Goal: Task Accomplishment & Management: Manage account settings

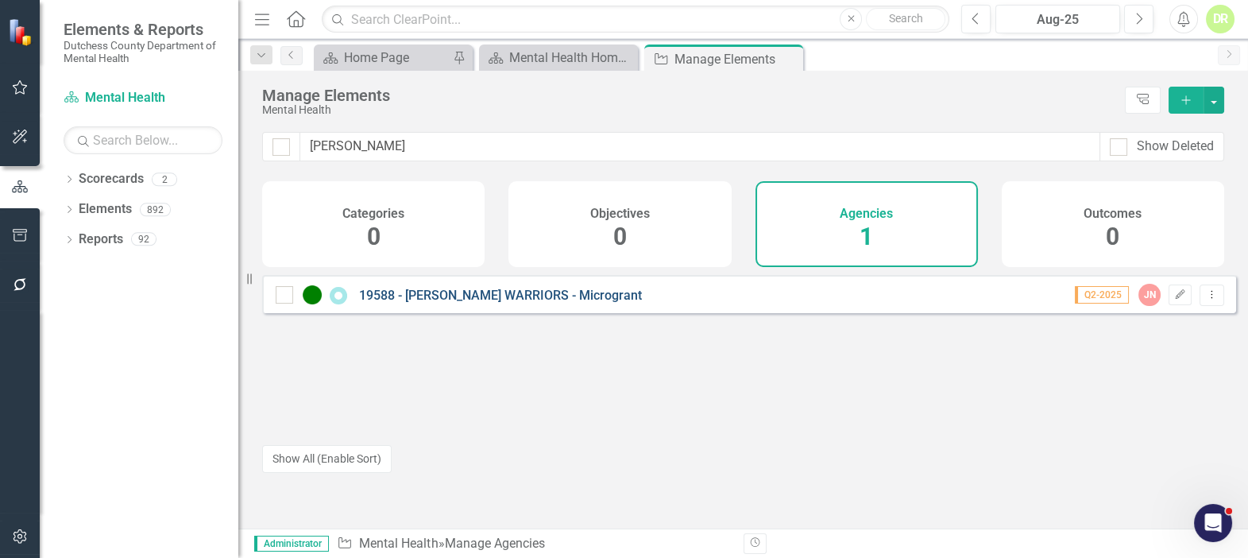
click at [429, 303] on link "19588 - [PERSON_NAME] WARRIORS - Microgrant" at bounding box center [500, 295] width 283 height 15
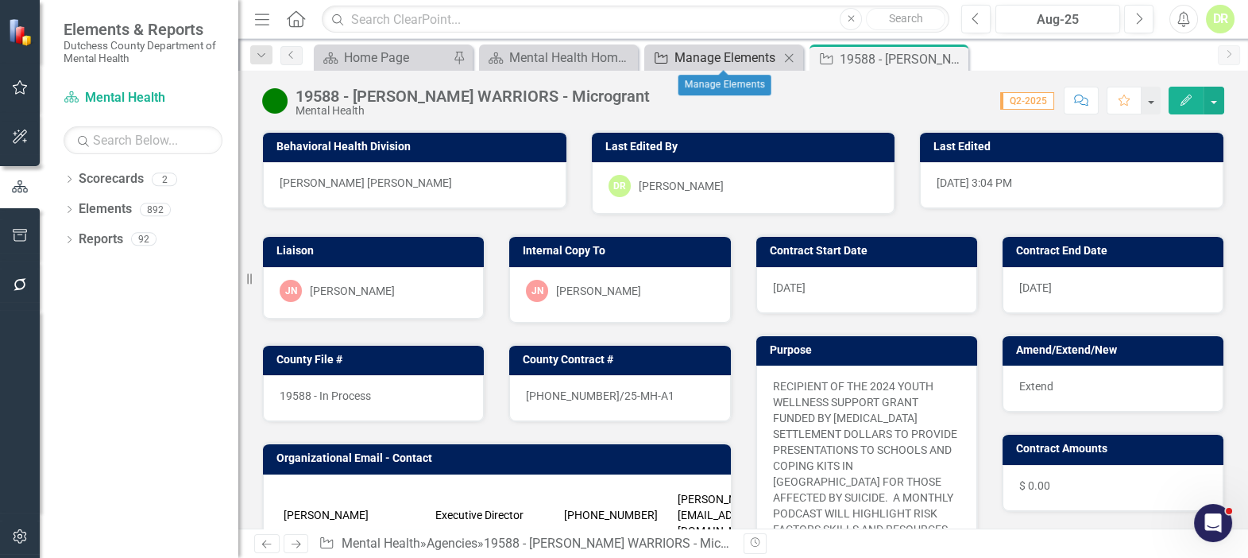
click at [720, 58] on div "Manage Elements" at bounding box center [727, 58] width 105 height 20
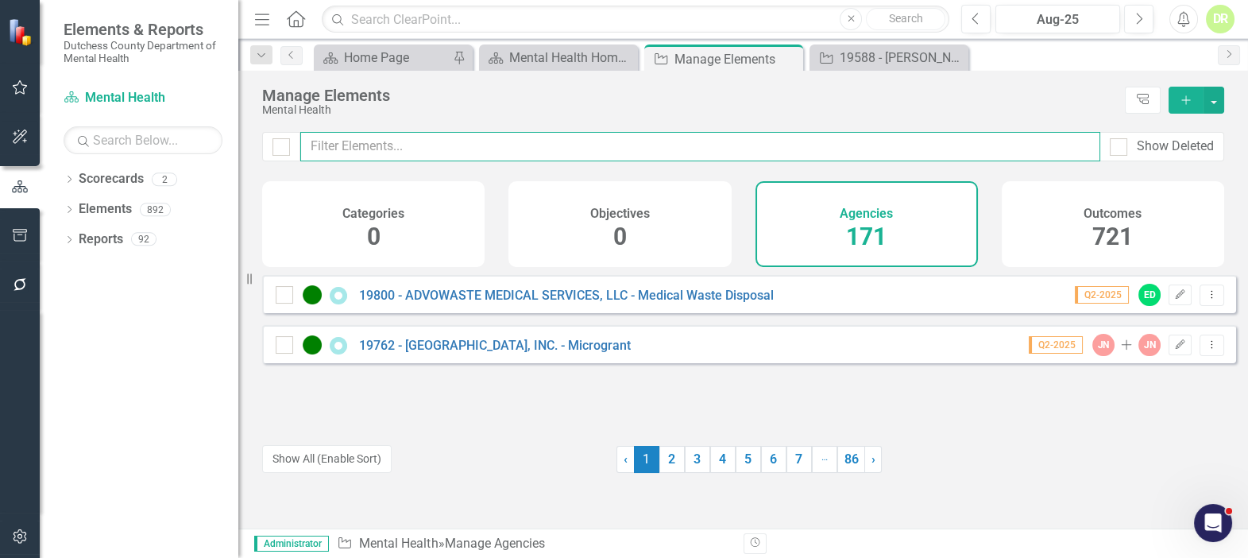
click at [387, 141] on input "text" at bounding box center [700, 146] width 800 height 29
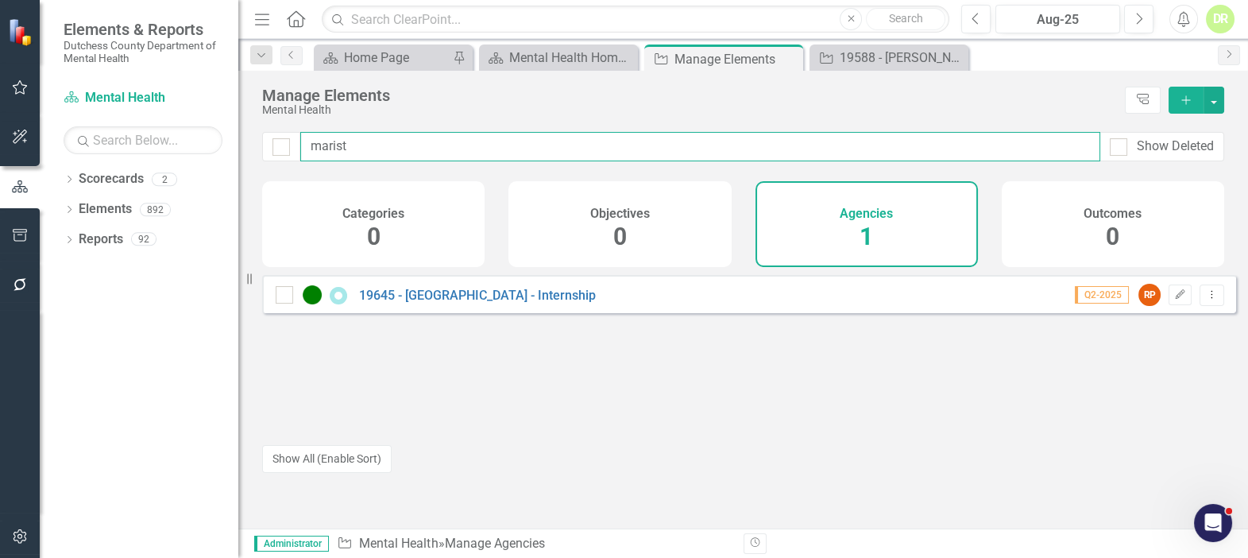
type input "marist"
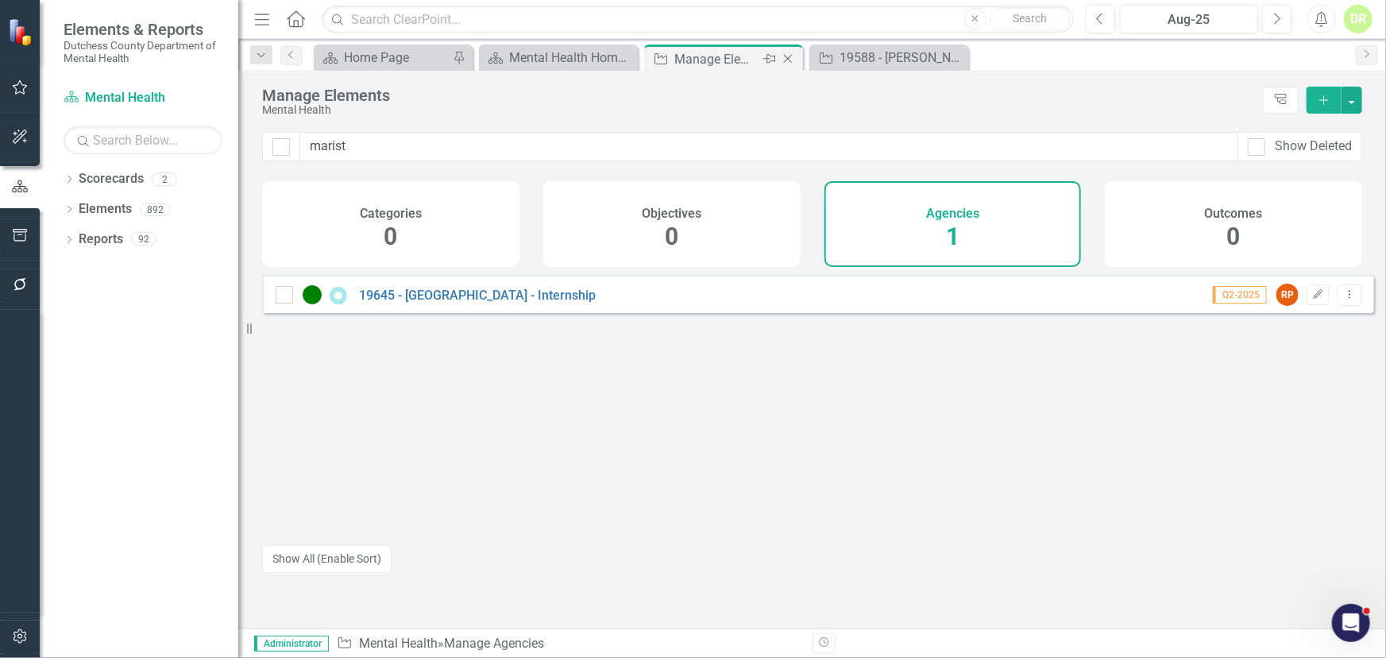
click at [785, 56] on icon "Close" at bounding box center [788, 58] width 16 height 13
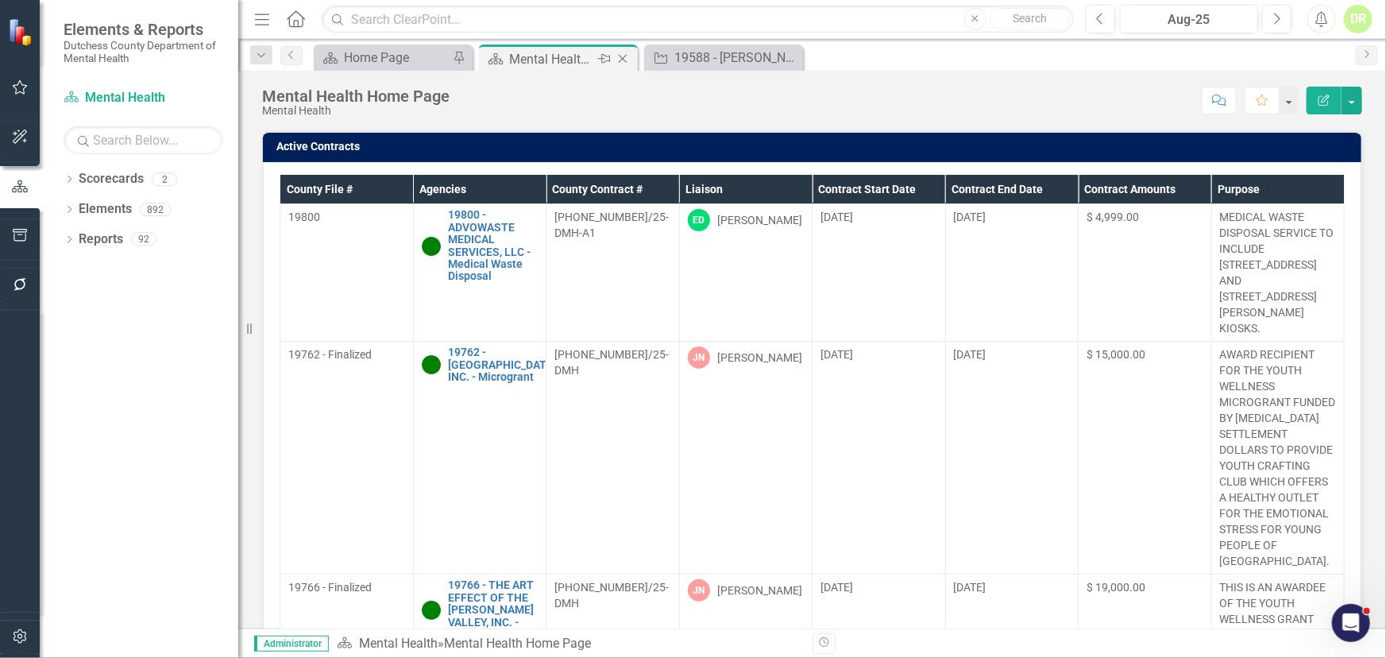
click at [586, 46] on div "Scorecard Mental Health Home Page Pin Close" at bounding box center [558, 57] width 159 height 26
click at [794, 52] on icon "Close" at bounding box center [789, 58] width 16 height 13
click at [1247, 98] on button "button" at bounding box center [1288, 101] width 21 height 28
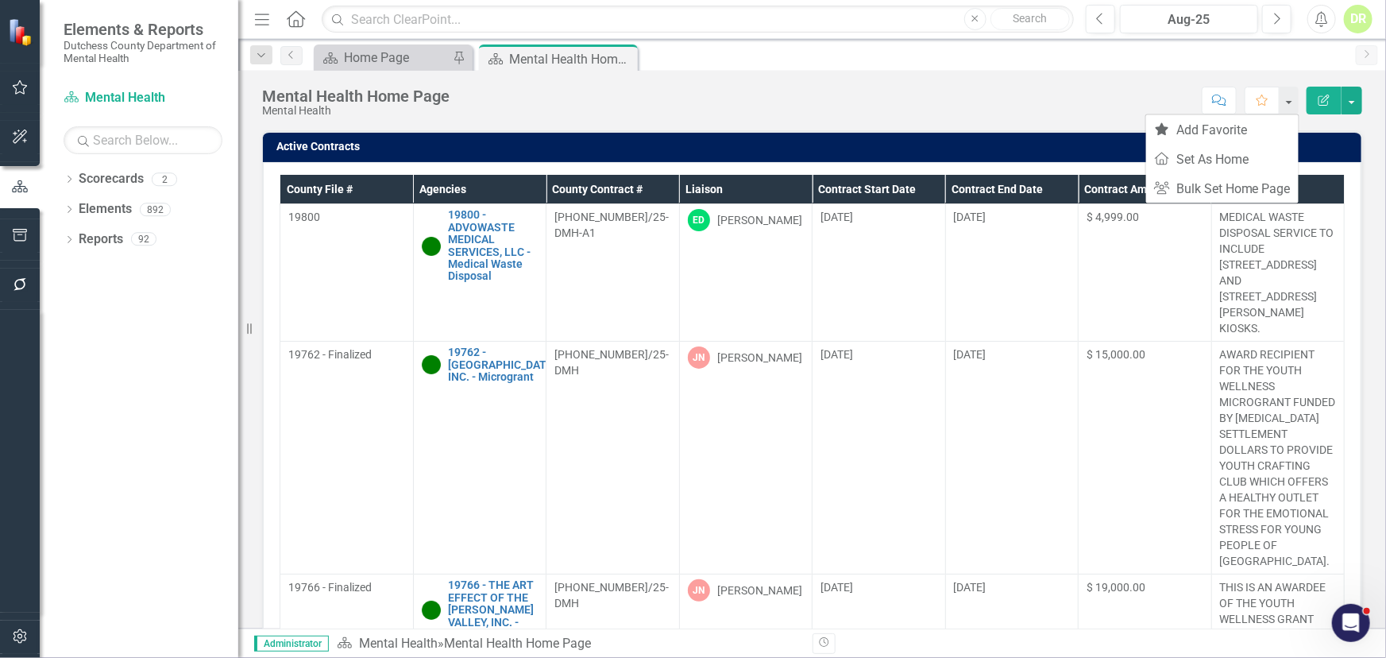
click at [973, 88] on div "Score: N/A Aug-25 Completed Comment Favorite Edit Report" at bounding box center [910, 100] width 905 height 27
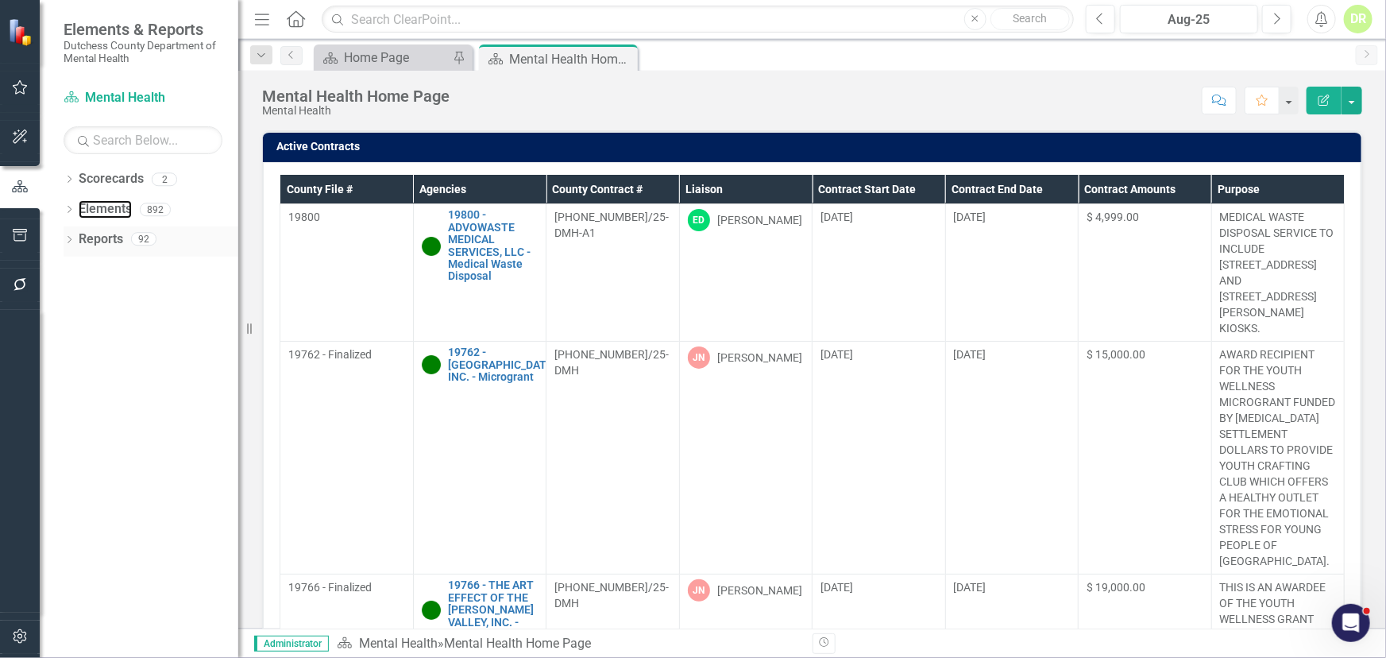
drag, startPoint x: 111, startPoint y: 203, endPoint x: 101, endPoint y: 254, distance: 51.9
click at [111, 203] on link "Elements" at bounding box center [105, 209] width 53 height 18
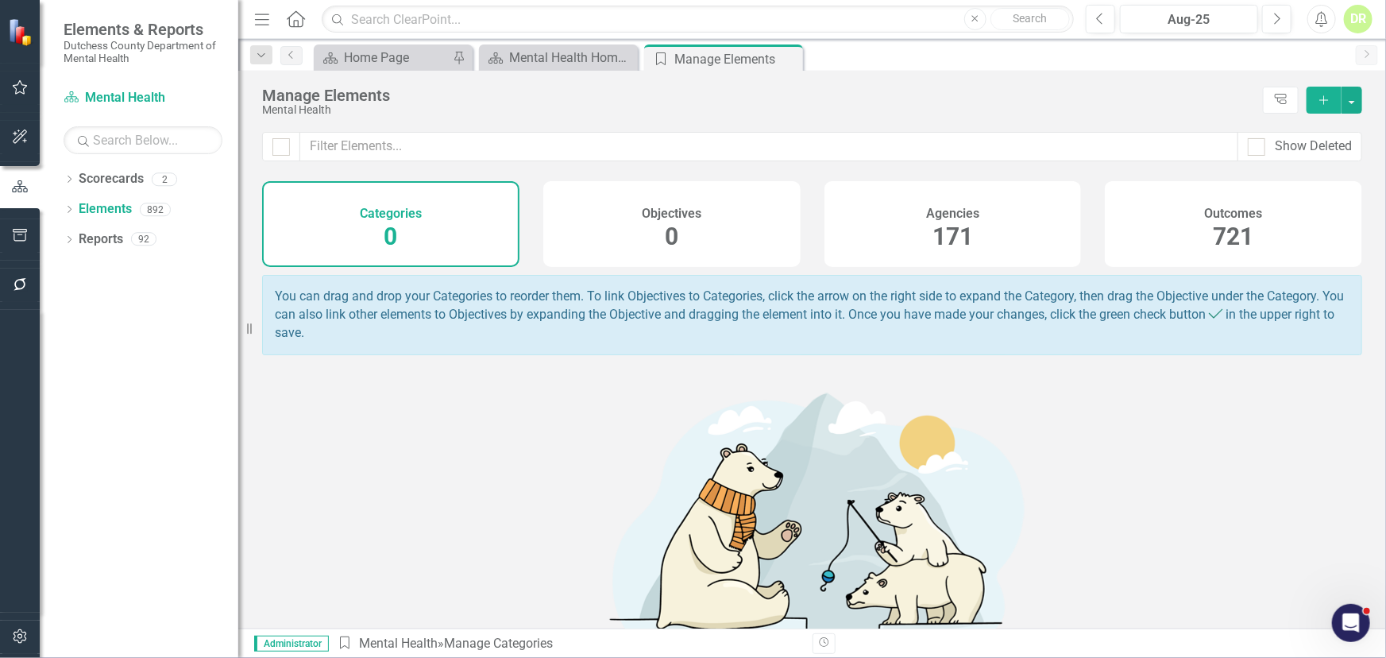
click at [952, 207] on h4 "Agencies" at bounding box center [952, 214] width 53 height 14
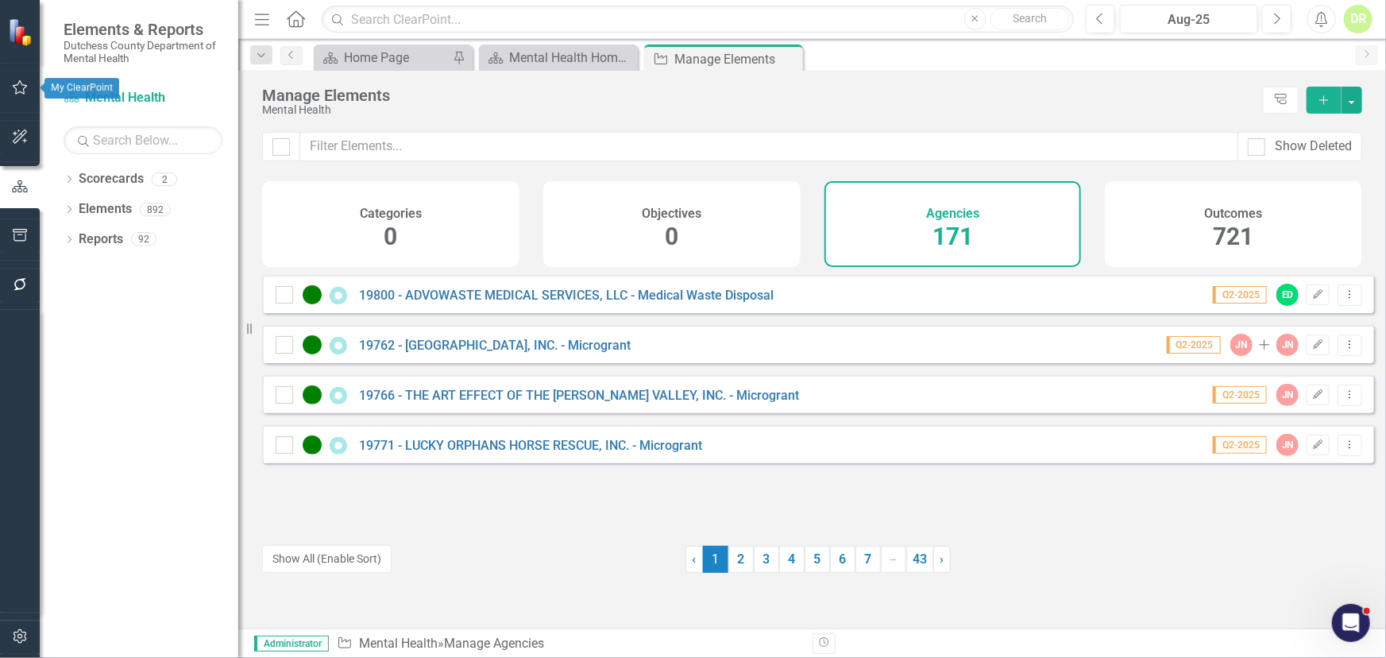
click at [15, 87] on icon "button" at bounding box center [20, 87] width 17 height 13
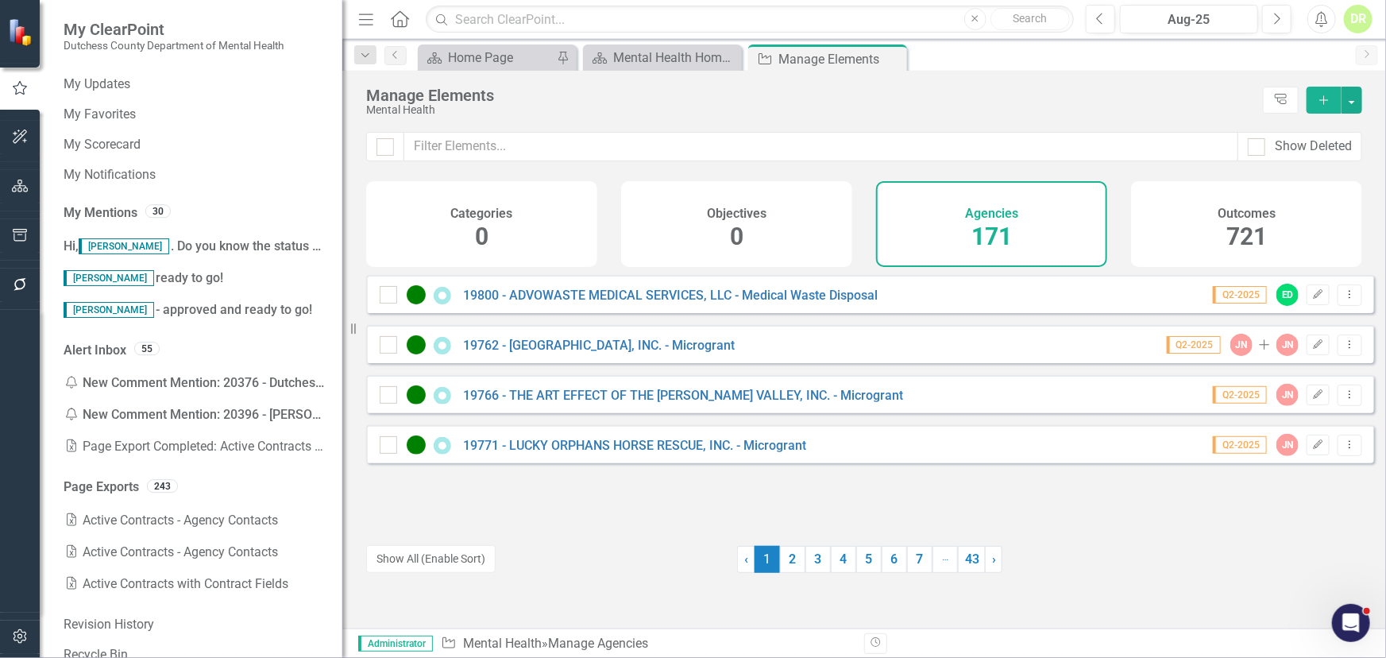
drag, startPoint x: 249, startPoint y: 322, endPoint x: 342, endPoint y: 327, distance: 93.1
click at [342, 327] on div "Resize" at bounding box center [348, 329] width 13 height 658
click at [180, 246] on span "Hi, [PERSON_NAME] . Do you know the status of this contract (where it is in the…" at bounding box center [589, 245] width 1051 height 15
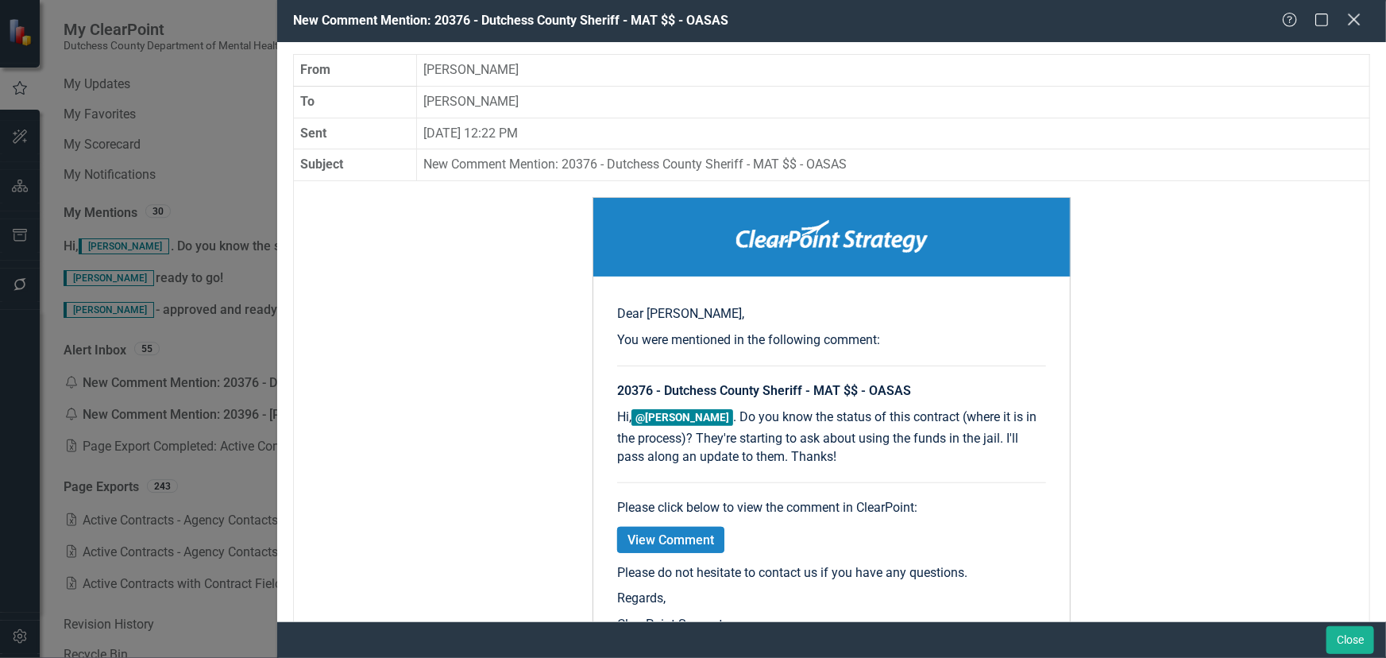
click at [1247, 17] on icon at bounding box center [1354, 20] width 12 height 12
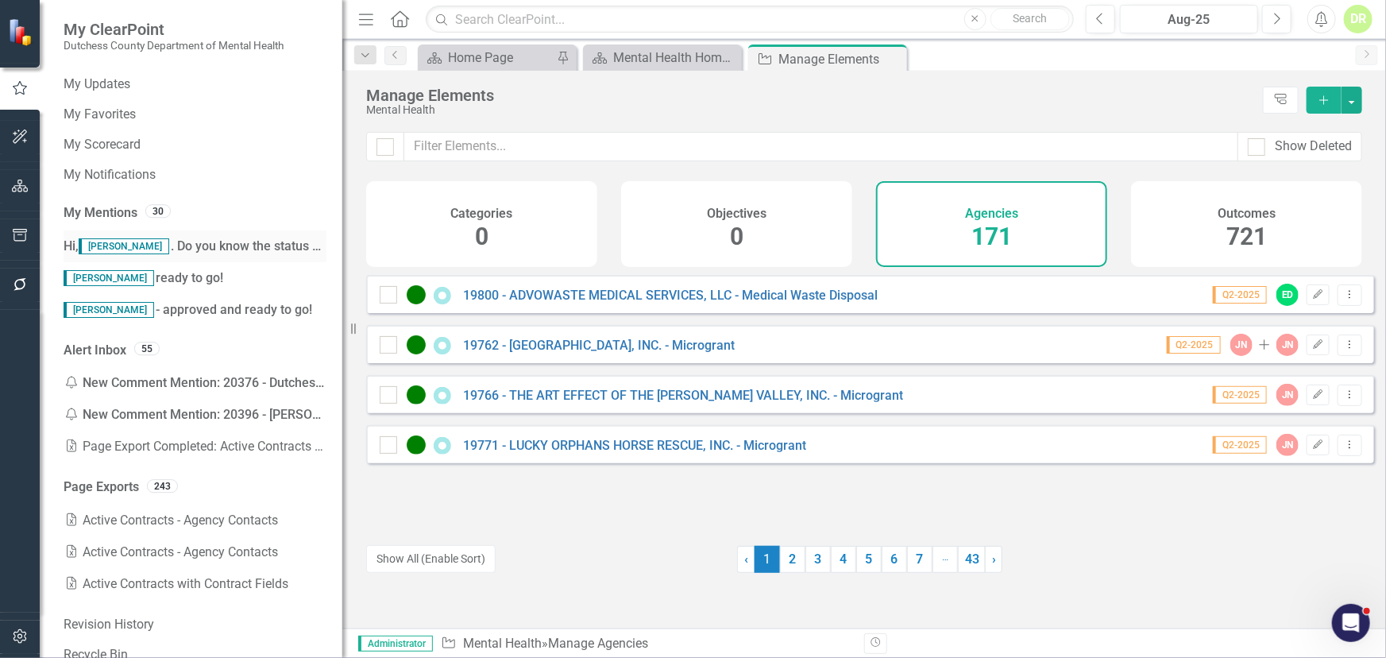
click at [131, 240] on span "[PERSON_NAME]" at bounding box center [124, 246] width 91 height 16
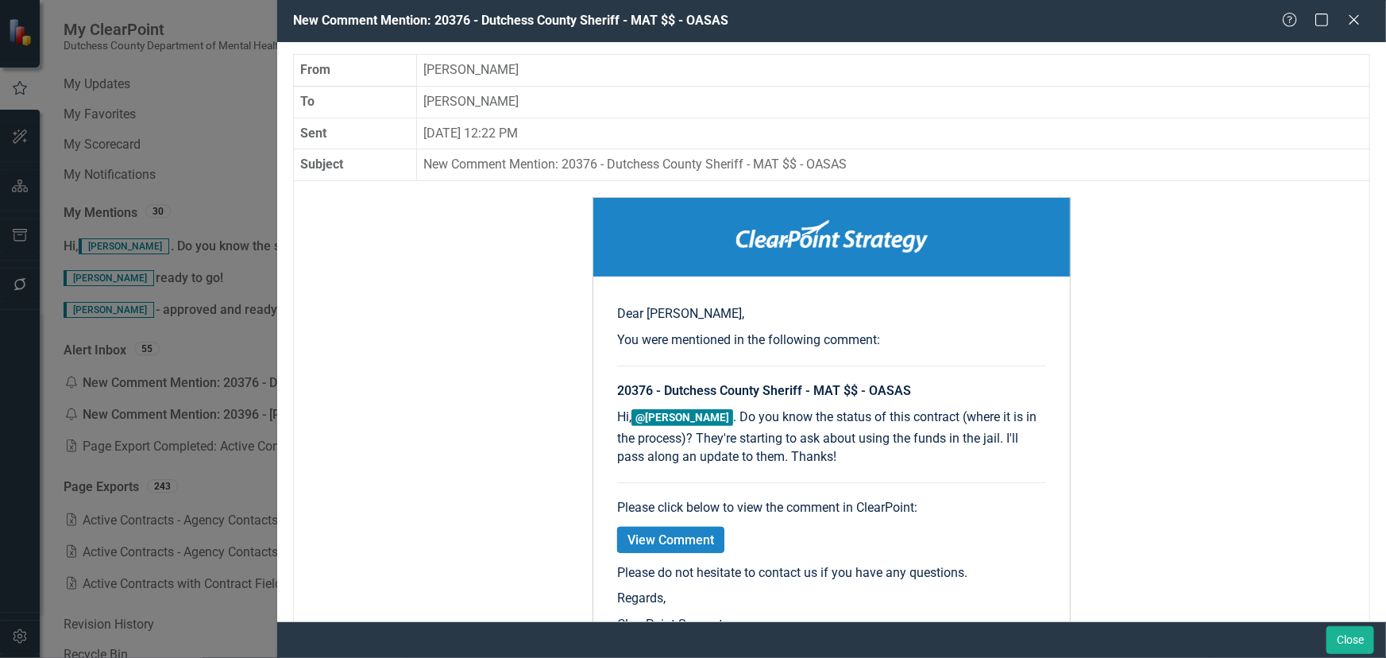
click at [664, 537] on link "View Comment" at bounding box center [670, 540] width 107 height 26
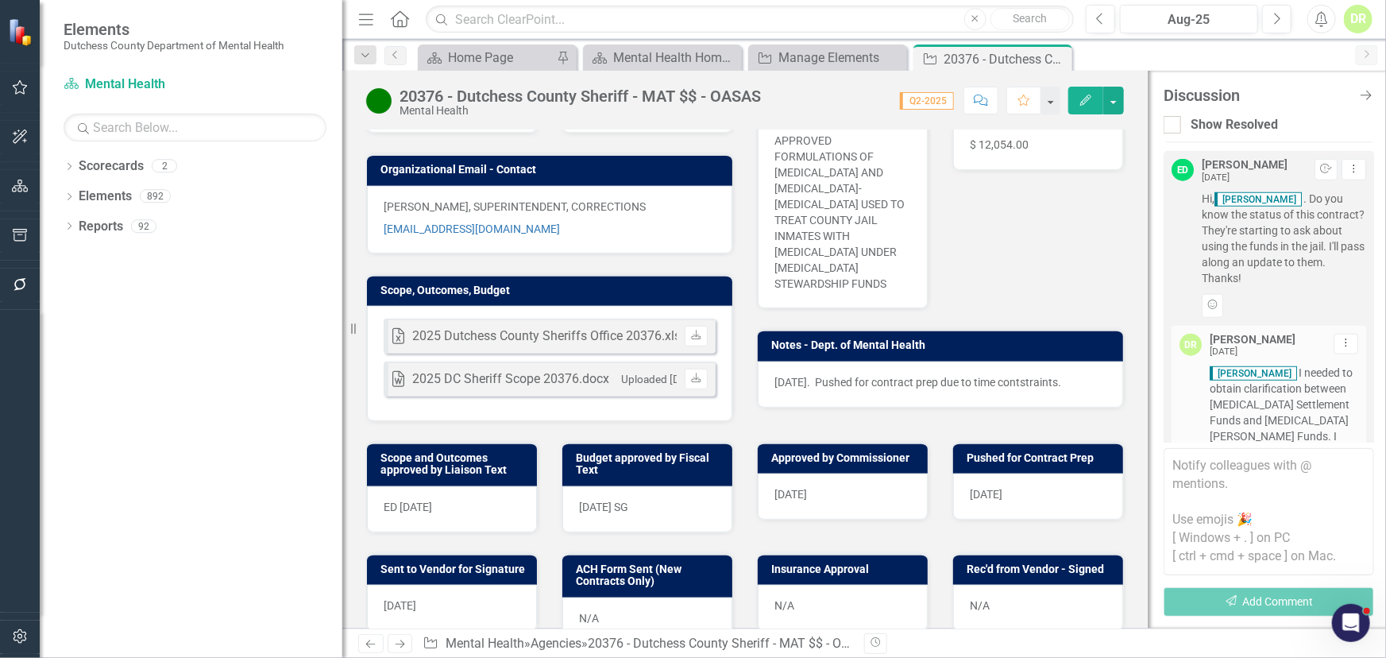
scroll to position [433, 0]
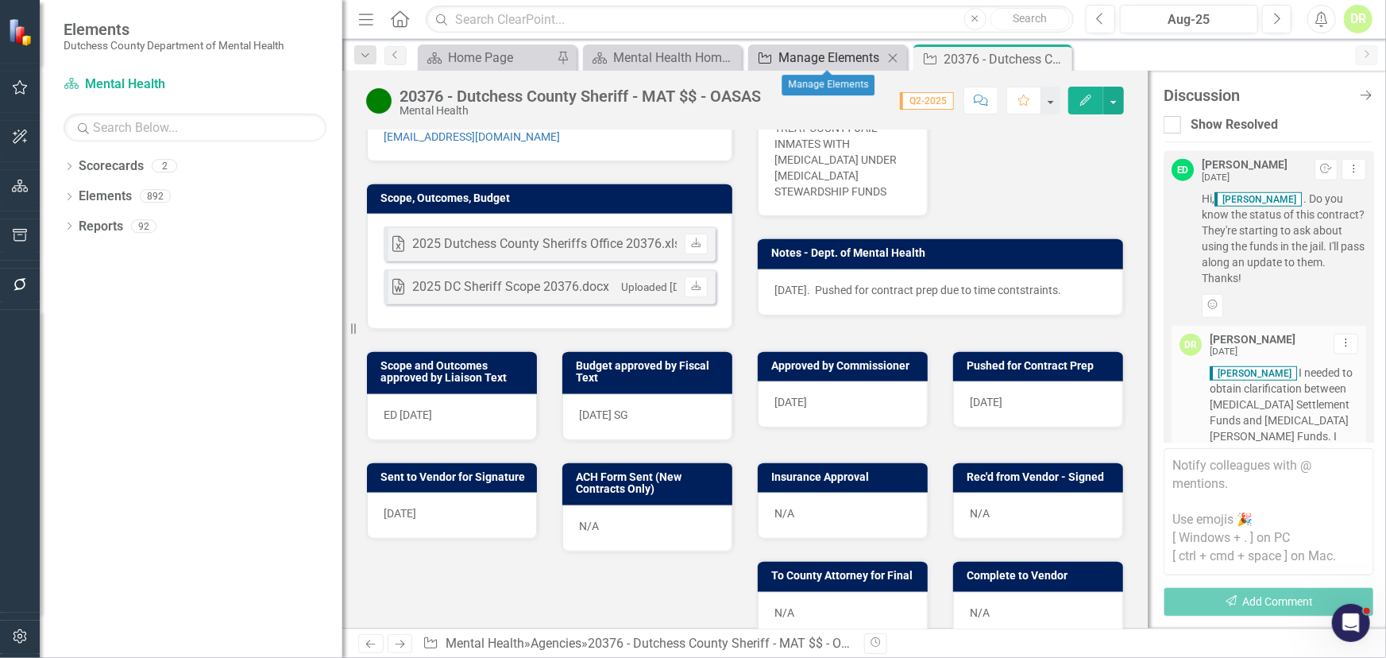
click at [851, 63] on div "Manage Elements" at bounding box center [831, 58] width 105 height 20
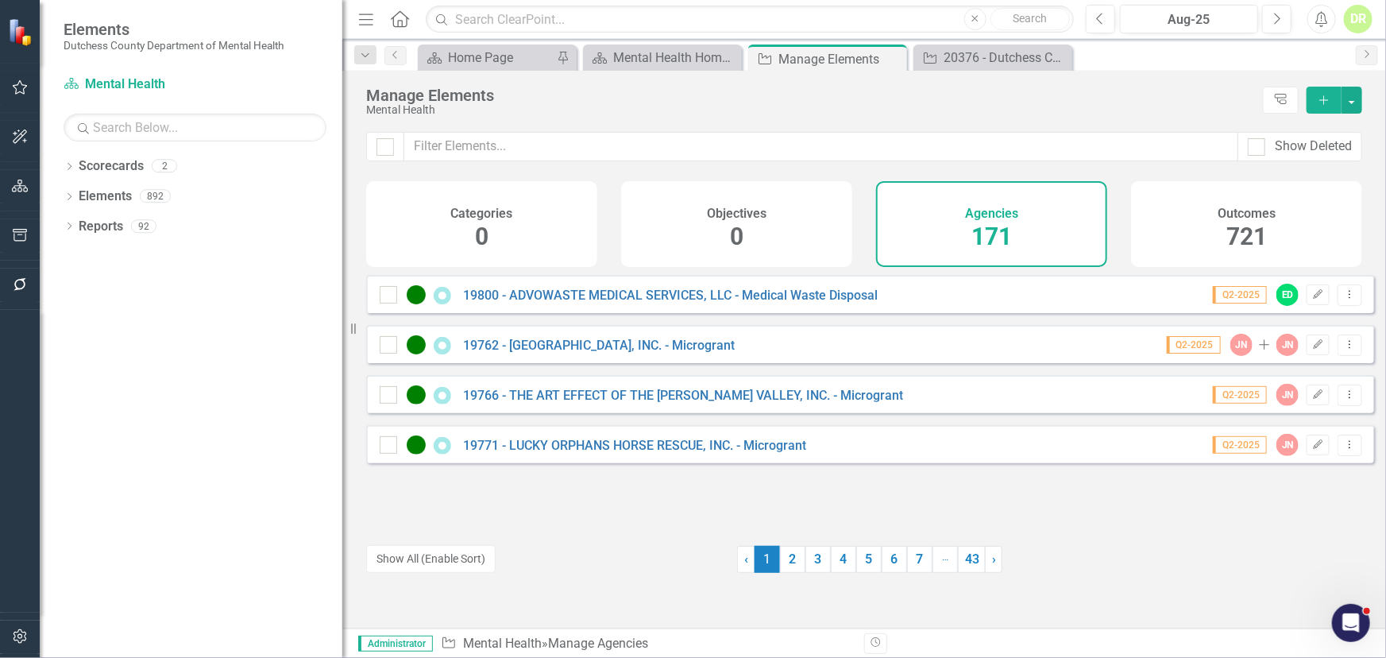
click at [737, 228] on span "0" at bounding box center [737, 236] width 14 height 28
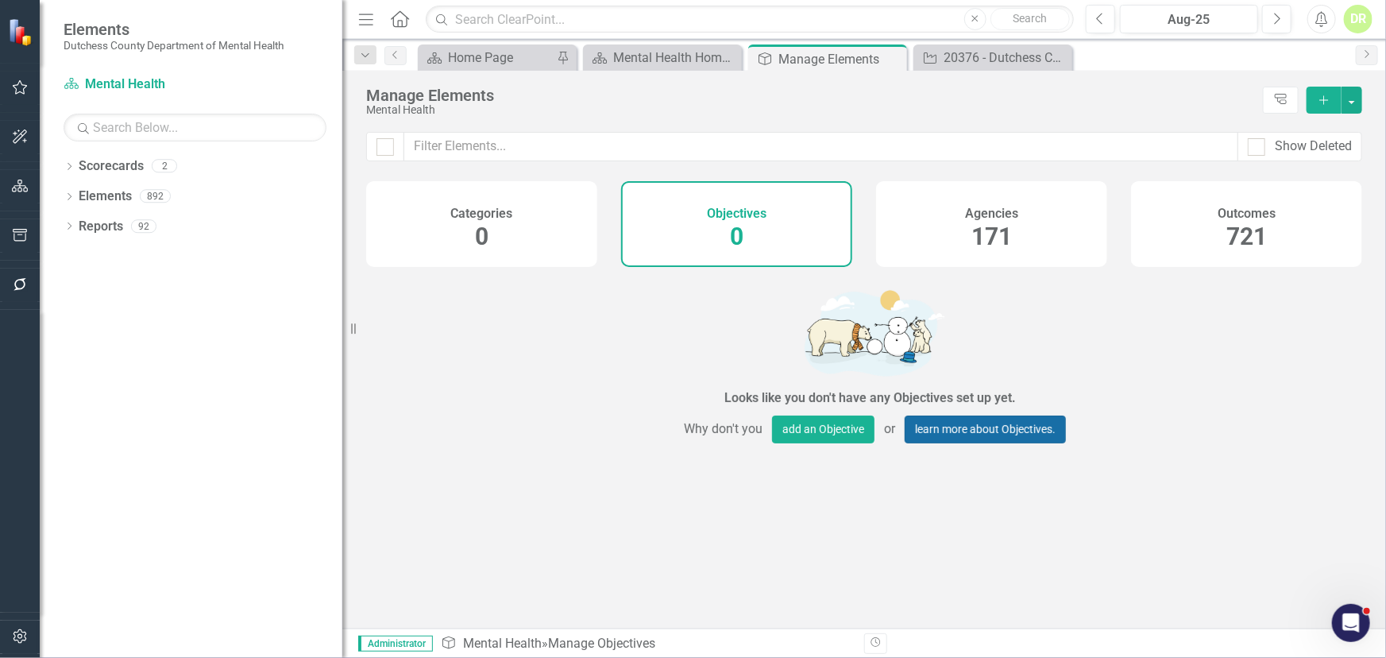
click at [968, 430] on link "learn more about Objectives." at bounding box center [985, 430] width 161 height 28
click at [1229, 211] on h4 "Outcomes" at bounding box center [1247, 214] width 58 height 14
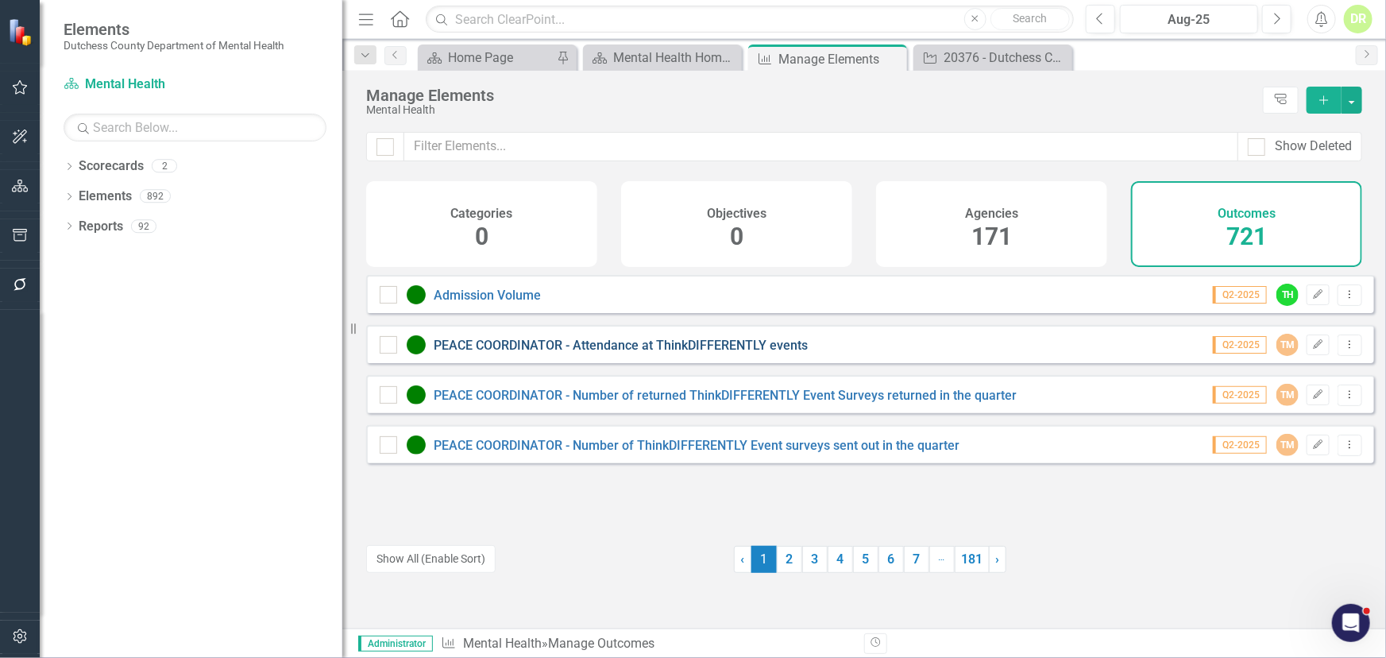
click at [520, 352] on link "PEACE COORDINATOR - Attendance at ThinkDIFFERENTLY events" at bounding box center [621, 345] width 374 height 15
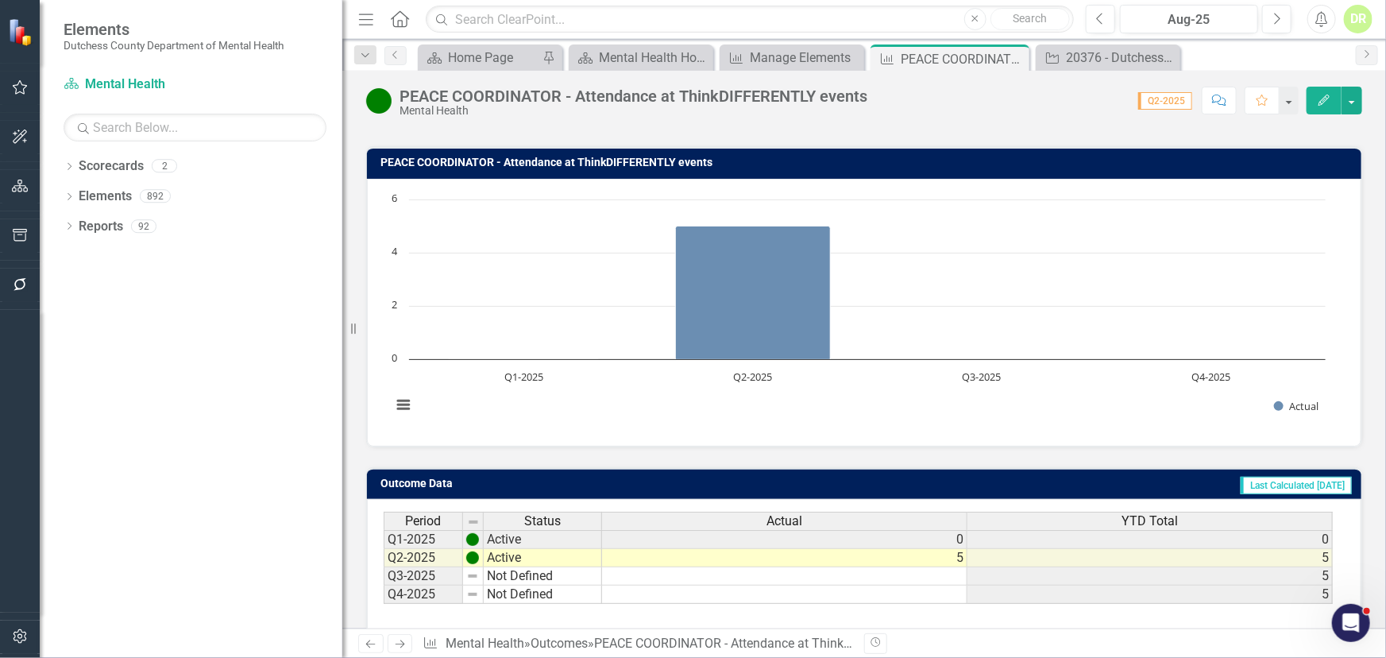
scroll to position [189, 0]
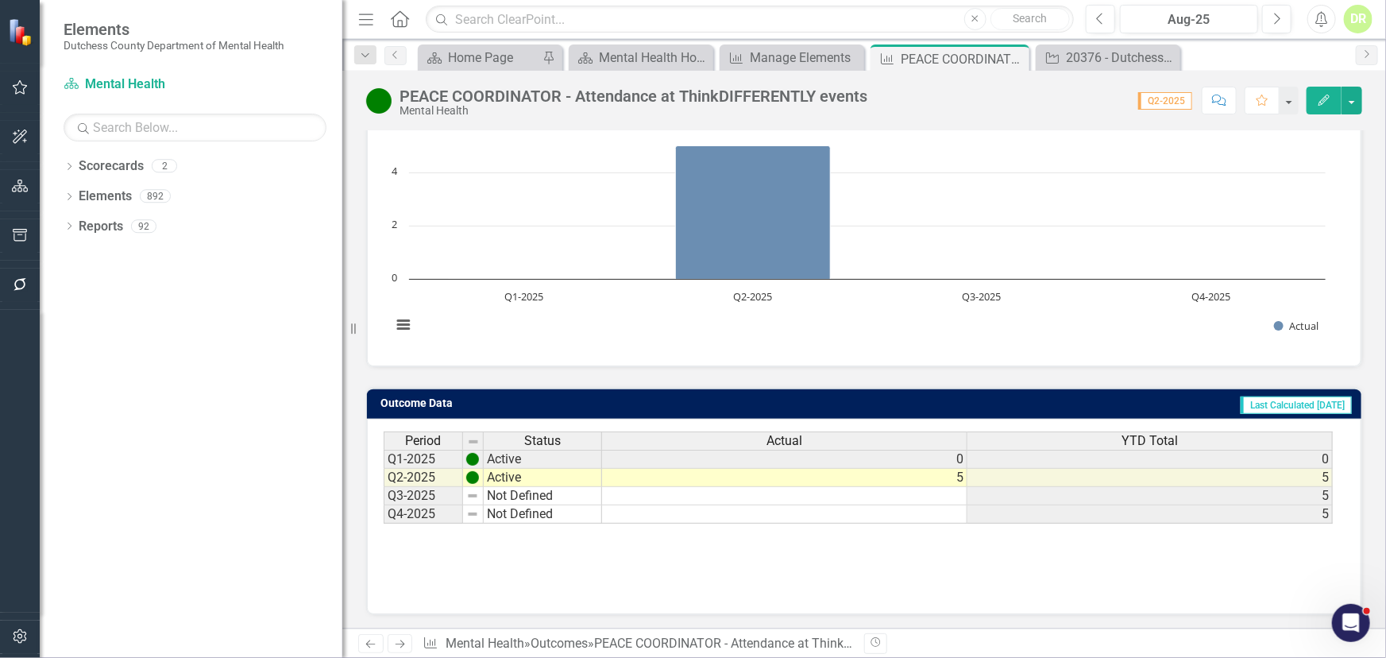
drag, startPoint x: 557, startPoint y: 526, endPoint x: 624, endPoint y: 531, distance: 67.7
click at [624, 524] on div "Period Status Actual YTD Total Q1-2025 Active 0 0 Q2-2025 Active 5 5 Q3-2025 No…" at bounding box center [859, 477] width 950 height 93
drag, startPoint x: 623, startPoint y: 530, endPoint x: 697, endPoint y: 526, distance: 74.0
click at [734, 524] on div "Period Status Actual YTD Total Q1-2025 Active 0 0 Q2-2025 Active 5 5 Q3-2025 No…" at bounding box center [859, 477] width 950 height 93
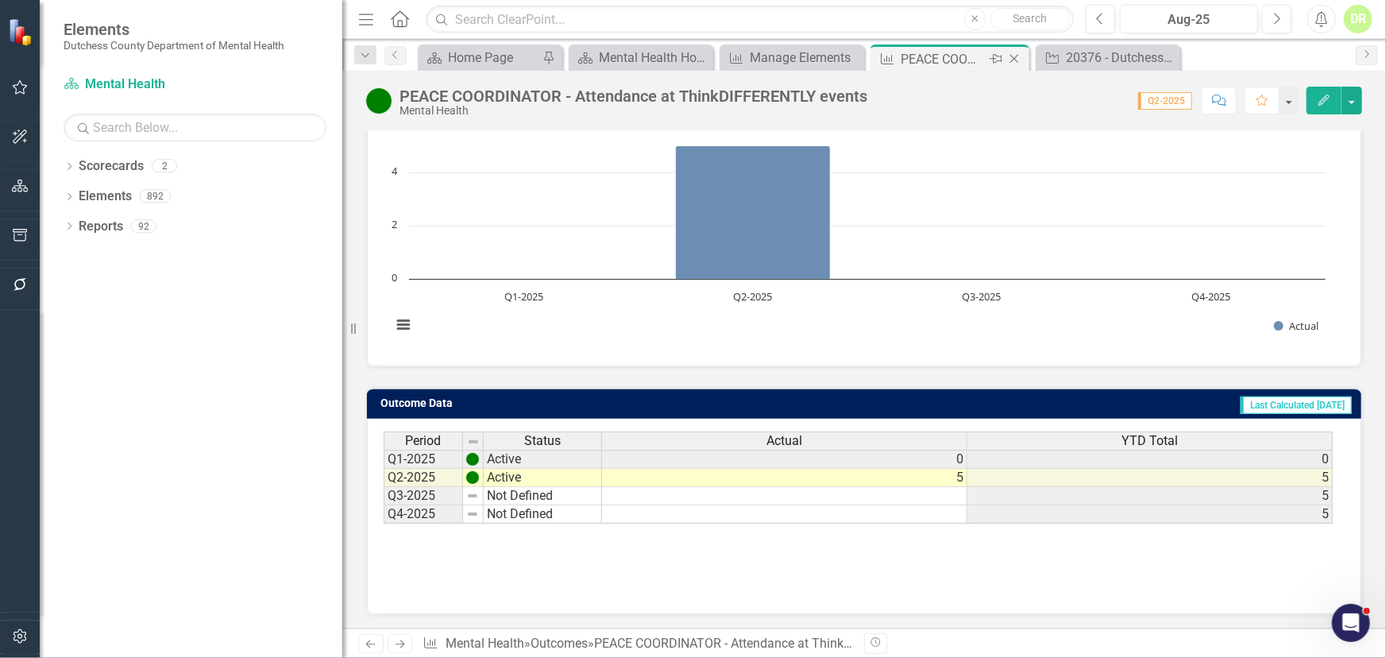
click at [1015, 56] on icon "Close" at bounding box center [1015, 58] width 16 height 13
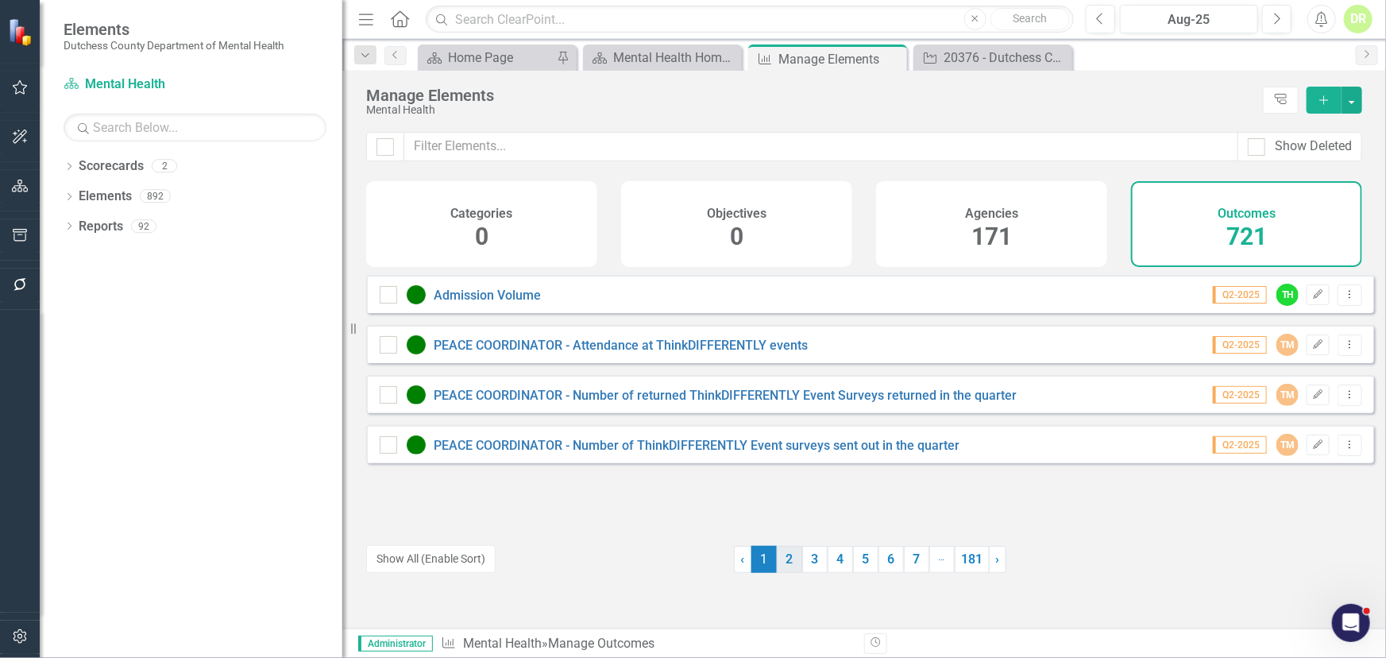
click at [786, 555] on link "2" at bounding box center [789, 559] width 25 height 27
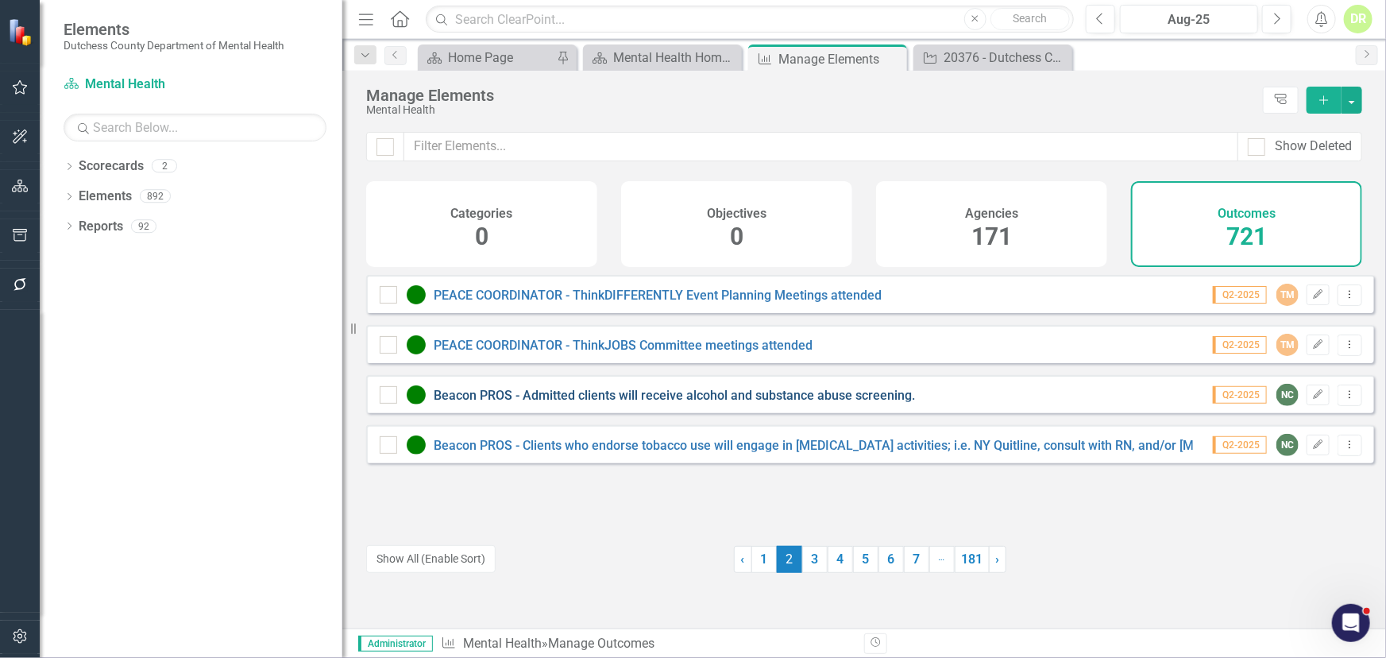
click at [788, 403] on link "Beacon PROS - Admitted clients will receive alcohol and substance abuse screeni…" at bounding box center [674, 395] width 481 height 15
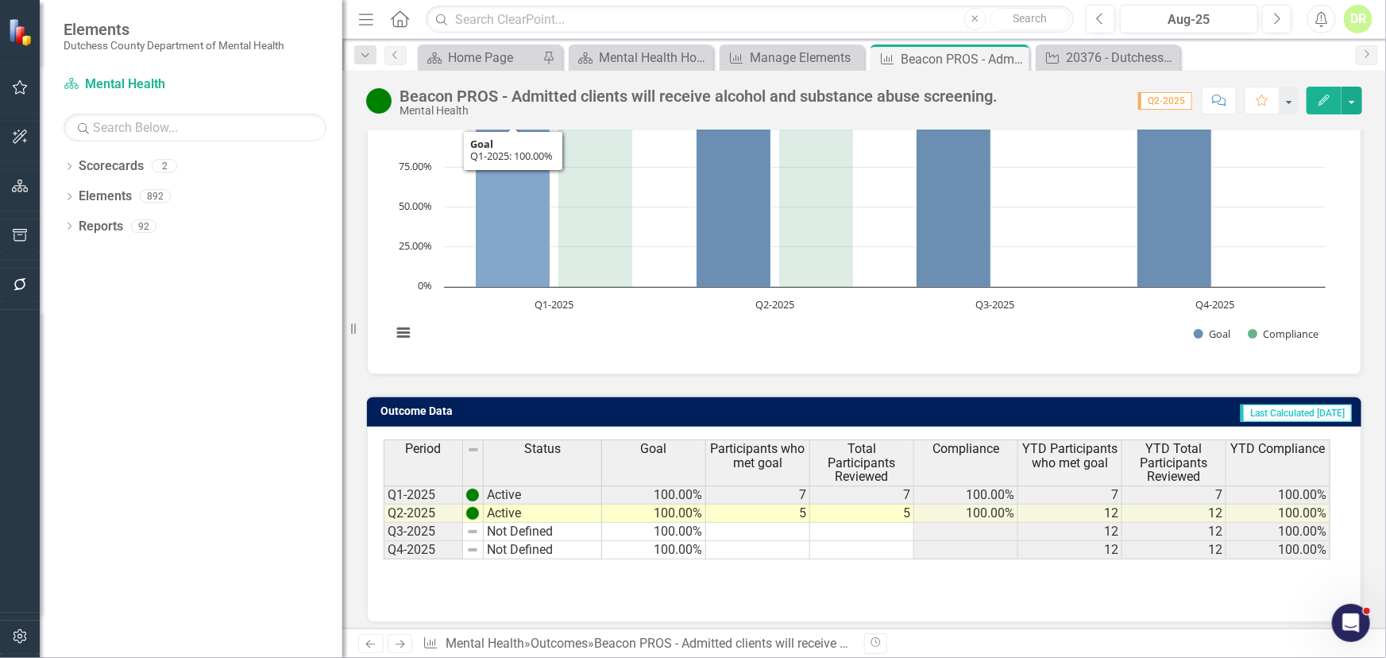
scroll to position [189, 0]
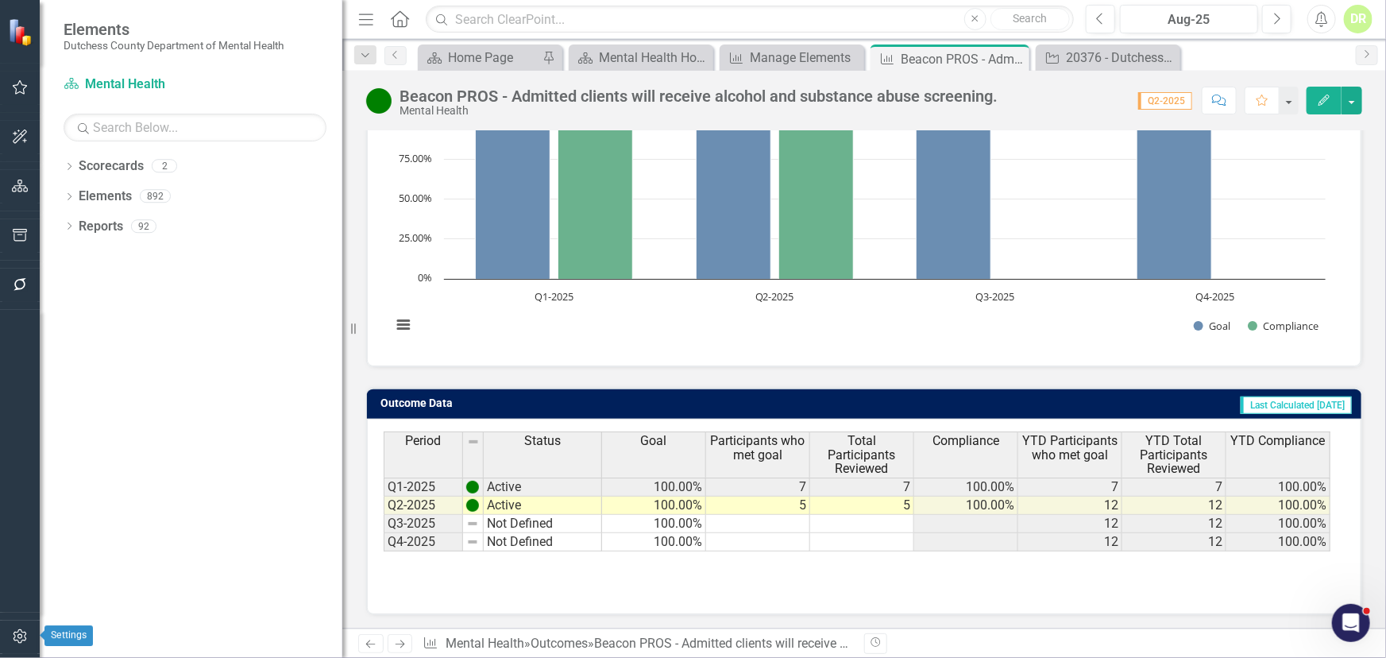
click at [14, 557] on icon "button" at bounding box center [20, 636] width 14 height 14
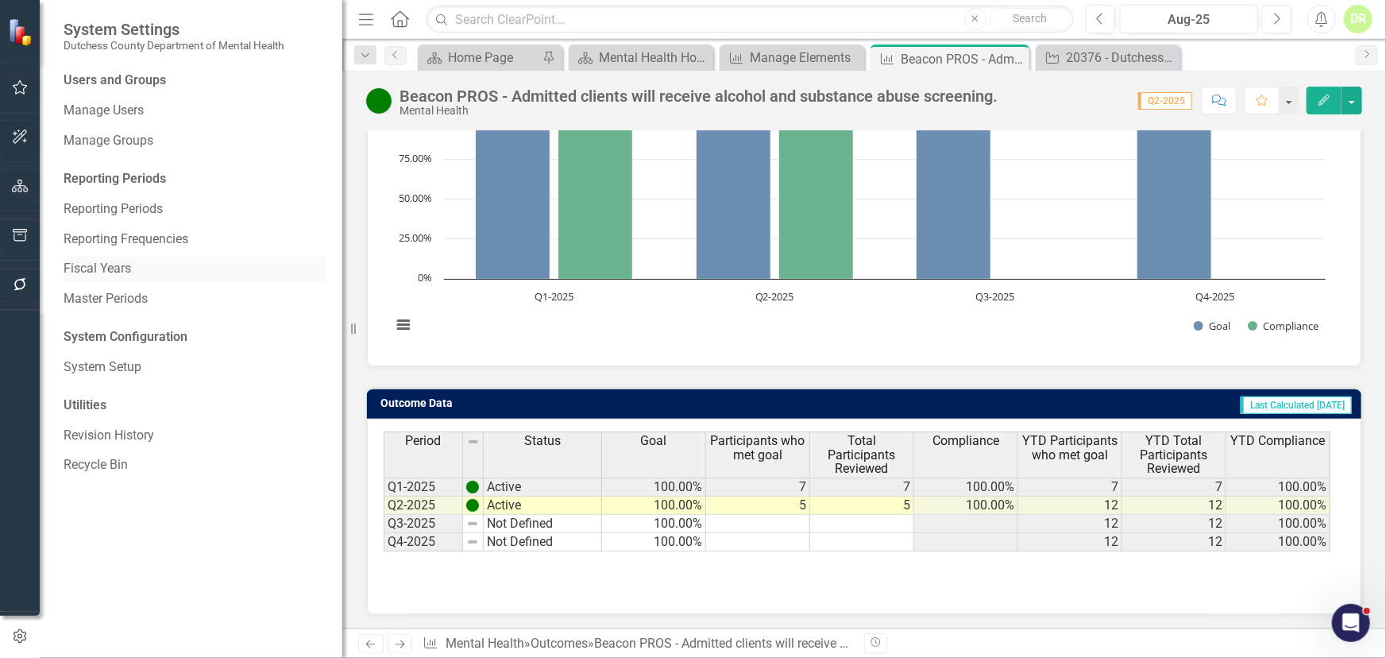
click at [115, 270] on link "Fiscal Years" at bounding box center [195, 269] width 263 height 18
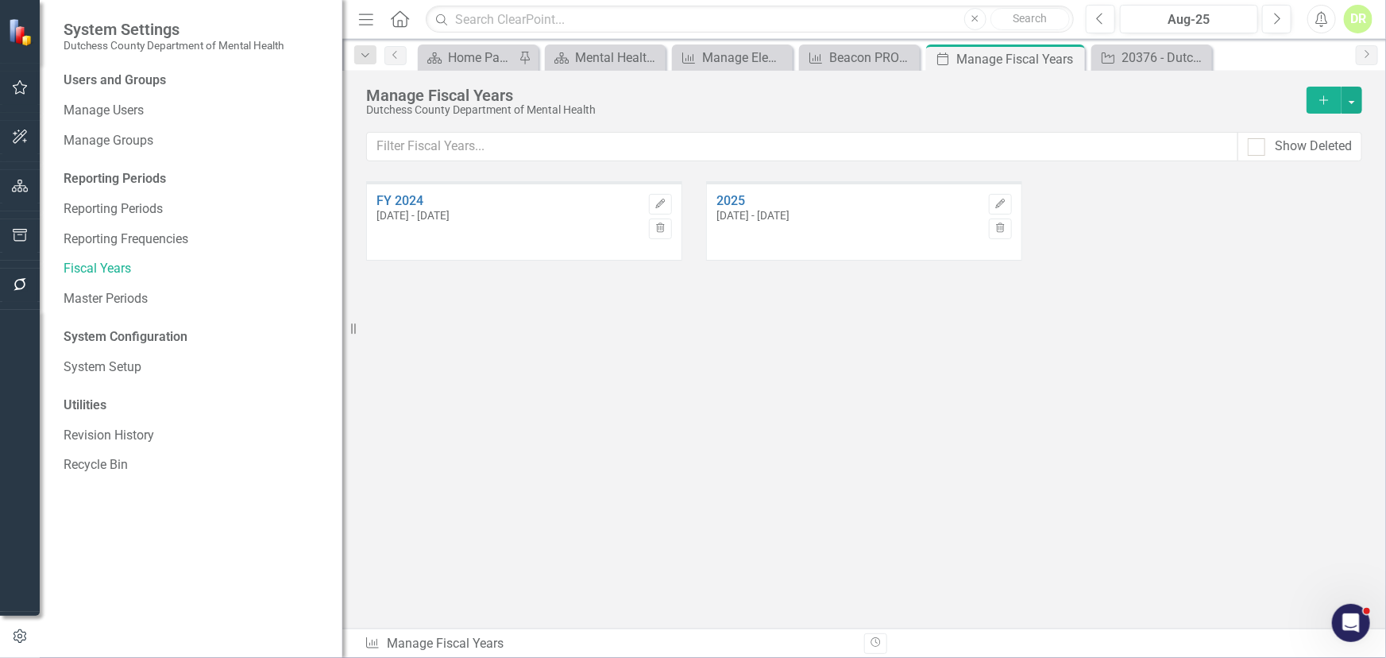
click at [1247, 98] on icon "Add" at bounding box center [1324, 100] width 14 height 11
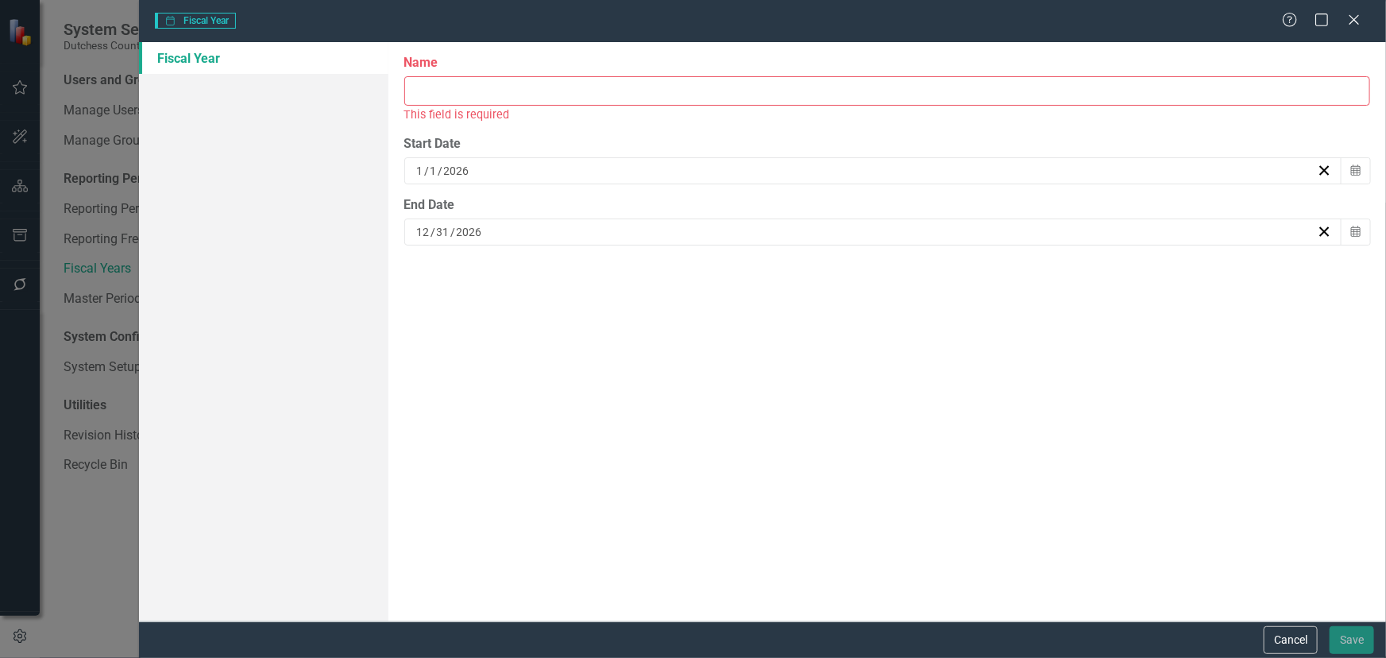
click at [1247, 98] on div "Fiscal Year Fiscal years are used in ClearPoint for calculations that may not f…" at bounding box center [763, 331] width 1248 height 579
click at [1247, 17] on icon "Close" at bounding box center [1354, 19] width 20 height 15
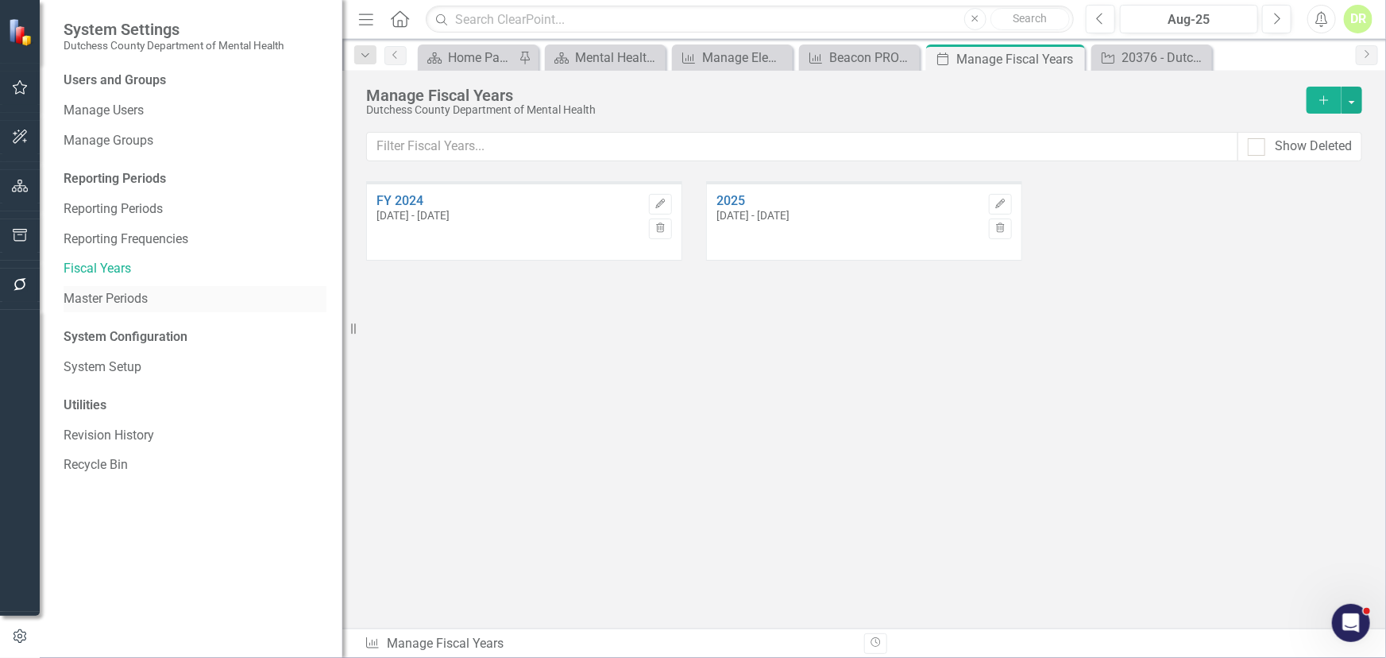
click at [143, 294] on link "Master Periods" at bounding box center [195, 299] width 263 height 18
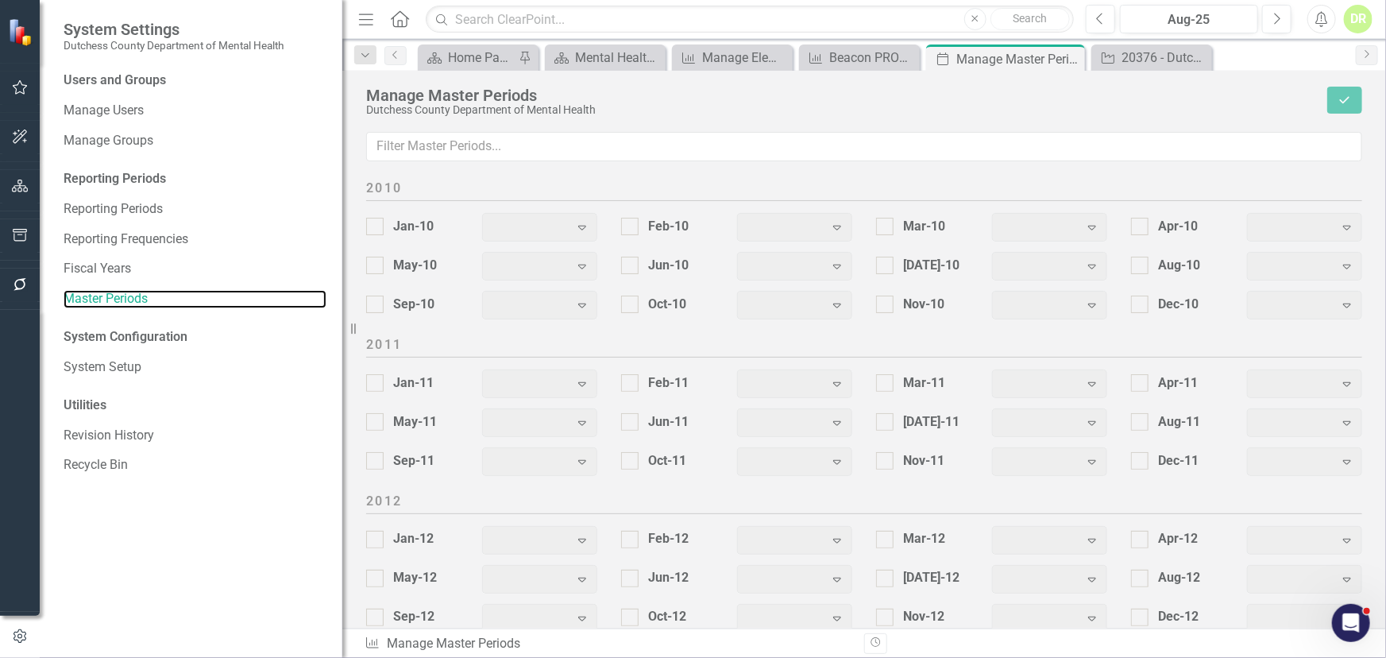
scroll to position [2044, 0]
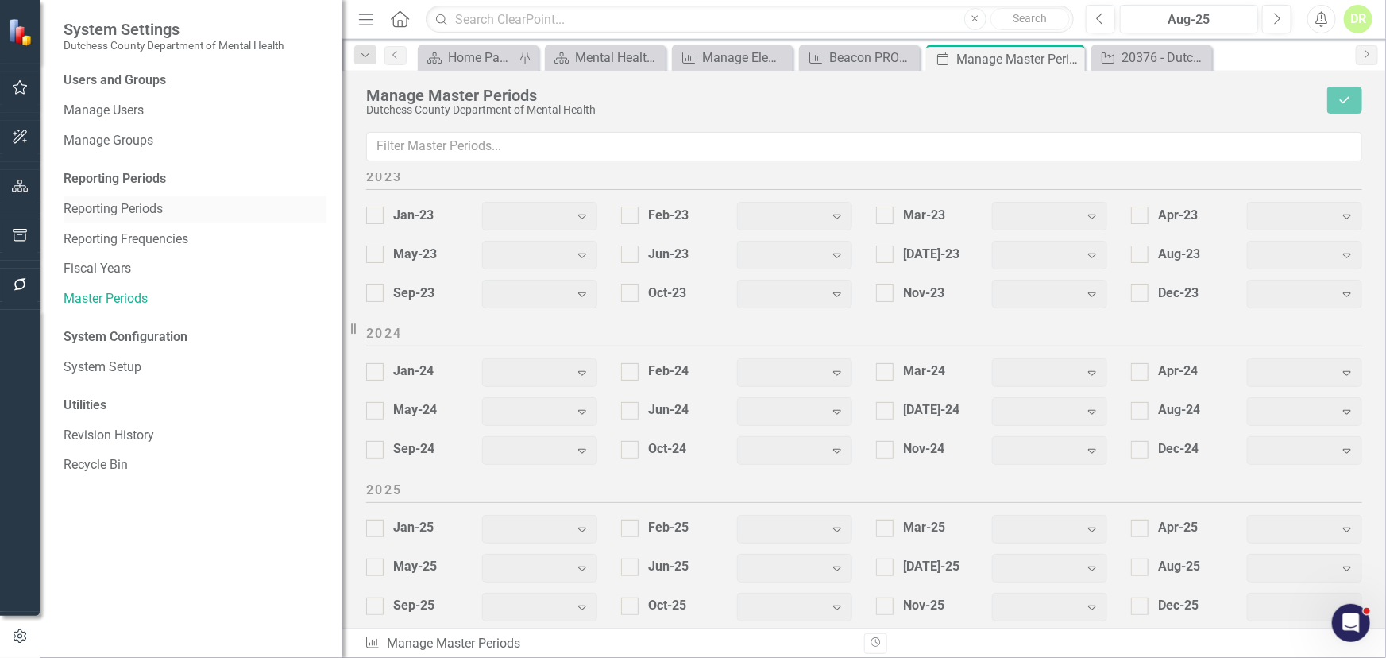
click at [135, 211] on link "Reporting Periods" at bounding box center [195, 209] width 263 height 18
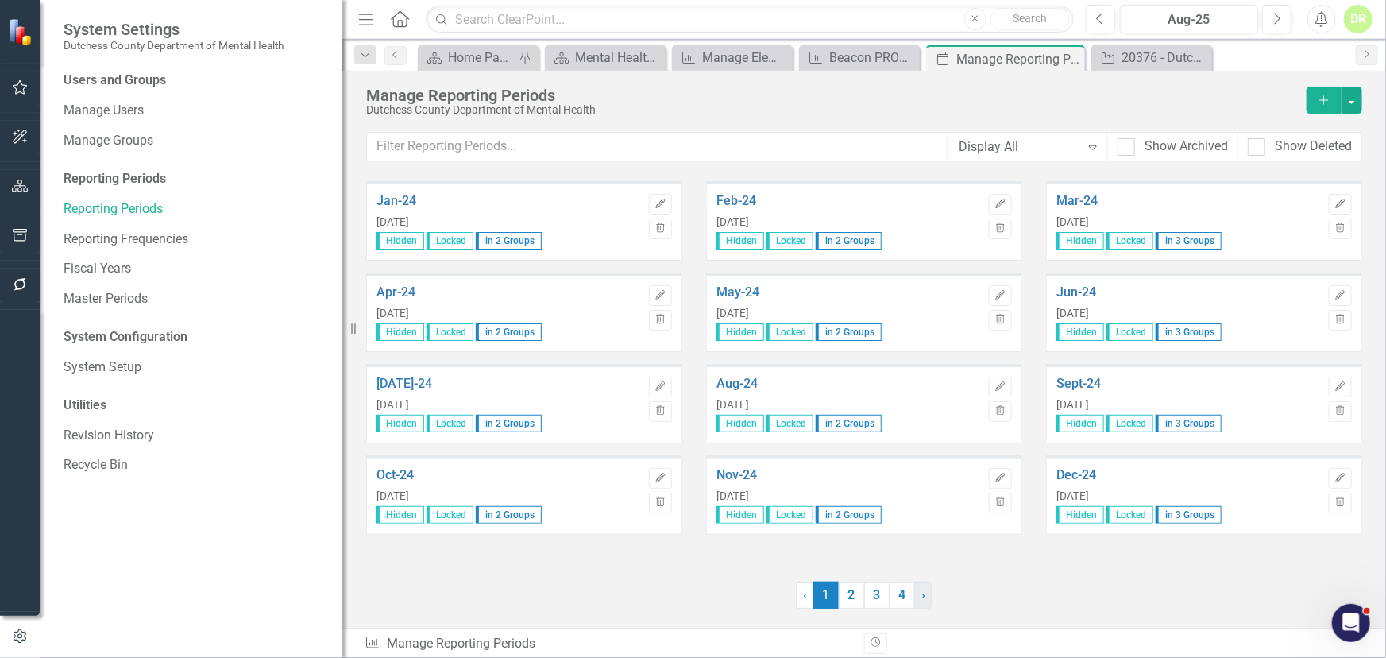
click at [920, 557] on link "› Next" at bounding box center [922, 595] width 17 height 27
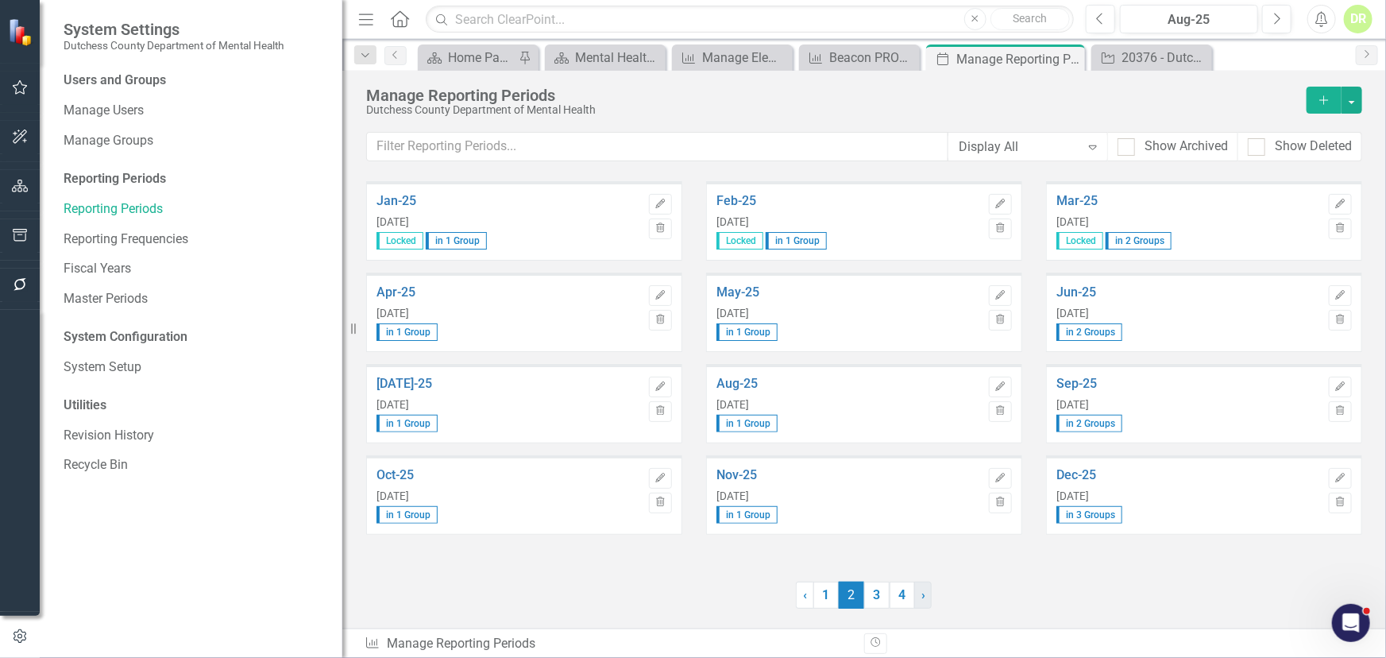
click at [920, 557] on link "› Next" at bounding box center [922, 595] width 17 height 27
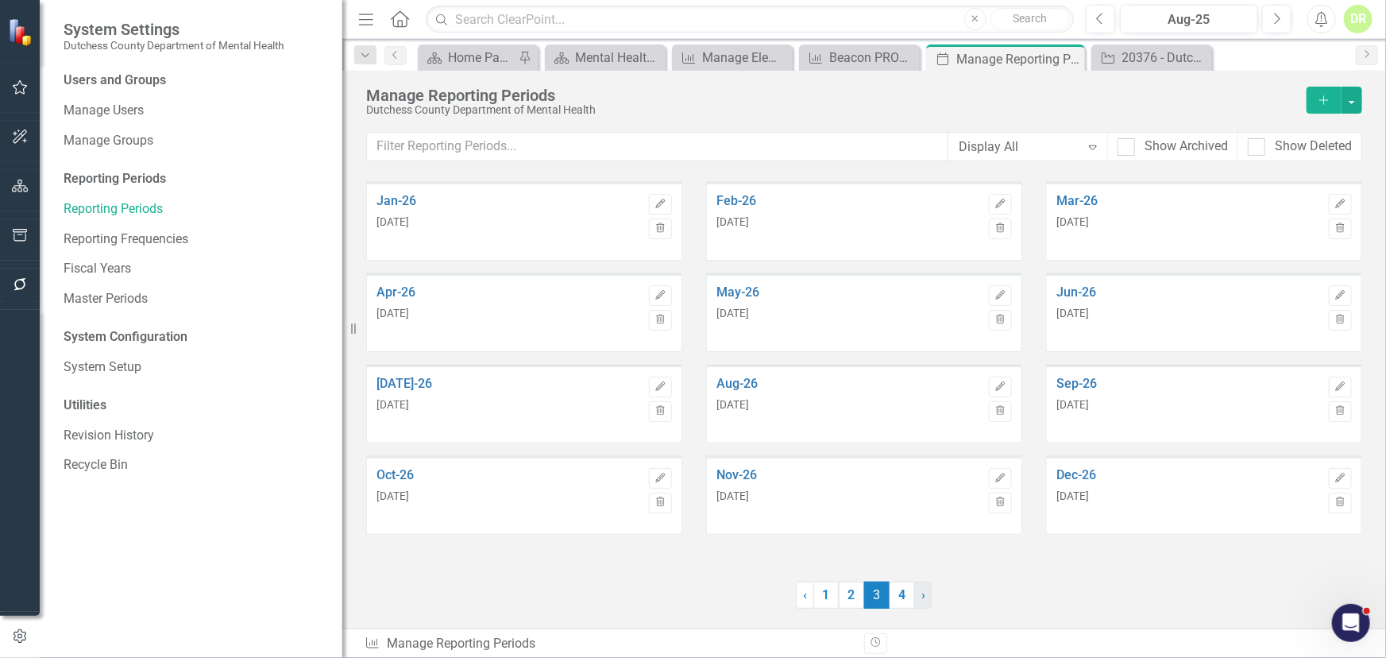
click at [920, 557] on link "› Next" at bounding box center [922, 595] width 17 height 27
click at [809, 557] on link "‹ Previous" at bounding box center [805, 595] width 18 height 27
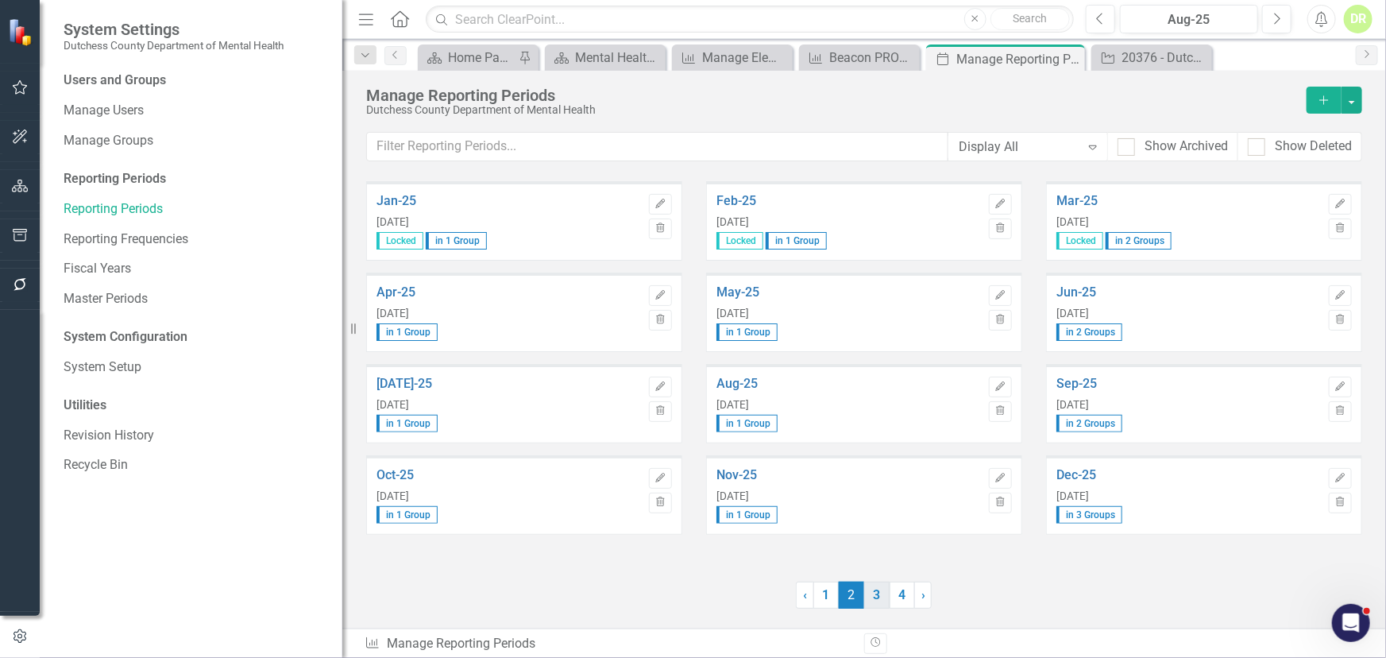
click at [879, 557] on link "3" at bounding box center [876, 595] width 25 height 27
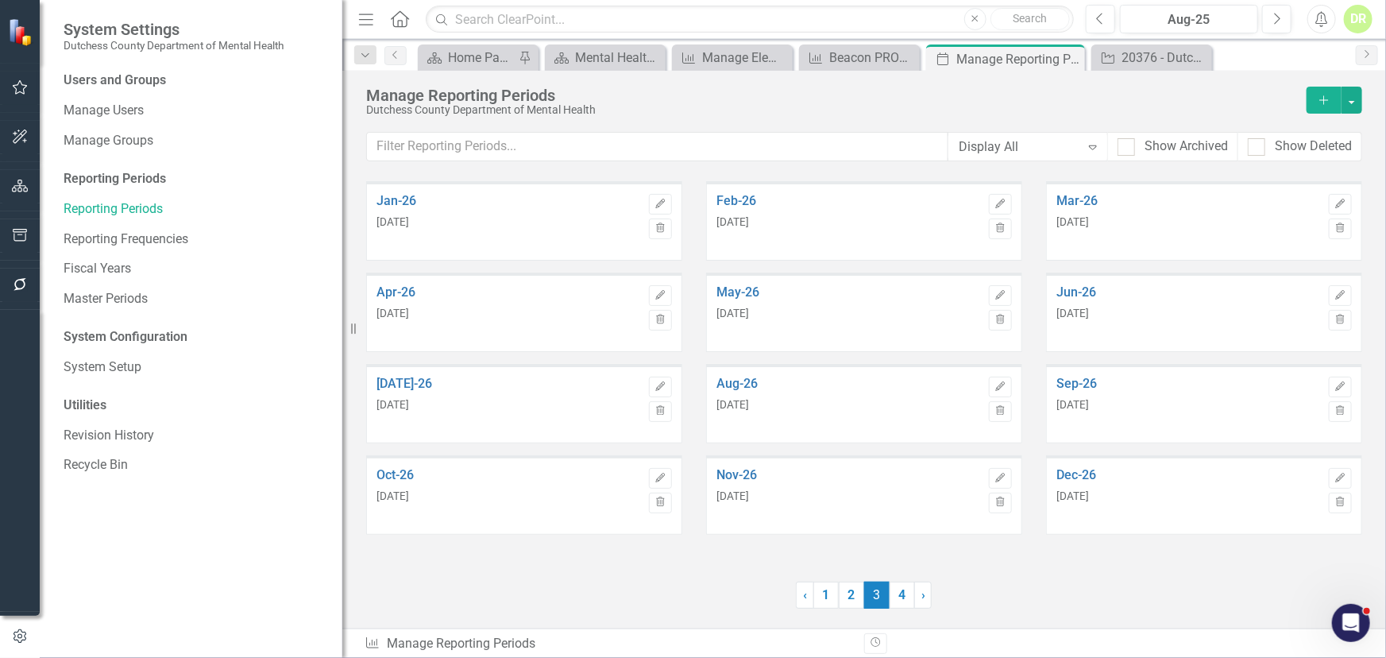
click at [103, 175] on div "Reporting Periods" at bounding box center [195, 179] width 263 height 18
click at [104, 262] on link "Fiscal Years" at bounding box center [195, 269] width 263 height 18
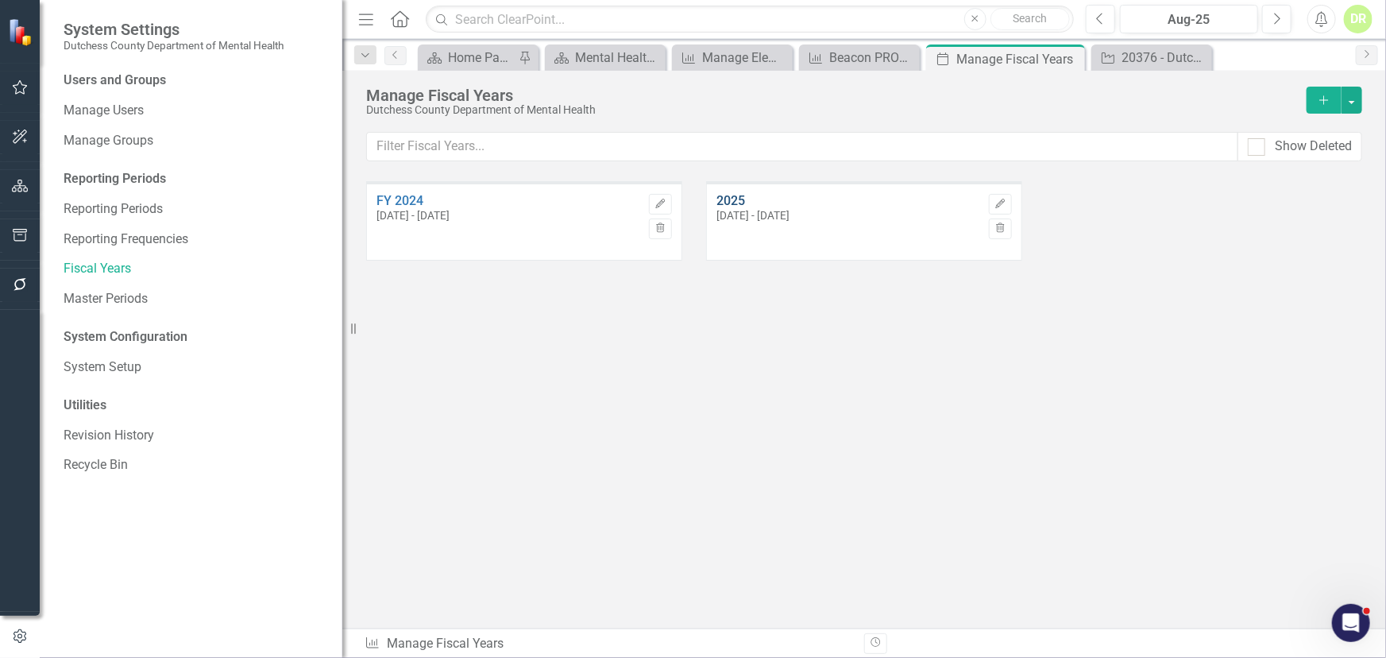
click at [740, 202] on link "2025" at bounding box center [849, 201] width 265 height 14
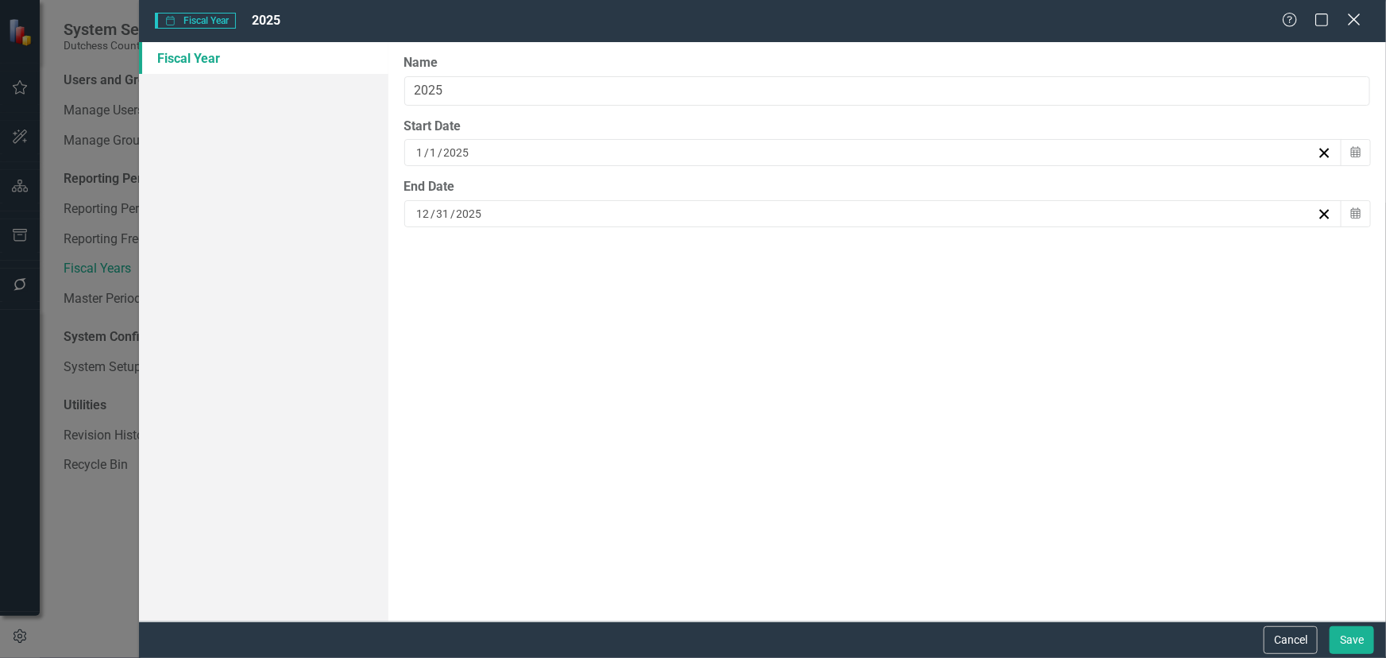
click at [1247, 14] on icon "Close" at bounding box center [1354, 19] width 20 height 15
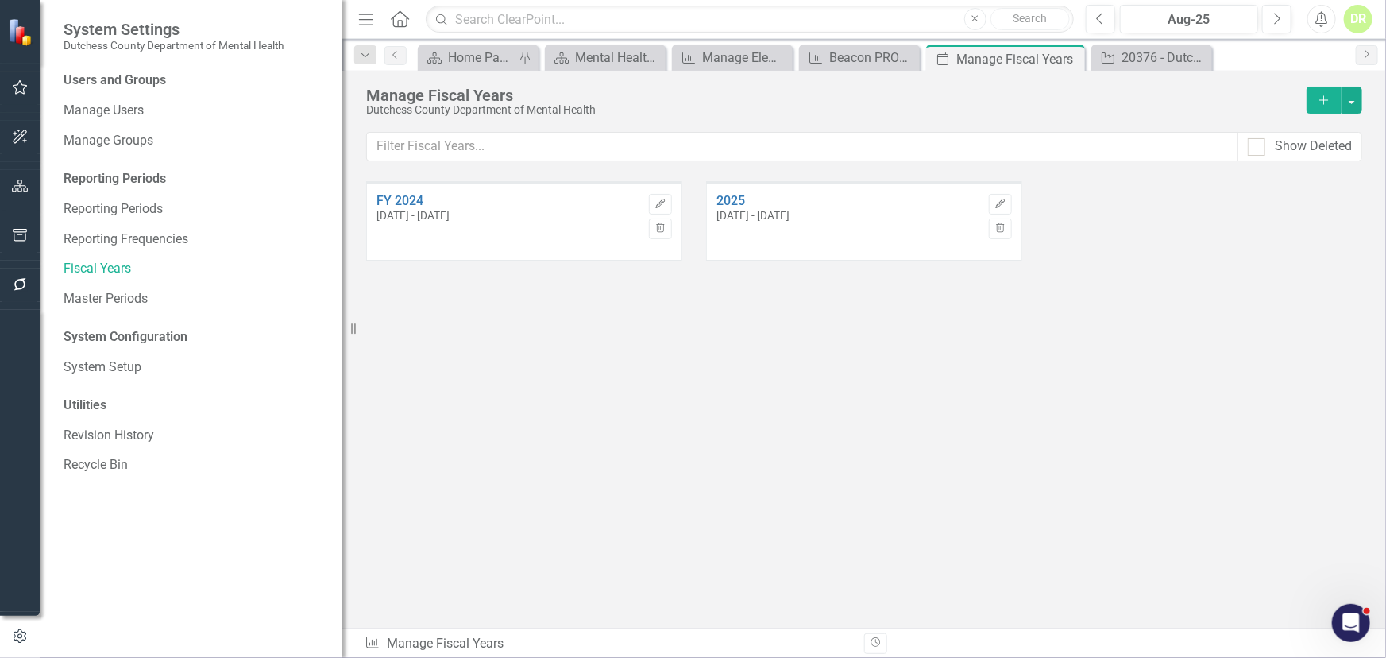
click at [1247, 98] on icon "Add" at bounding box center [1324, 100] width 14 height 11
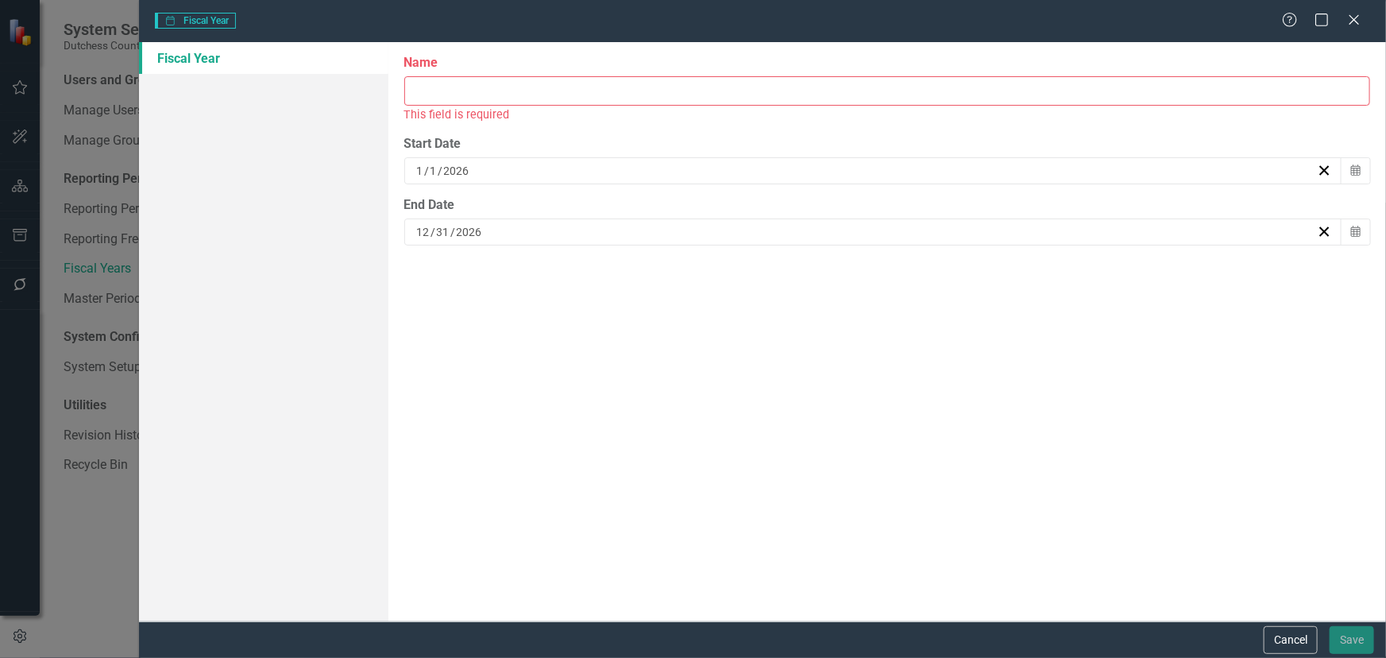
click at [556, 84] on input "Name" at bounding box center [887, 90] width 966 height 29
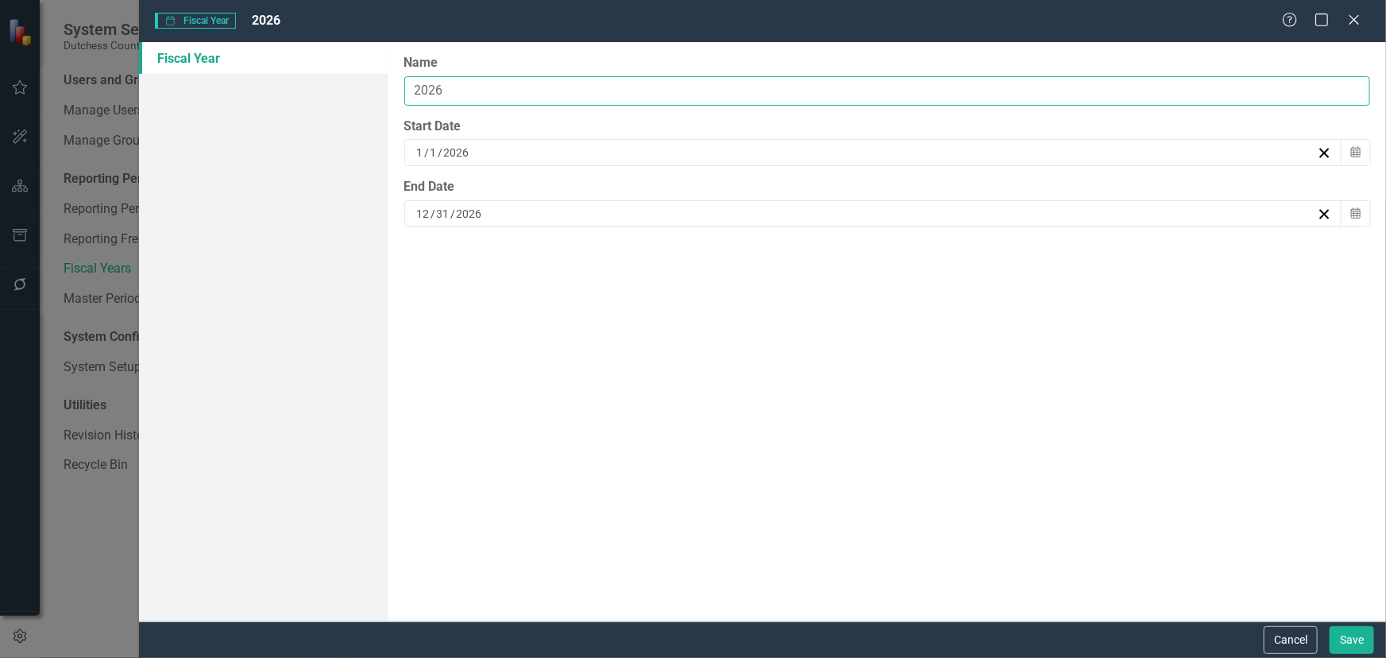
type input "2026"
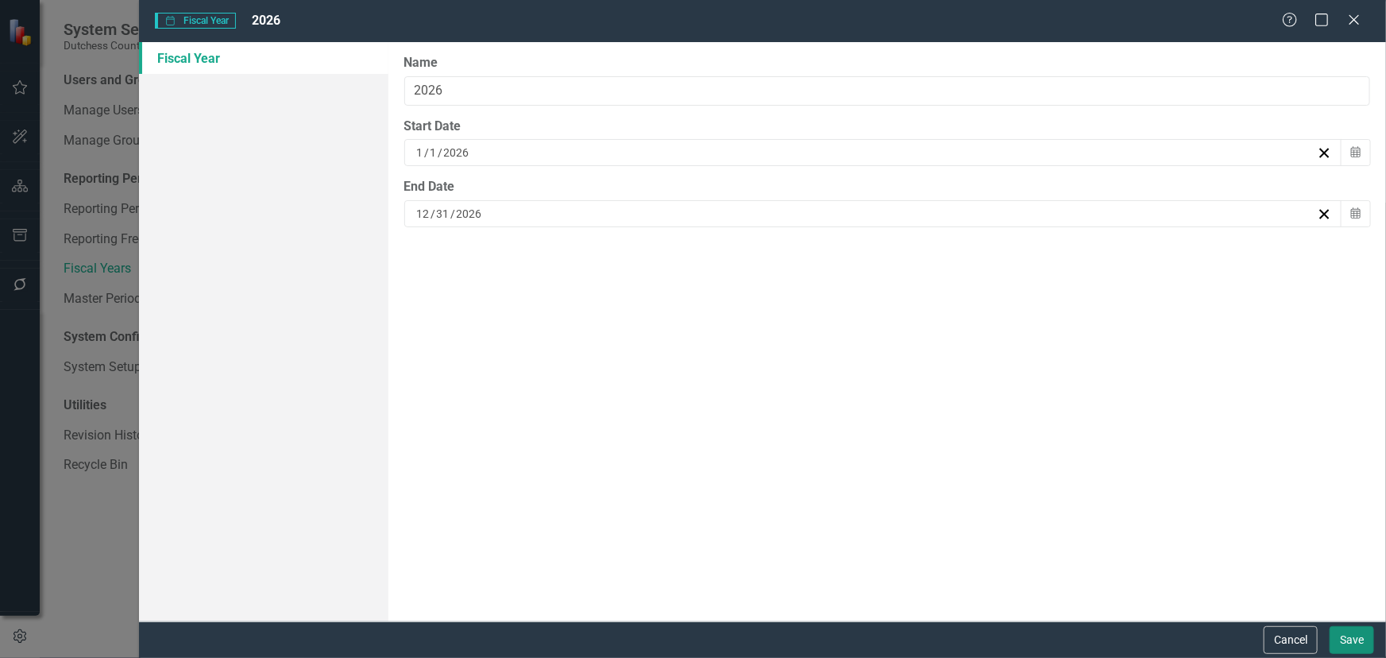
click at [1247, 557] on button "Save" at bounding box center [1352, 640] width 44 height 28
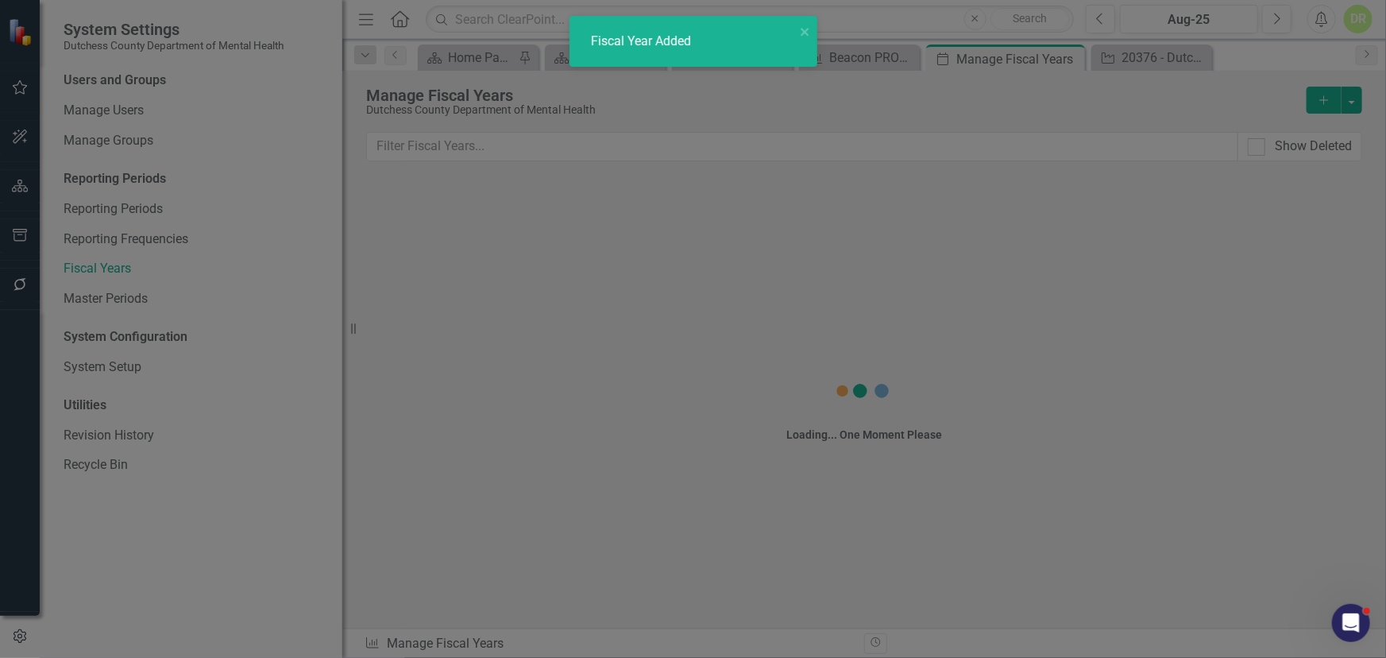
type input "2027"
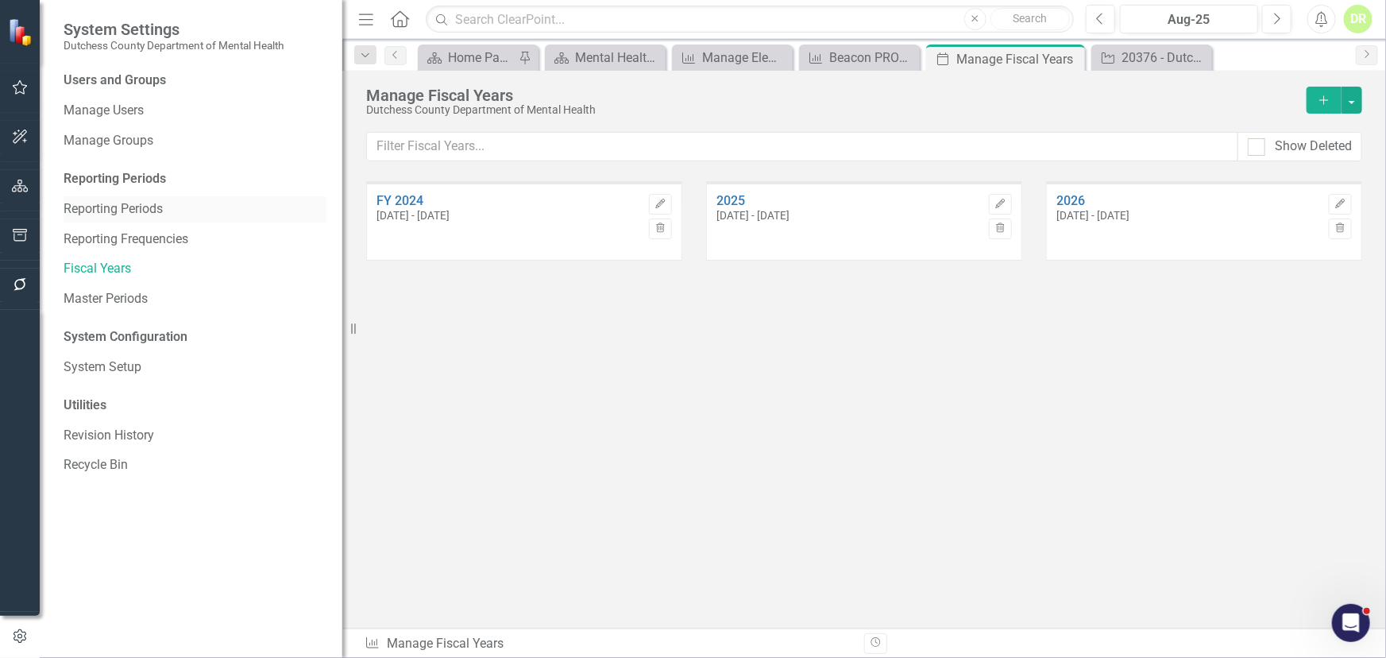
click at [168, 210] on link "Reporting Periods" at bounding box center [195, 209] width 263 height 18
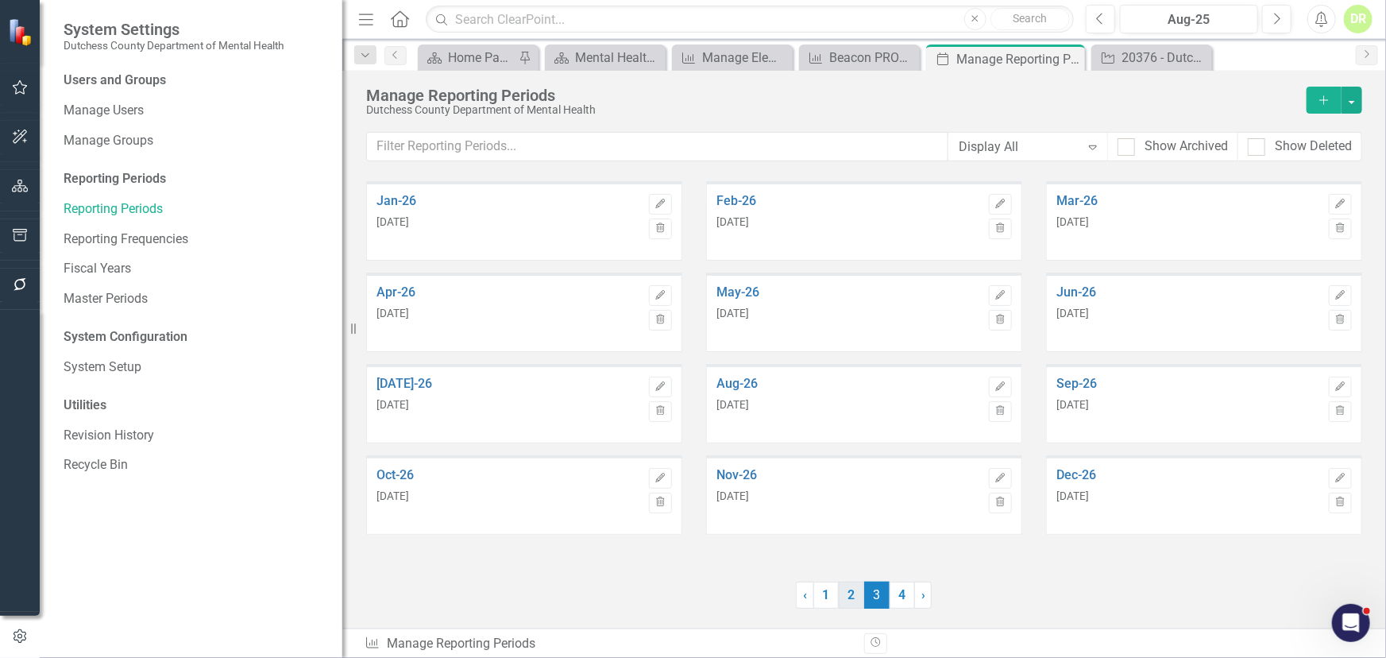
click at [852, 557] on link "2" at bounding box center [851, 595] width 25 height 27
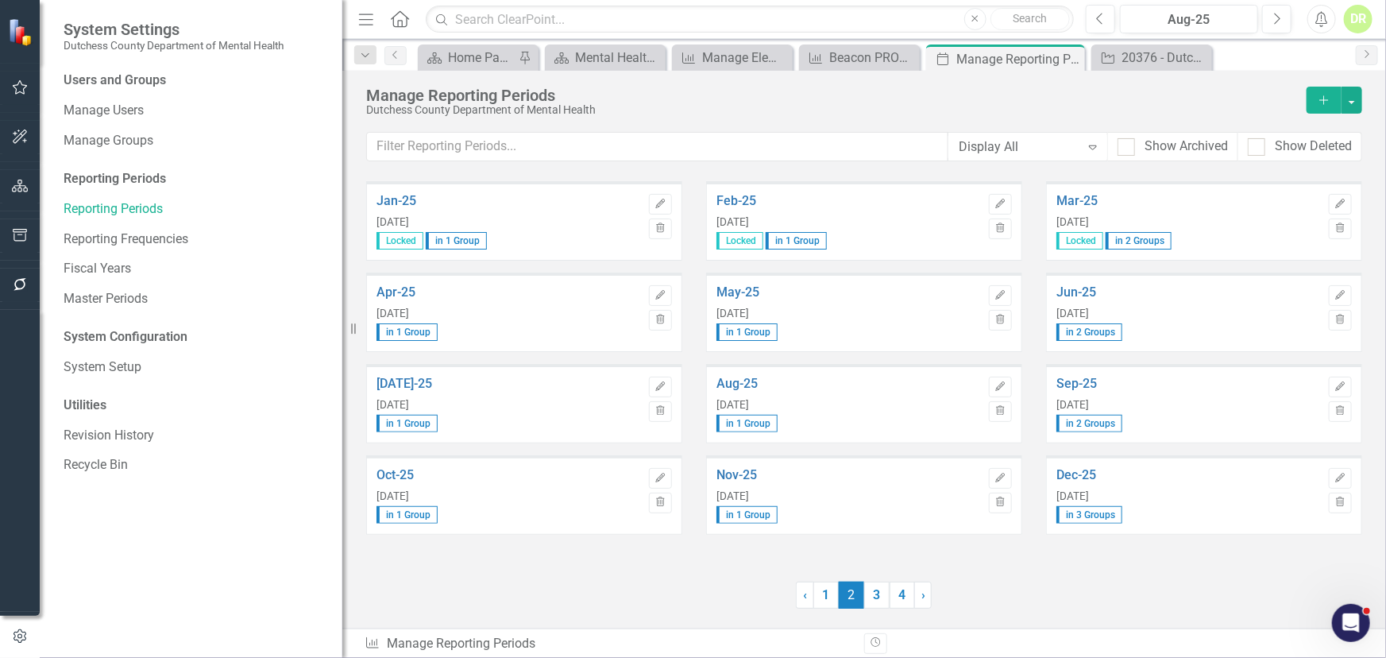
click at [850, 557] on span "2 (current)" at bounding box center [851, 595] width 25 height 27
click at [825, 557] on link "1" at bounding box center [826, 595] width 25 height 27
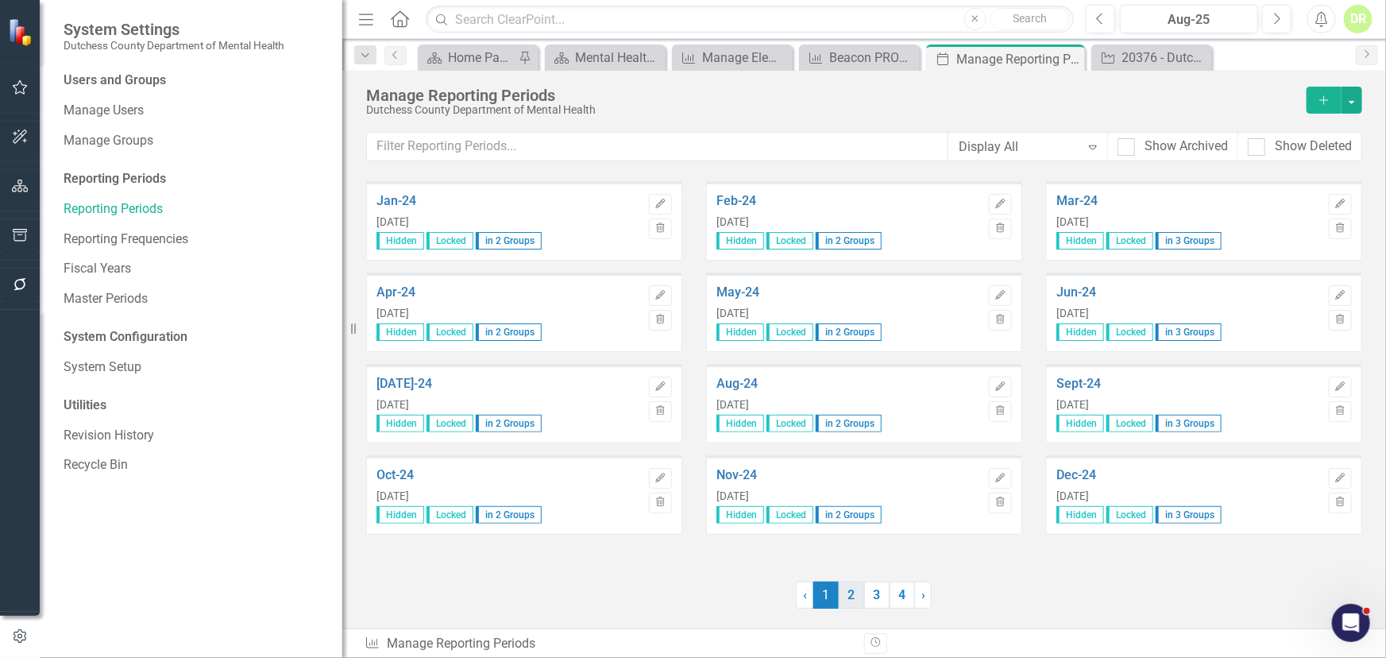
click at [851, 557] on link "2" at bounding box center [851, 595] width 25 height 27
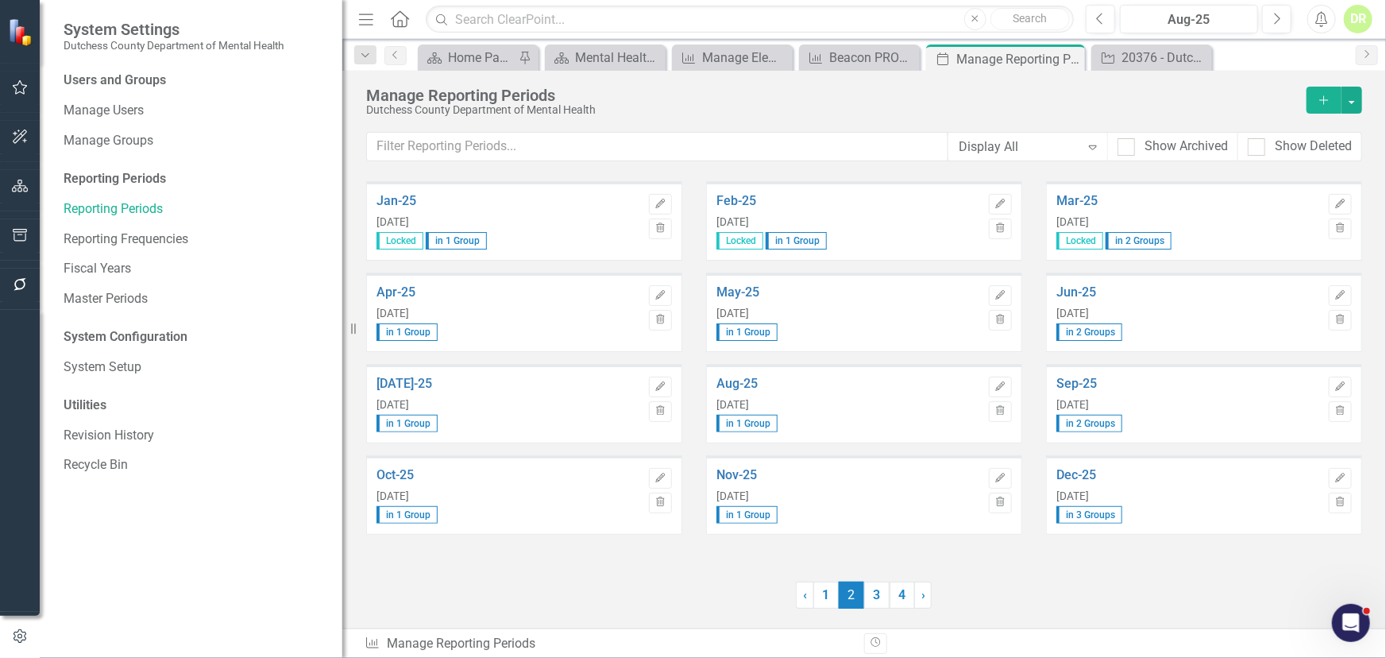
click at [875, 557] on div "Jan-25 [DATE] Locked in 1 Group Edit Trash Feb-25 [DATE] Locked in 1 Group Edit…" at bounding box center [864, 404] width 1044 height 447
click at [877, 557] on link "3" at bounding box center [876, 595] width 25 height 27
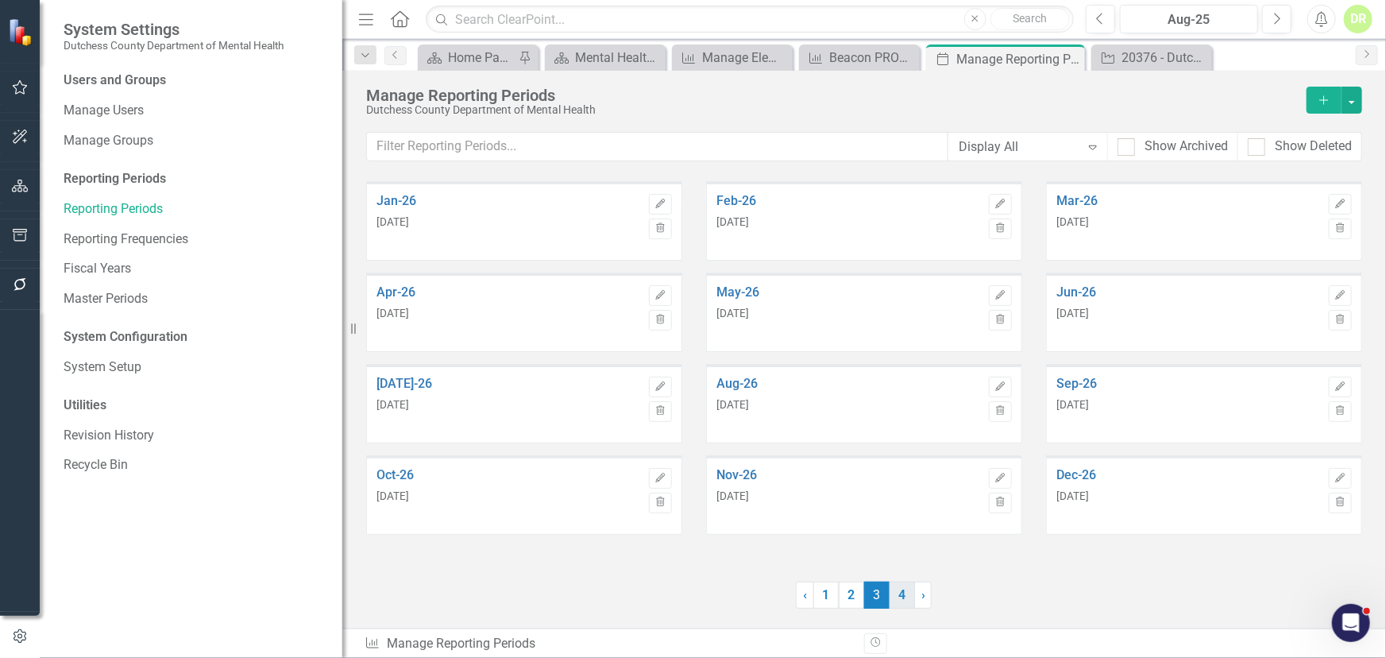
click at [897, 557] on link "4" at bounding box center [902, 595] width 25 height 27
click at [746, 56] on div "Manage Elements" at bounding box center [735, 58] width 67 height 20
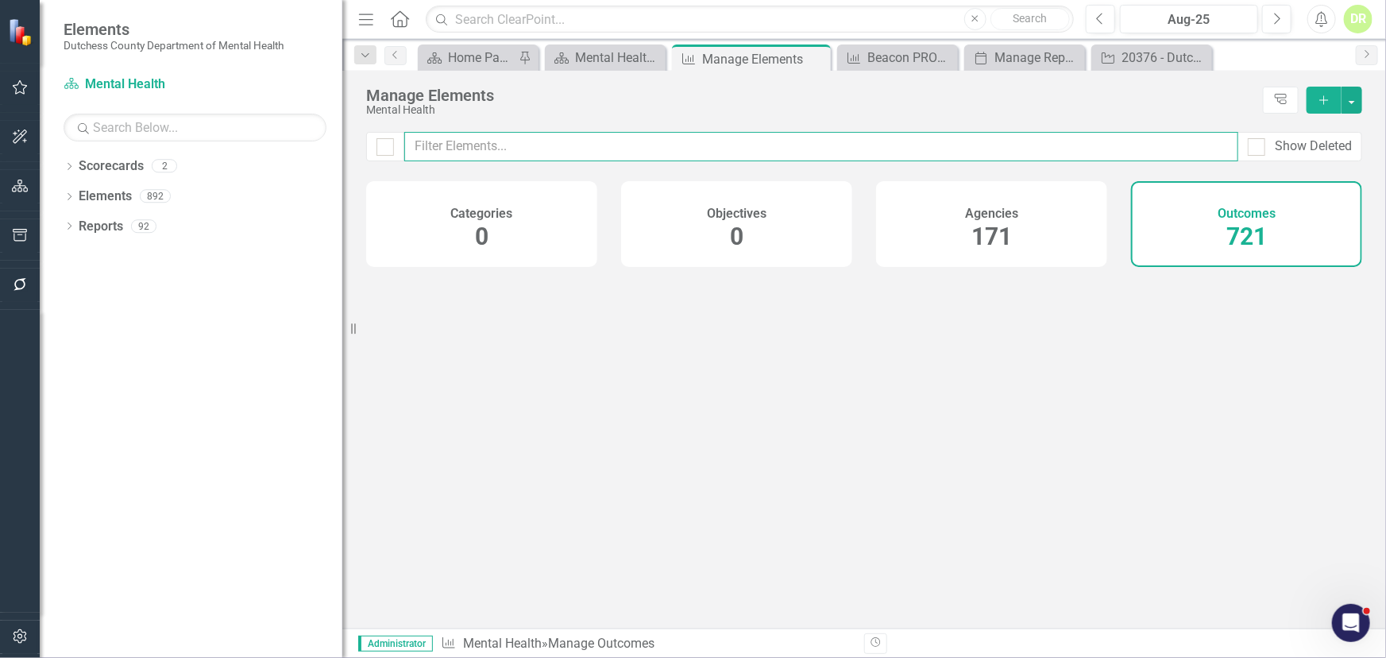
click at [566, 151] on input "text" at bounding box center [821, 146] width 834 height 29
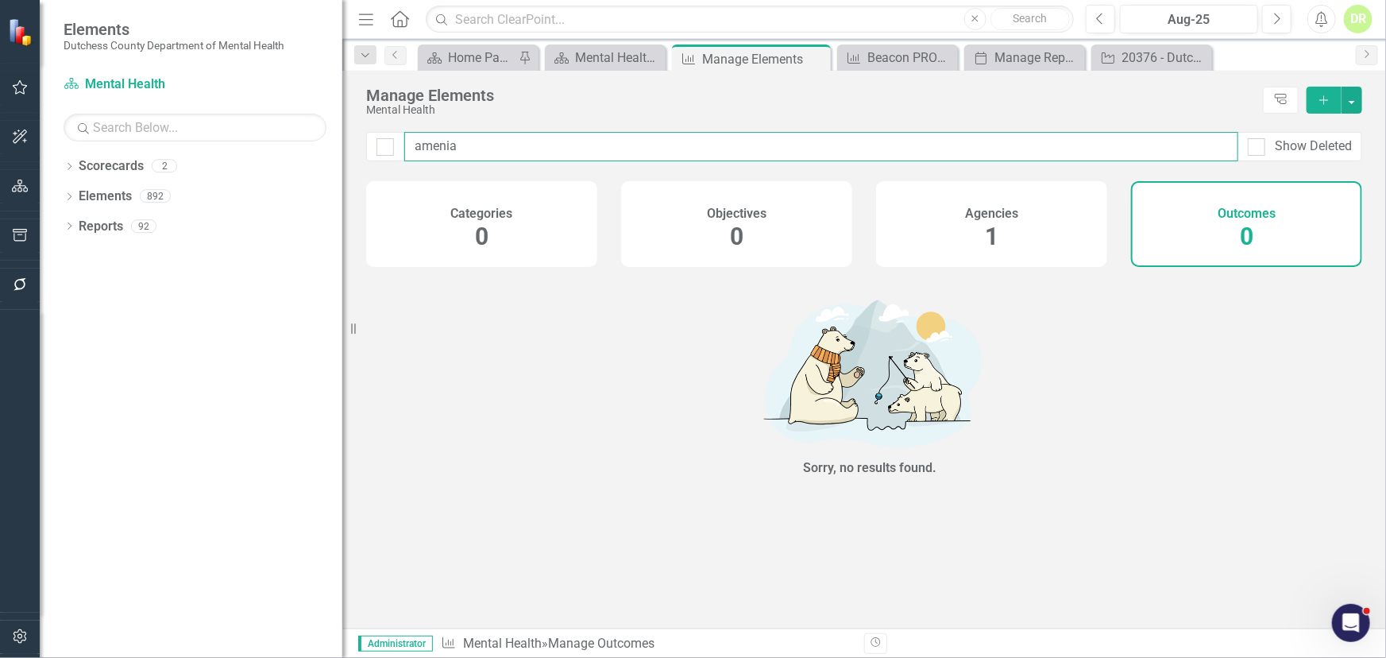
type input "amenia"
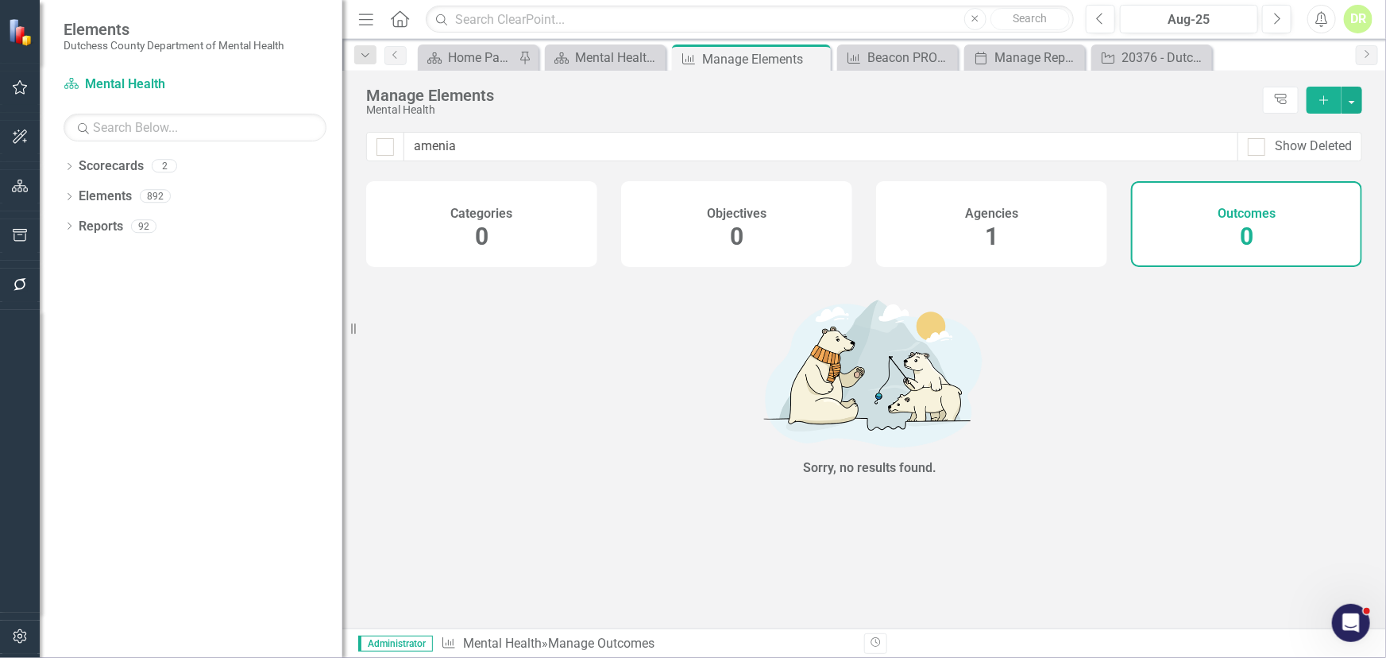
click at [985, 207] on h4 "Agencies" at bounding box center [991, 214] width 53 height 14
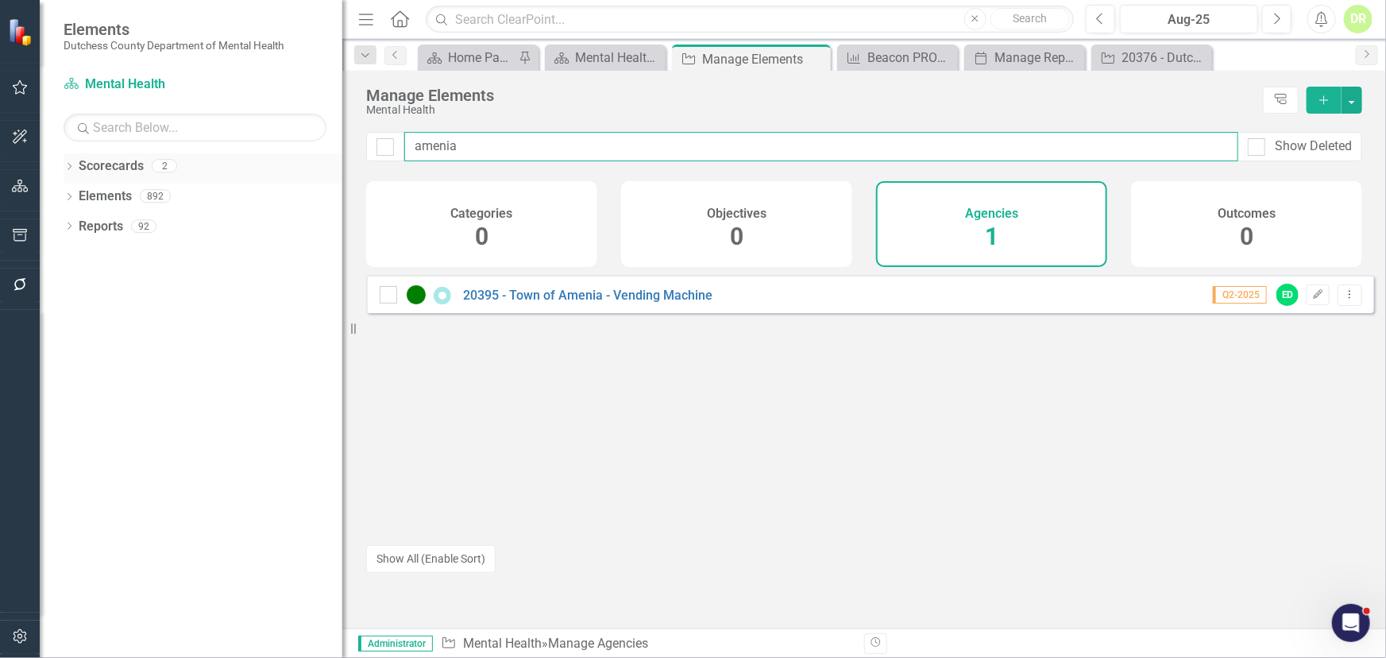
drag, startPoint x: 620, startPoint y: 153, endPoint x: 229, endPoint y: 164, distance: 391.1
click at [229, 164] on div "Elements Dutchess County Department of Mental Health Scorecard Mental Health Se…" at bounding box center [693, 329] width 1386 height 658
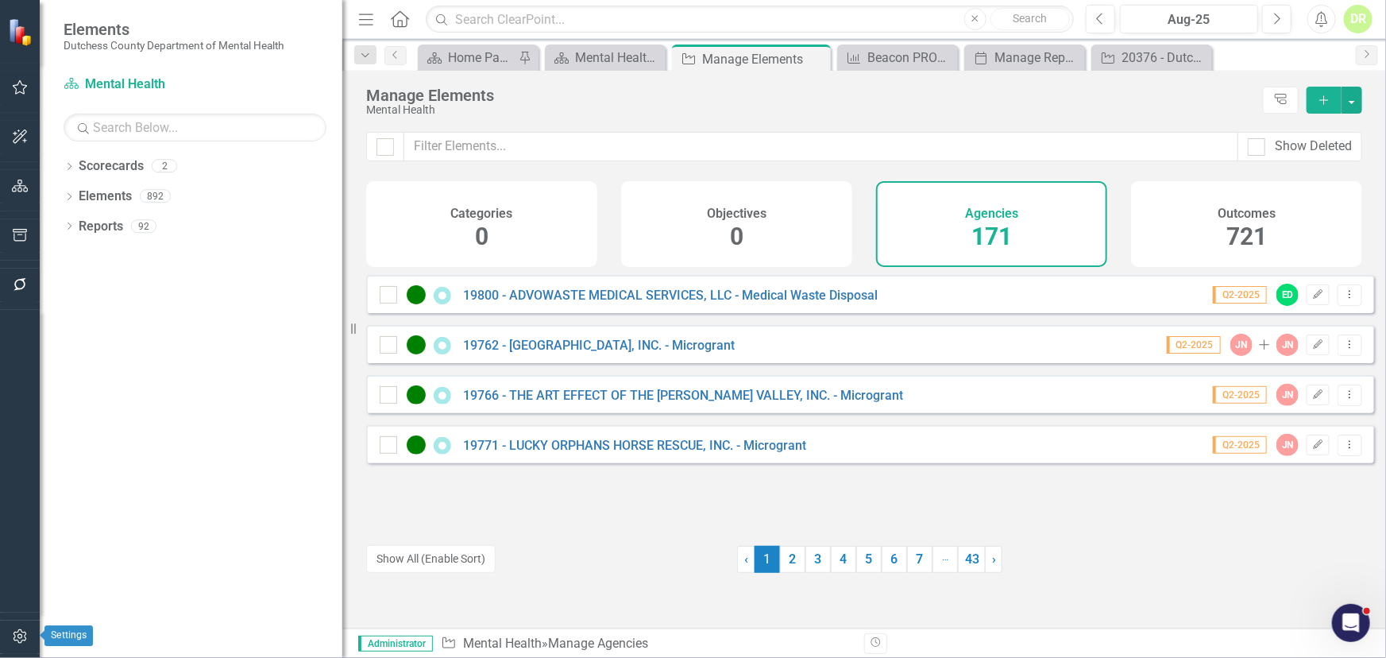
click at [11, 557] on button "button" at bounding box center [20, 637] width 36 height 33
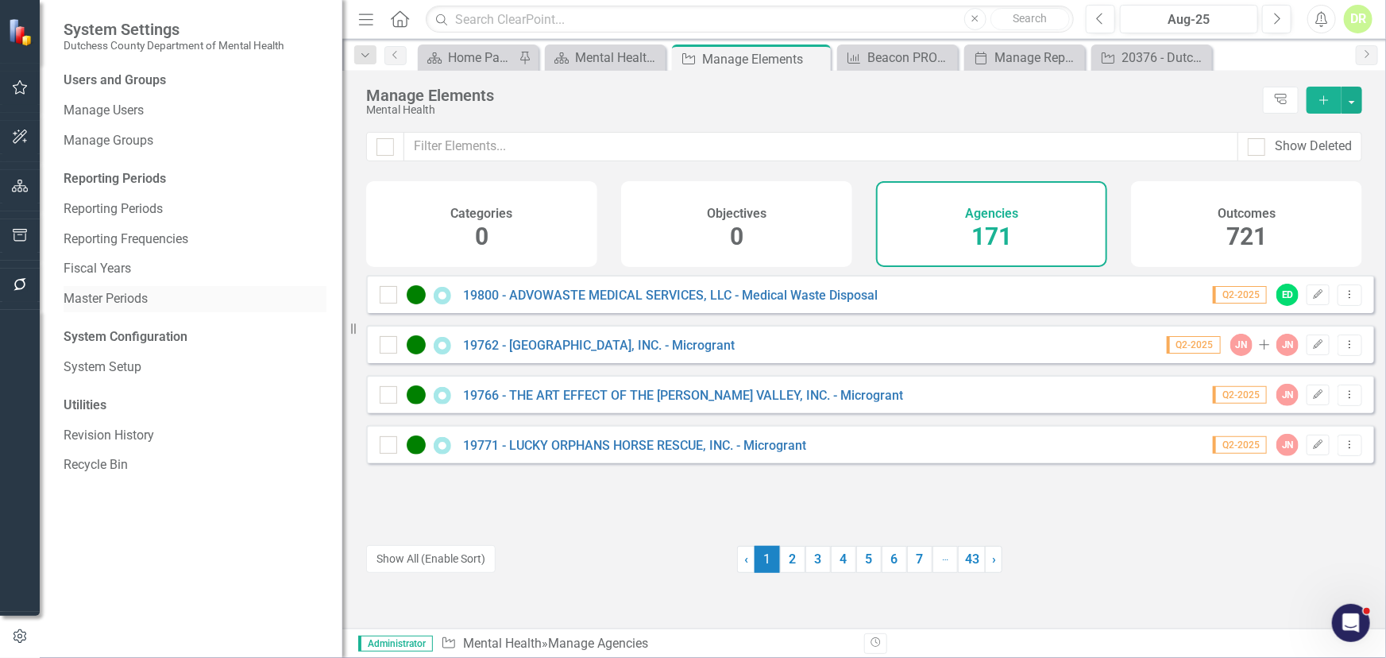
click at [113, 295] on link "Master Periods" at bounding box center [195, 299] width 263 height 18
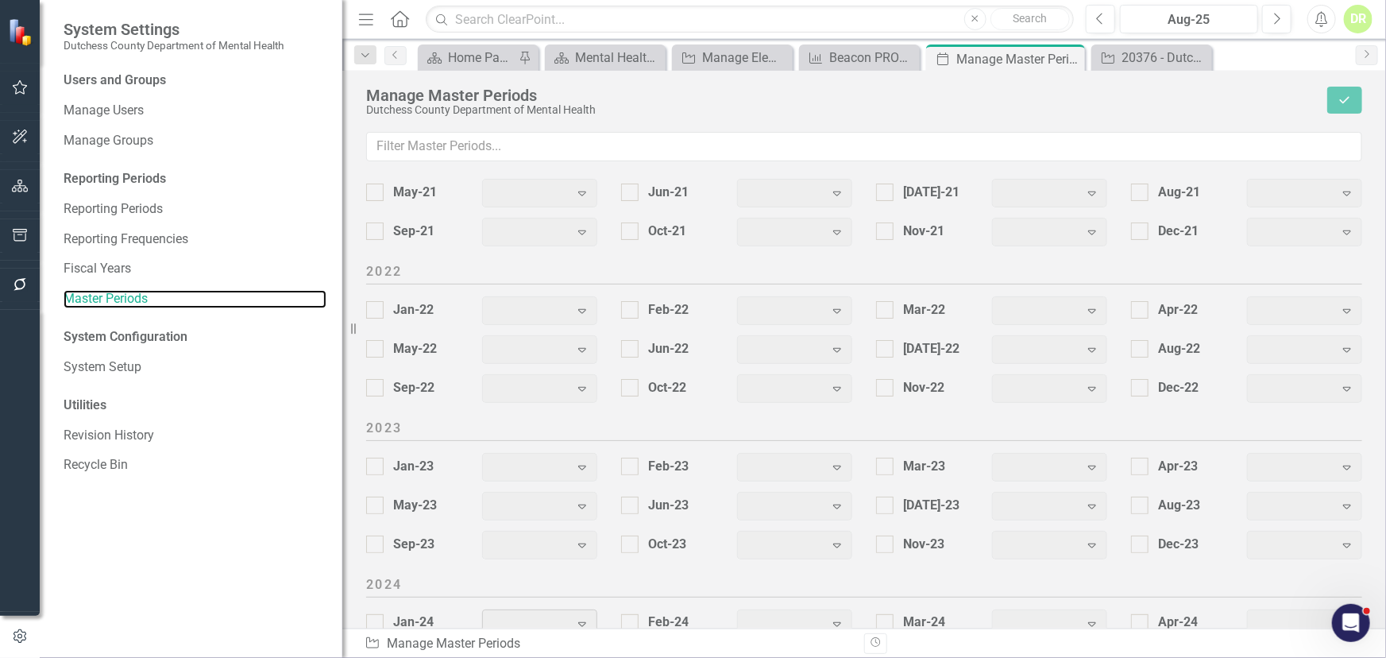
scroll to position [2044, 0]
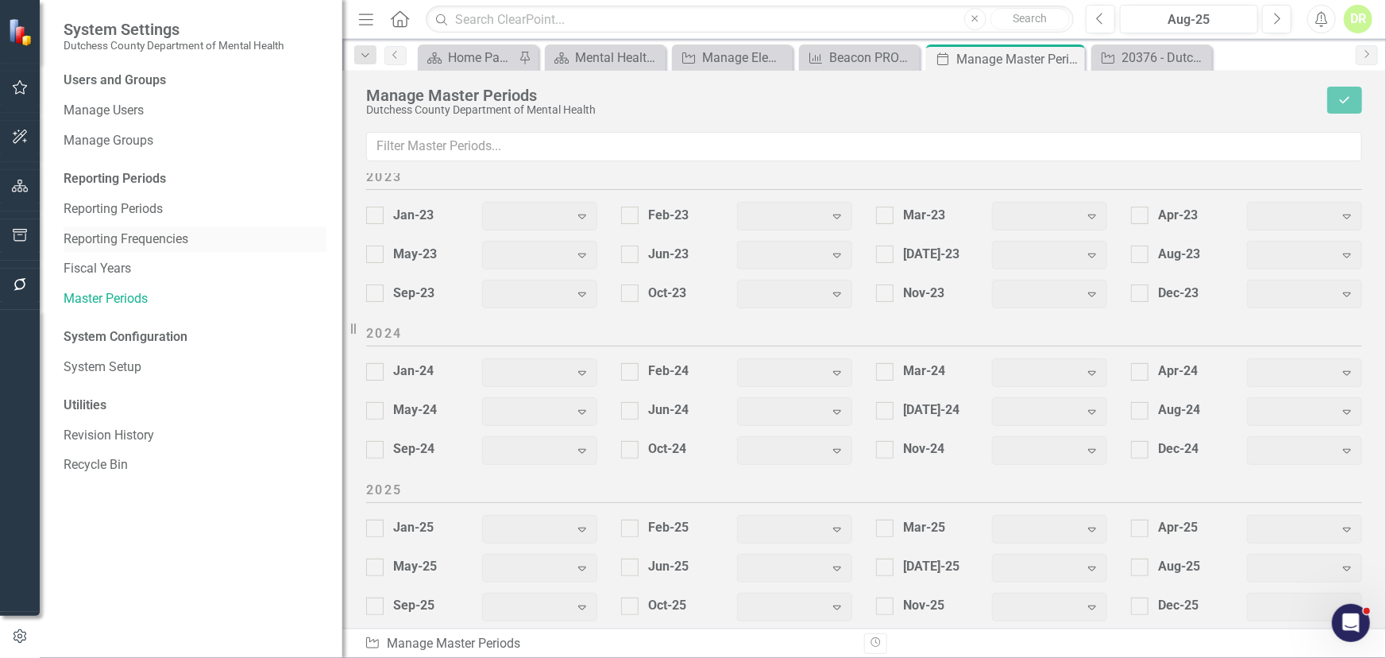
click at [151, 244] on link "Reporting Frequencies" at bounding box center [195, 239] width 263 height 18
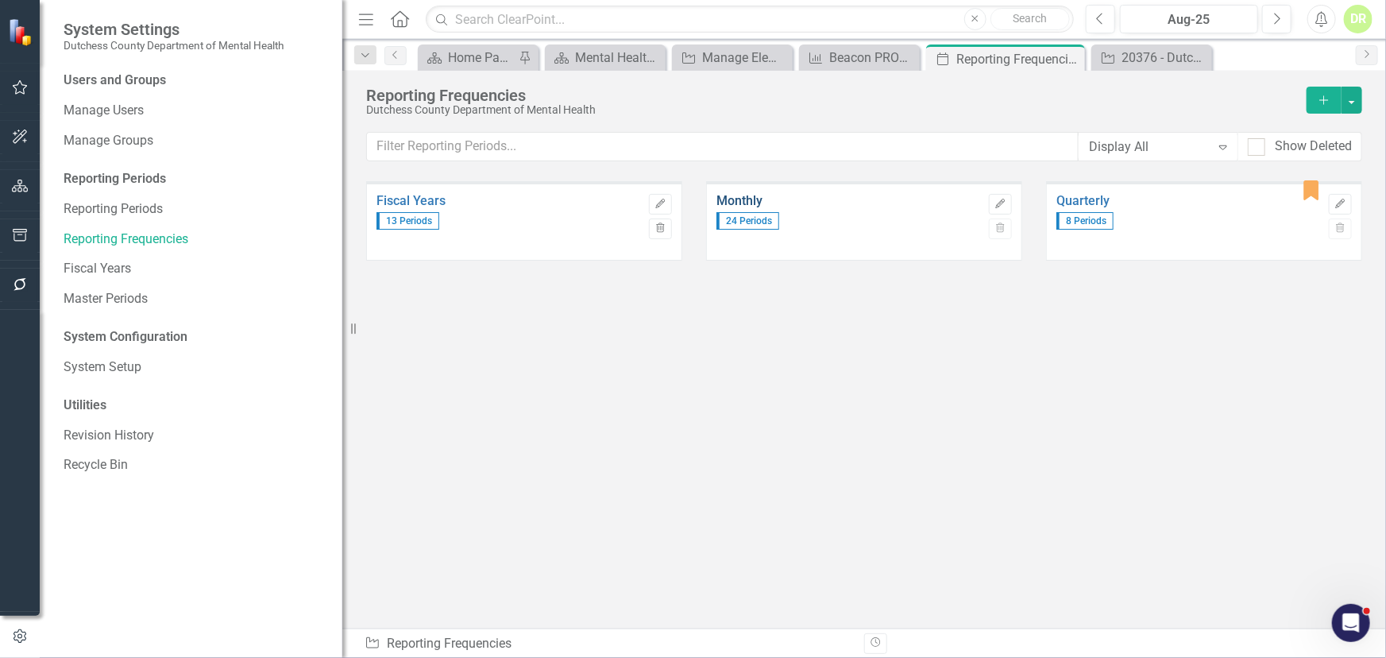
click at [734, 201] on link "Monthly" at bounding box center [849, 201] width 265 height 14
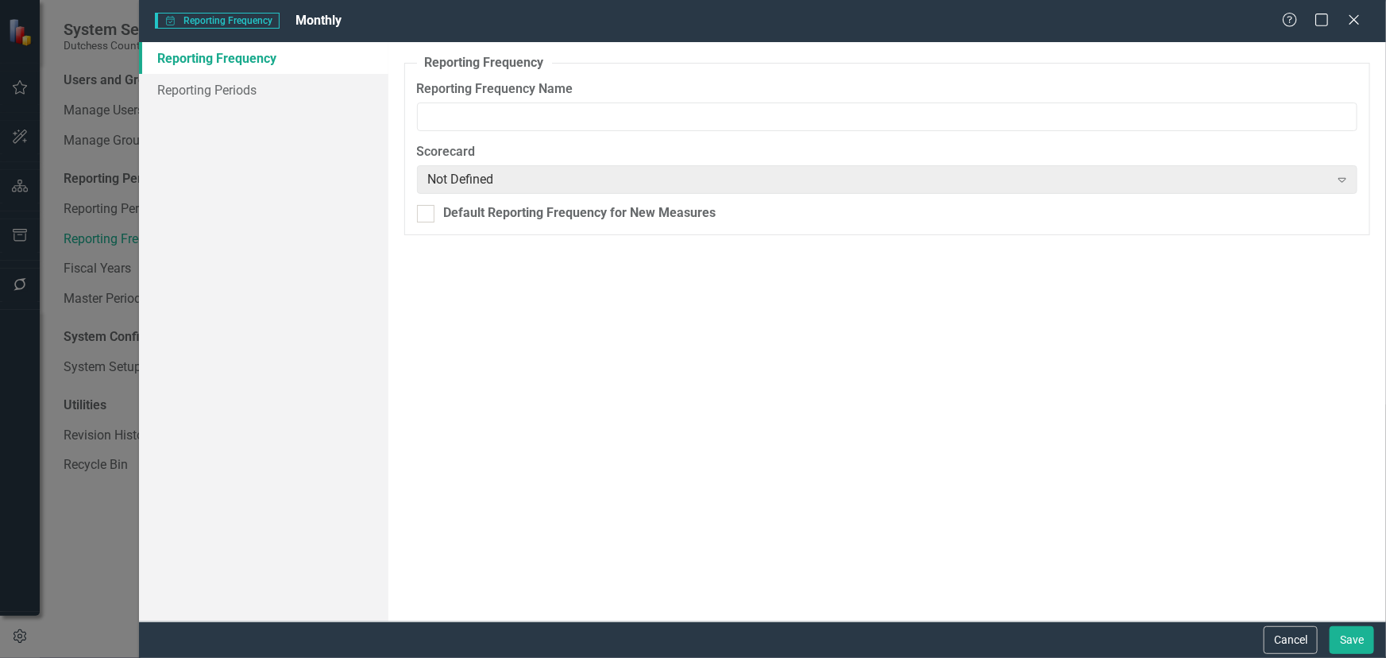
type input "Monthly"
click at [215, 89] on link "Reporting Periods" at bounding box center [263, 90] width 249 height 32
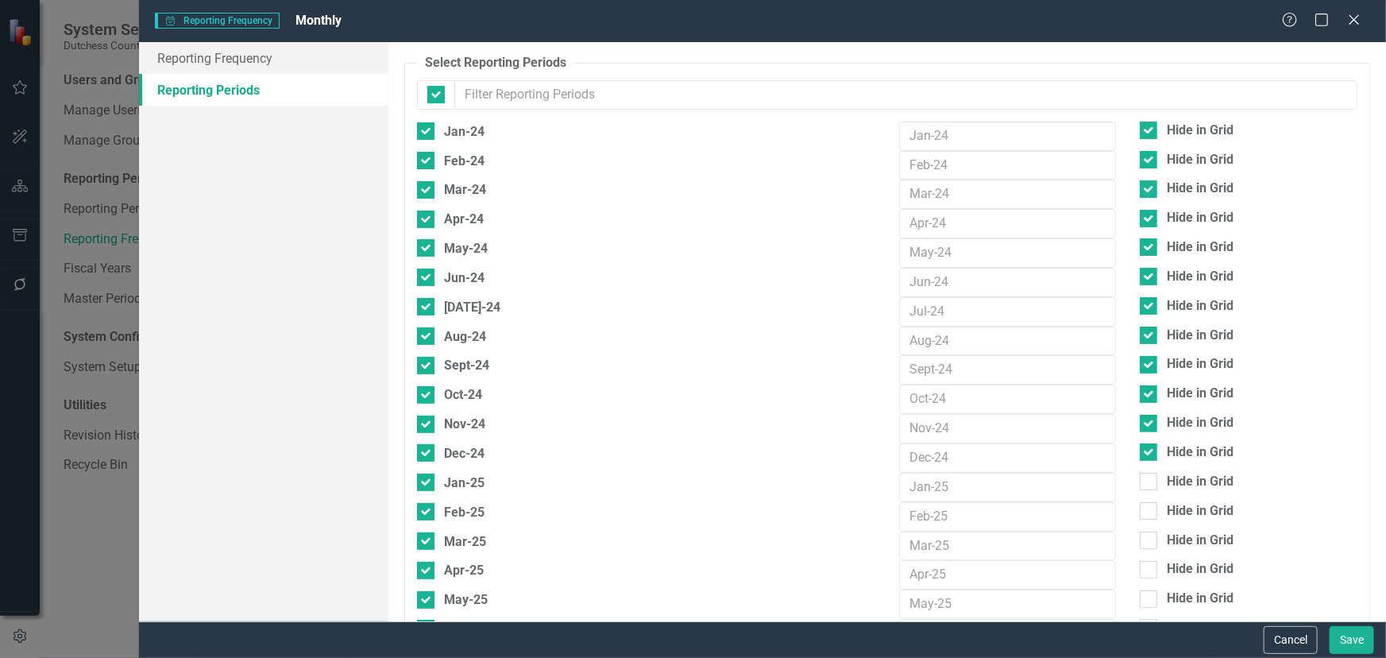
checkbox input "false"
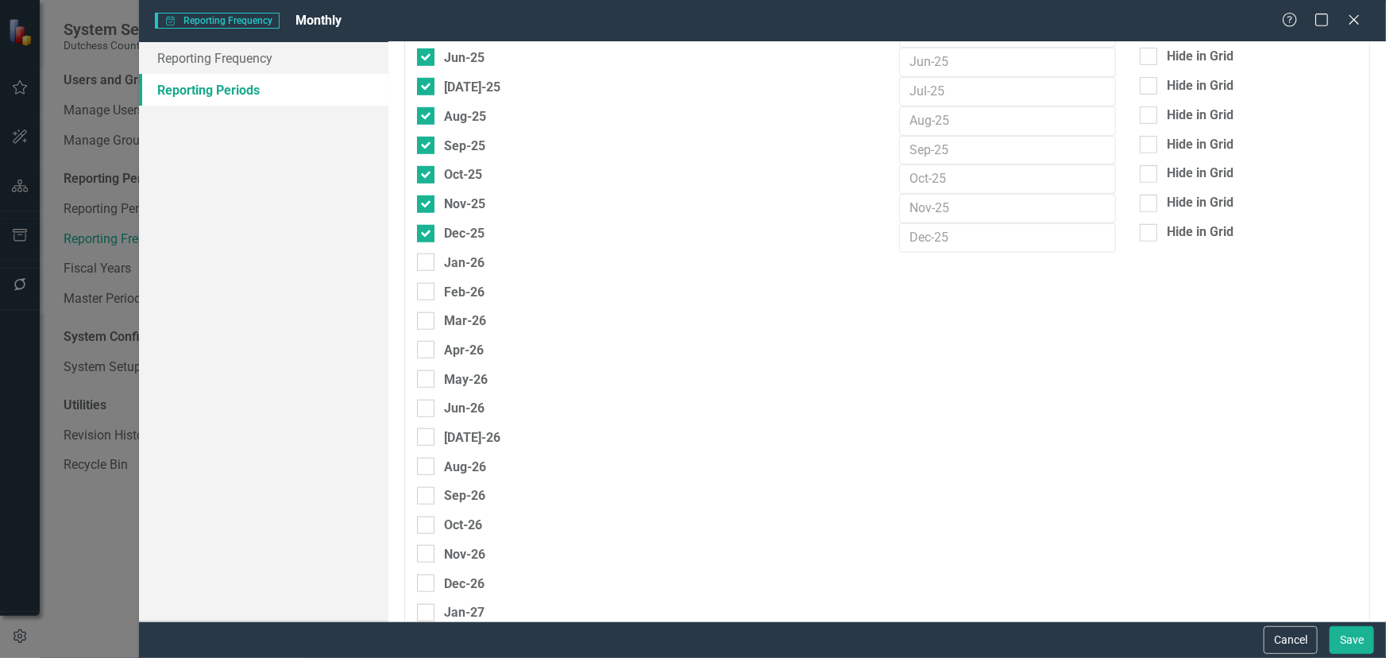
scroll to position [578, 0]
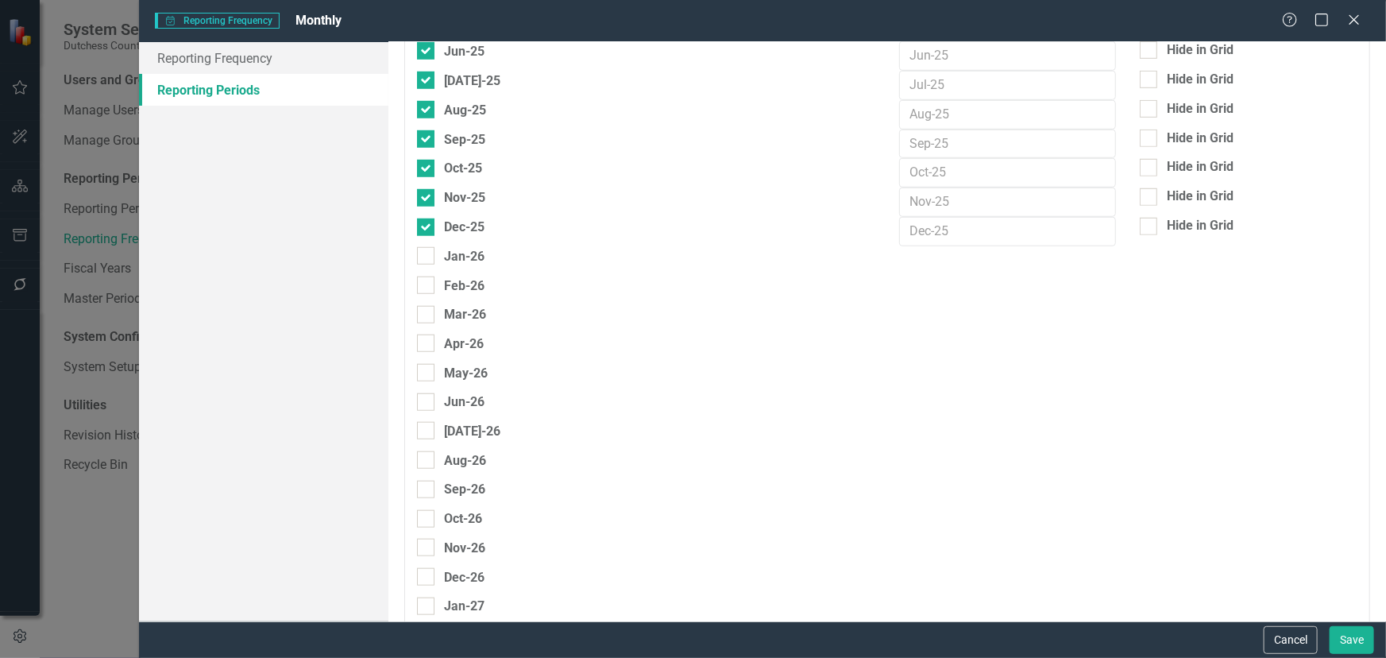
drag, startPoint x: 1359, startPoint y: 13, endPoint x: 1335, endPoint y: 16, distance: 24.0
click at [1247, 14] on icon "Close" at bounding box center [1355, 20] width 16 height 13
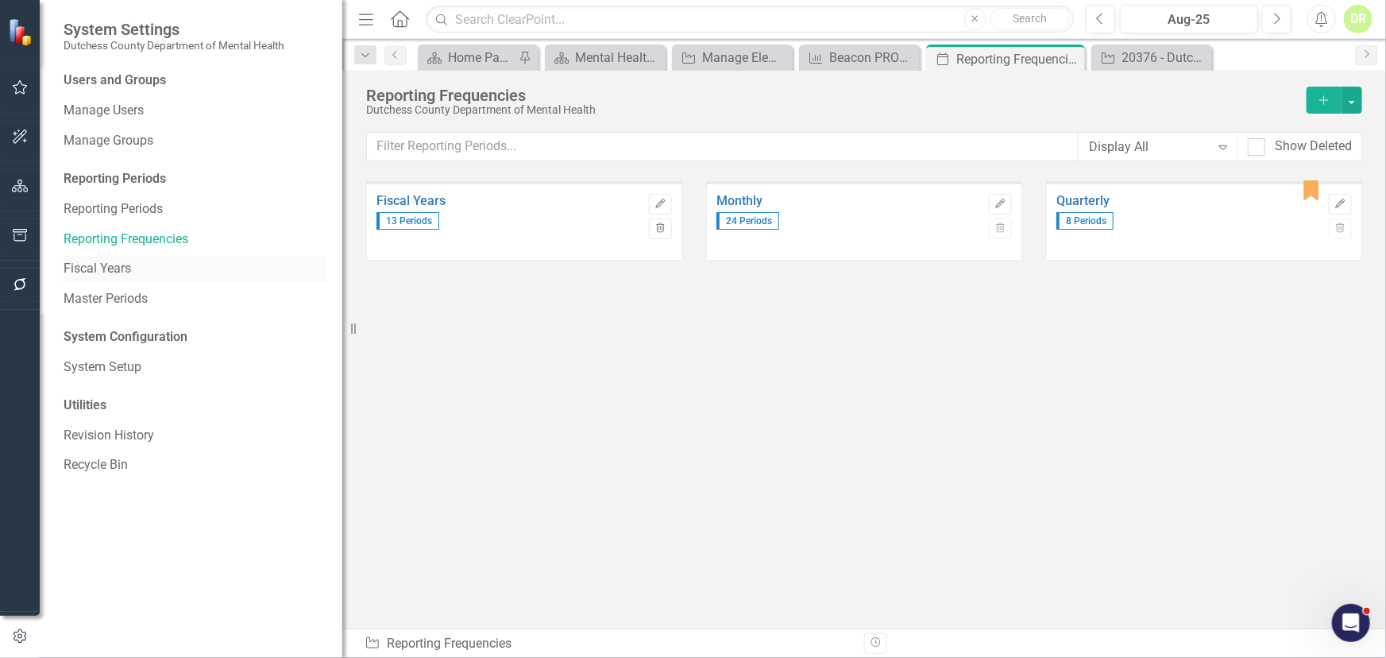
click at [102, 273] on link "Fiscal Years" at bounding box center [195, 269] width 263 height 18
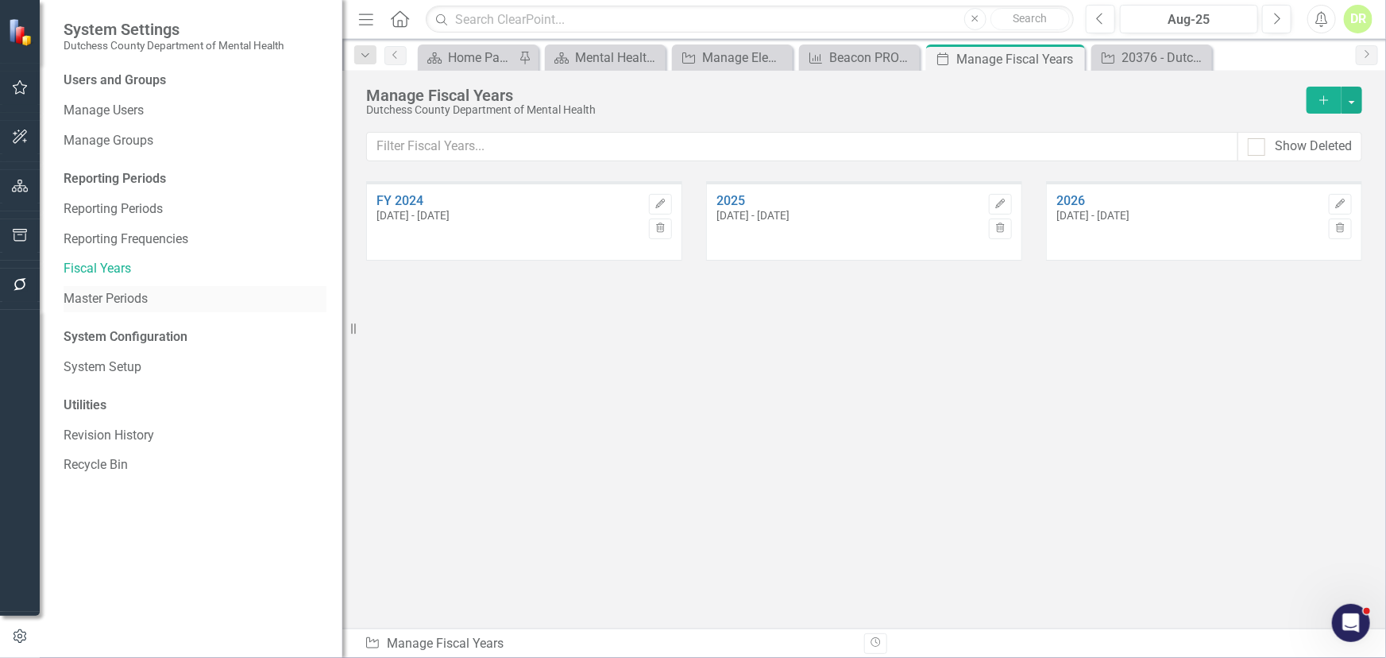
click at [106, 295] on link "Master Periods" at bounding box center [195, 299] width 263 height 18
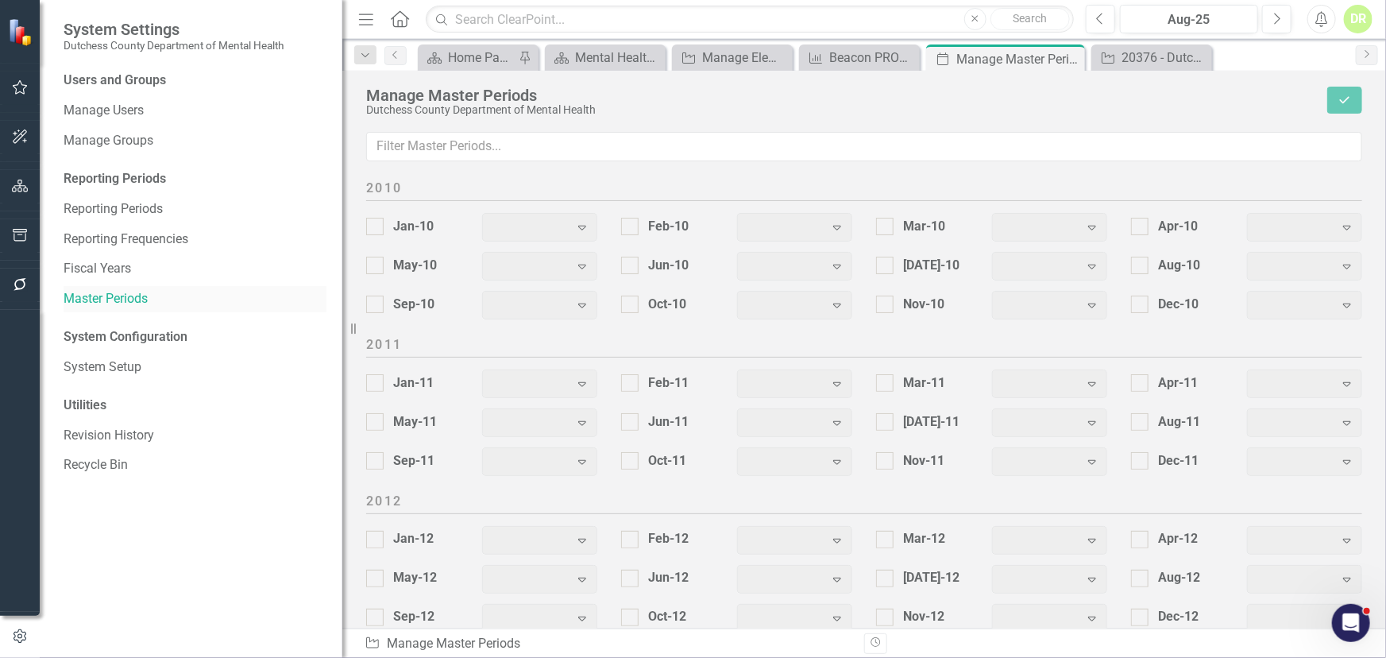
scroll to position [2044, 0]
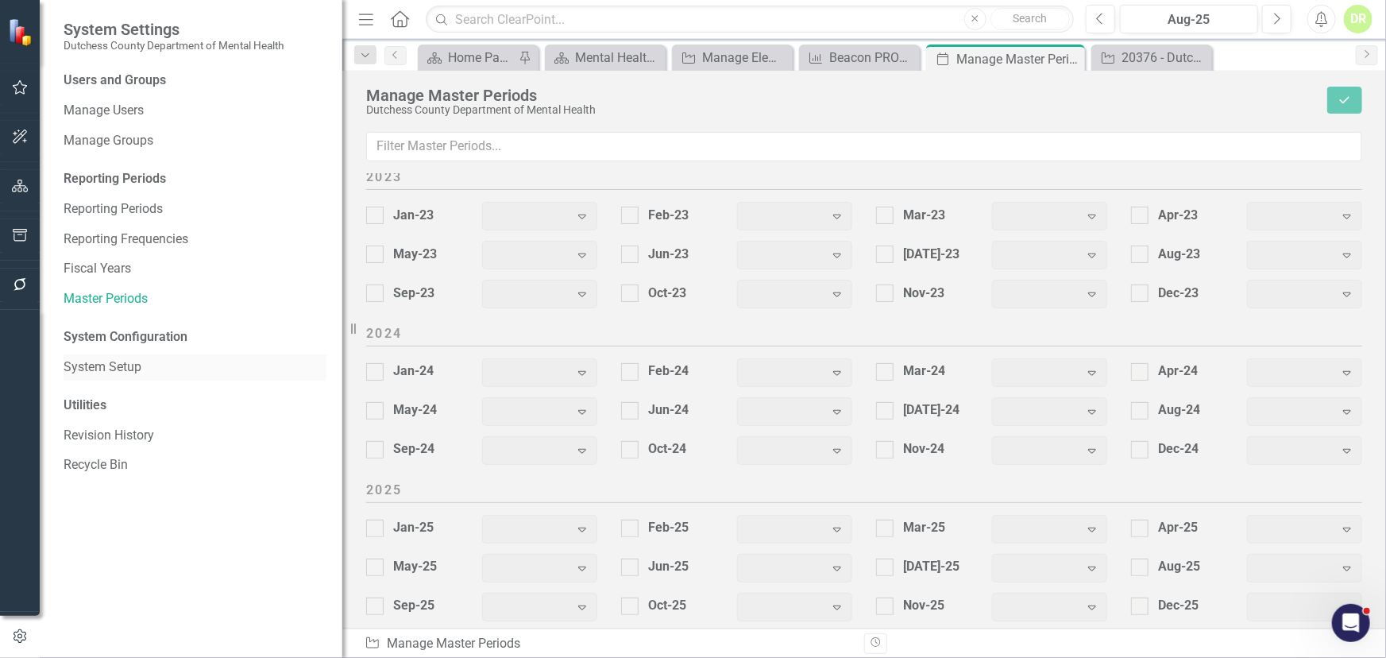
click at [121, 365] on link "System Setup" at bounding box center [195, 367] width 263 height 18
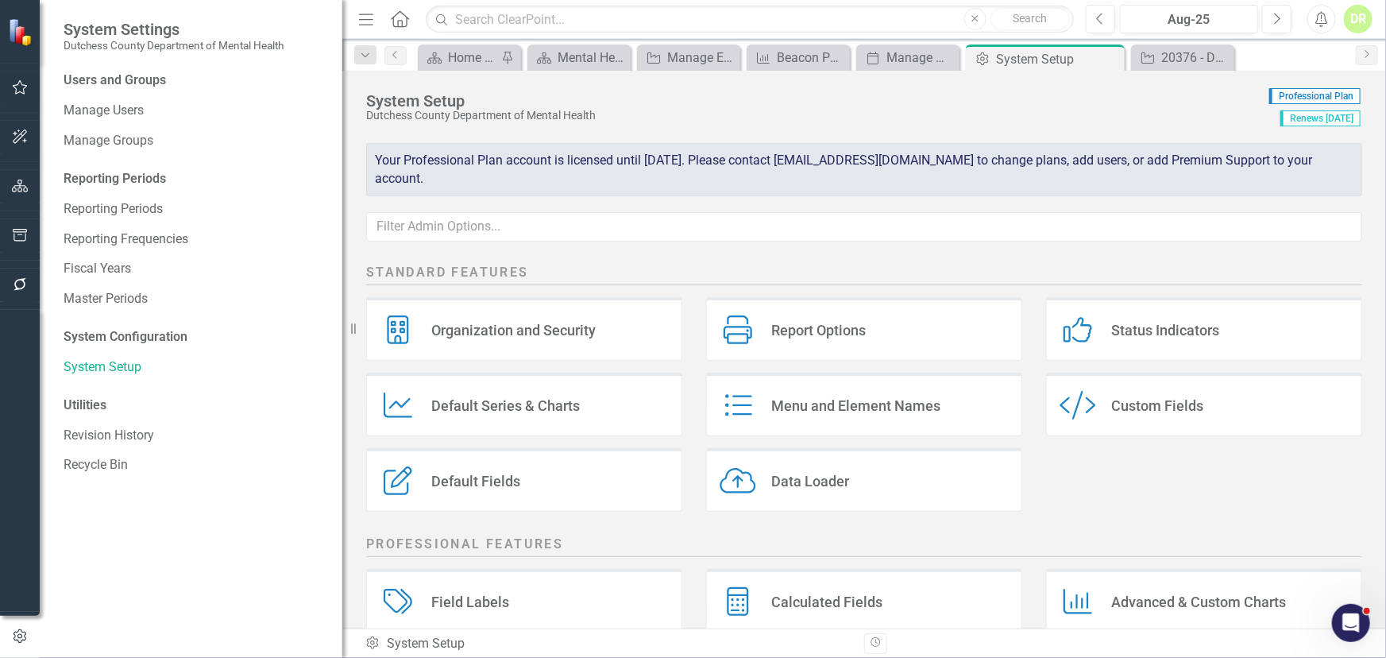
click at [1133, 404] on div "Custom Fields" at bounding box center [1158, 405] width 92 height 18
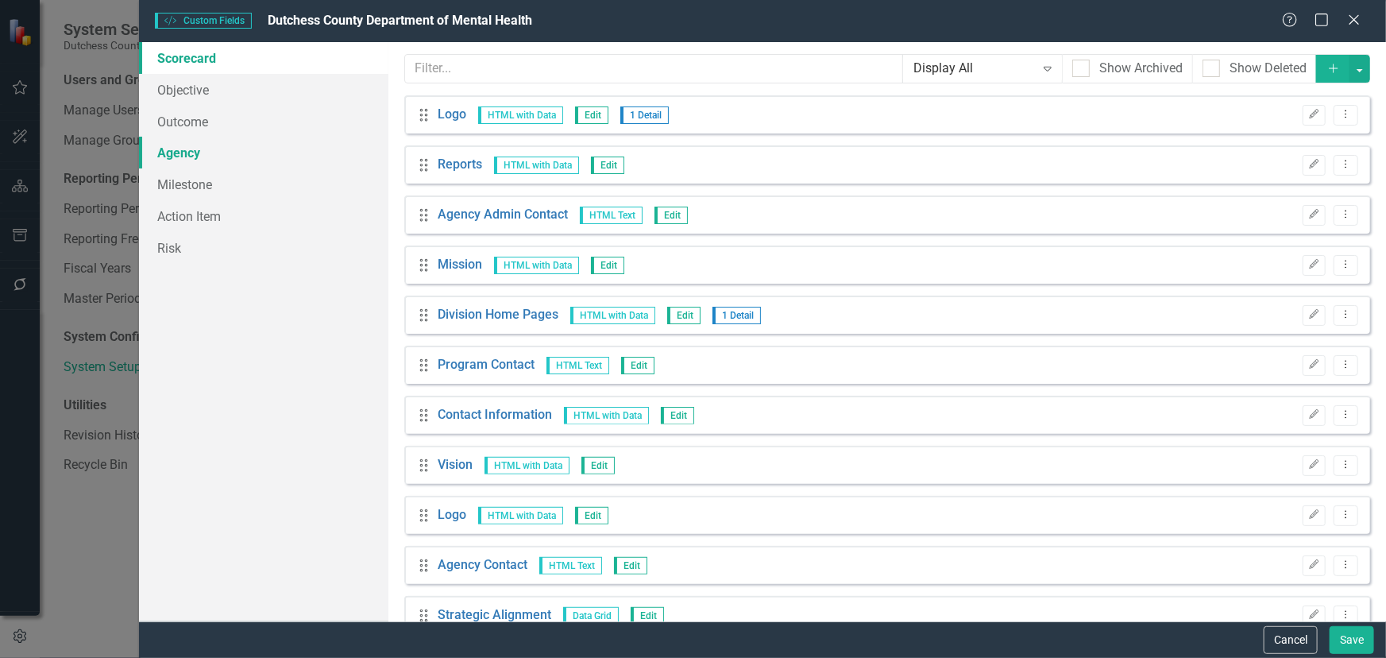
click at [182, 155] on link "Agency" at bounding box center [263, 153] width 249 height 32
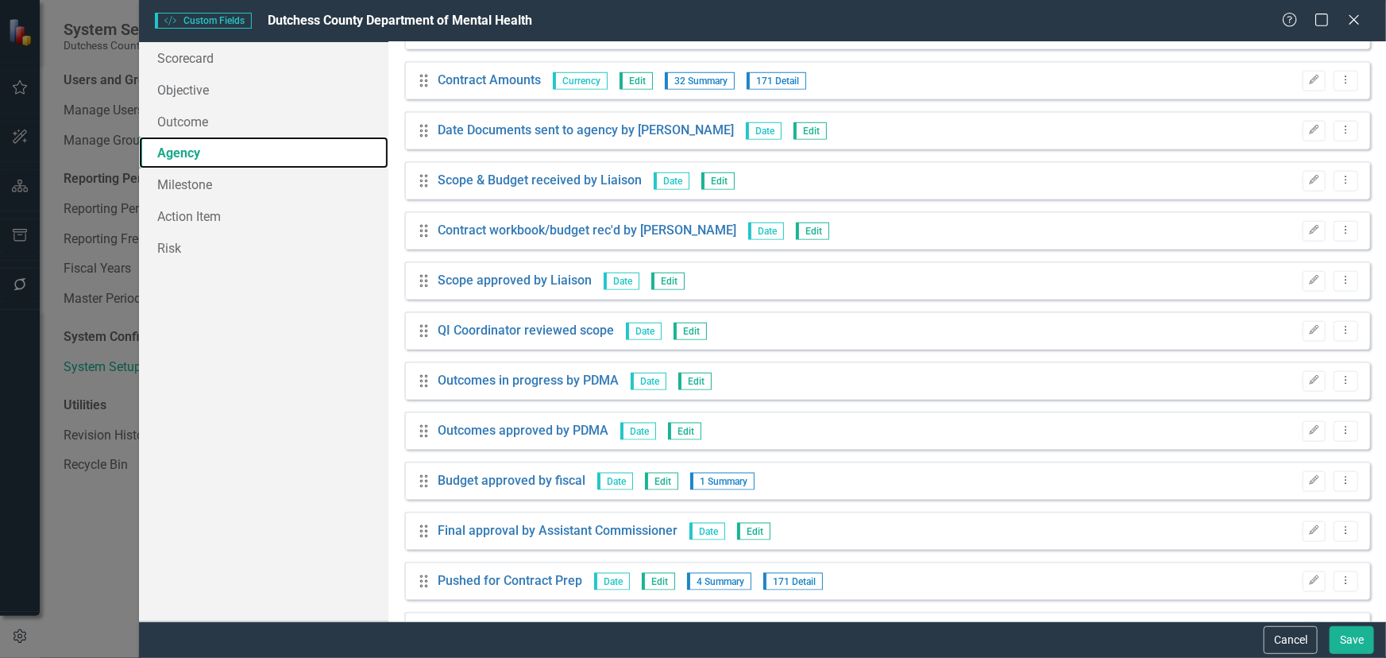
scroll to position [795, 0]
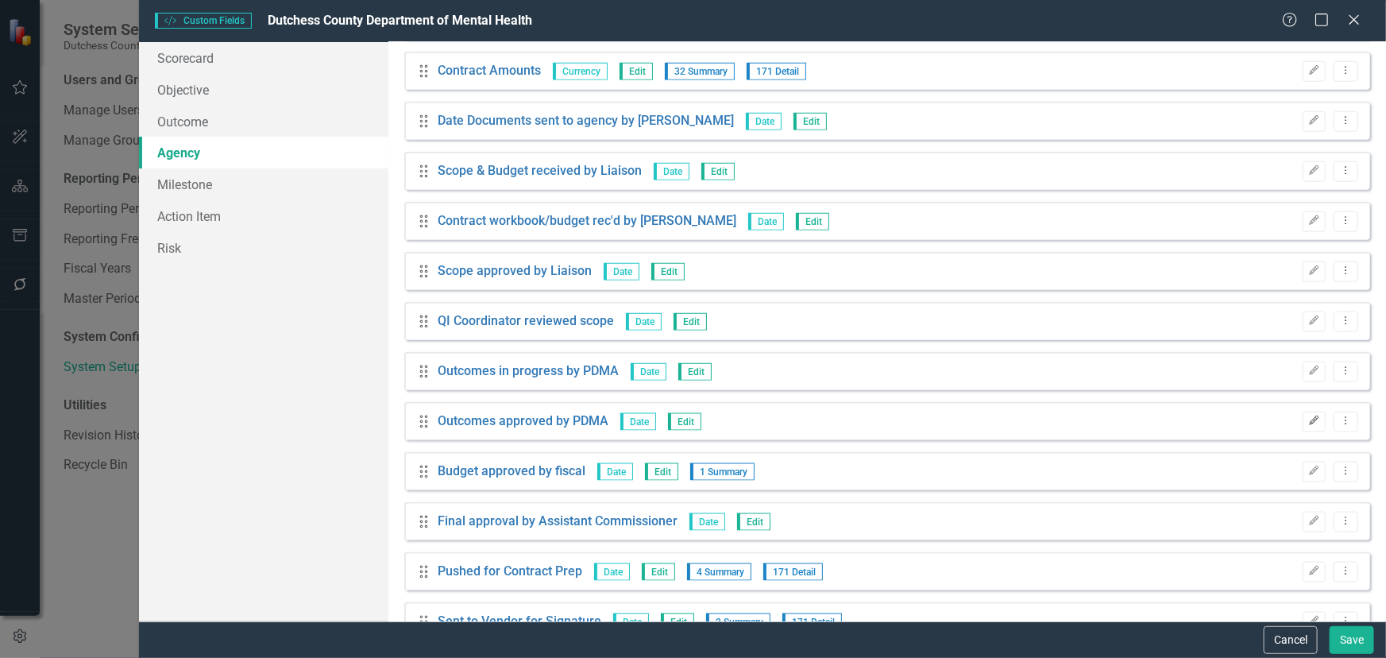
click at [1247, 423] on icon "Edit" at bounding box center [1315, 421] width 12 height 10
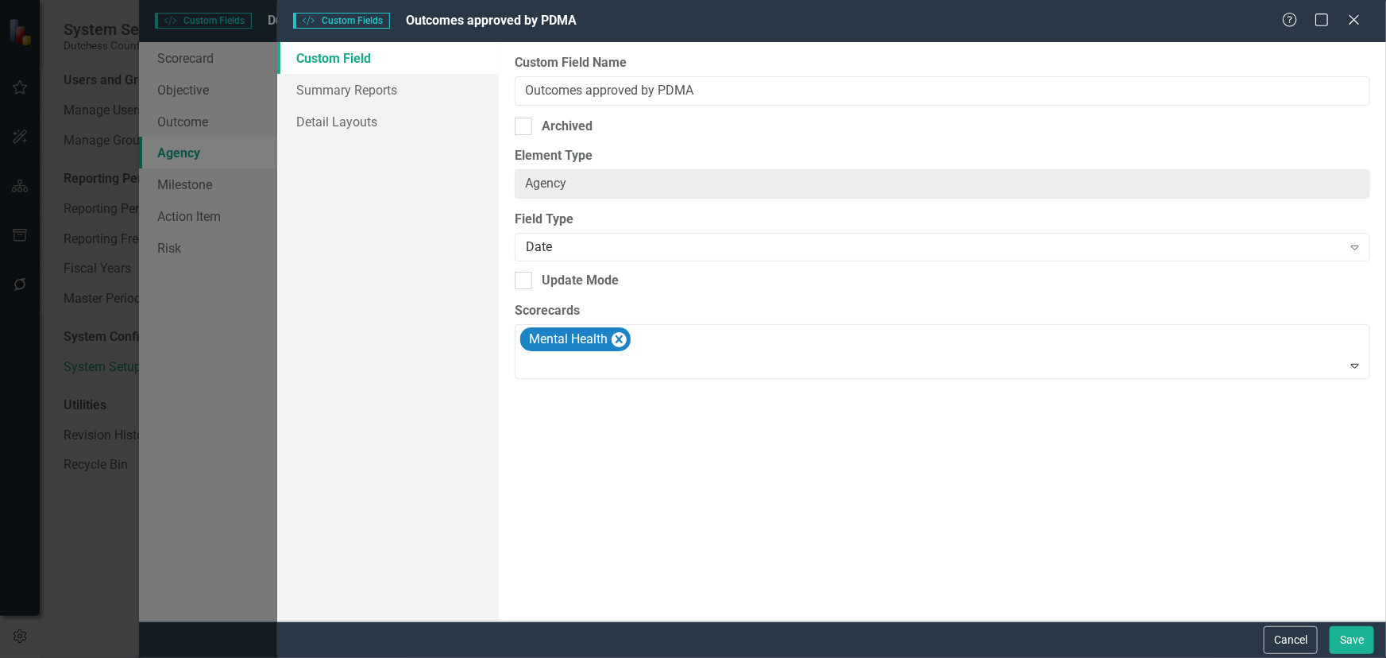
click at [346, 59] on link "Custom Field" at bounding box center [388, 58] width 222 height 32
click at [342, 85] on link "Summary Reports" at bounding box center [388, 90] width 222 height 32
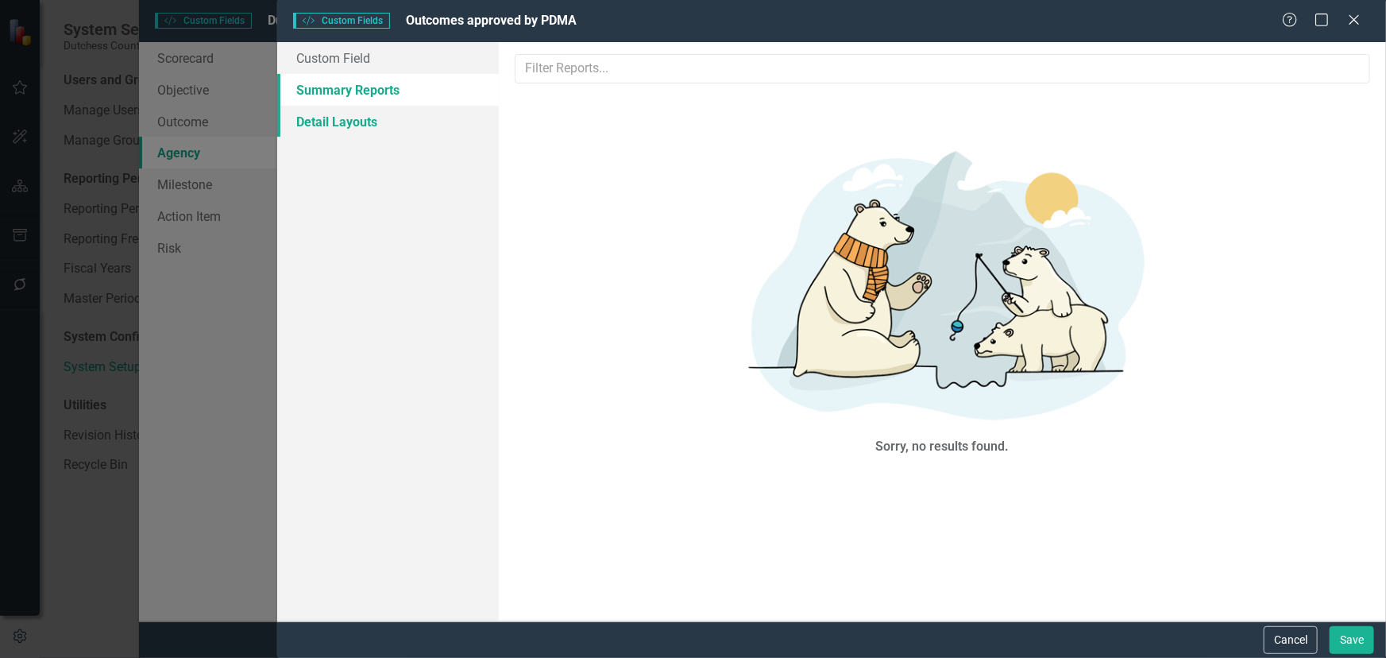
click at [323, 121] on link "Detail Layouts" at bounding box center [388, 122] width 222 height 32
click at [1247, 10] on div "Close" at bounding box center [1354, 20] width 20 height 21
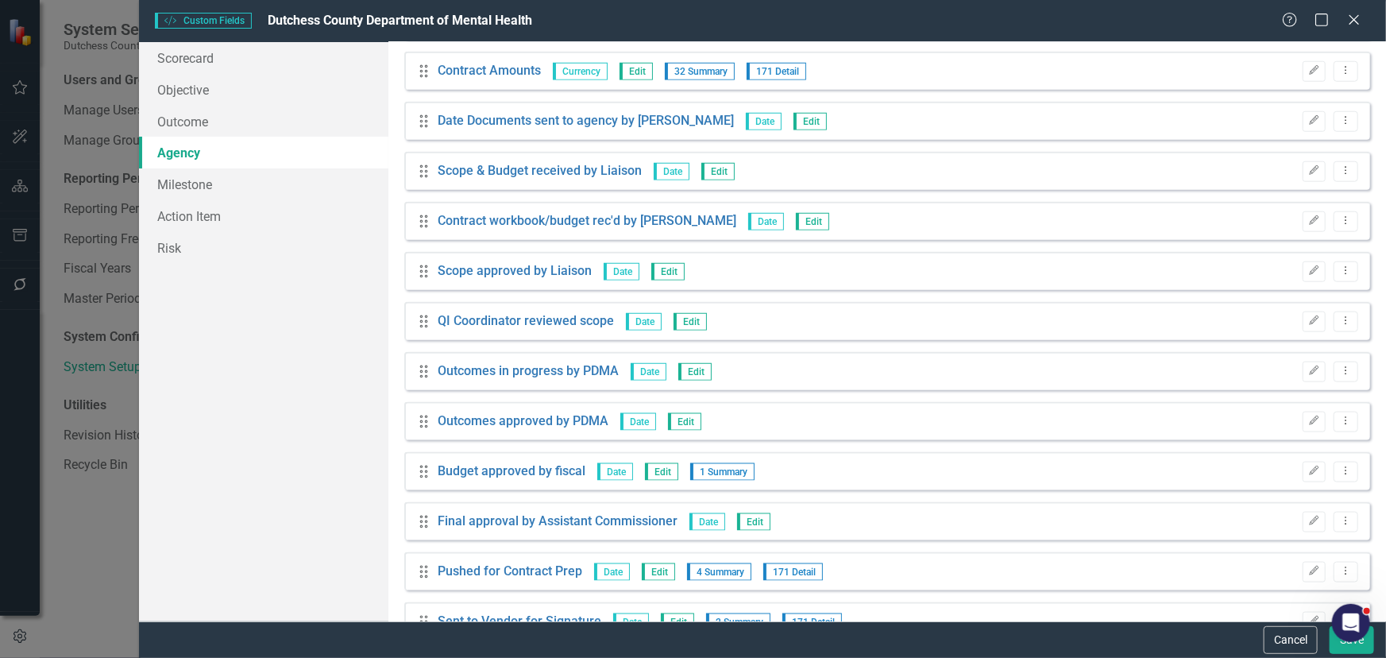
click at [684, 422] on span "Edit" at bounding box center [684, 421] width 33 height 17
click at [1247, 418] on icon "Edit" at bounding box center [1315, 421] width 12 height 10
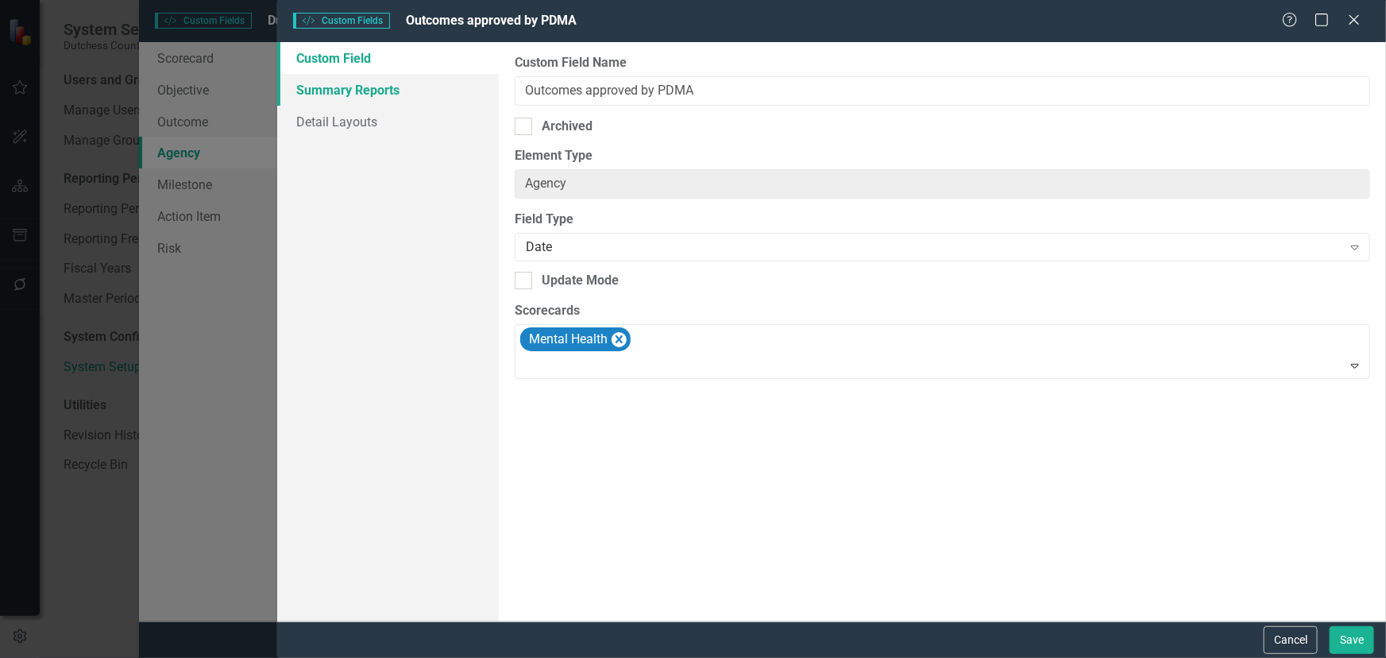
click at [318, 90] on link "Summary Reports" at bounding box center [388, 90] width 222 height 32
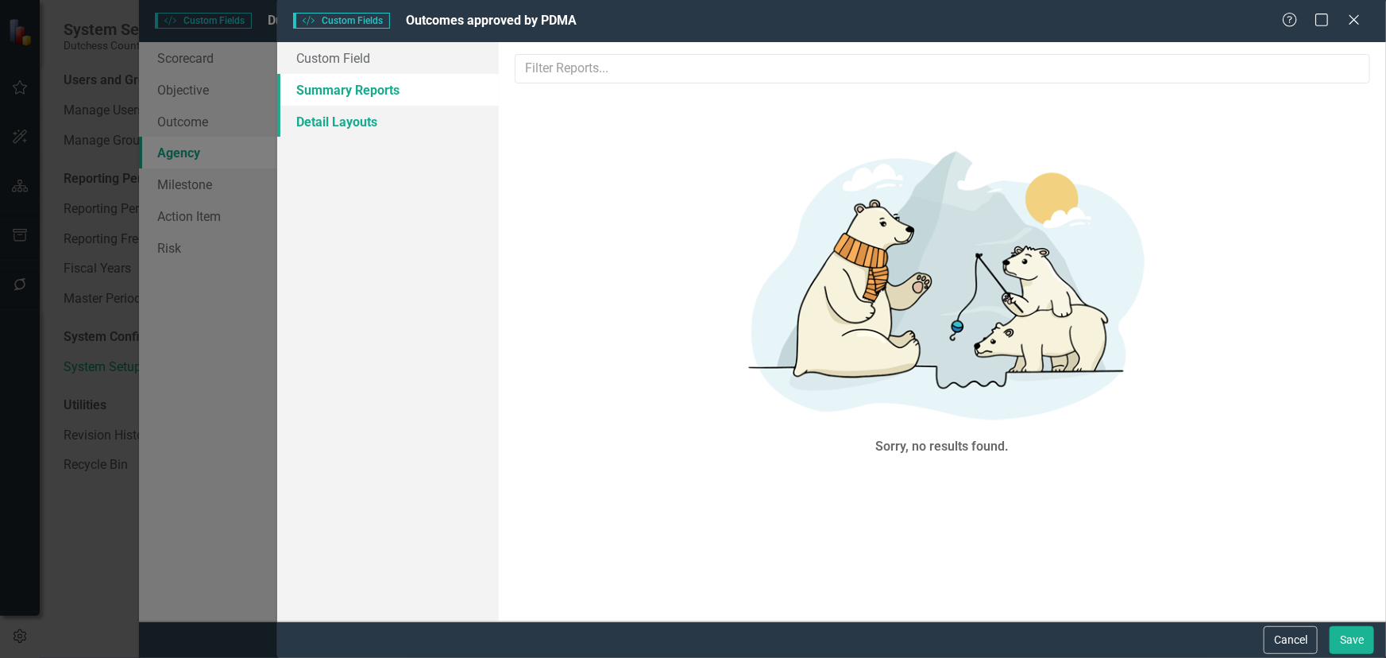
click at [326, 117] on link "Detail Layouts" at bounding box center [388, 122] width 222 height 32
click at [348, 48] on link "Custom Field" at bounding box center [388, 58] width 222 height 32
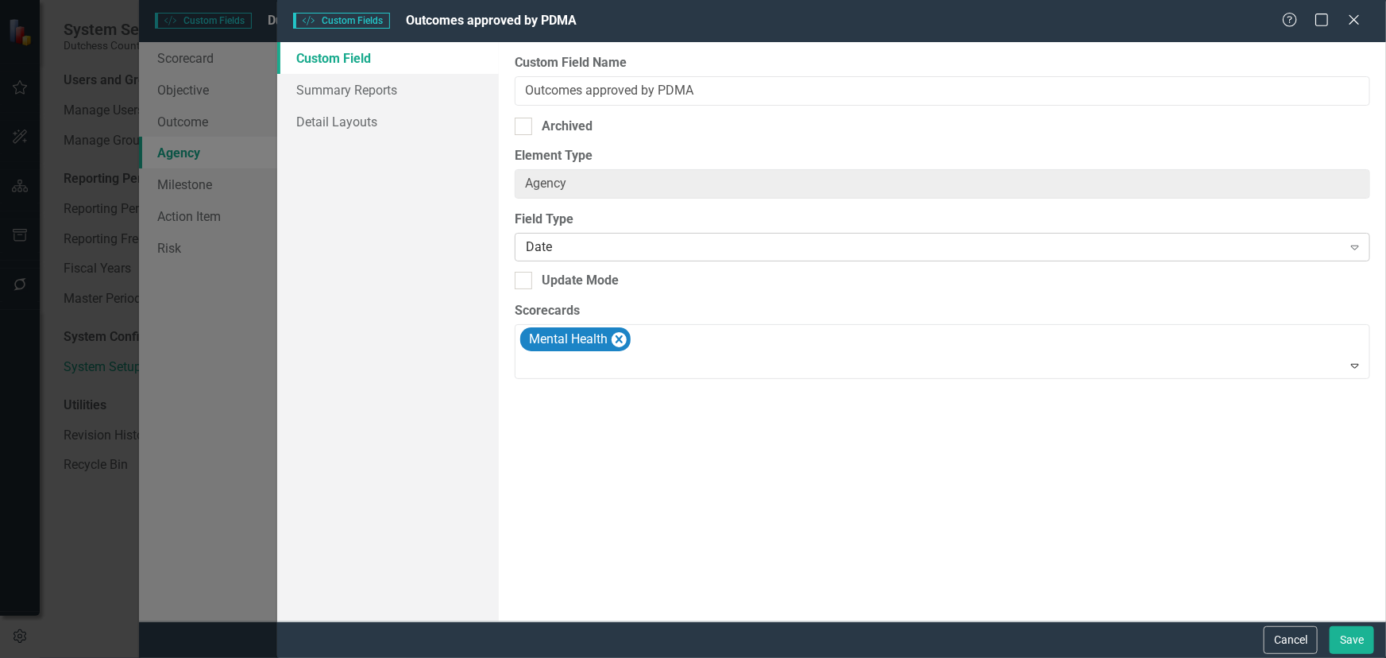
click at [848, 242] on div "Date" at bounding box center [934, 247] width 816 height 18
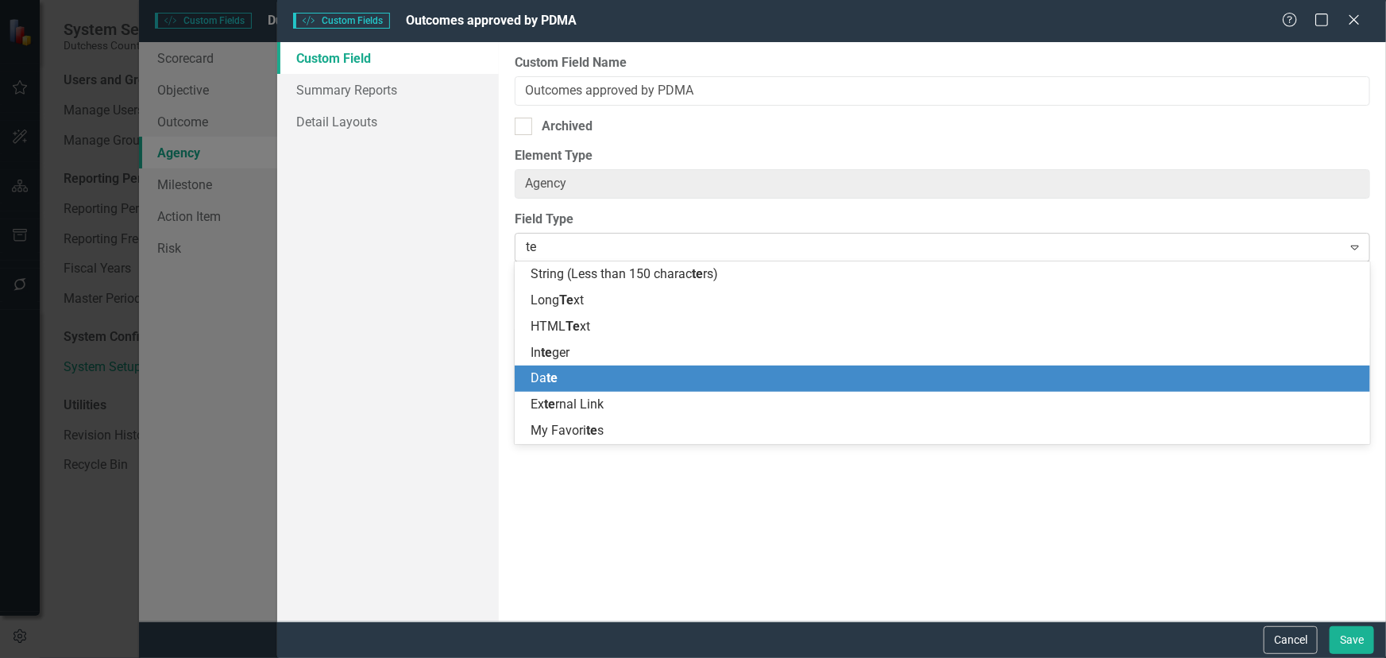
scroll to position [0, 0]
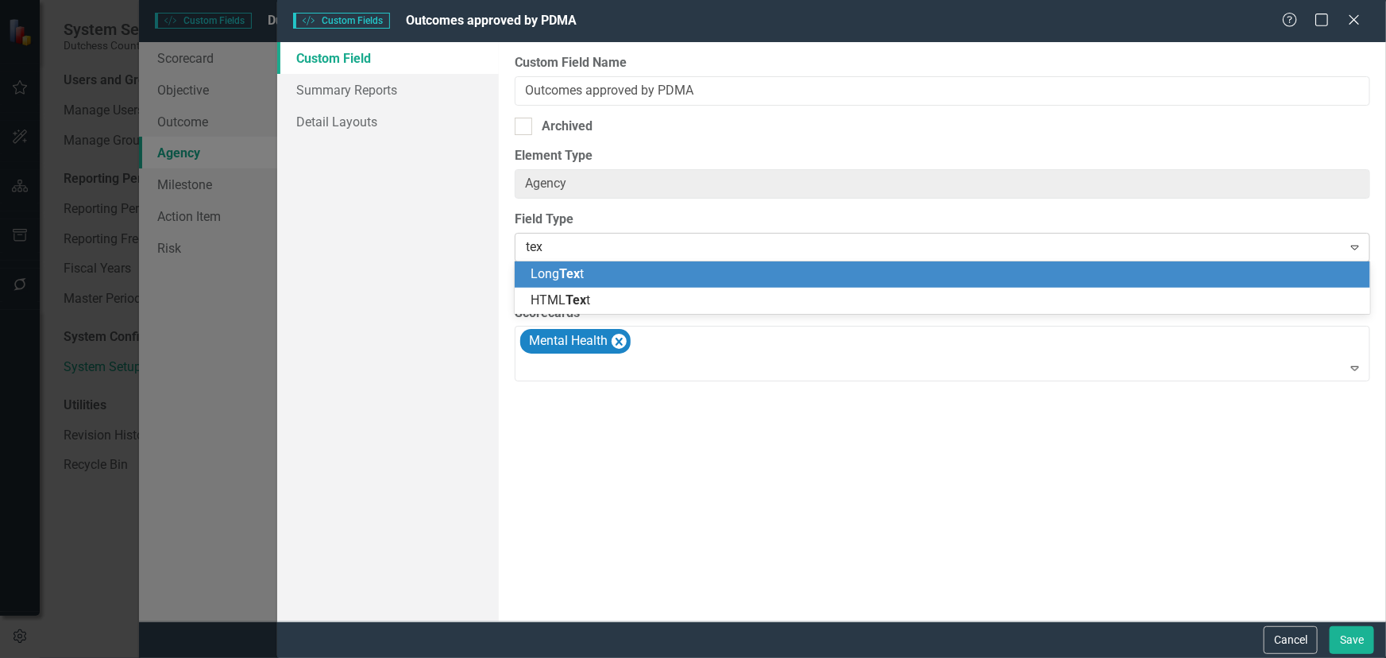
type input "text"
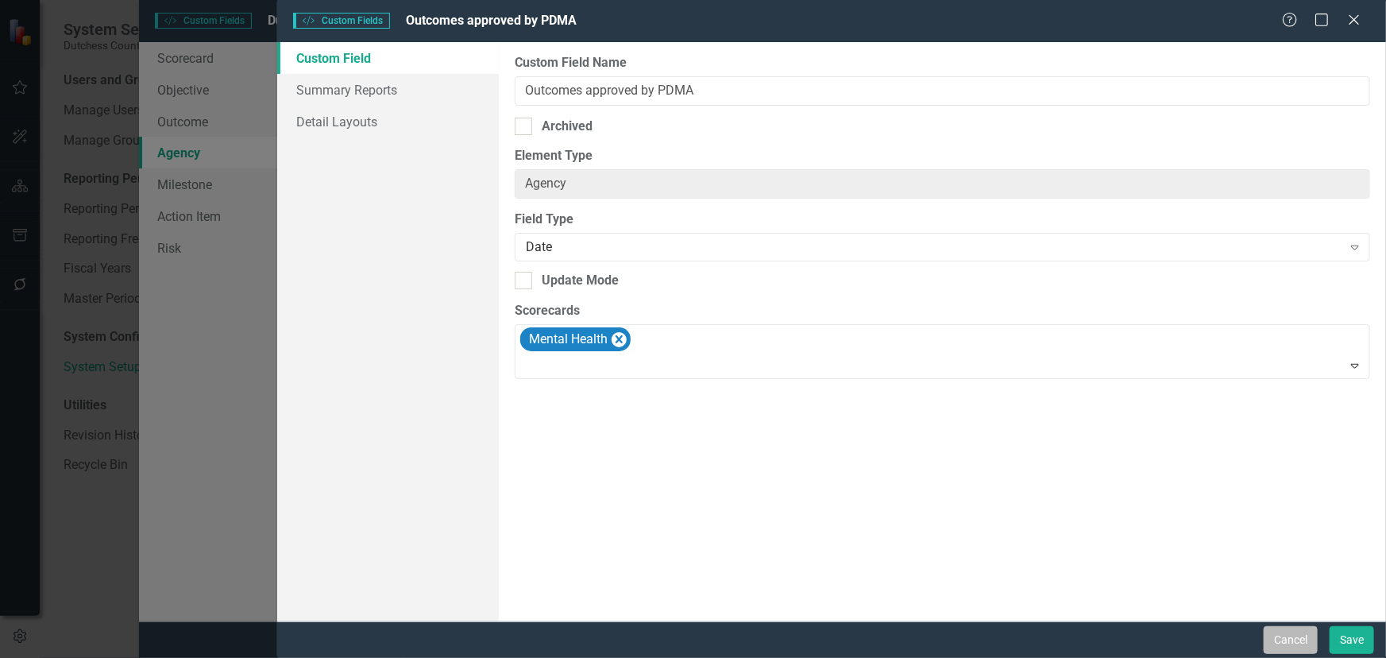
click at [1247, 557] on button "Cancel" at bounding box center [1291, 640] width 54 height 28
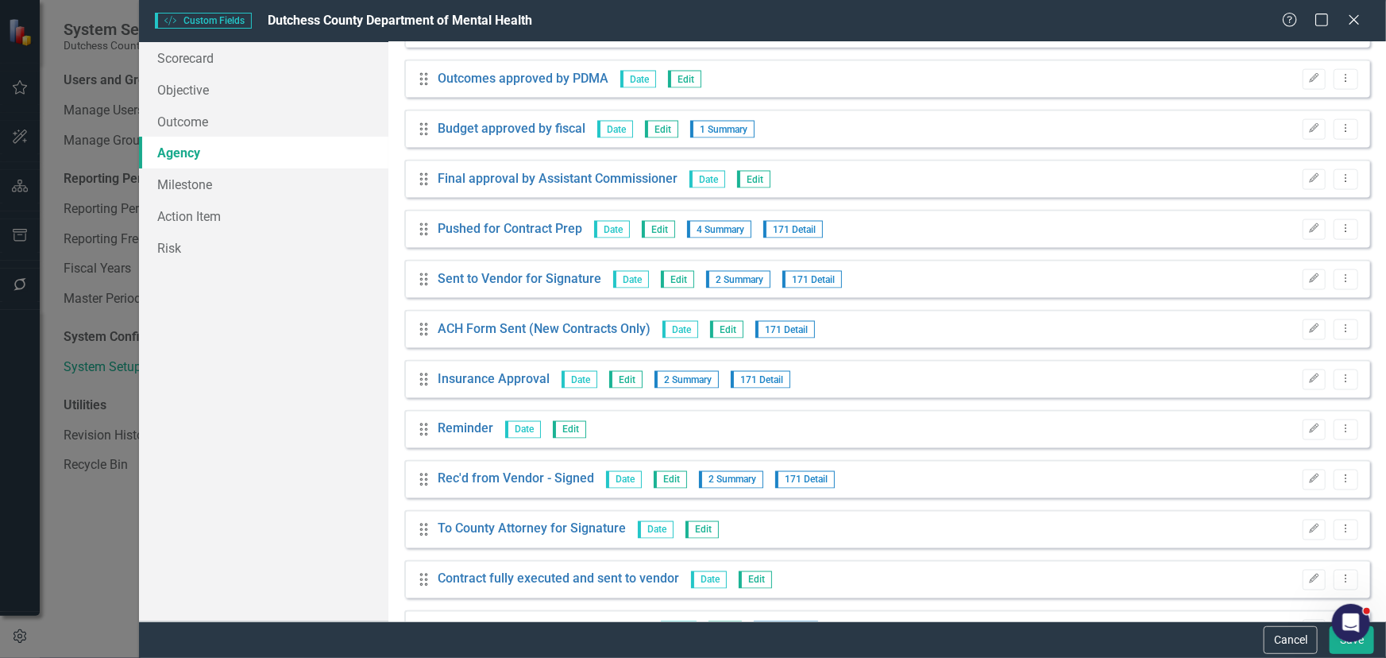
scroll to position [1011, 0]
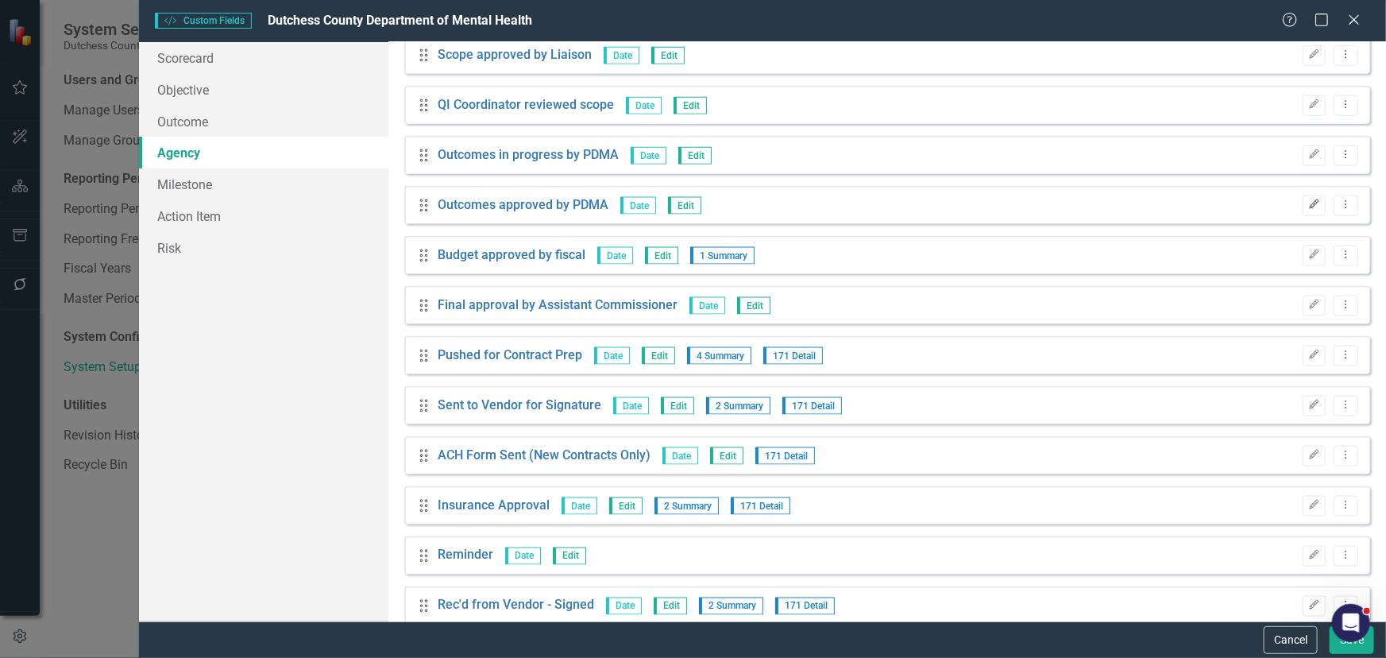
click at [1247, 202] on icon "Edit" at bounding box center [1315, 205] width 12 height 10
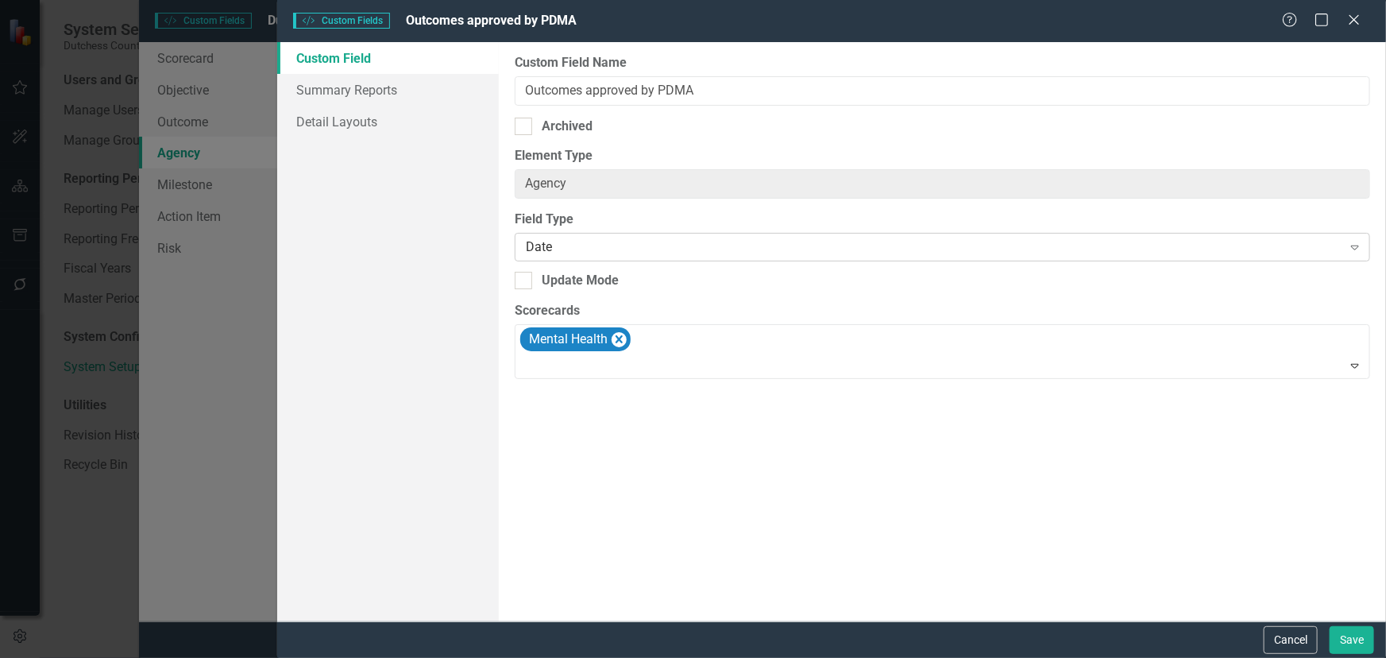
click at [613, 244] on div "Date" at bounding box center [934, 247] width 816 height 18
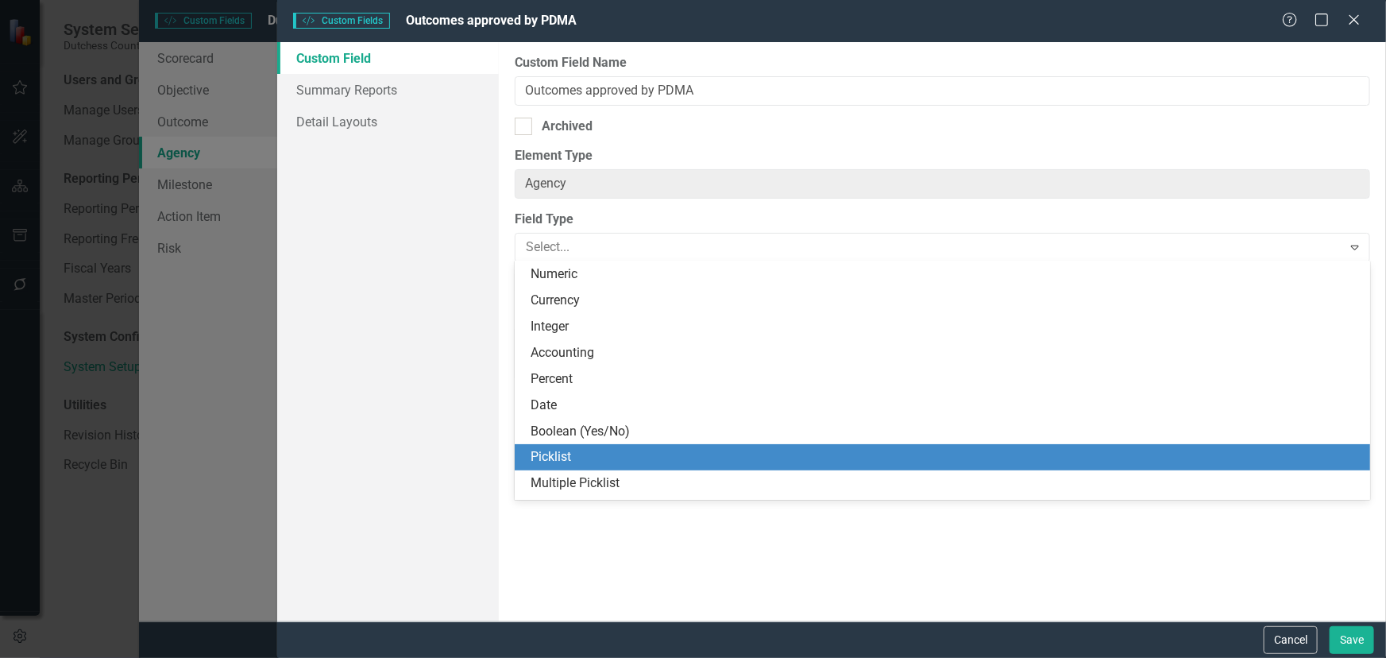
scroll to position [47, 0]
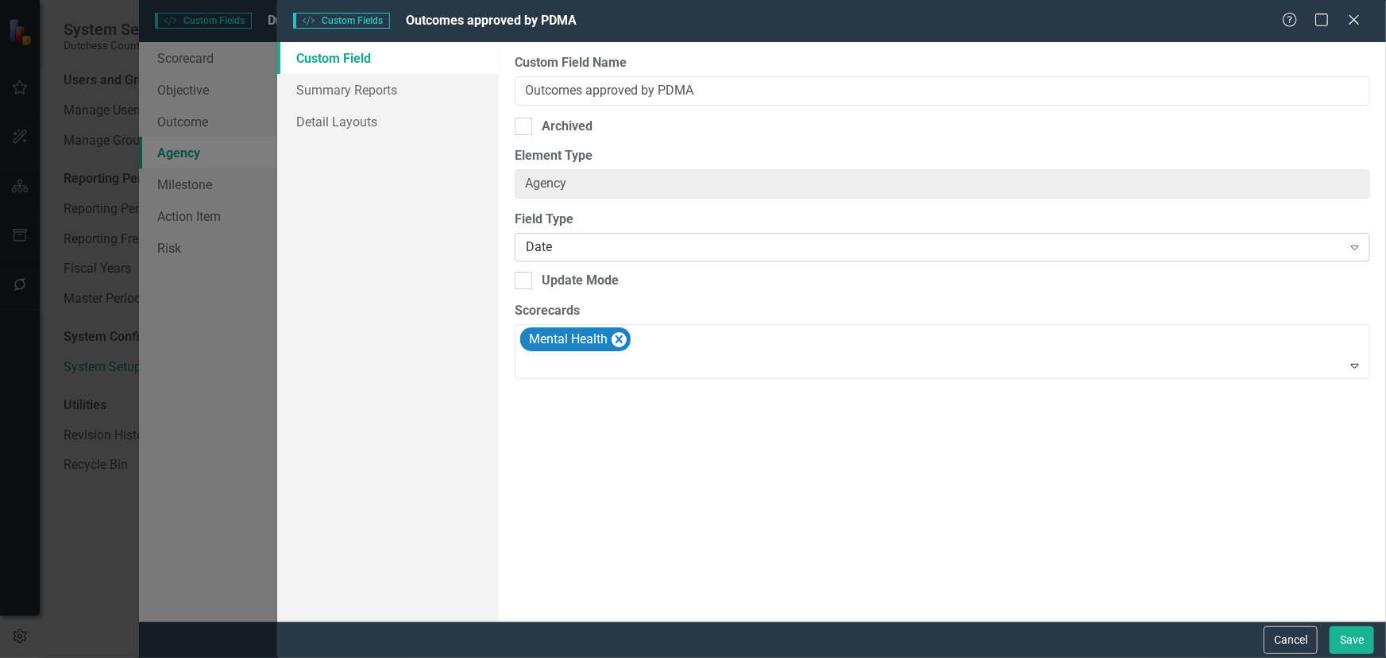
click at [628, 237] on div "Date Expand" at bounding box center [943, 247] width 856 height 29
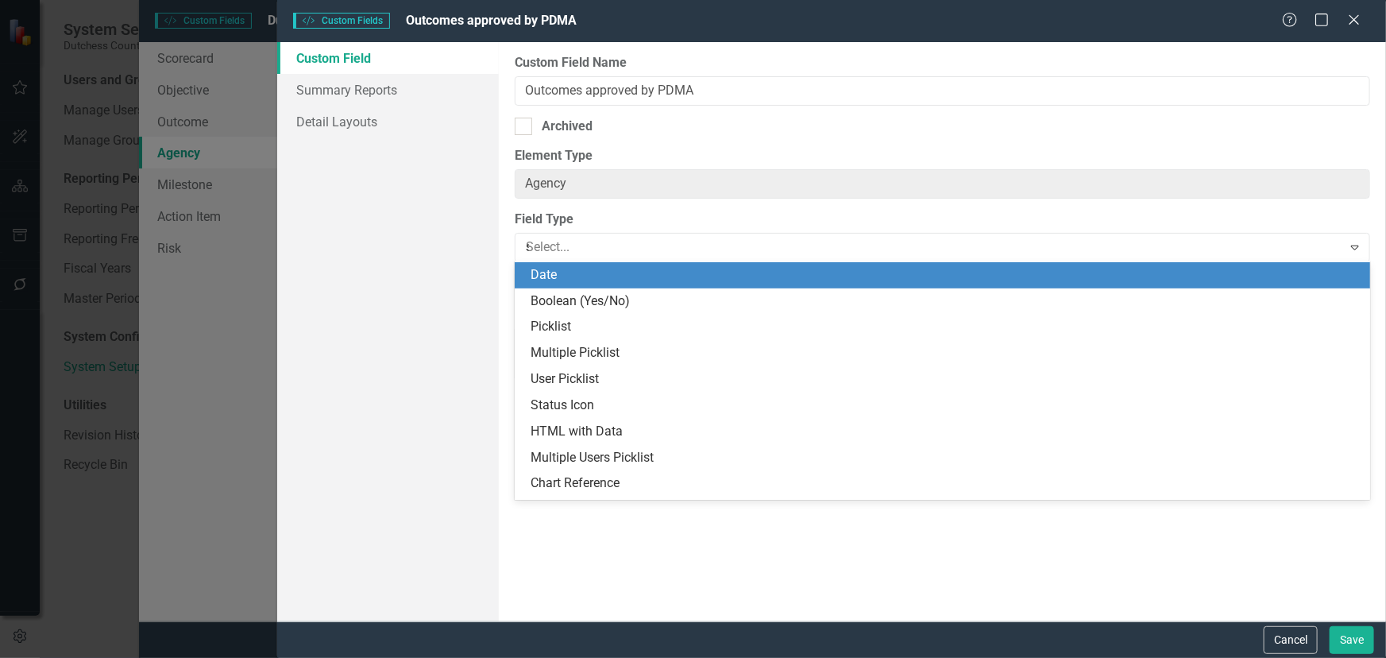
scroll to position [0, 0]
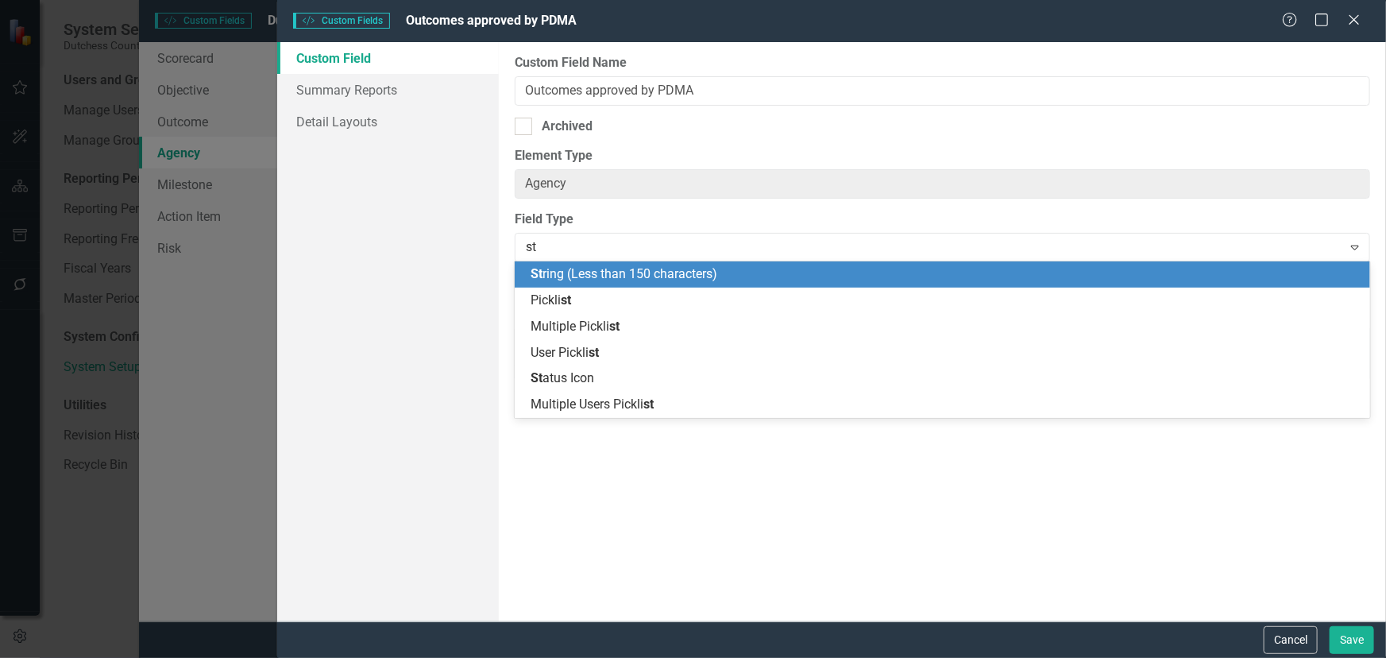
type input "str"
click at [681, 276] on span "Str ing (Less than 150 characters)" at bounding box center [625, 273] width 188 height 15
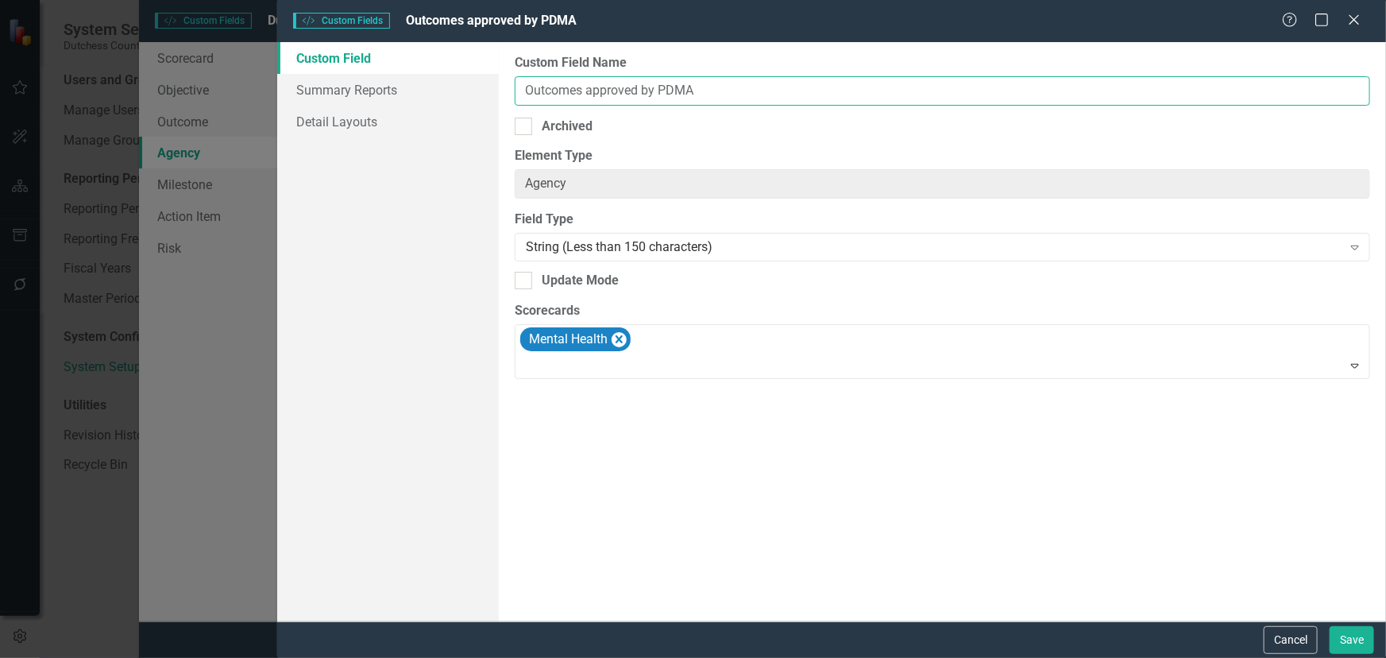
click at [738, 95] on input "Outcomes approved by PDMA" at bounding box center [943, 90] width 856 height 29
type input "Outcomes approved by PDMA Text"
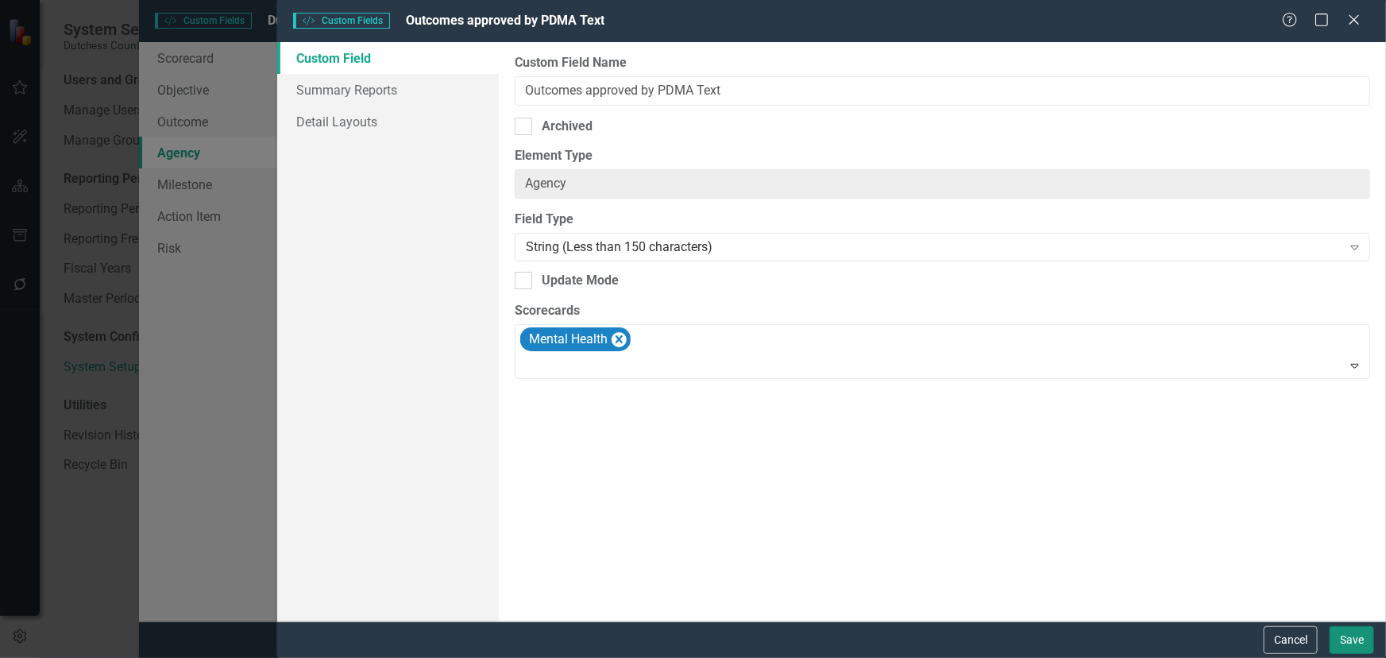
click at [1247, 557] on button "Save" at bounding box center [1352, 640] width 44 height 28
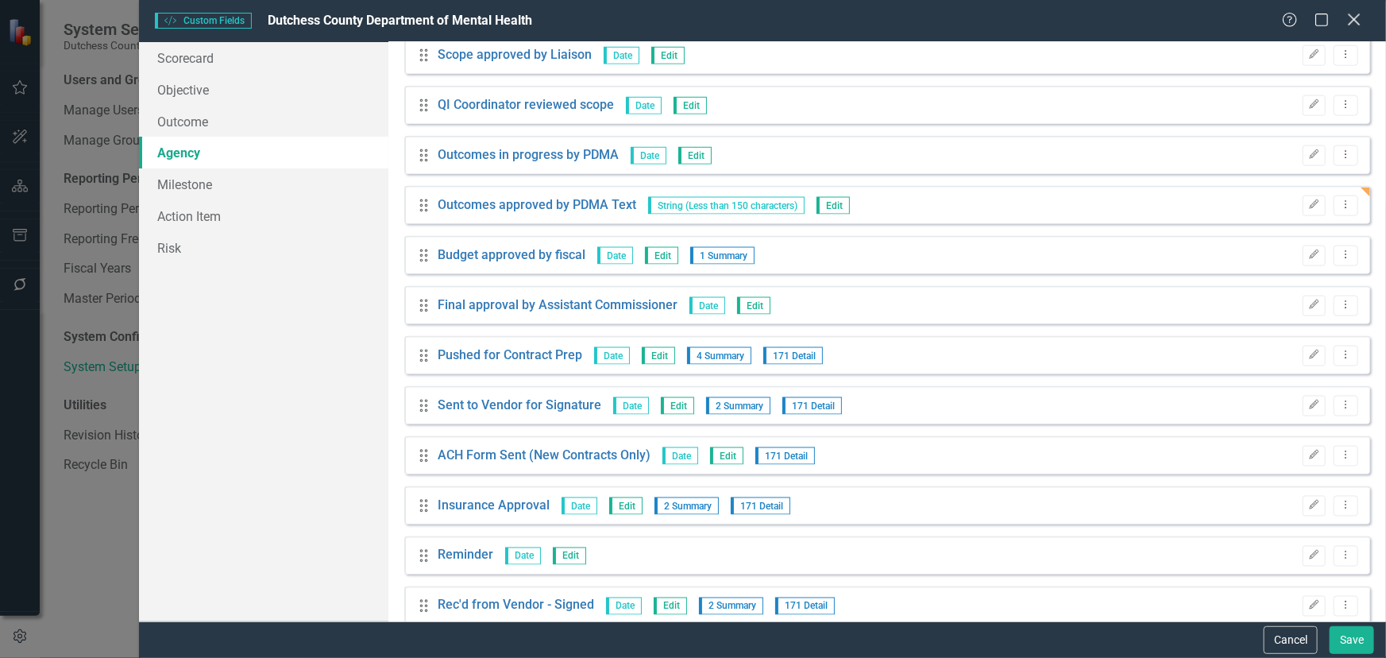
click at [1247, 16] on icon "Close" at bounding box center [1354, 19] width 20 height 15
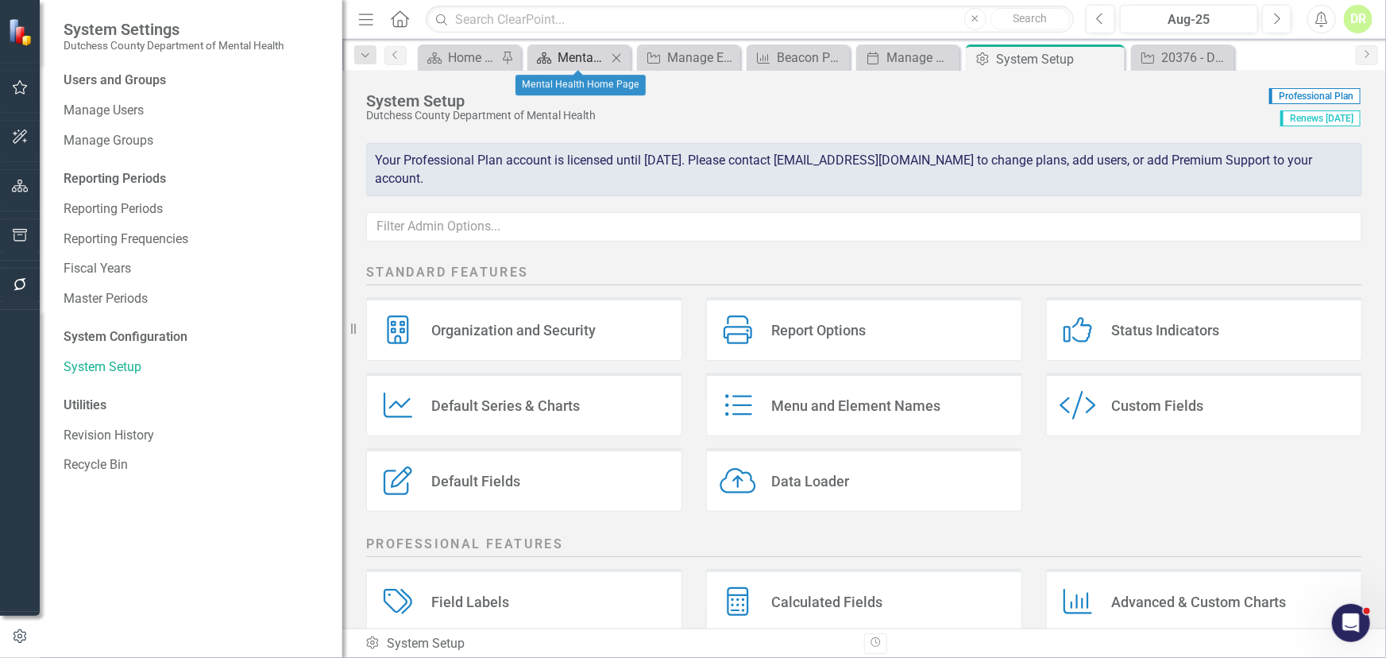
click at [602, 52] on div "Mental Health Home Page" at bounding box center [582, 58] width 49 height 20
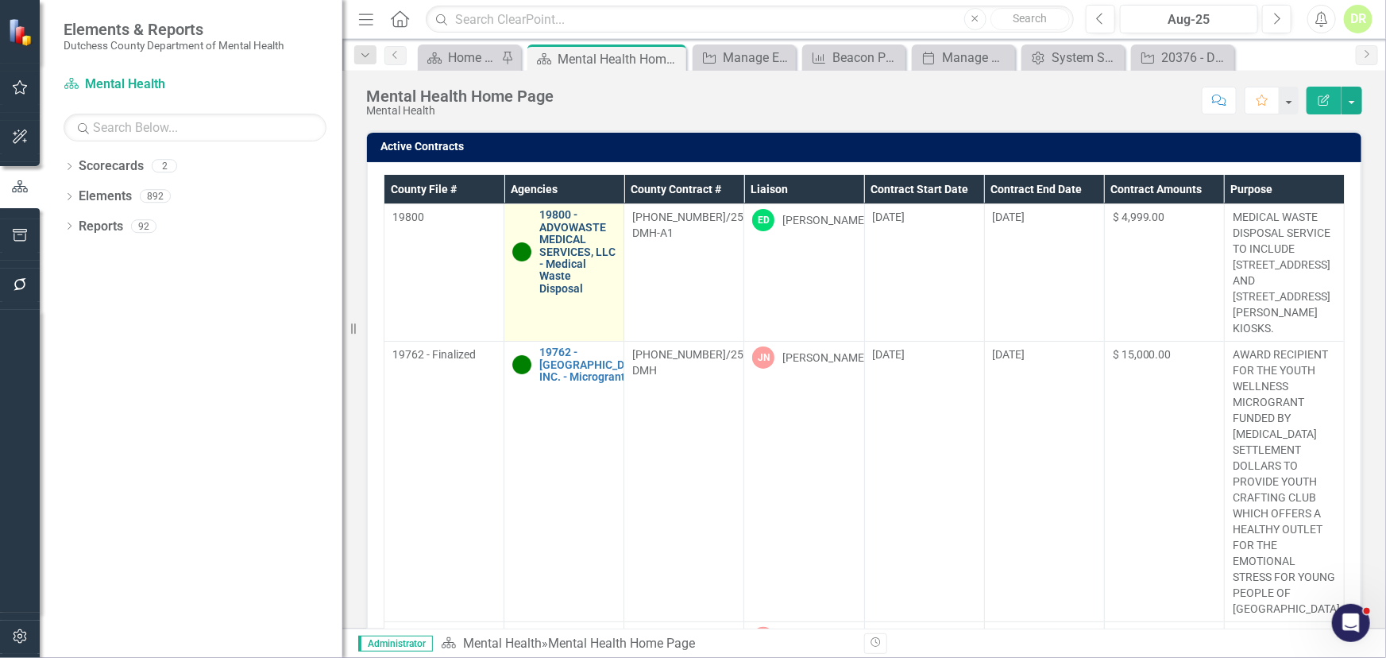
click at [558, 238] on link "19800 - ADVOWASTE MEDICAL SERVICES, LLC - Medical Waste Disposal" at bounding box center [577, 252] width 76 height 86
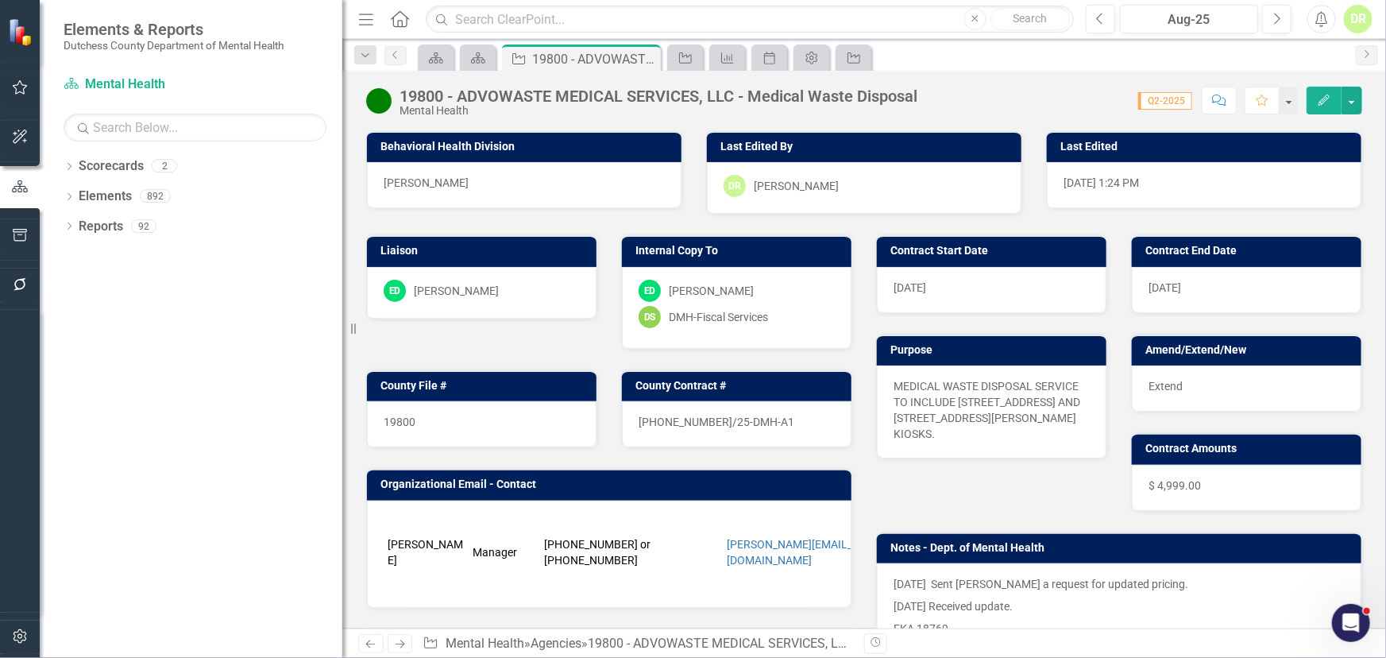
click at [1247, 93] on button "Edit" at bounding box center [1324, 101] width 35 height 28
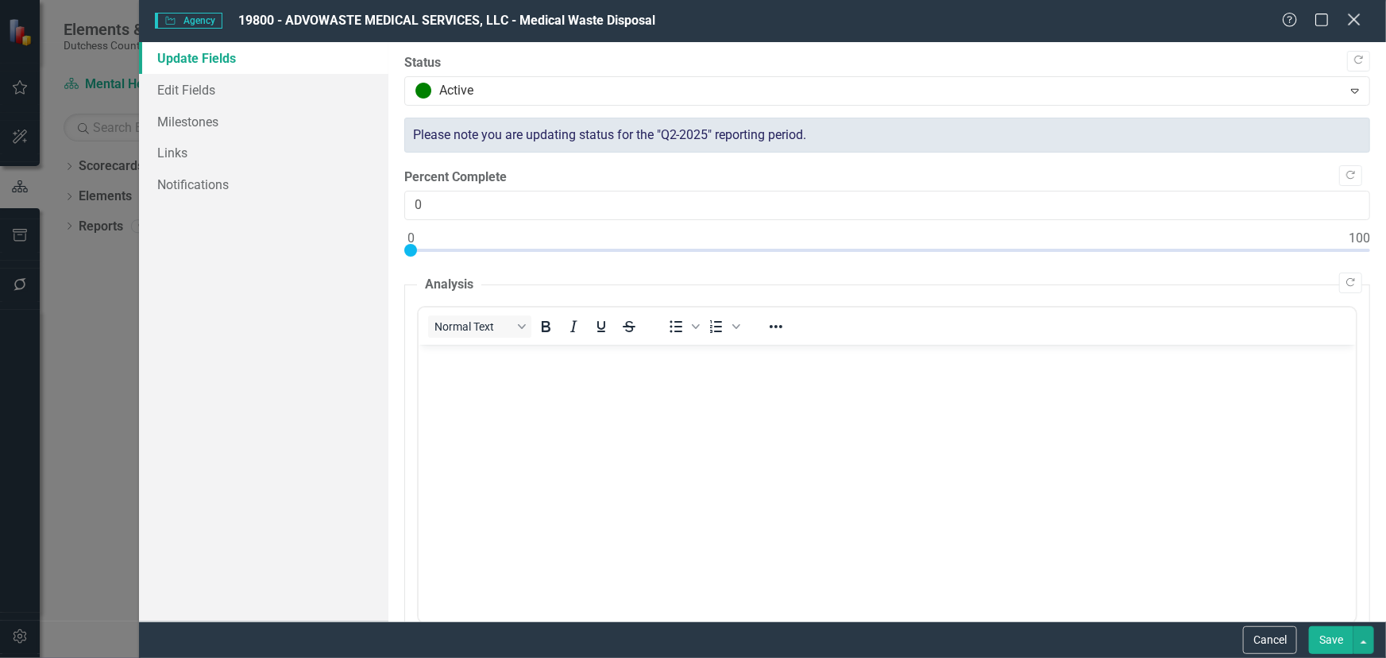
click at [1247, 18] on icon "Close" at bounding box center [1354, 19] width 20 height 15
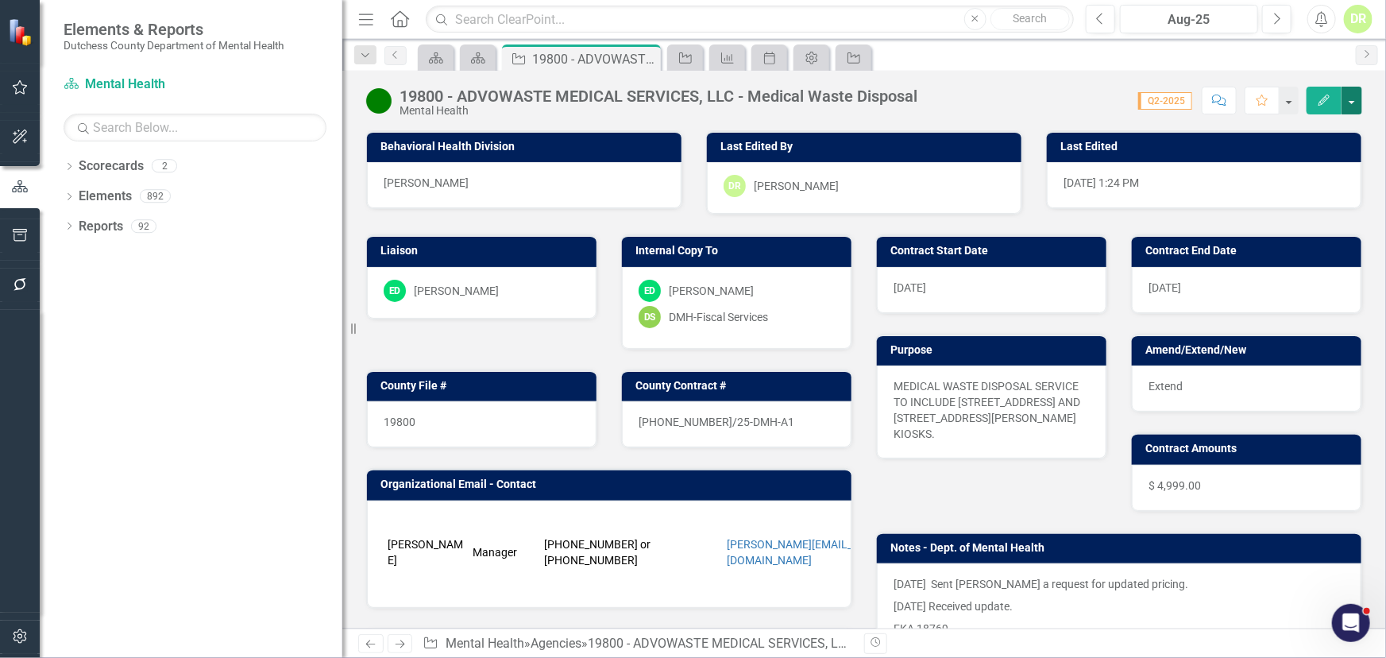
click at [1247, 103] on button "button" at bounding box center [1352, 101] width 21 height 28
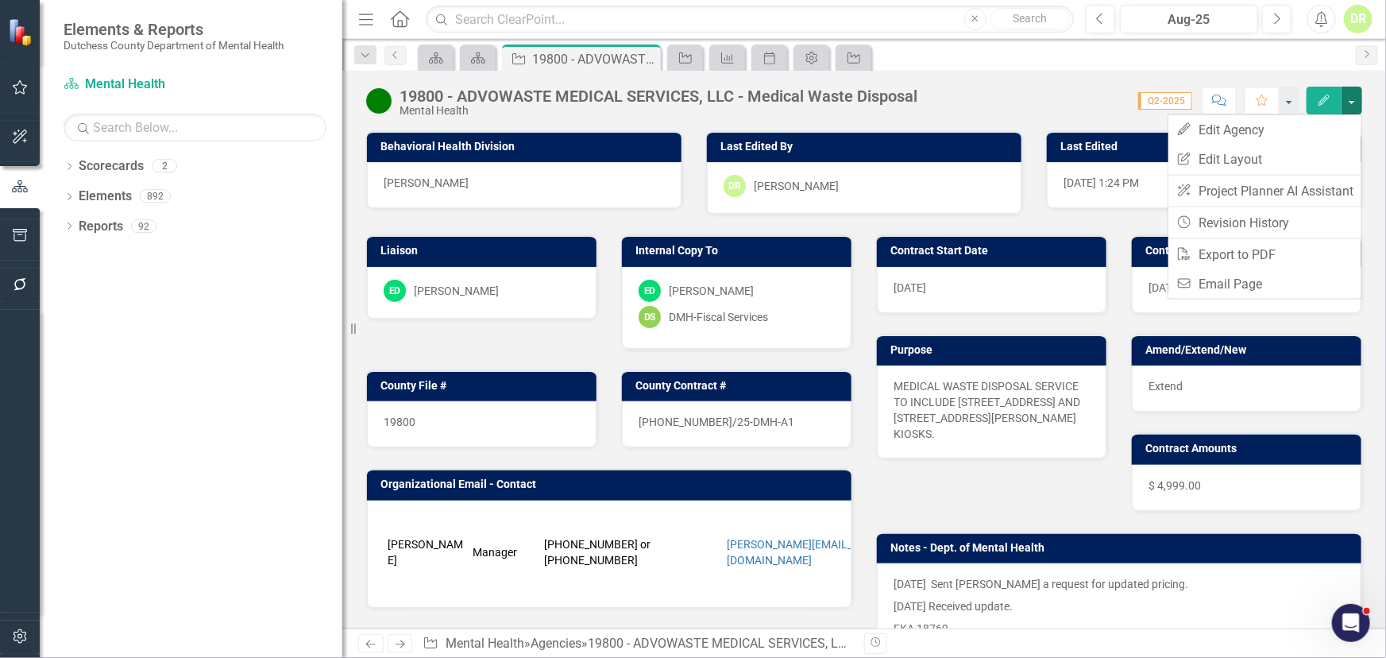
click at [1080, 95] on div "Score: N/A Q2-2025 Completed Comment Favorite Edit" at bounding box center [1144, 100] width 437 height 27
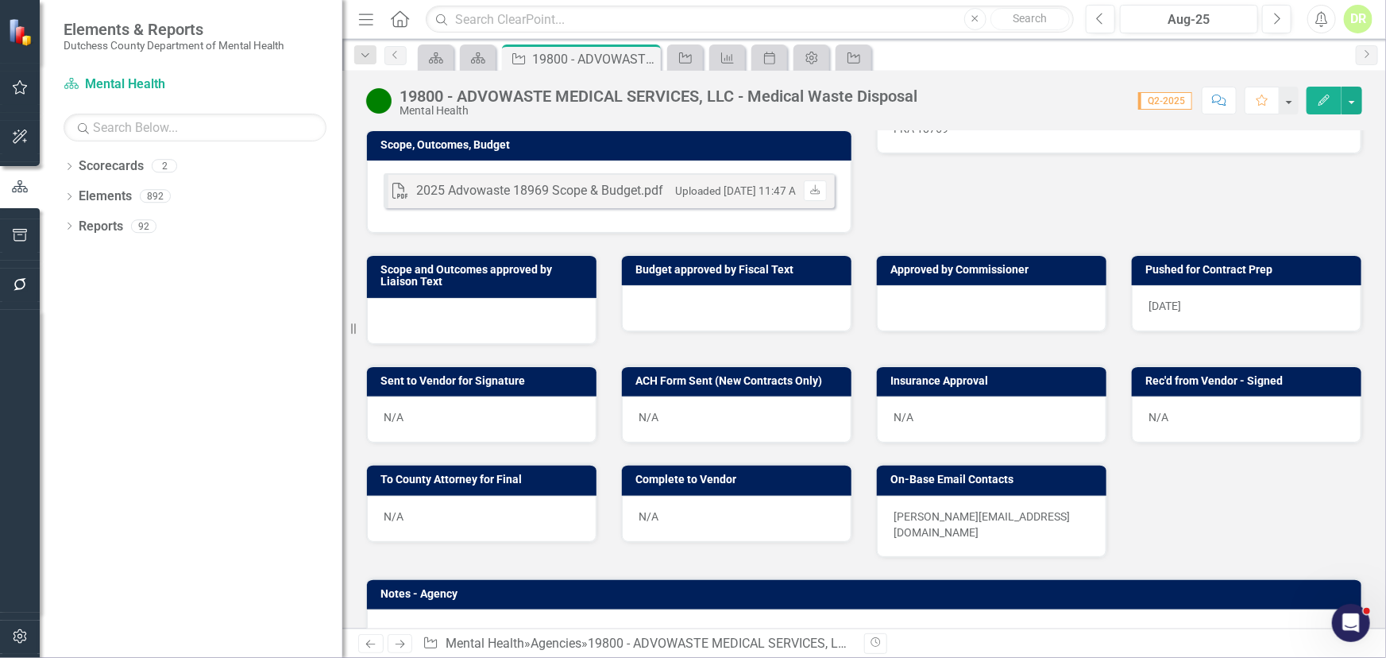
scroll to position [505, 0]
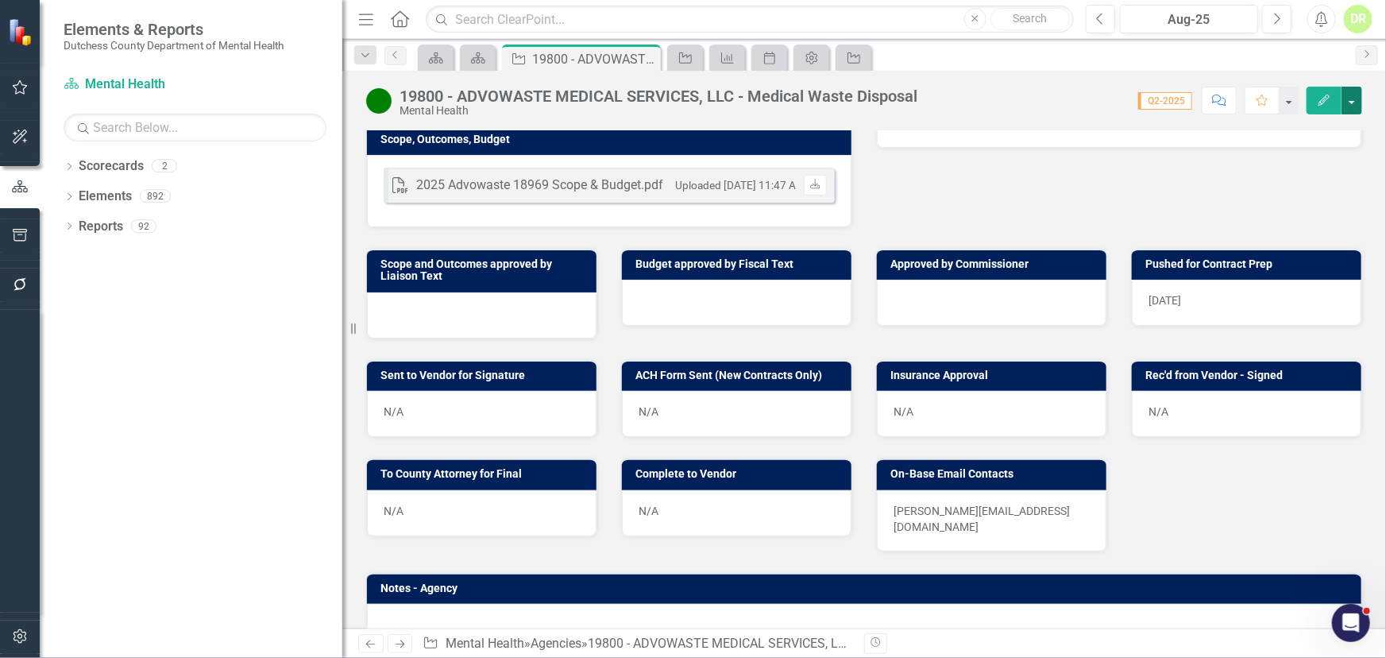
click at [1247, 96] on button "button" at bounding box center [1352, 101] width 21 height 28
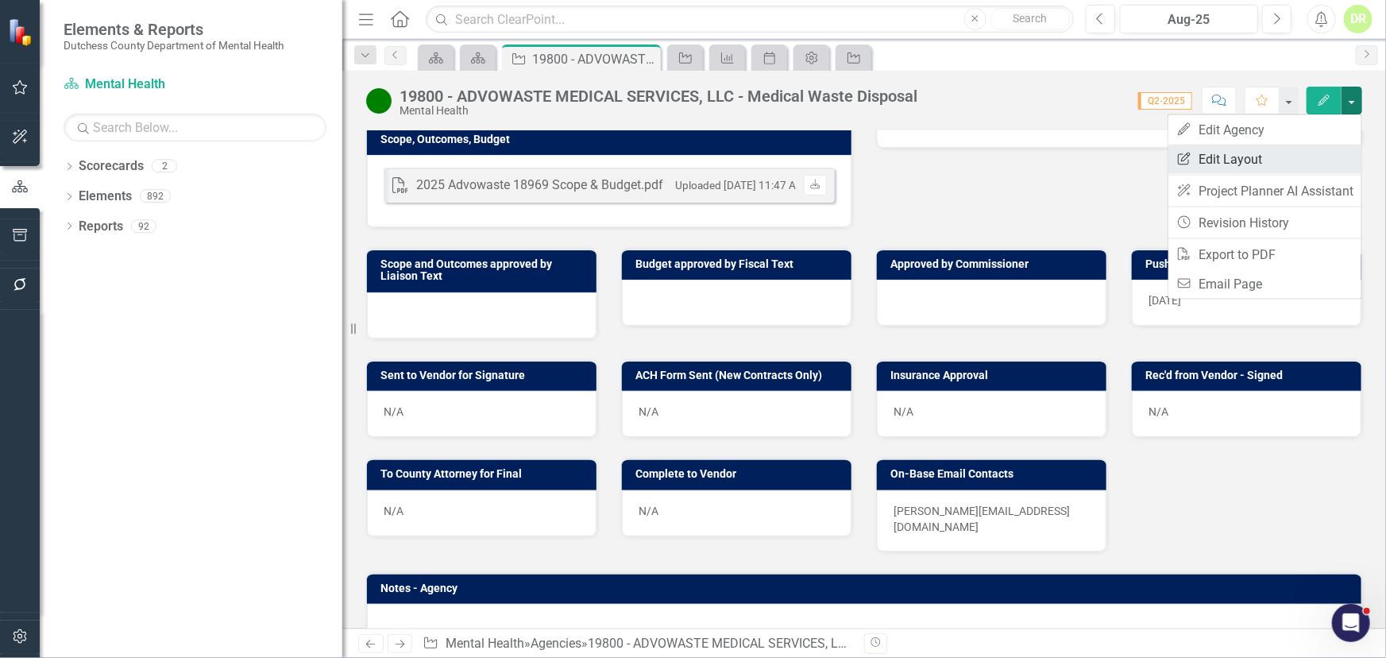
click at [1245, 155] on link "Edit Report Edit Layout" at bounding box center [1265, 159] width 193 height 29
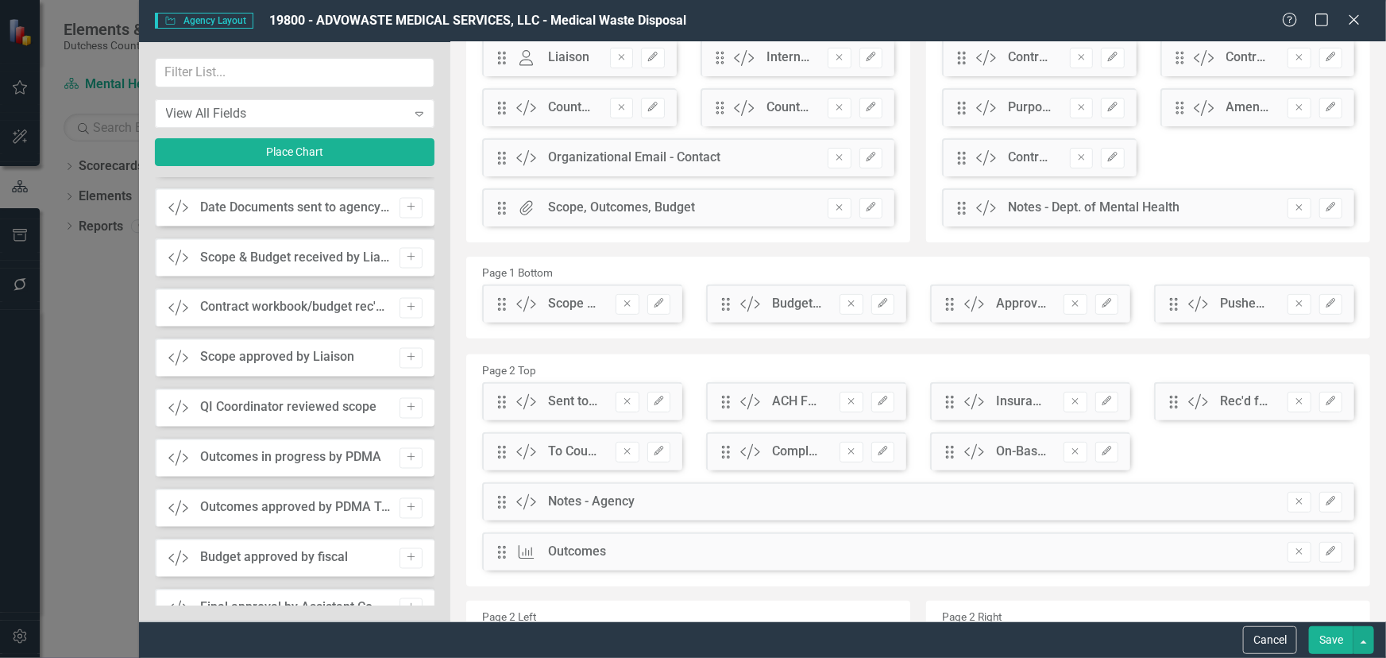
scroll to position [1444, 0]
drag, startPoint x: 1355, startPoint y: 16, endPoint x: 1136, endPoint y: 126, distance: 244.5
click at [1247, 16] on icon "Close" at bounding box center [1355, 20] width 16 height 13
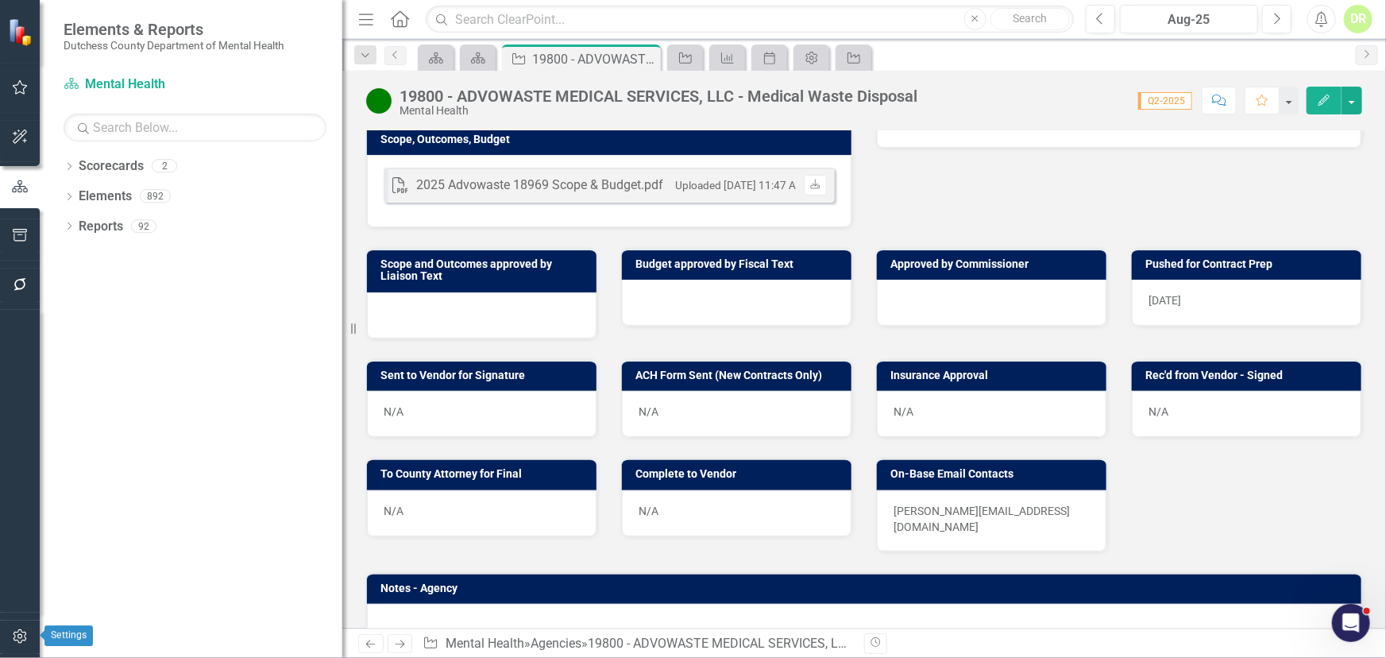
click at [17, 557] on icon "button" at bounding box center [20, 636] width 17 height 13
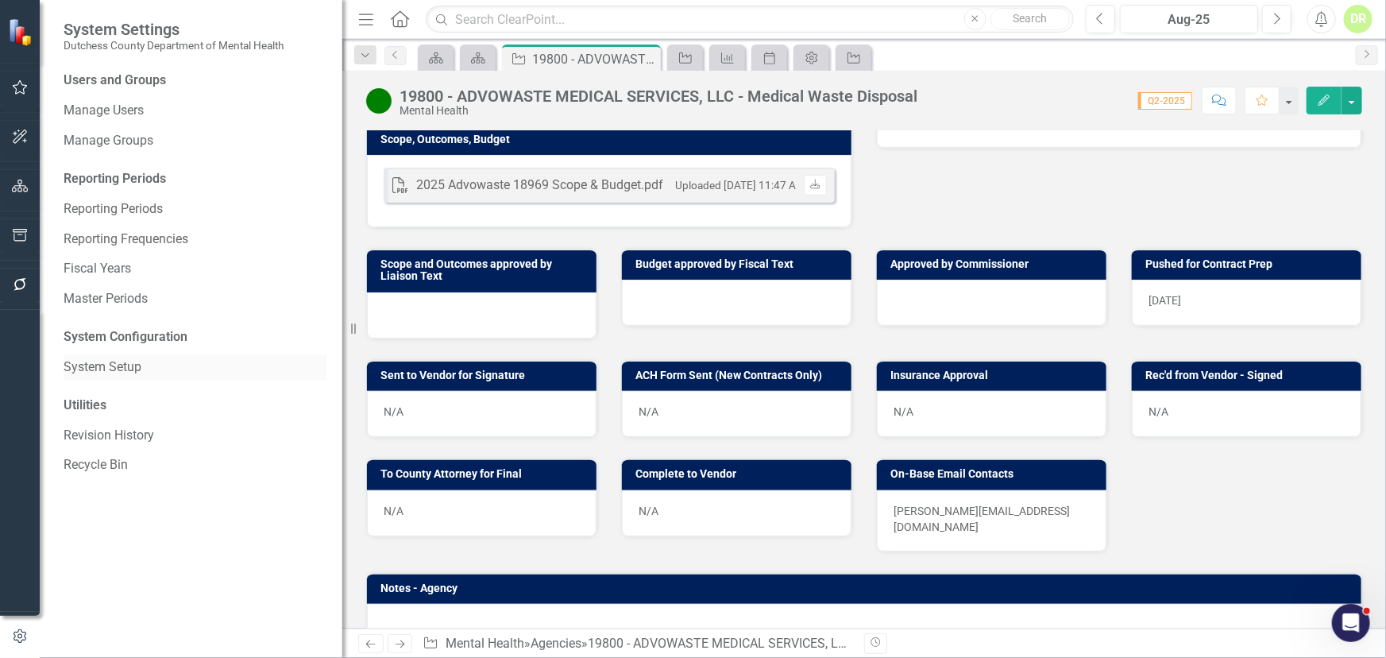
click at [113, 367] on link "System Setup" at bounding box center [195, 367] width 263 height 18
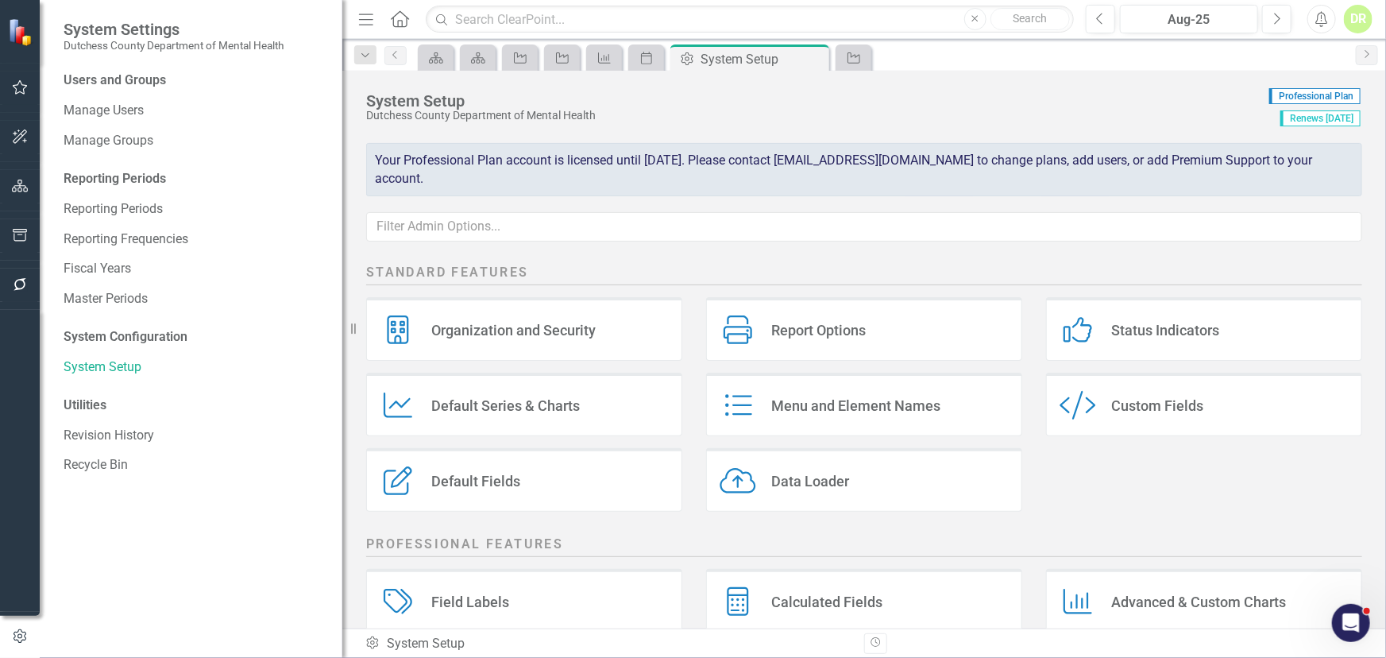
click at [779, 330] on div "Report Options" at bounding box center [818, 330] width 95 height 18
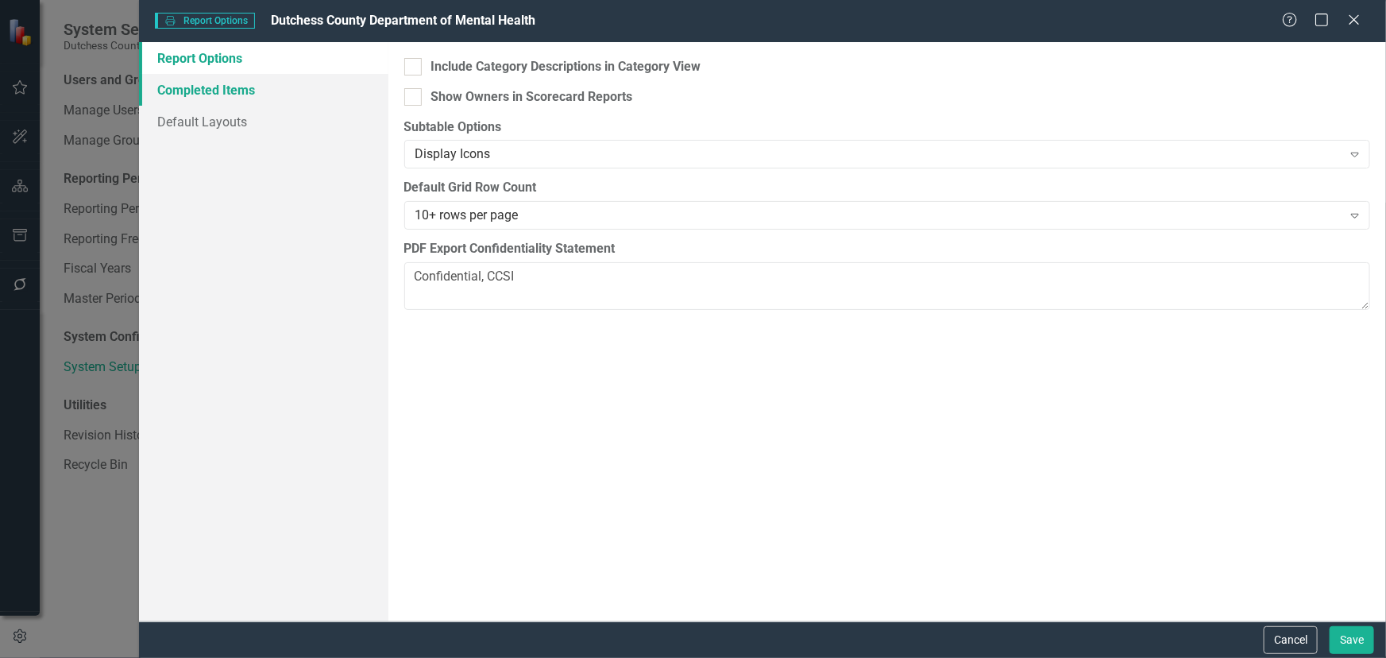
click at [198, 91] on link "Completed Items" at bounding box center [263, 90] width 249 height 32
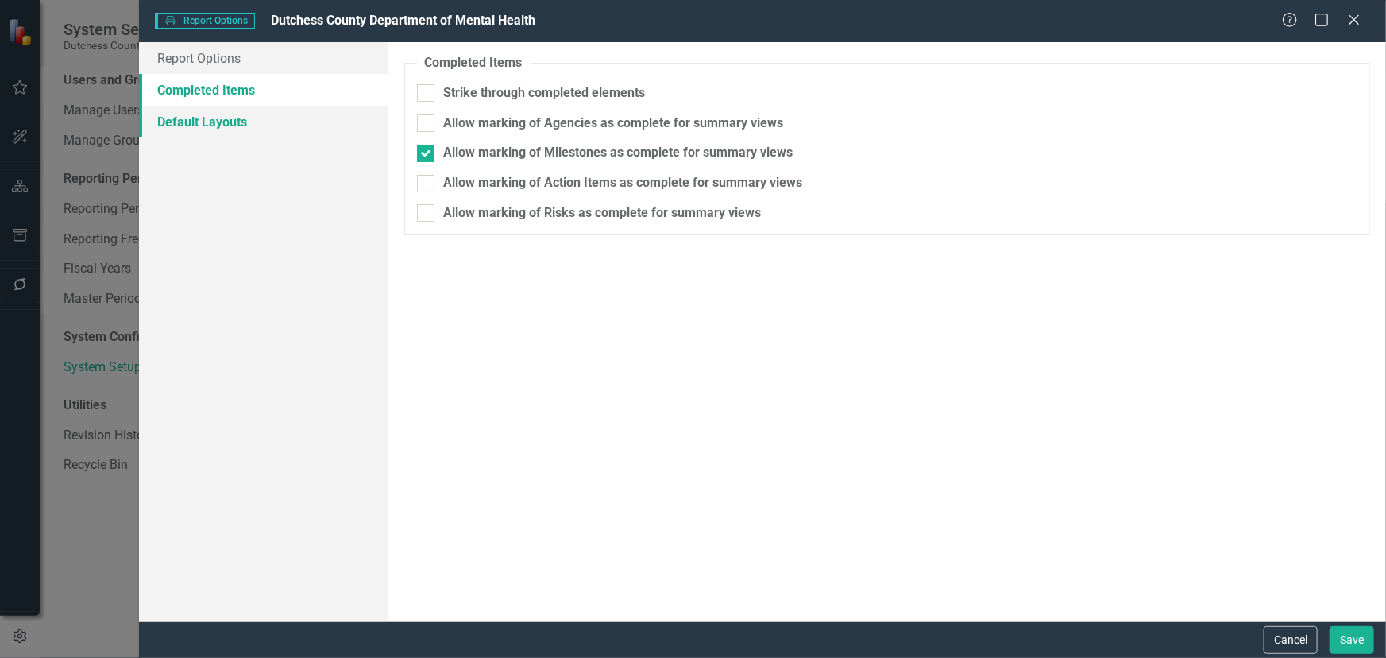
click at [200, 123] on link "Default Layouts" at bounding box center [263, 122] width 249 height 32
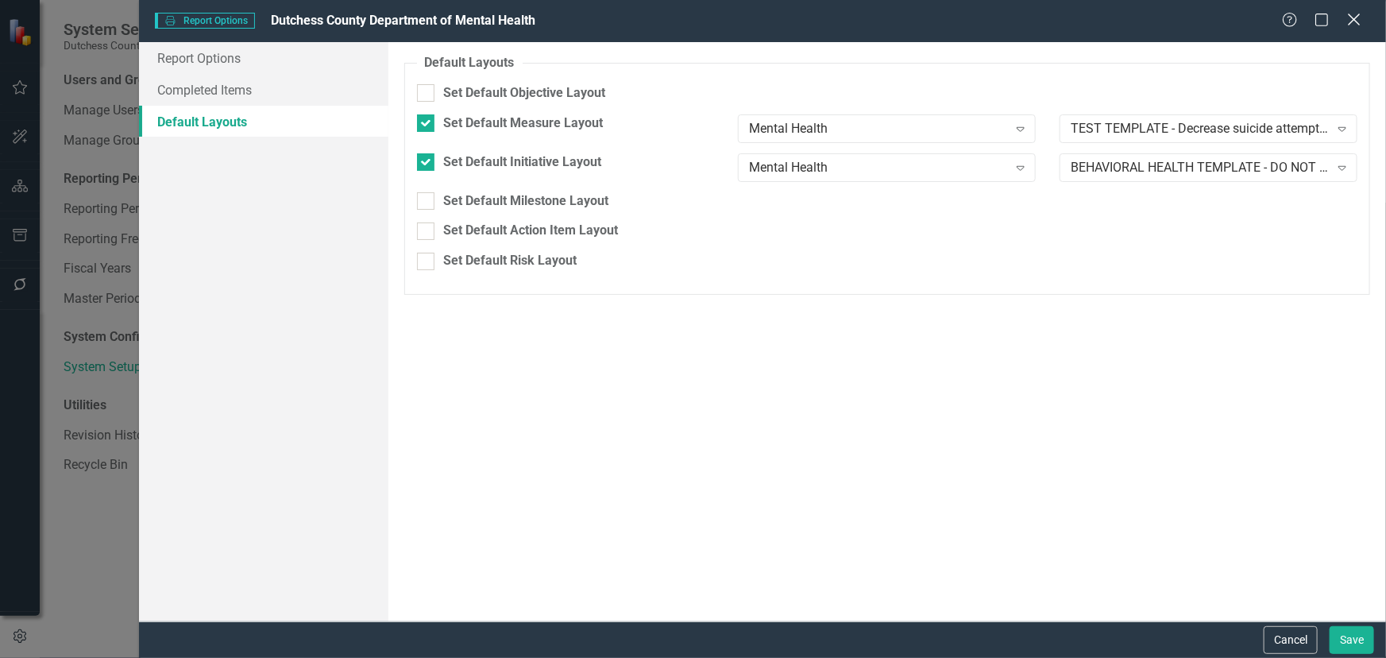
click at [1247, 17] on icon "Close" at bounding box center [1354, 19] width 20 height 15
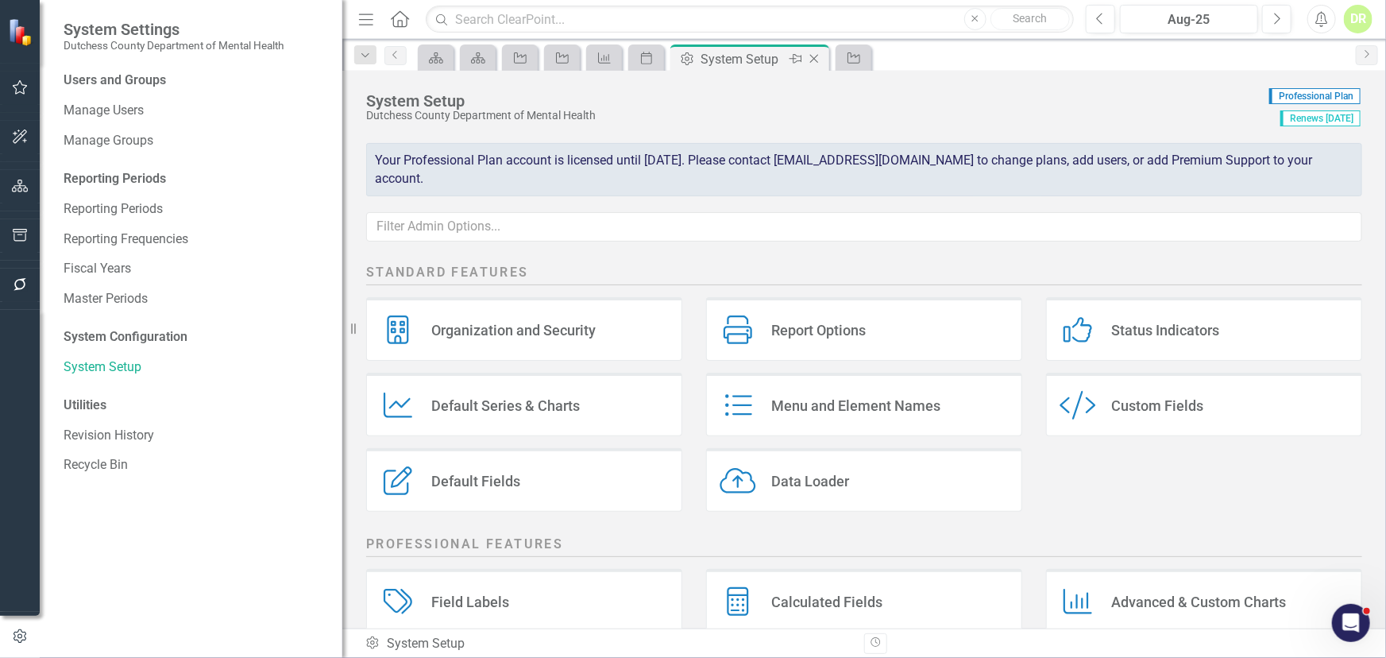
click at [818, 55] on icon at bounding box center [814, 59] width 9 height 9
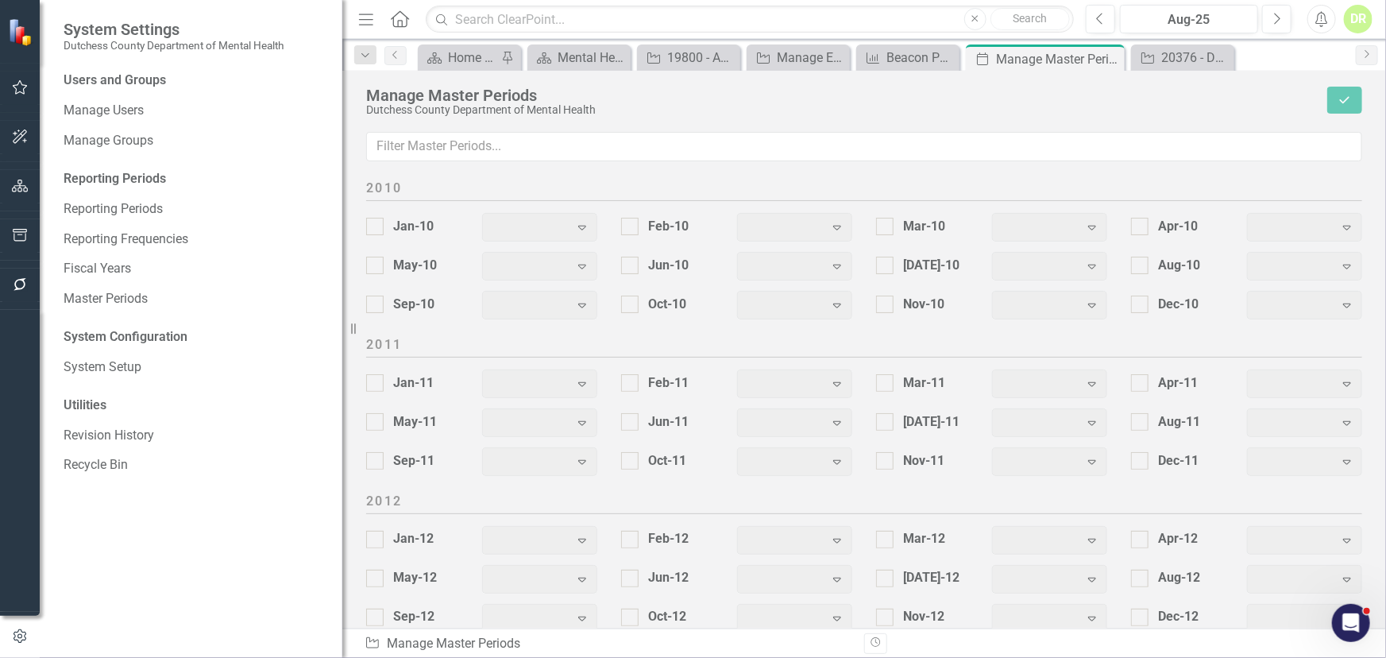
scroll to position [2044, 0]
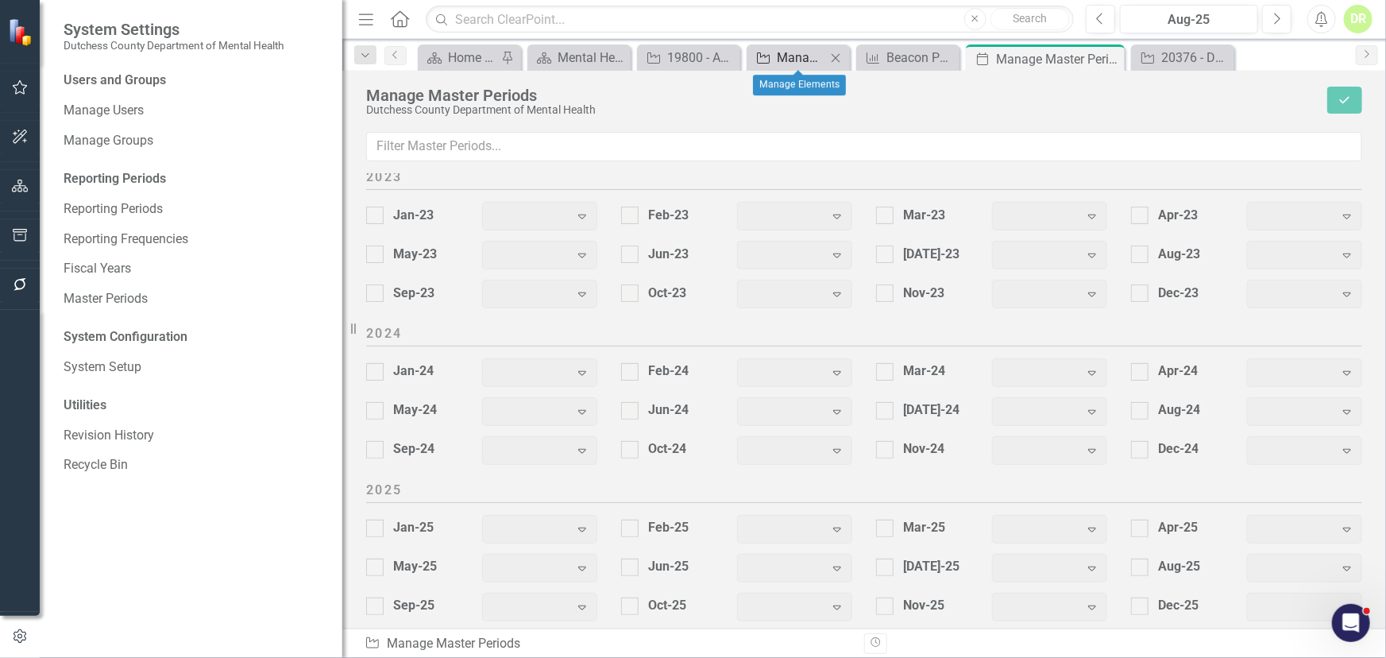
click at [802, 53] on div "Manage Elements" at bounding box center [801, 58] width 49 height 20
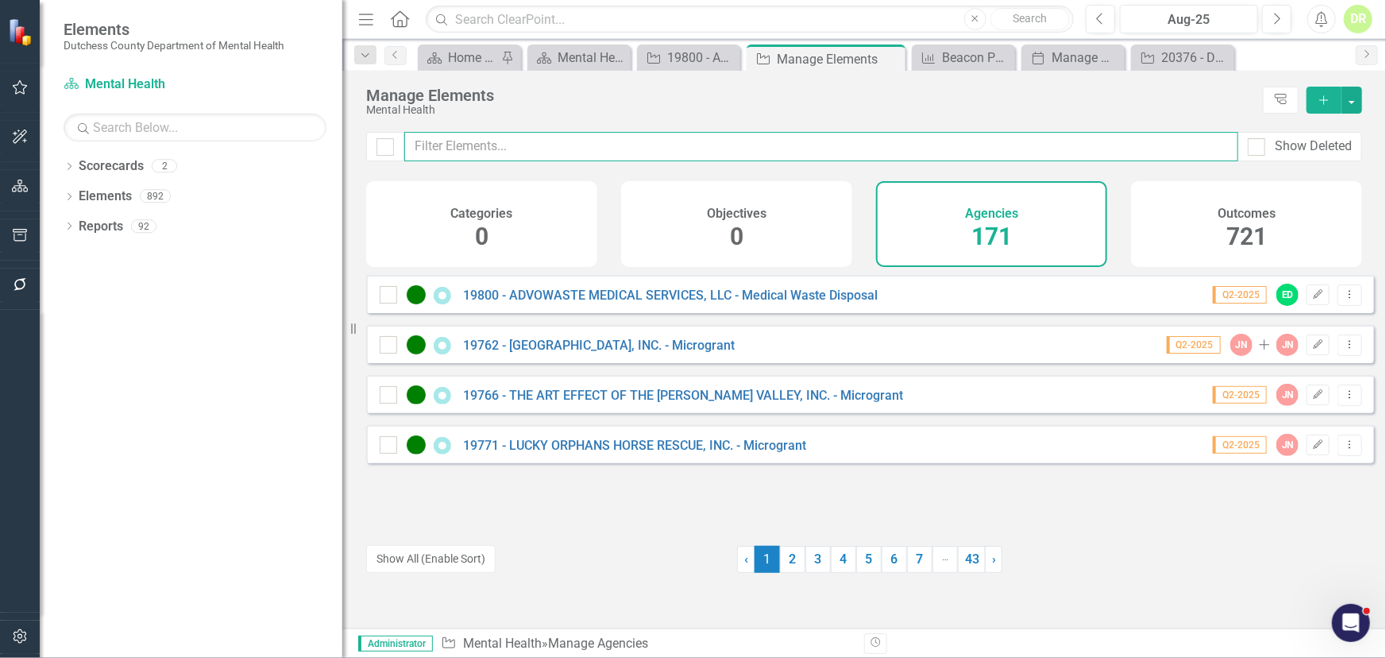
click at [555, 153] on input "text" at bounding box center [821, 146] width 834 height 29
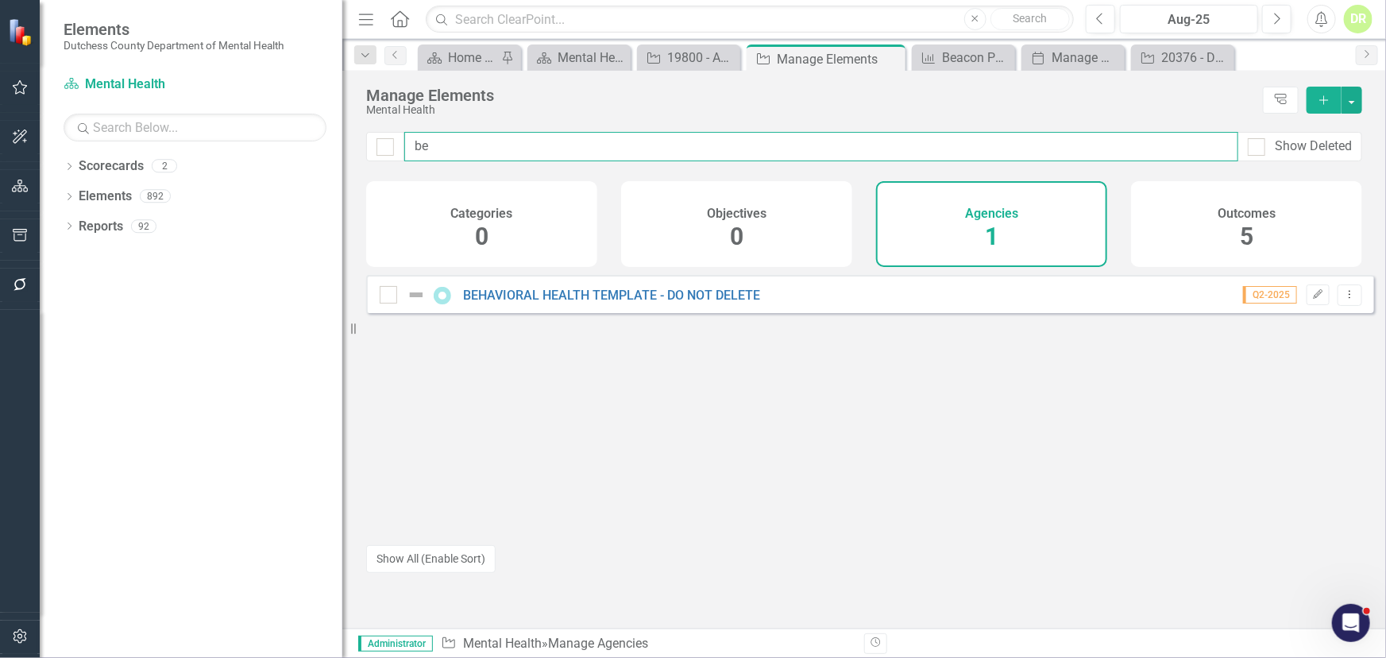
type input "b"
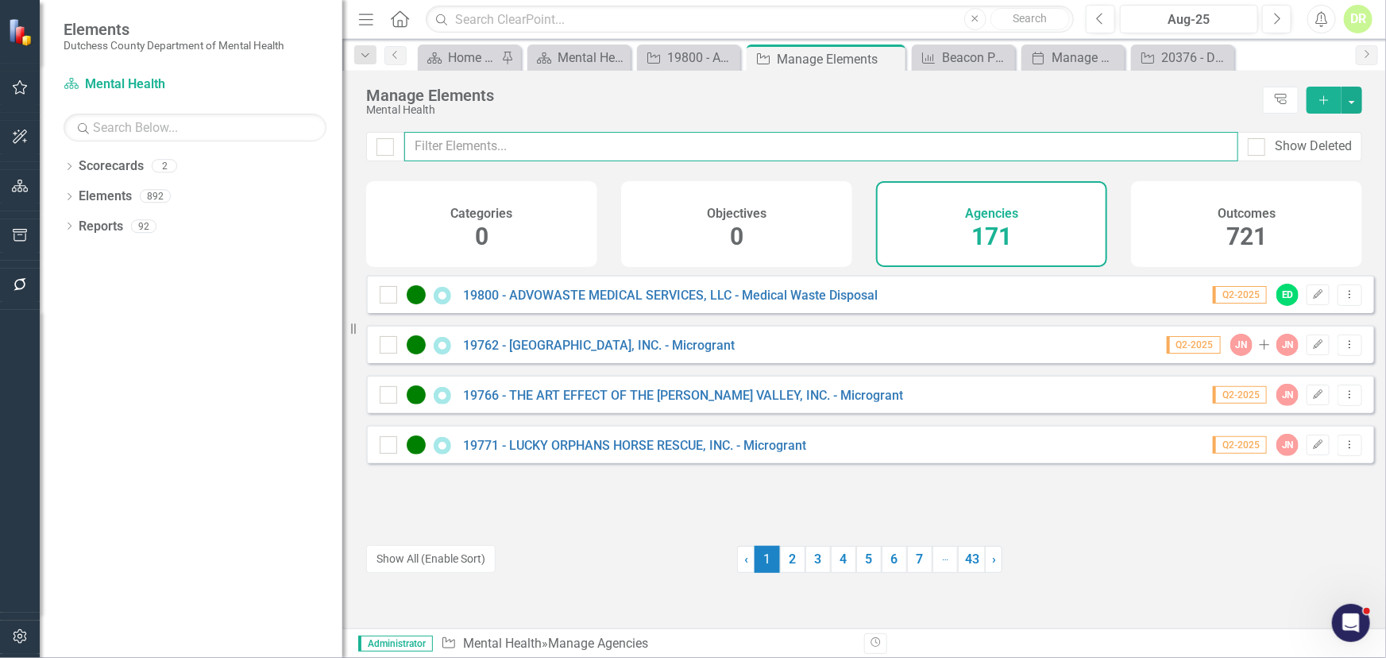
click at [485, 145] on input "text" at bounding box center [821, 146] width 834 height 29
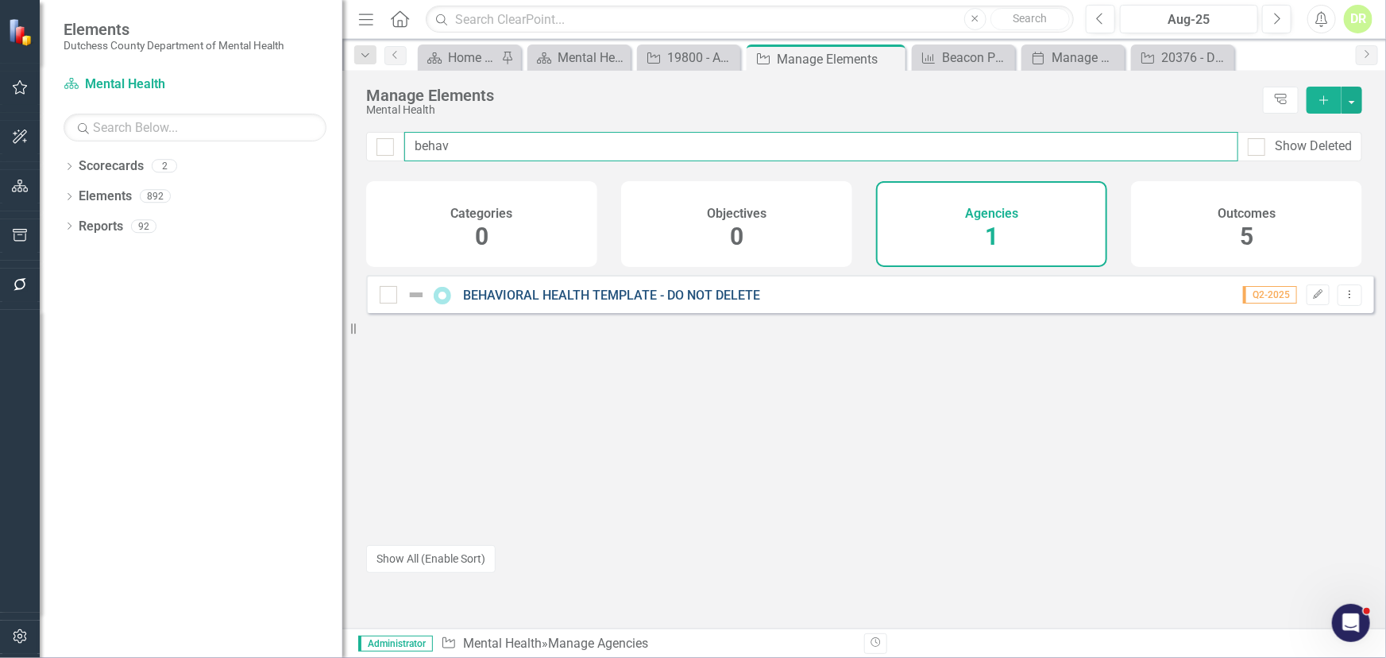
type input "behav"
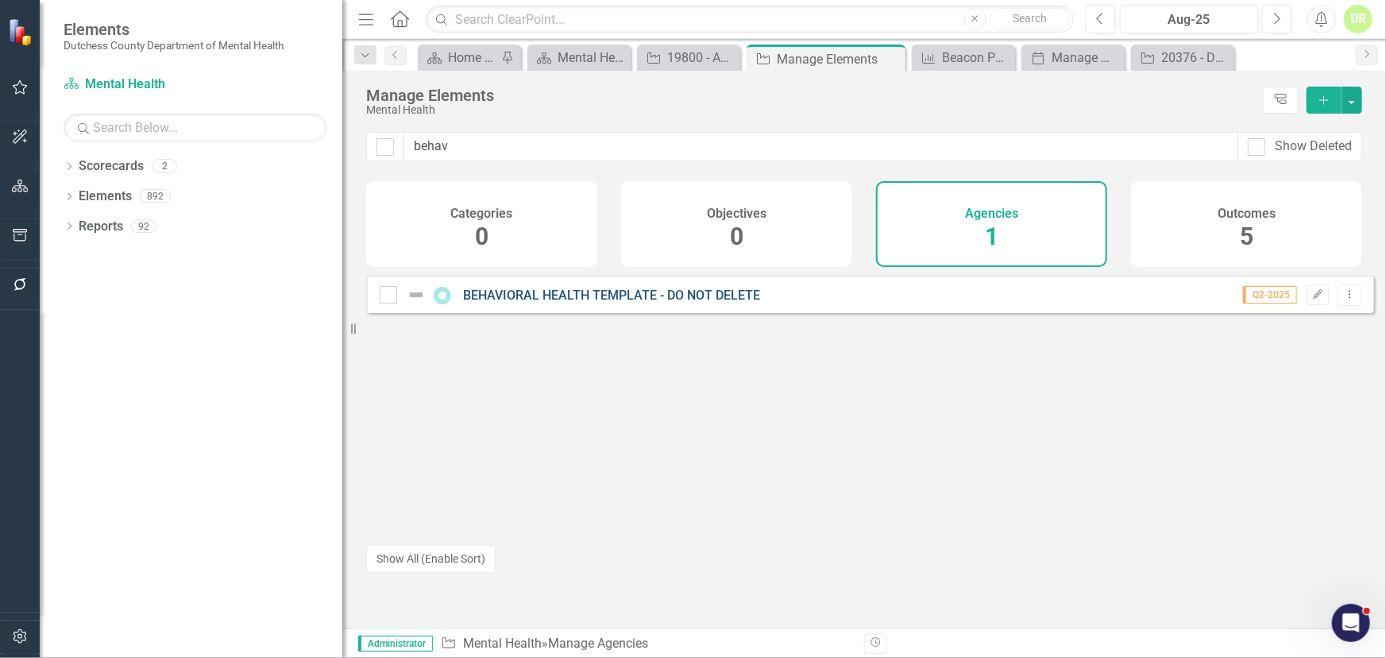
click at [667, 303] on link "BEHAVIORAL HEALTH TEMPLATE - DO NOT DELETE" at bounding box center [611, 295] width 297 height 15
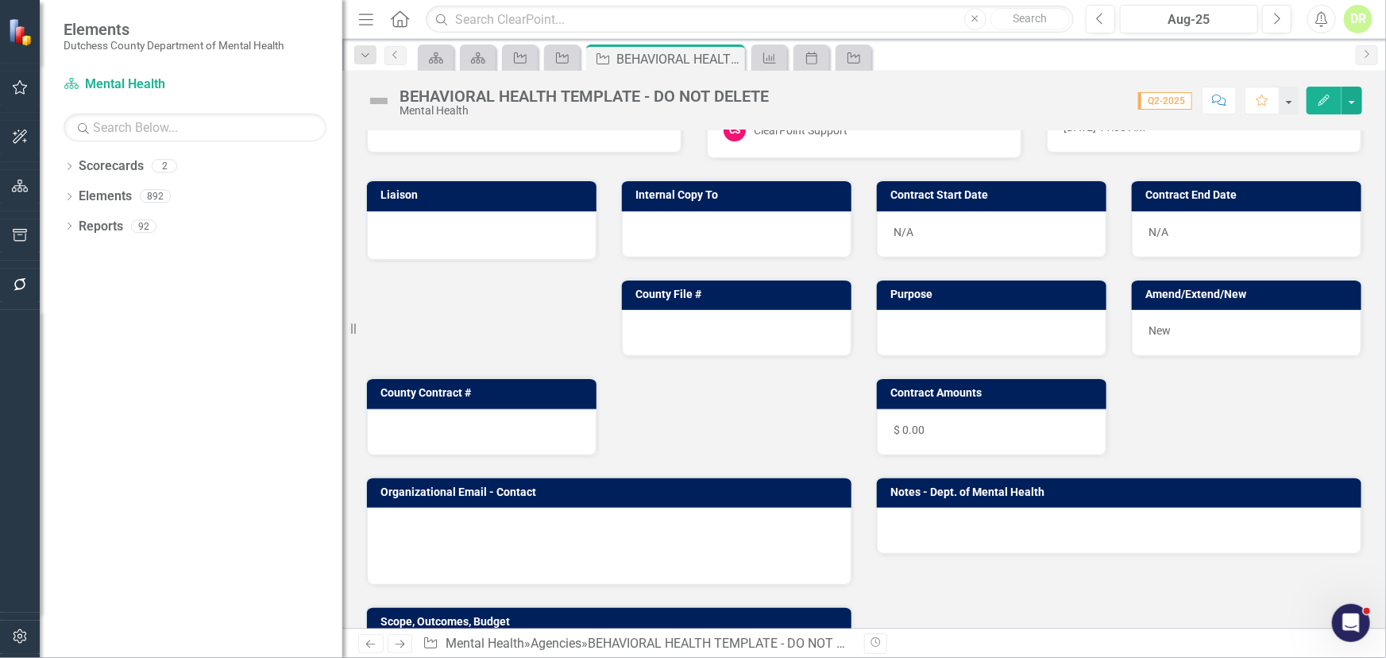
scroll to position [144, 0]
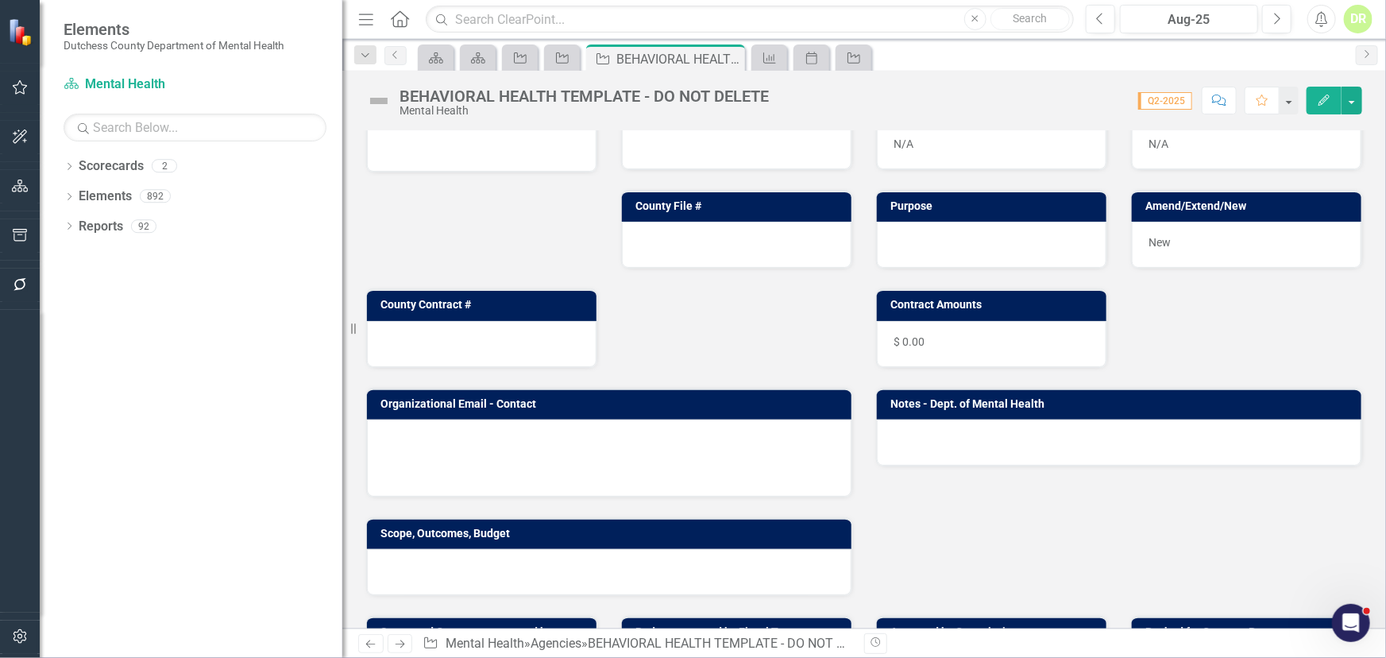
click at [655, 443] on td at bounding box center [599, 444] width 129 height 24
click at [647, 448] on td at bounding box center [599, 444] width 129 height 24
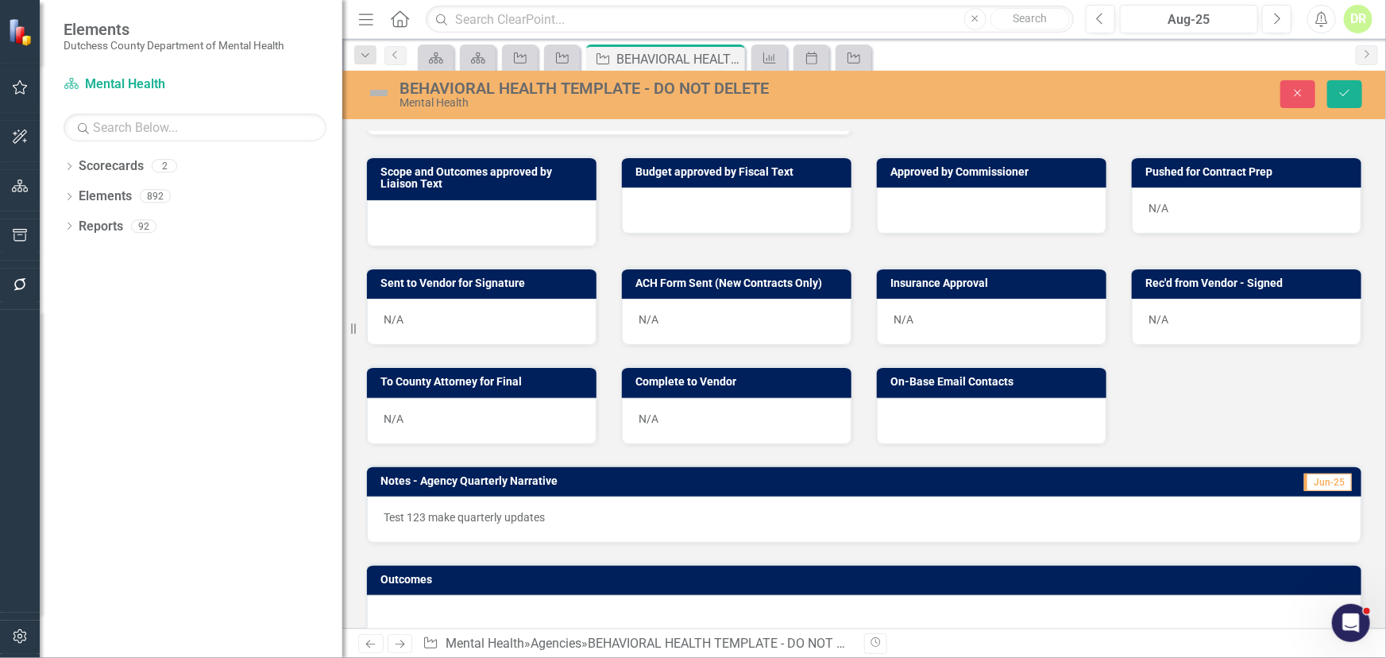
scroll to position [938, 0]
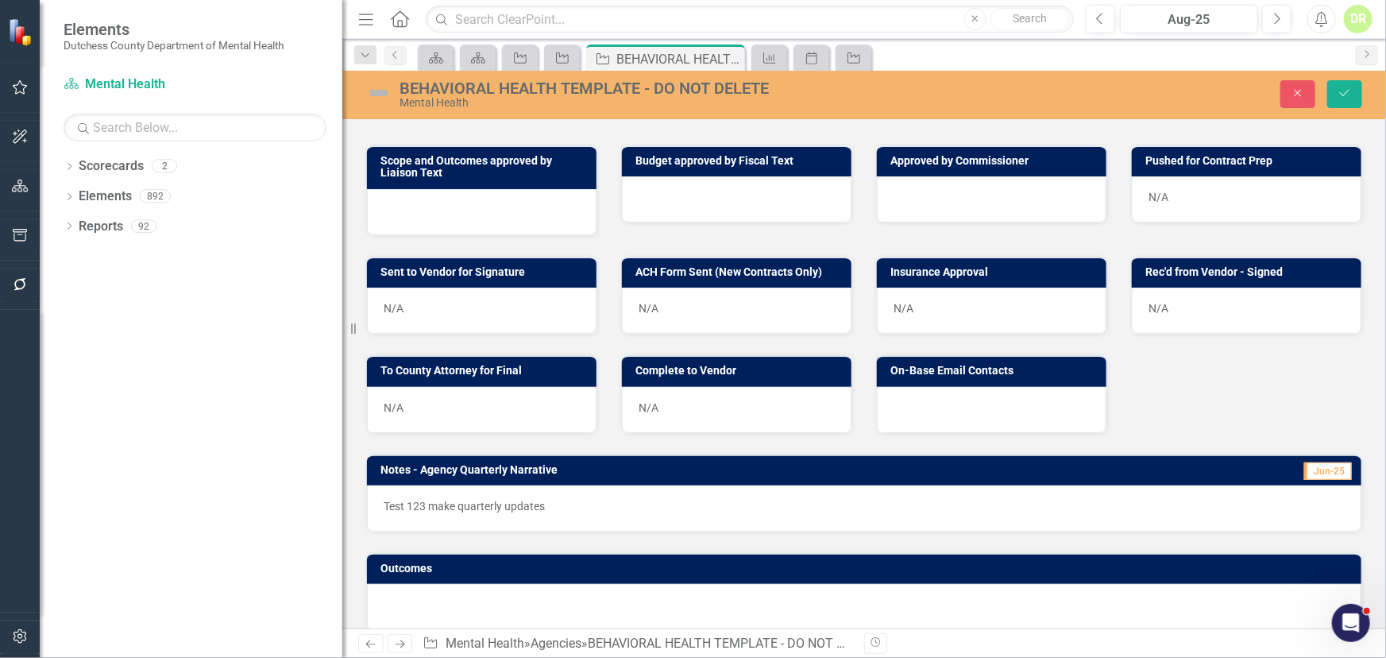
click at [581, 501] on p "Test 123 make quarterly updates" at bounding box center [864, 506] width 961 height 16
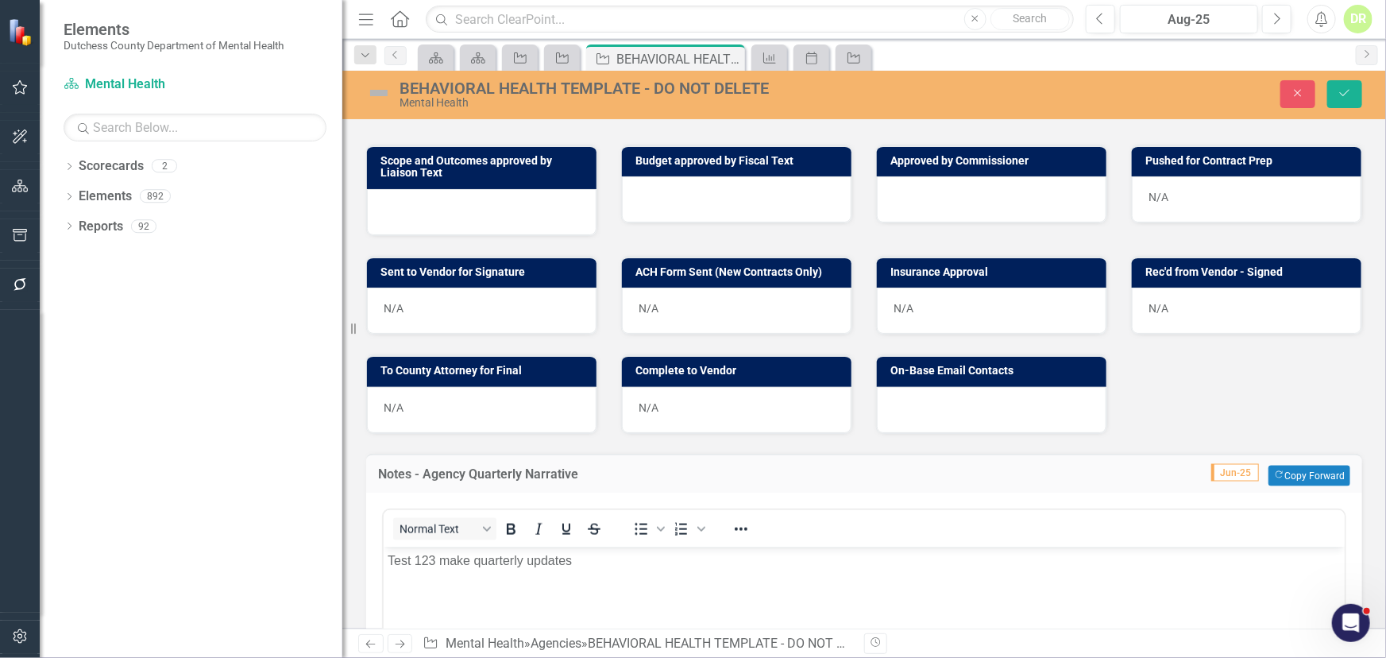
scroll to position [0, 0]
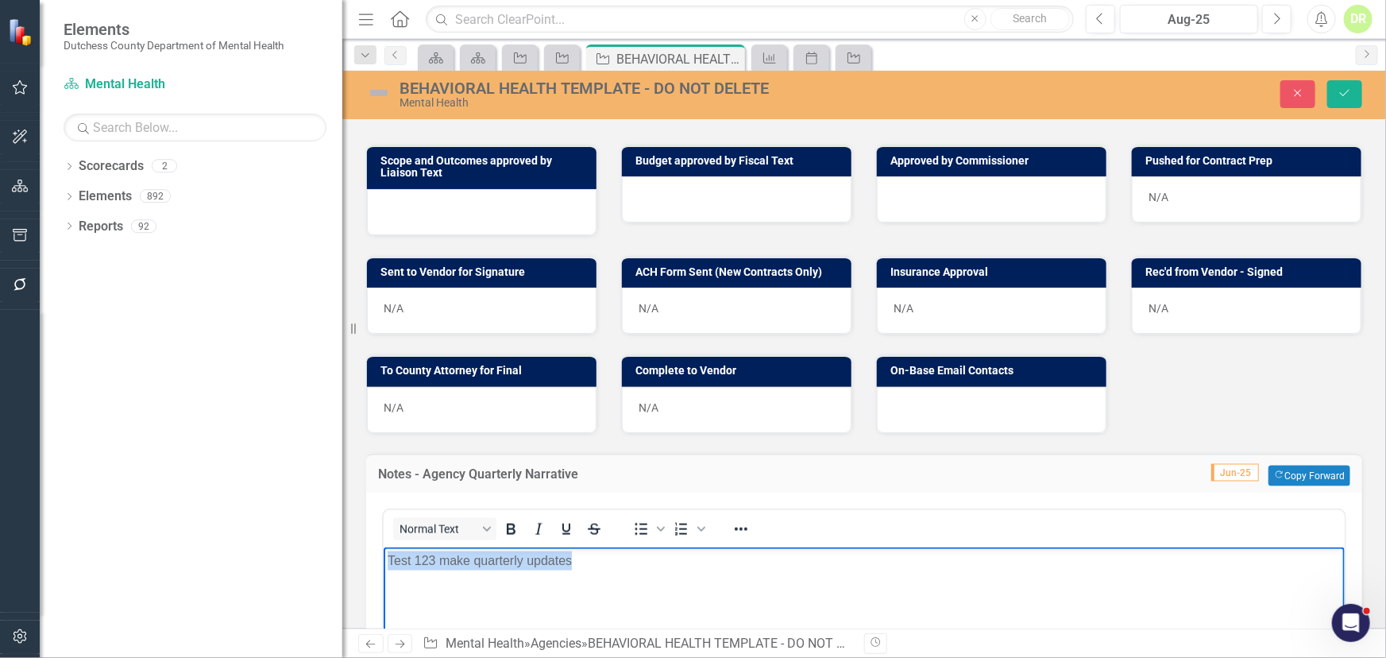
drag, startPoint x: 582, startPoint y: 563, endPoint x: 323, endPoint y: 576, distance: 260.2
click at [383, 557] on html "Test 123 make quarterly updates" at bounding box center [863, 666] width 961 height 238
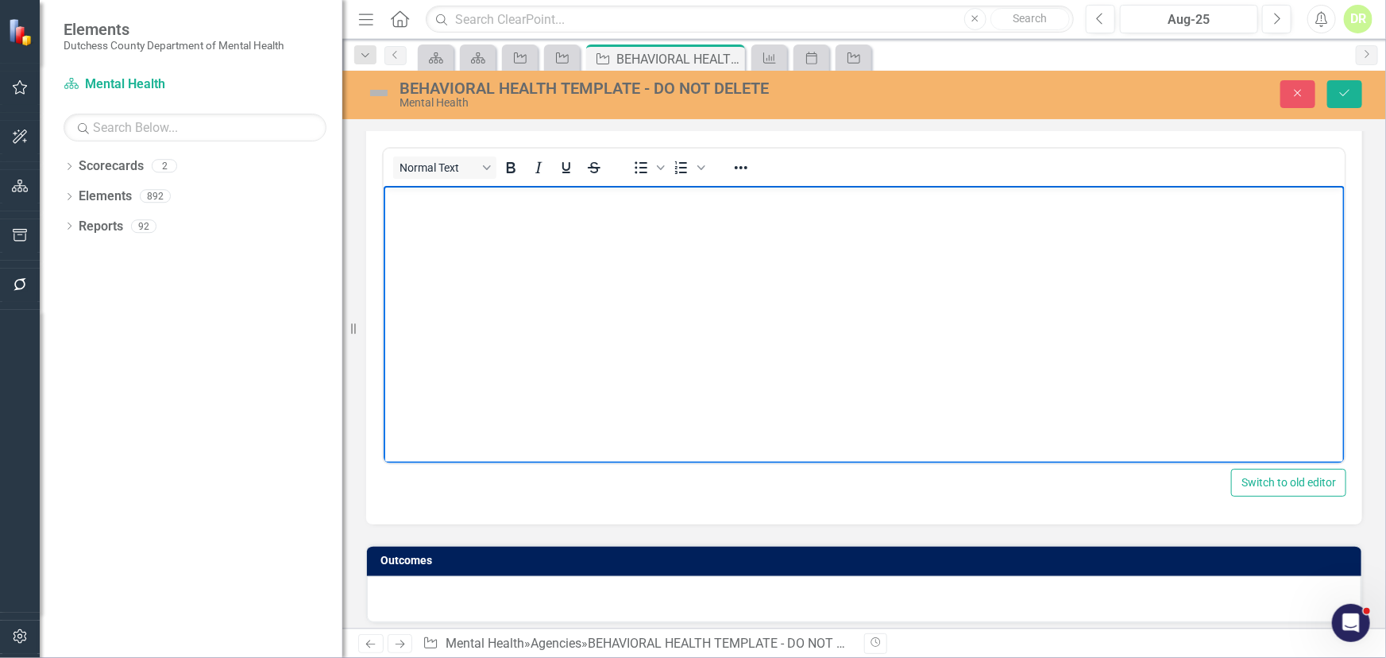
scroll to position [1305, 0]
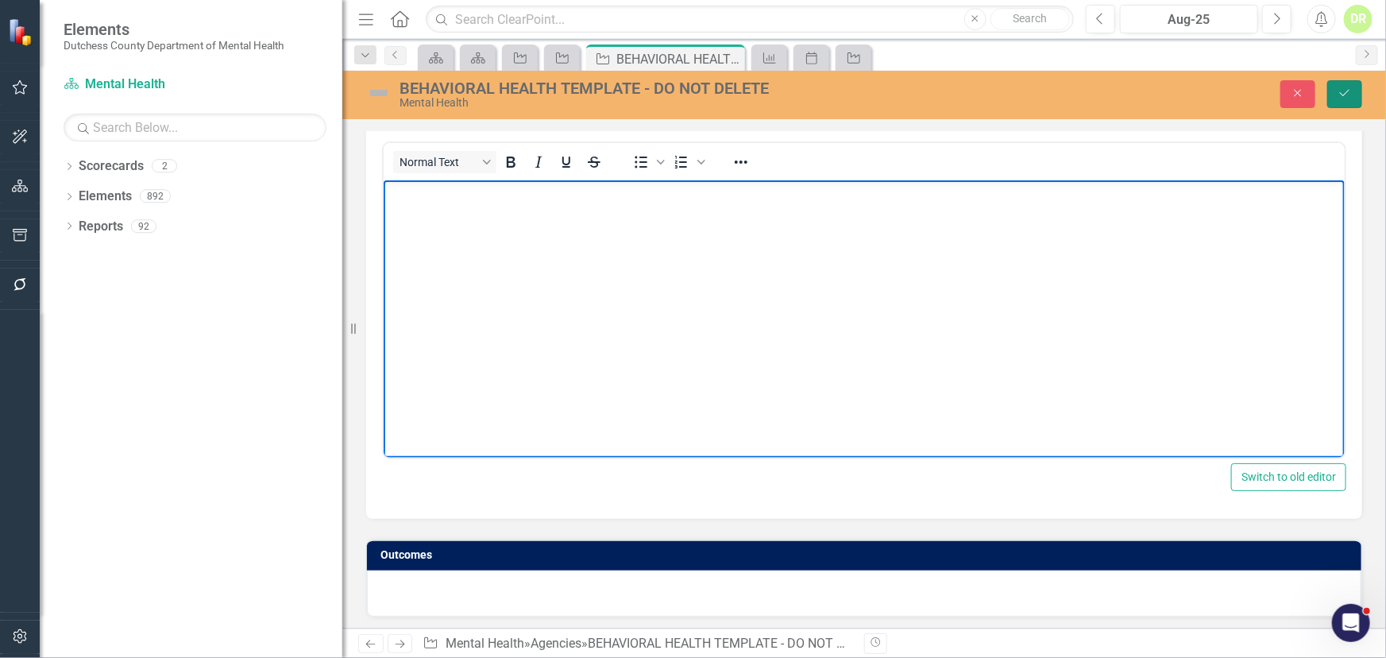
click at [1247, 90] on icon "Save" at bounding box center [1345, 92] width 14 height 11
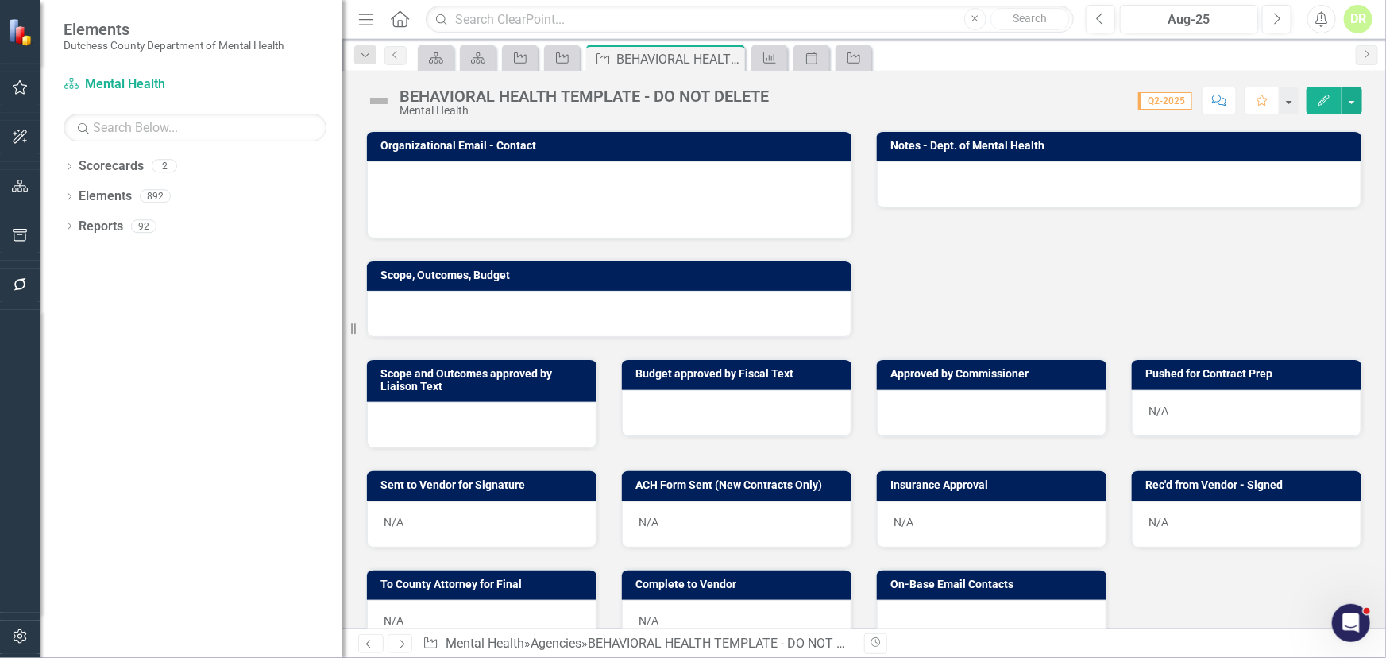
scroll to position [433, 0]
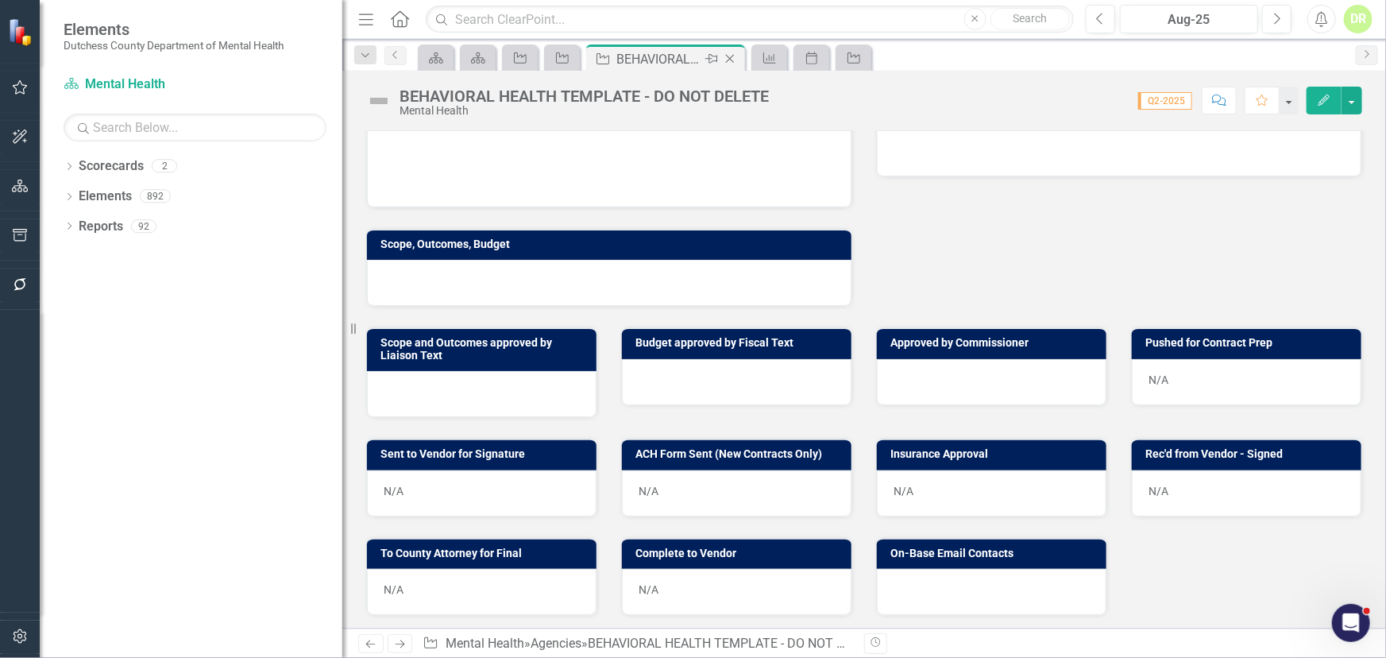
click at [733, 53] on icon "Close" at bounding box center [730, 58] width 16 height 13
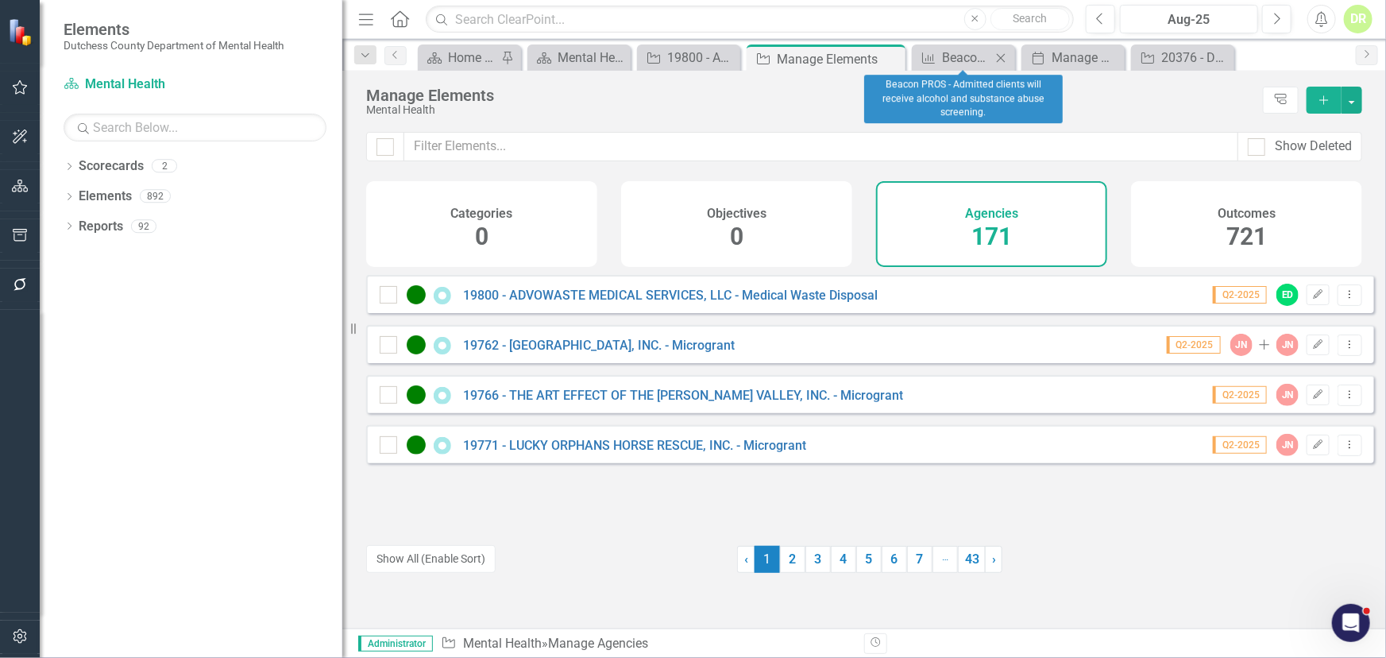
click at [1007, 56] on icon "Close" at bounding box center [1001, 58] width 16 height 13
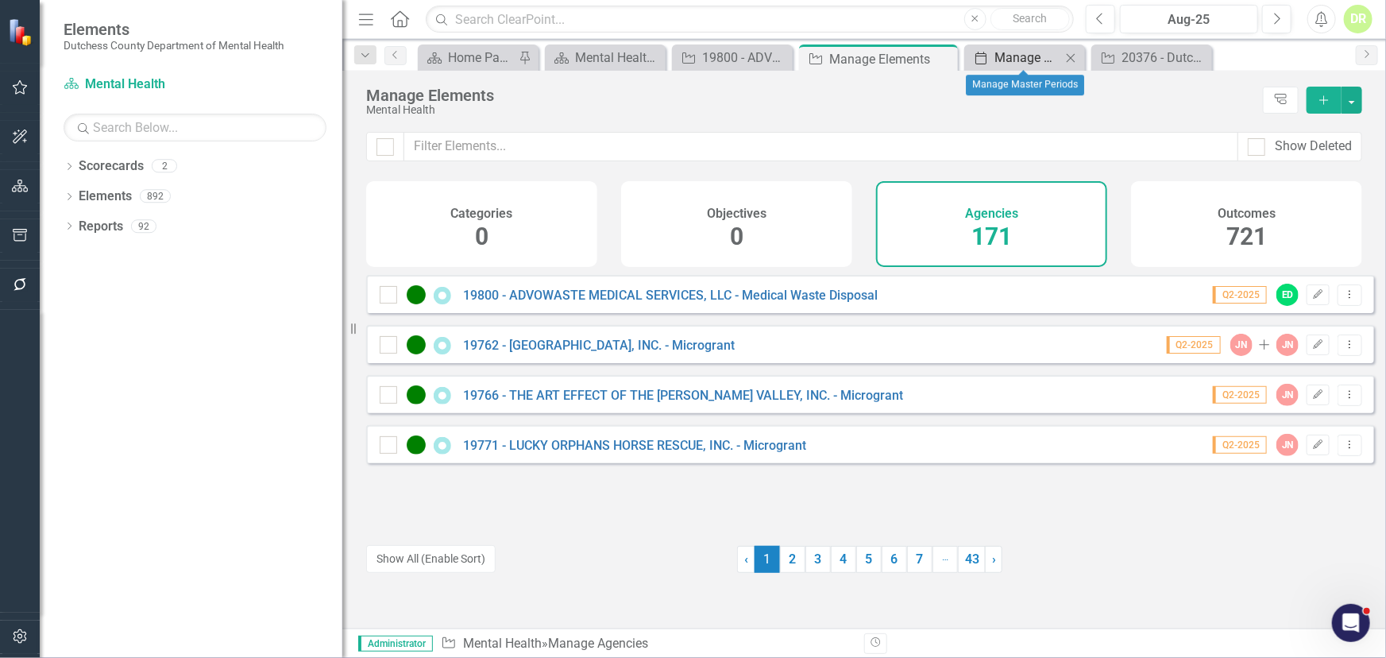
click at [1003, 56] on div "Manage Master Periods" at bounding box center [1028, 58] width 67 height 20
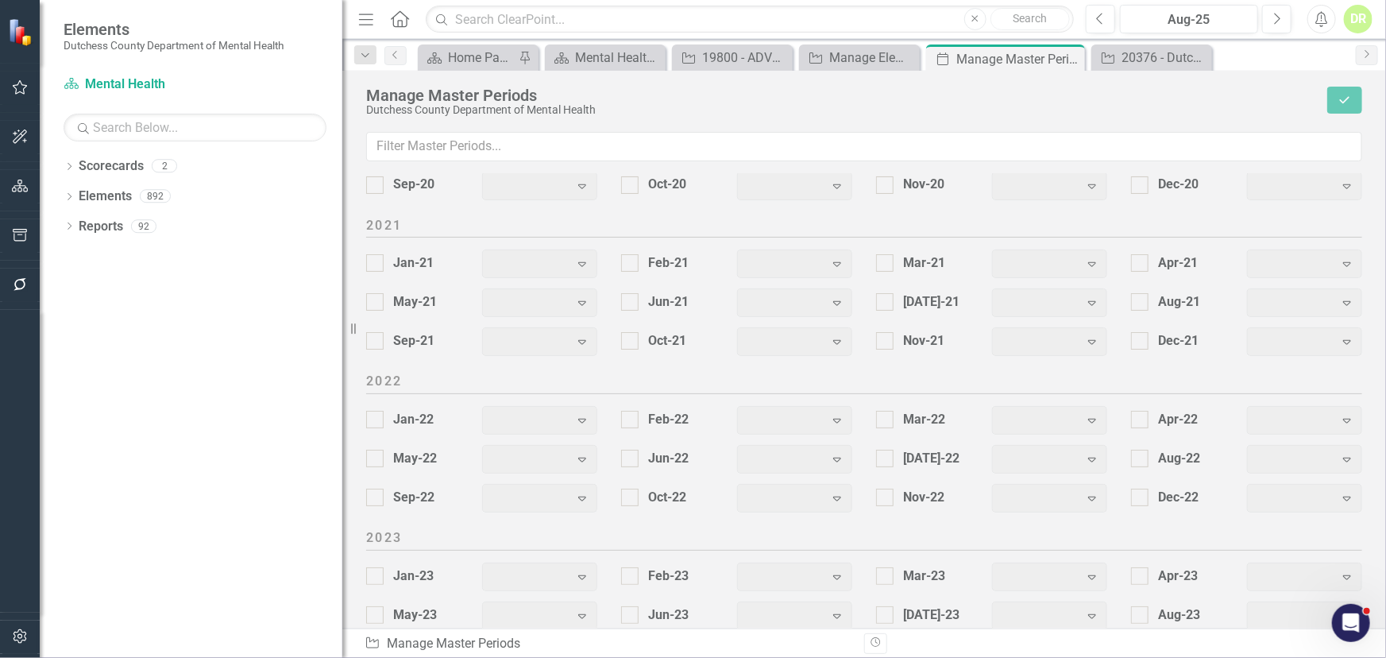
scroll to position [2044, 0]
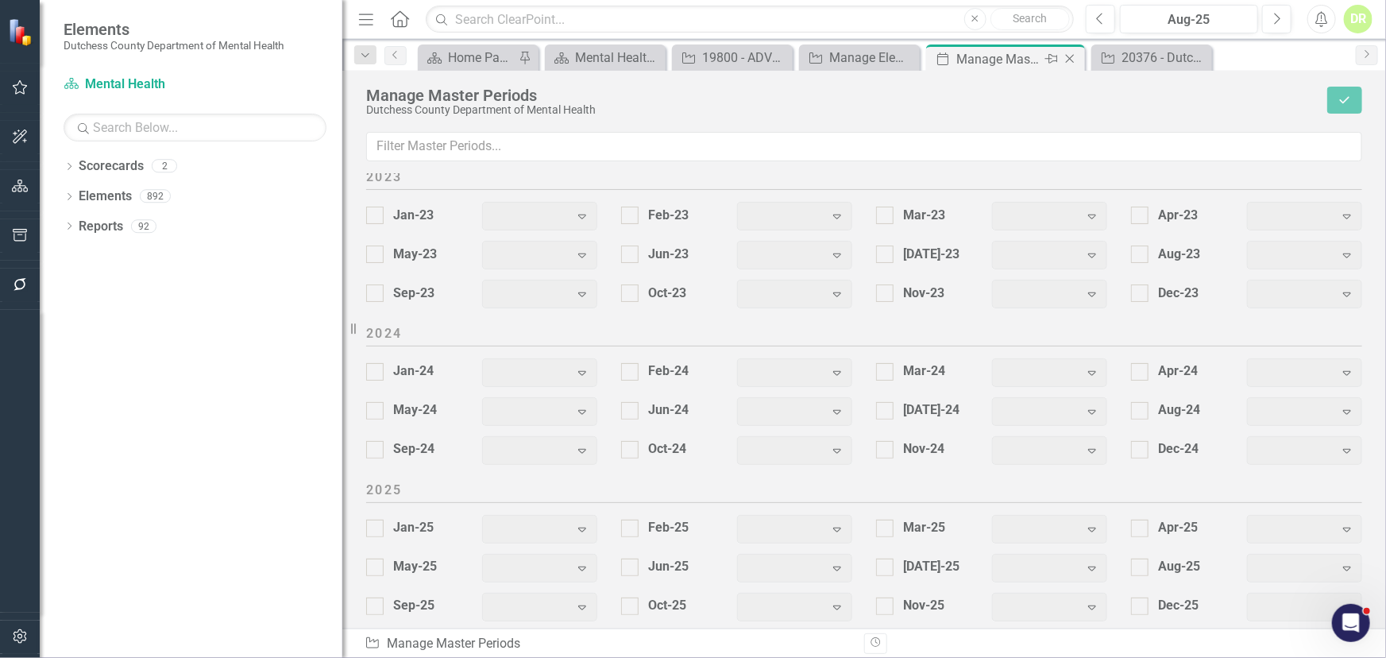
click at [1036, 64] on div "Manage Master Periods" at bounding box center [999, 59] width 85 height 20
click at [1071, 56] on icon "Close" at bounding box center [1070, 58] width 16 height 13
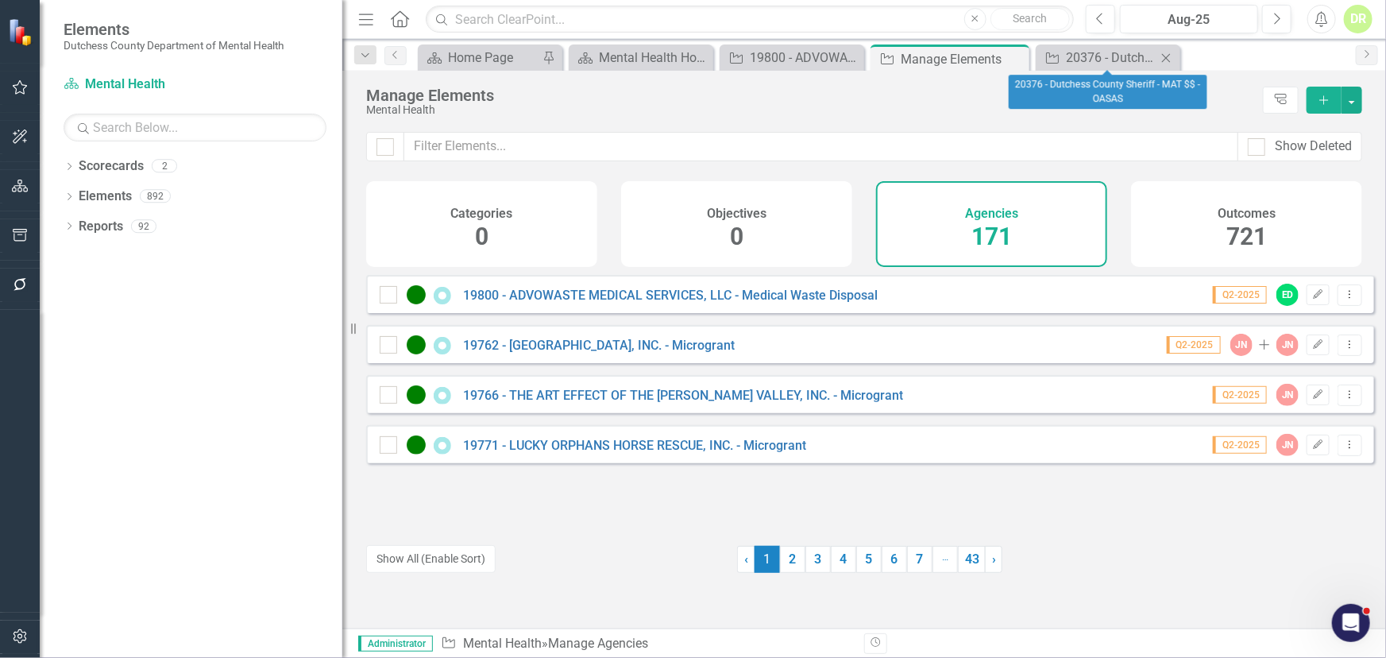
click at [1168, 56] on icon at bounding box center [1166, 57] width 9 height 9
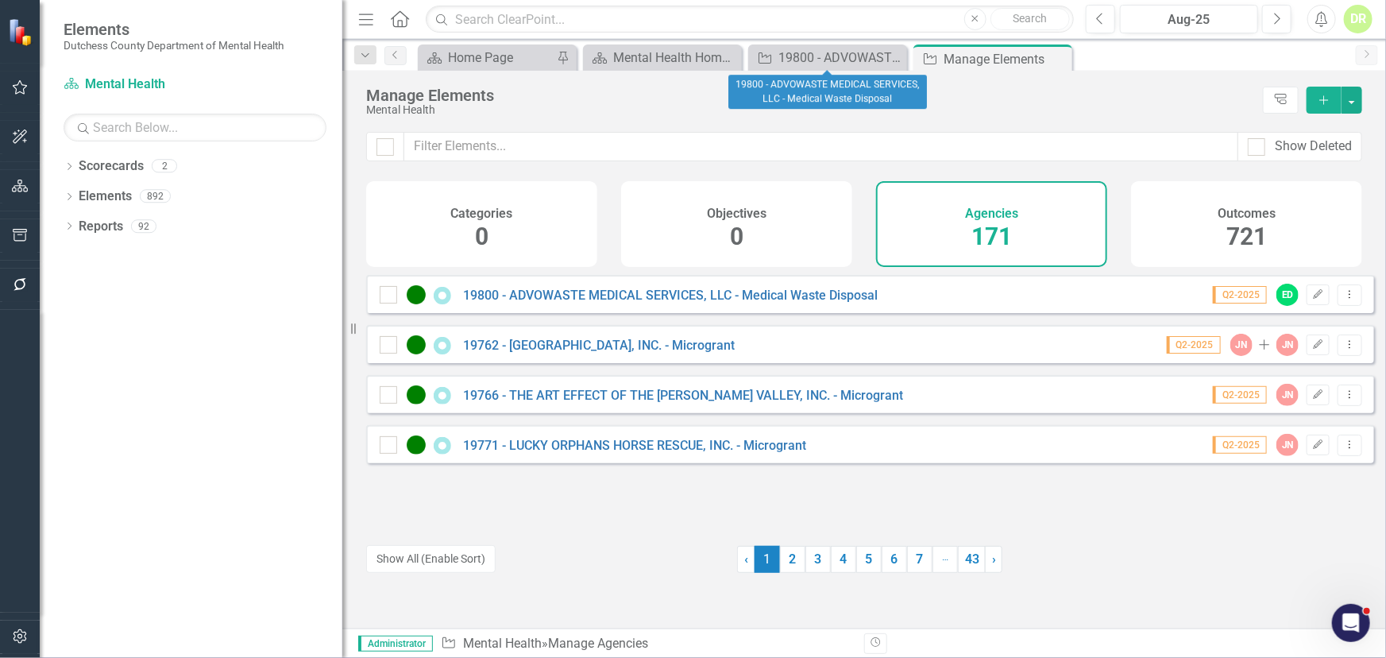
drag, startPoint x: 899, startPoint y: 56, endPoint x: 800, endPoint y: 79, distance: 101.4
click at [0, 0] on icon "Close" at bounding box center [0, 0] width 0 height 0
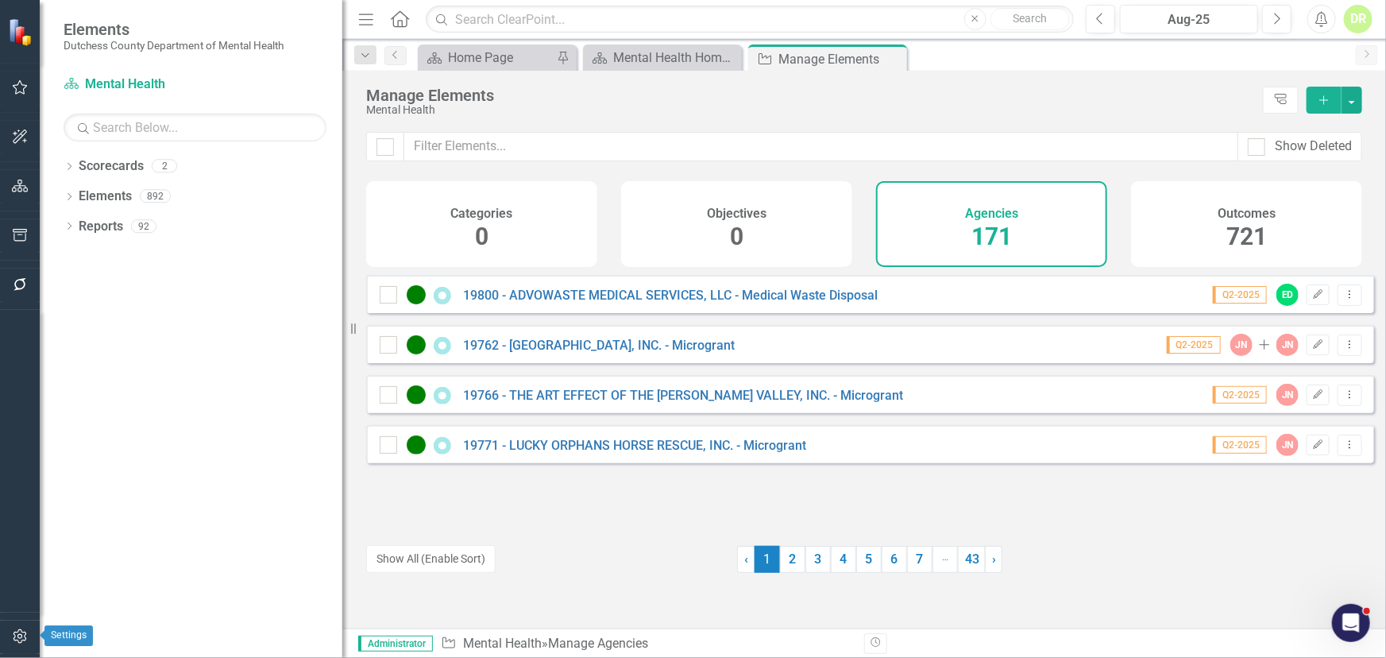
click at [15, 557] on icon "button" at bounding box center [20, 636] width 17 height 13
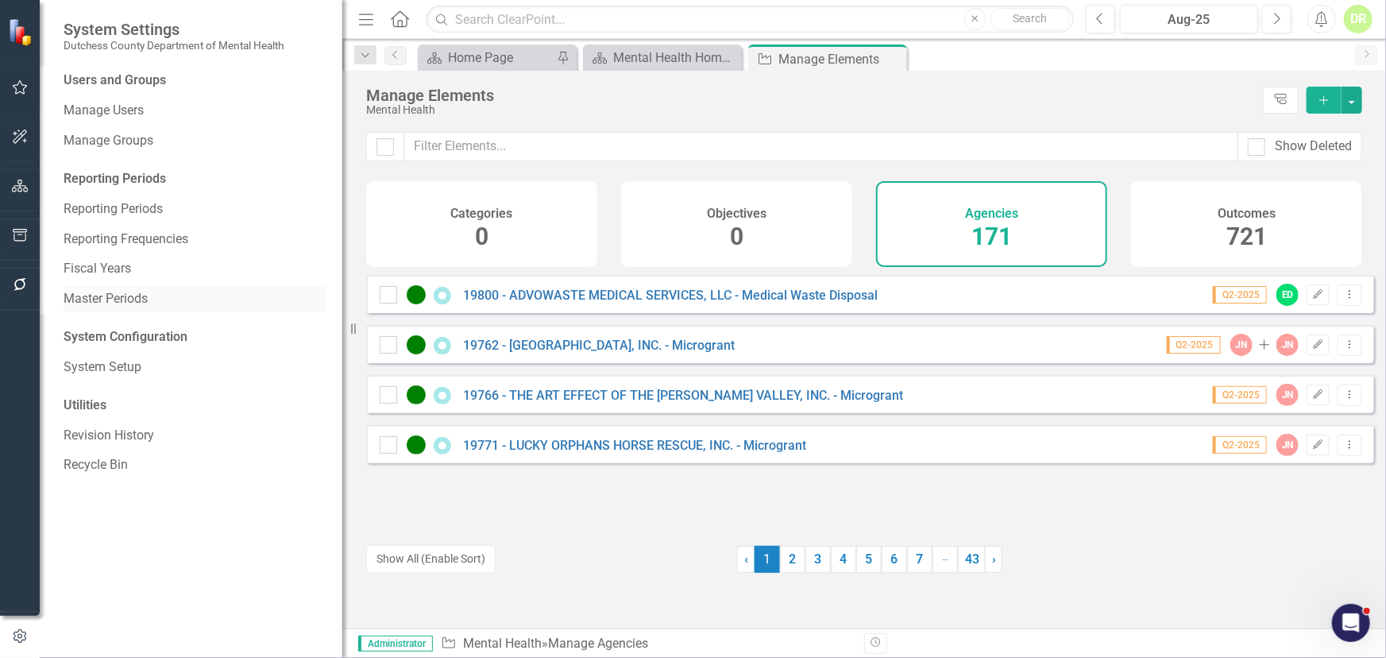
click at [130, 298] on link "Master Periods" at bounding box center [195, 299] width 263 height 18
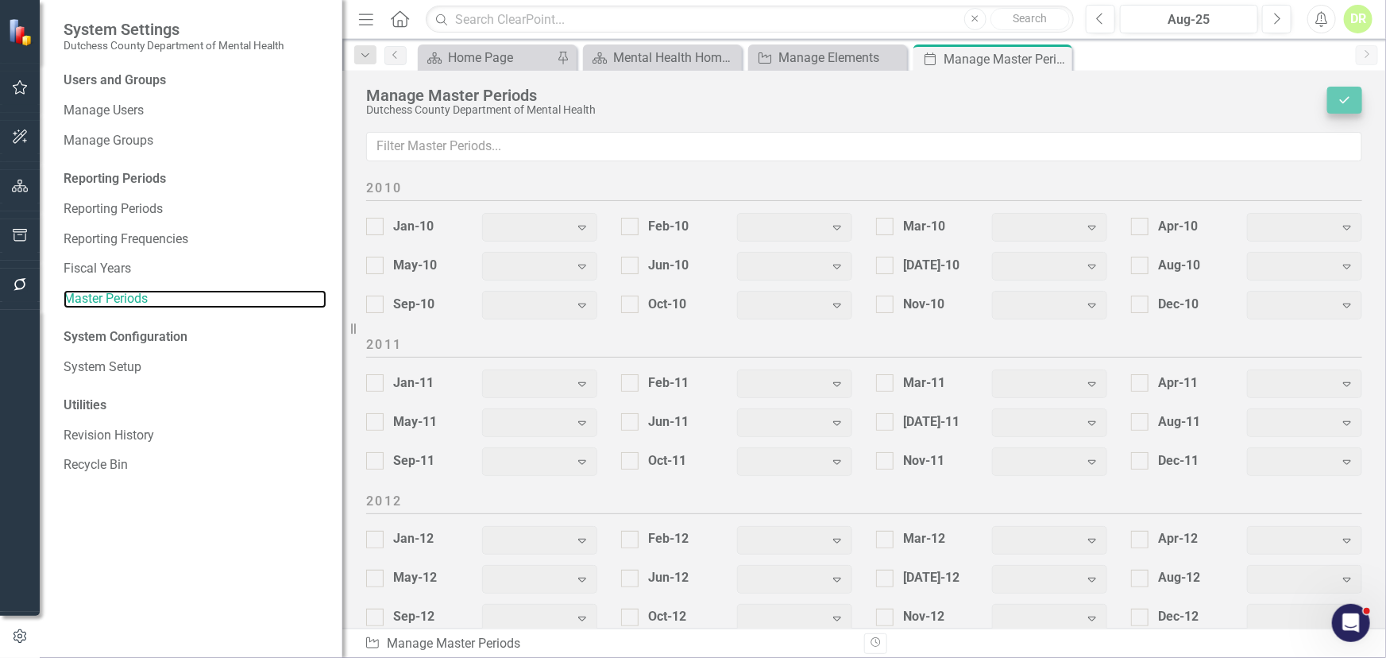
scroll to position [2044, 0]
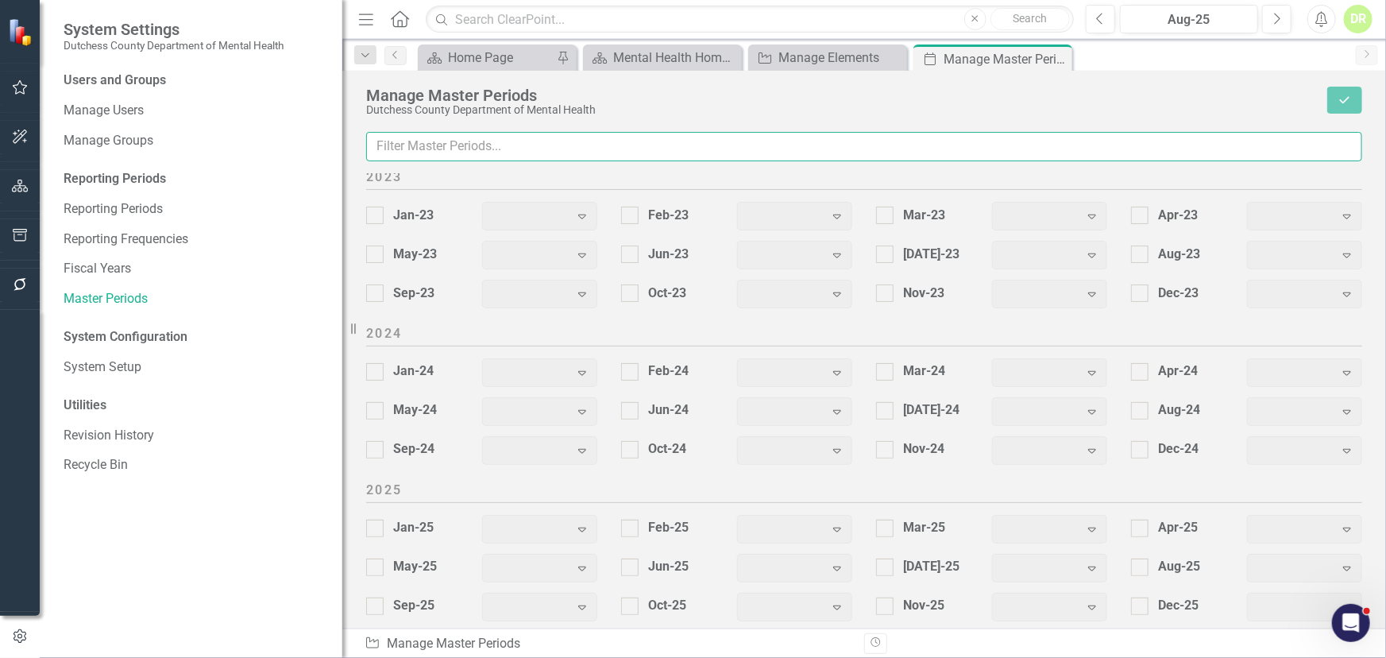
click at [1123, 138] on input "text" at bounding box center [864, 146] width 996 height 29
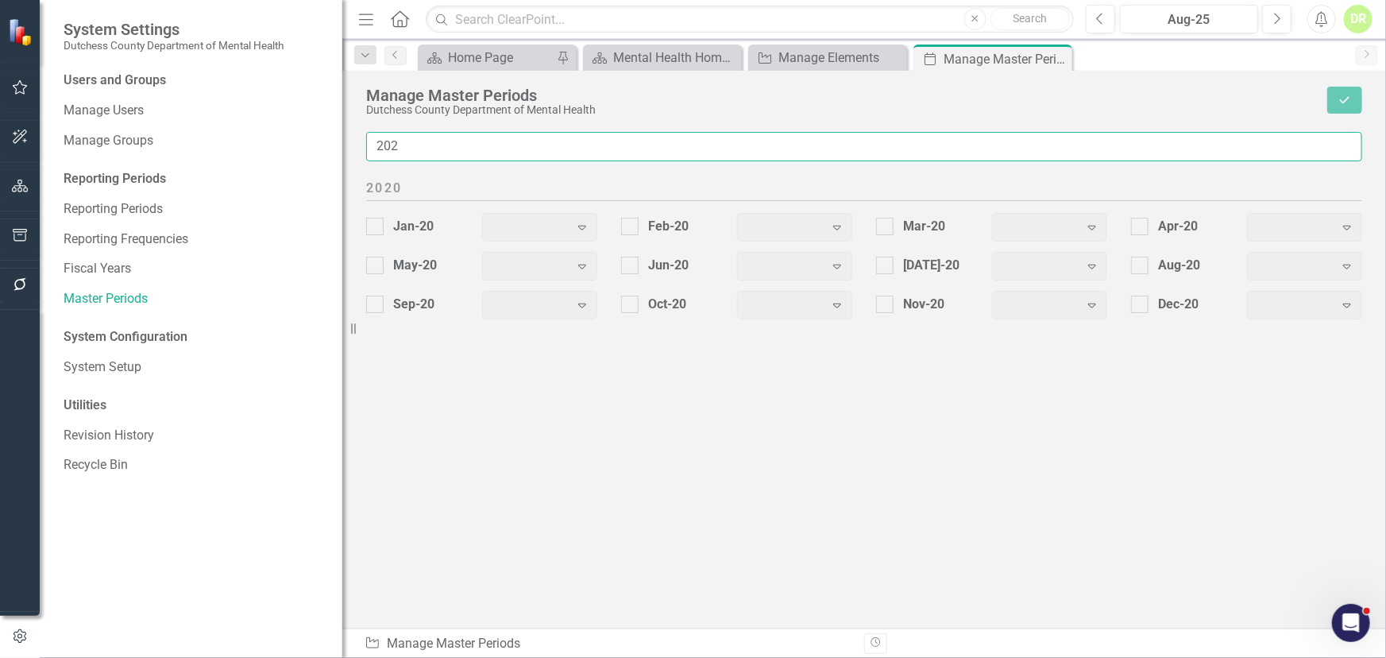
scroll to position [0, 0]
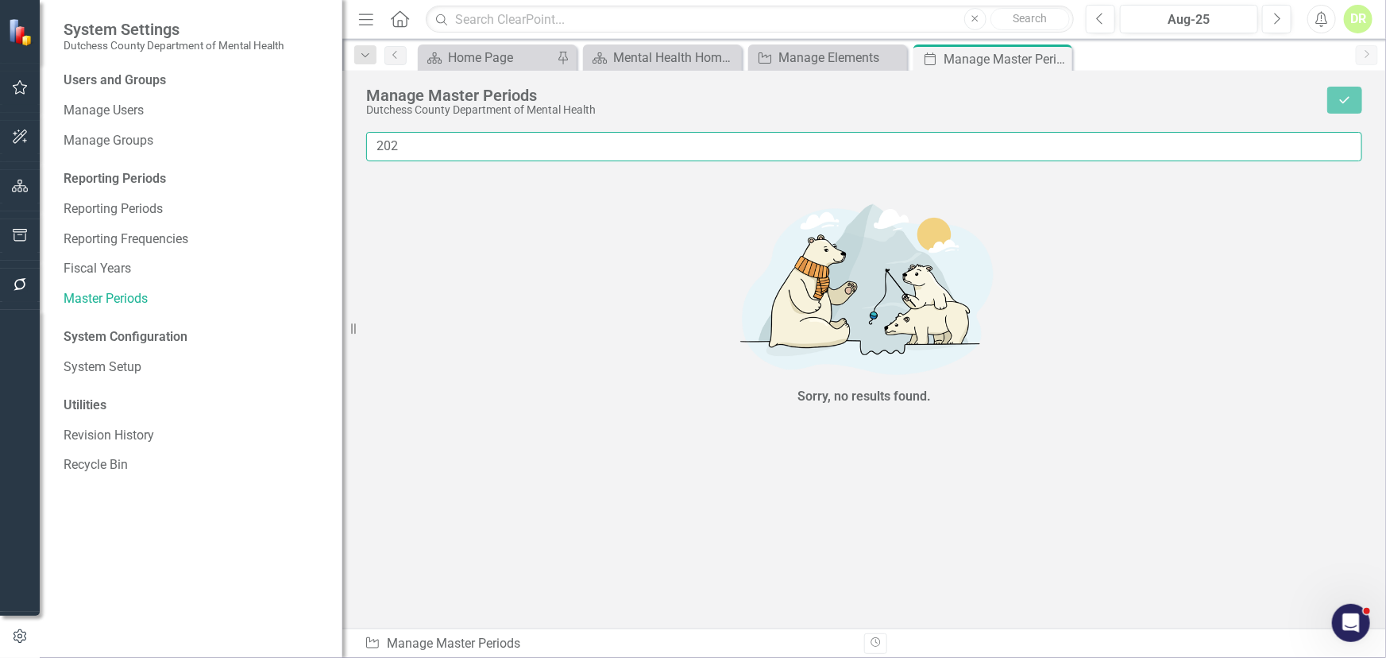
type input "202"
drag, startPoint x: 429, startPoint y: 143, endPoint x: 253, endPoint y: 139, distance: 176.4
click at [255, 137] on div "System Settings Dutchess County Department of Mental Health Users and Groups Ma…" at bounding box center [693, 329] width 1386 height 658
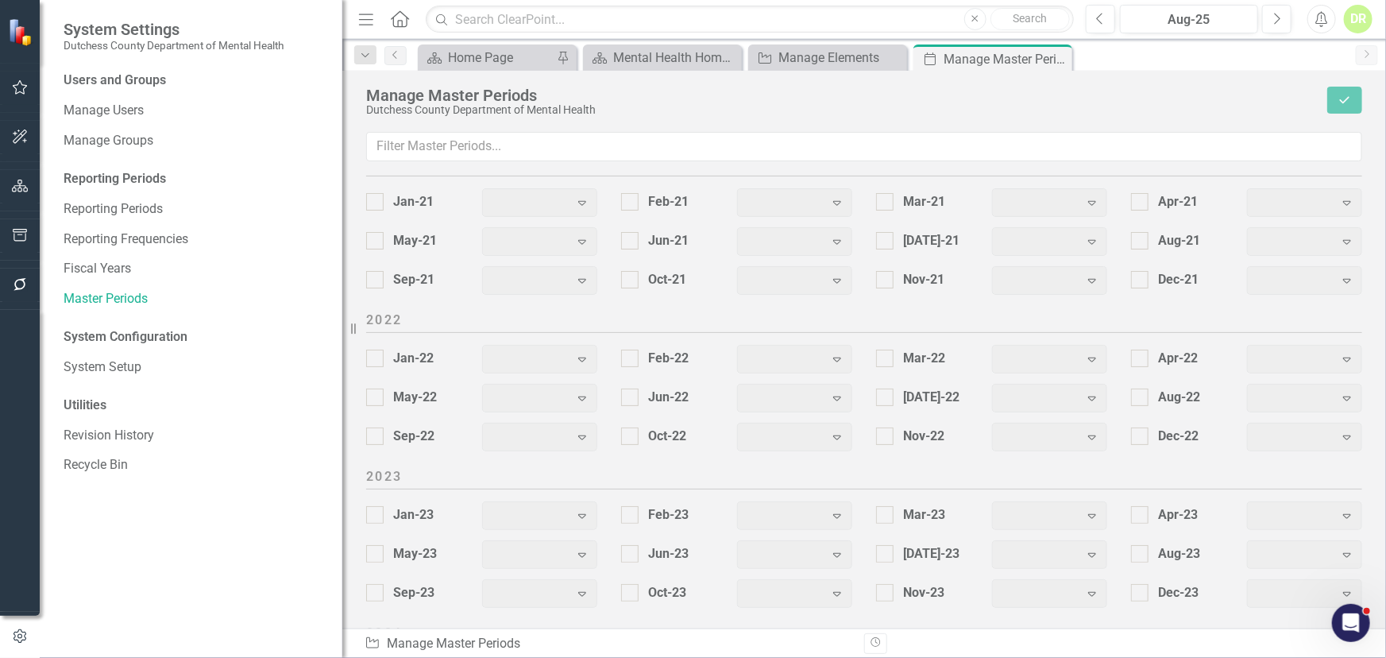
scroll to position [2044, 0]
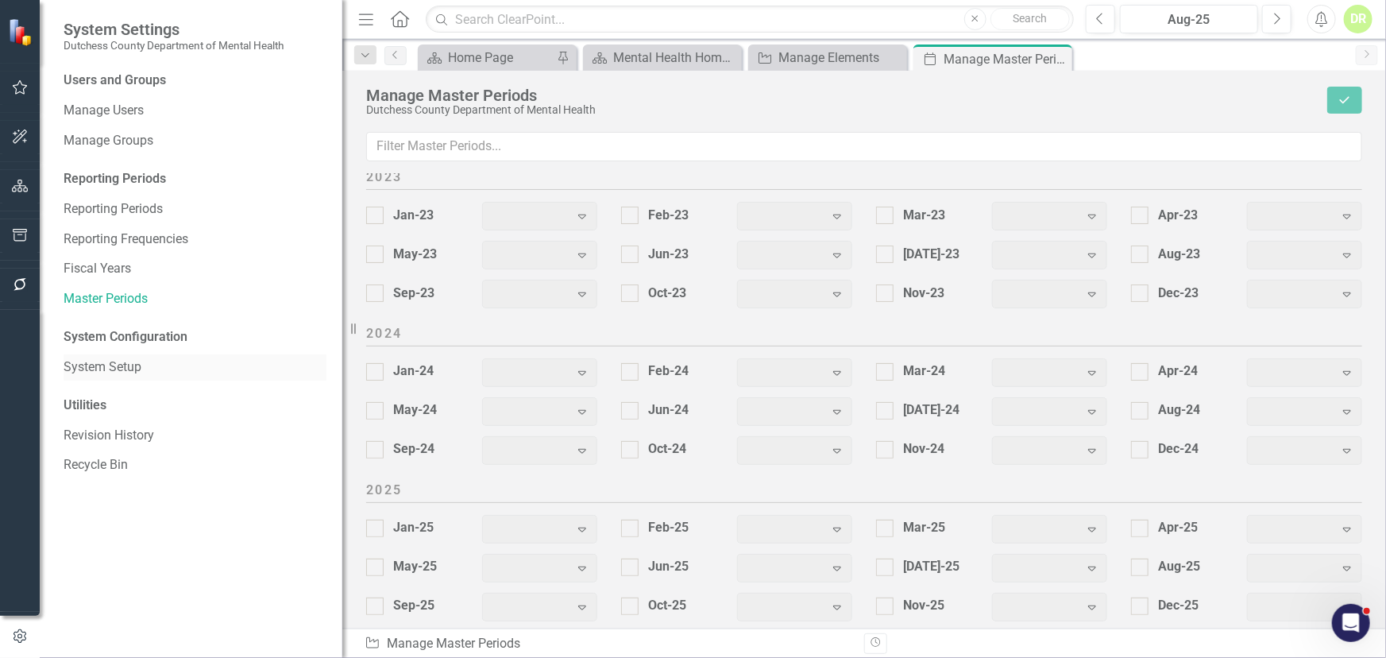
click at [83, 361] on link "System Setup" at bounding box center [195, 367] width 263 height 18
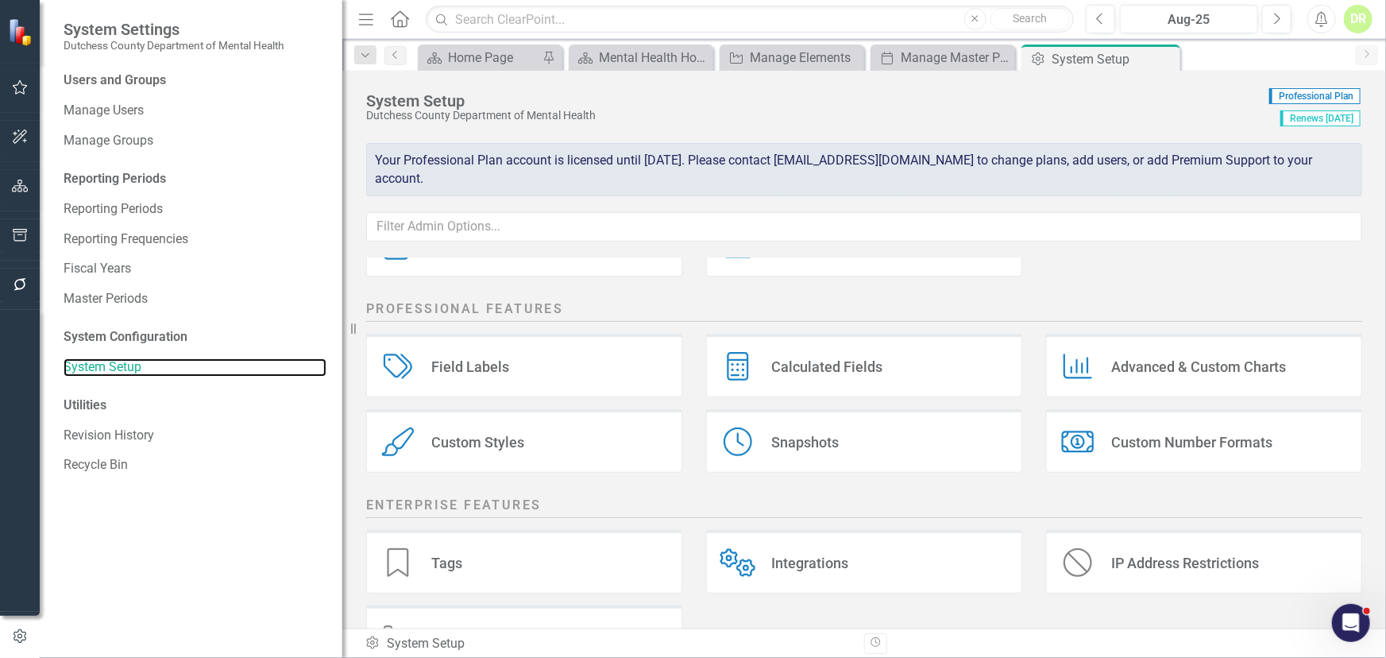
scroll to position [288, 0]
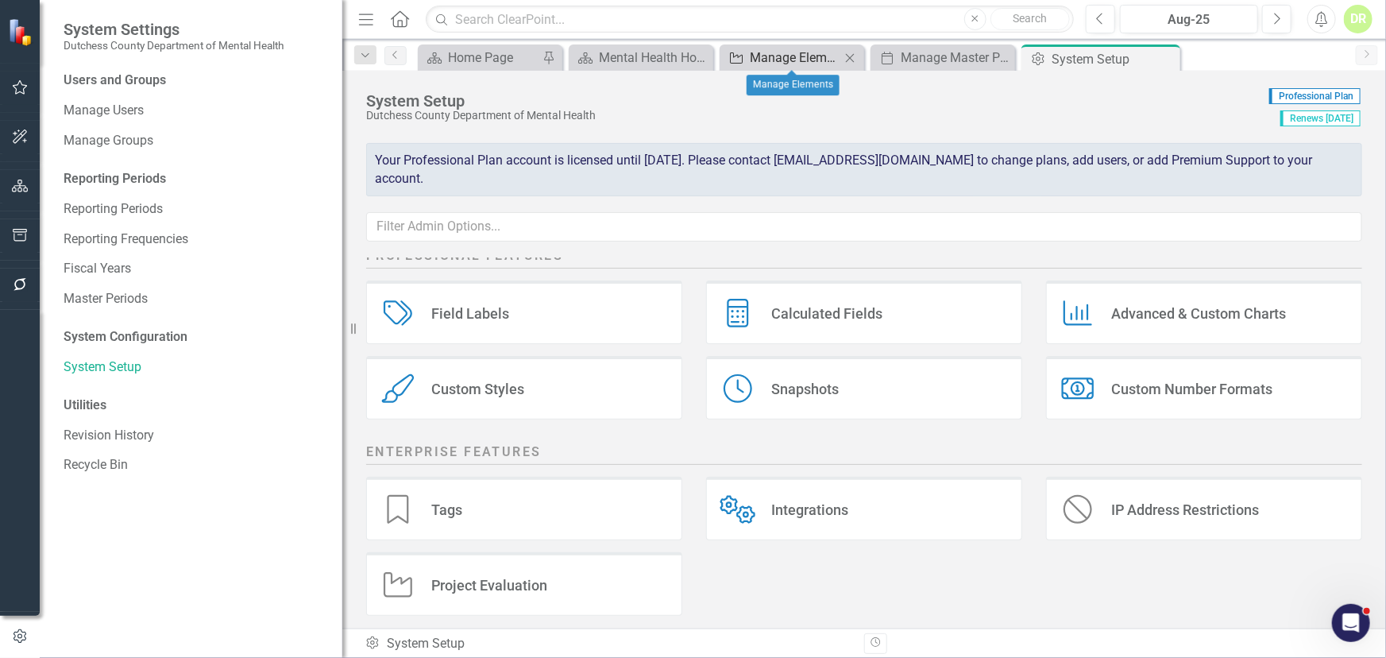
click at [777, 54] on div "Manage Elements" at bounding box center [795, 58] width 91 height 20
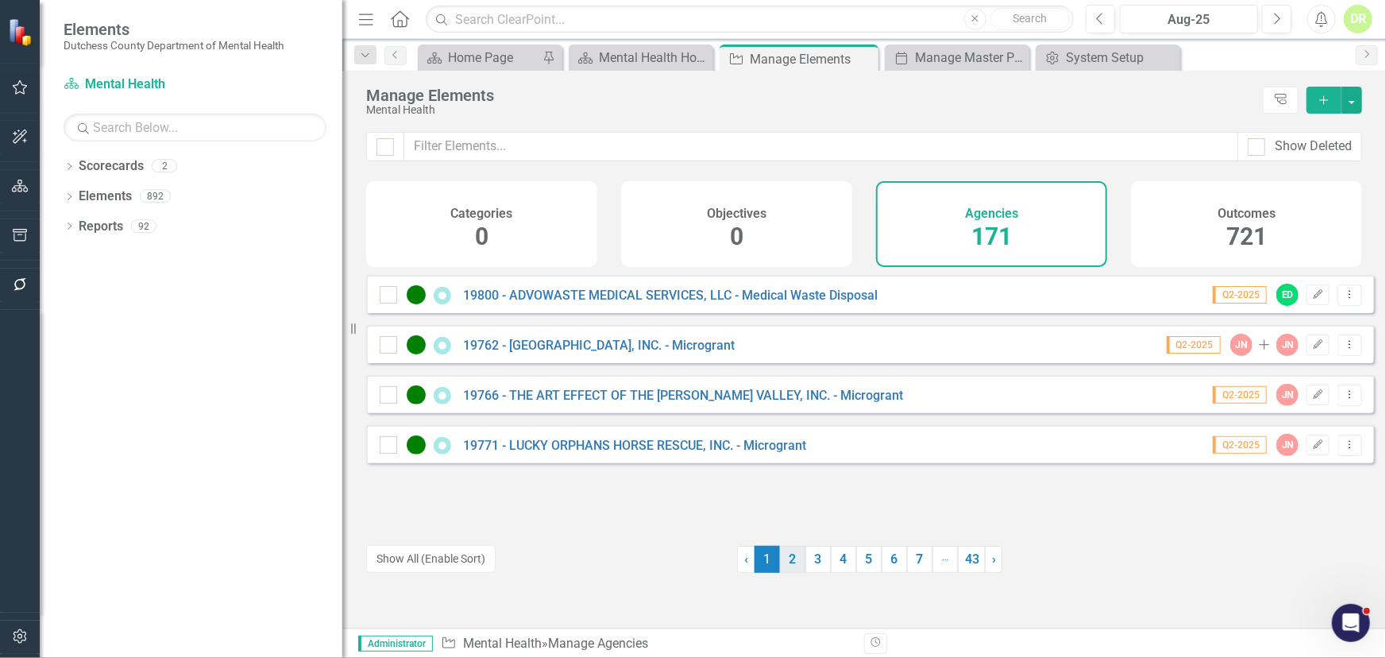
click at [787, 557] on link "2" at bounding box center [792, 559] width 25 height 27
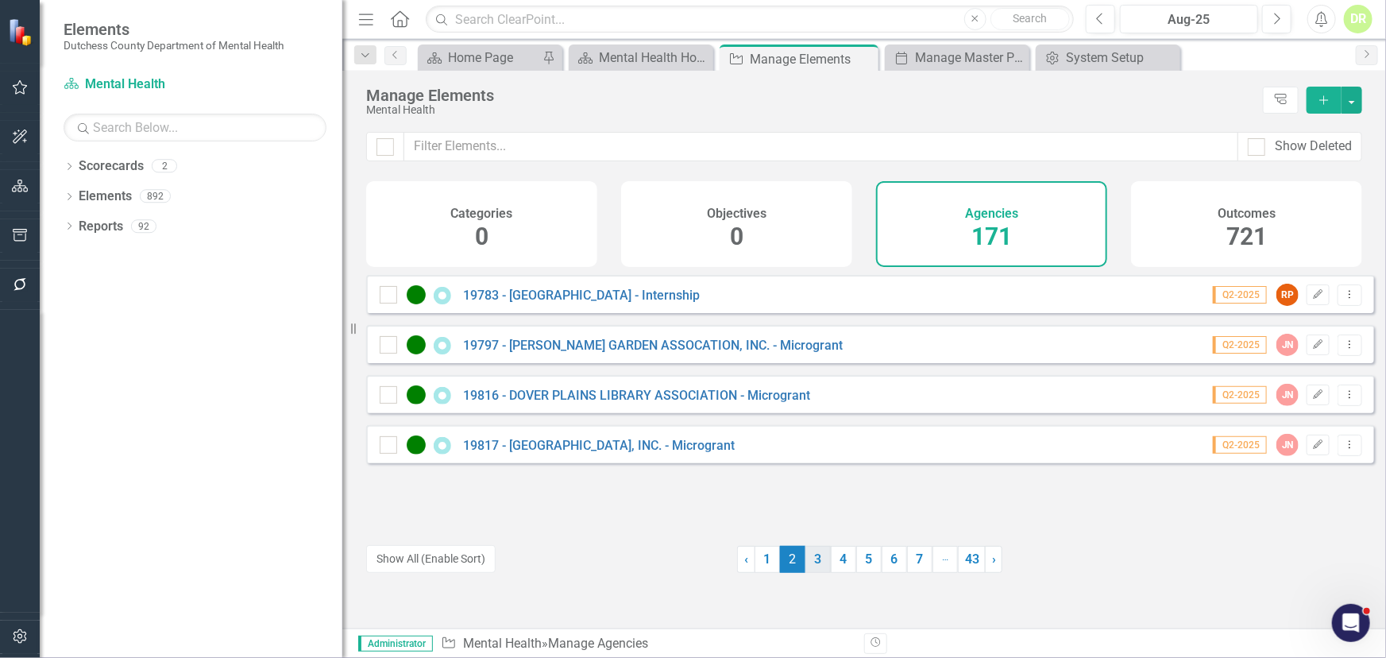
click at [808, 557] on link "3" at bounding box center [818, 559] width 25 height 27
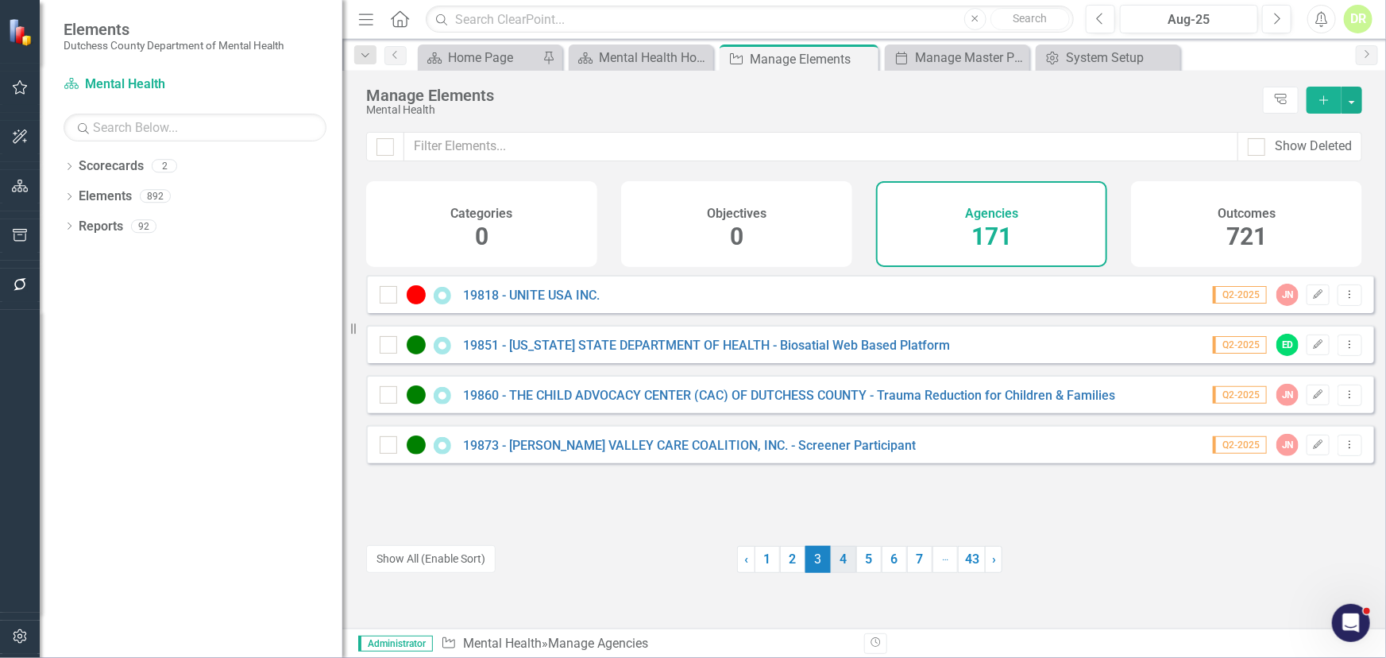
click at [840, 557] on link "4" at bounding box center [843, 559] width 25 height 27
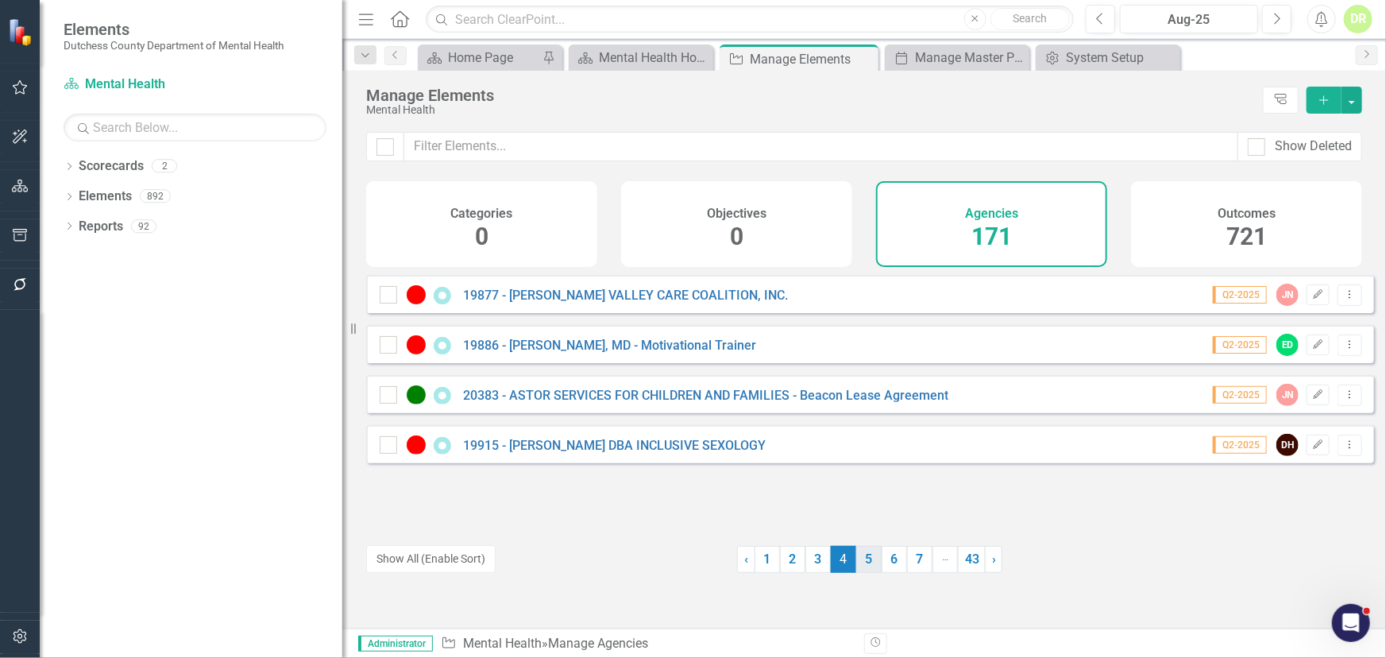
click at [868, 556] on link "5" at bounding box center [868, 559] width 25 height 27
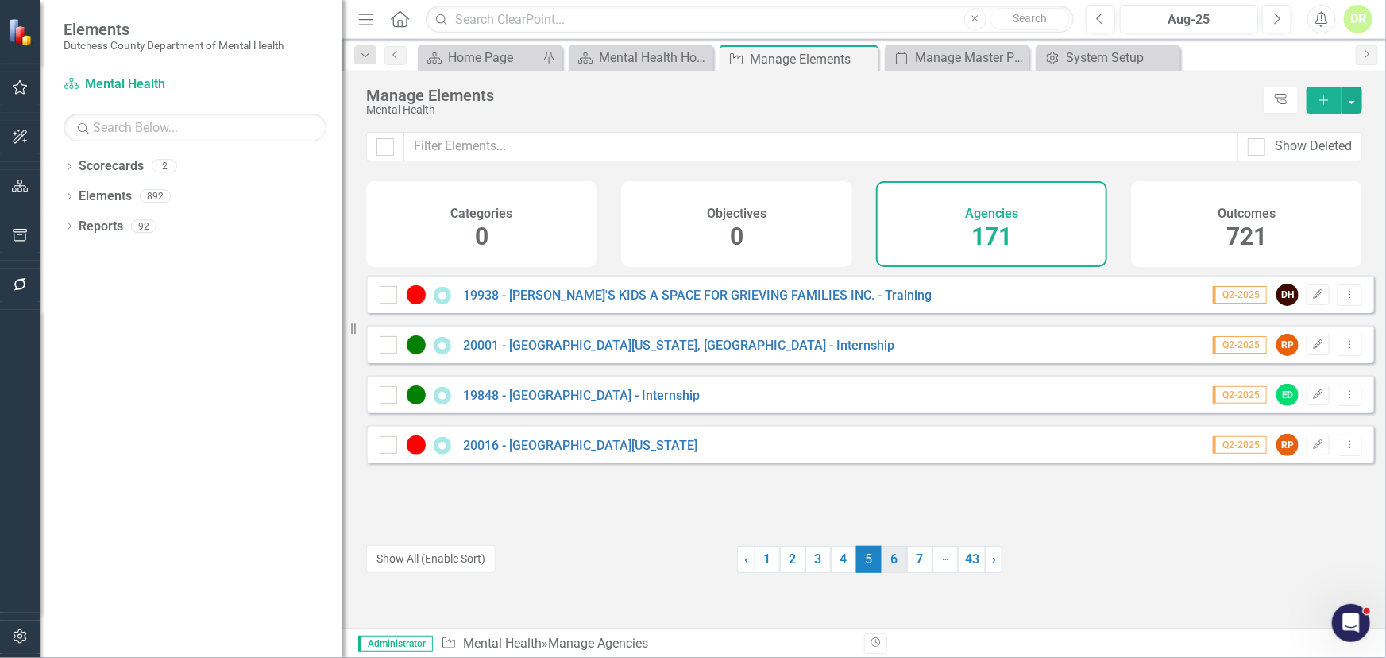
click at [887, 557] on link "6" at bounding box center [894, 559] width 25 height 27
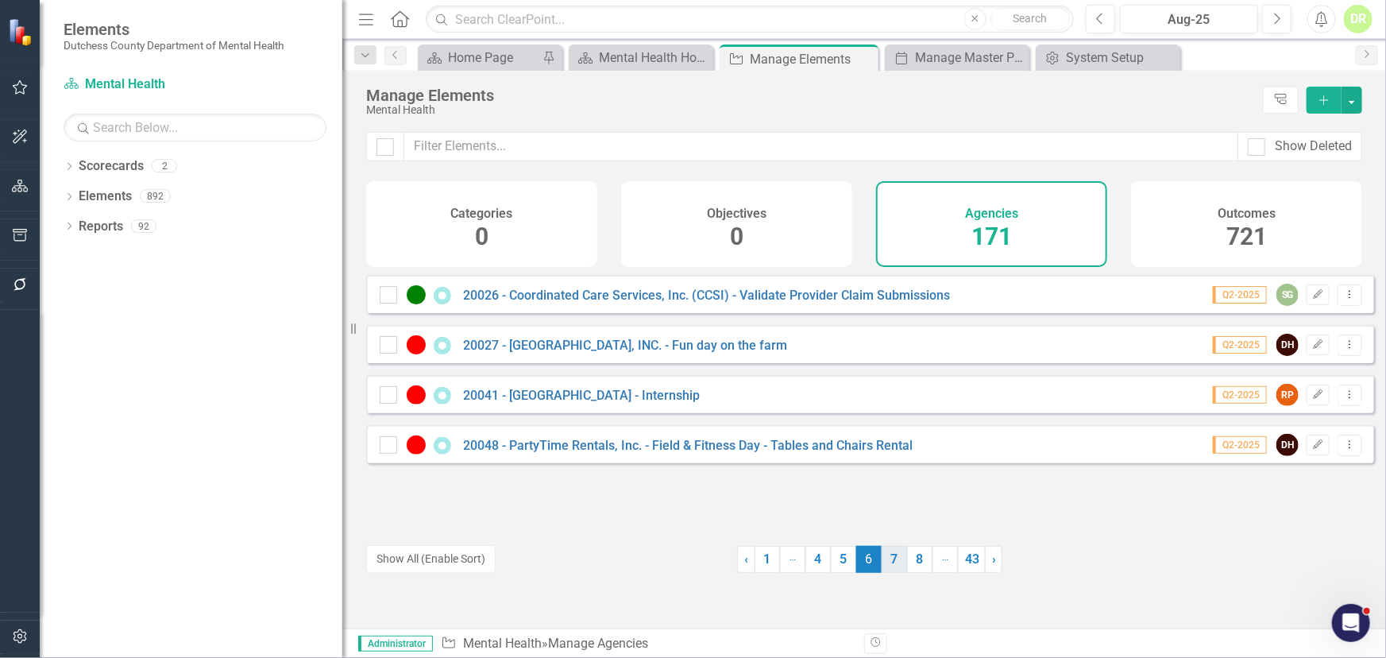
click at [889, 557] on link "7" at bounding box center [894, 559] width 25 height 27
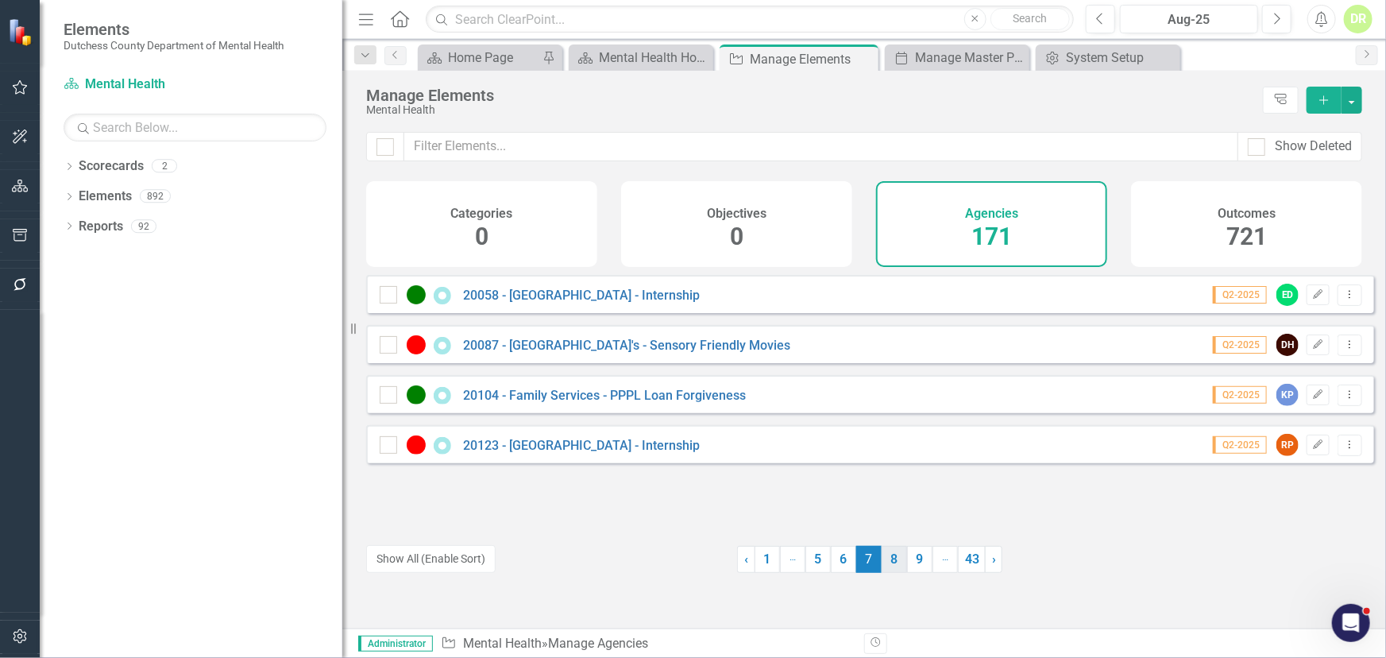
click at [889, 557] on link "8" at bounding box center [894, 559] width 25 height 27
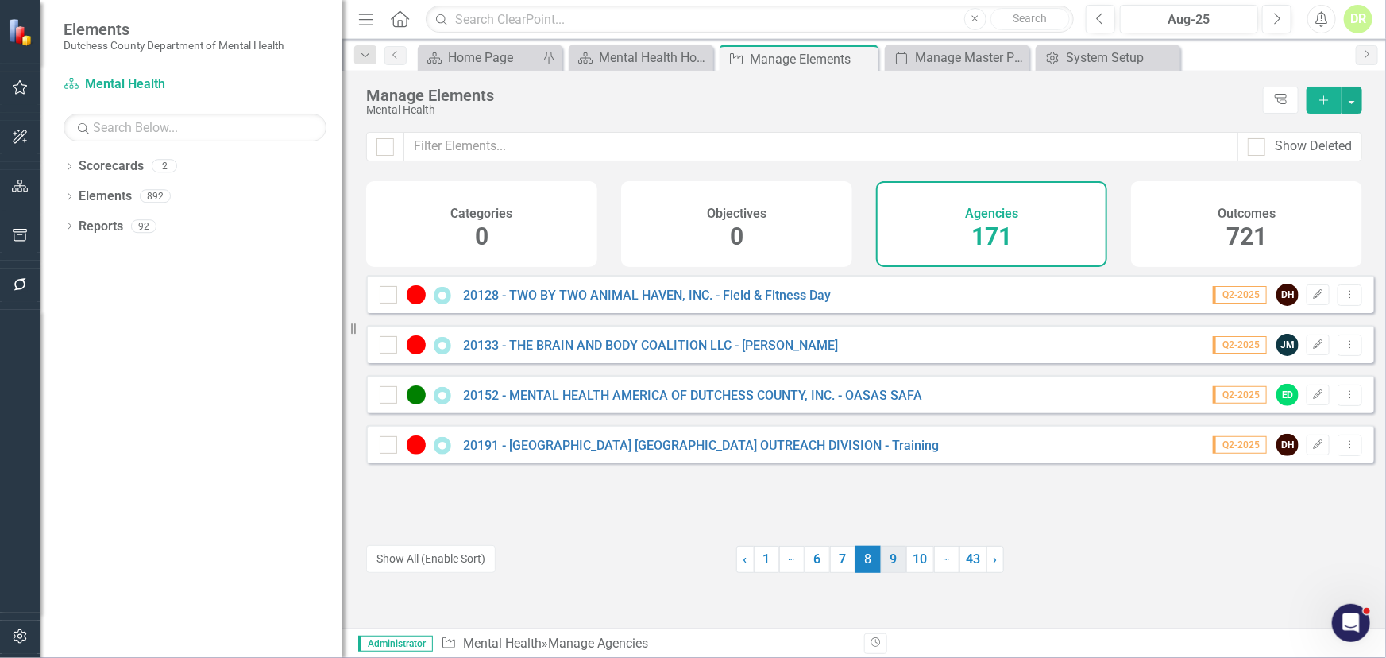
click at [896, 557] on link "9" at bounding box center [893, 559] width 25 height 27
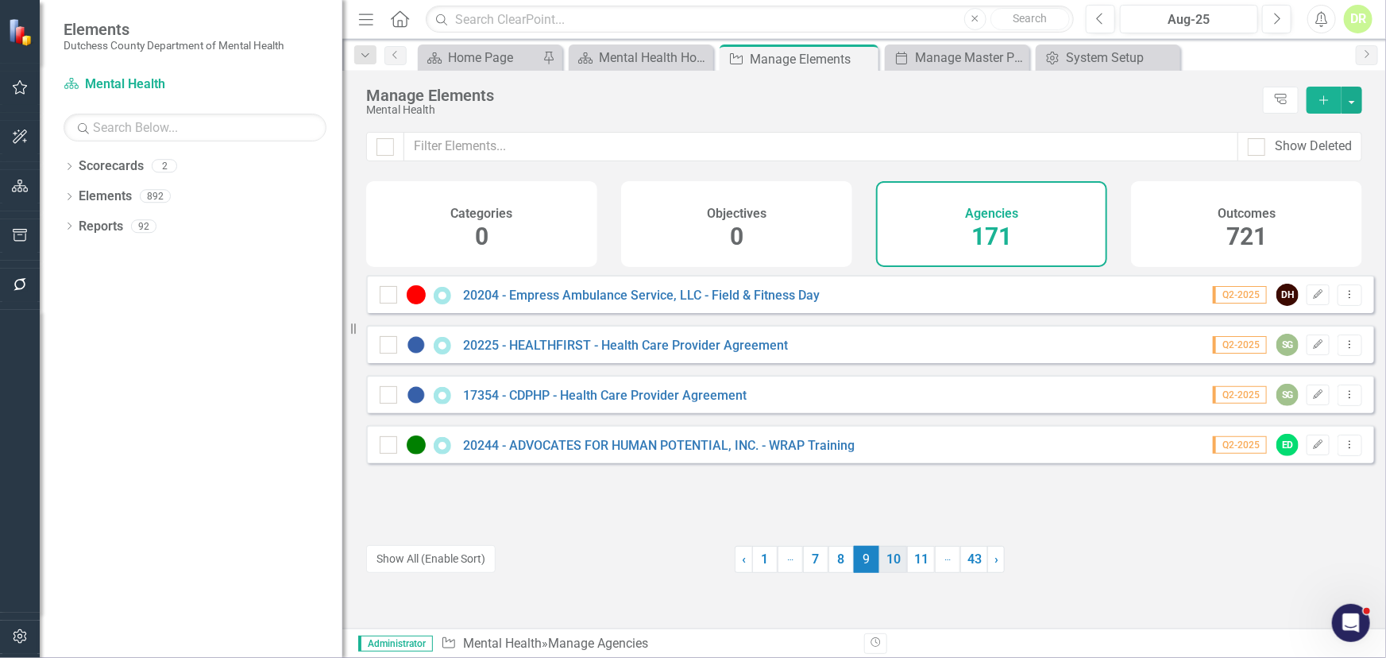
click at [892, 557] on link "10" at bounding box center [894, 559] width 28 height 27
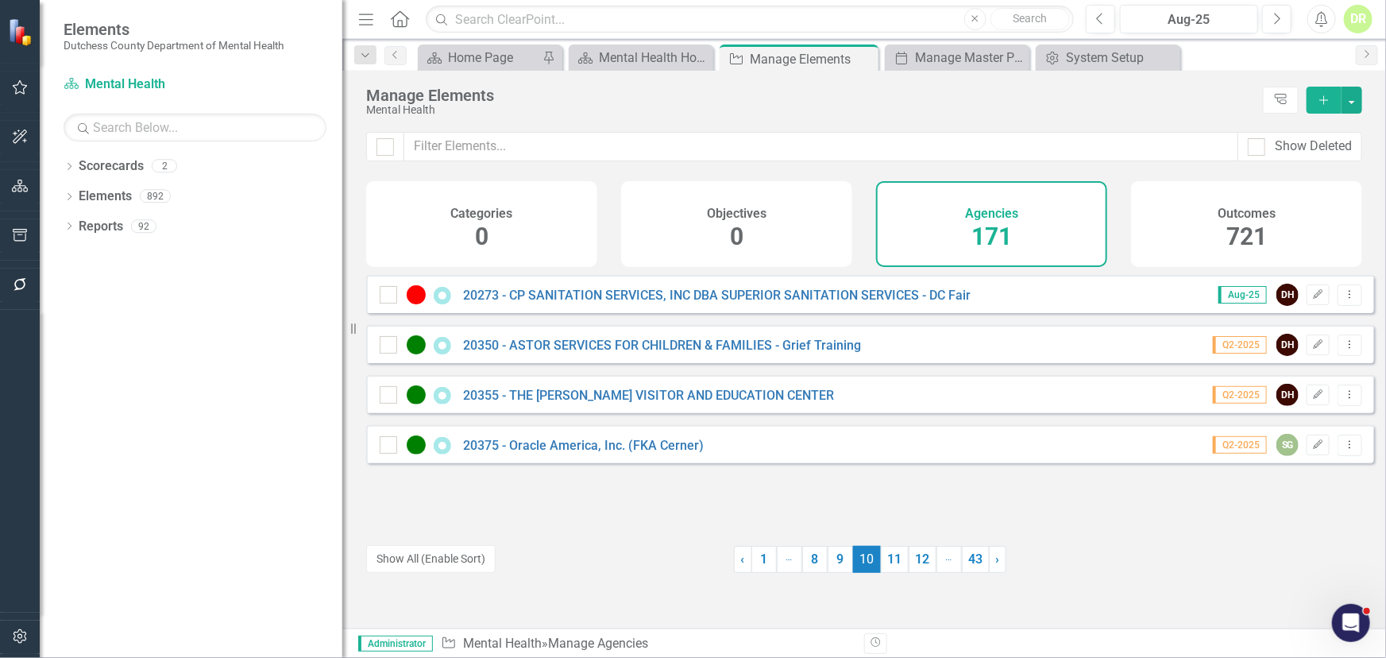
click at [892, 557] on link "11" at bounding box center [895, 559] width 28 height 27
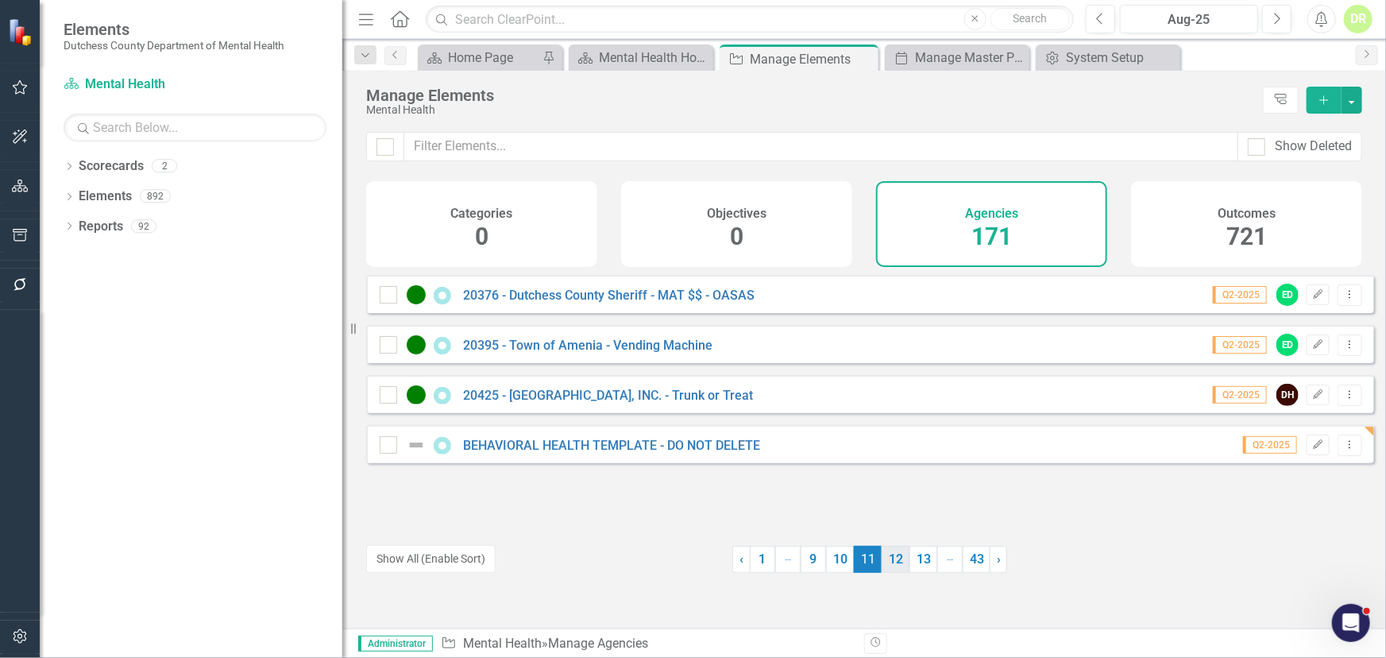
click at [890, 557] on link "12" at bounding box center [896, 559] width 28 height 27
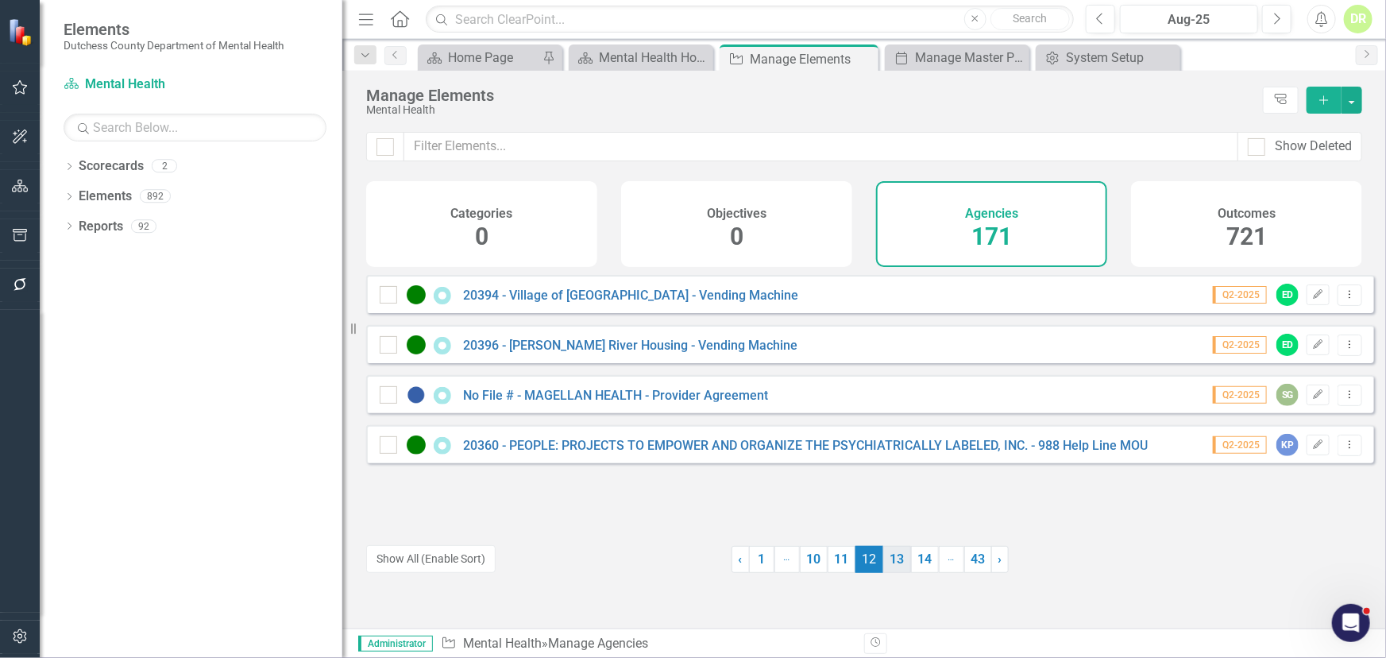
click at [892, 557] on link "13" at bounding box center [897, 559] width 28 height 27
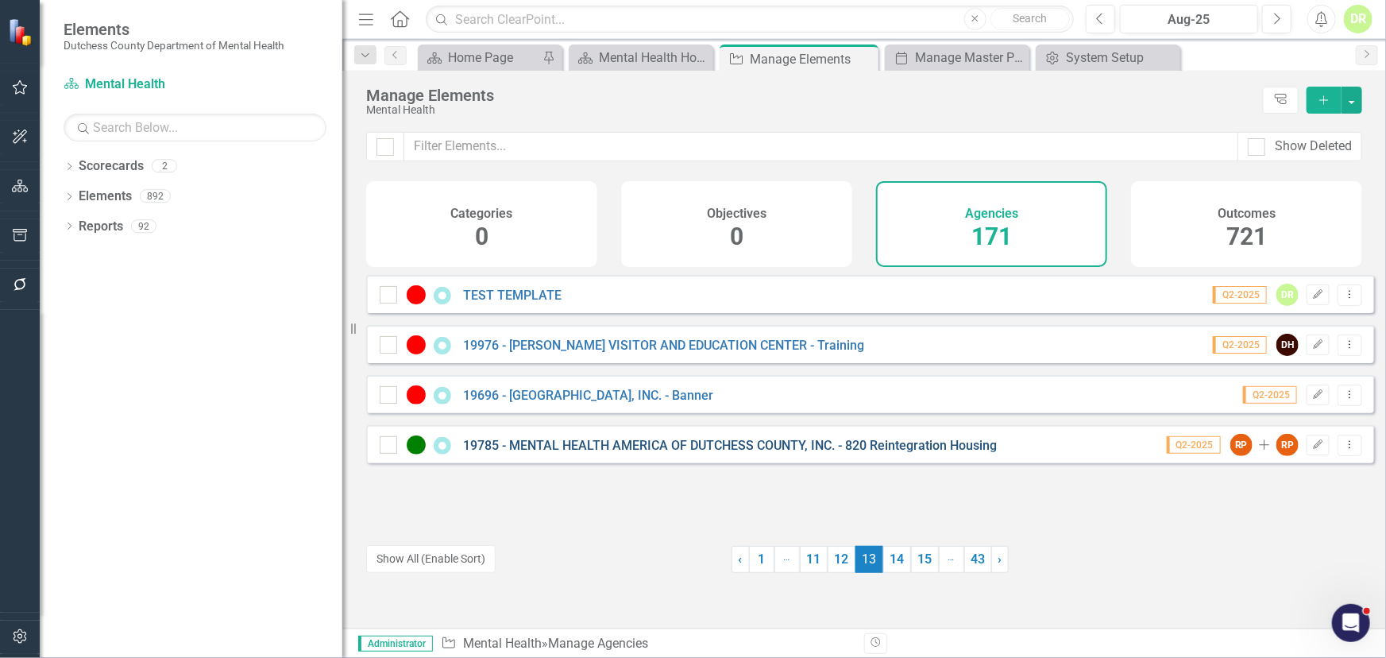
click at [655, 453] on link "19785 - MENTAL HEALTH AMERICA OF DUTCHESS COUNTY, INC. - 820 Reintegration Hous…" at bounding box center [730, 445] width 534 height 15
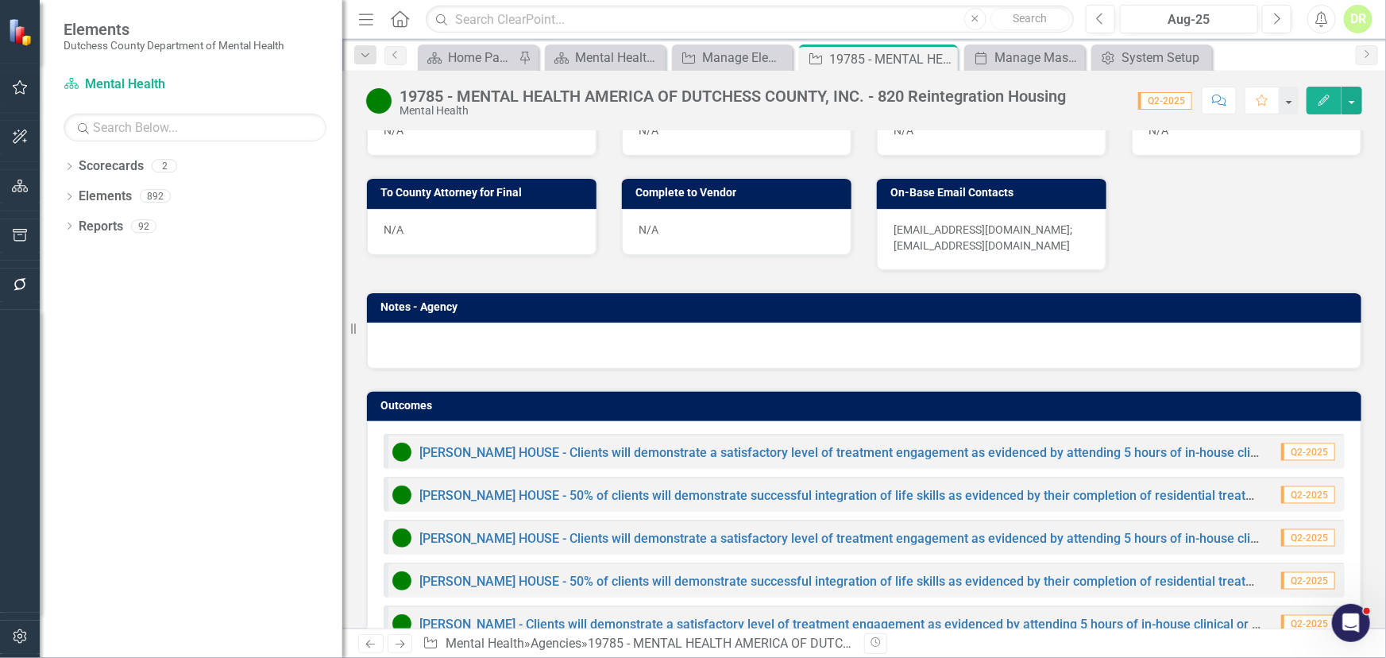
scroll to position [1300, 0]
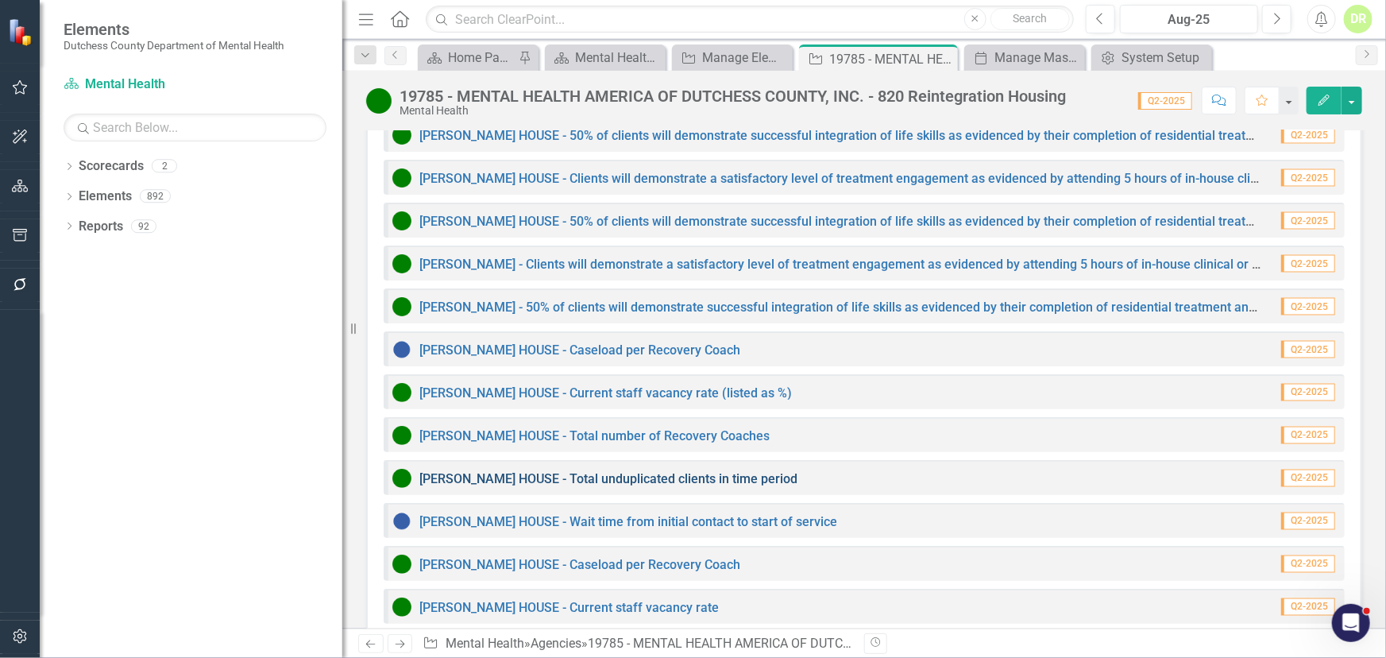
click at [475, 471] on link "[PERSON_NAME] HOUSE - Total unduplicated clients in time period" at bounding box center [608, 478] width 378 height 15
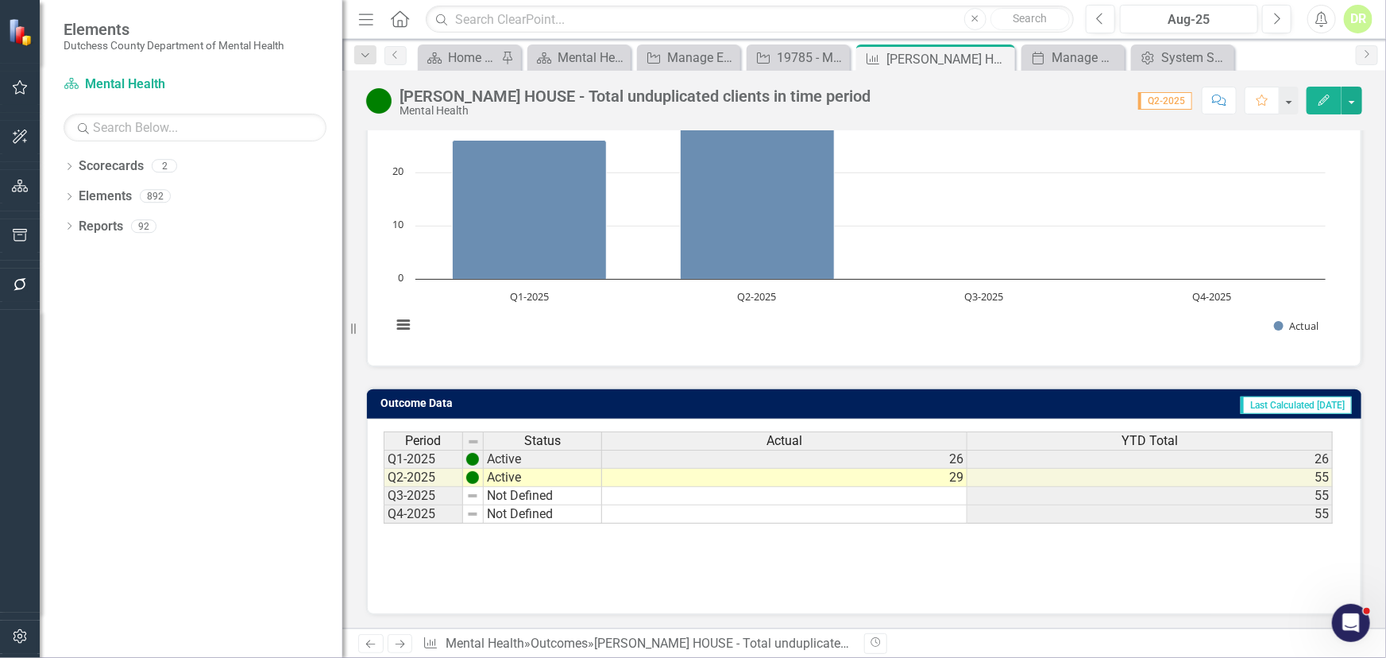
drag, startPoint x: 818, startPoint y: 526, endPoint x: 1008, endPoint y: 517, distance: 190.1
click at [1009, 518] on div "Period Status Actual YTD Total Q1-2025 Active 26 26 Q2-2025 Active 29 55 Q3-202…" at bounding box center [859, 477] width 950 height 93
drag, startPoint x: 1000, startPoint y: 56, endPoint x: 990, endPoint y: 77, distance: 23.8
click at [0, 0] on icon "Close" at bounding box center [0, 0] width 0 height 0
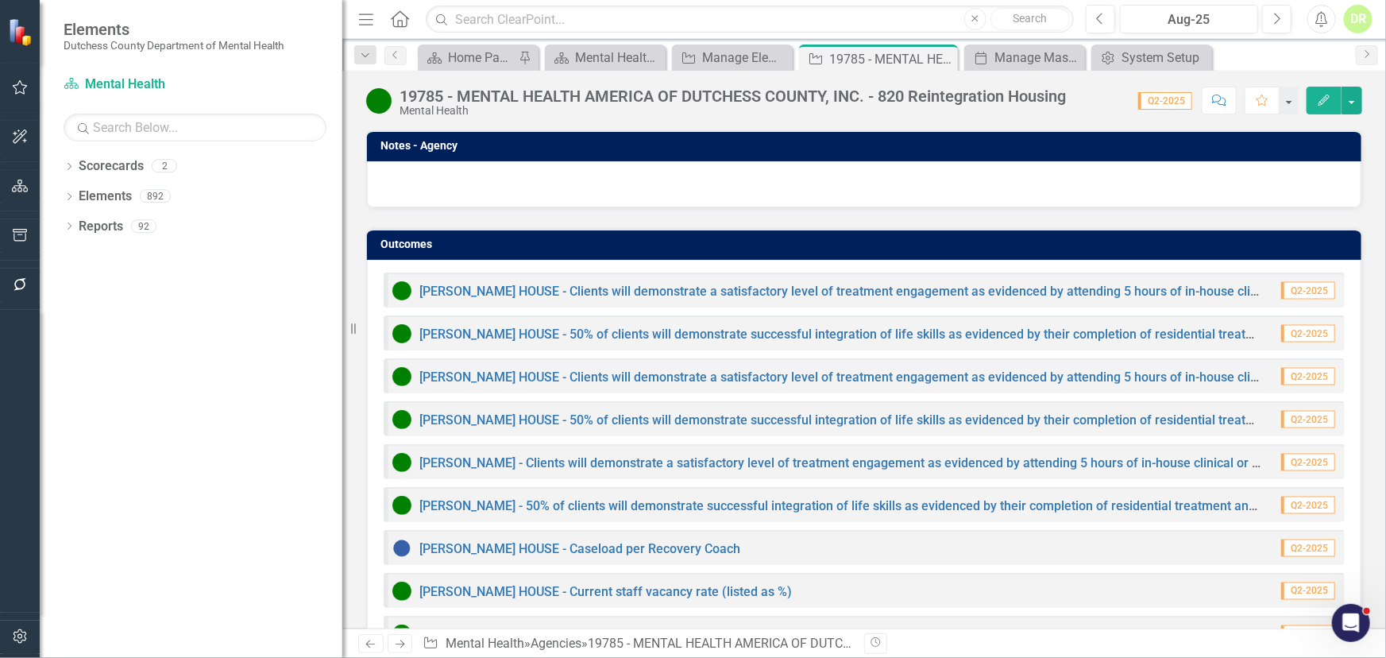
scroll to position [1372, 0]
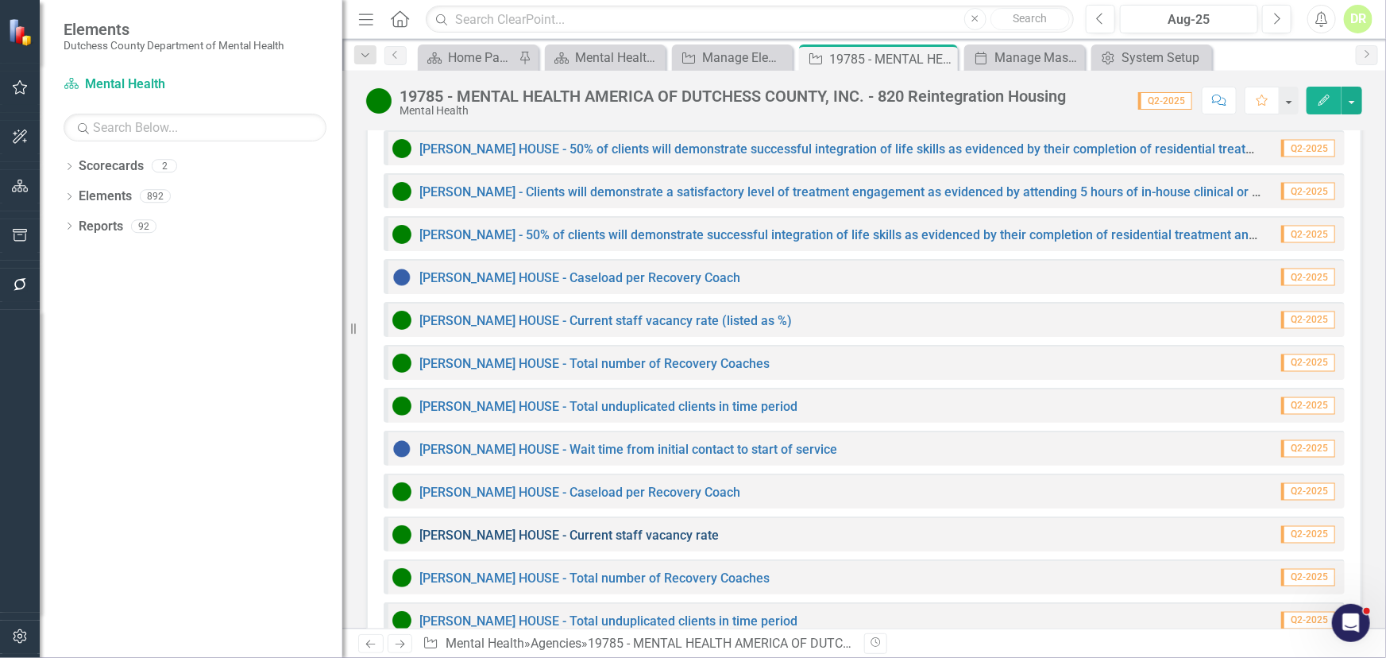
click at [525, 528] on link "[PERSON_NAME] HOUSE - Current staff vacancy rate" at bounding box center [569, 535] width 300 height 15
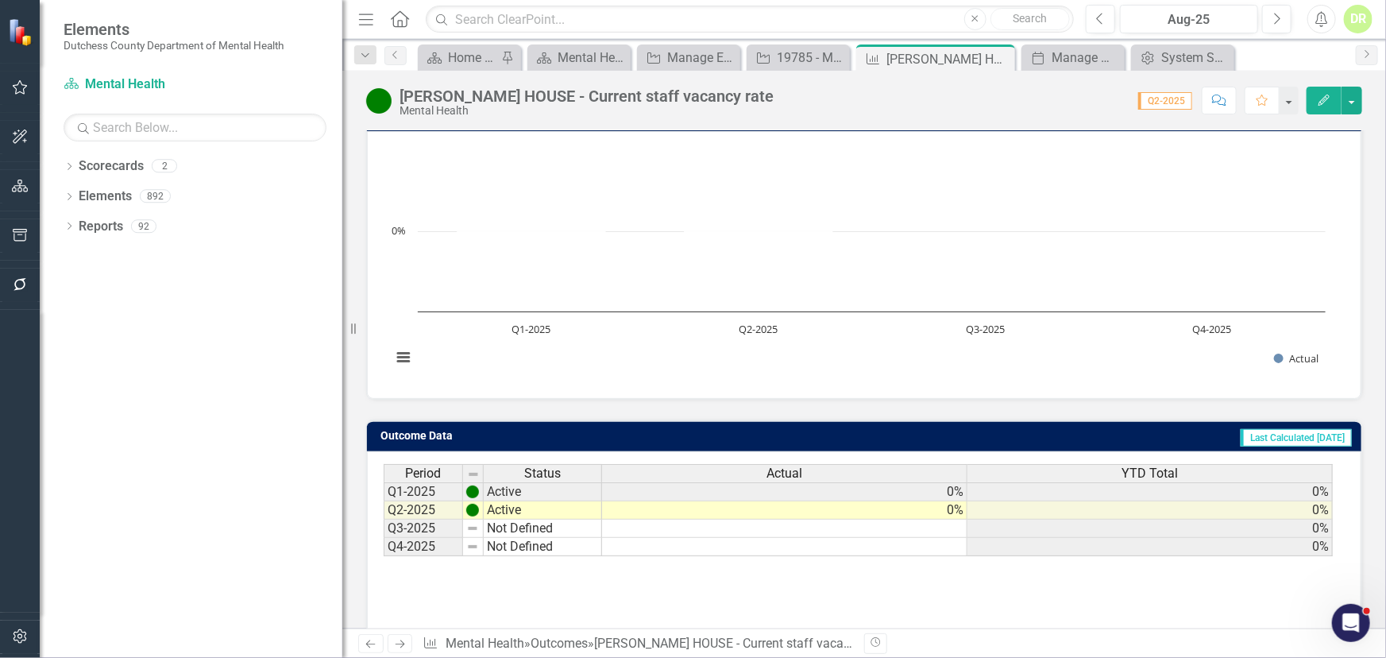
scroll to position [232, 0]
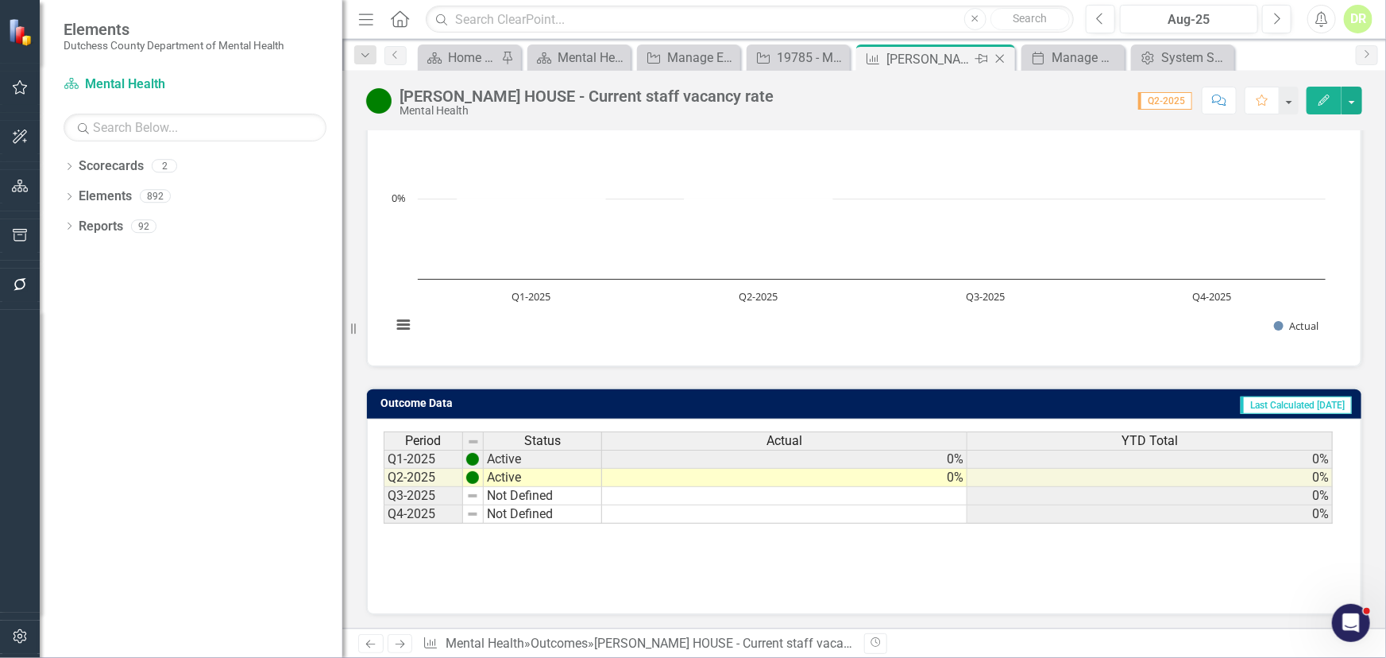
click at [1002, 56] on icon at bounding box center [1000, 59] width 9 height 9
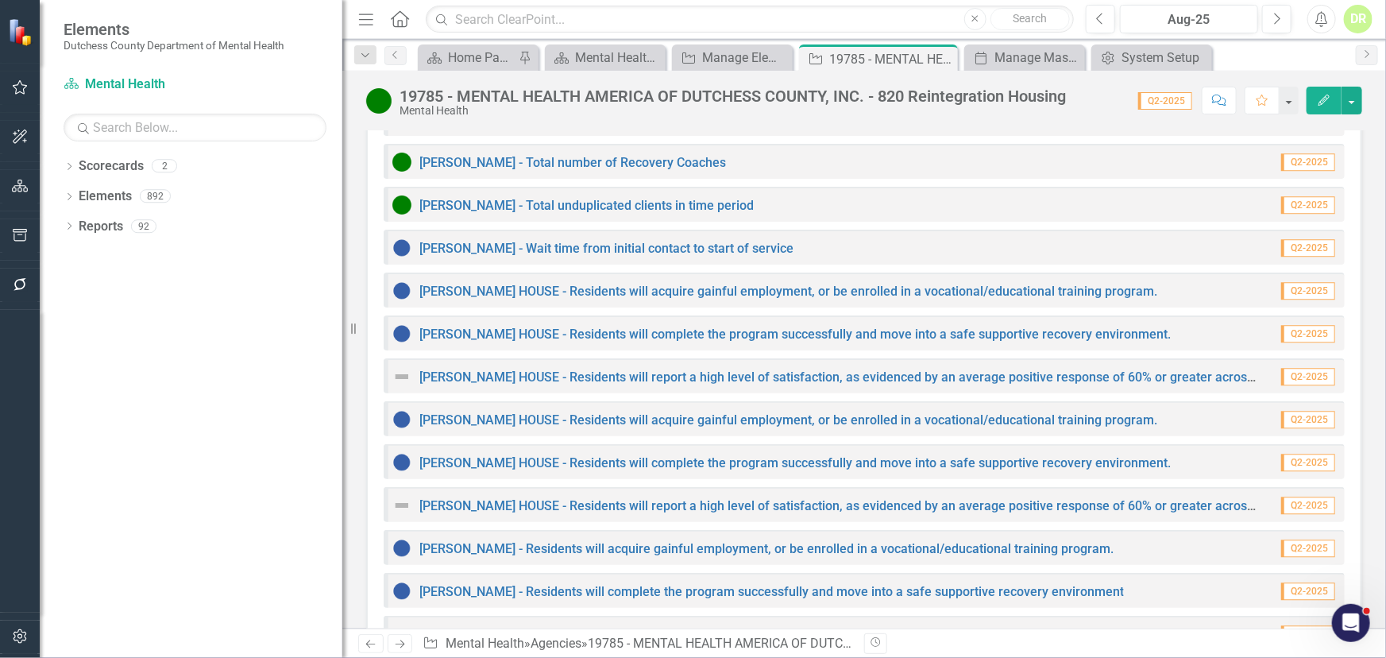
scroll to position [2041, 0]
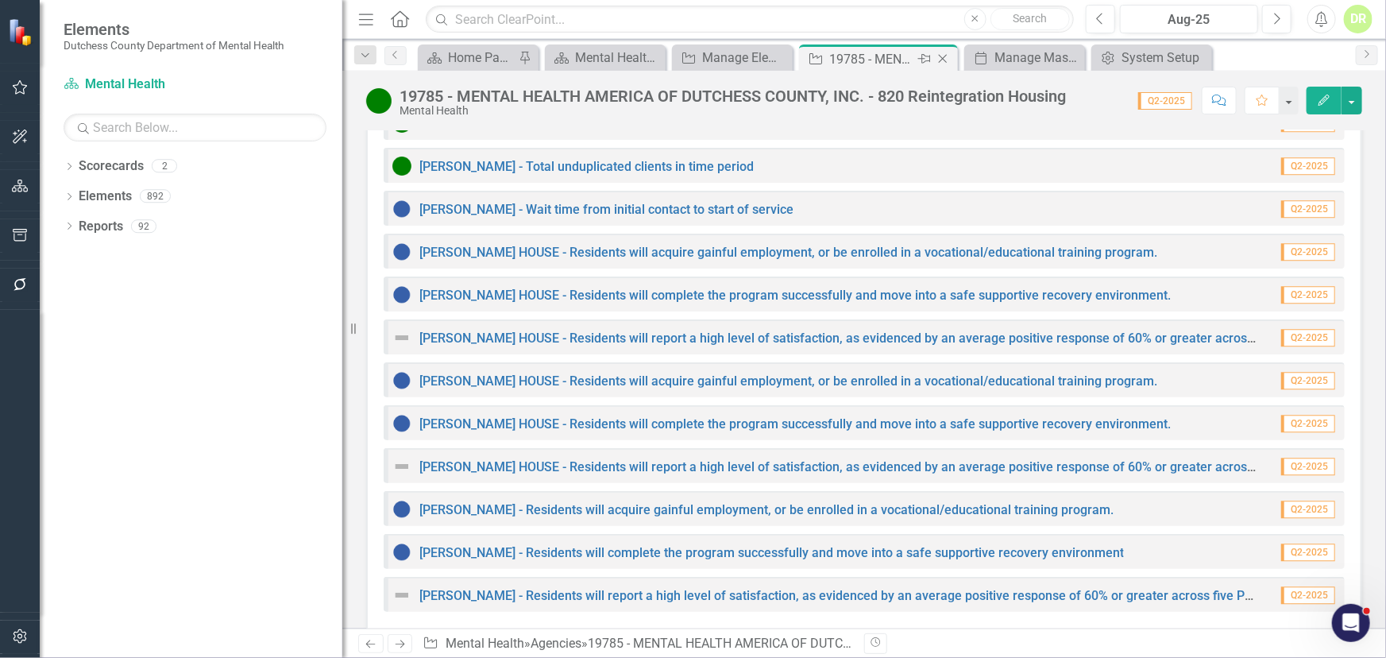
click at [939, 56] on icon "Close" at bounding box center [943, 58] width 16 height 13
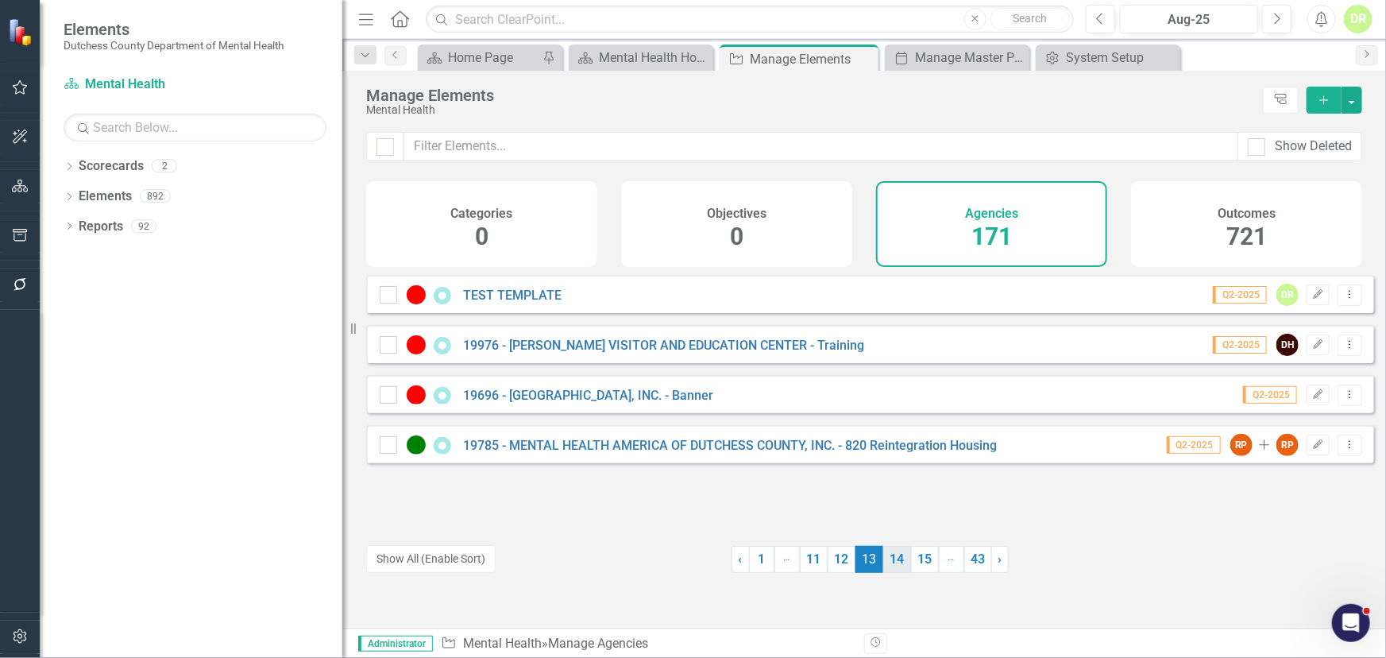
click at [897, 557] on link "14" at bounding box center [897, 559] width 28 height 27
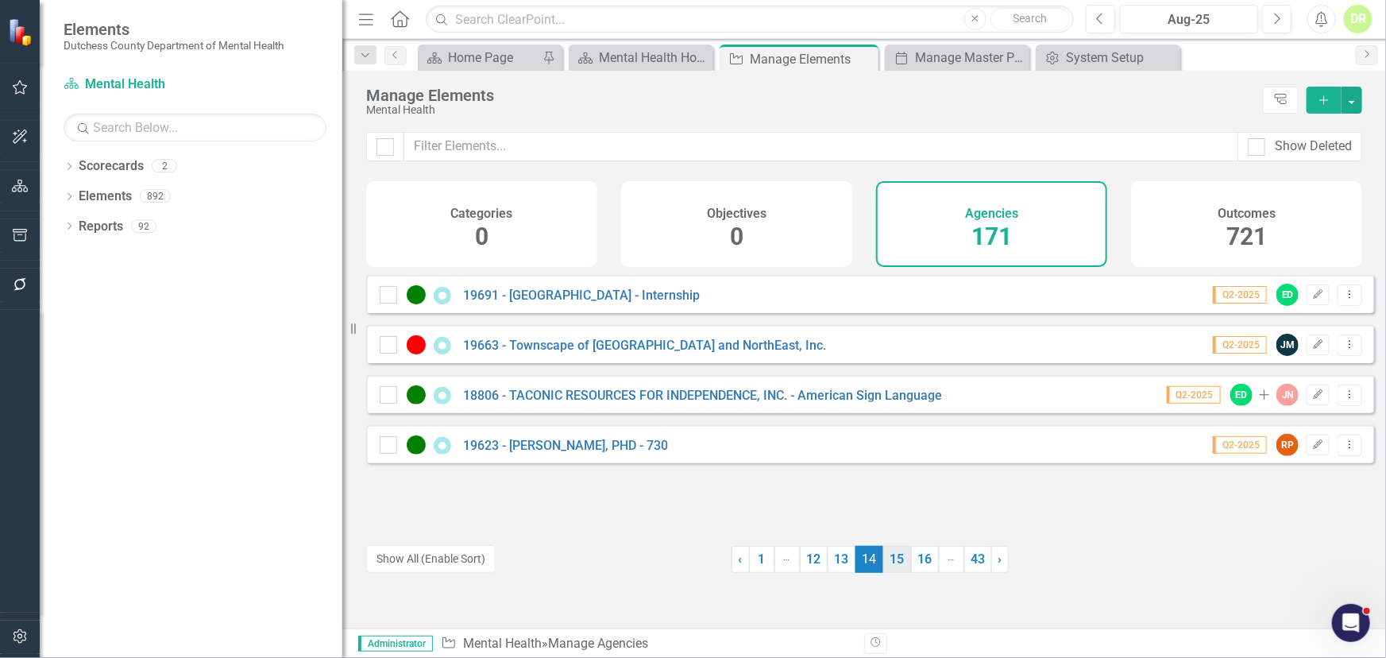
click at [899, 557] on link "15" at bounding box center [897, 559] width 28 height 27
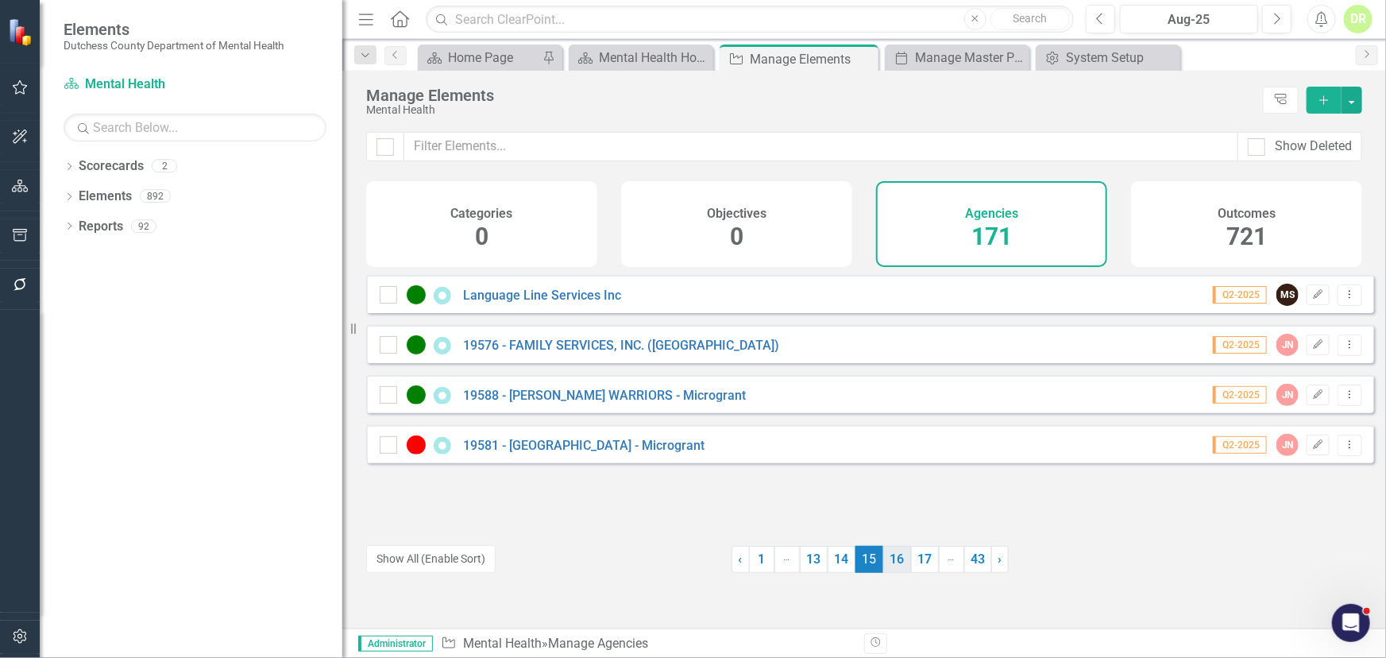
click at [902, 557] on link "16" at bounding box center [897, 559] width 28 height 27
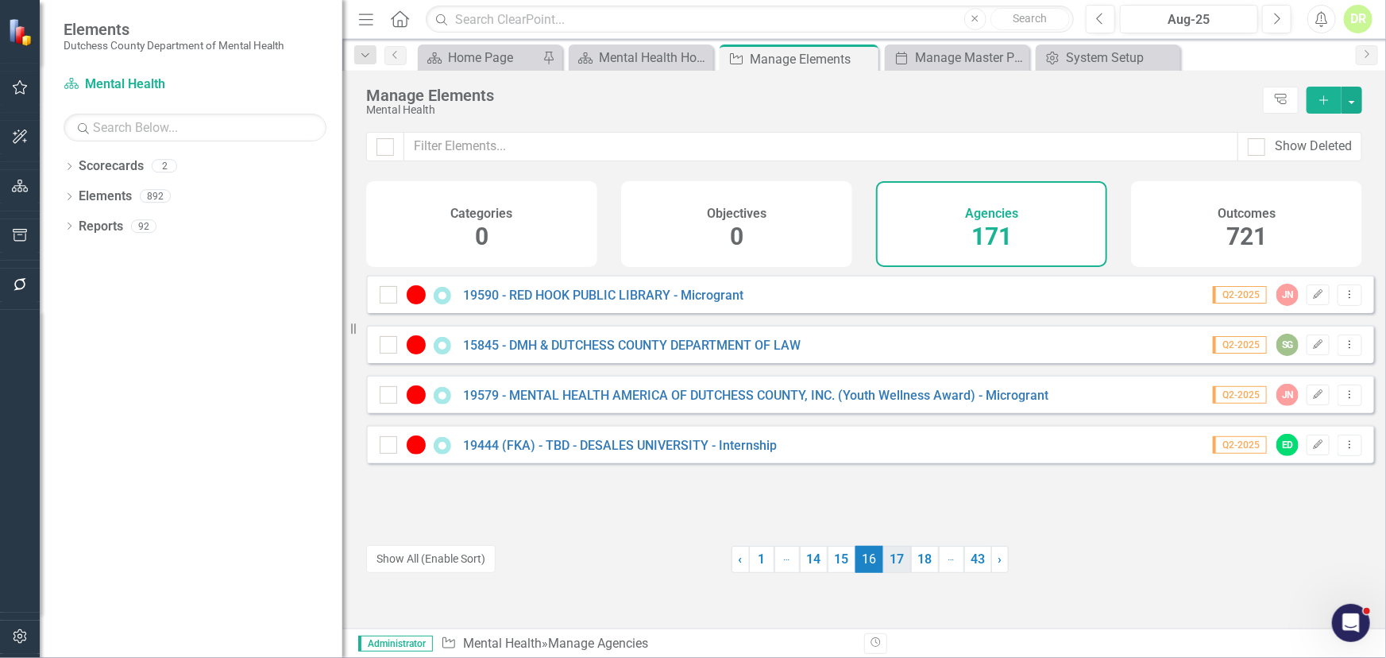
click at [891, 557] on link "17" at bounding box center [897, 559] width 28 height 27
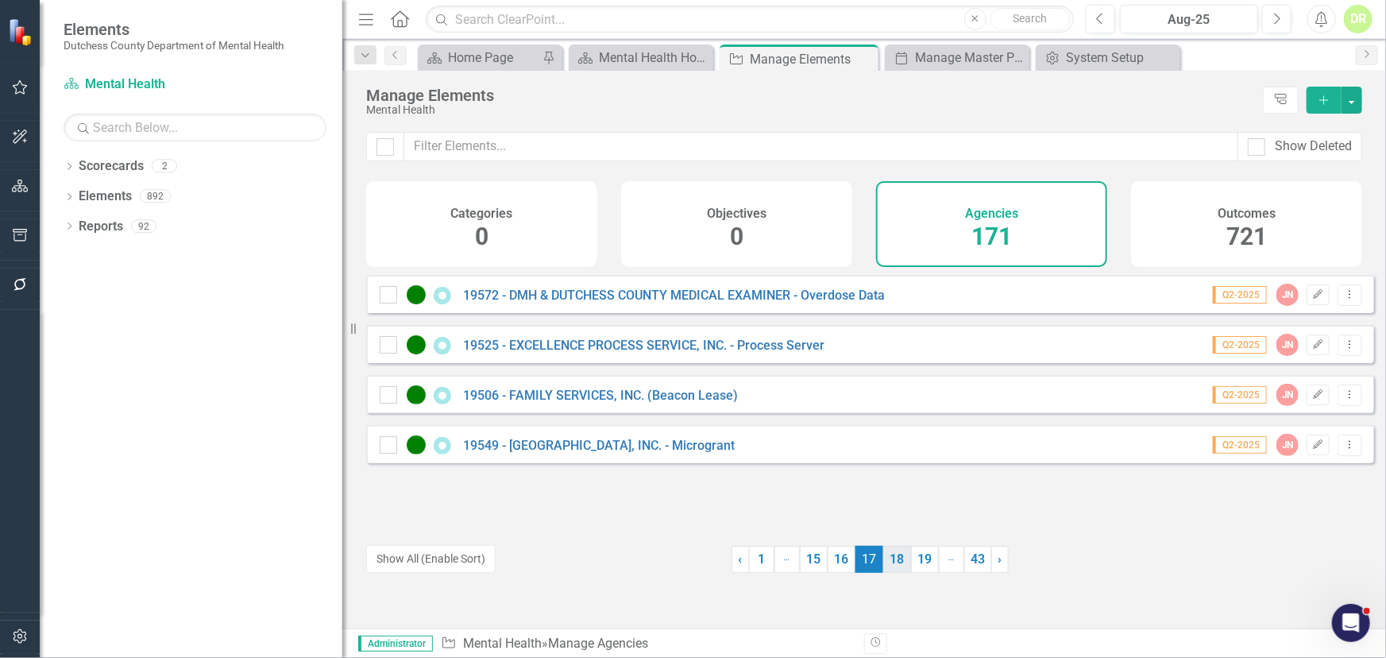
click at [901, 557] on link "18" at bounding box center [897, 559] width 28 height 27
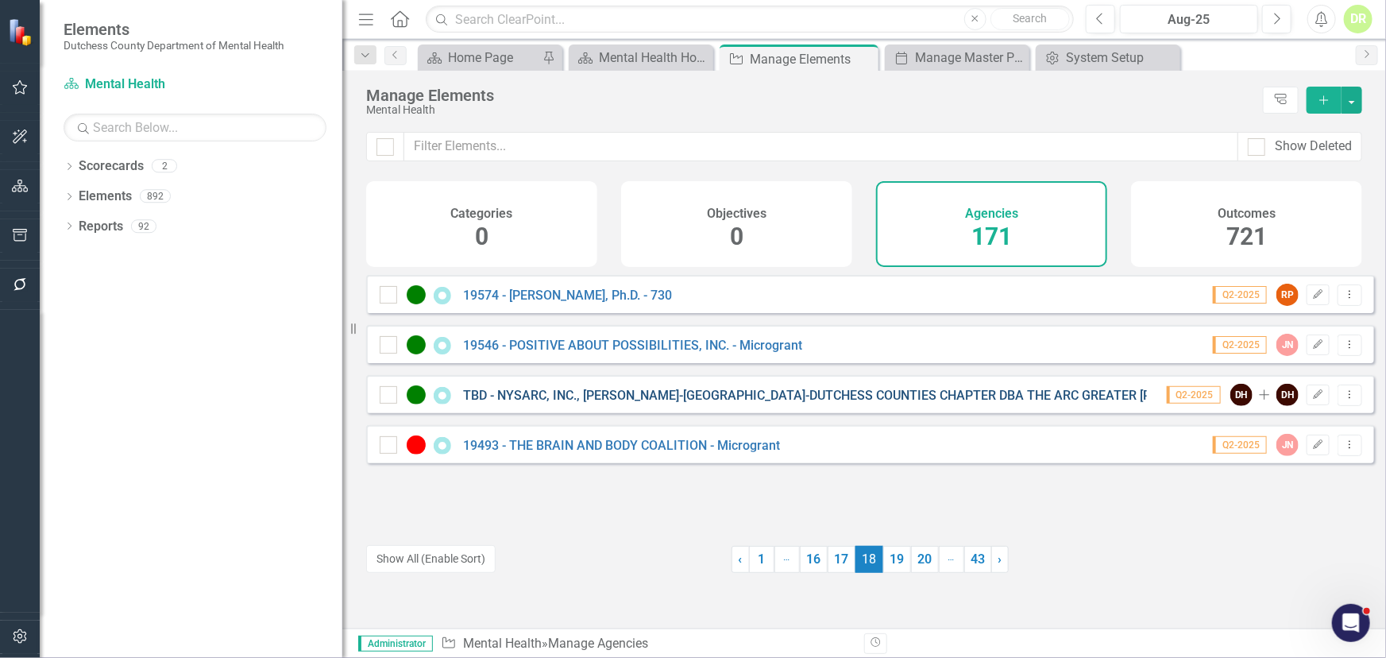
click at [880, 403] on link "TBD - NYSARC, INC., [PERSON_NAME]-[GEOGRAPHIC_DATA]-DUTCHESS COUNTIES CHAPTER D…" at bounding box center [1021, 395] width 1116 height 15
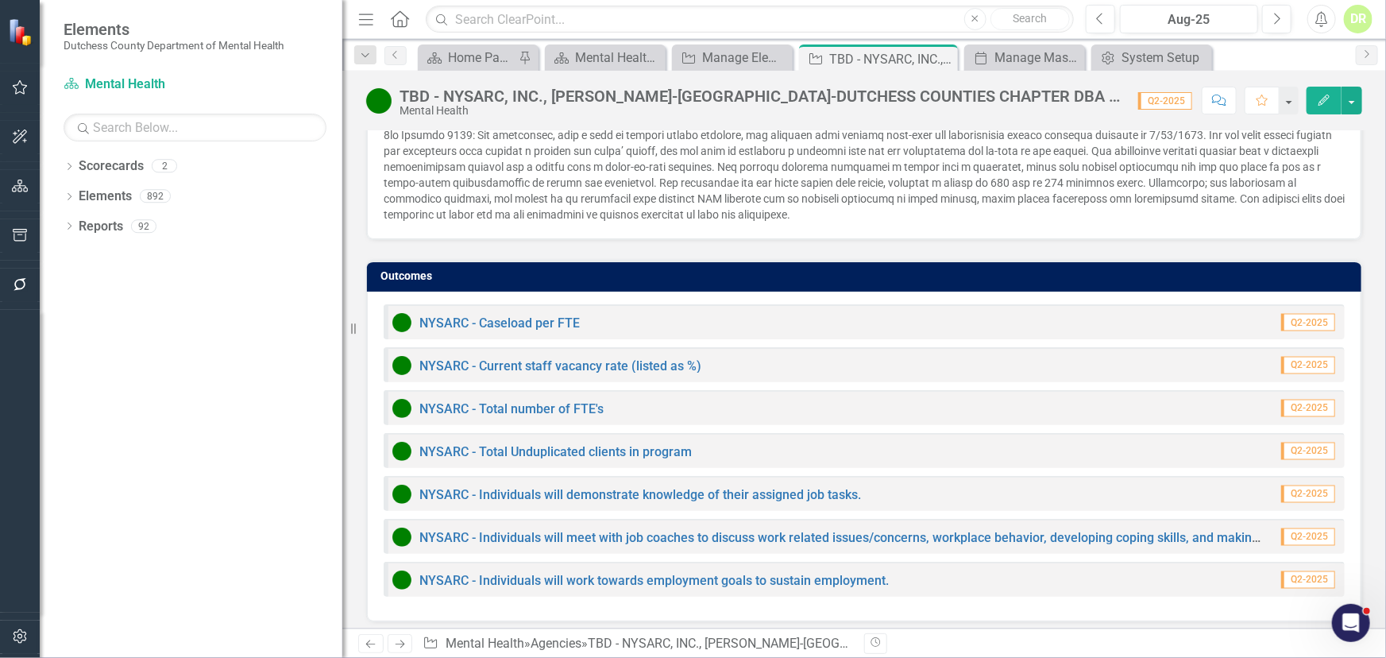
scroll to position [1303, 0]
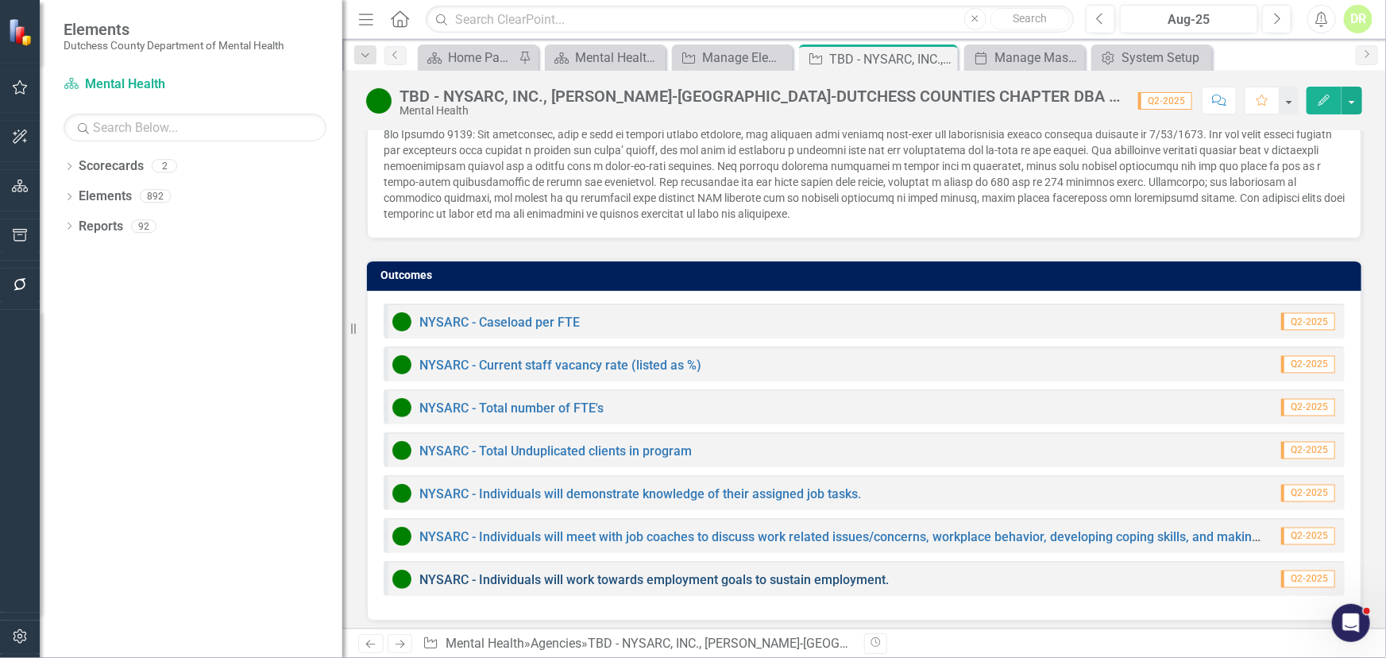
click at [666, 557] on link "NYSARC - Individuals will work towards employment goals to sustain employment." at bounding box center [654, 579] width 470 height 15
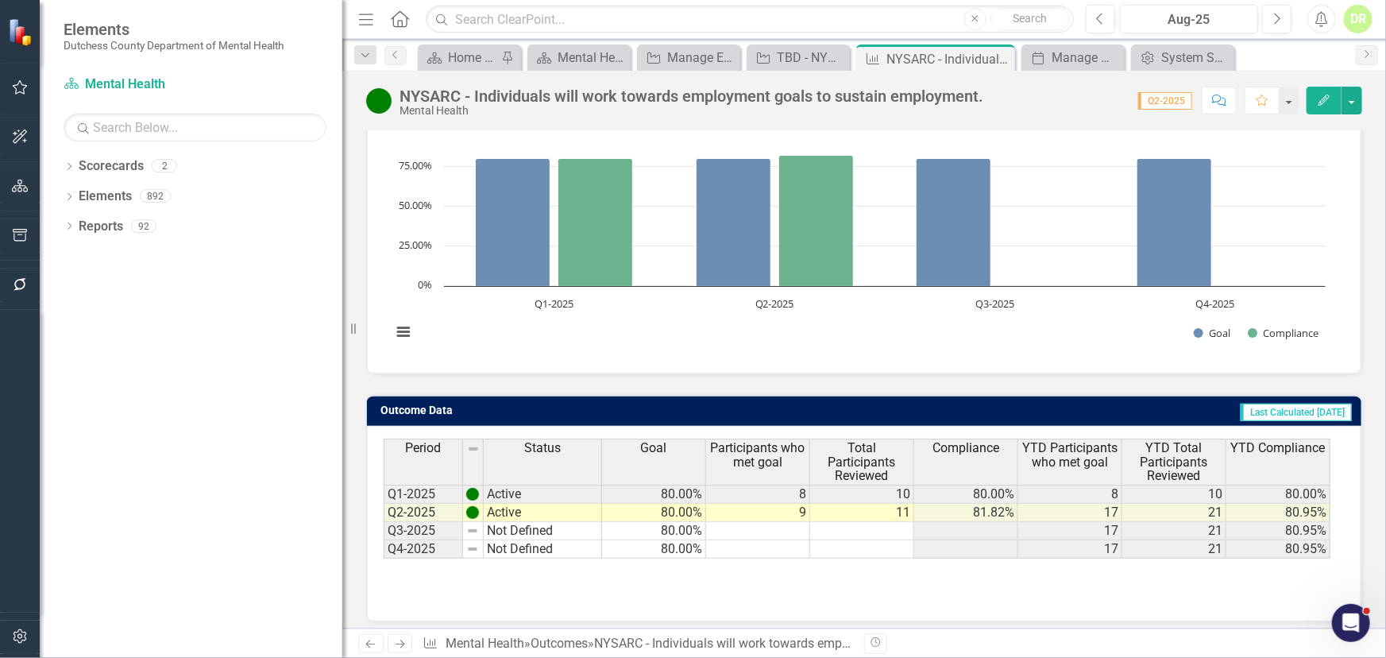
scroll to position [189, 0]
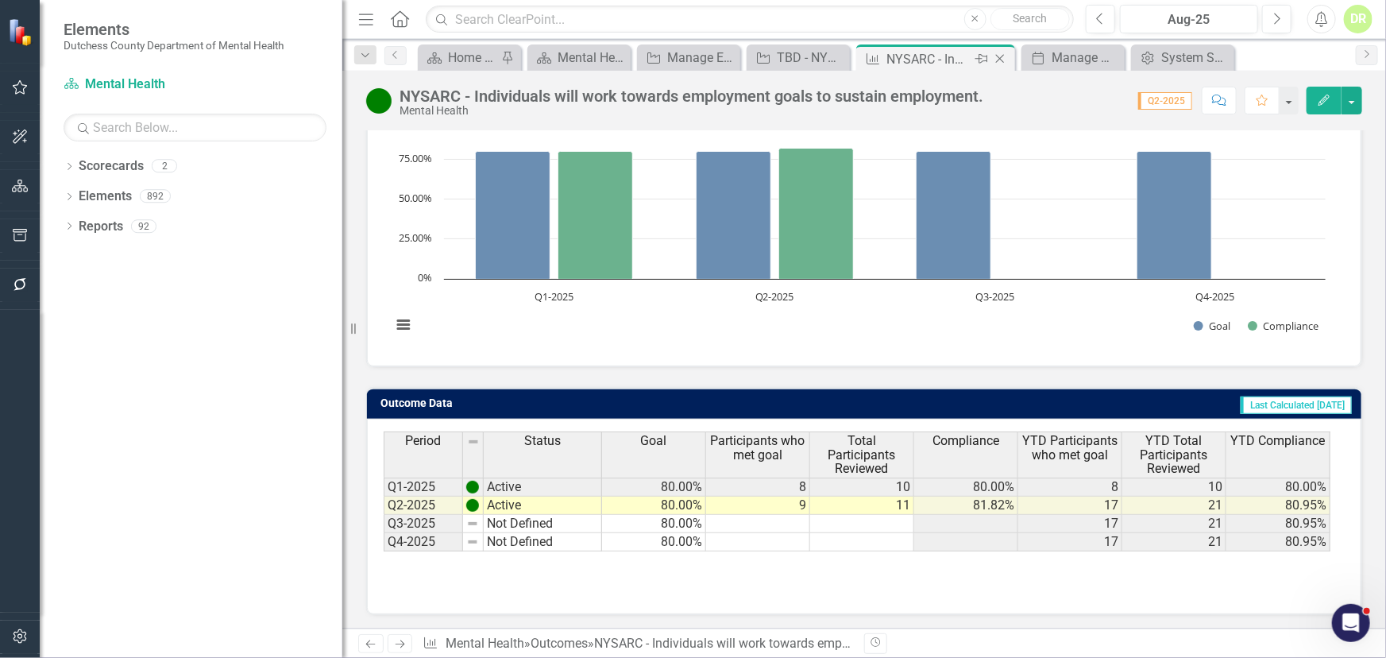
click at [1000, 62] on icon "Close" at bounding box center [1000, 58] width 16 height 13
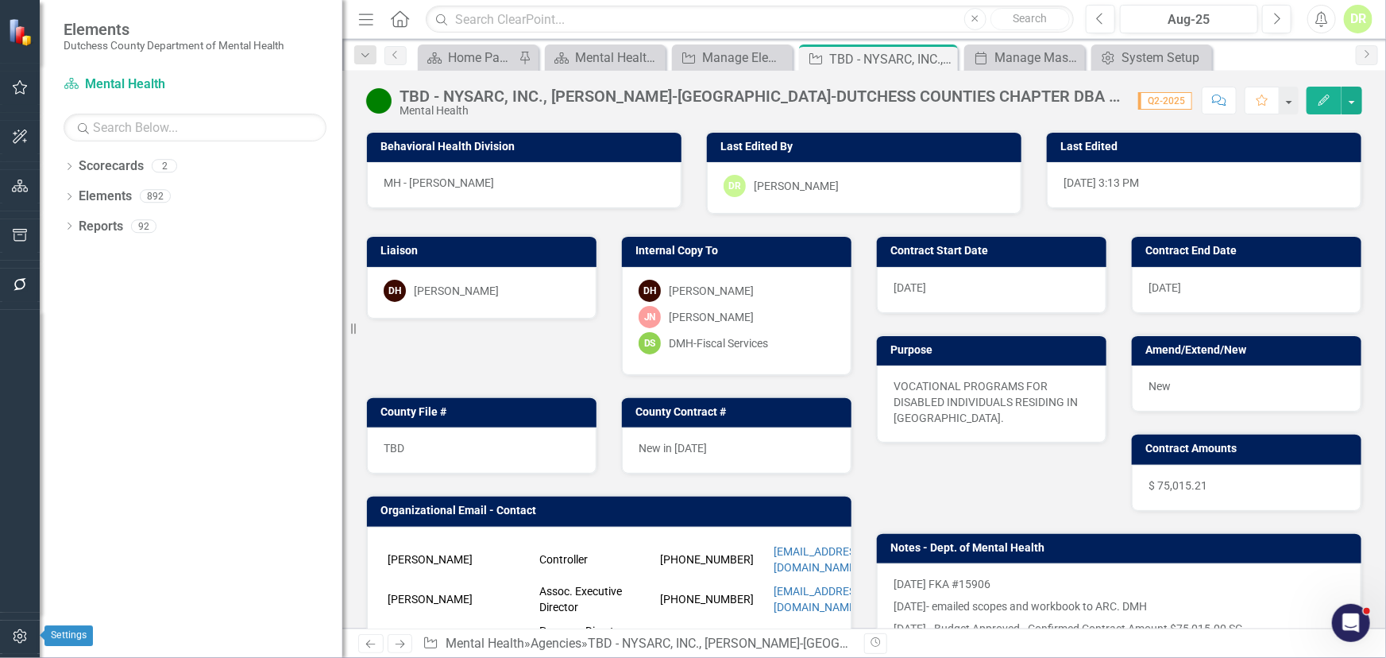
click at [14, 557] on icon "button" at bounding box center [20, 636] width 14 height 14
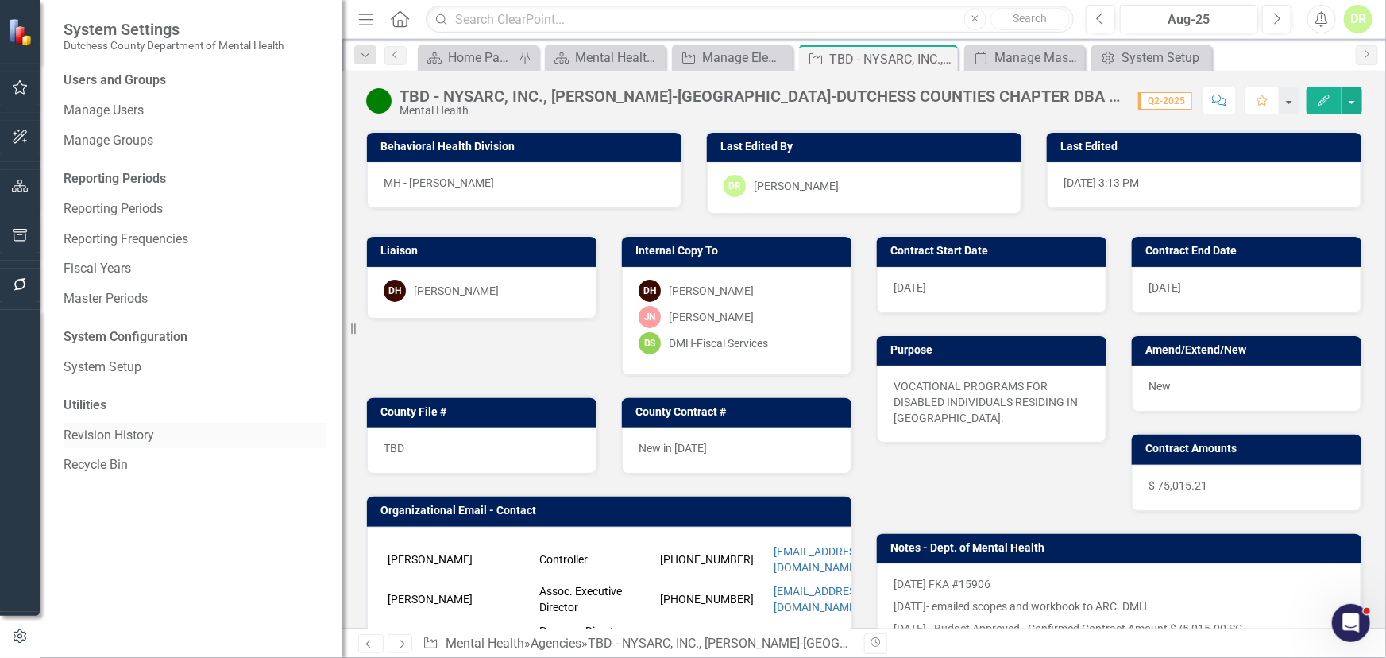
click at [103, 434] on link "Revision History" at bounding box center [195, 436] width 263 height 18
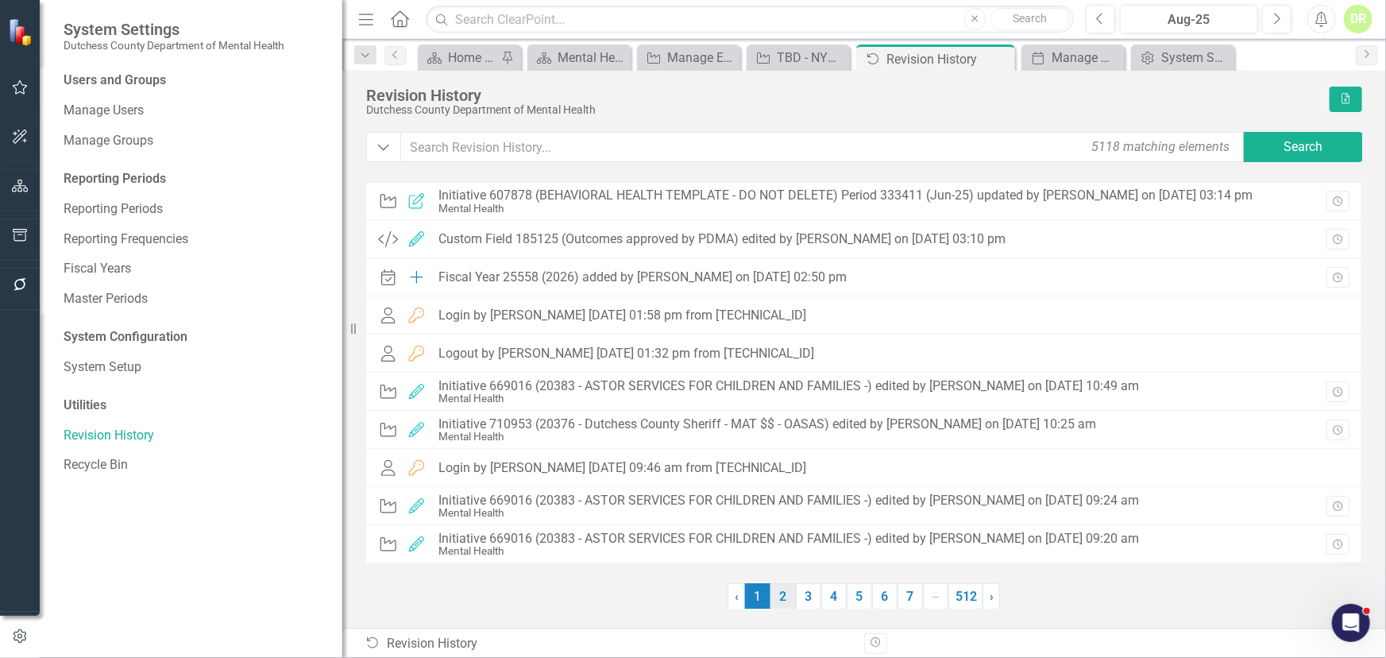
click at [786, 557] on link "2" at bounding box center [783, 596] width 25 height 27
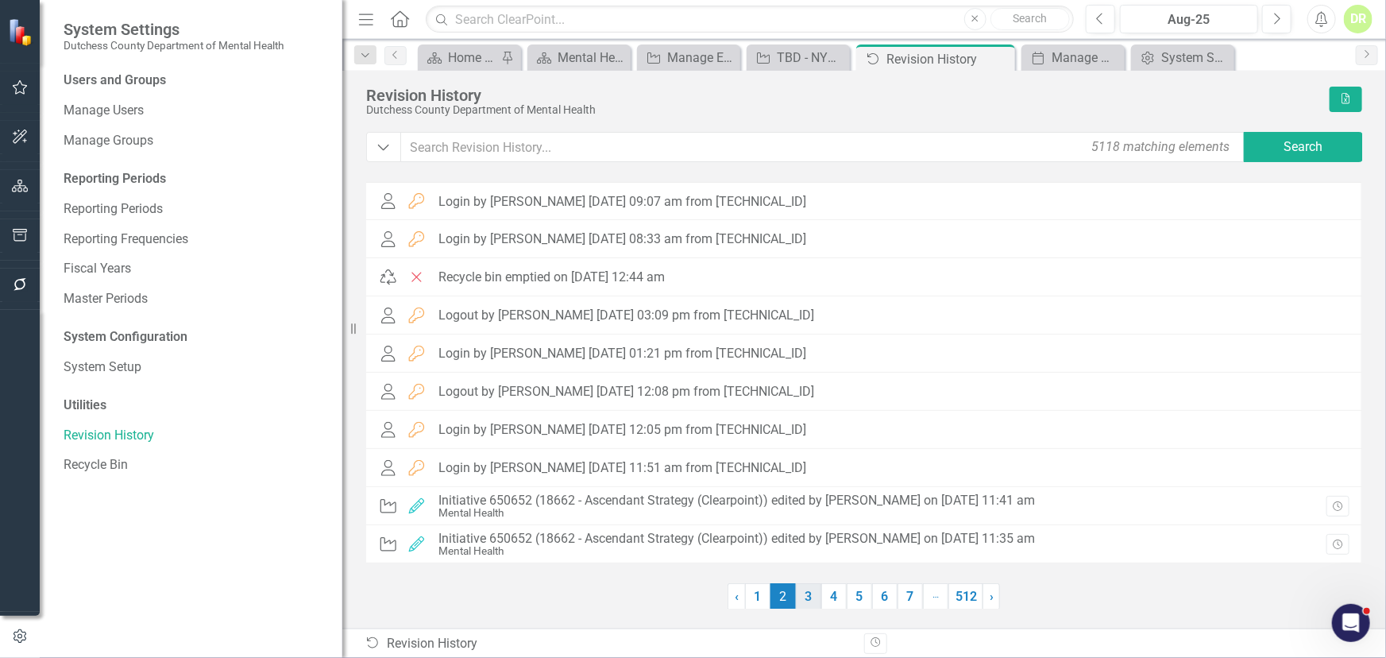
click at [809, 557] on link "3" at bounding box center [808, 596] width 25 height 27
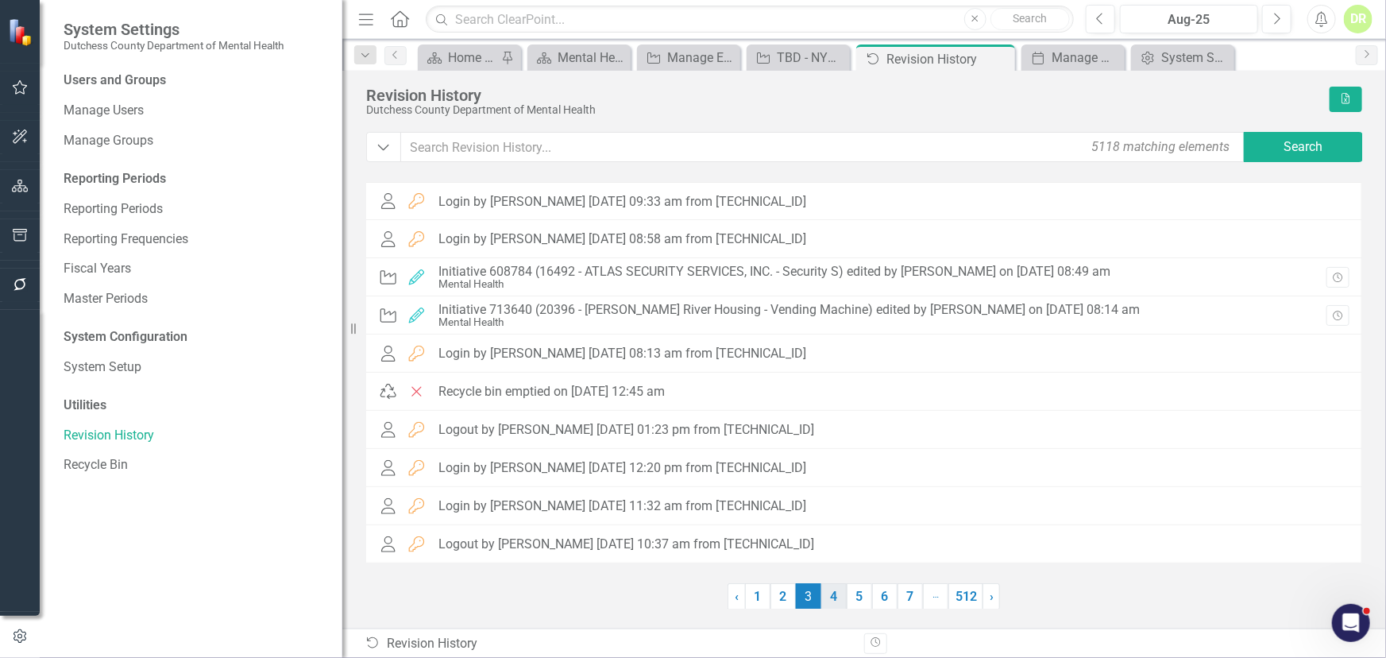
click at [831, 557] on link "4" at bounding box center [834, 596] width 25 height 27
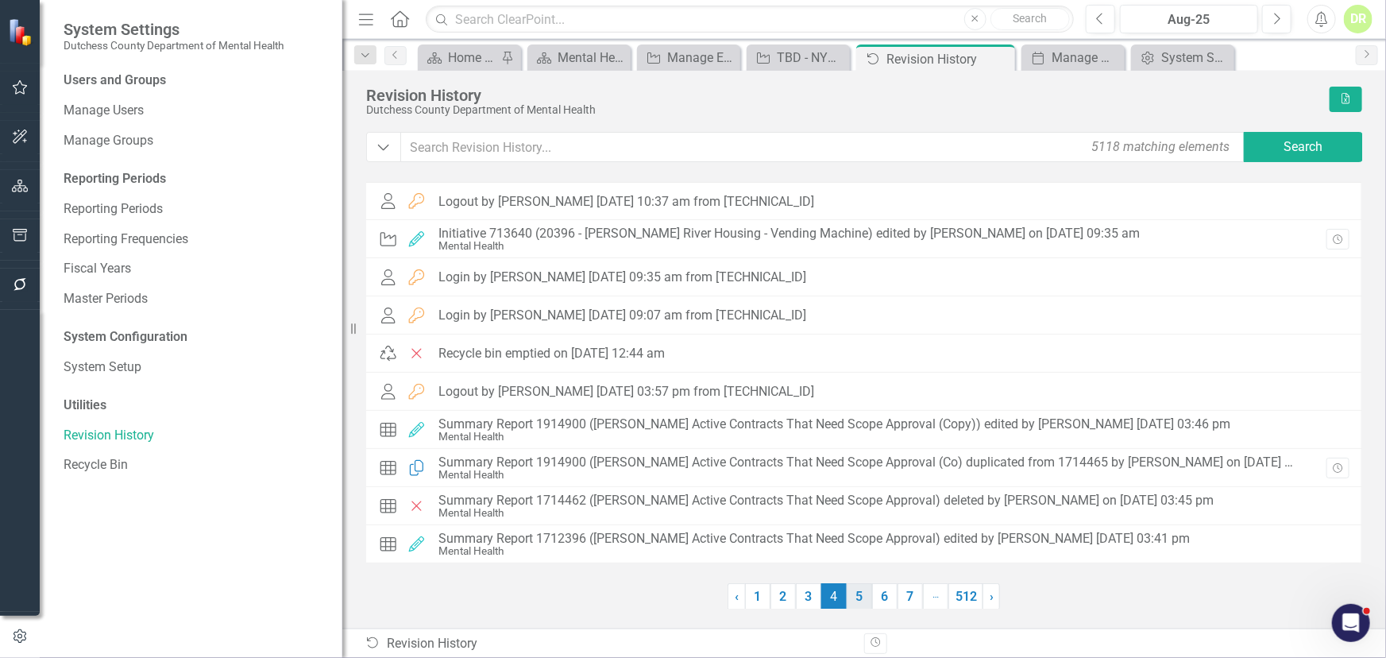
click at [863, 557] on link "5" at bounding box center [859, 596] width 25 height 27
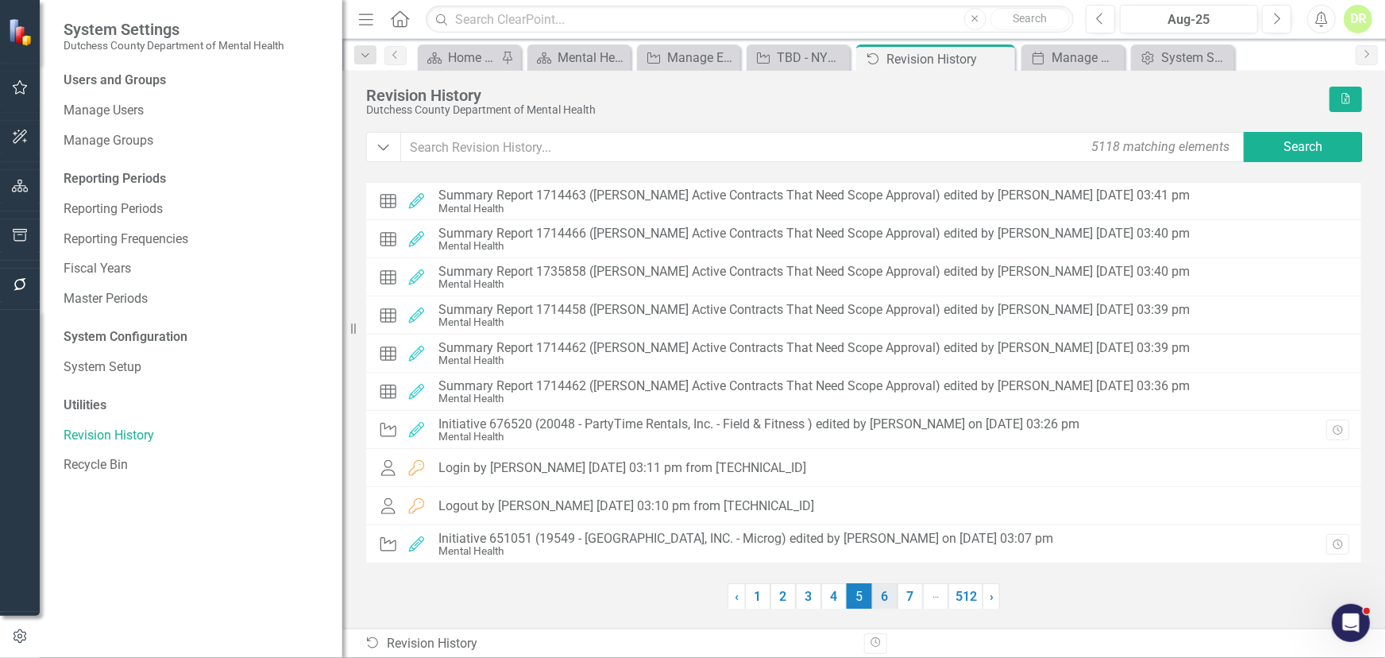
click at [891, 557] on link "6" at bounding box center [884, 596] width 25 height 27
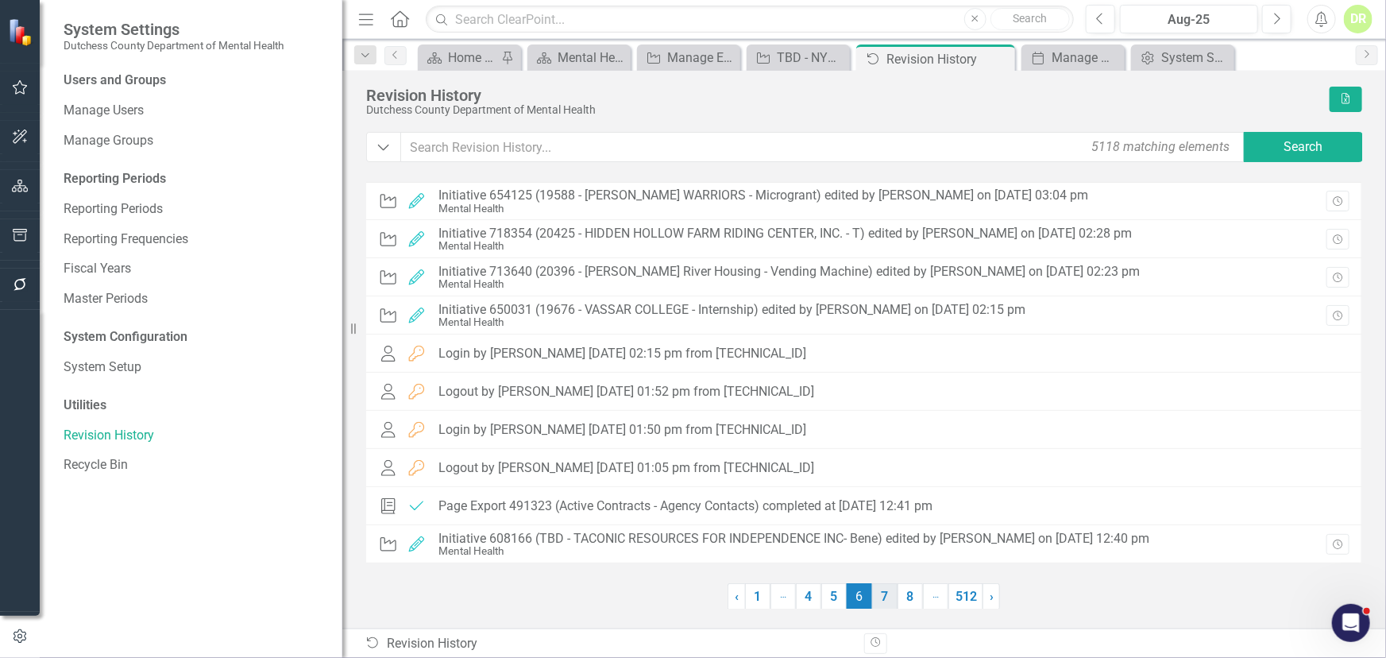
click at [887, 557] on link "7" at bounding box center [884, 596] width 25 height 27
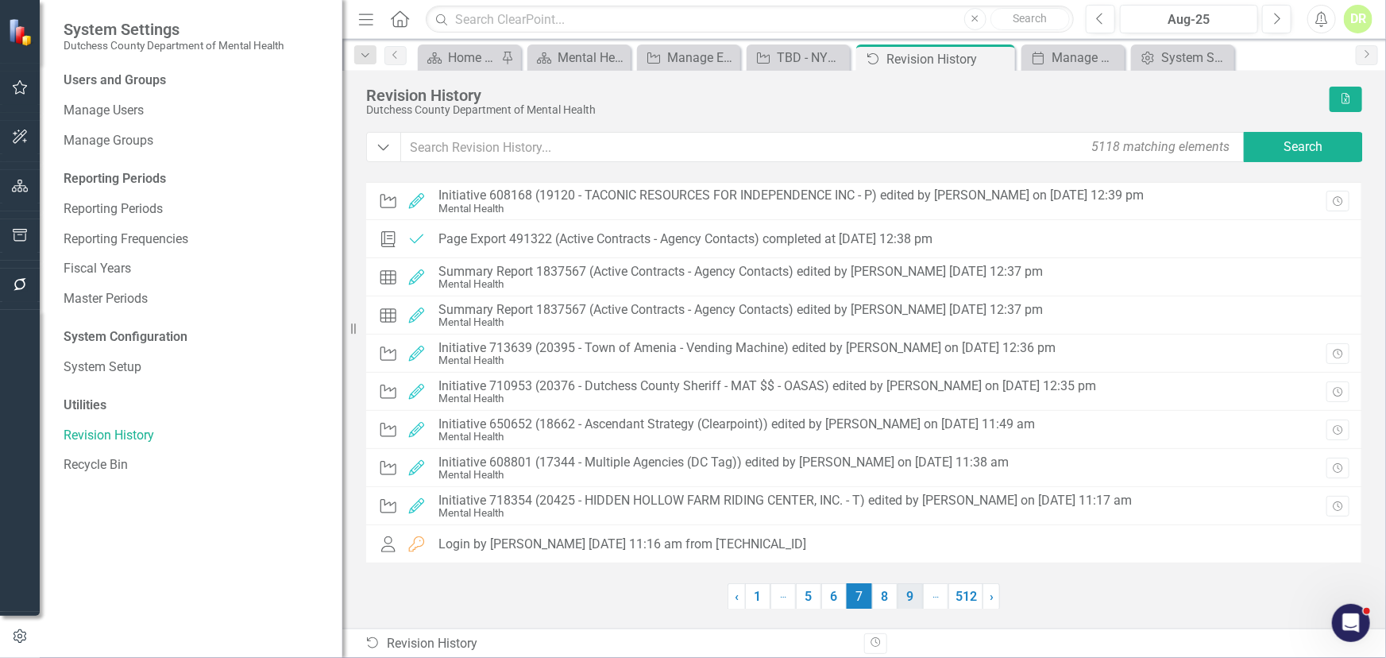
click at [882, 557] on link "8" at bounding box center [884, 596] width 25 height 27
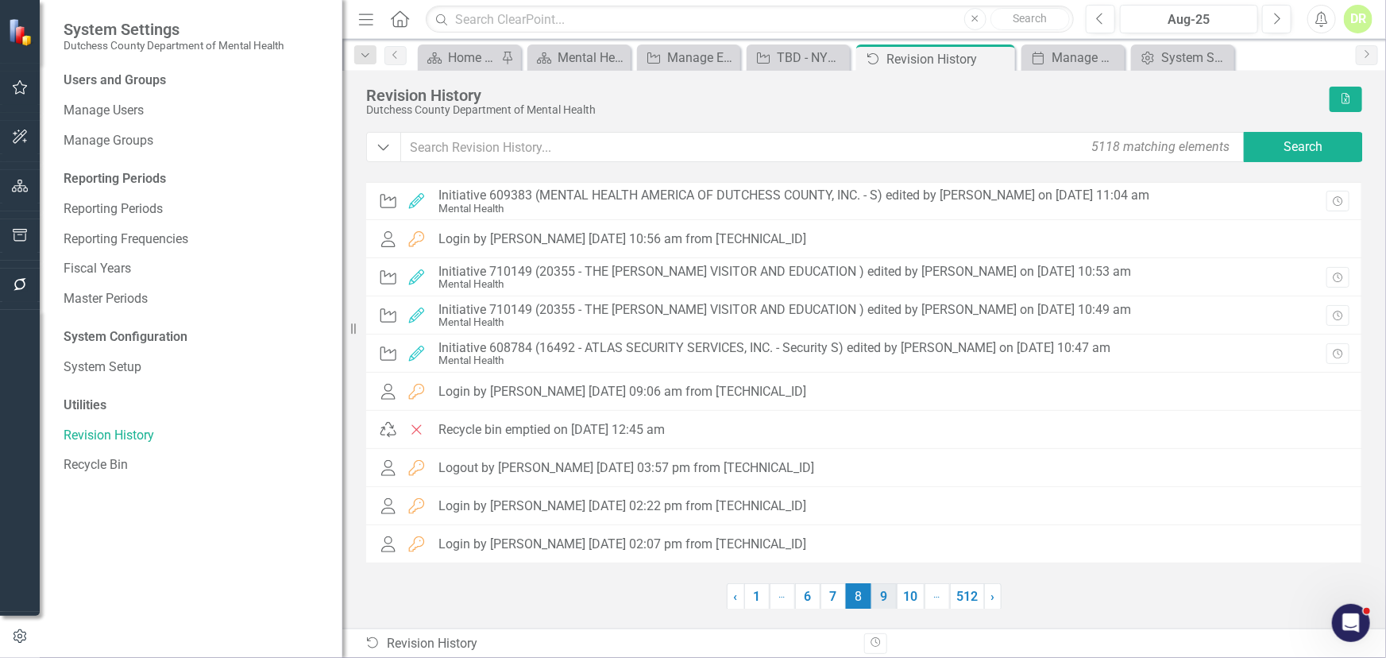
click at [886, 557] on link "9" at bounding box center [884, 596] width 25 height 27
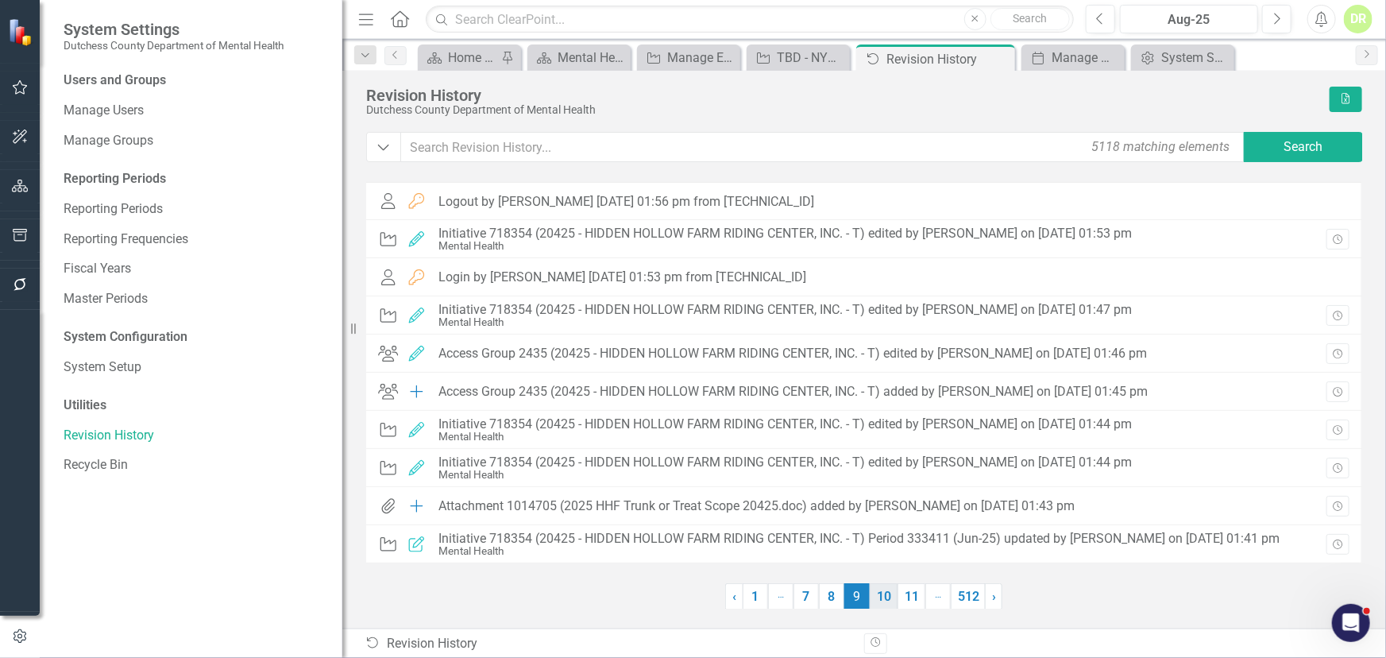
click at [886, 557] on link "10" at bounding box center [884, 596] width 28 height 27
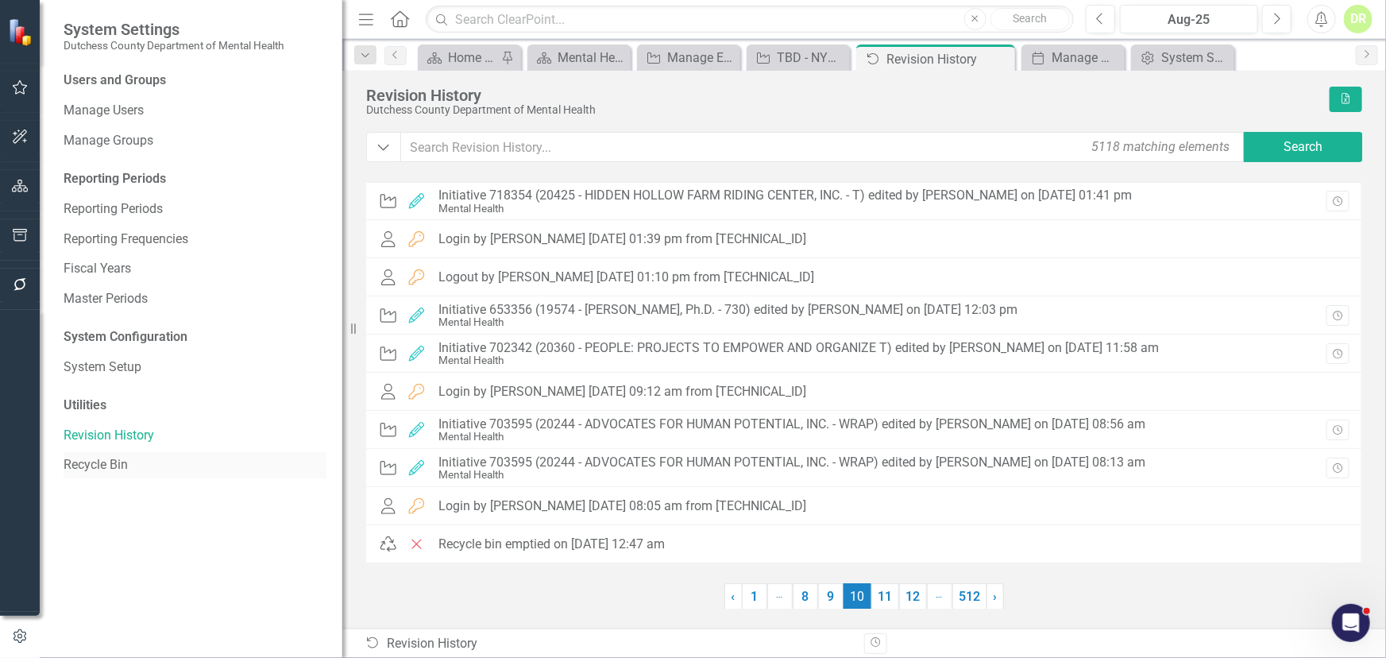
click at [105, 465] on link "Recycle Bin" at bounding box center [195, 465] width 263 height 18
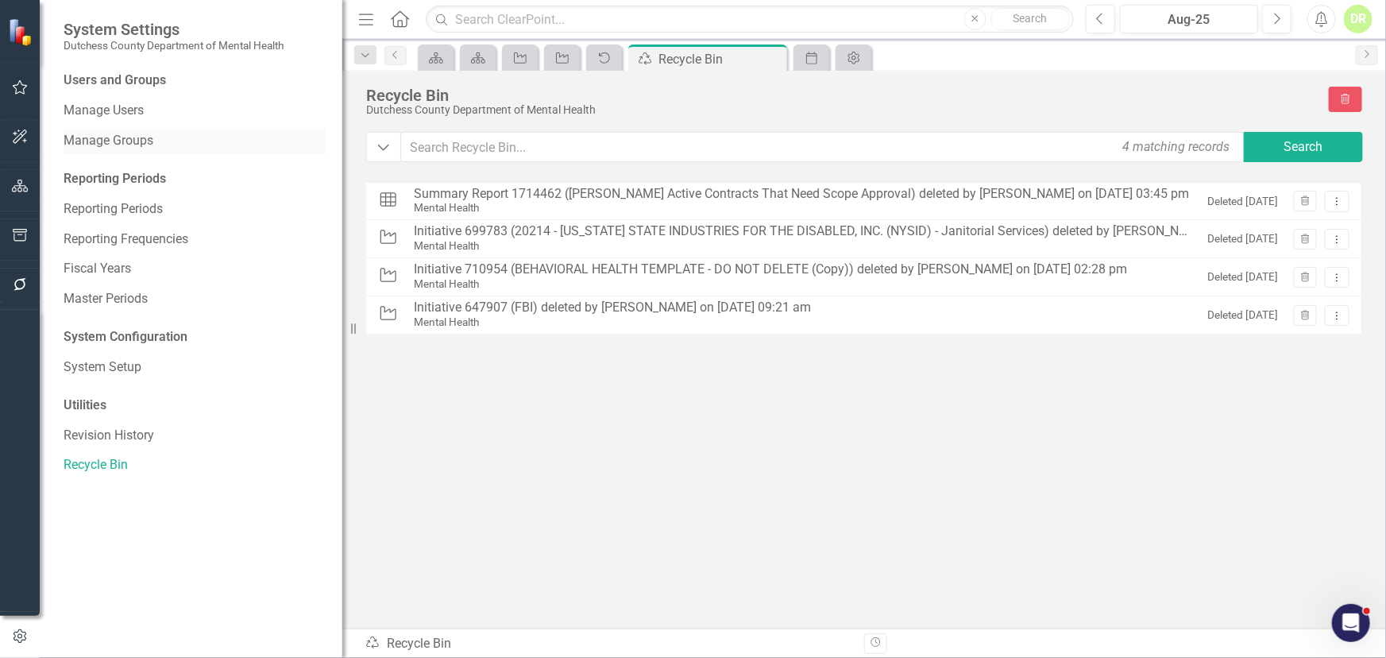
click at [128, 141] on link "Manage Groups" at bounding box center [195, 141] width 263 height 18
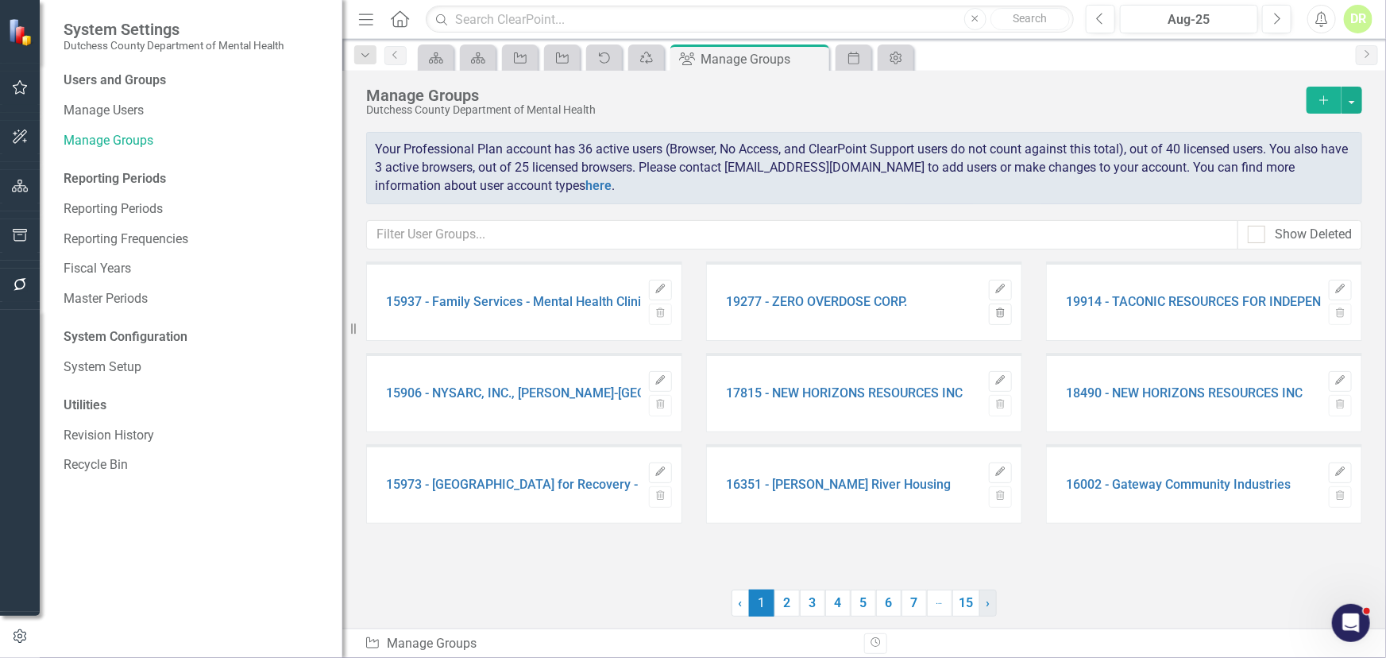
click at [988, 557] on span "›" at bounding box center [989, 602] width 4 height 15
click at [989, 557] on span "›" at bounding box center [989, 602] width 4 height 15
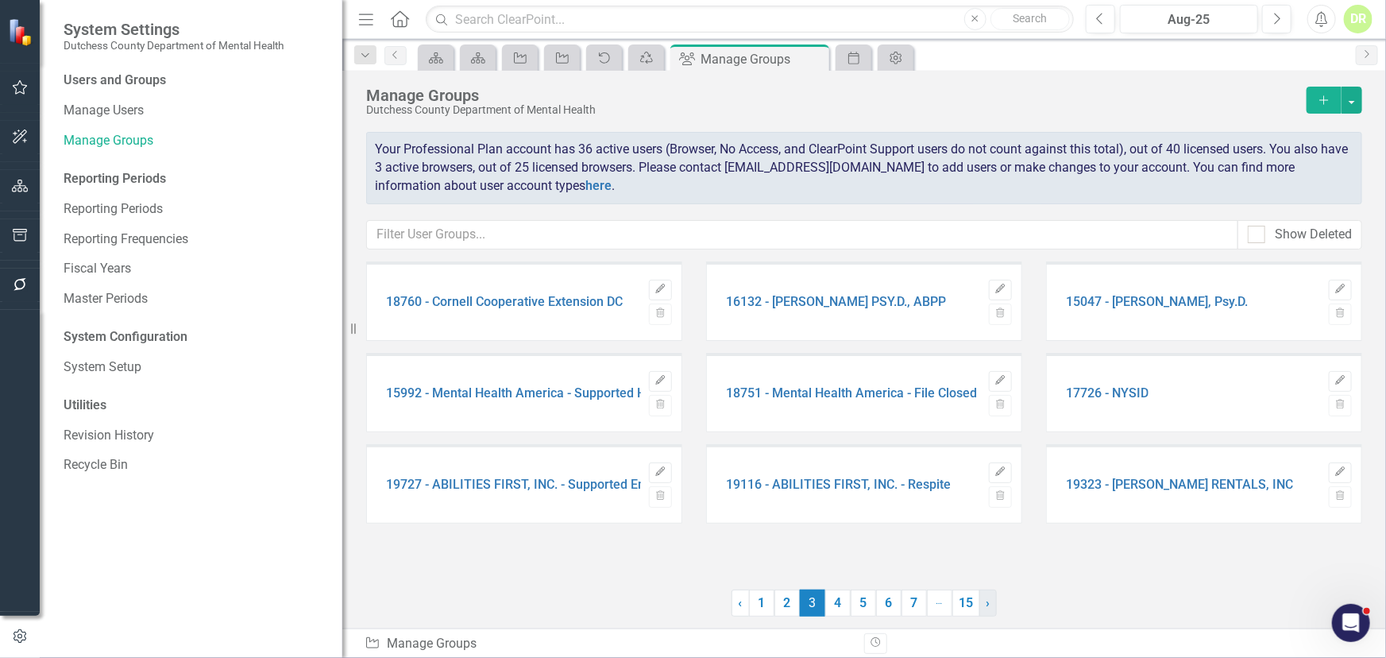
click at [989, 557] on span "›" at bounding box center [989, 602] width 4 height 15
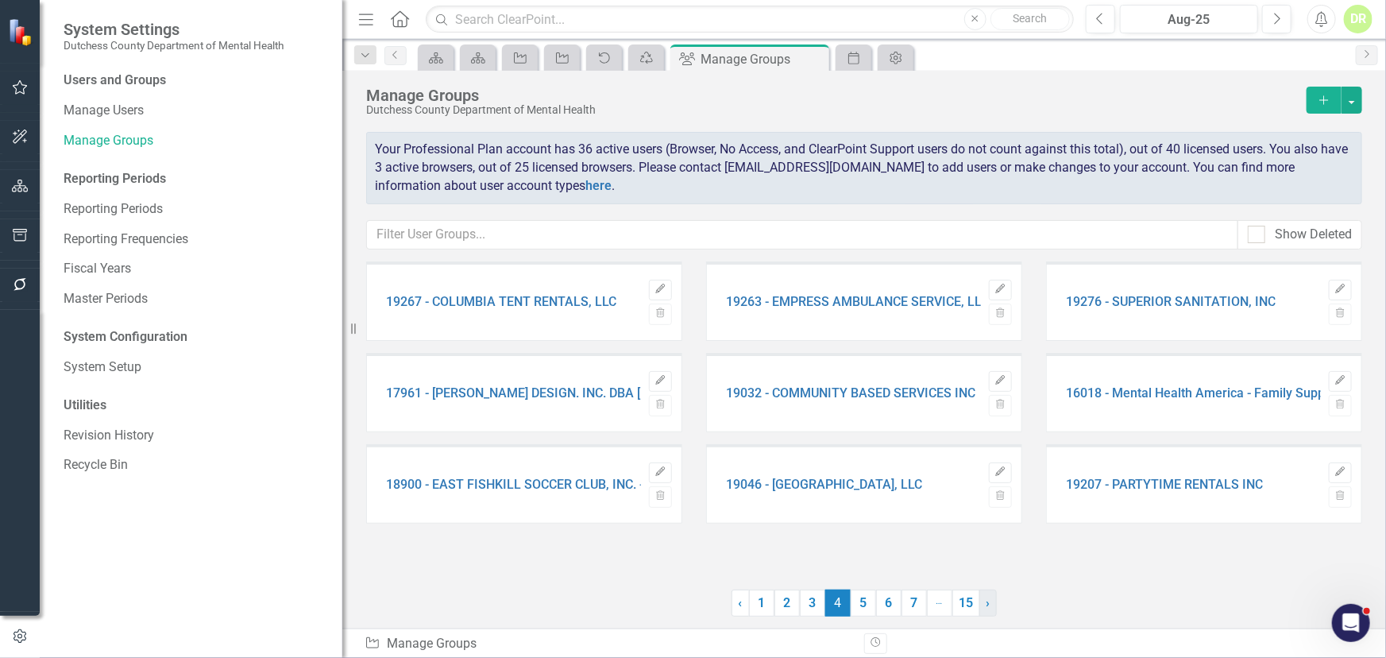
click at [989, 557] on span "›" at bounding box center [989, 602] width 4 height 15
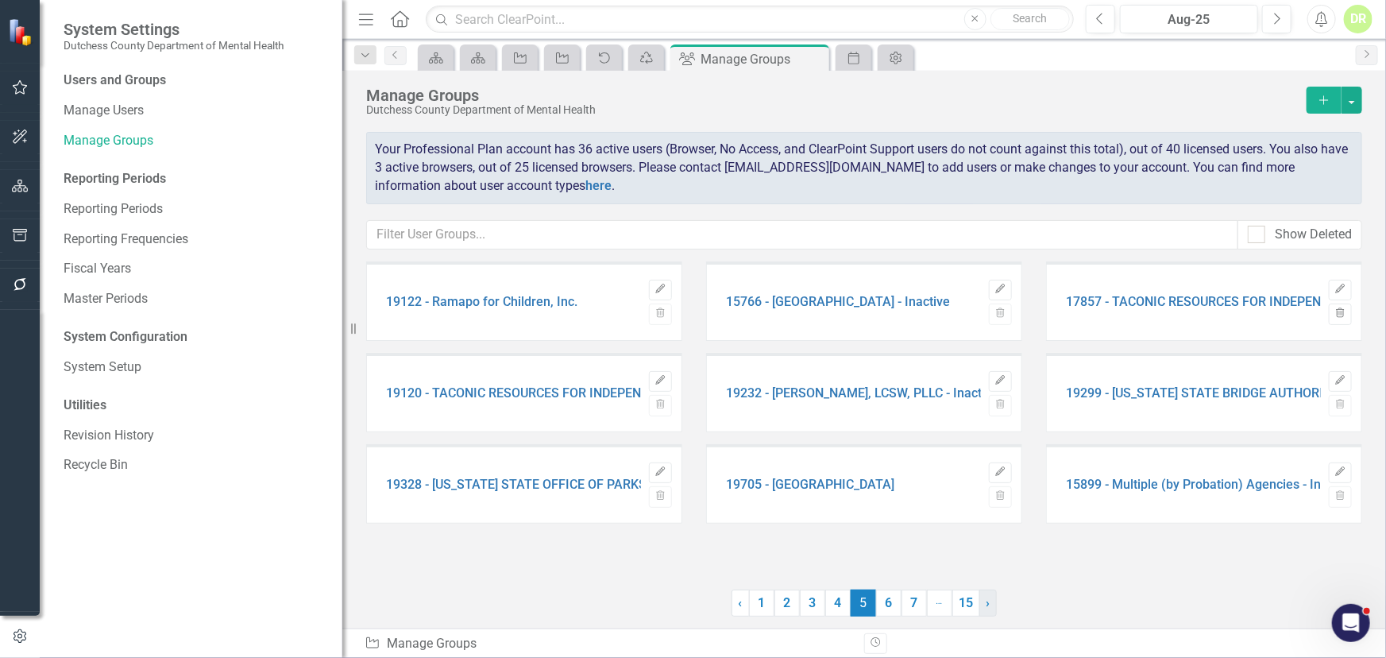
click at [989, 557] on span "›" at bounding box center [989, 602] width 4 height 15
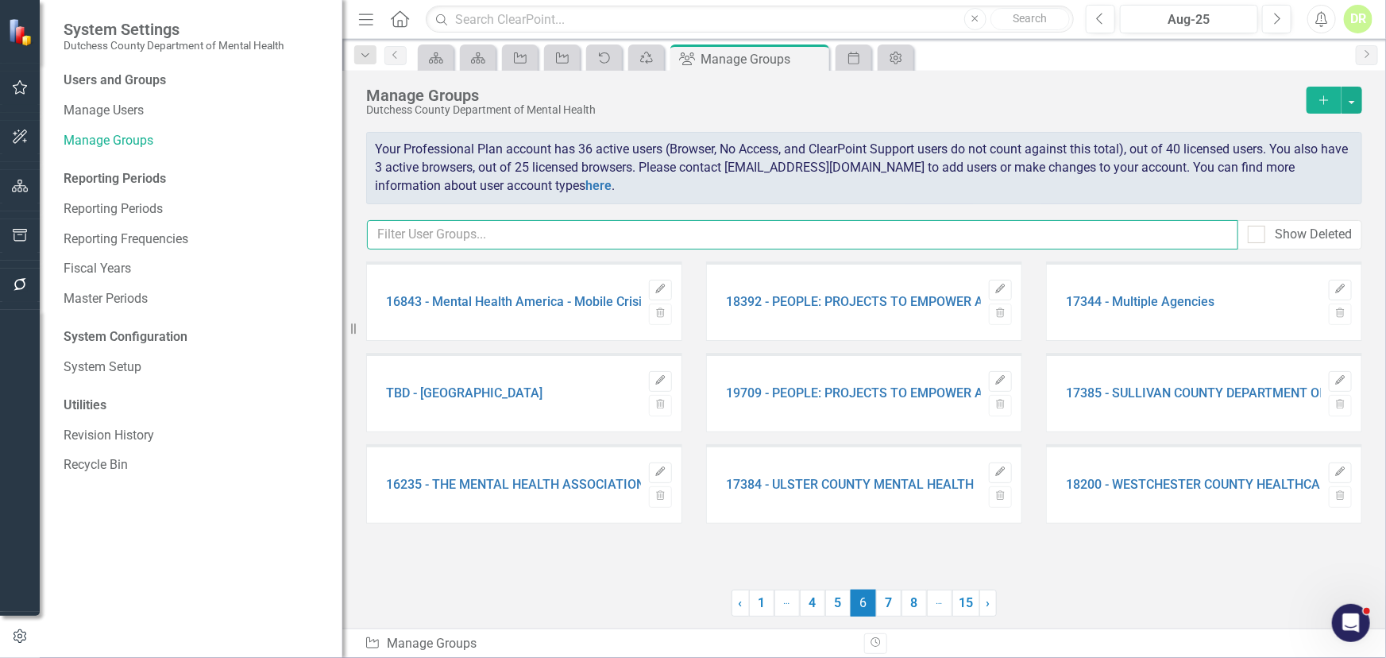
click at [555, 235] on input "text" at bounding box center [803, 234] width 872 height 29
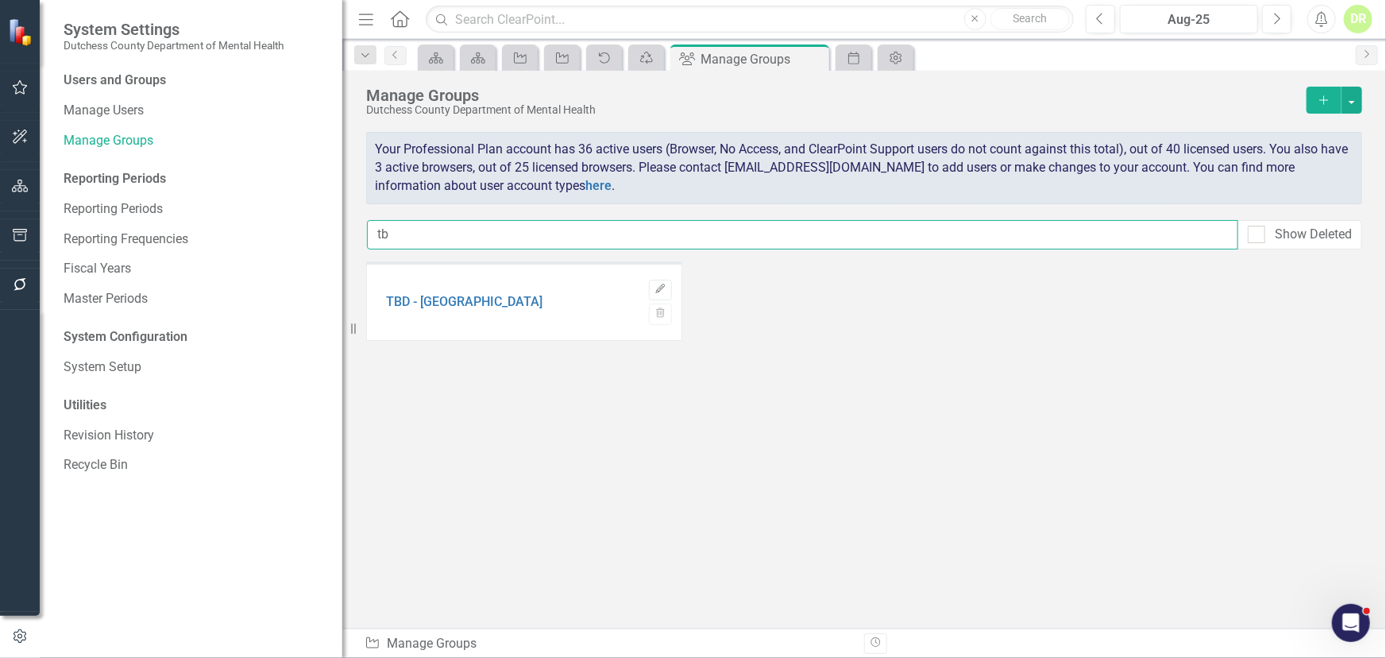
type input "tbd"
drag, startPoint x: 413, startPoint y: 238, endPoint x: 176, endPoint y: 246, distance: 236.9
click at [182, 246] on div "System Settings Dutchess County Department of Mental Health Users and Groups Ma…" at bounding box center [693, 329] width 1386 height 658
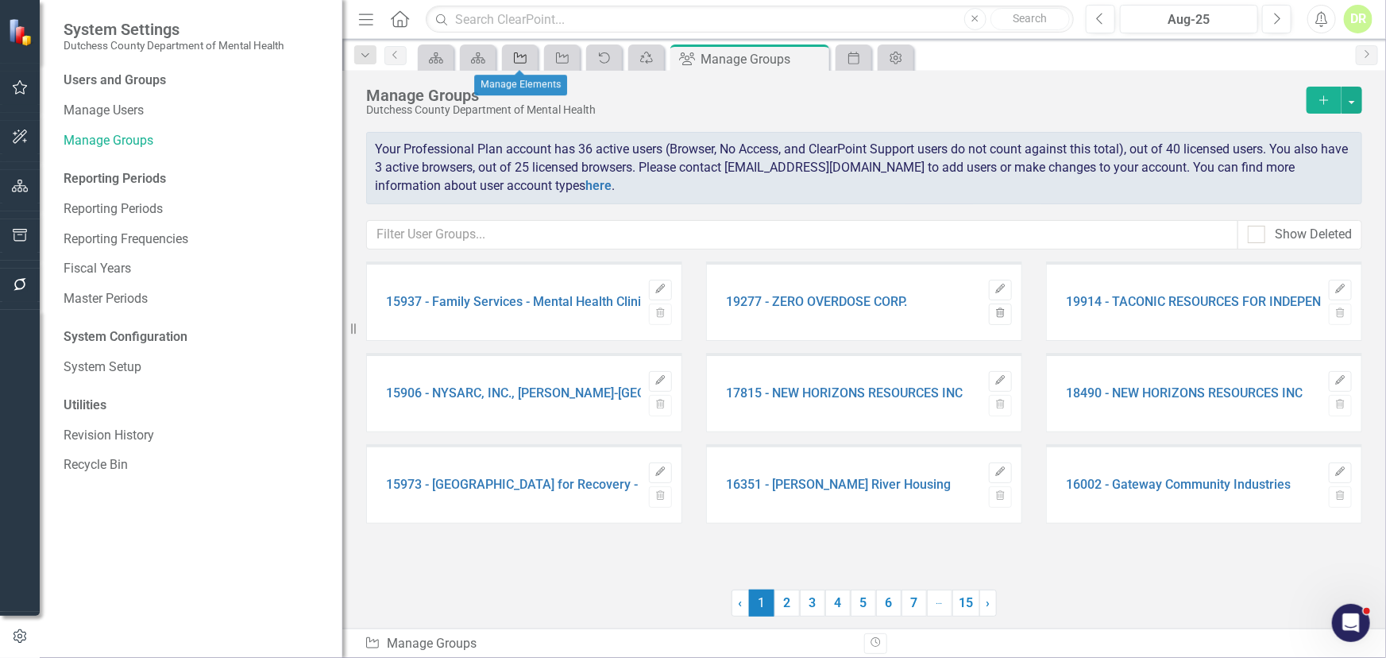
click at [523, 54] on icon "Agency" at bounding box center [520, 58] width 16 height 13
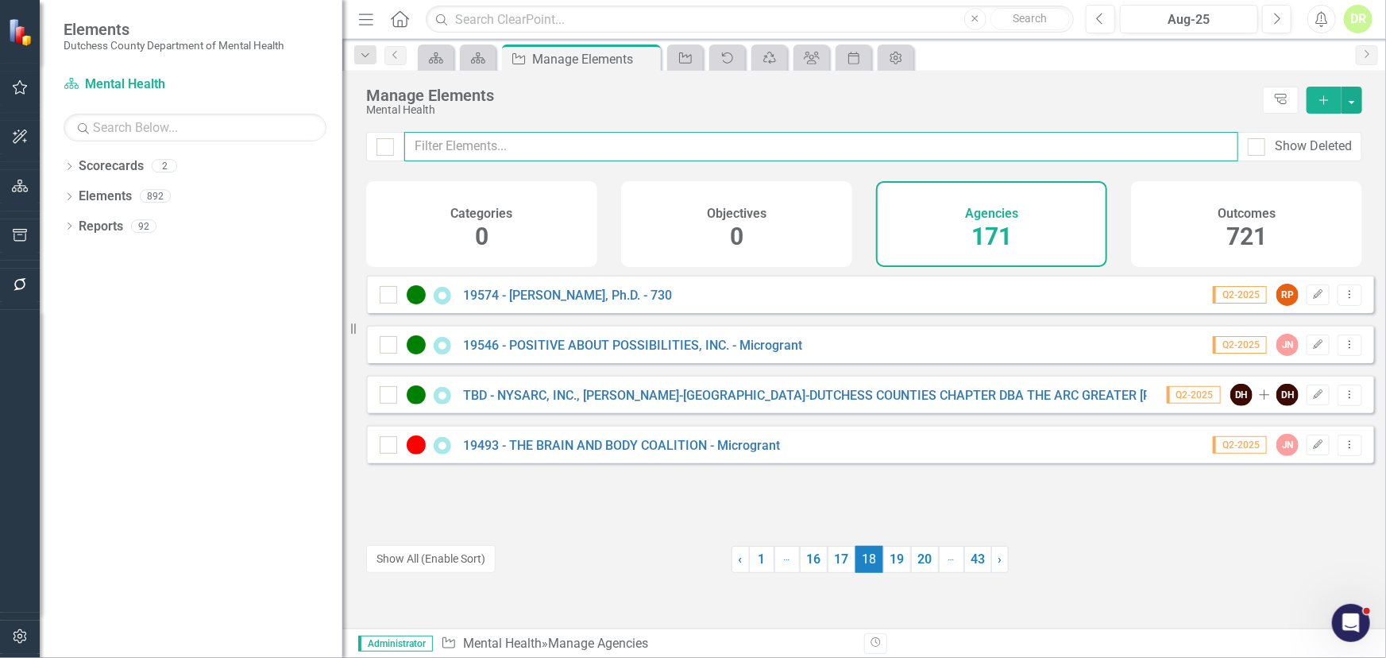
click at [461, 141] on input "text" at bounding box center [821, 146] width 834 height 29
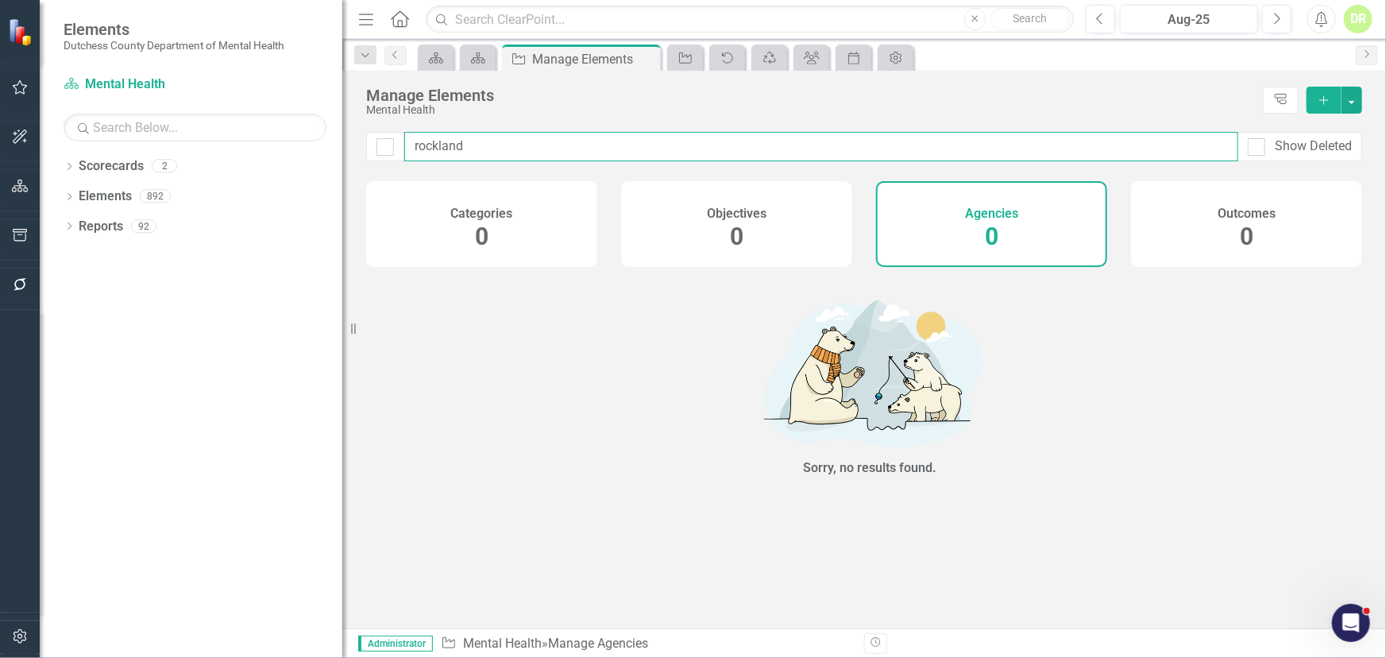
type input "rockland"
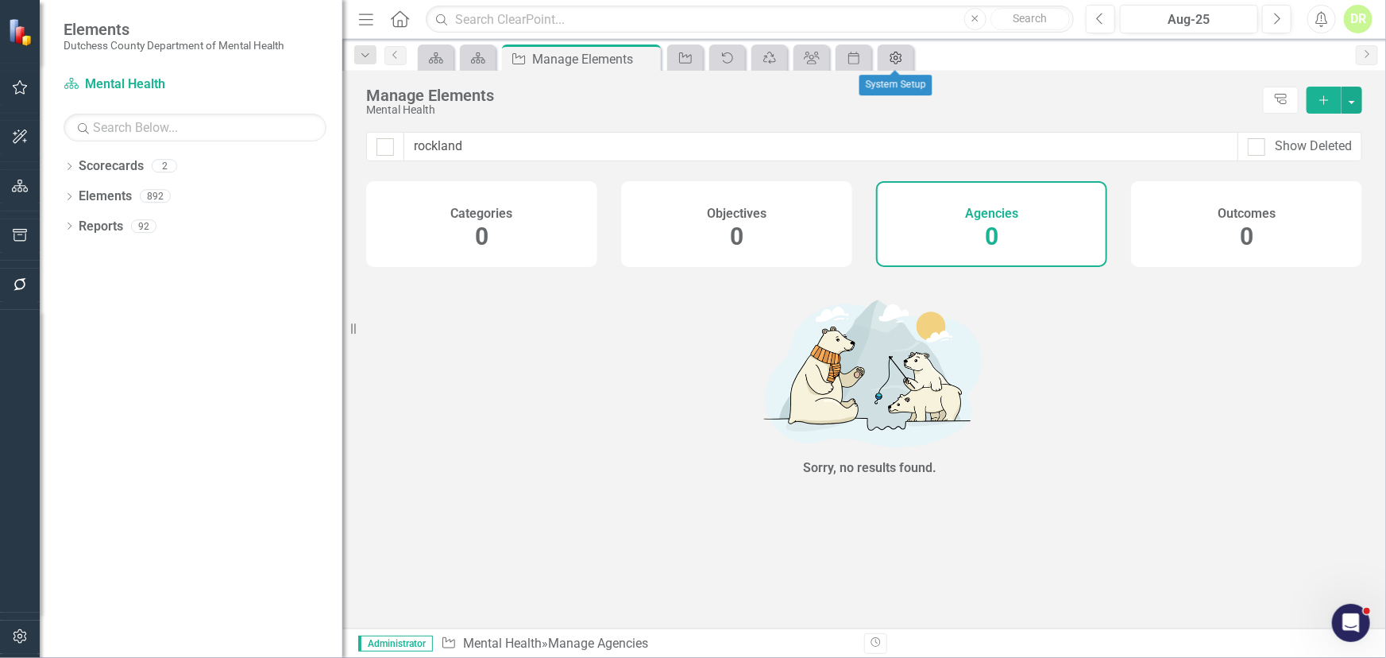
click at [891, 56] on icon at bounding box center [897, 58] width 12 height 13
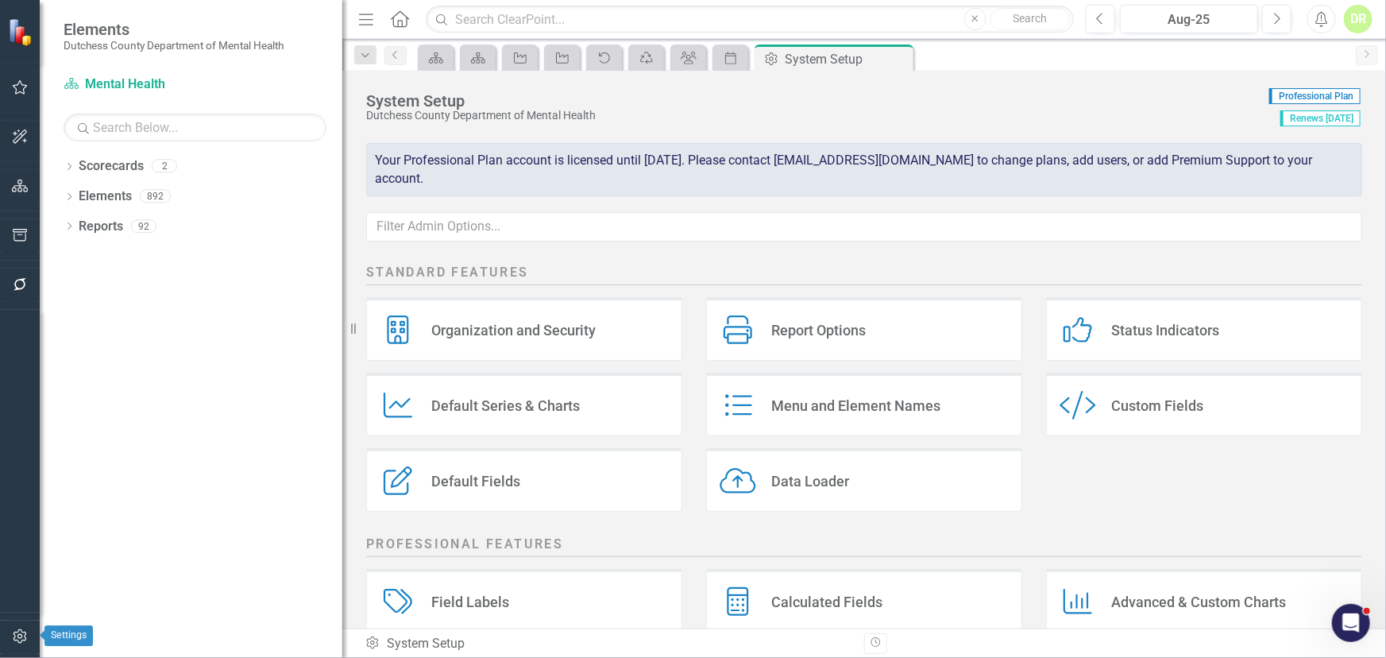
click at [21, 557] on button "button" at bounding box center [20, 637] width 36 height 33
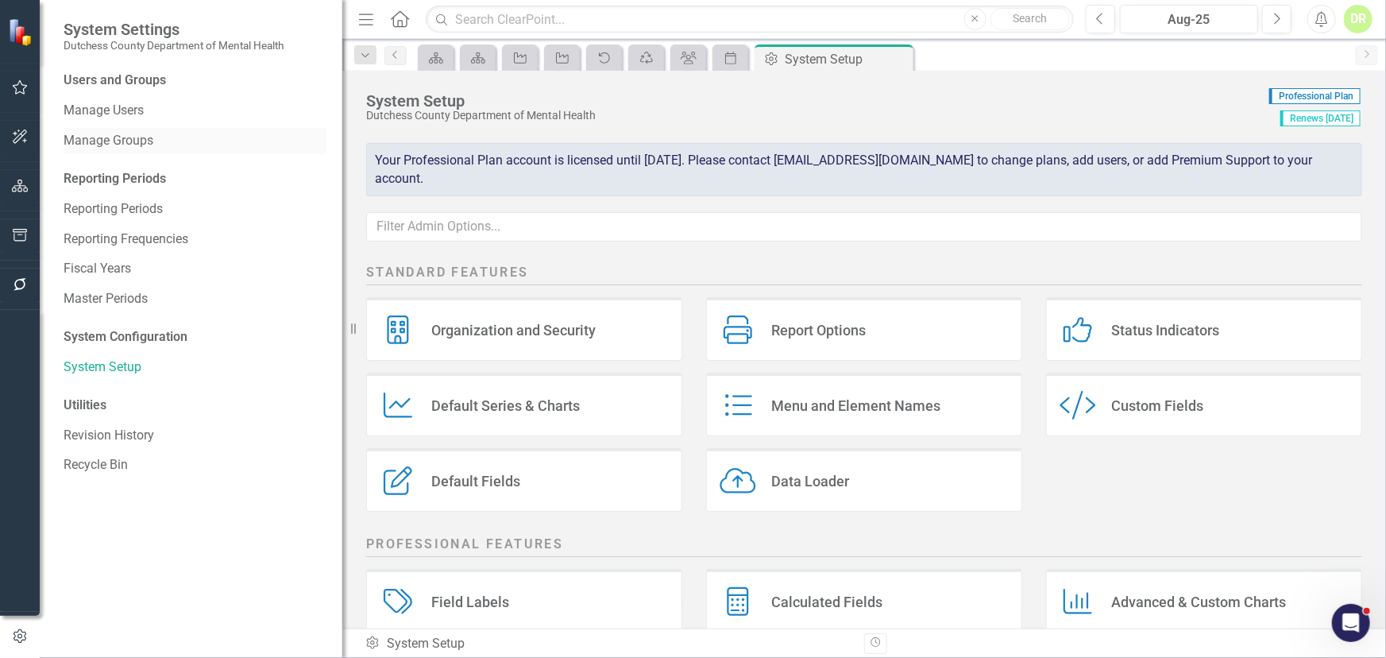
click at [102, 141] on link "Manage Groups" at bounding box center [195, 141] width 263 height 18
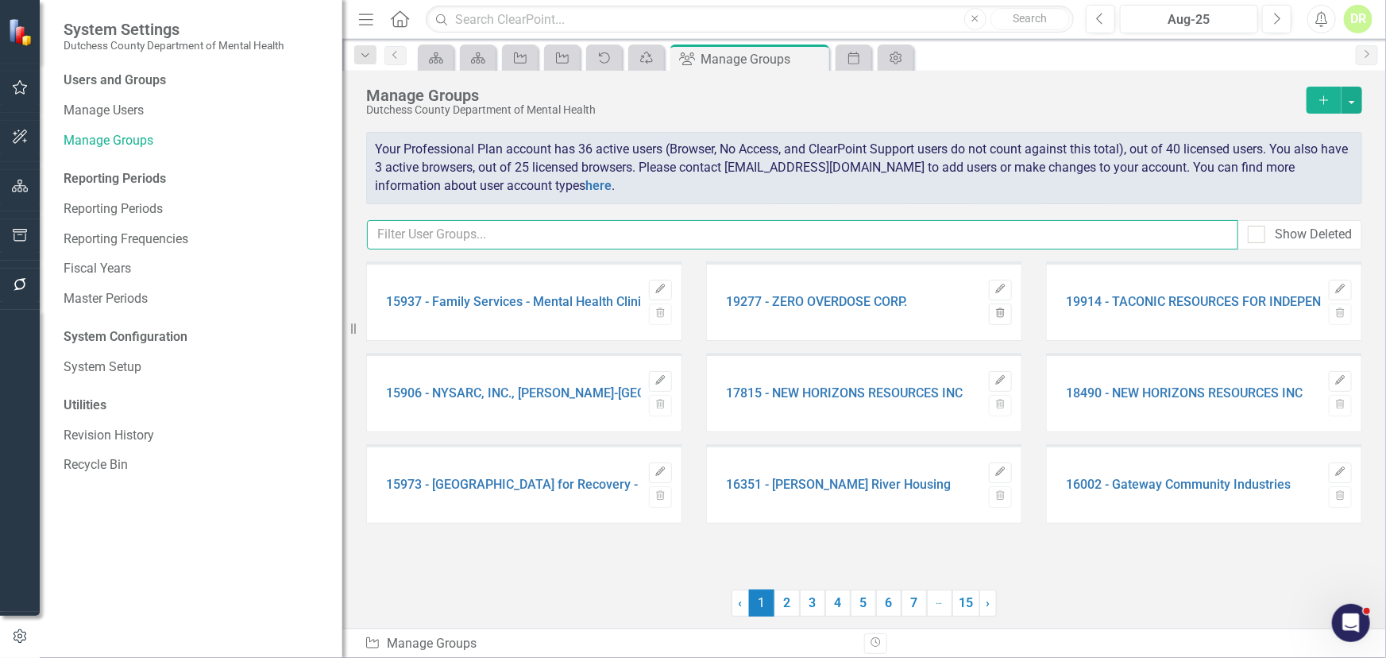
click at [435, 231] on input "text" at bounding box center [803, 234] width 872 height 29
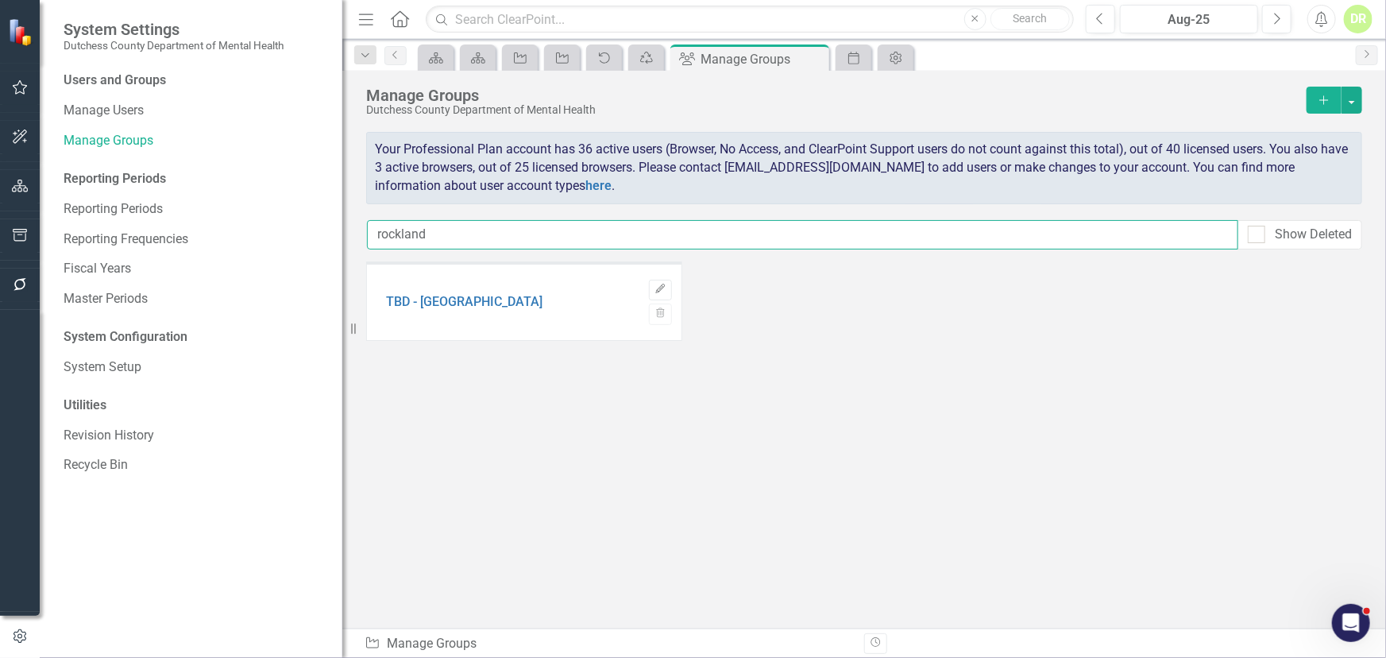
type input "rockland"
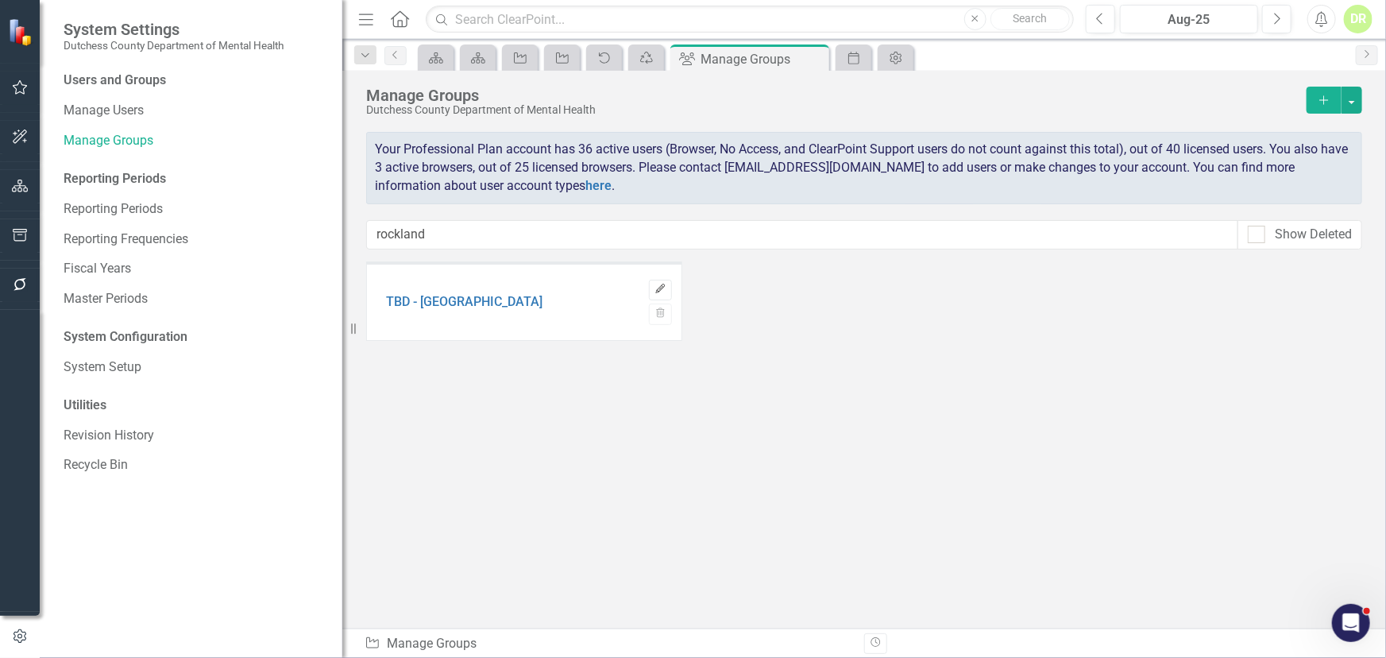
click at [659, 289] on icon "Edit" at bounding box center [661, 289] width 12 height 10
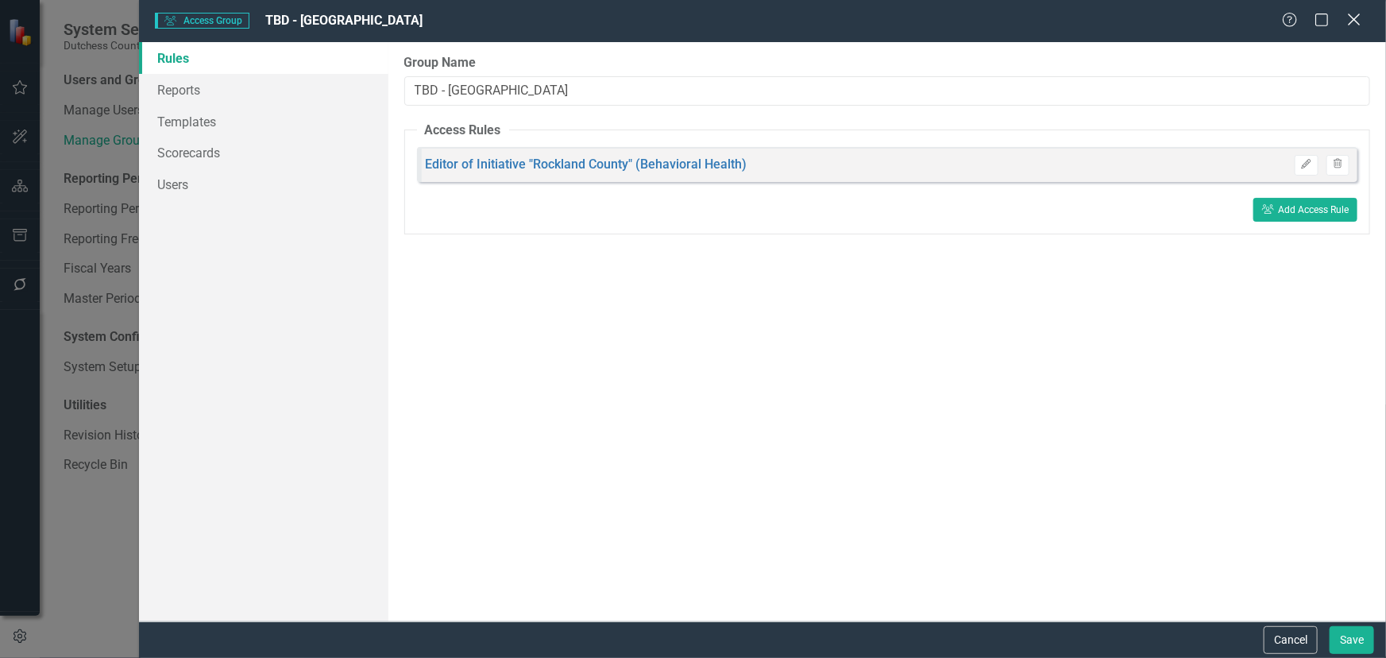
click at [1247, 16] on icon "Close" at bounding box center [1354, 19] width 20 height 15
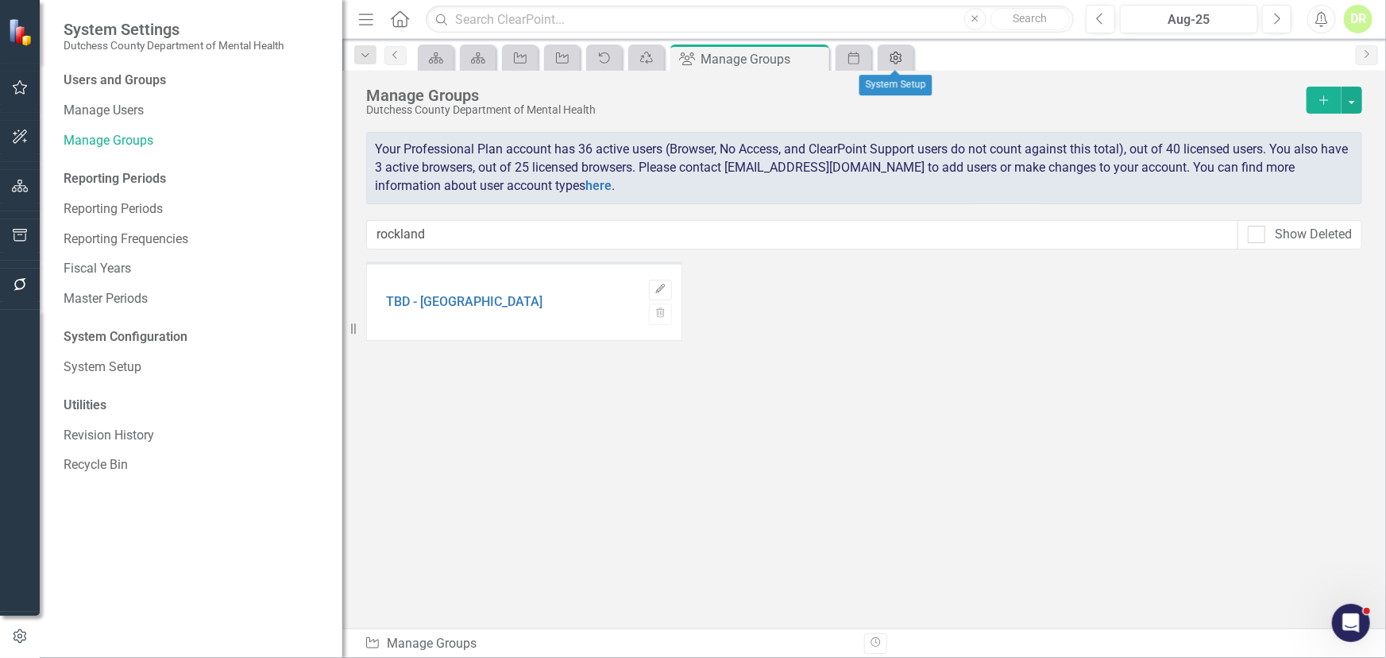
click at [895, 59] on icon at bounding box center [897, 58] width 12 height 13
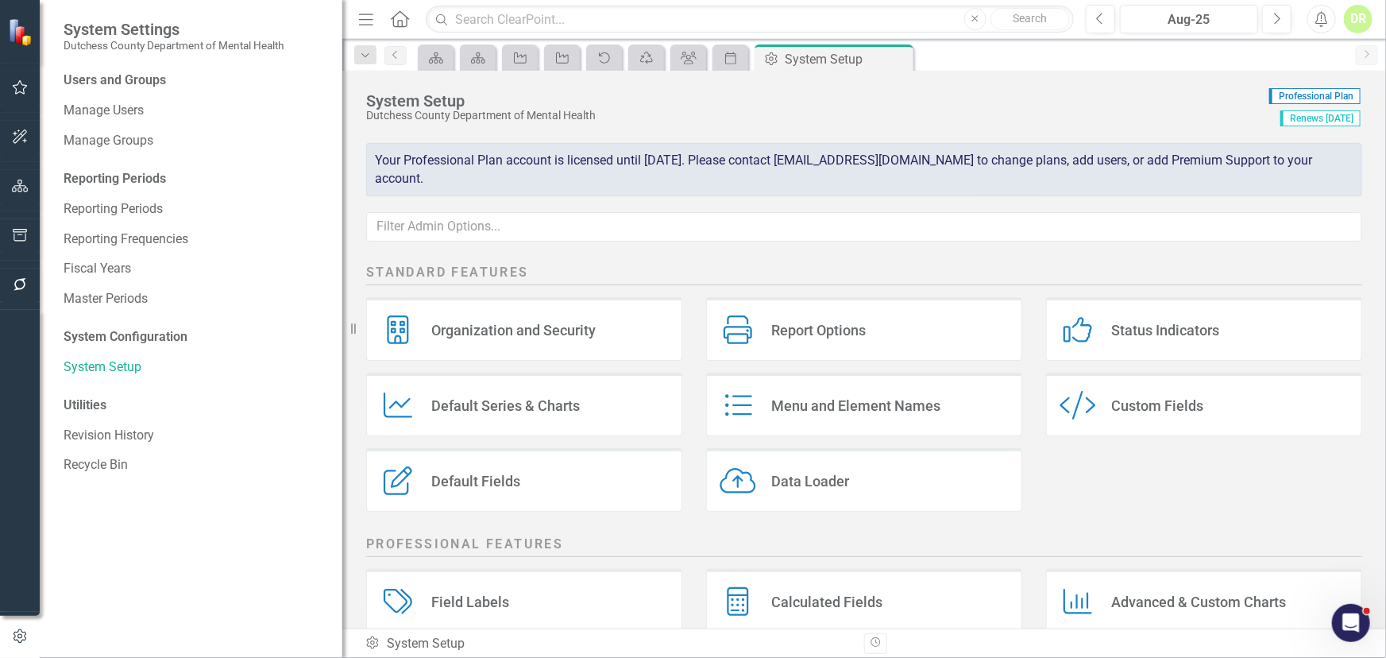
click at [808, 323] on div "Report Options" at bounding box center [818, 330] width 95 height 18
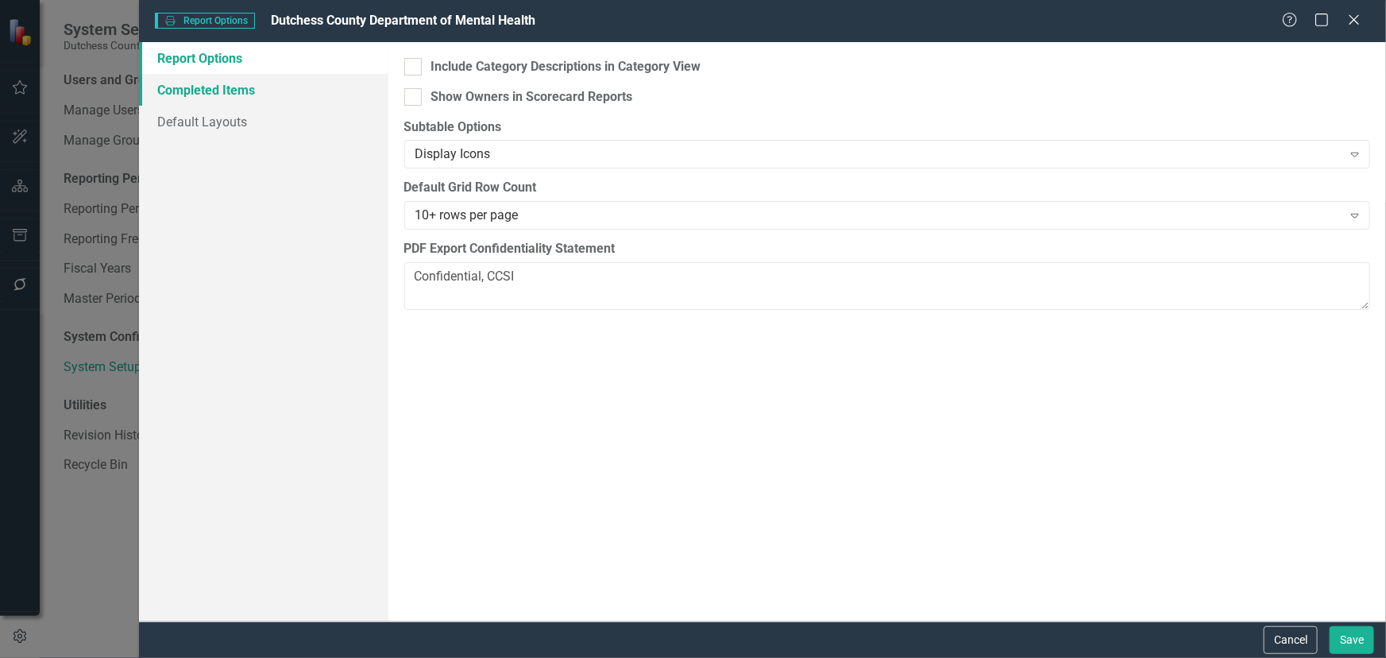
click at [191, 86] on link "Completed Items" at bounding box center [263, 90] width 249 height 32
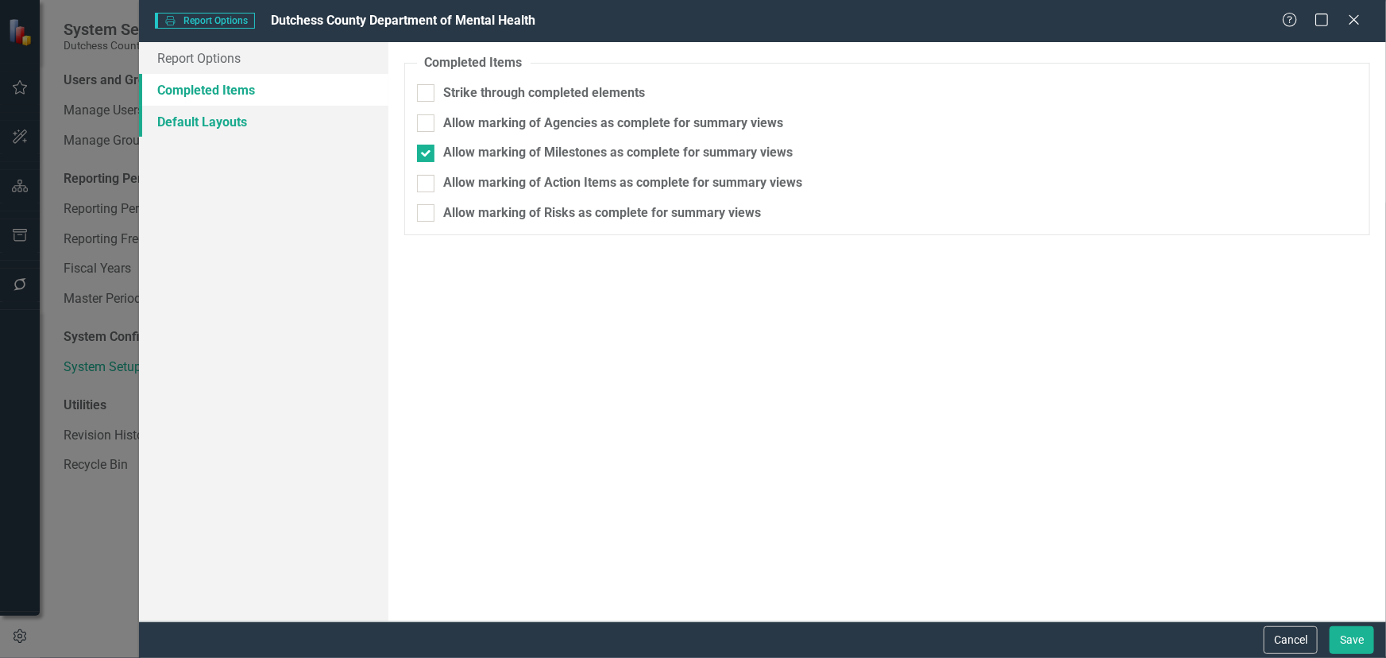
click at [216, 126] on link "Default Layouts" at bounding box center [263, 122] width 249 height 32
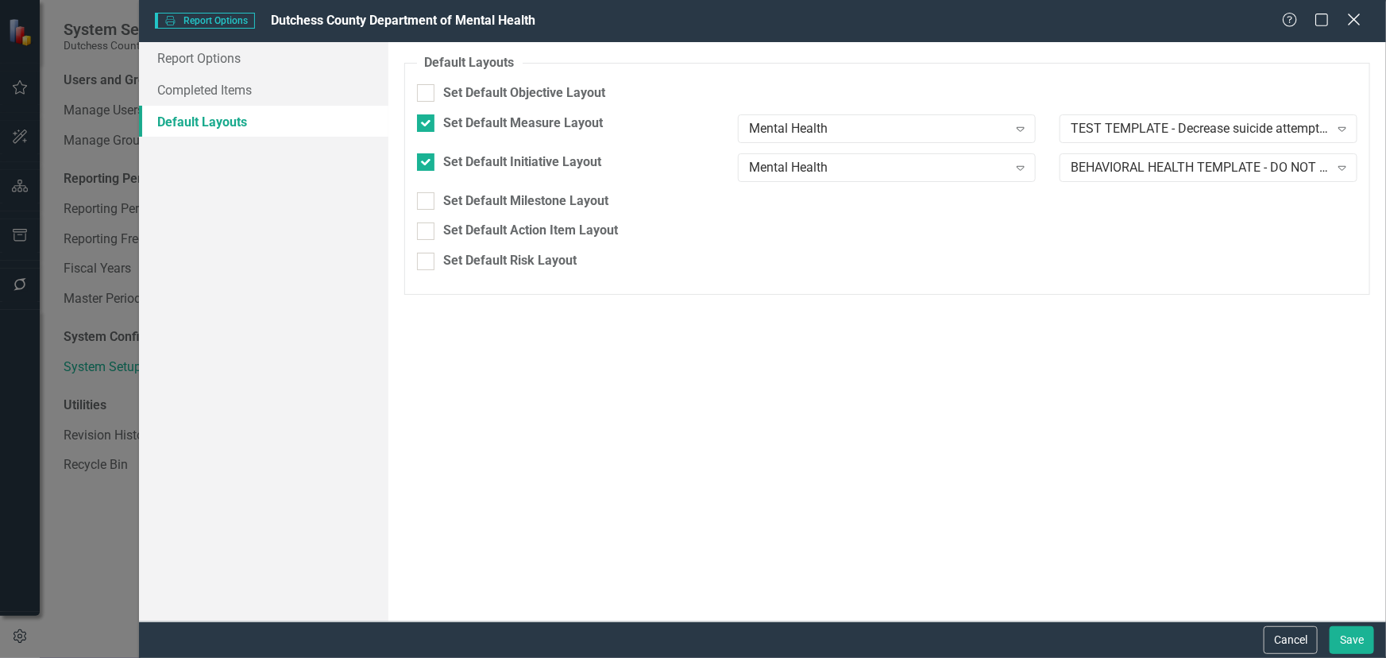
drag, startPoint x: 1357, startPoint y: 16, endPoint x: 1001, endPoint y: 136, distance: 375.6
click at [1356, 16] on icon "Close" at bounding box center [1355, 20] width 16 height 13
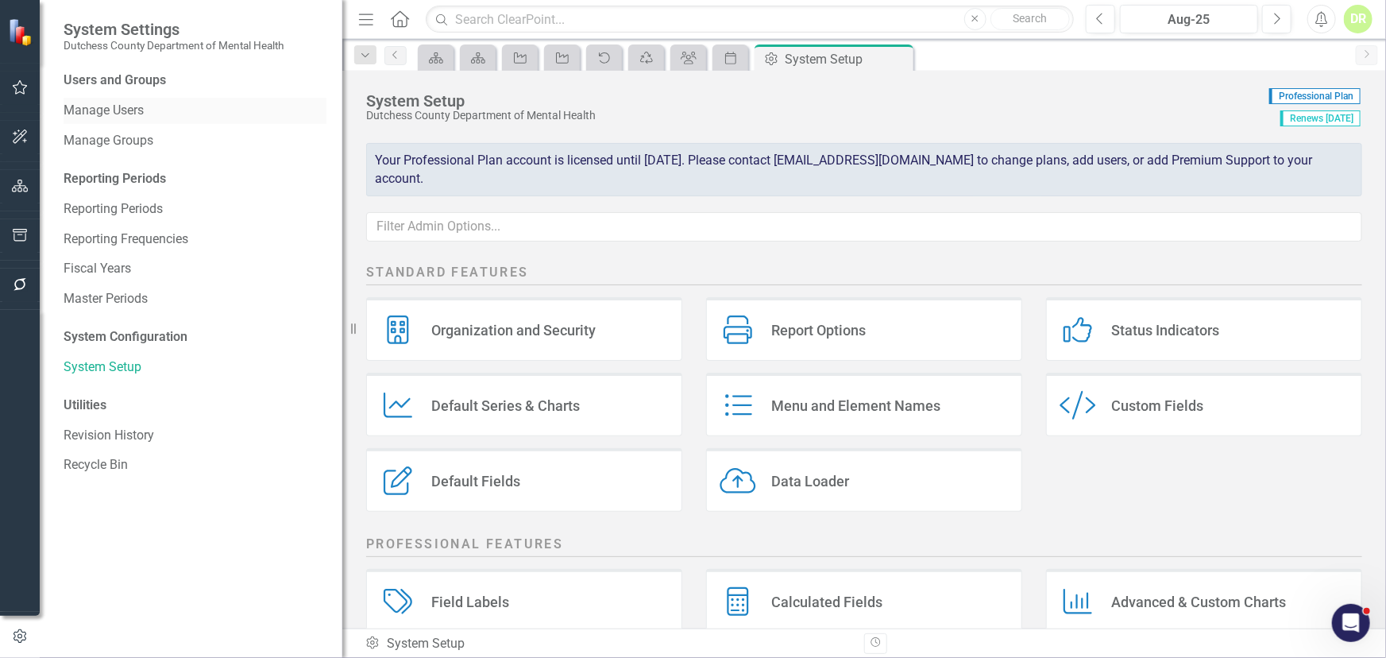
click at [84, 111] on link "Manage Users" at bounding box center [195, 111] width 263 height 18
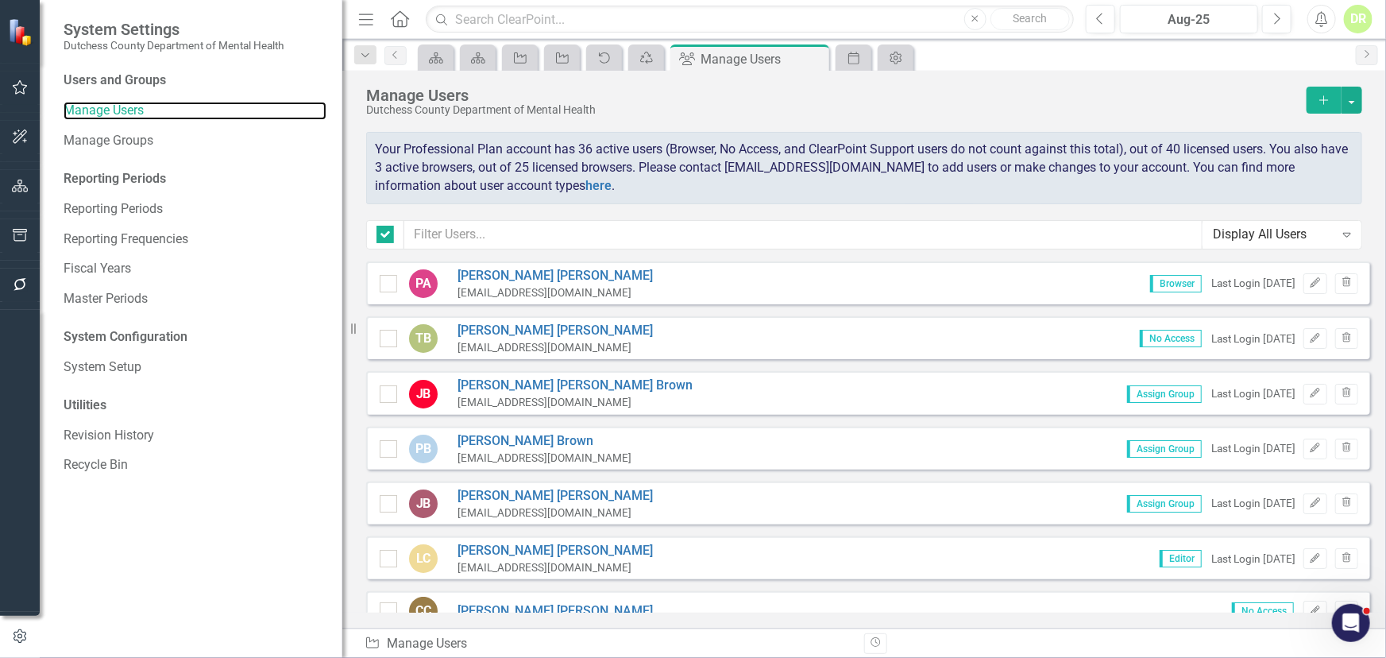
checkbox input "false"
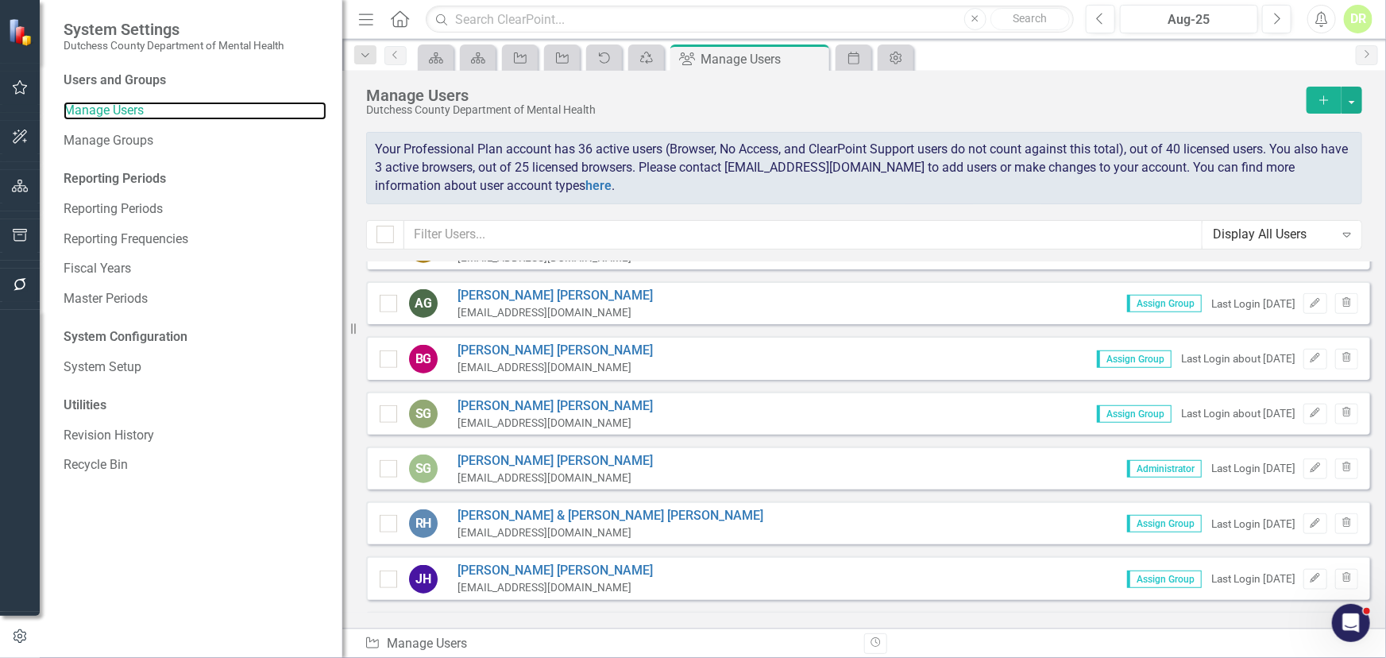
scroll to position [1011, 0]
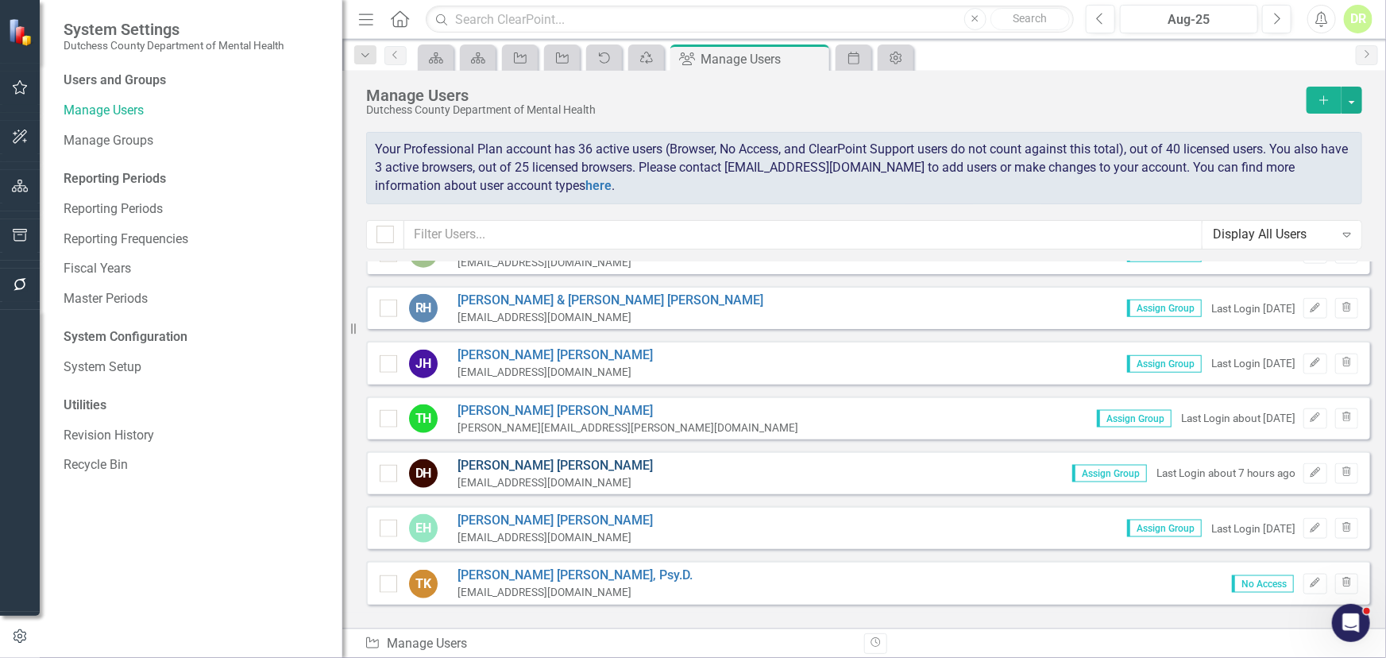
click at [478, 462] on link "[PERSON_NAME]" at bounding box center [555, 466] width 195 height 18
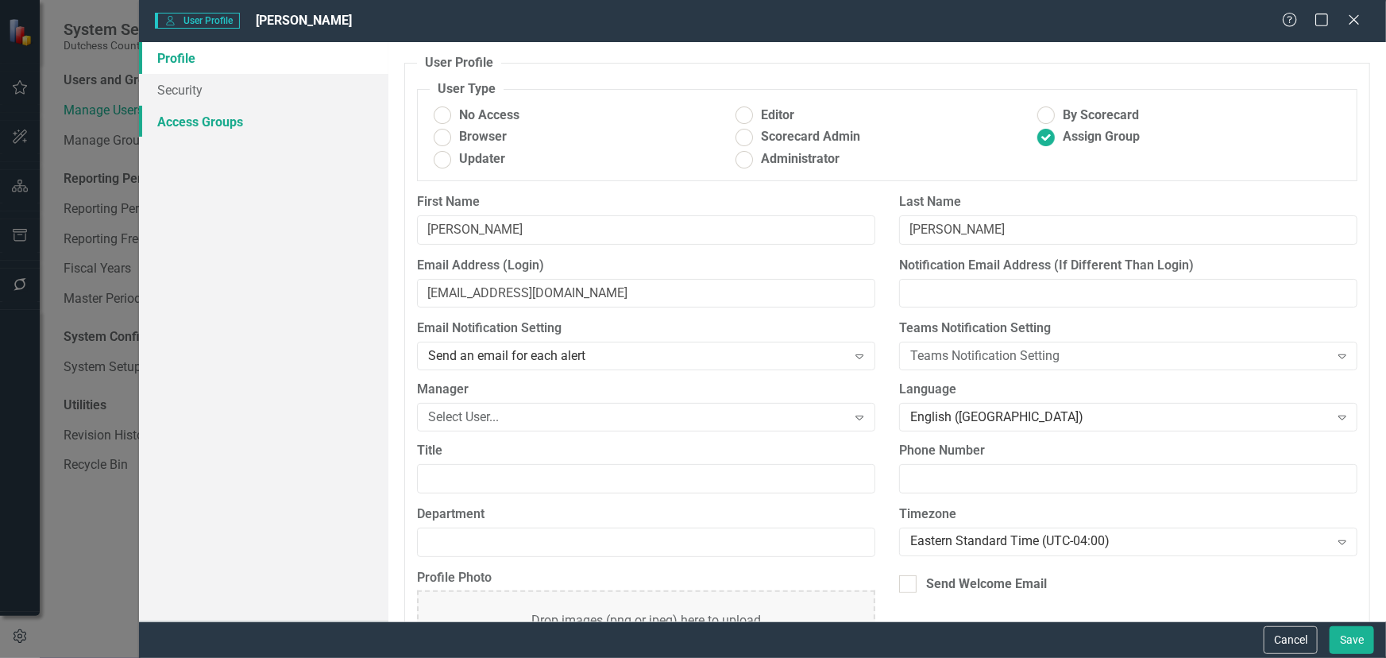
click at [174, 112] on link "Access Groups" at bounding box center [263, 122] width 249 height 32
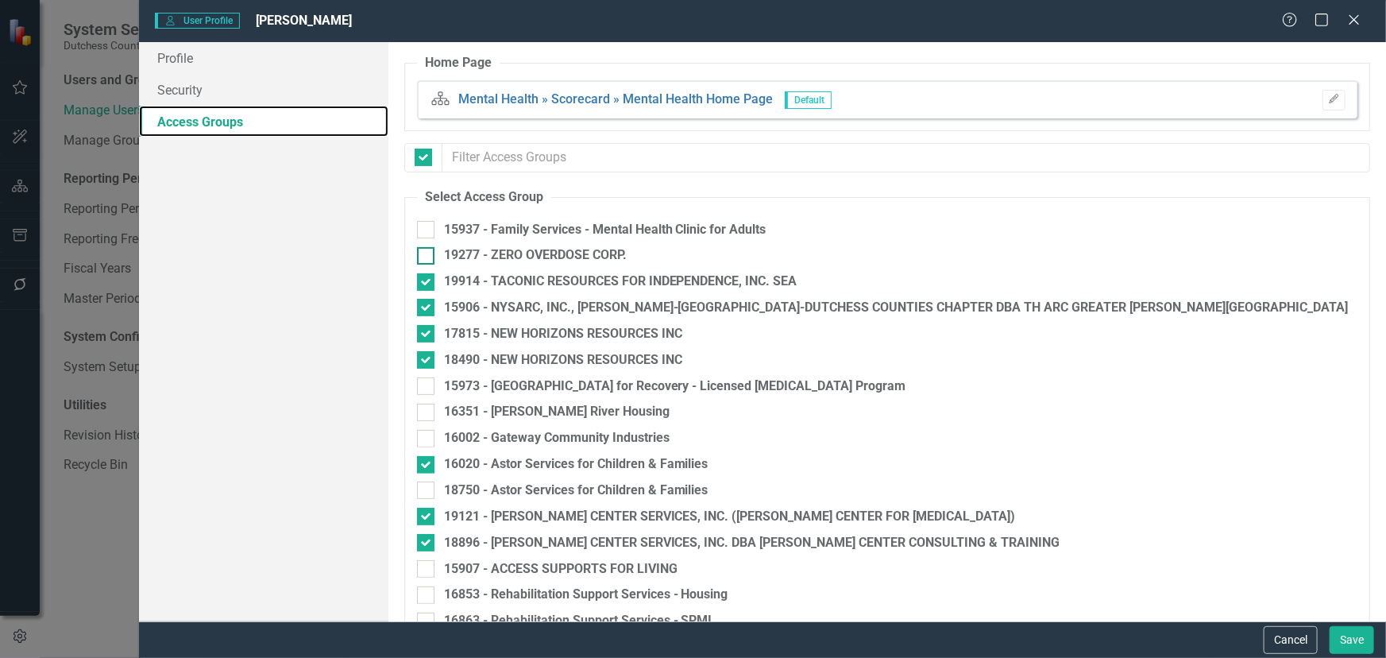
checkbox input "false"
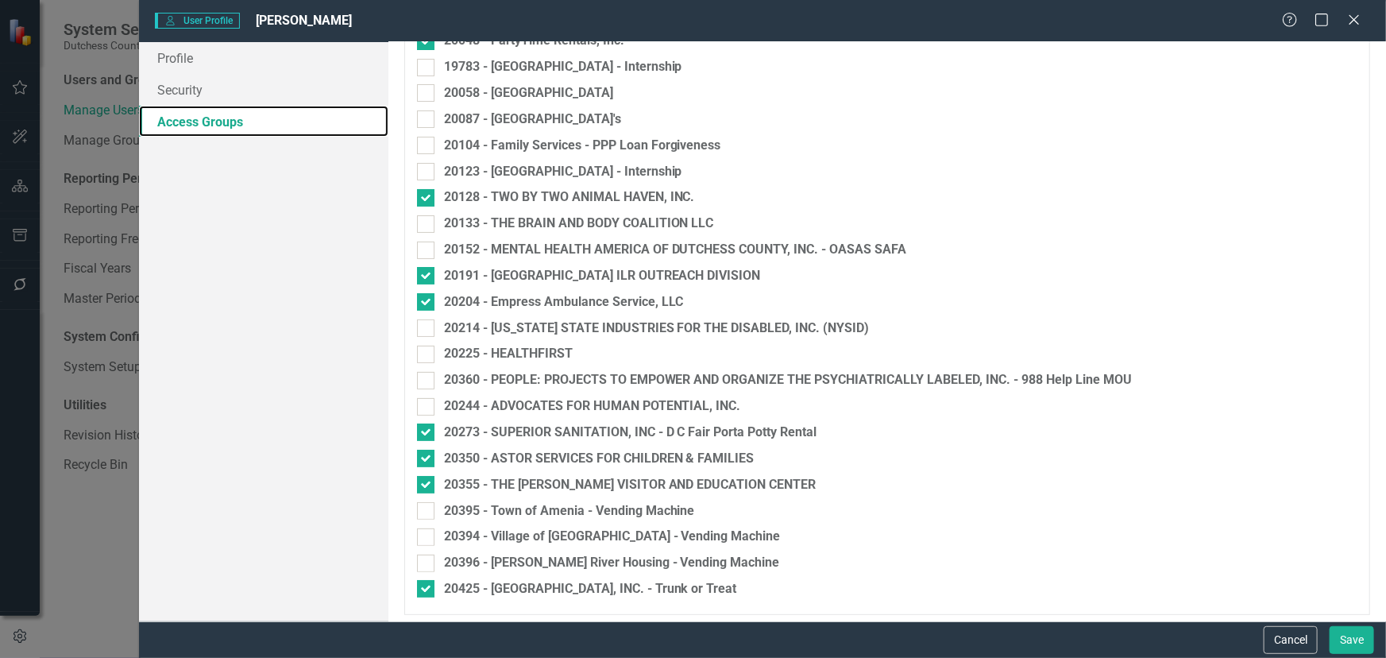
scroll to position [3064, 0]
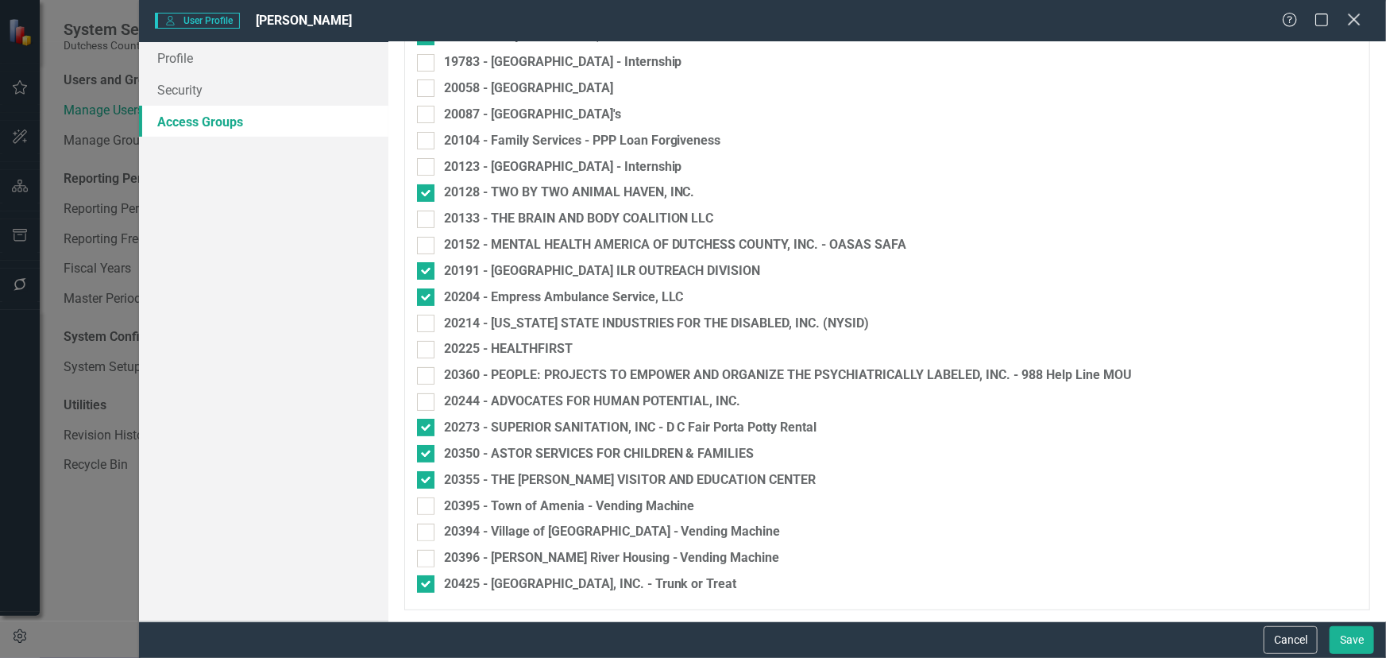
click at [1351, 14] on icon "Close" at bounding box center [1354, 19] width 20 height 15
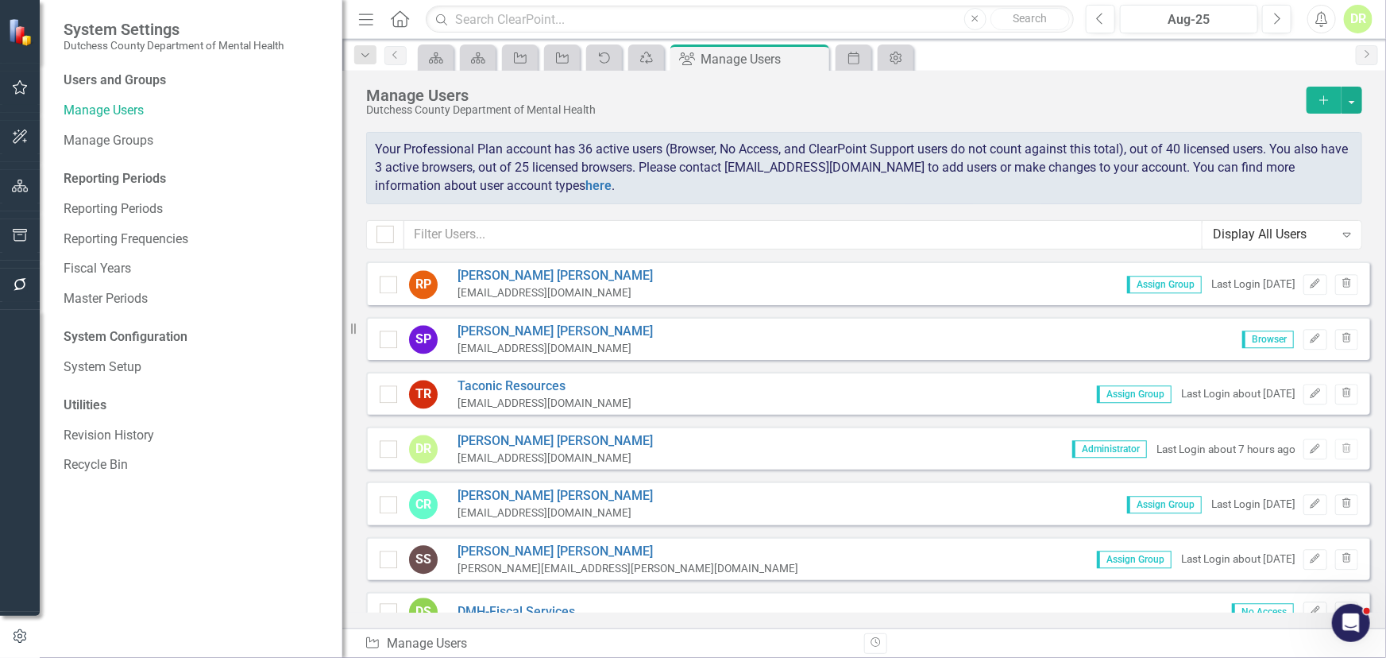
scroll to position [2022, 0]
click at [1309, 443] on icon "Edit" at bounding box center [1315, 448] width 12 height 10
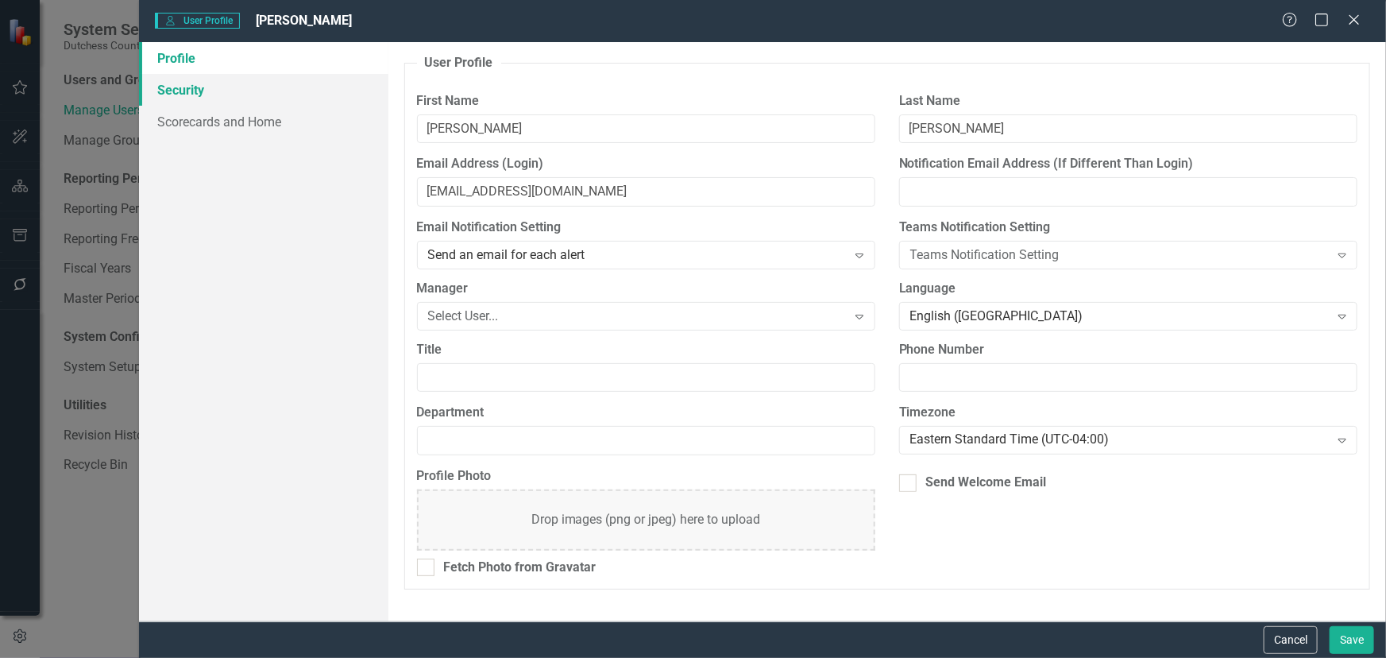
click at [181, 91] on link "Security" at bounding box center [263, 90] width 249 height 32
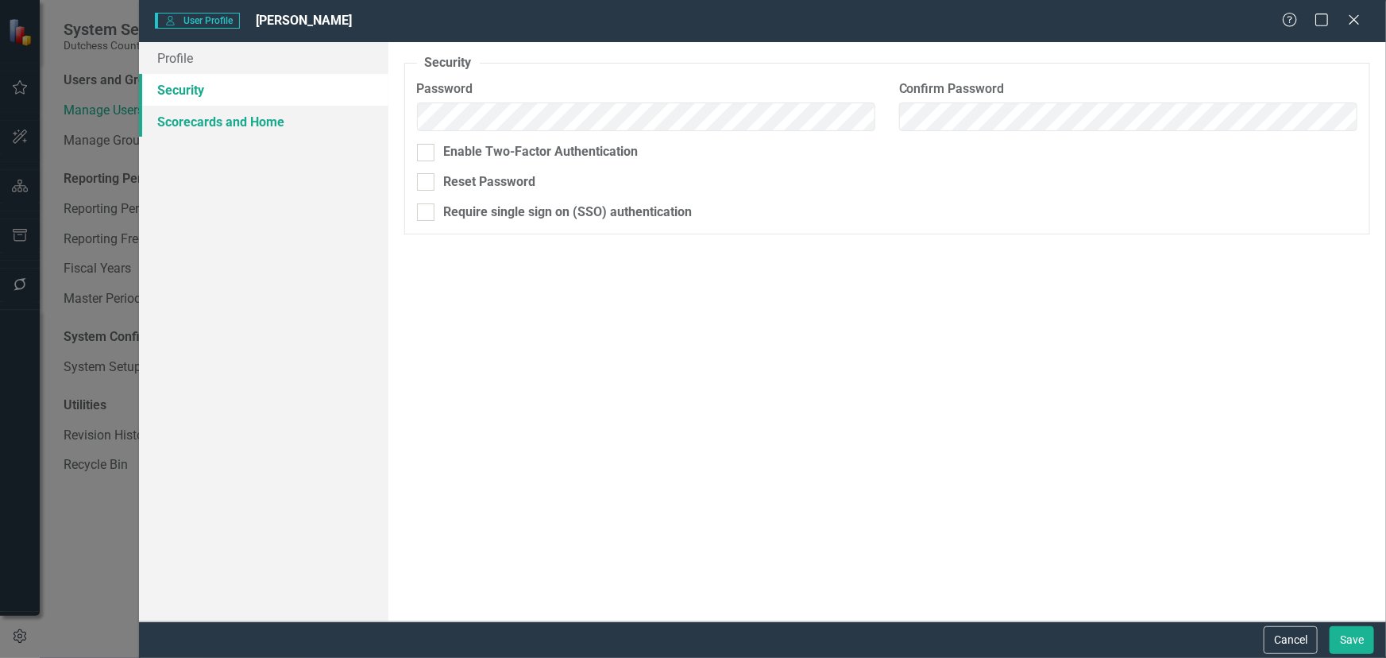
click at [198, 119] on link "Scorecards and Home" at bounding box center [263, 122] width 249 height 32
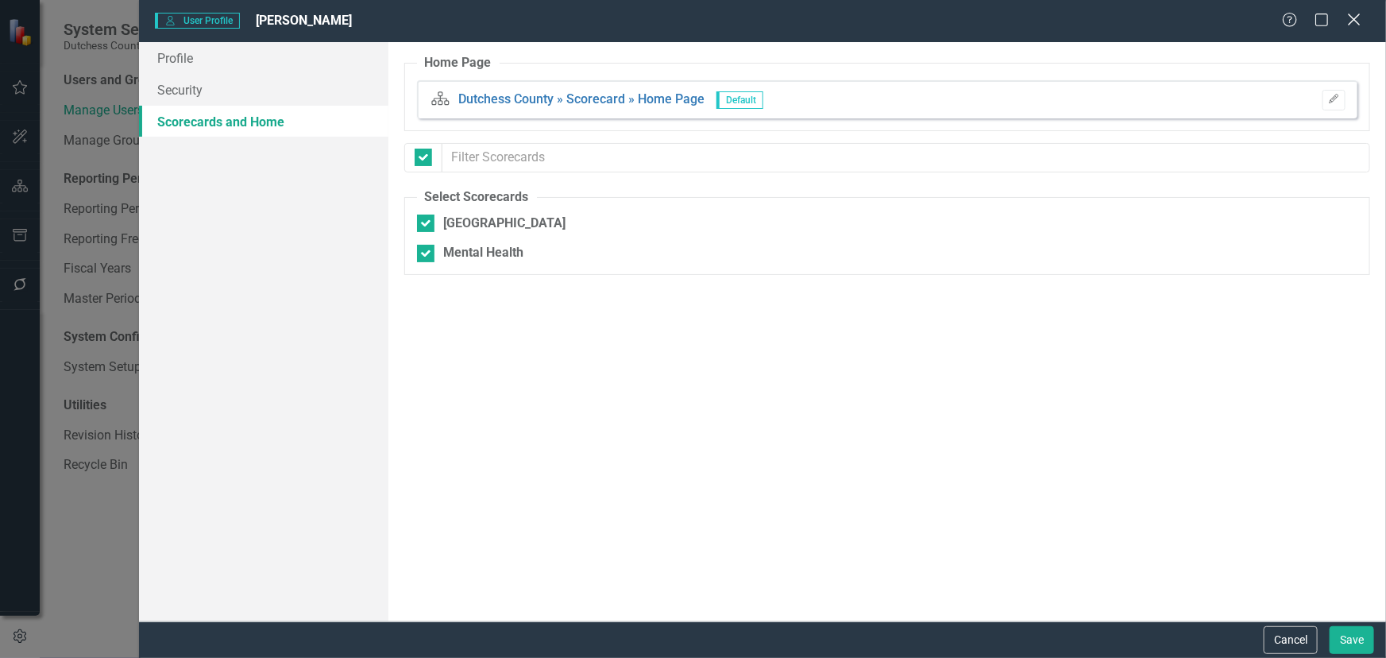
click at [1354, 14] on icon "Close" at bounding box center [1354, 19] width 20 height 15
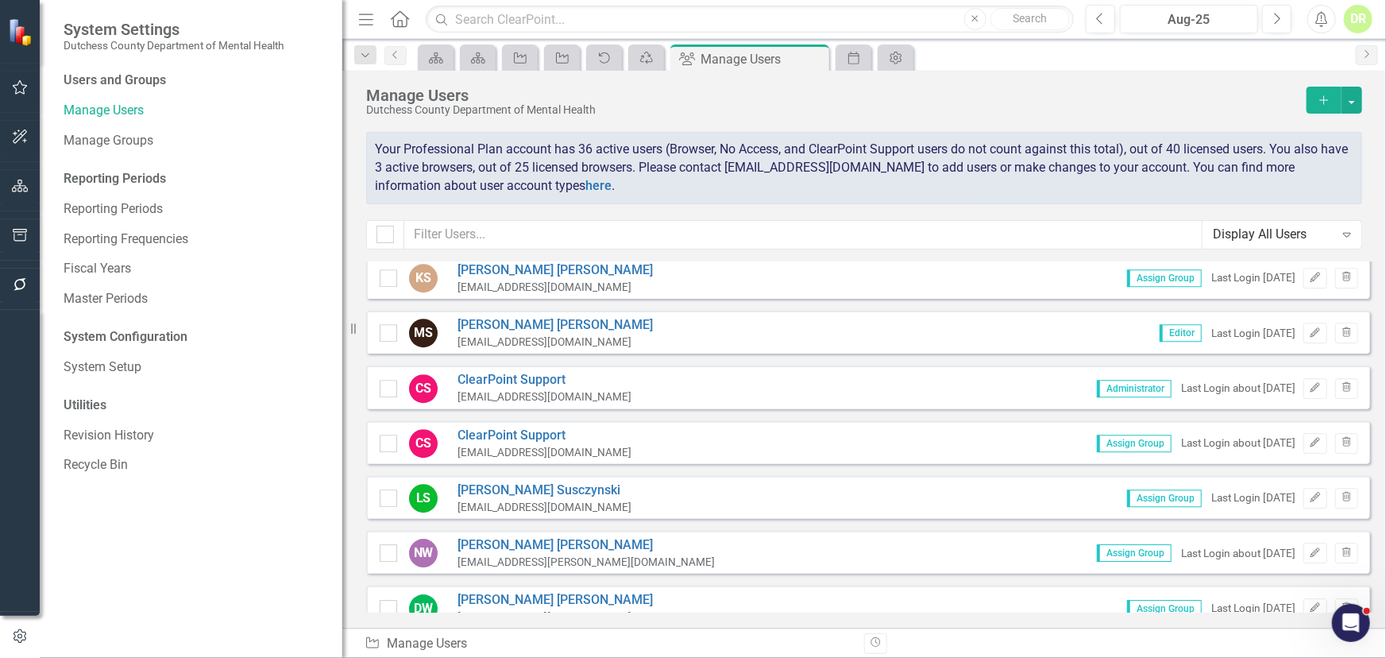
scroll to position [2522, 0]
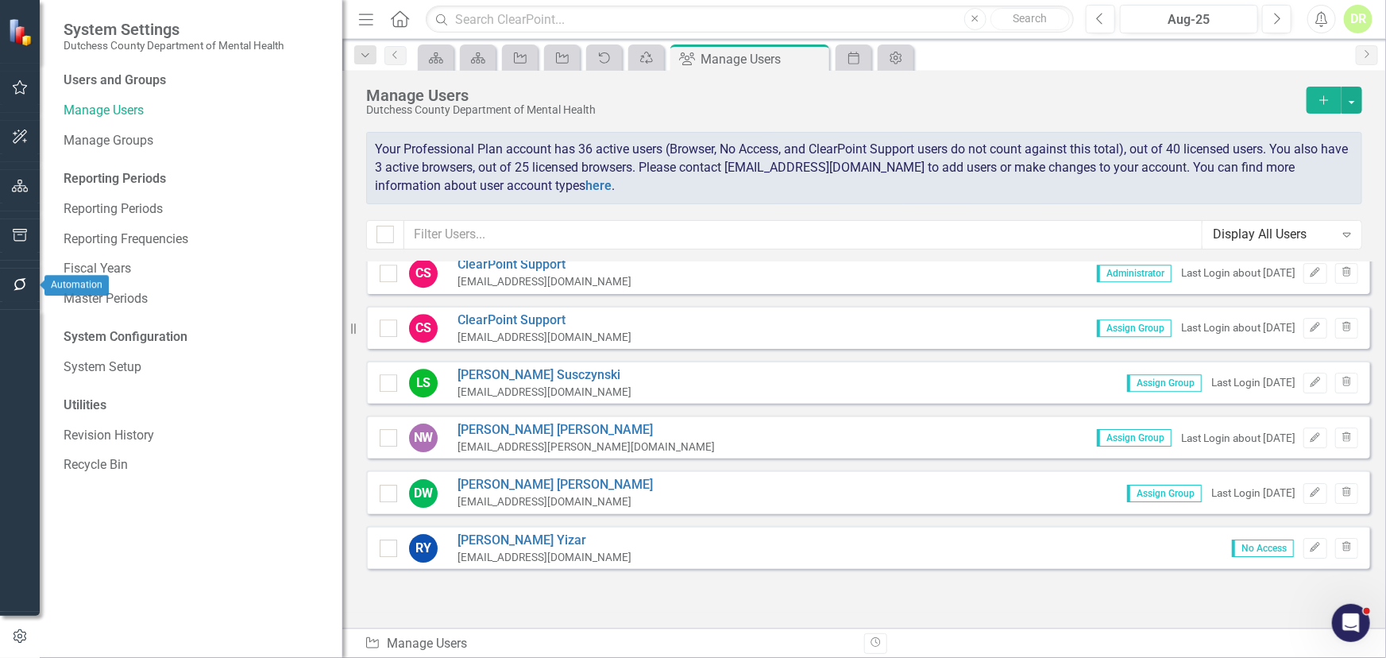
click at [17, 283] on icon "button" at bounding box center [20, 284] width 17 height 13
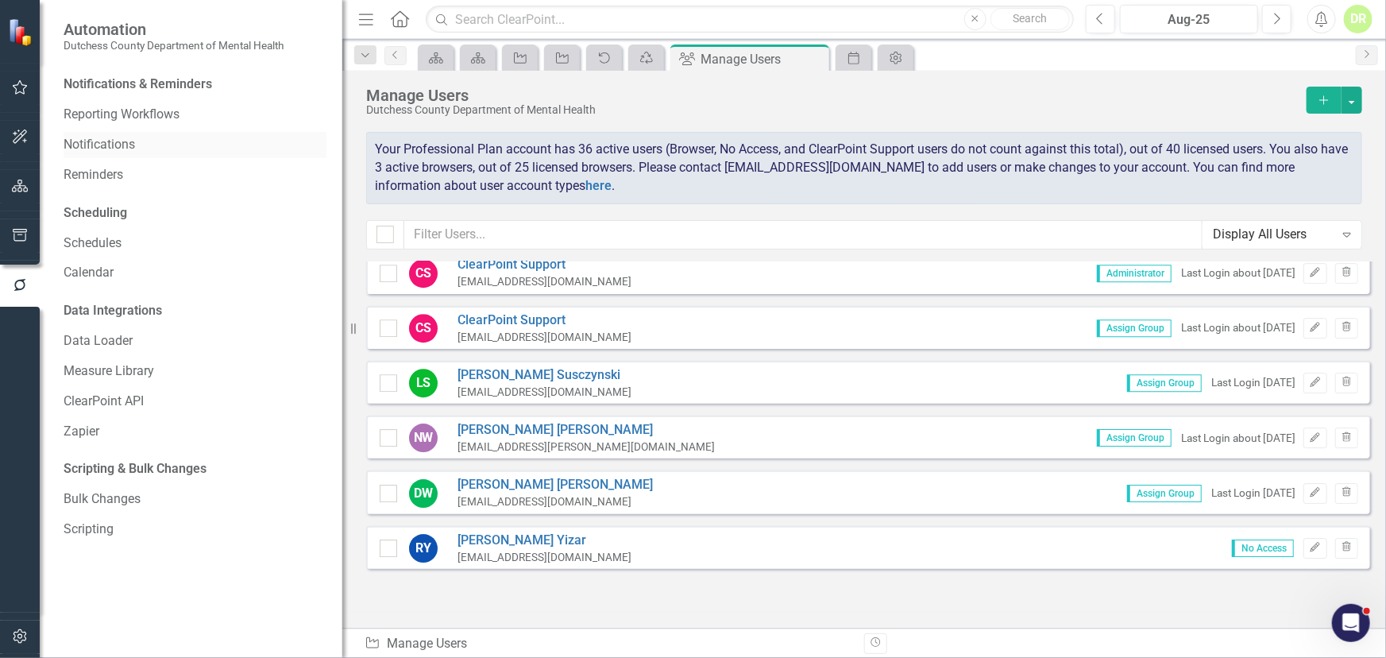
click at [121, 138] on link "Notifications" at bounding box center [195, 145] width 263 height 18
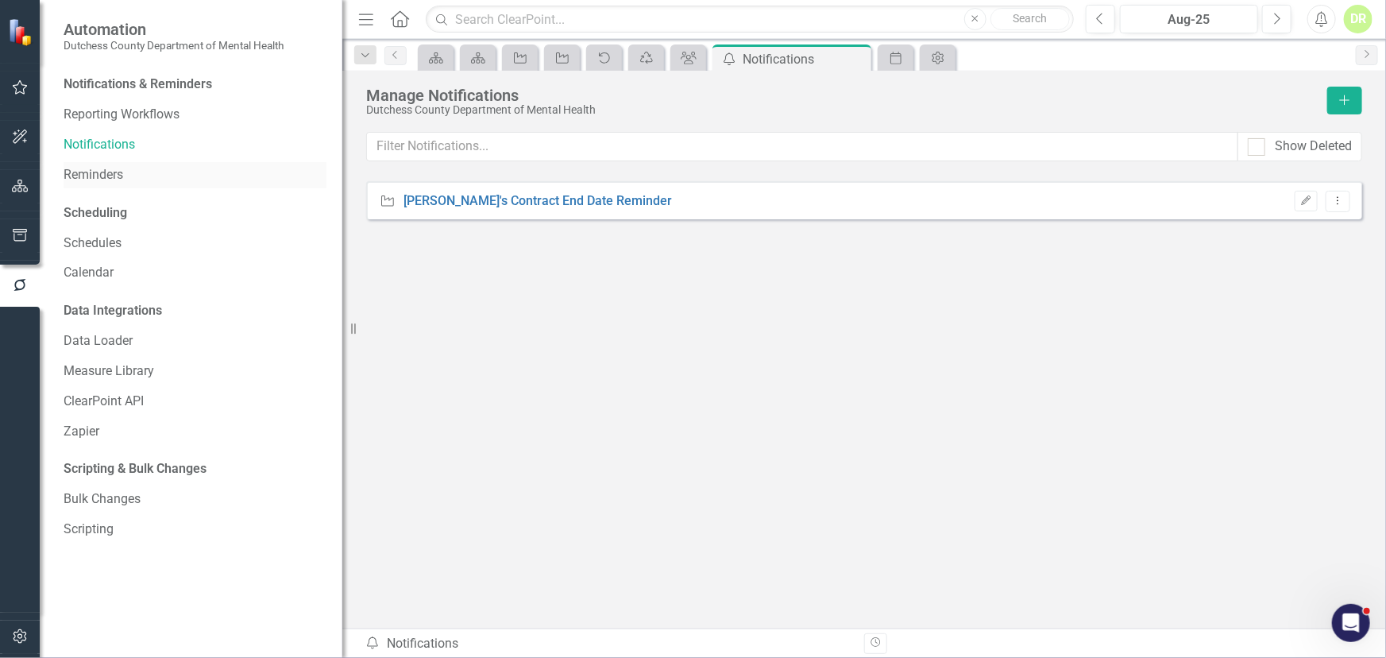
click at [110, 171] on link "Reminders" at bounding box center [195, 175] width 263 height 18
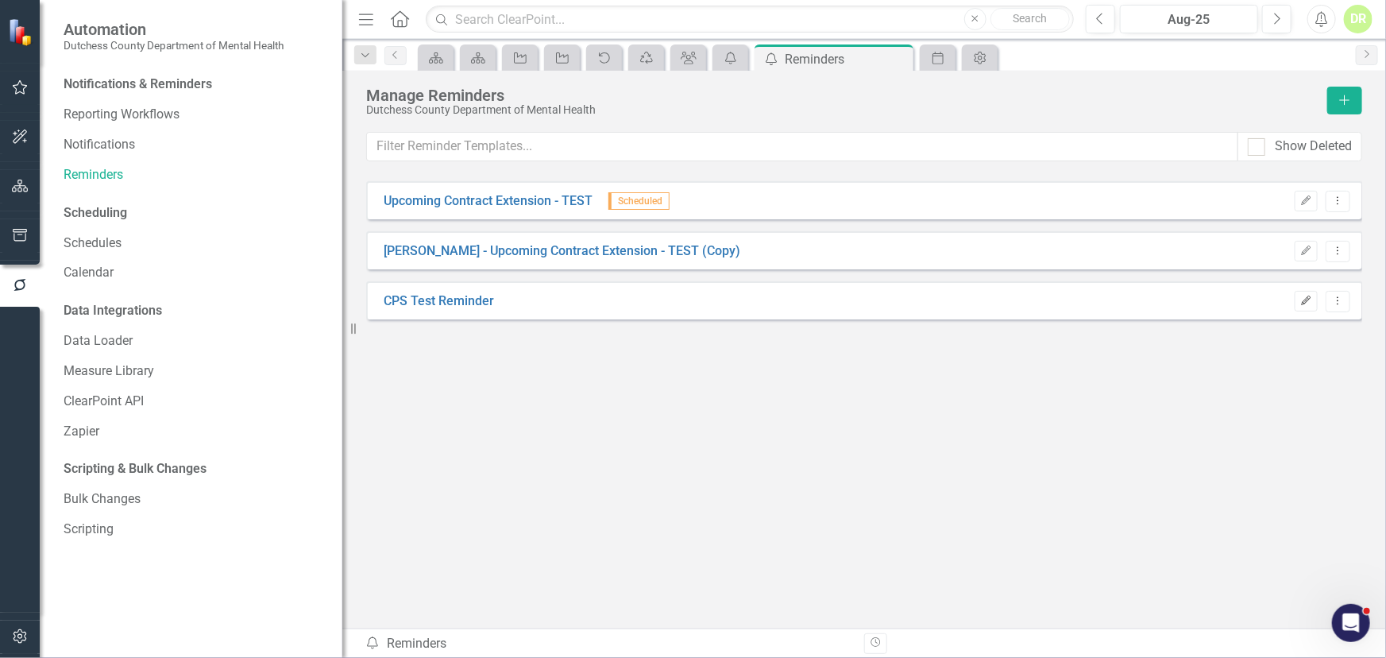
click at [1303, 298] on icon "Edit" at bounding box center [1307, 301] width 12 height 10
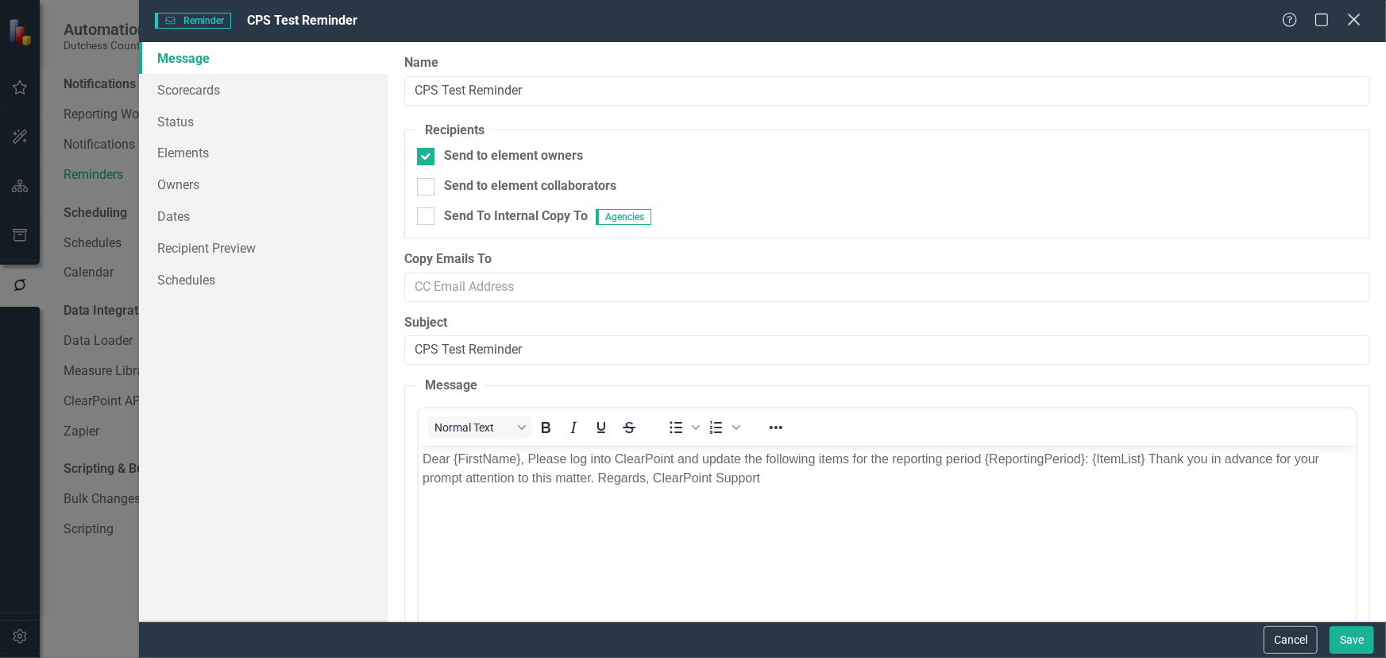
click at [1357, 17] on icon "Close" at bounding box center [1354, 19] width 20 height 15
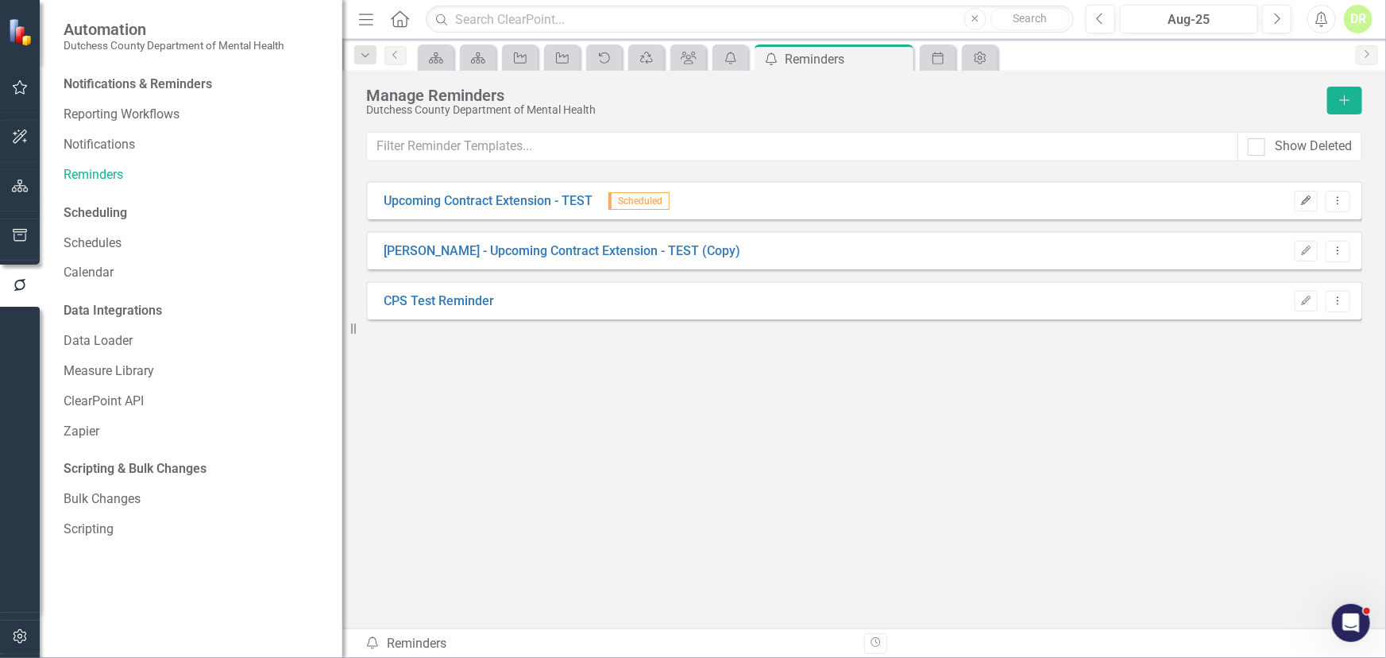
click at [1305, 198] on icon "Edit" at bounding box center [1307, 201] width 12 height 10
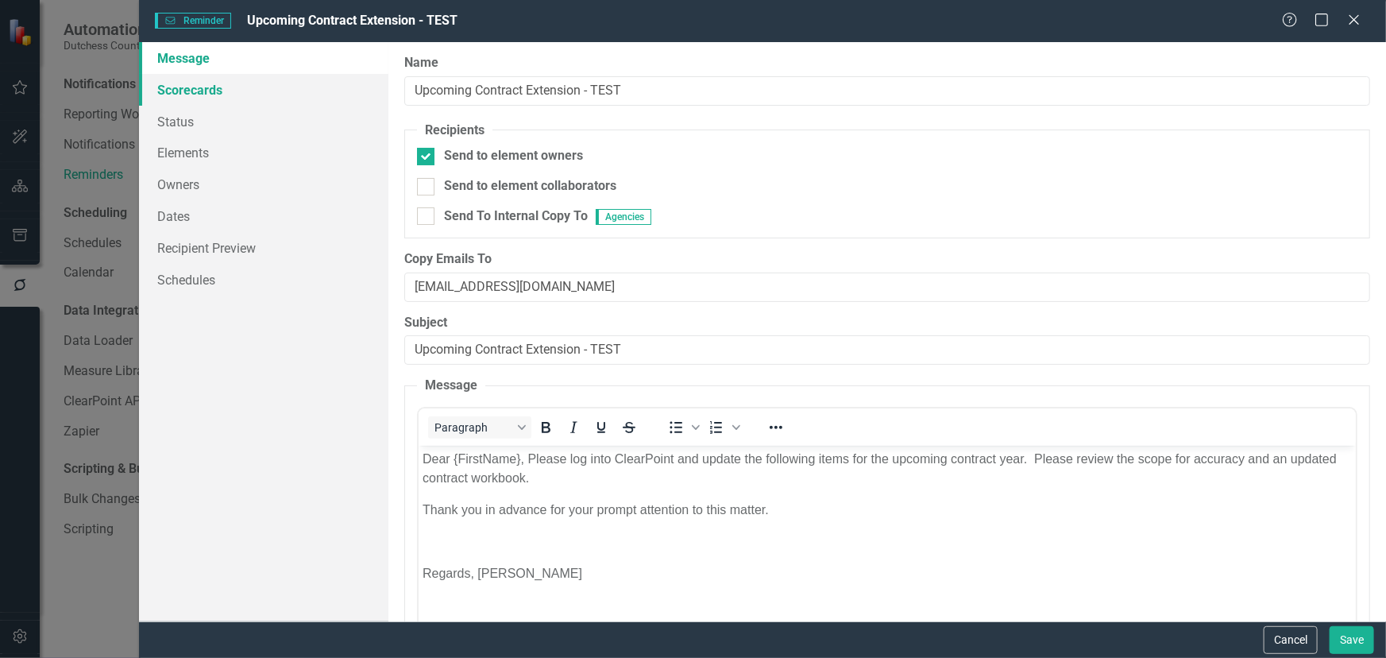
click at [215, 91] on link "Scorecards" at bounding box center [263, 90] width 249 height 32
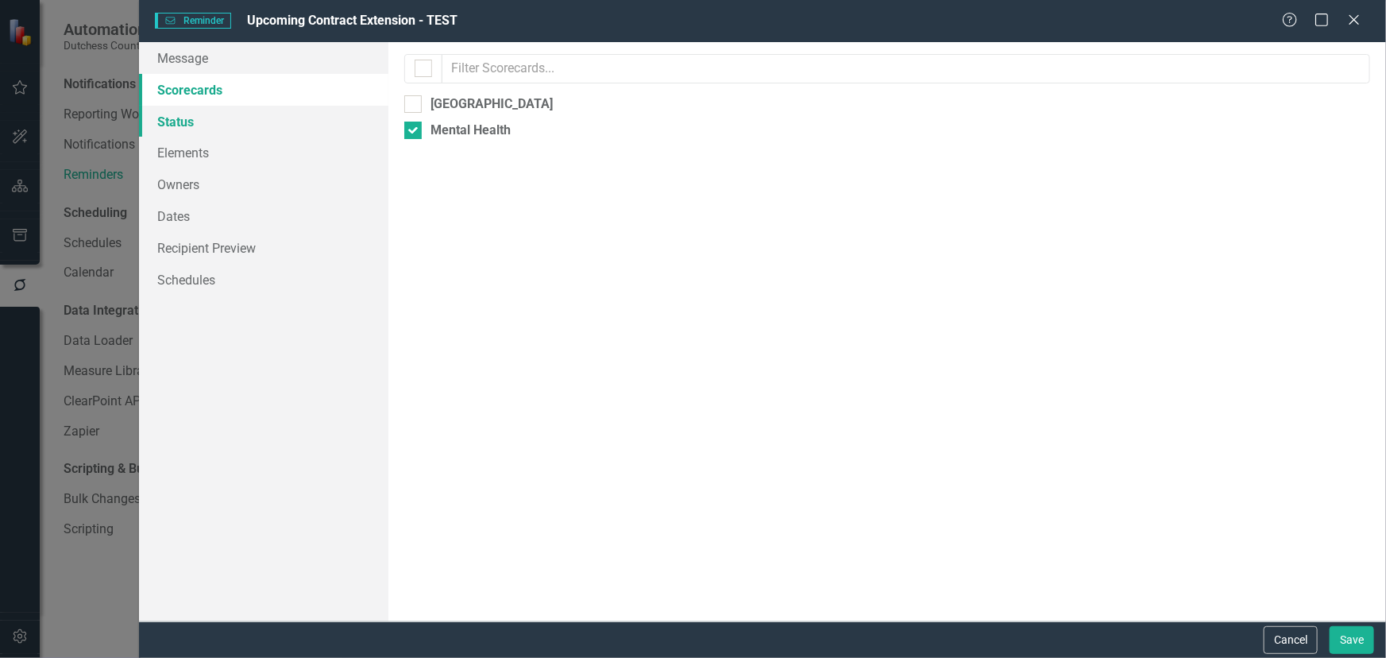
click at [182, 117] on link "Status" at bounding box center [263, 122] width 249 height 32
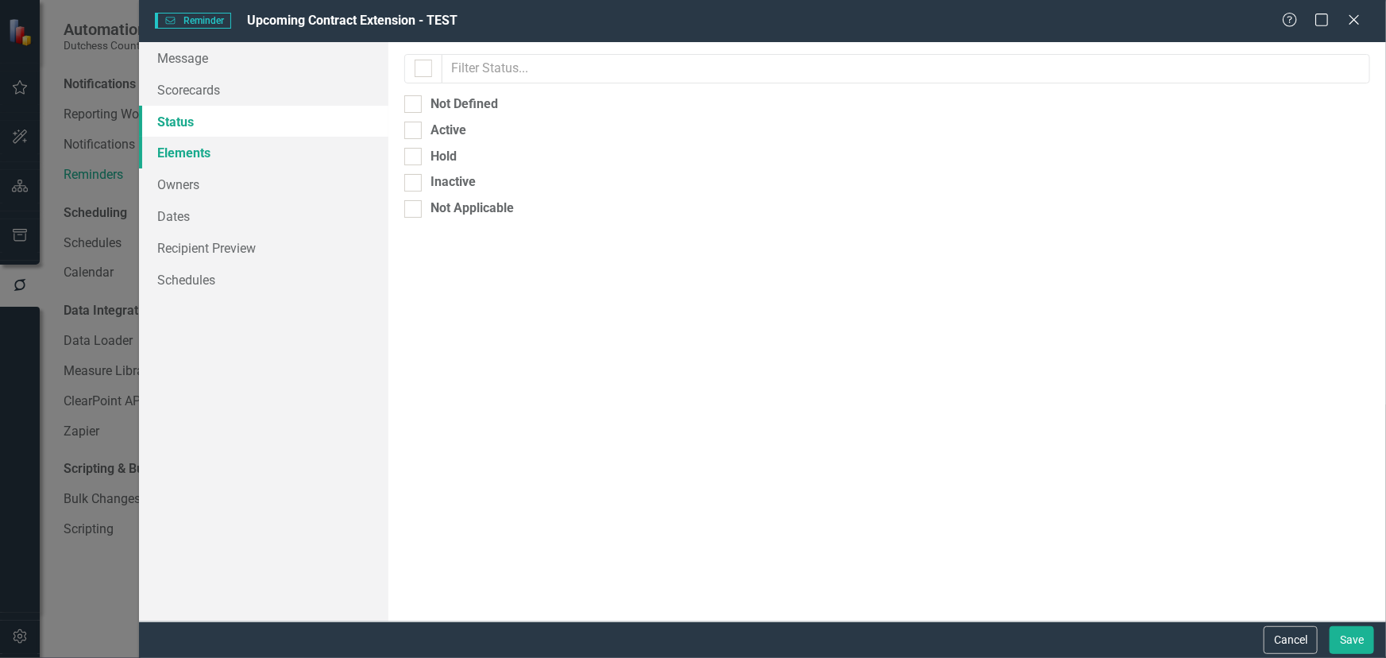
click at [174, 153] on link "Elements" at bounding box center [263, 153] width 249 height 32
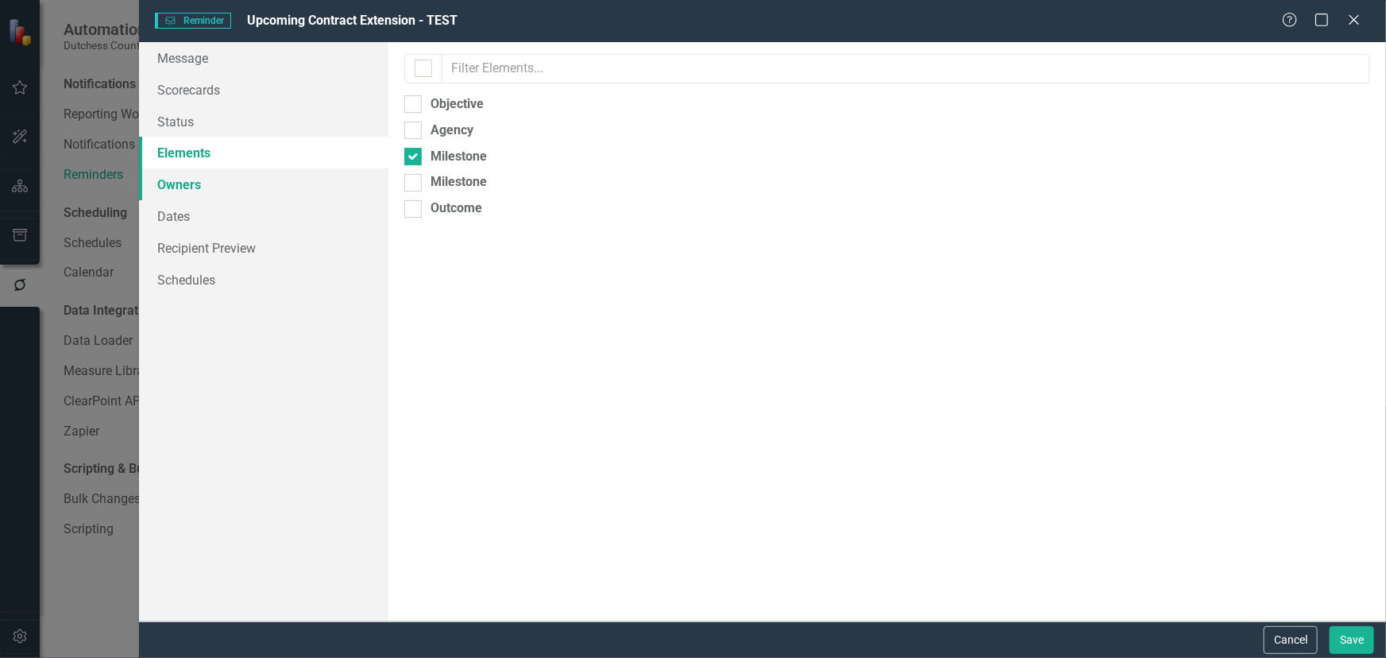
click at [177, 184] on link "Owners" at bounding box center [263, 184] width 249 height 32
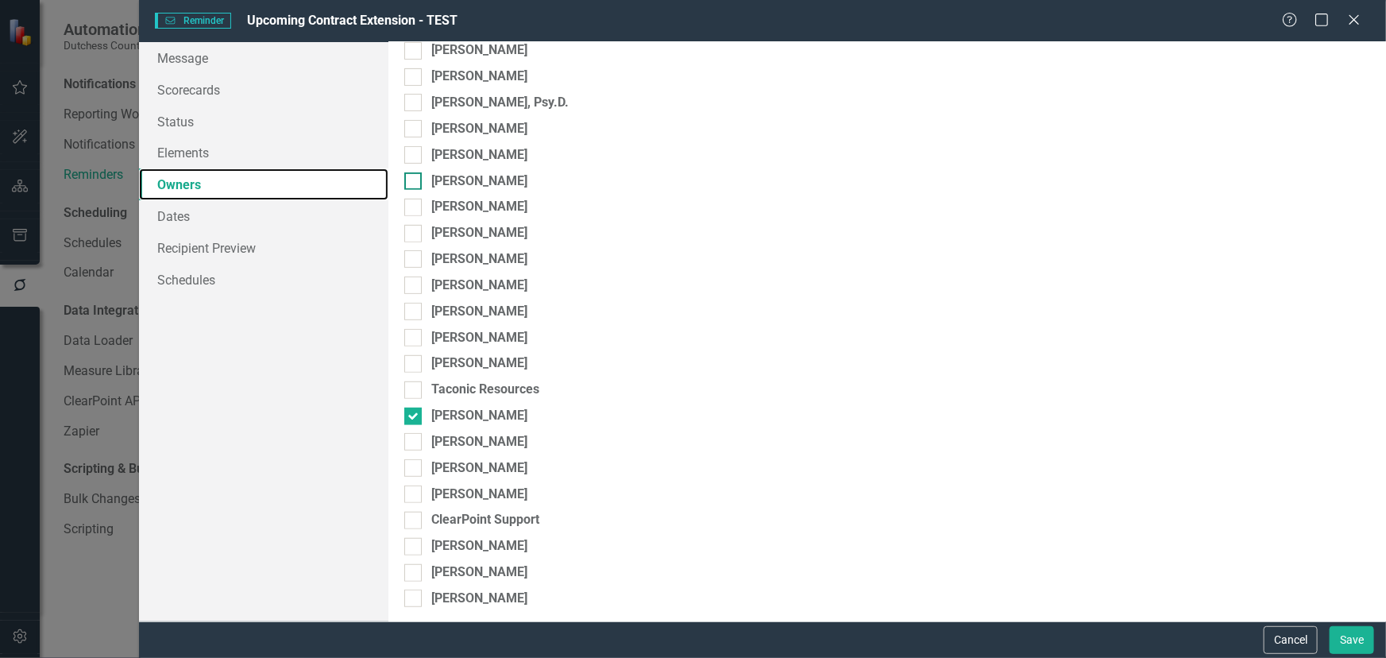
scroll to position [320, 0]
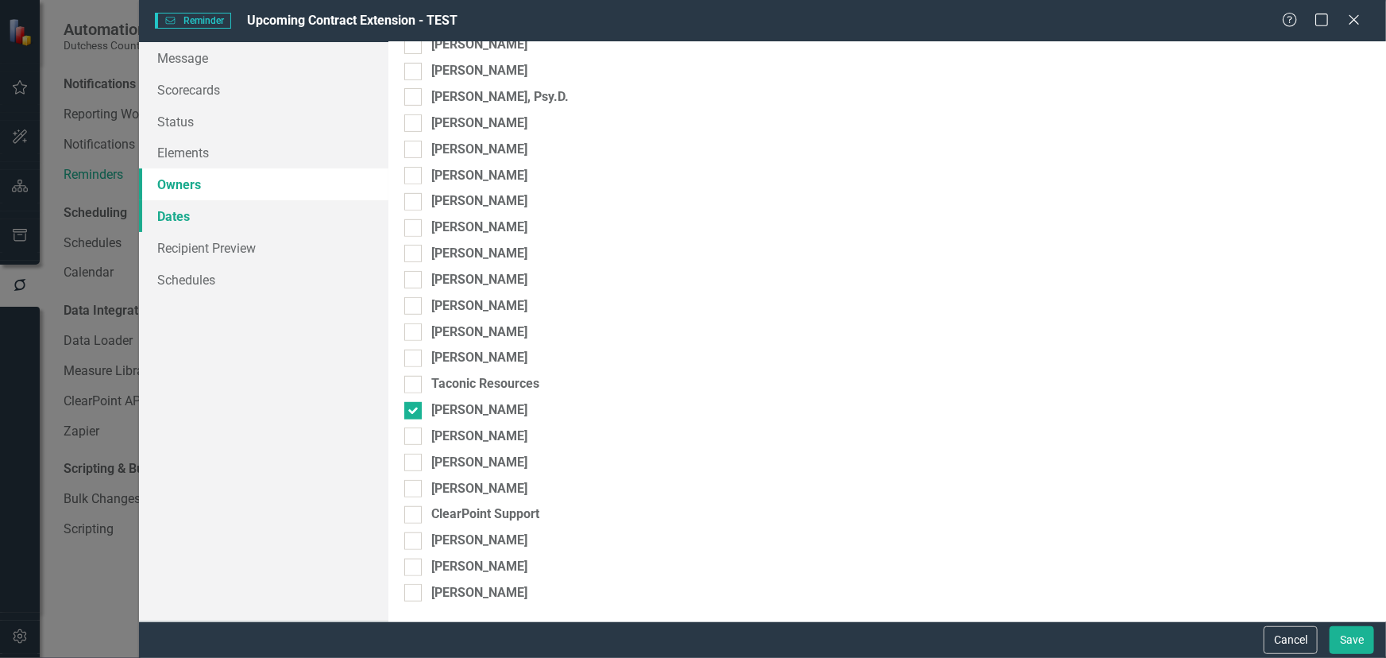
click at [188, 219] on link "Dates" at bounding box center [263, 216] width 249 height 32
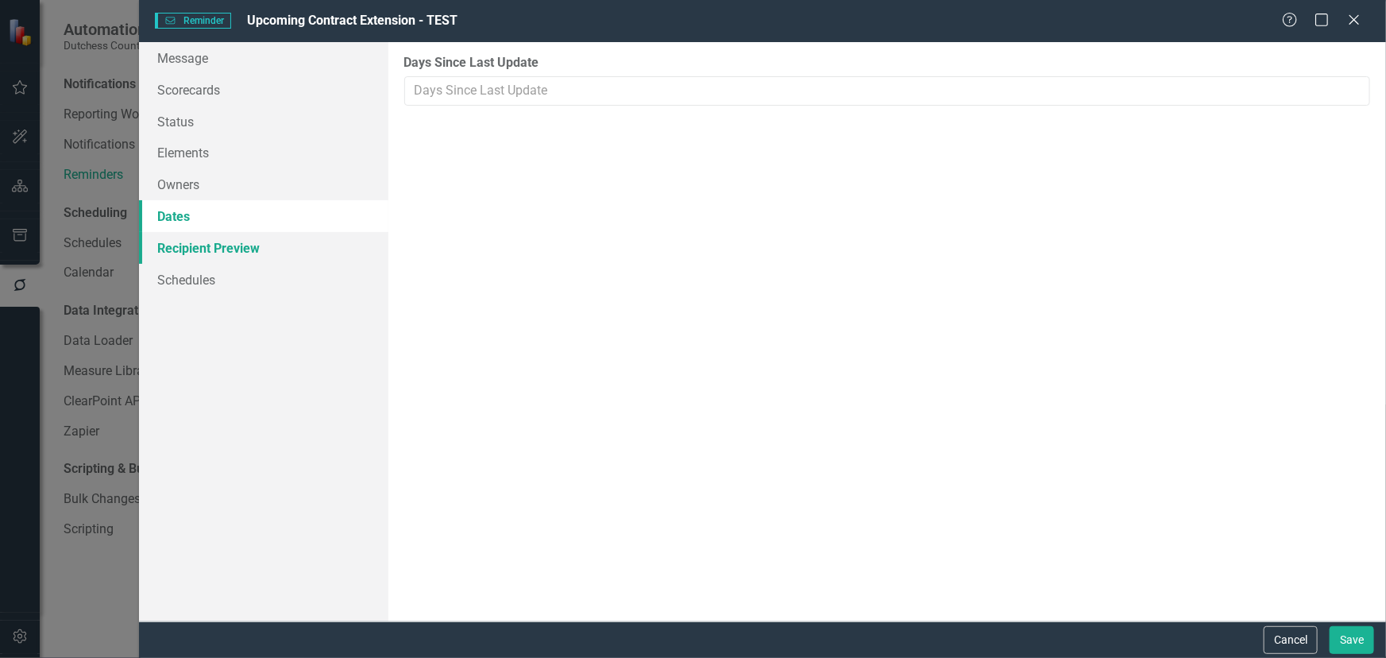
click at [200, 245] on link "Recipient Preview" at bounding box center [263, 248] width 249 height 32
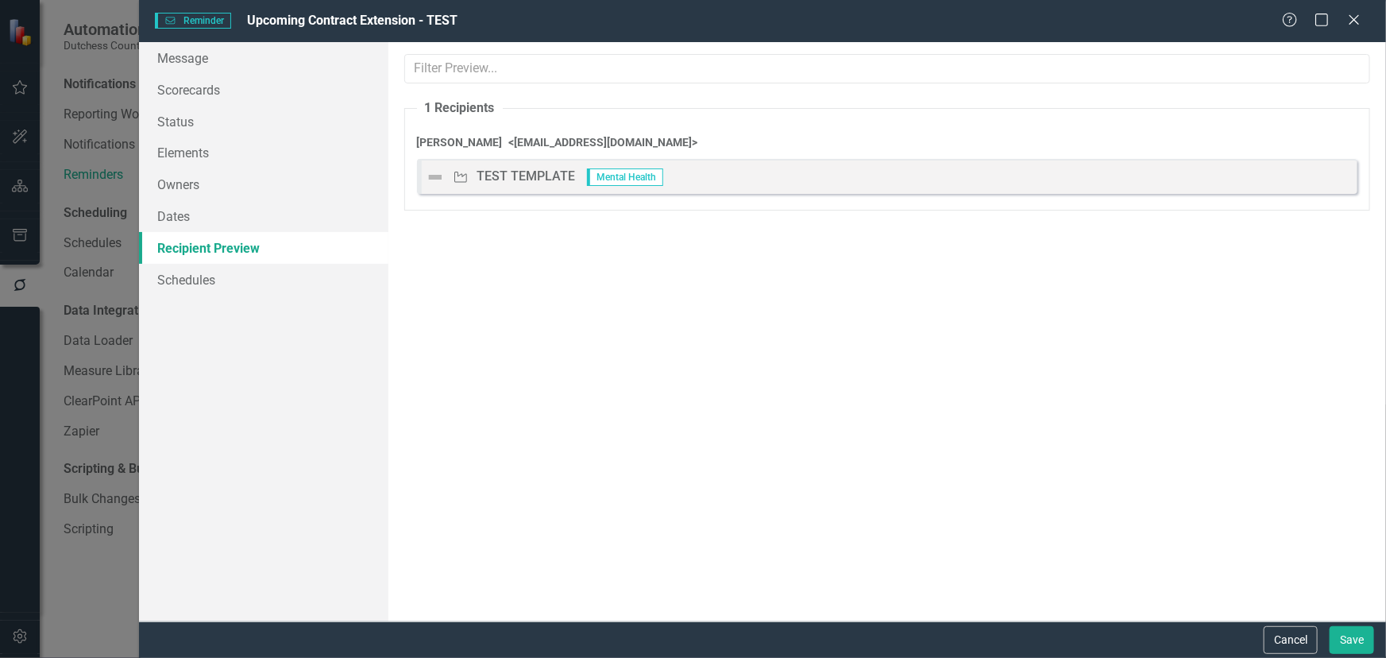
click at [552, 172] on div "TEST TEMPLATE" at bounding box center [526, 177] width 99 height 18
click at [552, 174] on div "TEST TEMPLATE" at bounding box center [526, 177] width 99 height 18
click at [524, 168] on div "TEST TEMPLATE" at bounding box center [526, 177] width 99 height 18
click at [526, 178] on div "TEST TEMPLATE" at bounding box center [526, 177] width 99 height 18
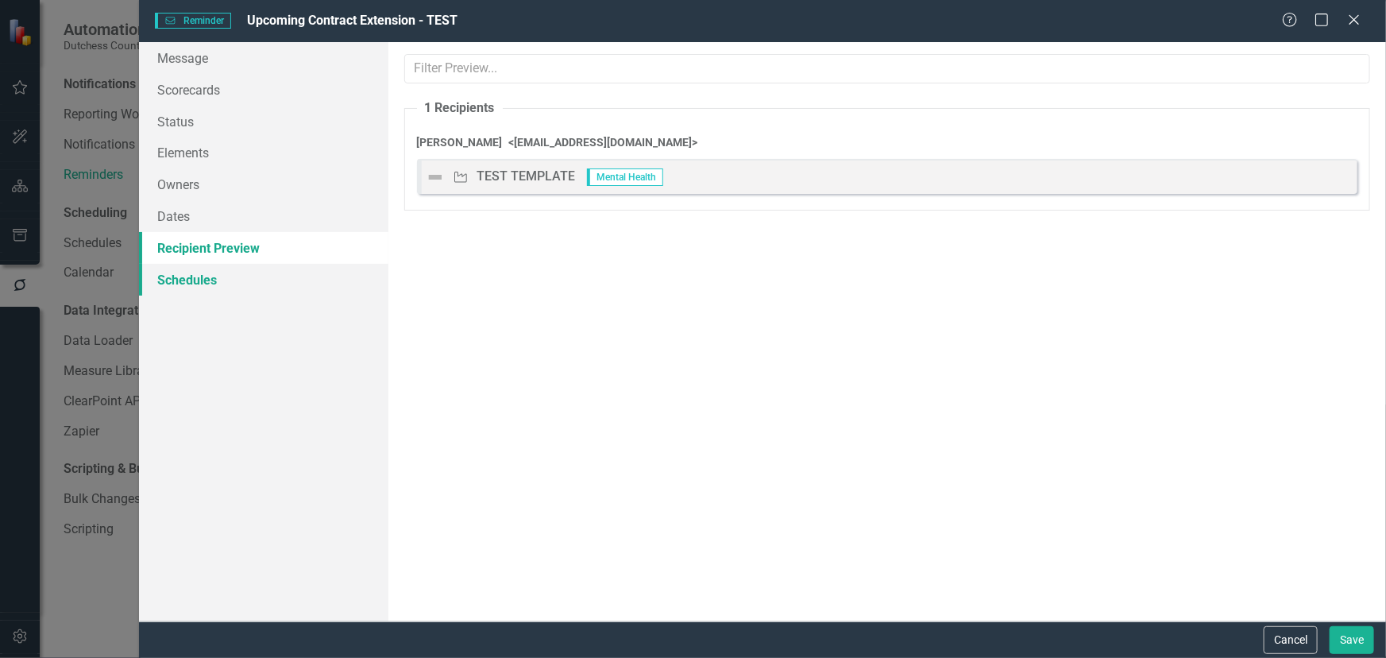
click at [188, 280] on link "Schedules" at bounding box center [263, 280] width 249 height 32
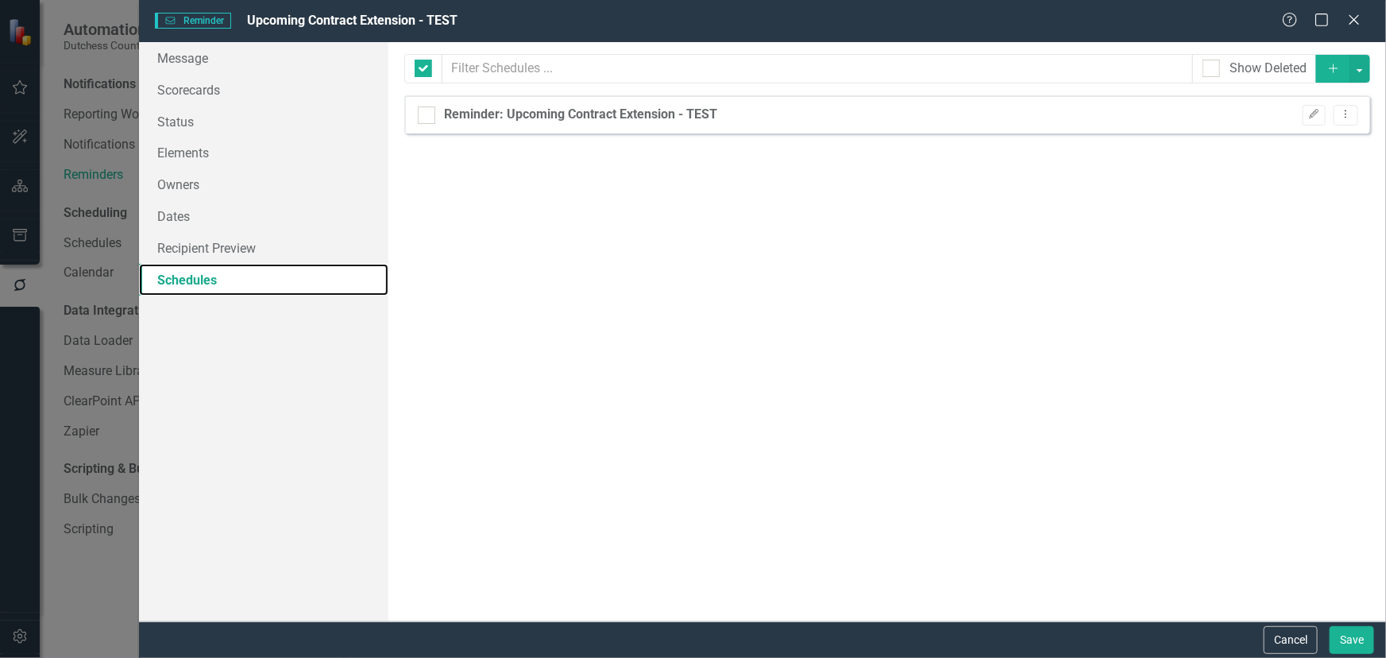
checkbox input "false"
drag, startPoint x: 1354, startPoint y: 16, endPoint x: 1154, endPoint y: 102, distance: 217.1
click at [1354, 22] on icon "Close" at bounding box center [1355, 20] width 16 height 13
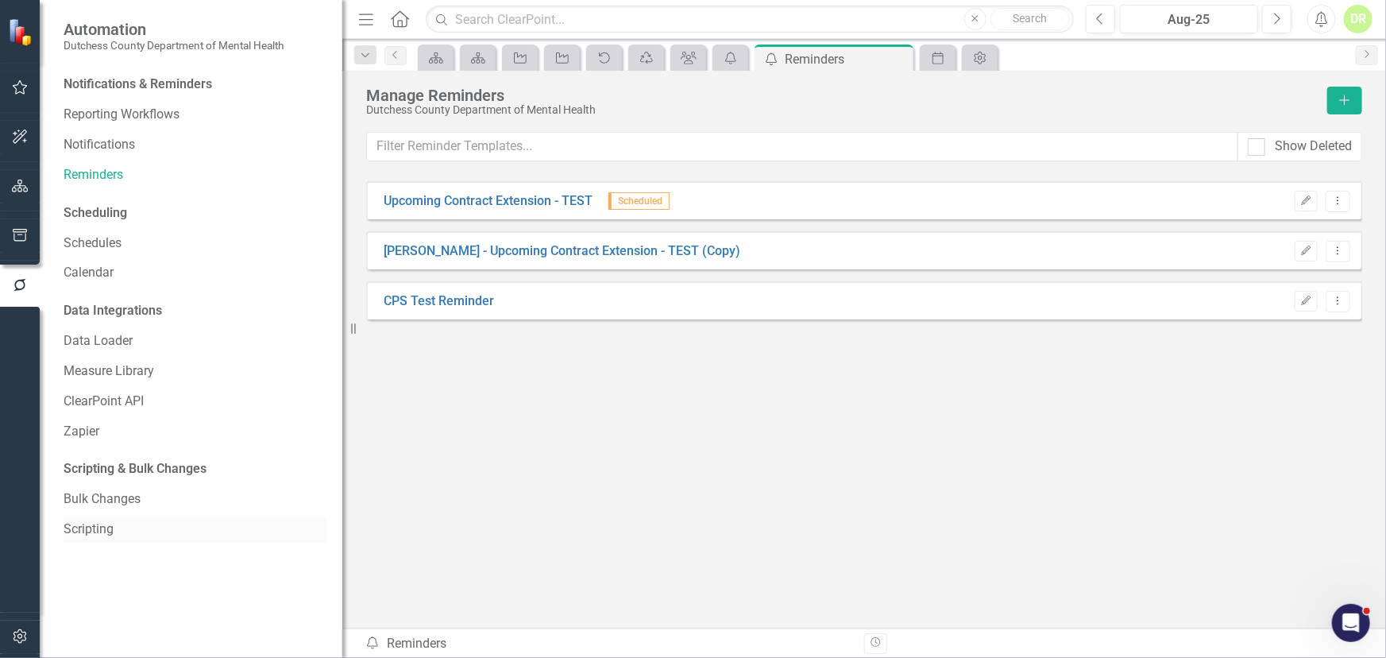
click at [92, 530] on link "Scripting" at bounding box center [195, 529] width 263 height 18
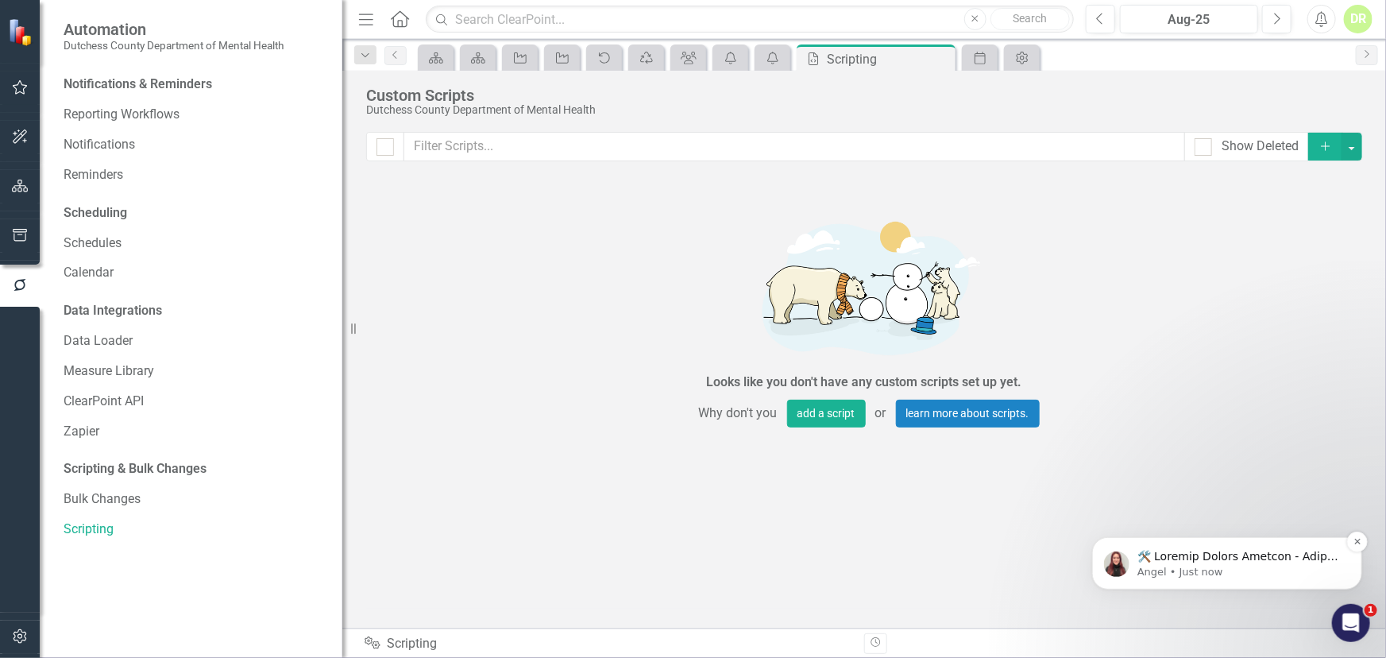
click at [1190, 560] on p "Notification stack" at bounding box center [1239, 556] width 205 height 16
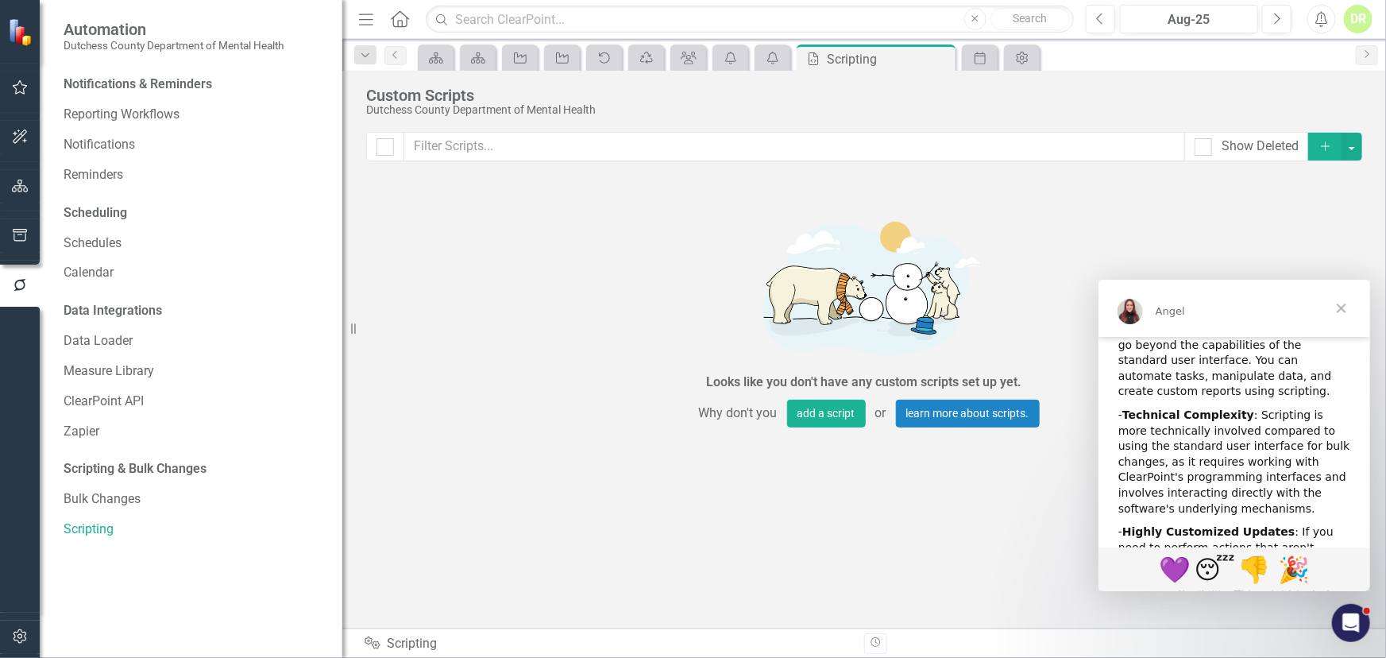
scroll to position [433, 0]
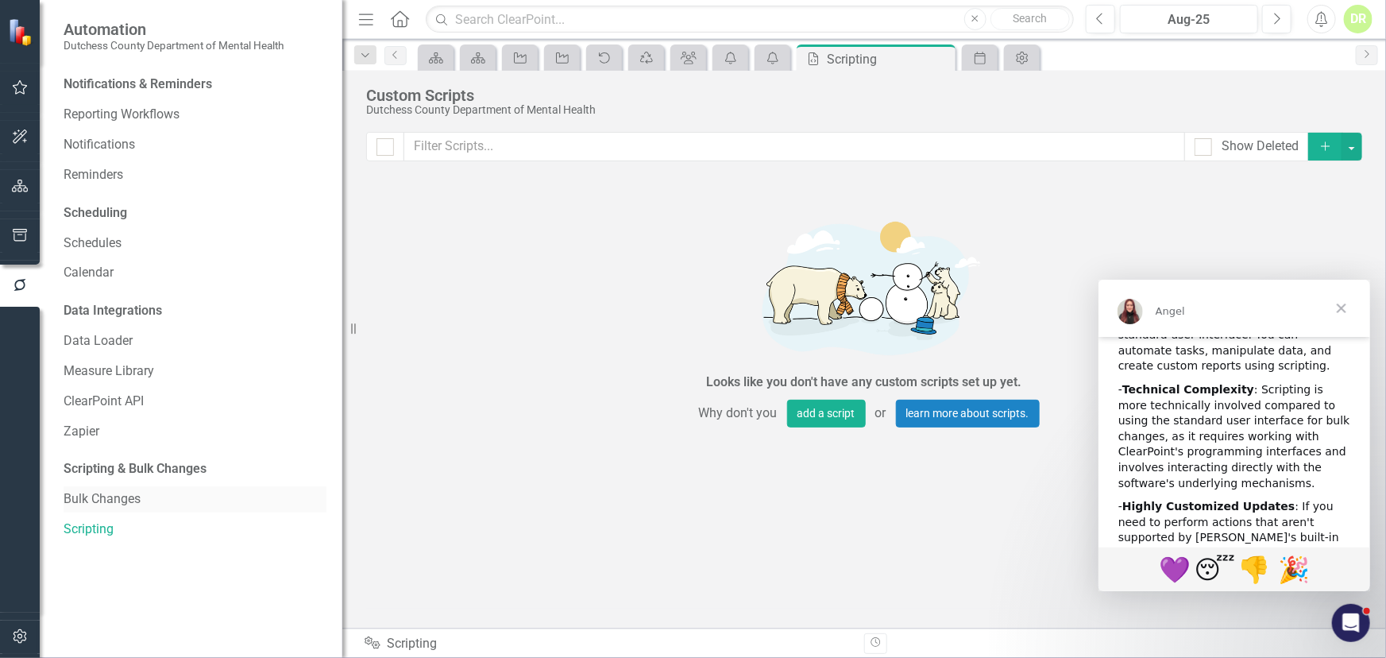
click at [111, 501] on link "Bulk Changes" at bounding box center [195, 499] width 263 height 18
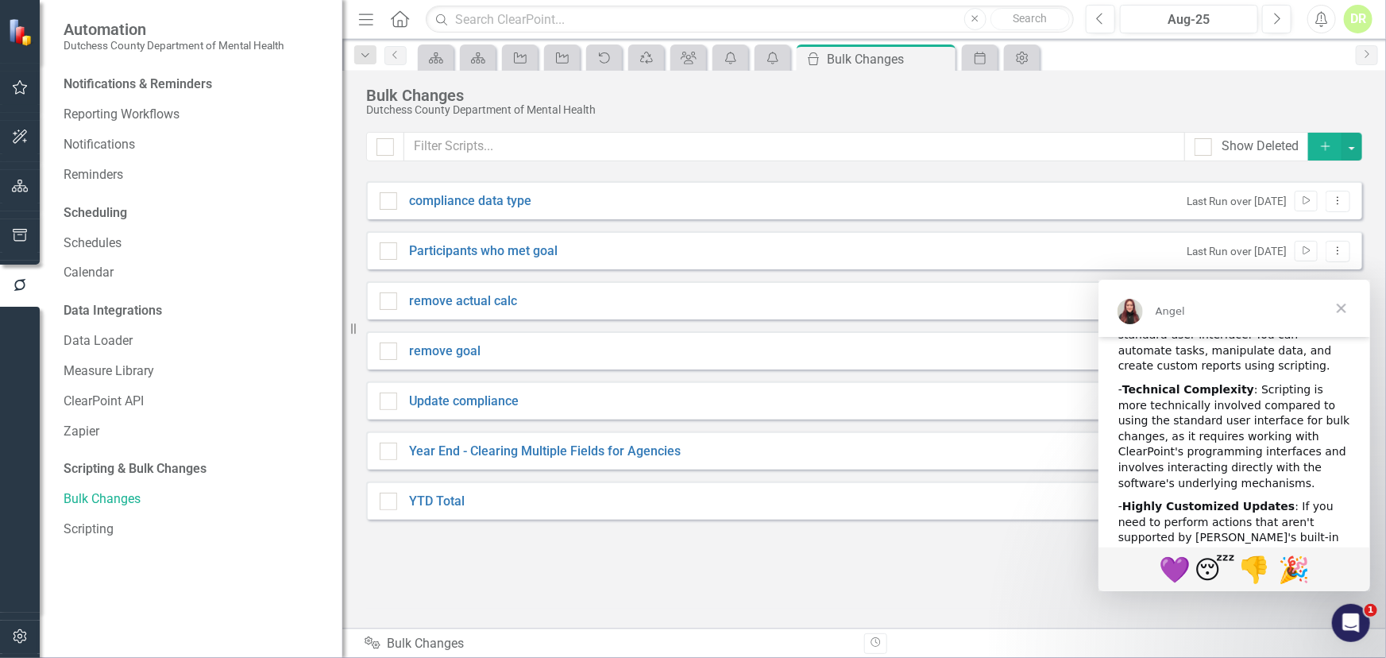
click at [1340, 304] on span "Close" at bounding box center [1341, 307] width 57 height 57
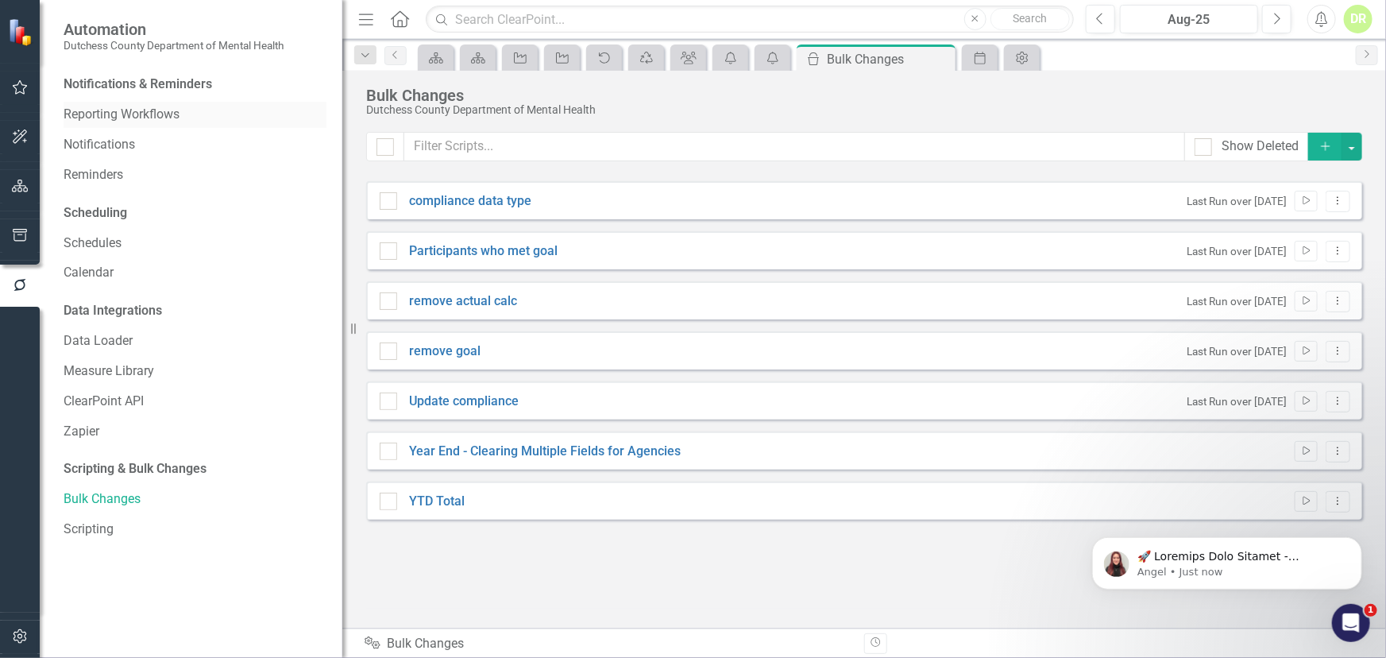
click at [156, 117] on link "Reporting Workflows" at bounding box center [195, 115] width 263 height 18
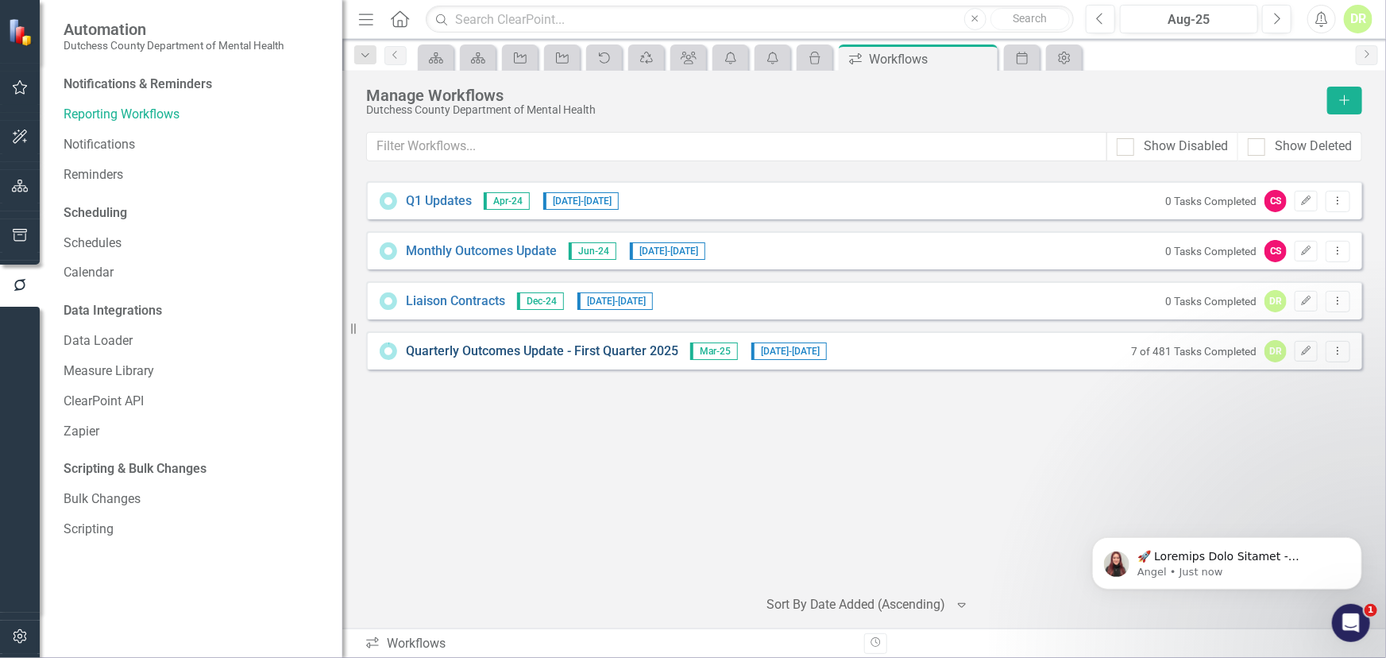
click at [485, 354] on link "Quarterly Outcomes Update - First Quarter 2025" at bounding box center [542, 351] width 273 height 18
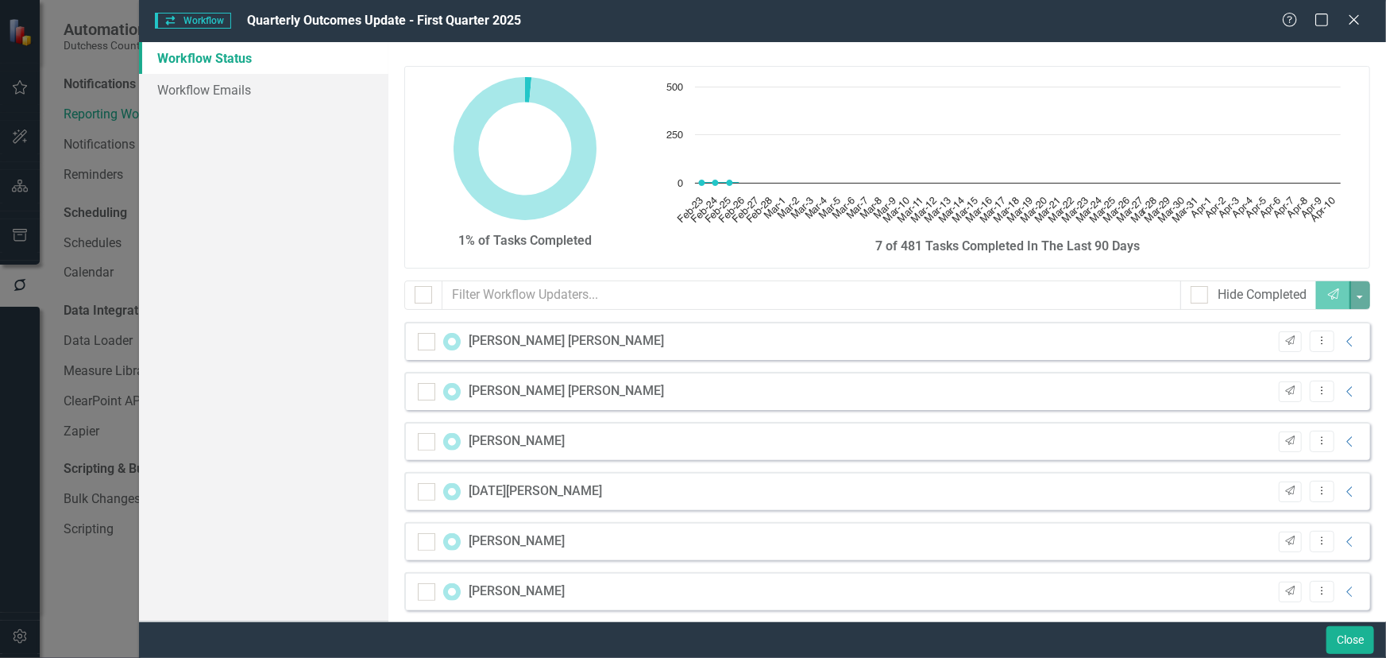
checkbox input "false"
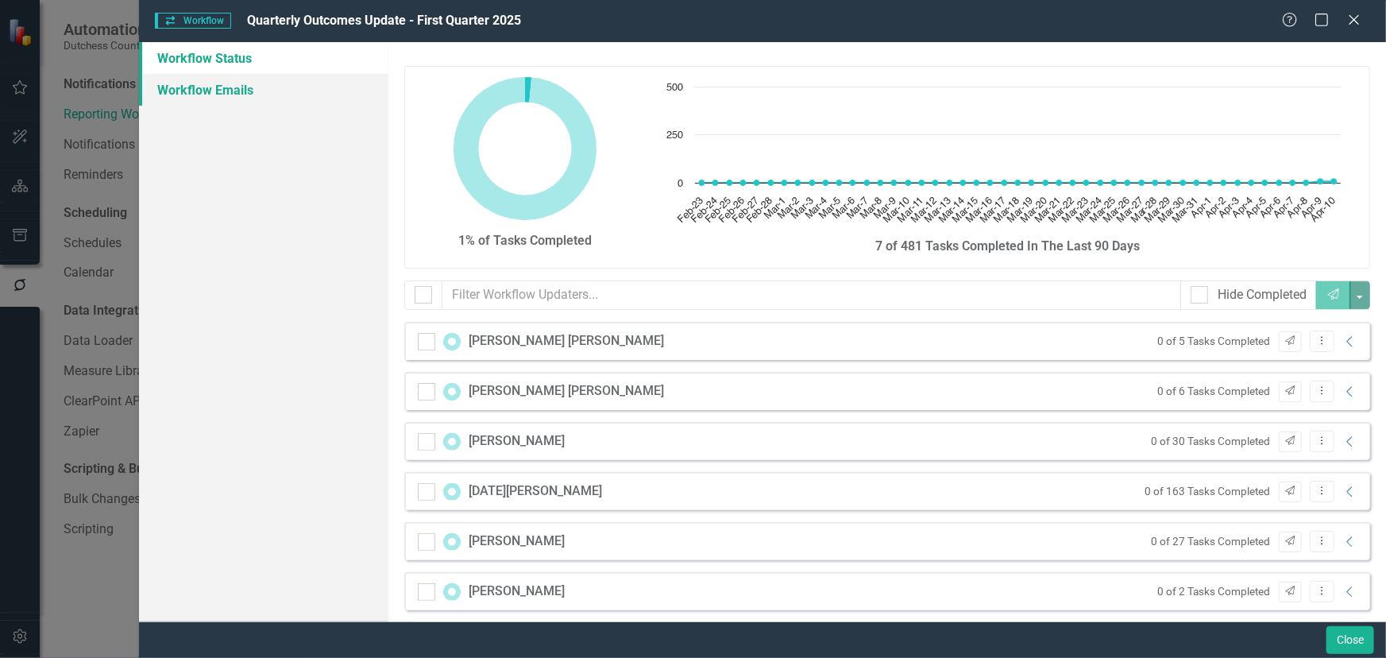
click at [233, 83] on link "Workflow Emails" at bounding box center [263, 90] width 249 height 32
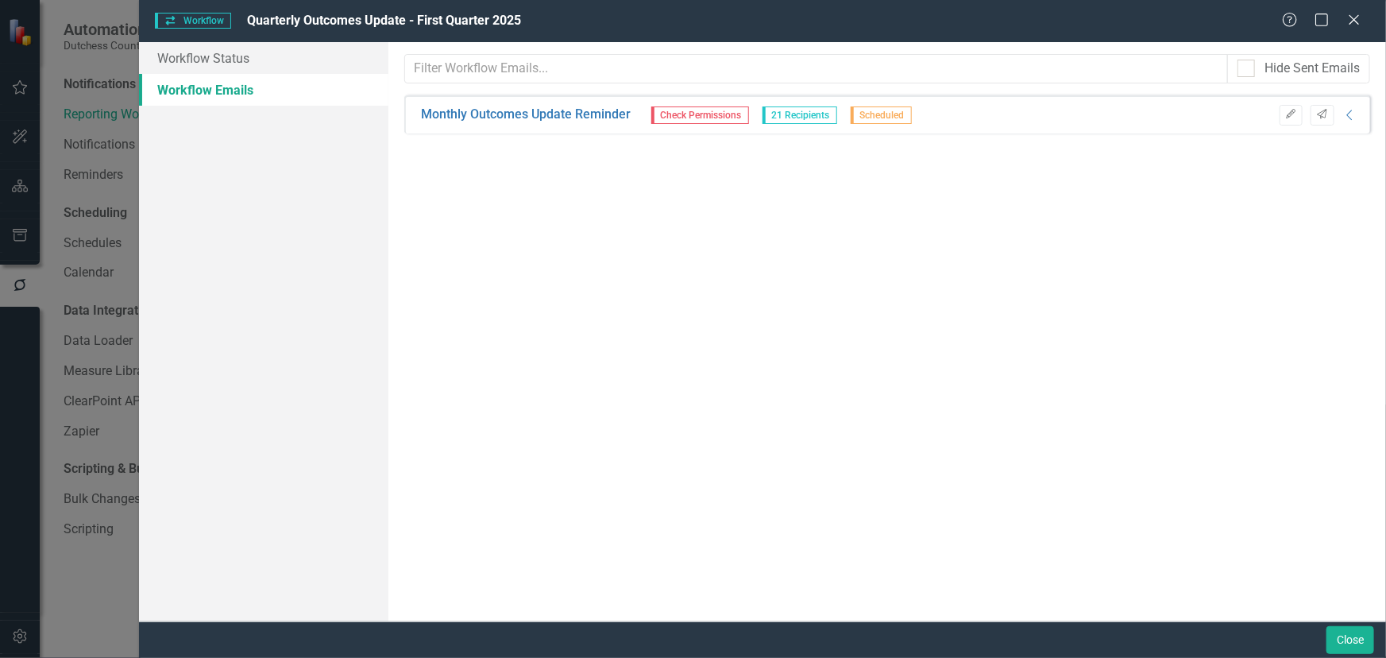
click at [809, 110] on span "21 Recipients" at bounding box center [800, 114] width 75 height 17
click at [1289, 113] on icon "Edit" at bounding box center [1292, 115] width 12 height 10
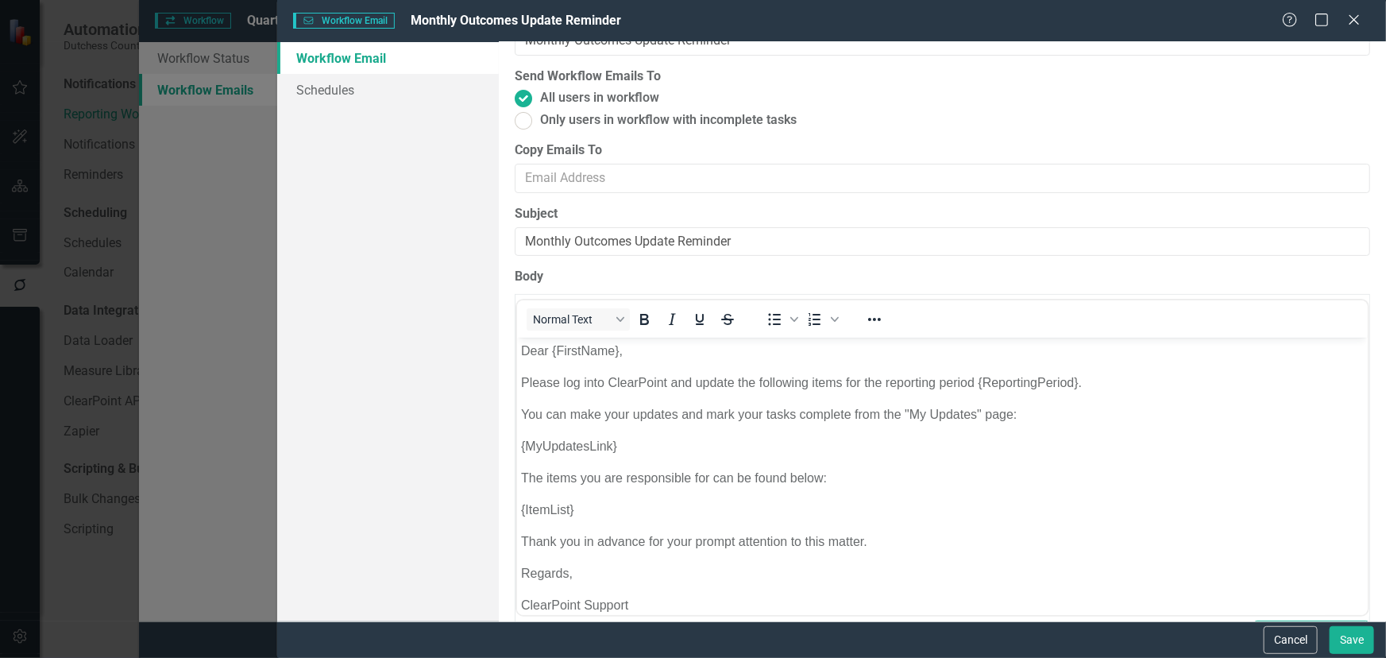
scroll to position [72, 0]
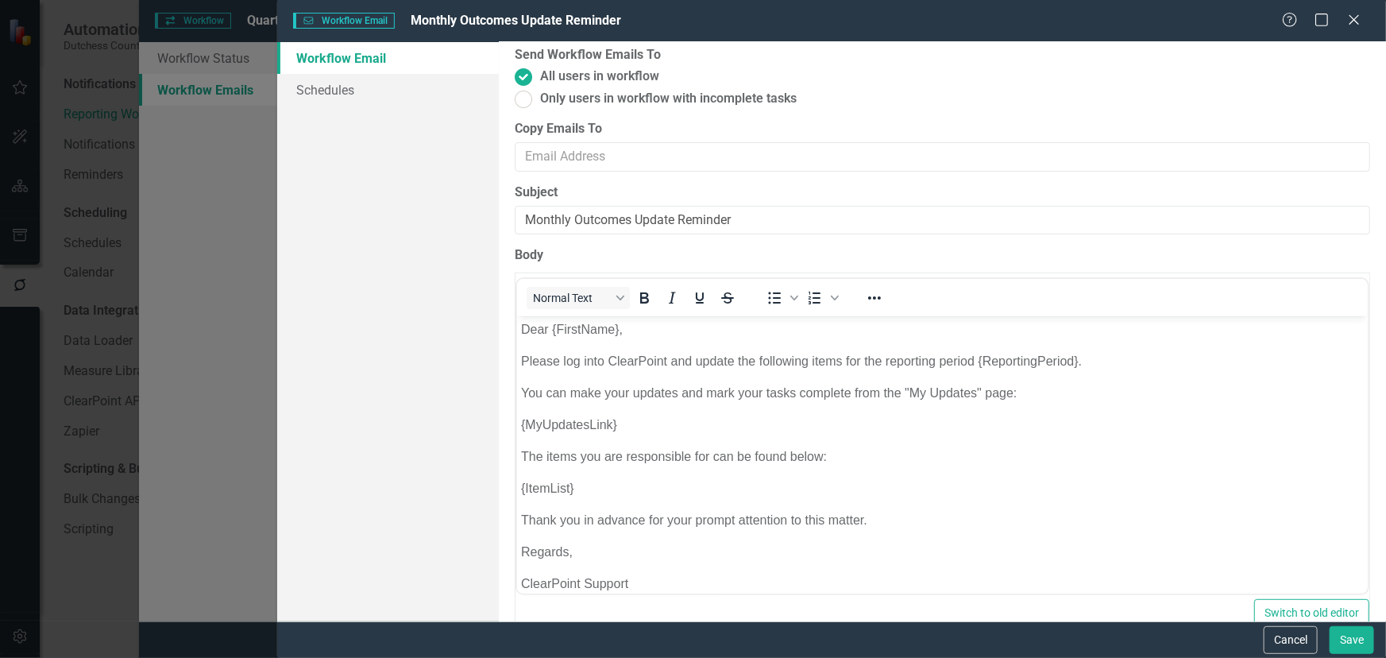
drag, startPoint x: 1351, startPoint y: 18, endPoint x: 1333, endPoint y: 28, distance: 19.9
click at [1351, 19] on icon "Close" at bounding box center [1355, 20] width 16 height 13
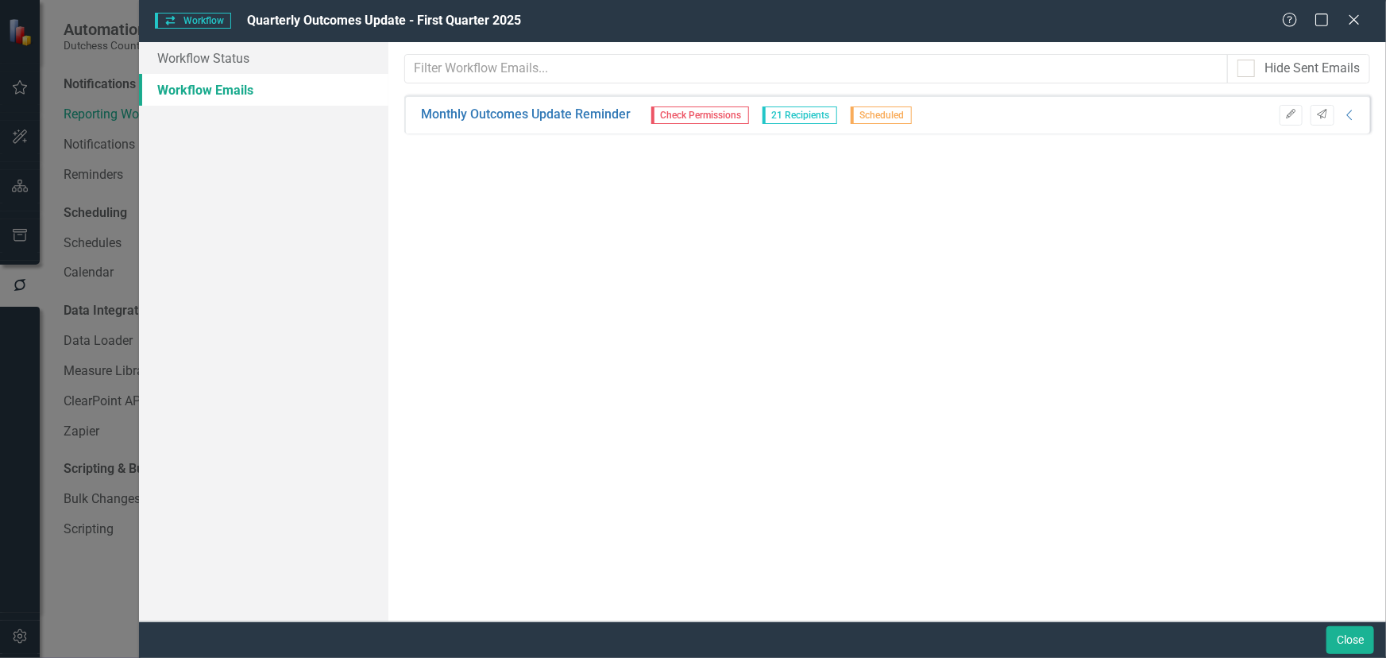
drag, startPoint x: 1356, startPoint y: 19, endPoint x: 1305, endPoint y: 48, distance: 59.0
click at [1356, 19] on icon at bounding box center [1355, 20] width 10 height 10
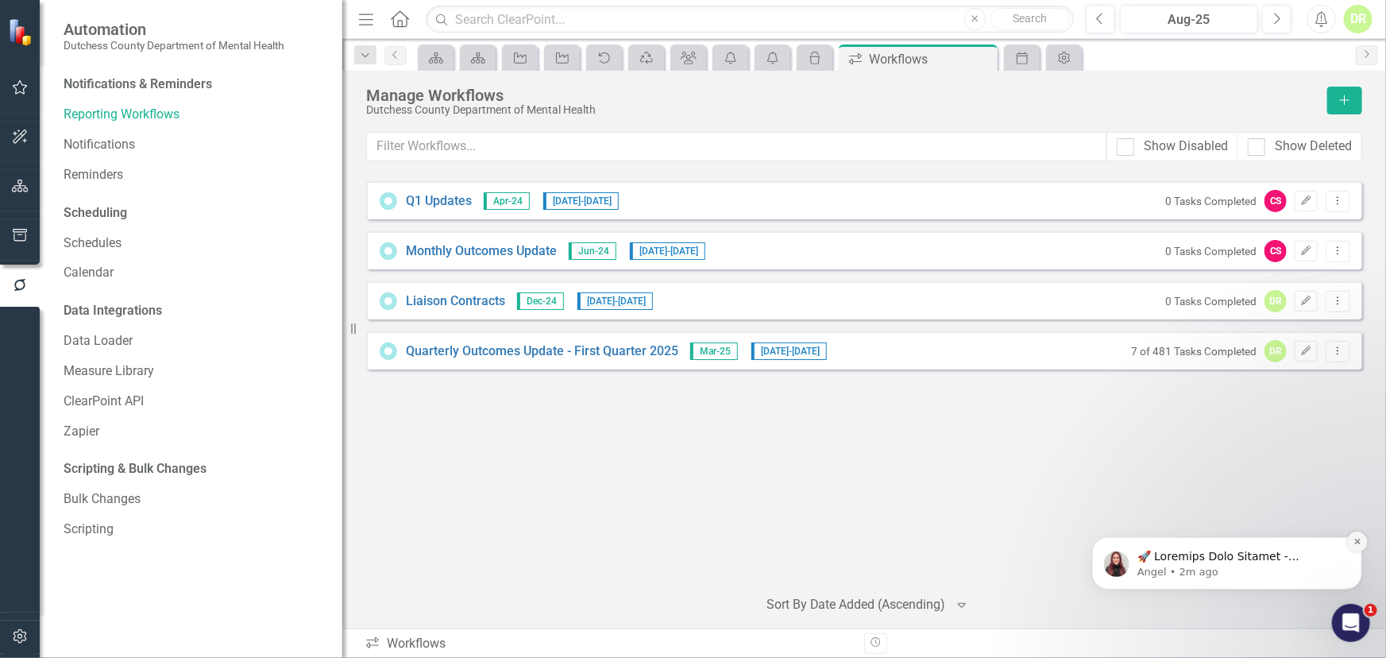
click at [1356, 541] on icon "Dismiss notification" at bounding box center [1357, 541] width 6 height 6
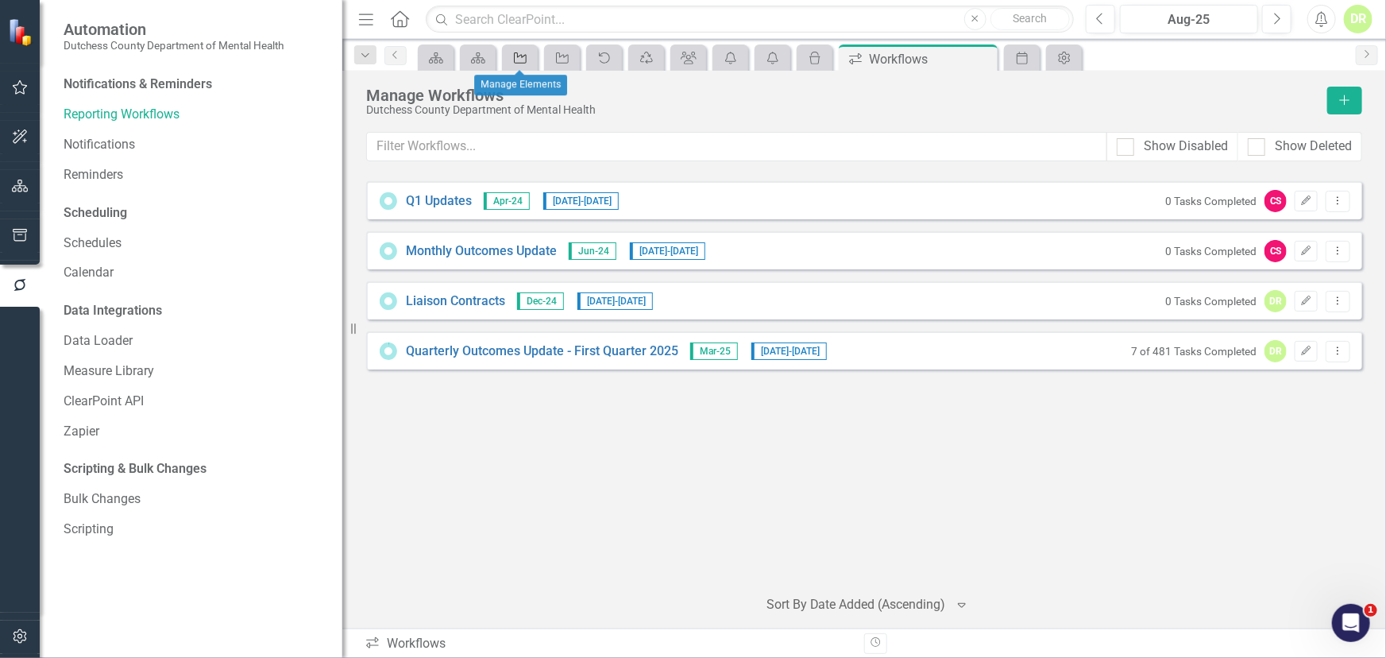
click at [525, 55] on icon "Agency" at bounding box center [520, 58] width 16 height 13
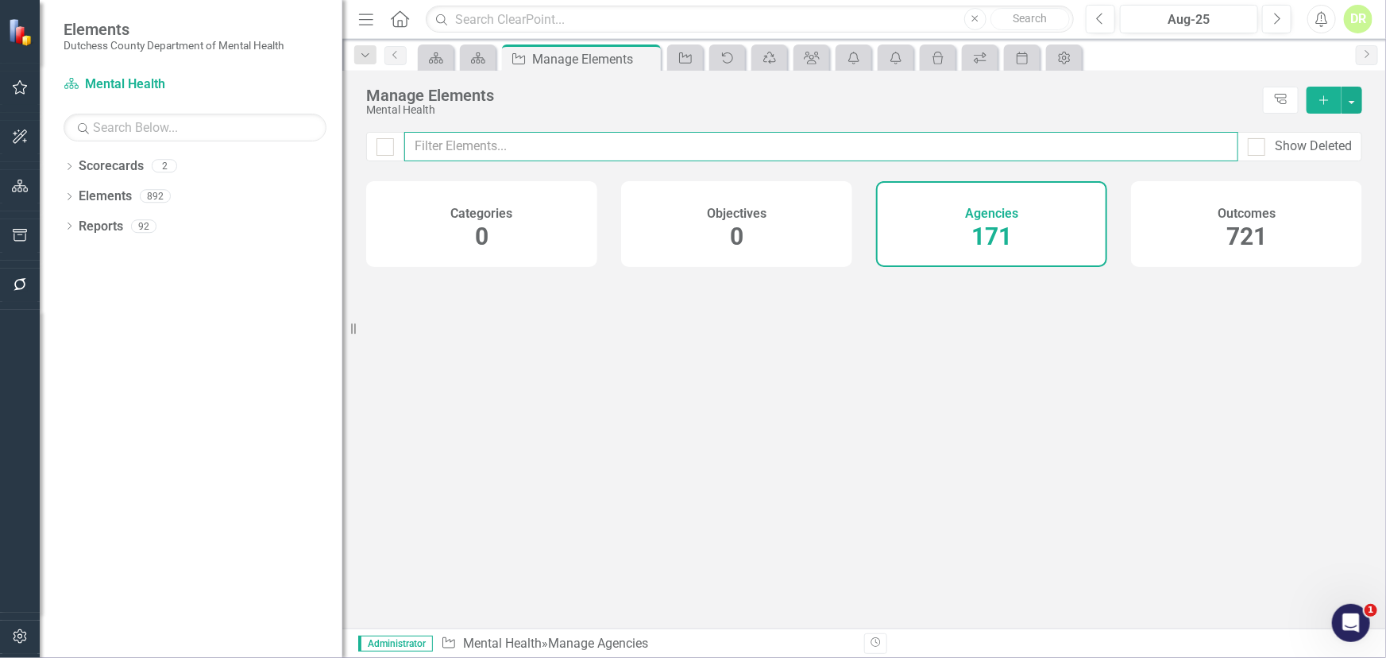
drag, startPoint x: 525, startPoint y: 55, endPoint x: 466, endPoint y: 143, distance: 106.4
click at [466, 143] on input "text" at bounding box center [821, 146] width 834 height 29
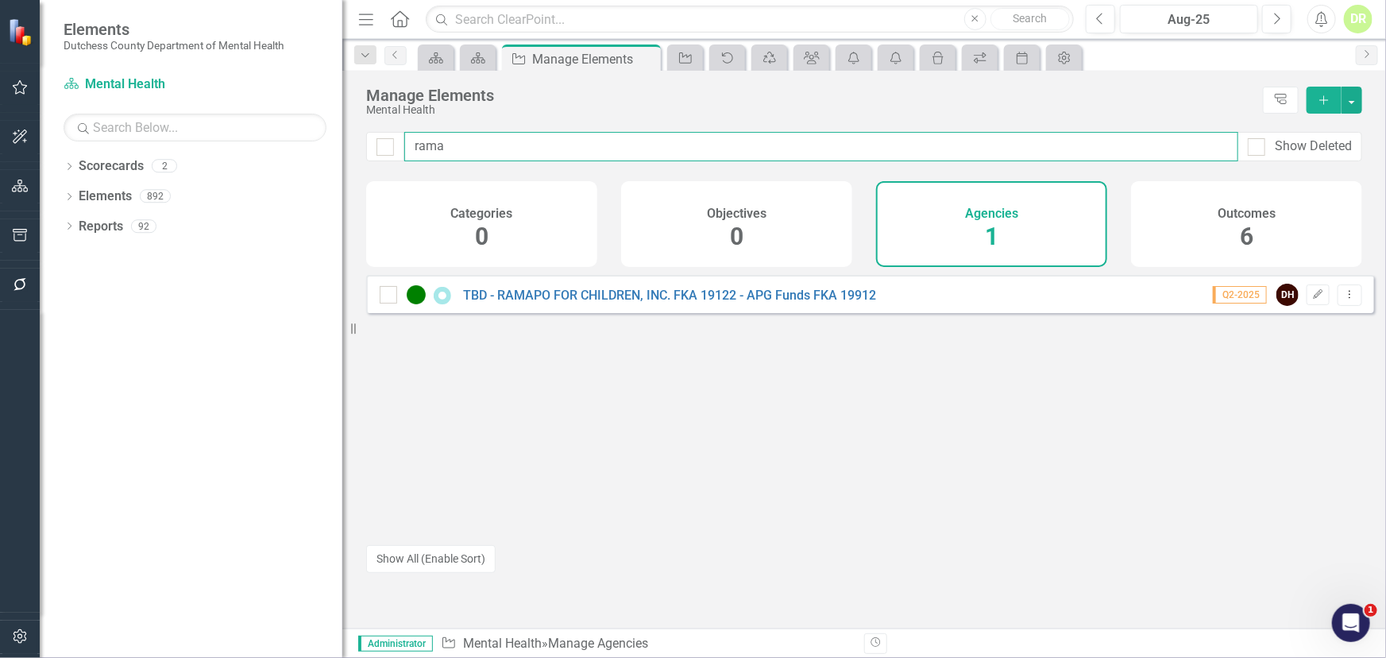
type input "rama"
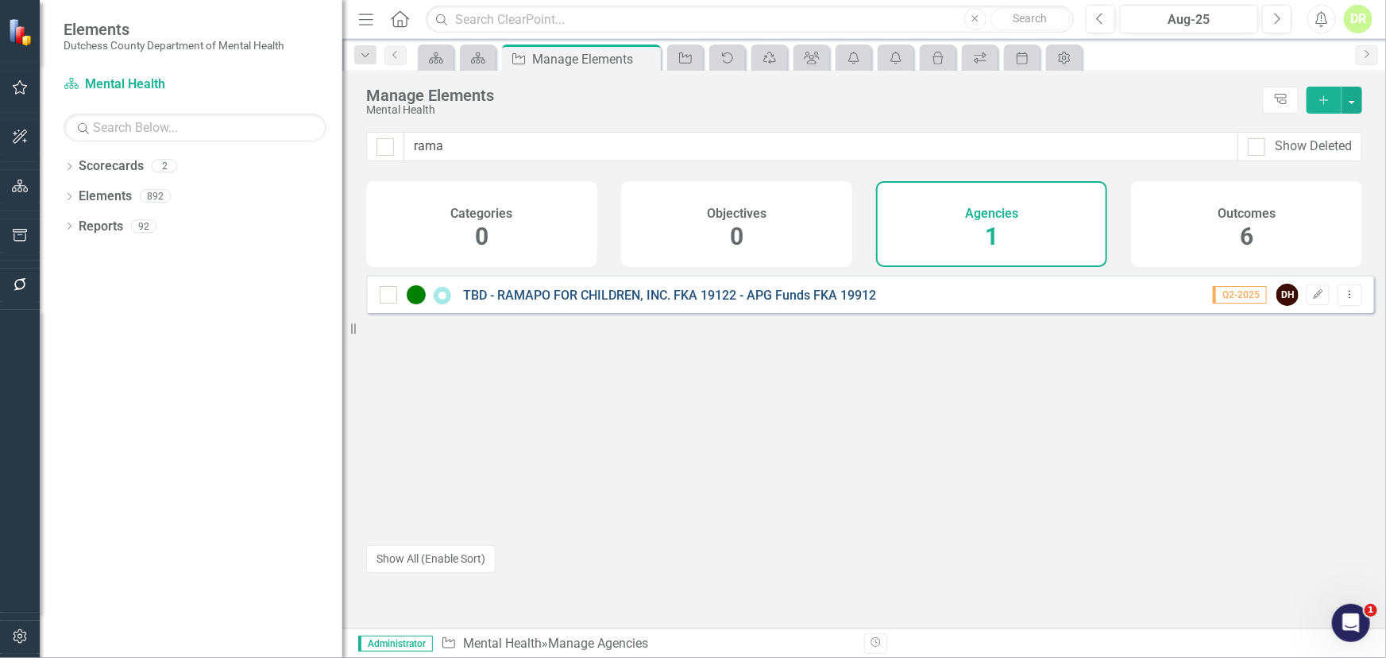
click at [610, 299] on link "TBD - RAMAPO FOR CHILDREN, INC. FKA 19122 - APG Funds FKA 19912" at bounding box center [669, 295] width 413 height 15
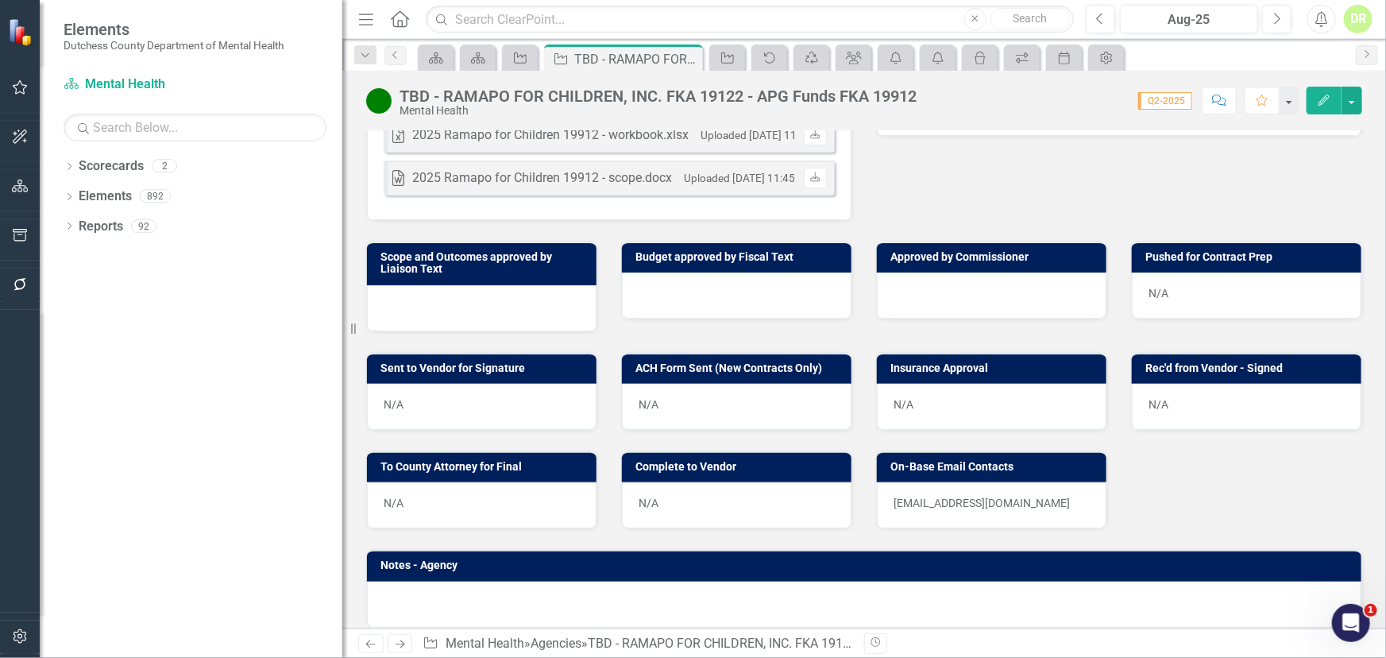
scroll to position [1041, 0]
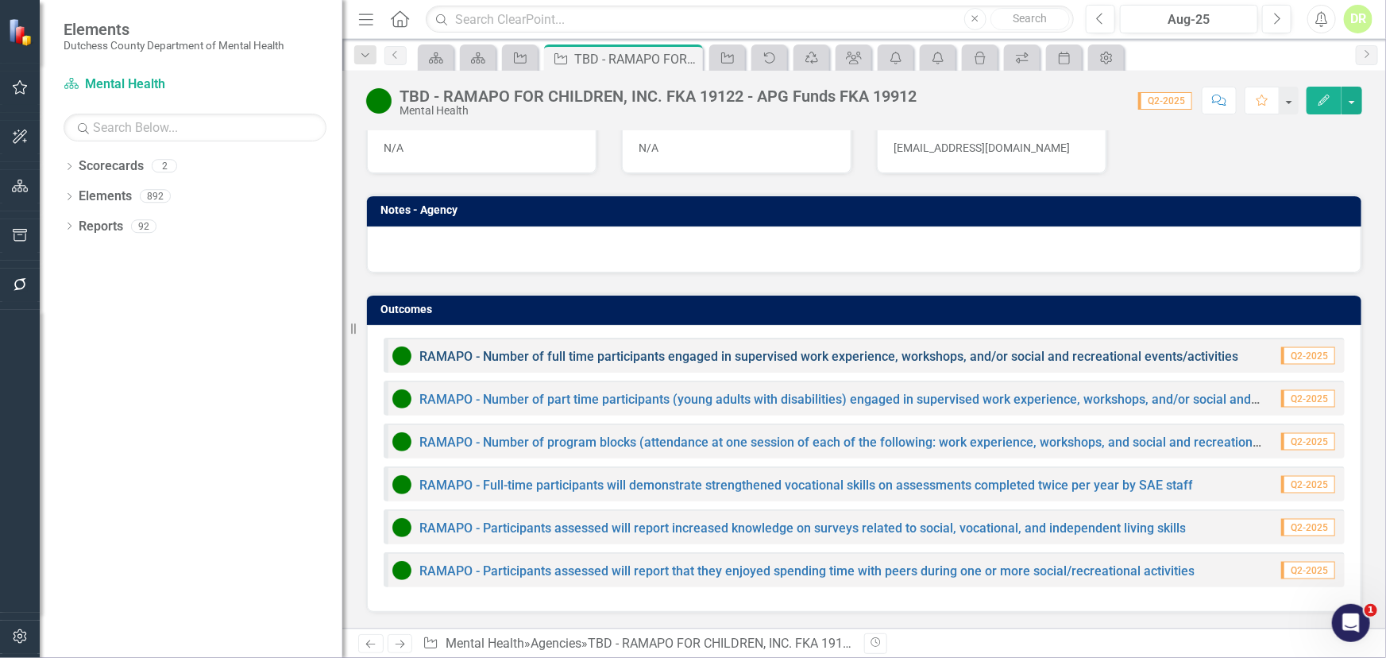
click at [556, 358] on link "RAMAPO - Number of full time participants engaged in supervised work experience…" at bounding box center [828, 356] width 819 height 15
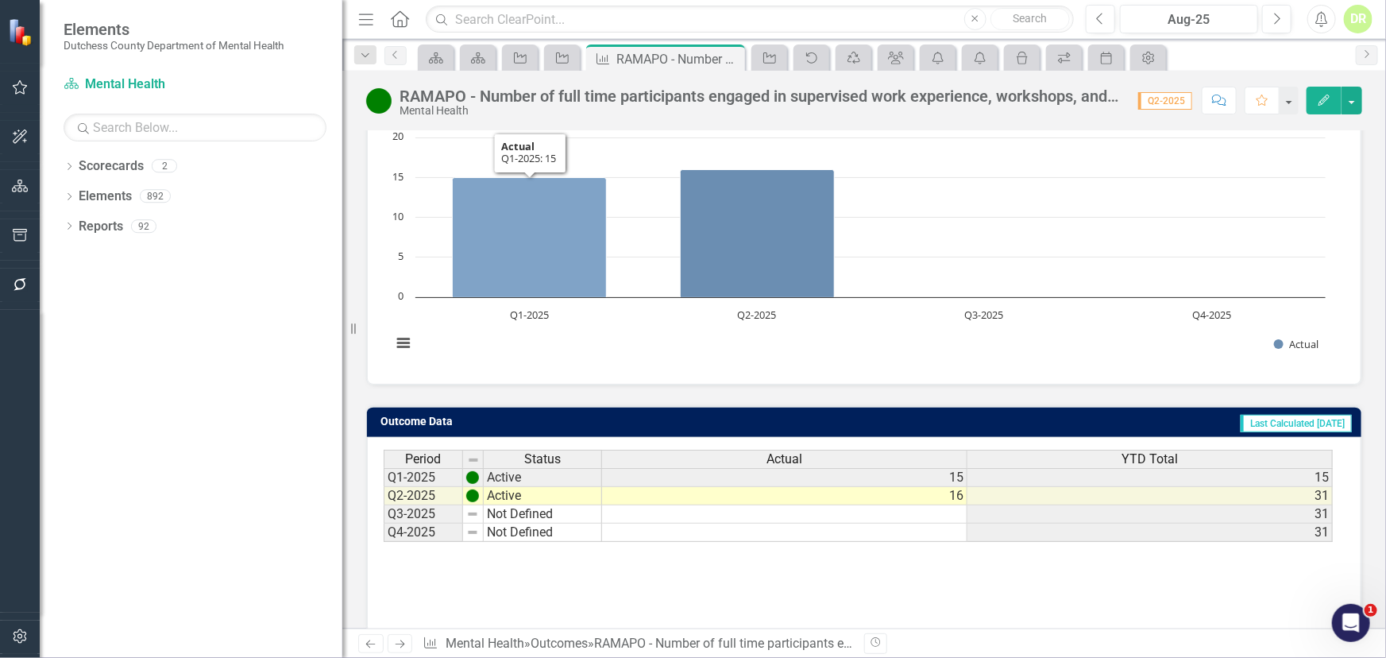
scroll to position [189, 0]
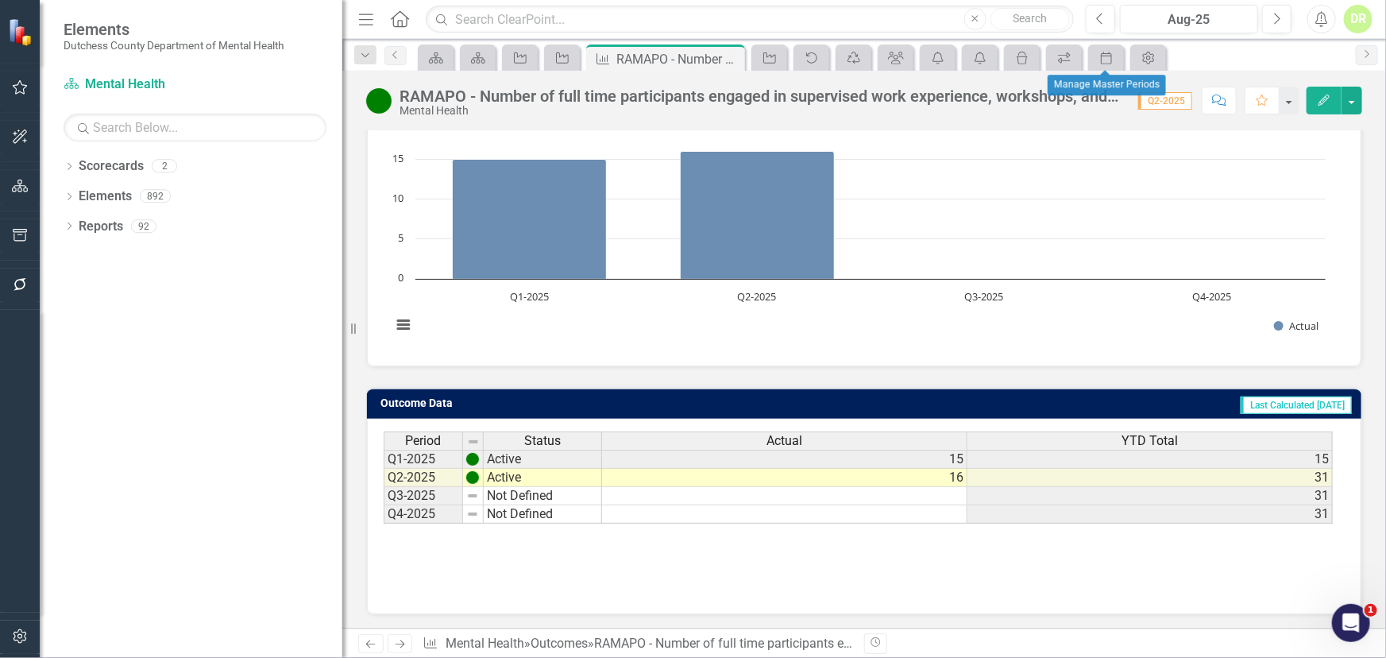
click at [1121, 53] on div "Period" at bounding box center [1106, 57] width 36 height 26
click at [1114, 57] on icon "Period" at bounding box center [1107, 58] width 16 height 13
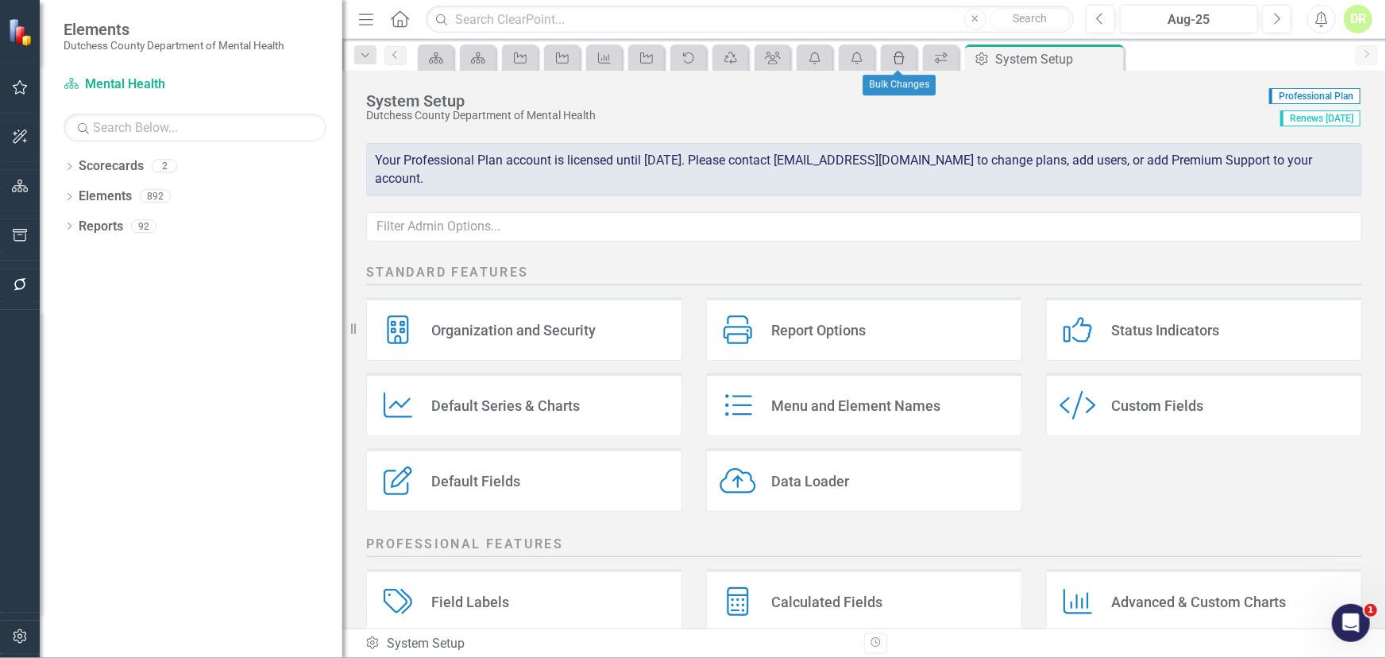
click at [909, 49] on link "icon.bulk-changes" at bounding box center [899, 58] width 28 height 20
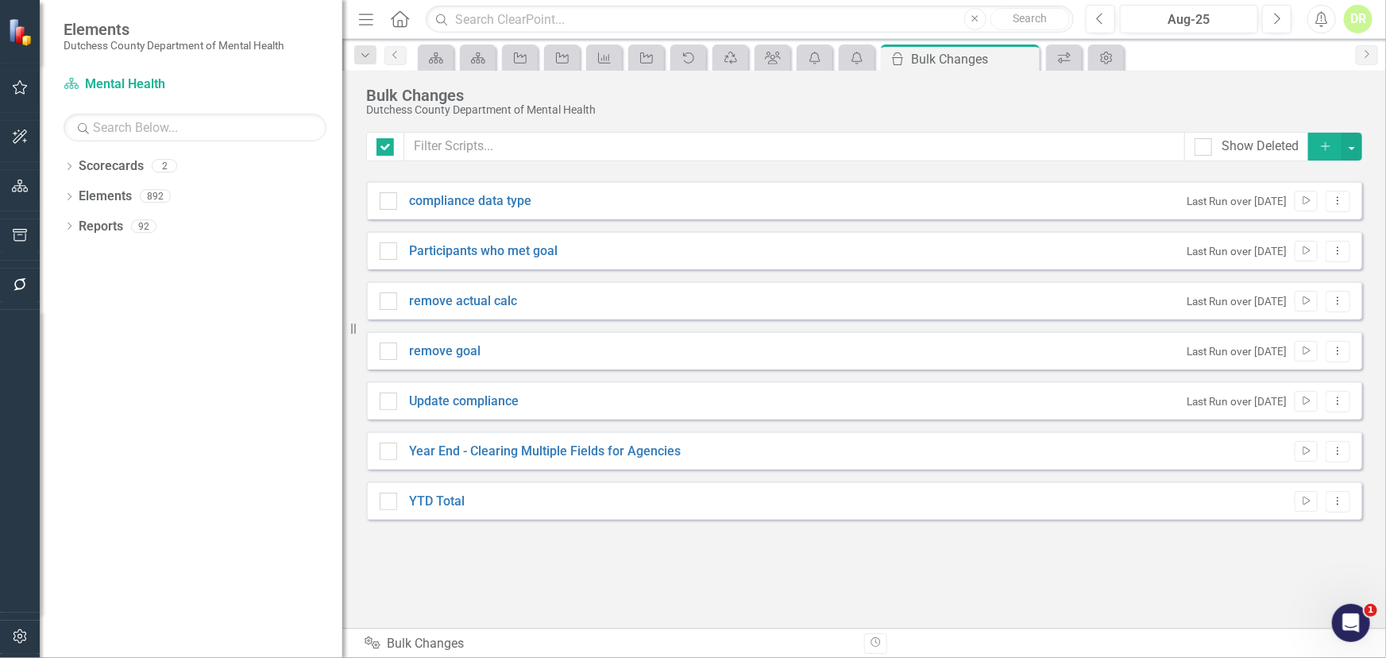
checkbox input "false"
click at [1022, 53] on icon "Close" at bounding box center [1025, 58] width 16 height 13
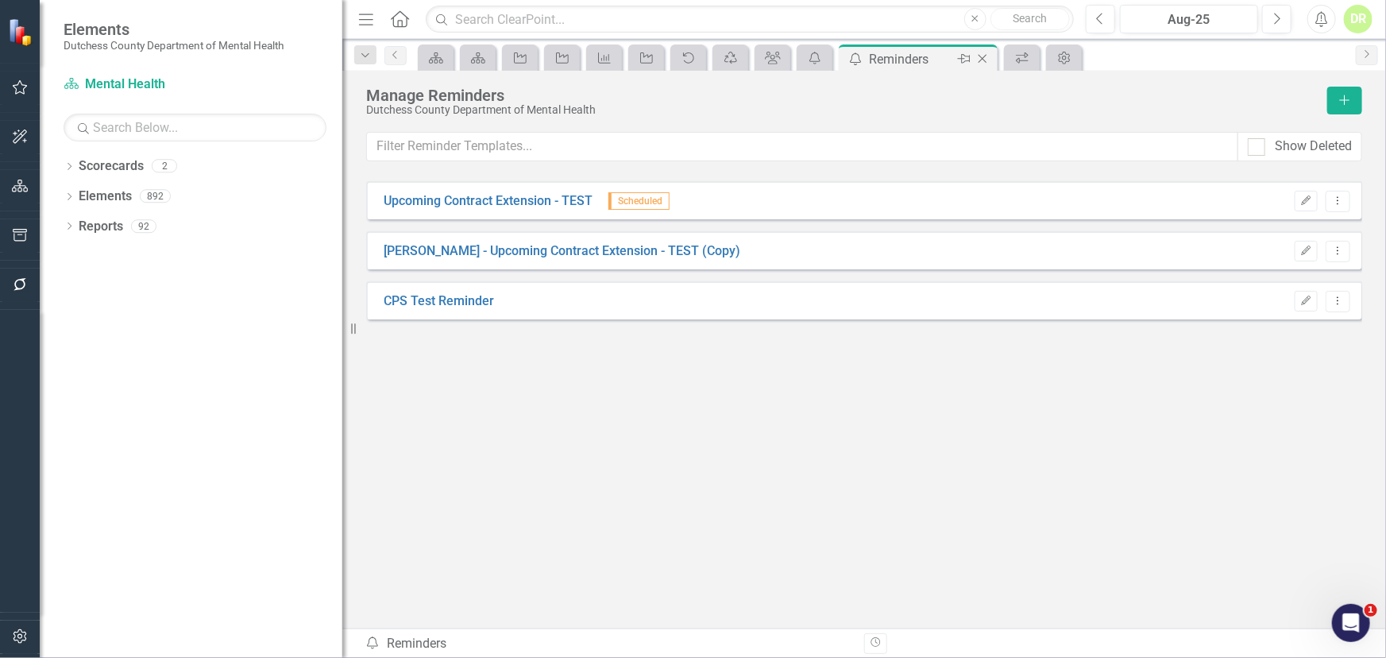
click at [982, 57] on icon at bounding box center [983, 59] width 9 height 9
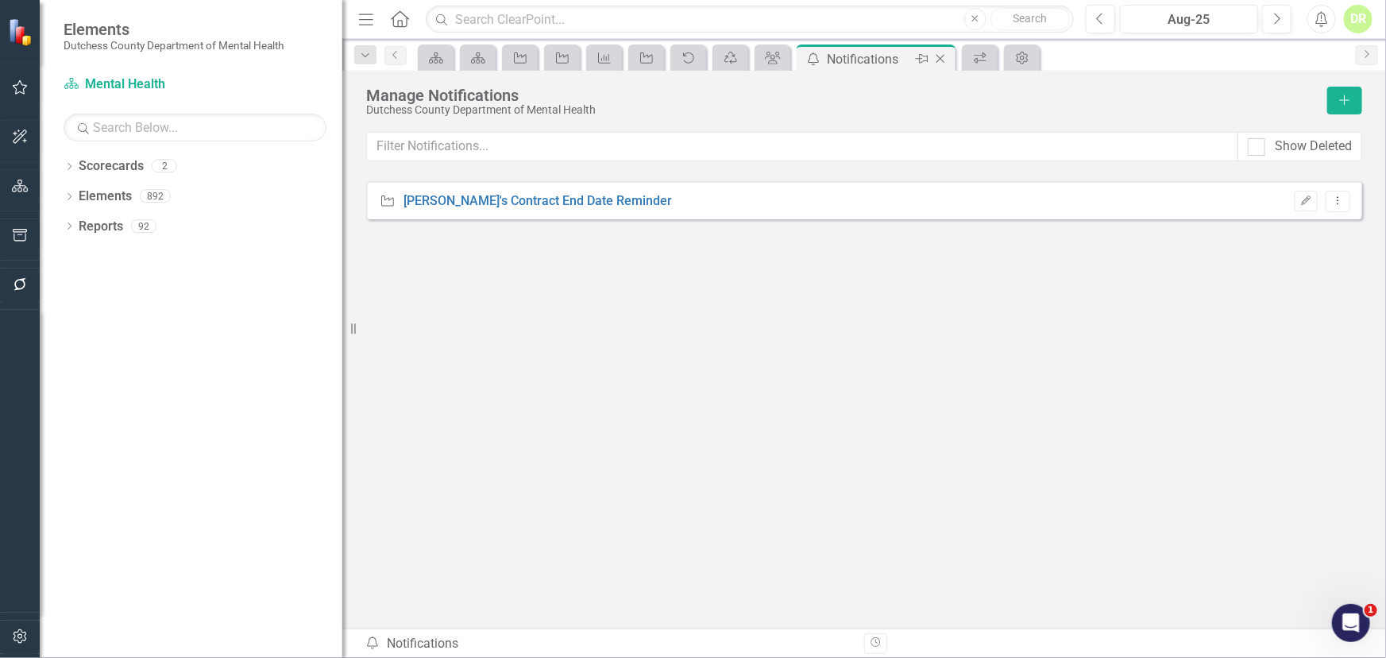
click at [941, 53] on icon "Close" at bounding box center [941, 58] width 16 height 13
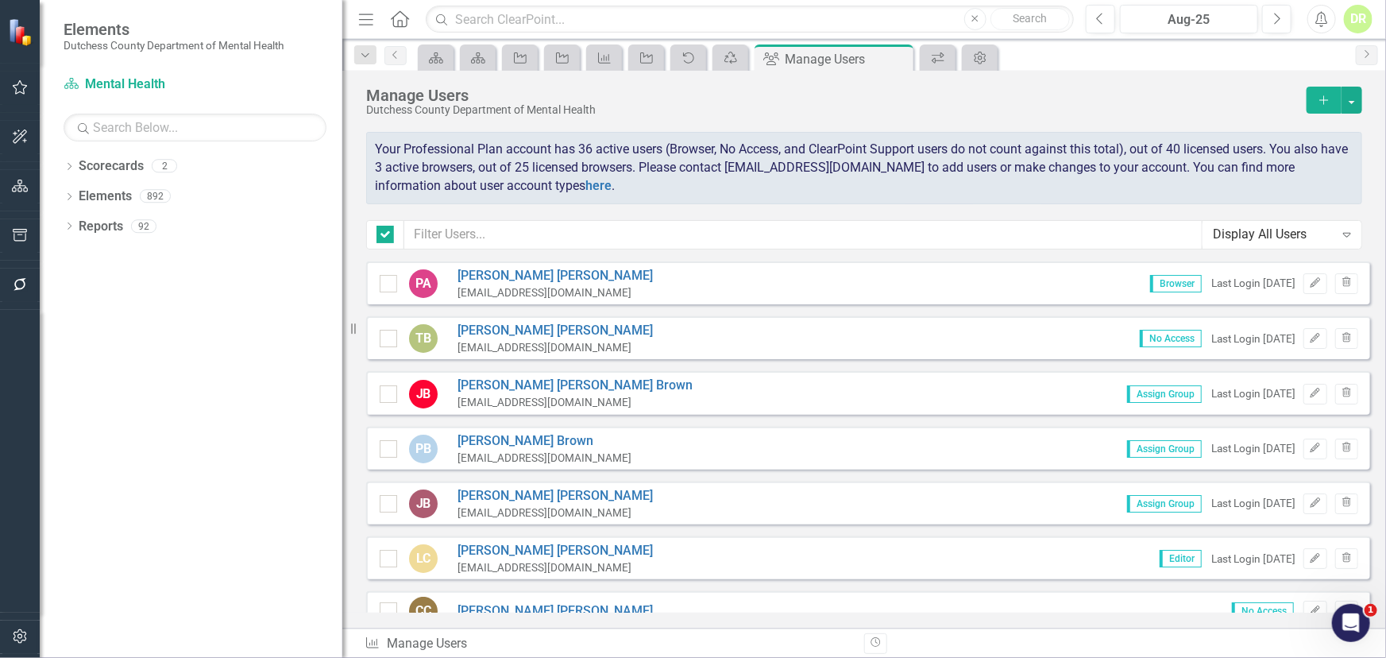
checkbox input "false"
click at [502, 381] on link "Jo Ann Brown" at bounding box center [575, 386] width 235 height 18
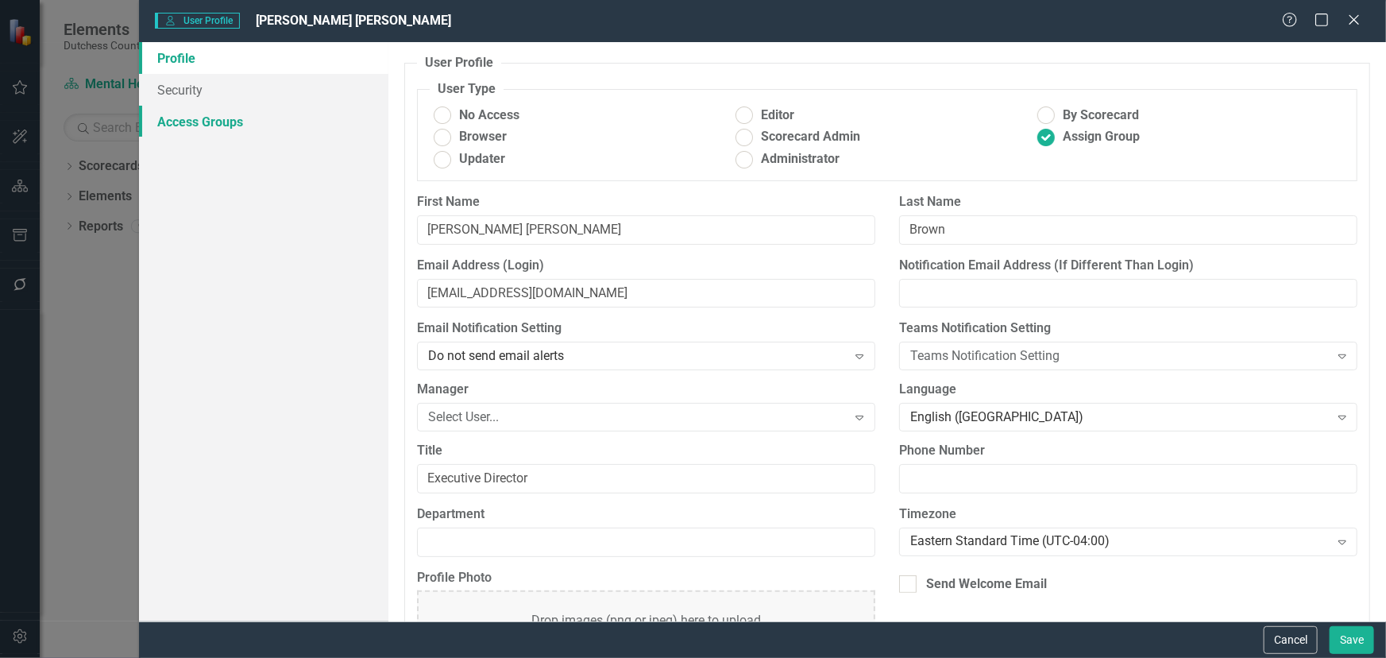
click at [204, 120] on link "Access Groups" at bounding box center [263, 122] width 249 height 32
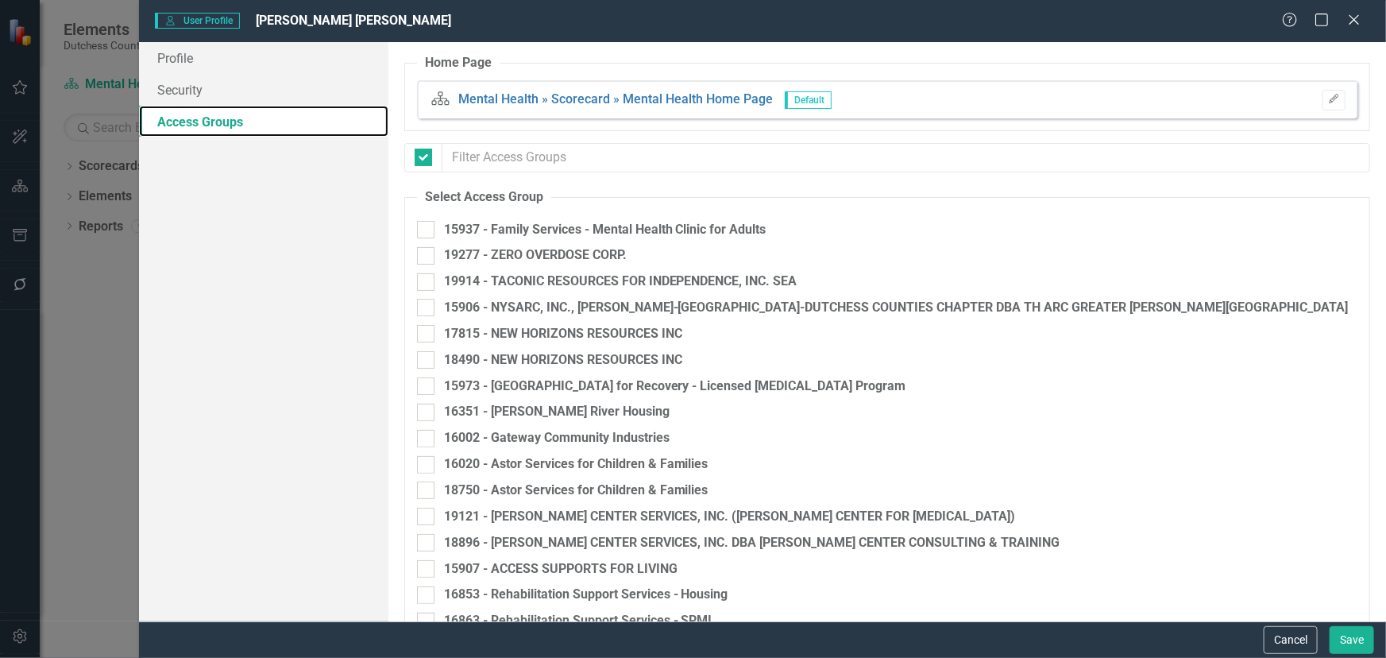
checkbox input "false"
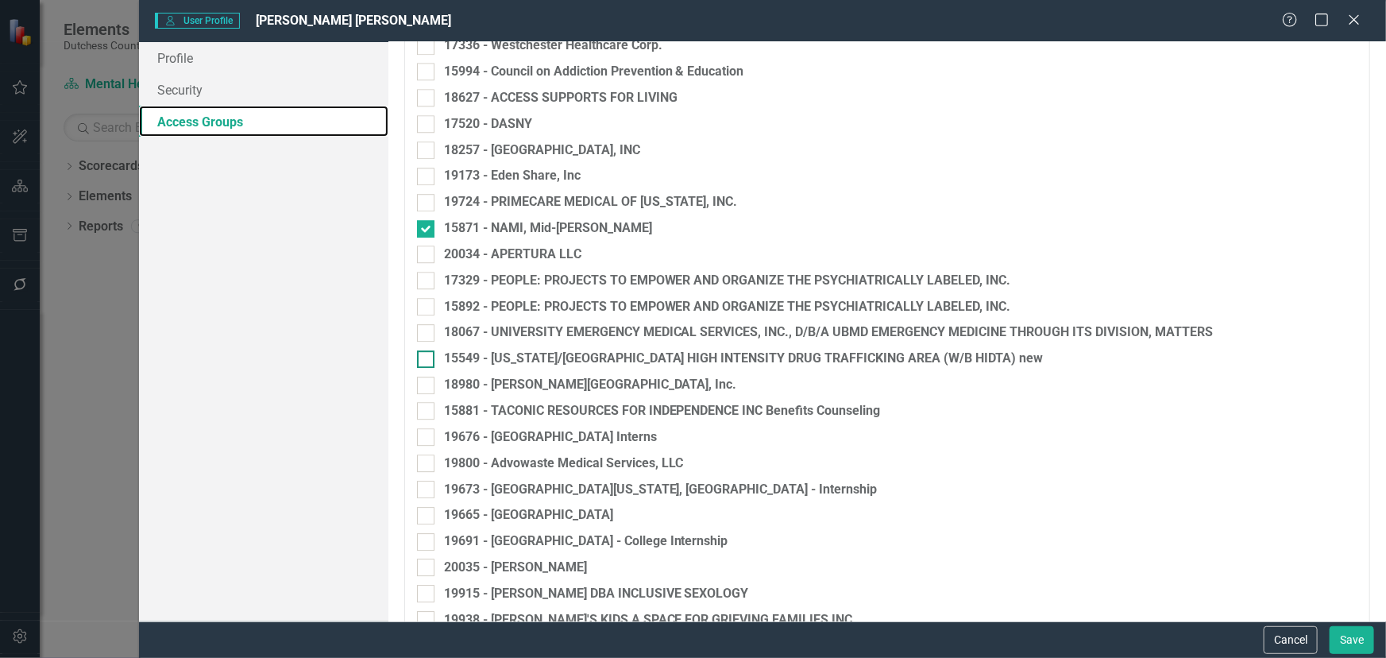
scroll to position [2311, 0]
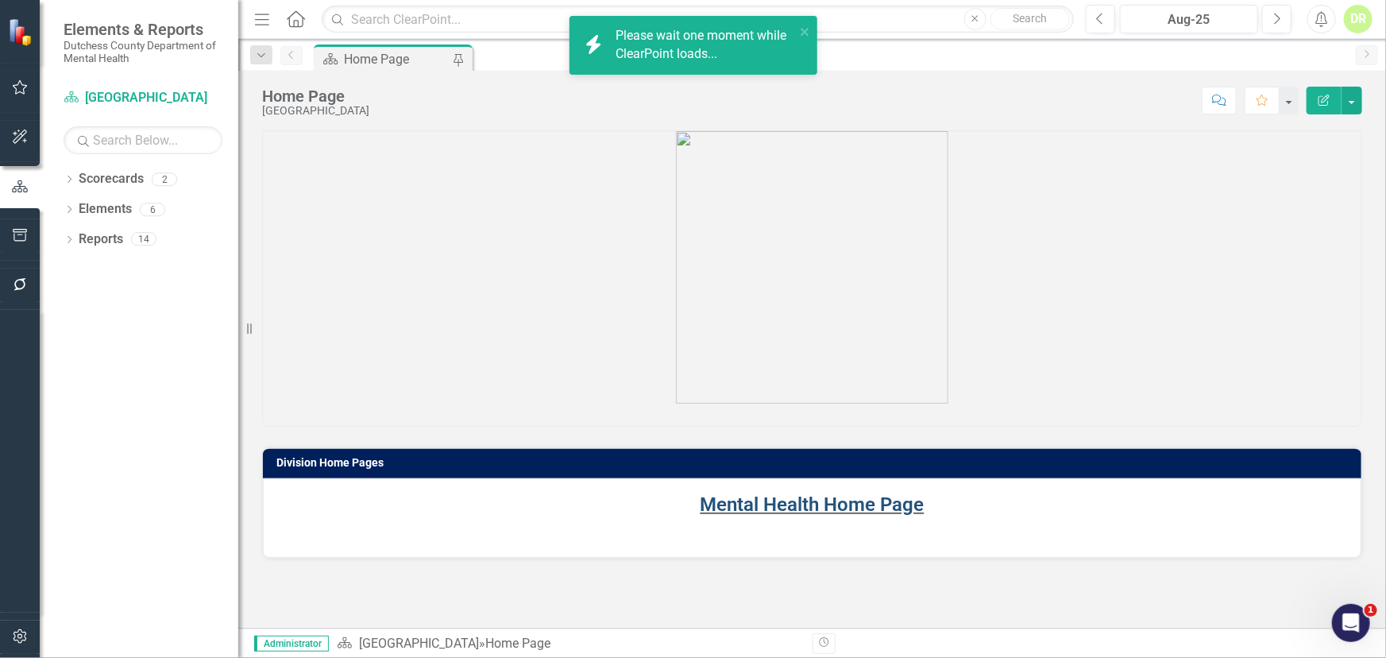
click at [745, 500] on link "Mental Health Home Page" at bounding box center [813, 504] width 224 height 22
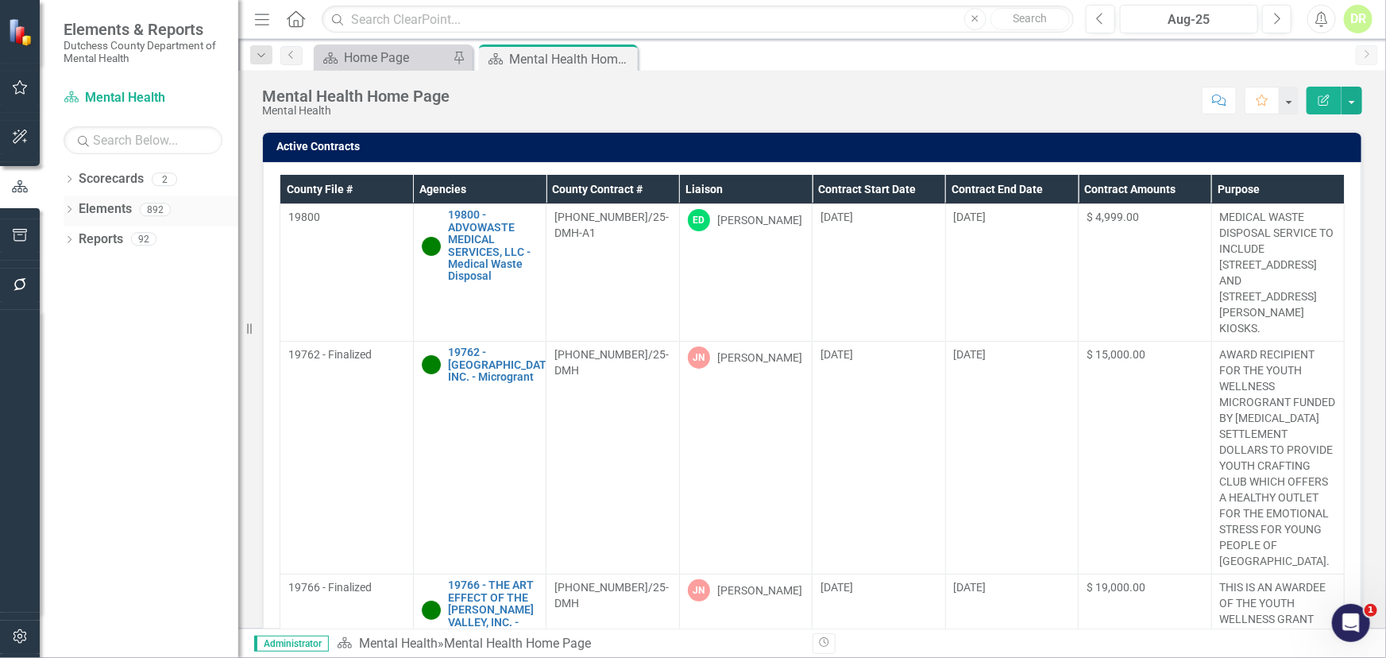
click at [109, 207] on link "Elements" at bounding box center [105, 209] width 53 height 18
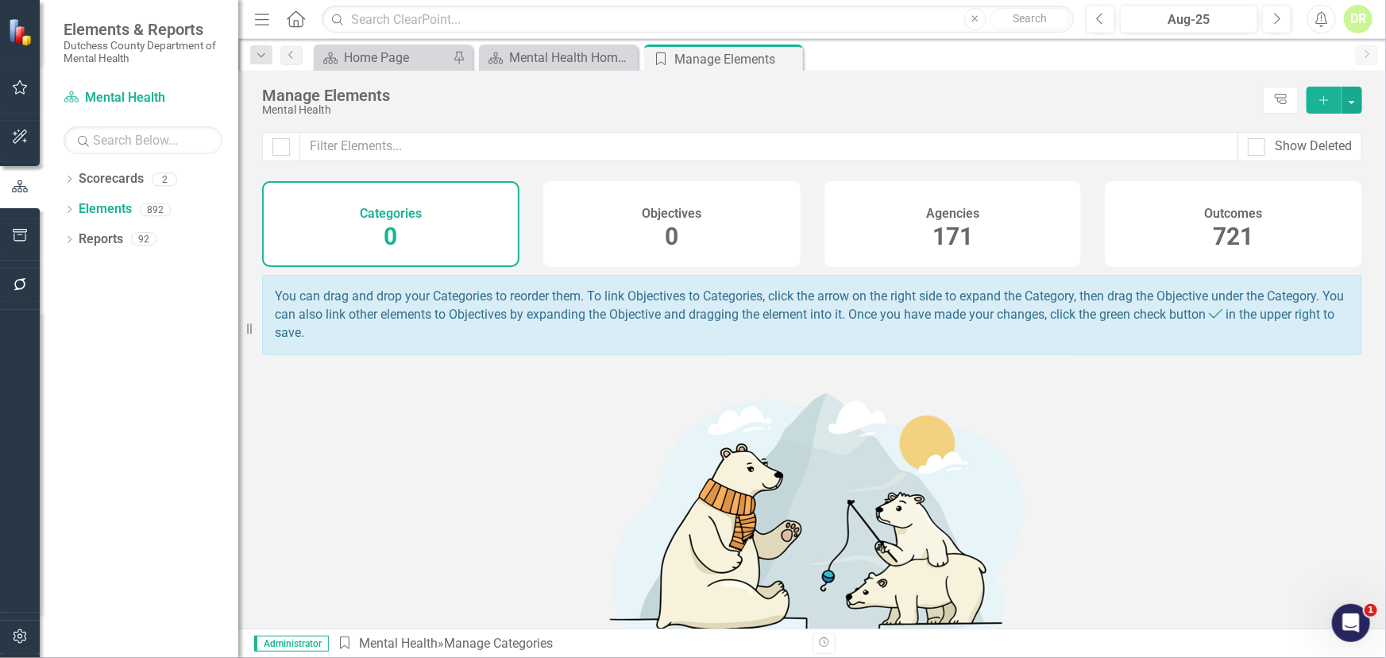
click at [957, 211] on h4 "Agencies" at bounding box center [952, 214] width 53 height 14
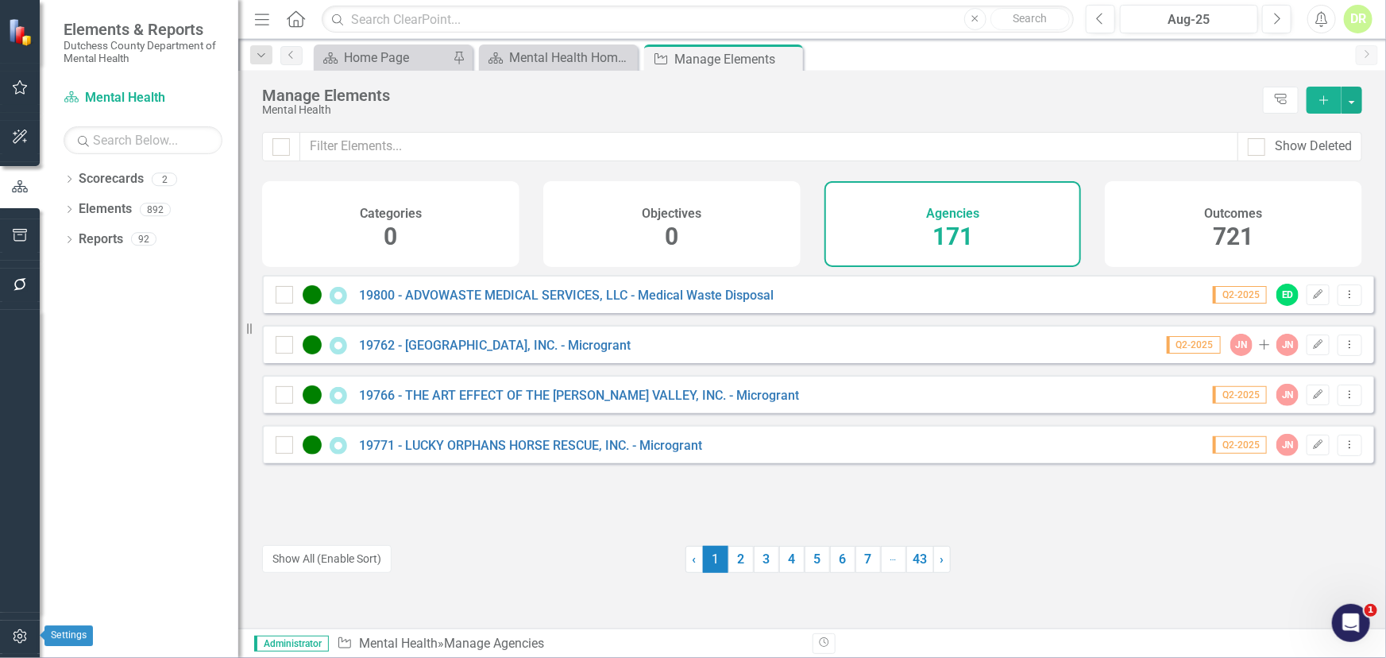
drag, startPoint x: 18, startPoint y: 628, endPoint x: 16, endPoint y: 605, distance: 22.4
click at [19, 627] on button "button" at bounding box center [20, 637] width 36 height 33
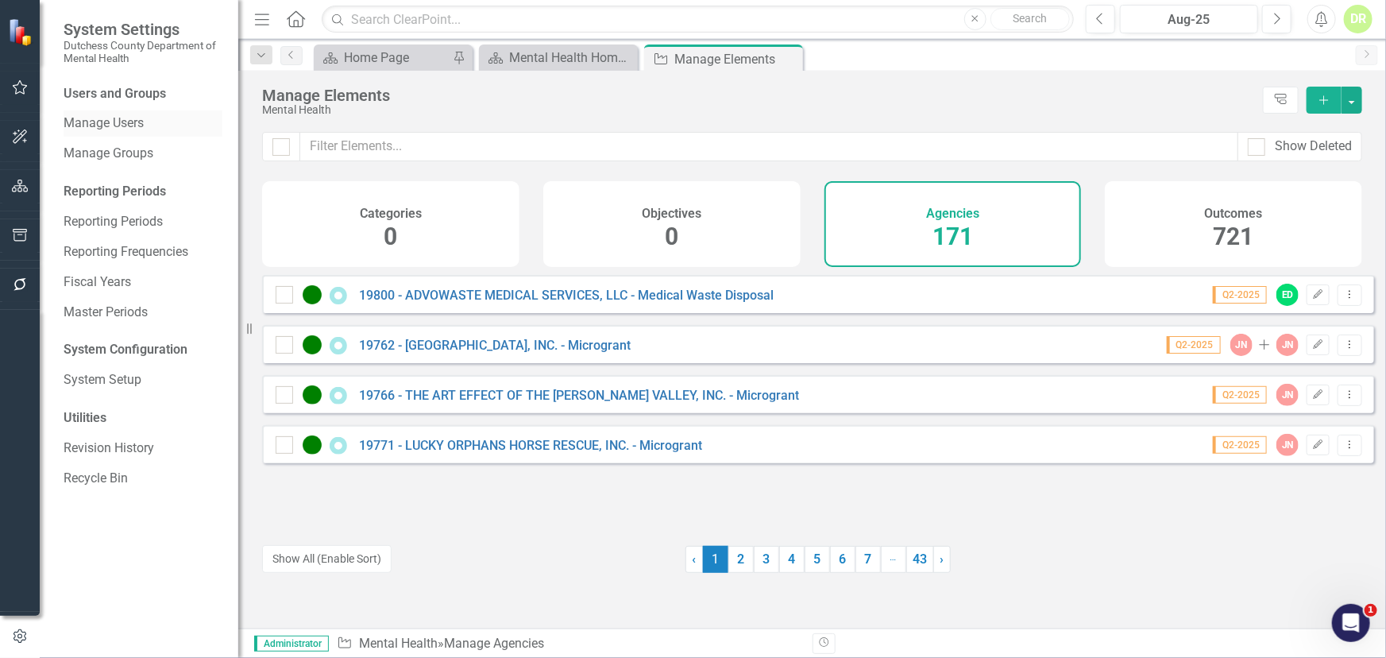
click at [85, 126] on link "Manage Users" at bounding box center [143, 123] width 159 height 18
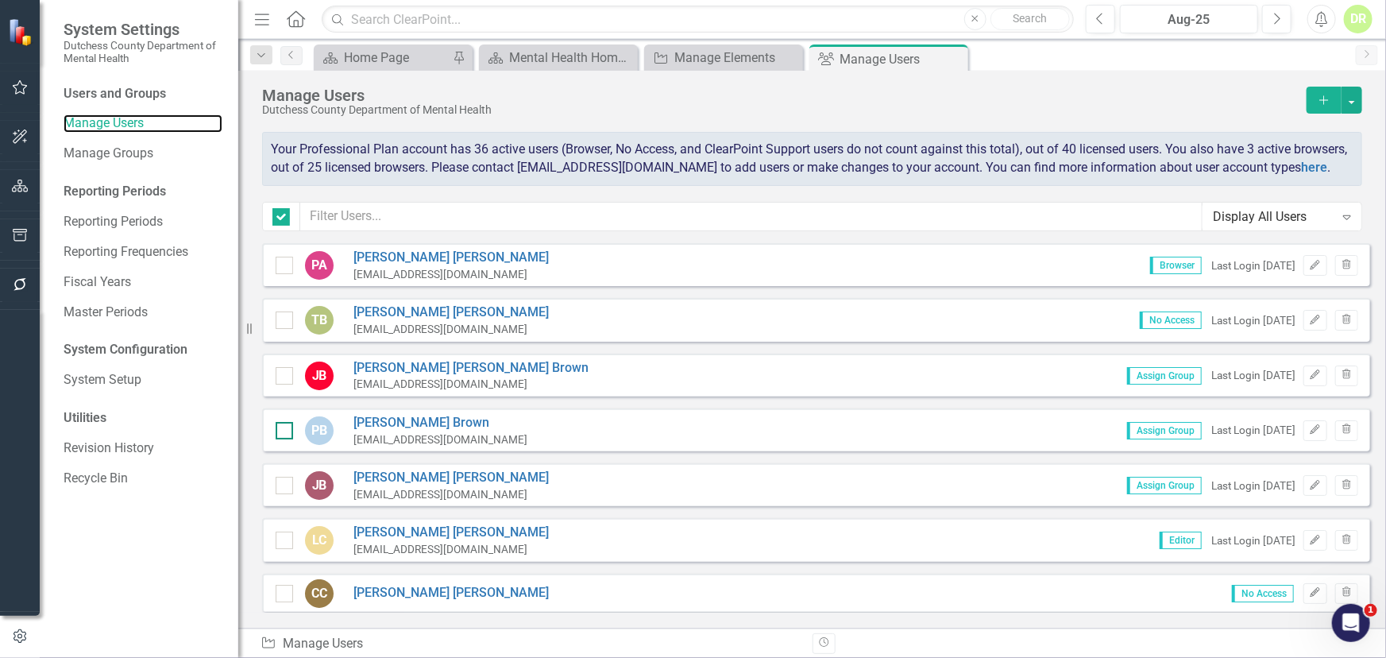
checkbox input "false"
click at [727, 55] on div "Manage Elements" at bounding box center [727, 58] width 105 height 20
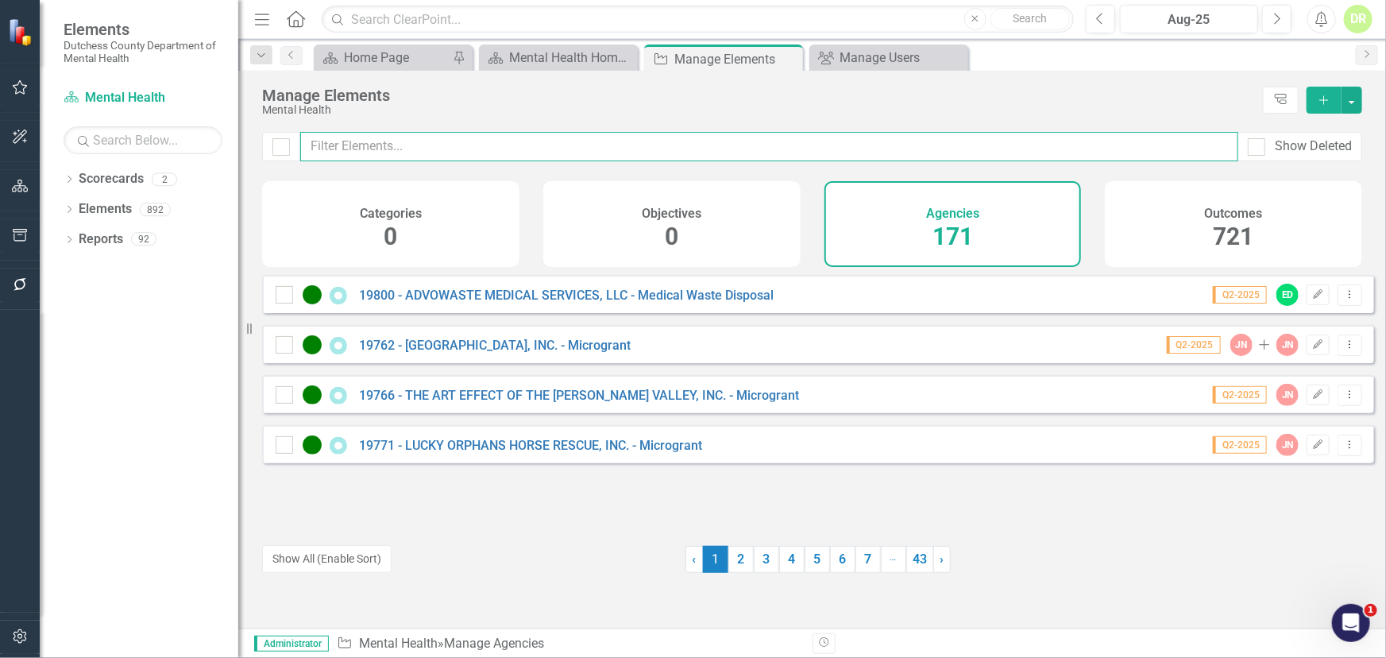
click at [436, 140] on input "text" at bounding box center [769, 146] width 938 height 29
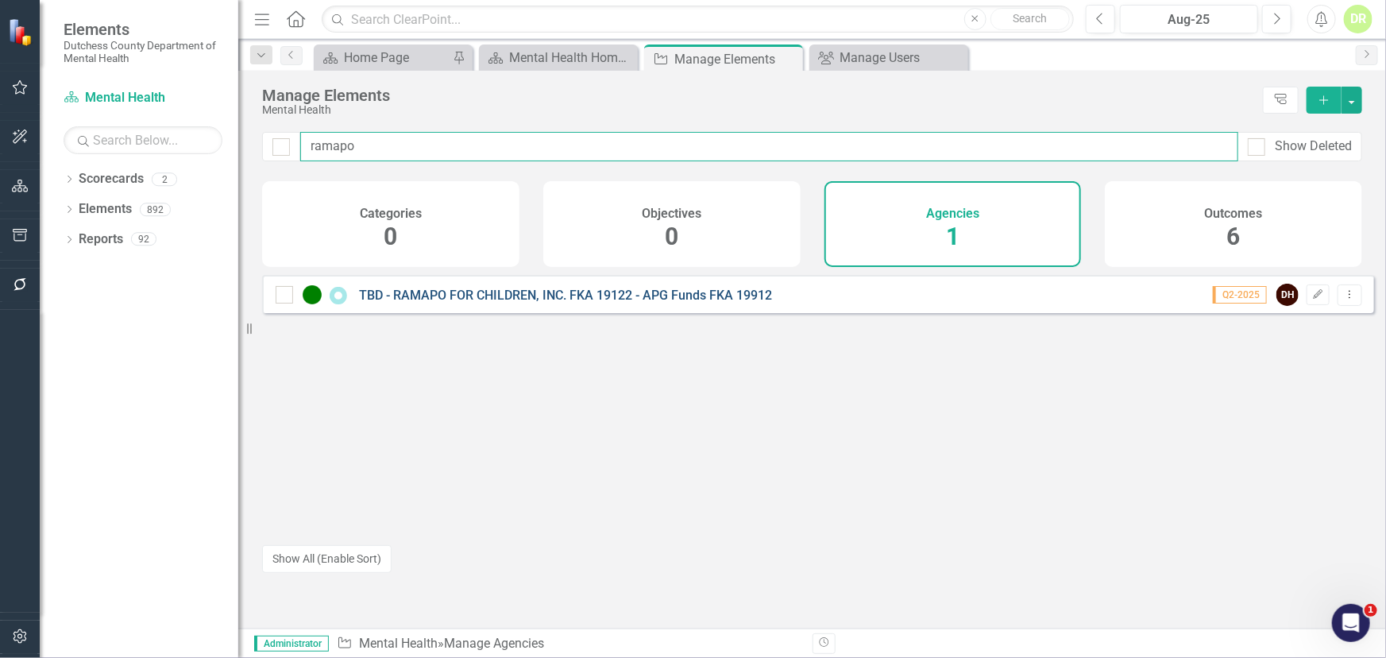
type input "ramapo"
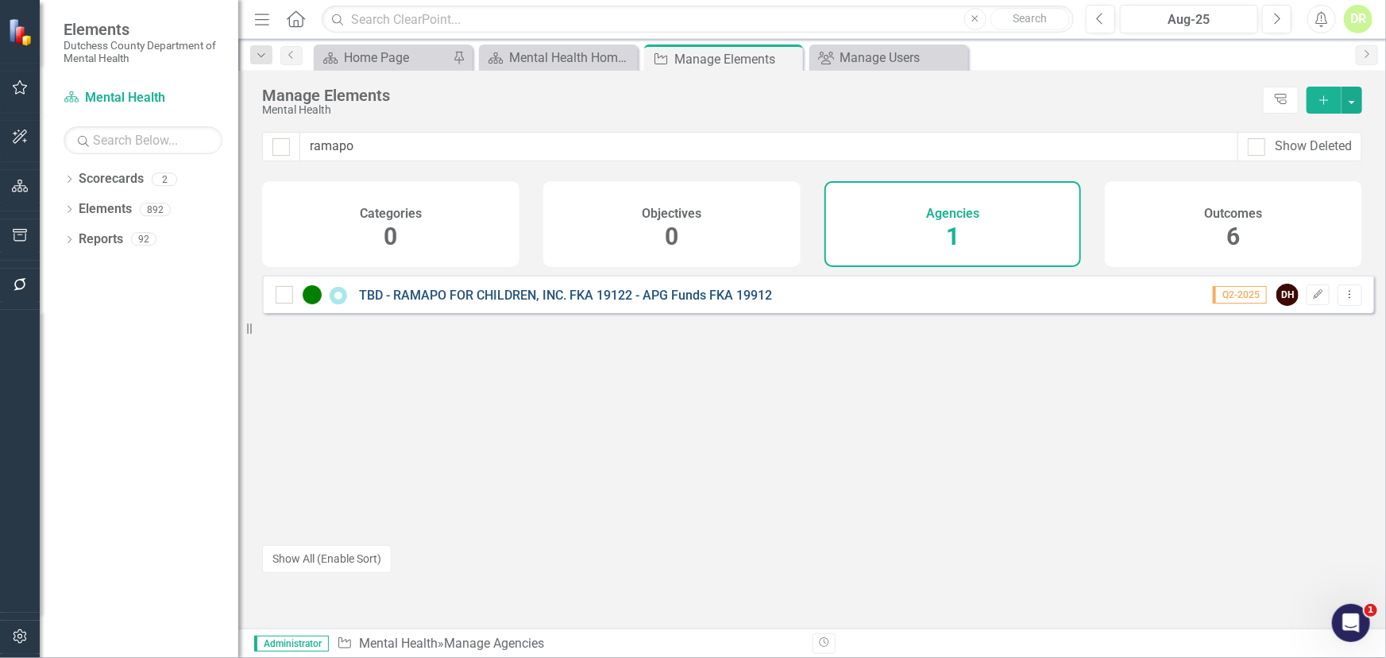
click at [508, 303] on link "TBD - RAMAPO FOR CHILDREN, INC. FKA 19122 - APG Funds FKA 19912" at bounding box center [565, 295] width 413 height 15
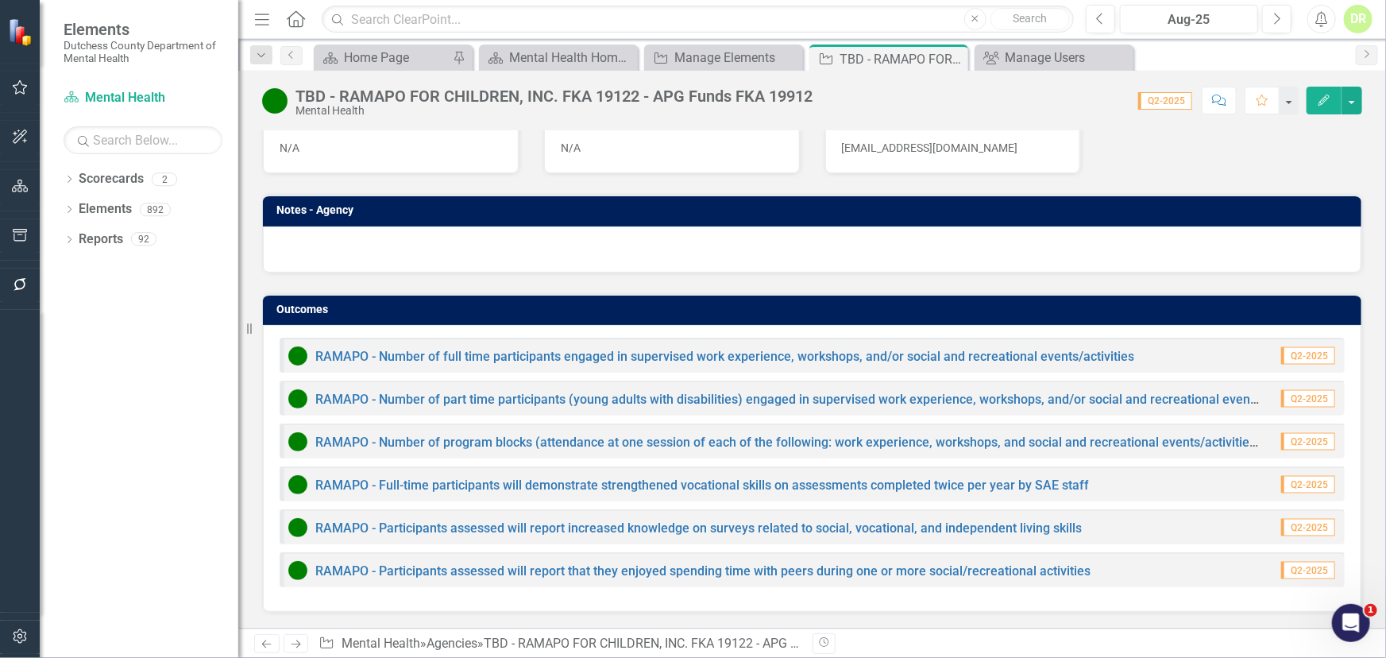
scroll to position [1041, 0]
click at [479, 355] on link "RAMAPO - Number of full time participants engaged in supervised work experience…" at bounding box center [724, 356] width 819 height 15
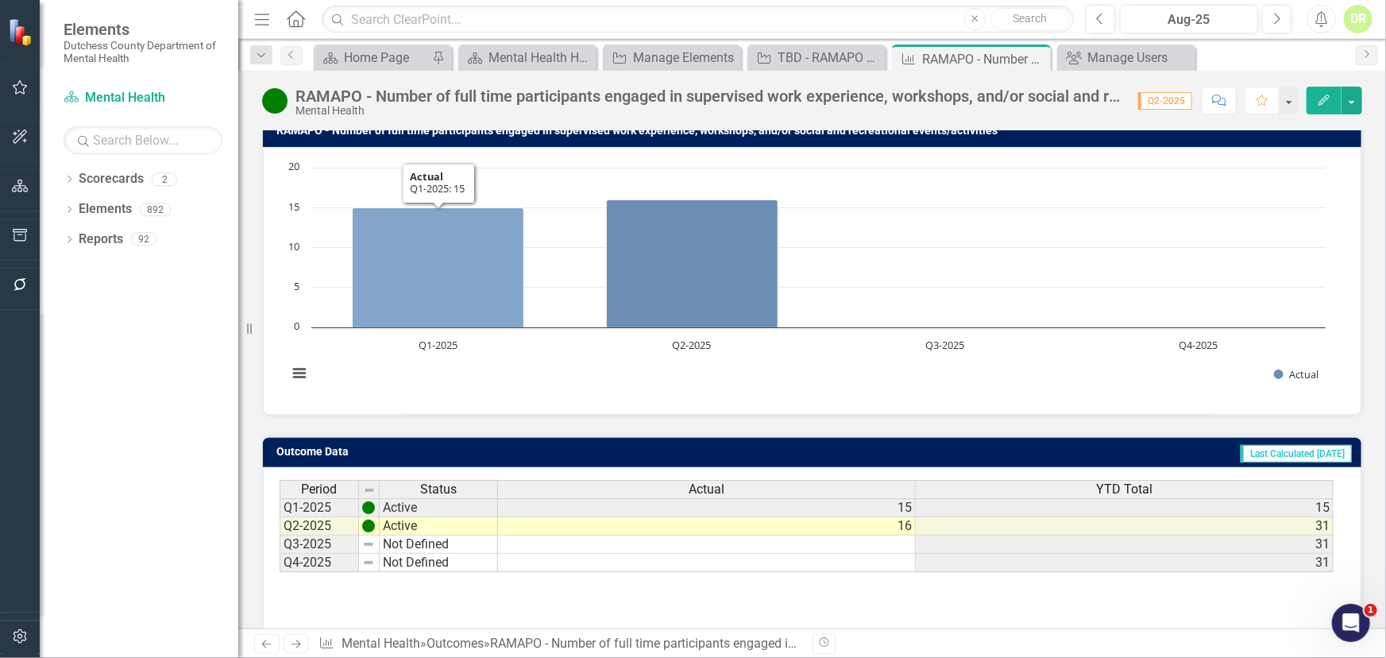
scroll to position [189, 0]
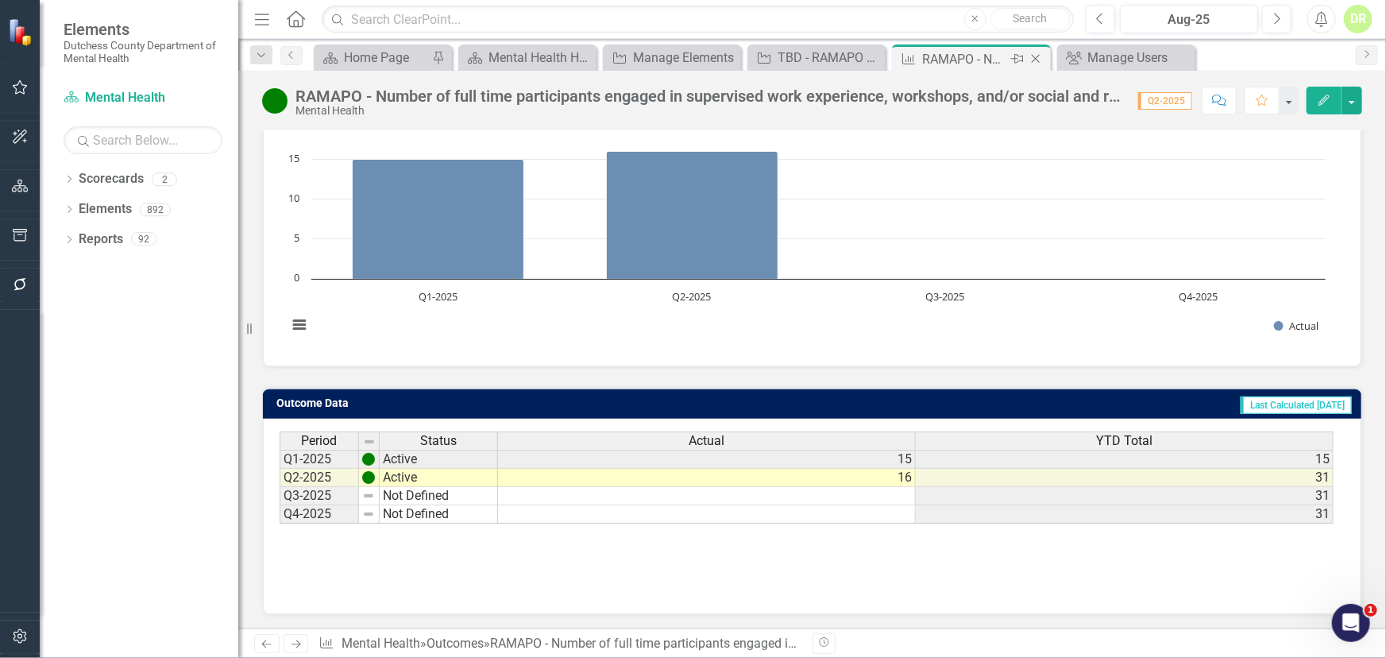
click at [1036, 56] on icon "Close" at bounding box center [1036, 58] width 16 height 13
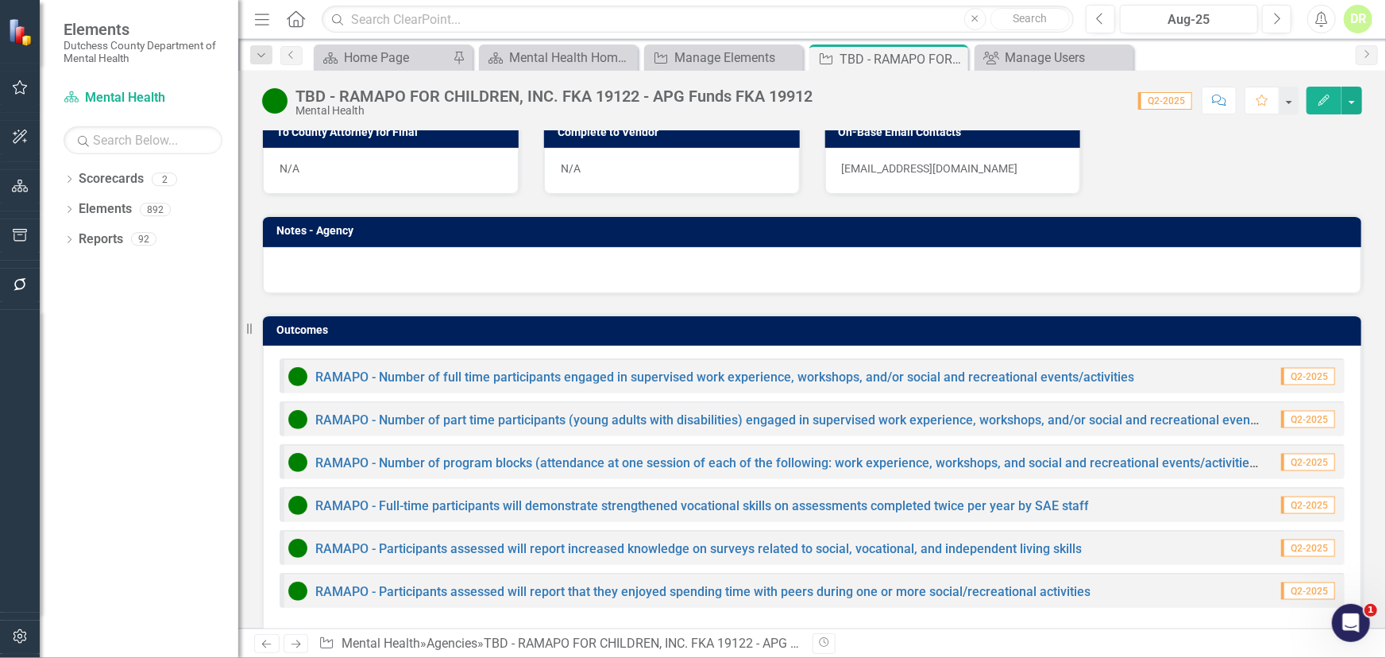
scroll to position [1041, 0]
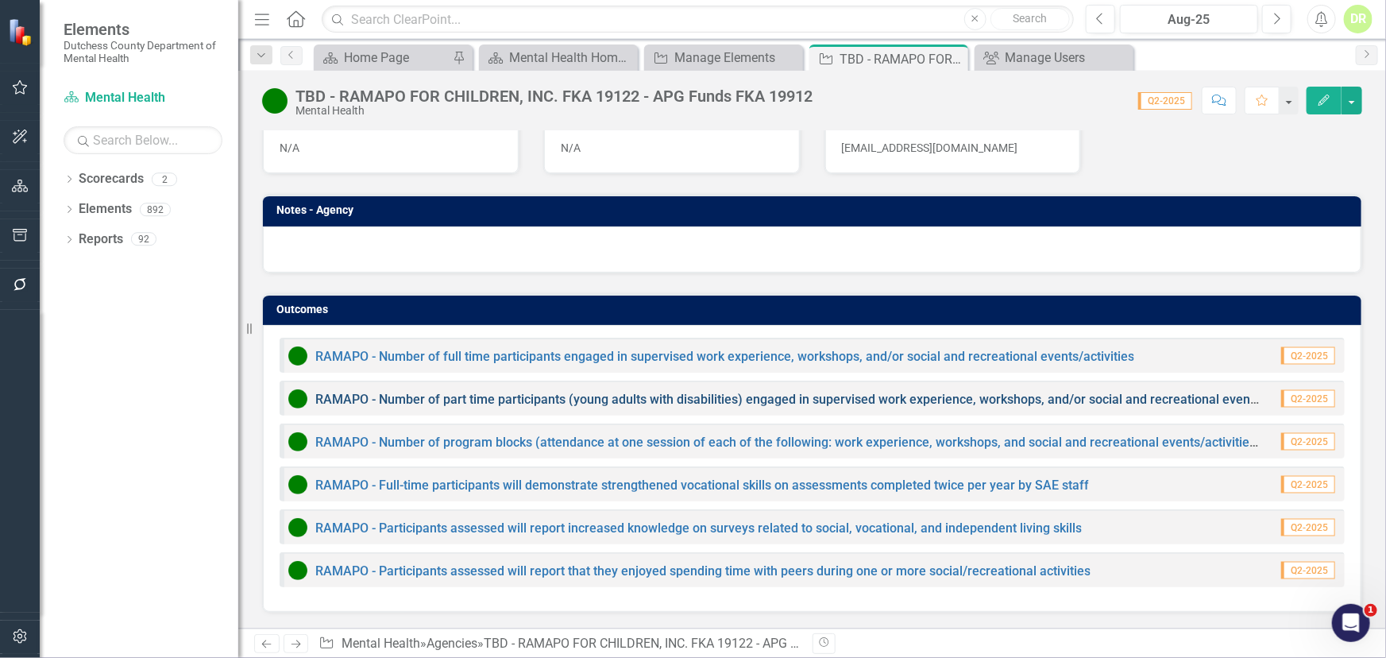
click at [664, 401] on link "RAMAPO - Number of part time participants (young adults with disabilities) enga…" at bounding box center [966, 399] width 1303 height 15
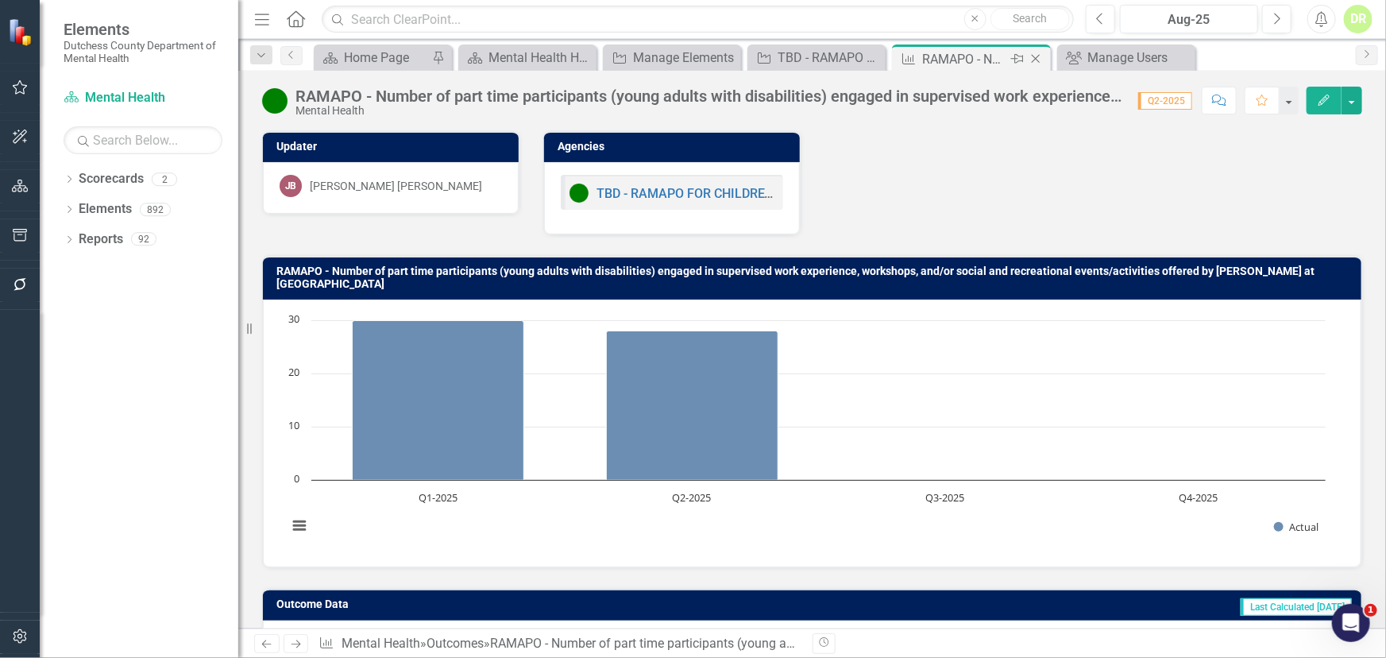
click at [1034, 58] on icon "Close" at bounding box center [1036, 58] width 16 height 13
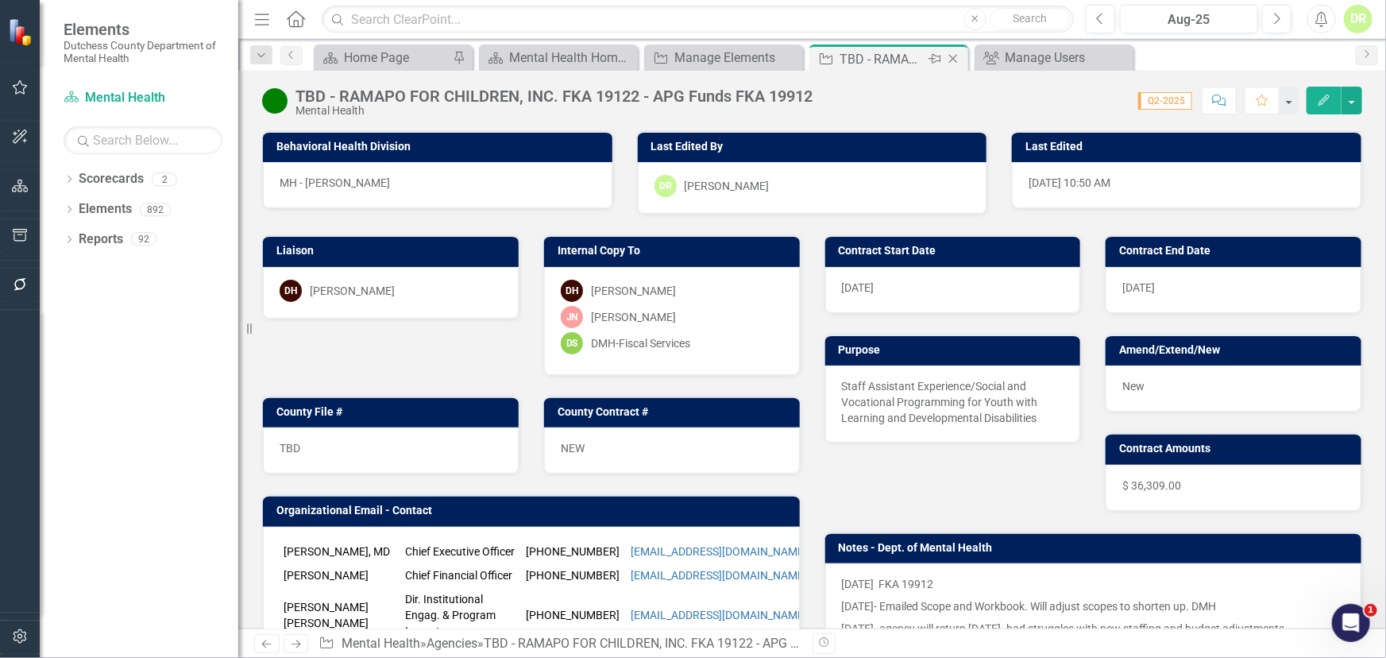
click at [891, 51] on div "TBD - RAMAPO FOR CHILDREN, INC. FKA 19122 - APG Funds FKA 19912" at bounding box center [882, 59] width 85 height 20
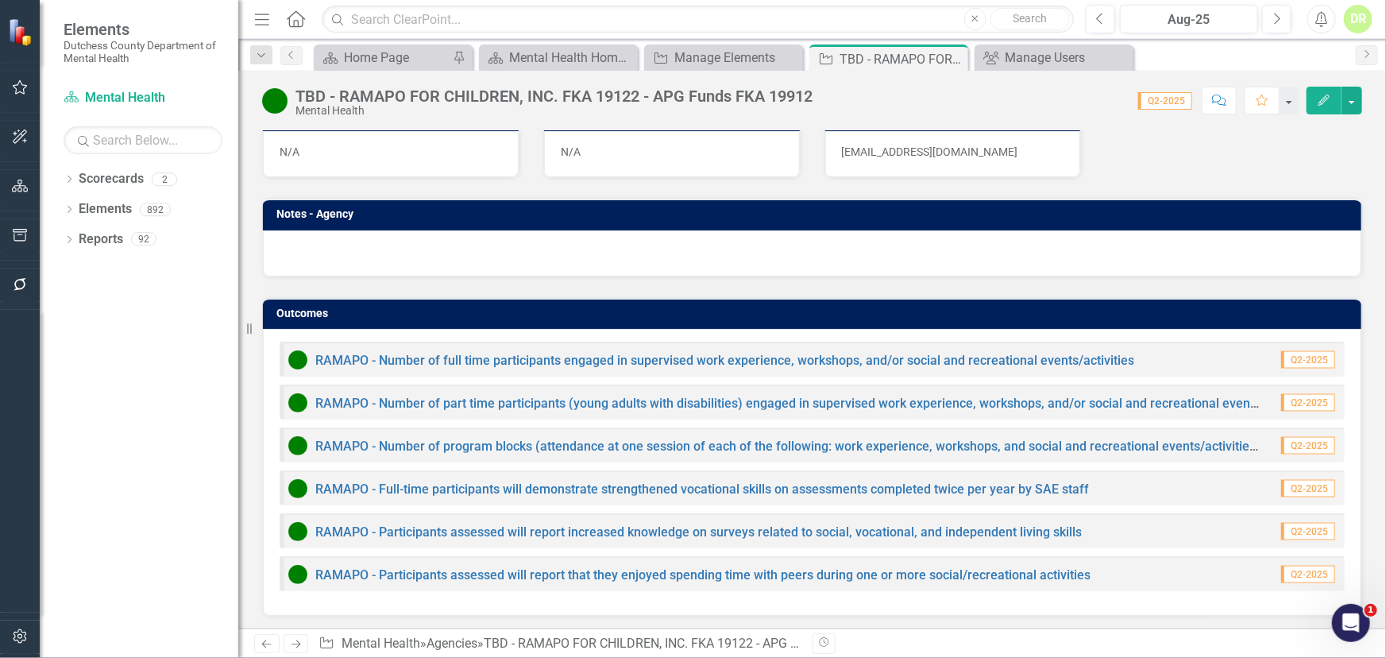
scroll to position [1011, 0]
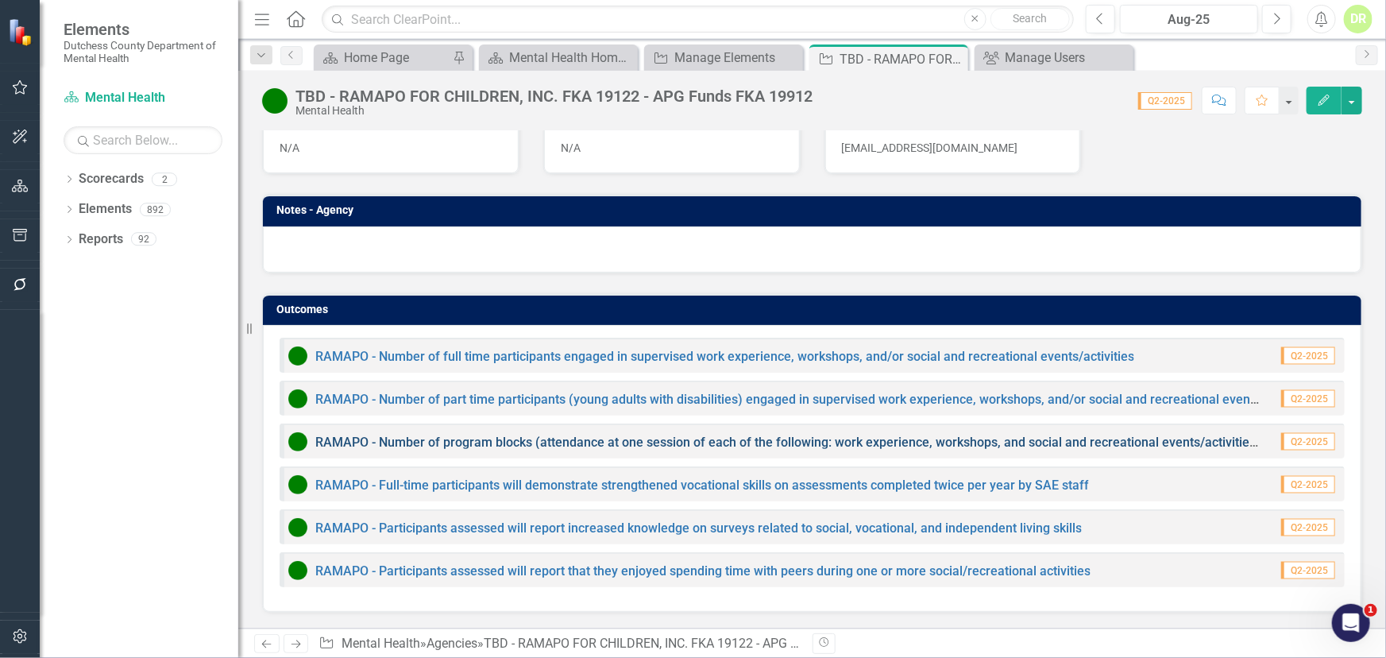
click at [338, 450] on link "RAMAPO - Number of program blocks (attendance at one session of each of the fol…" at bounding box center [886, 442] width 1142 height 15
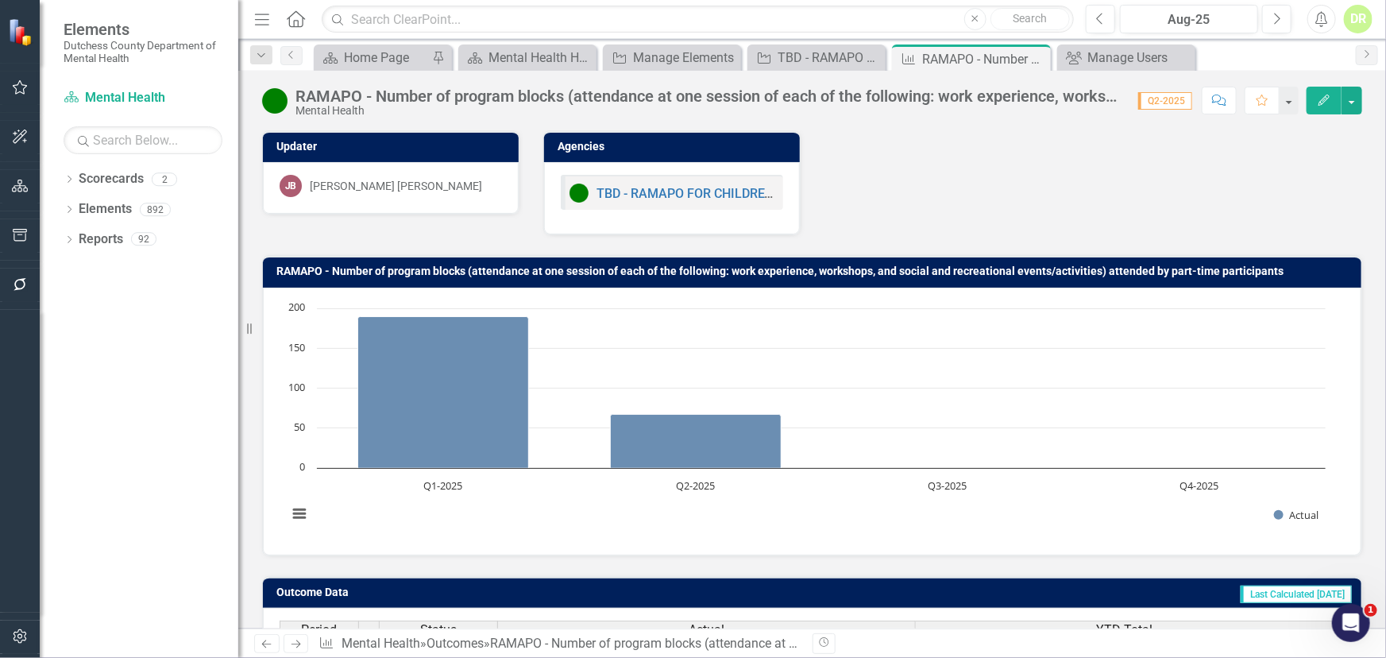
scroll to position [189, 0]
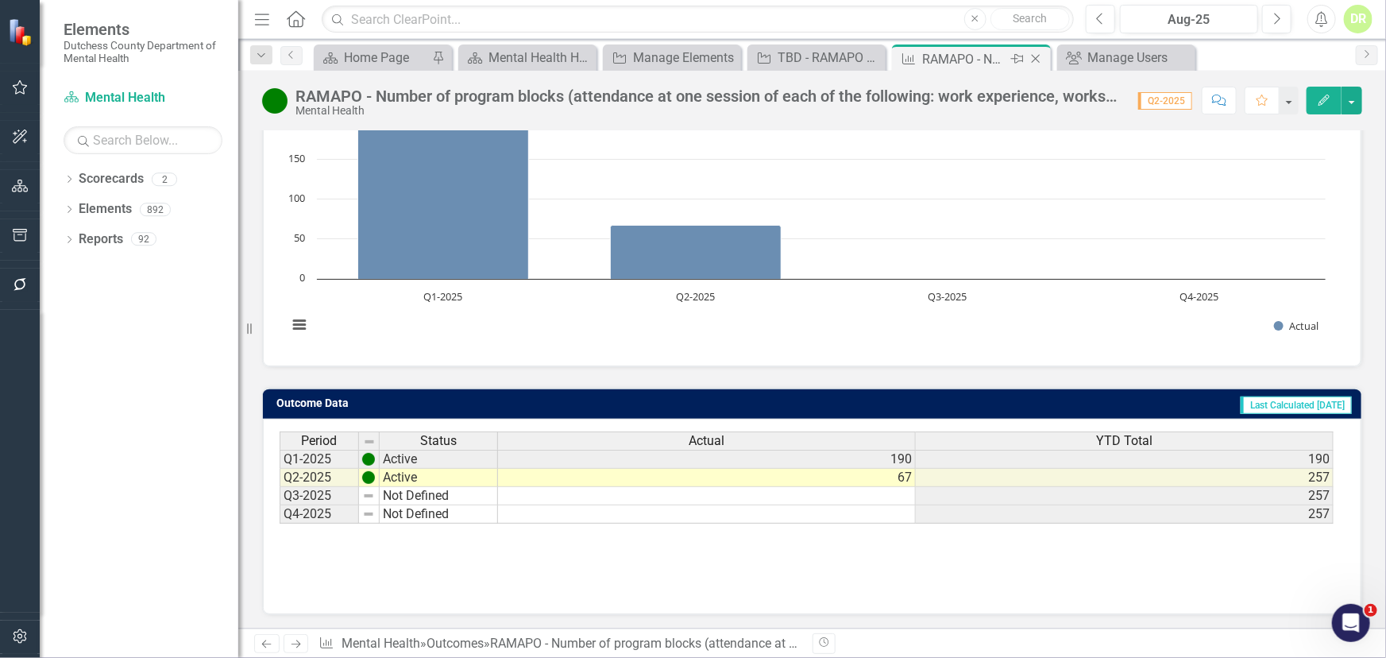
click at [1034, 60] on icon at bounding box center [1036, 59] width 9 height 9
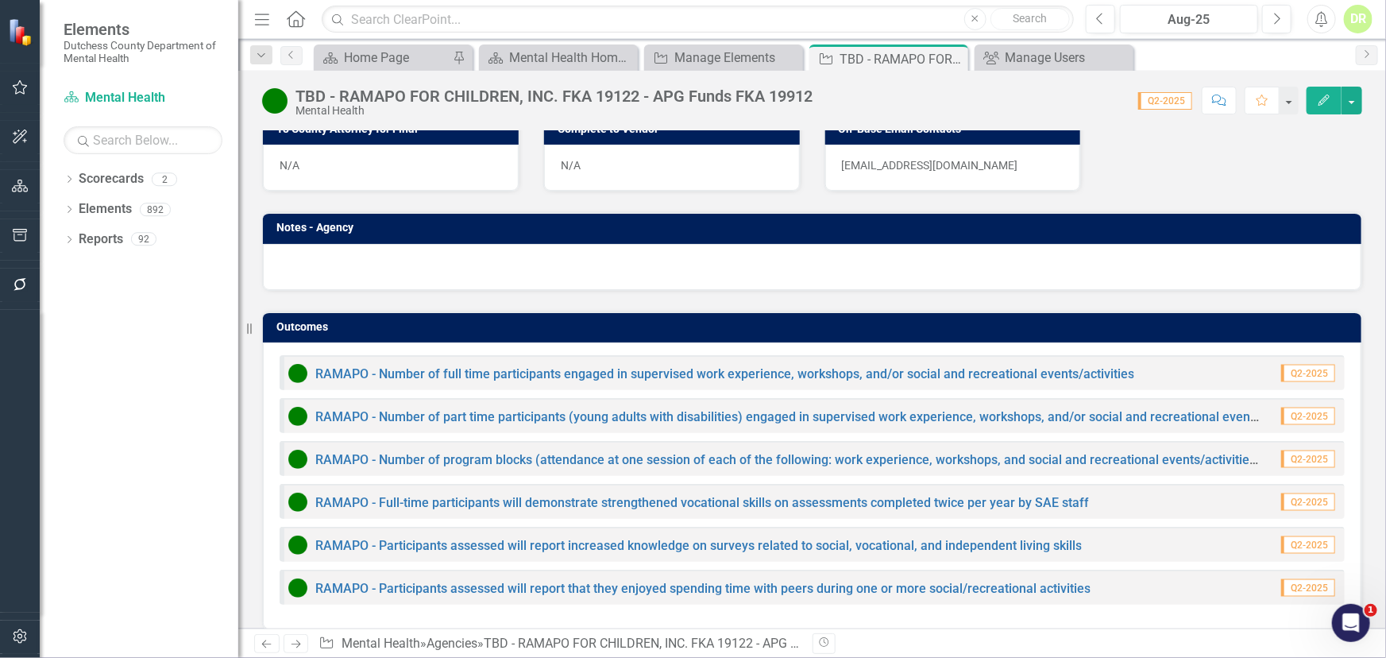
scroll to position [1041, 0]
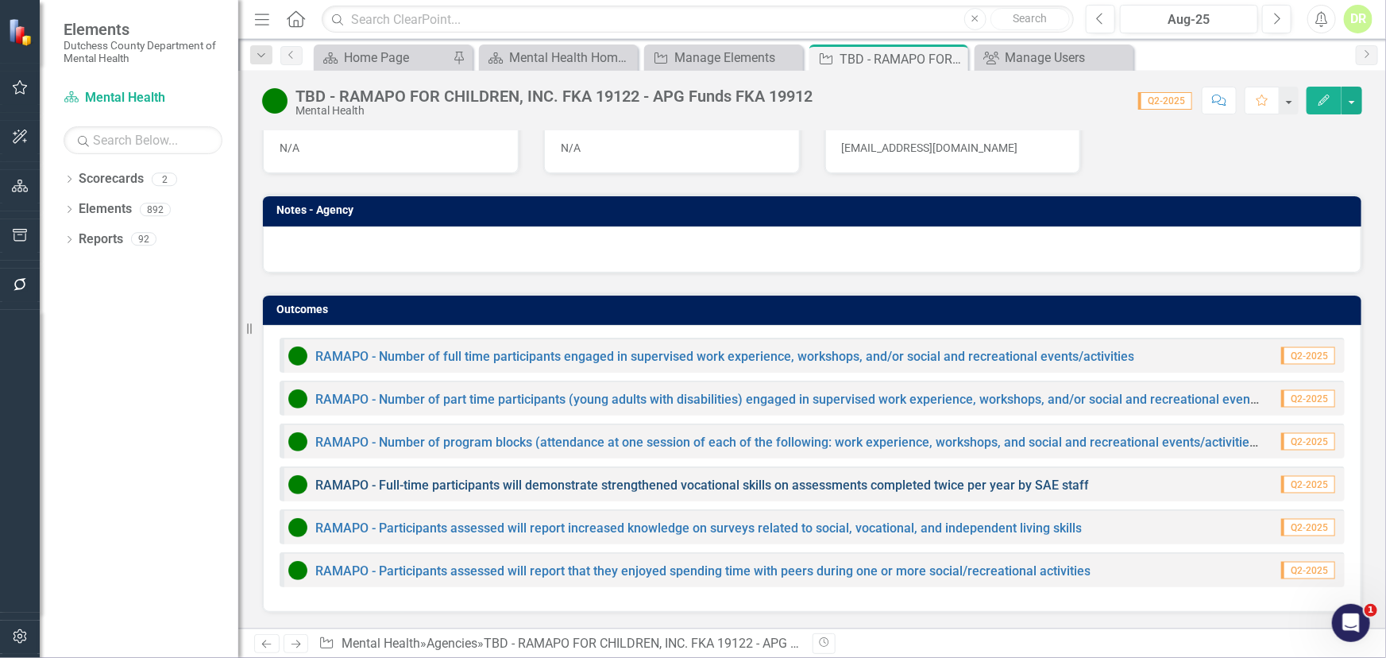
click at [469, 487] on link "RAMAPO - Full-time participants will demonstrate strengthened vocational skills…" at bounding box center [702, 484] width 774 height 15
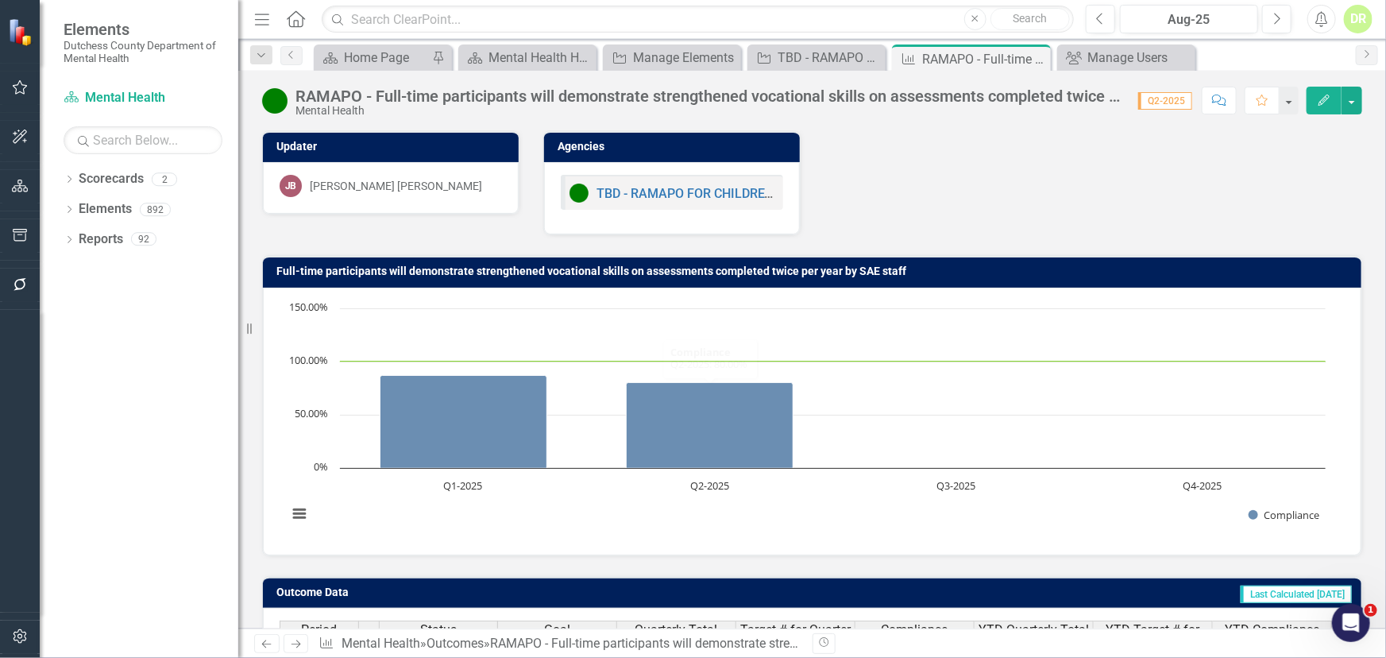
scroll to position [189, 0]
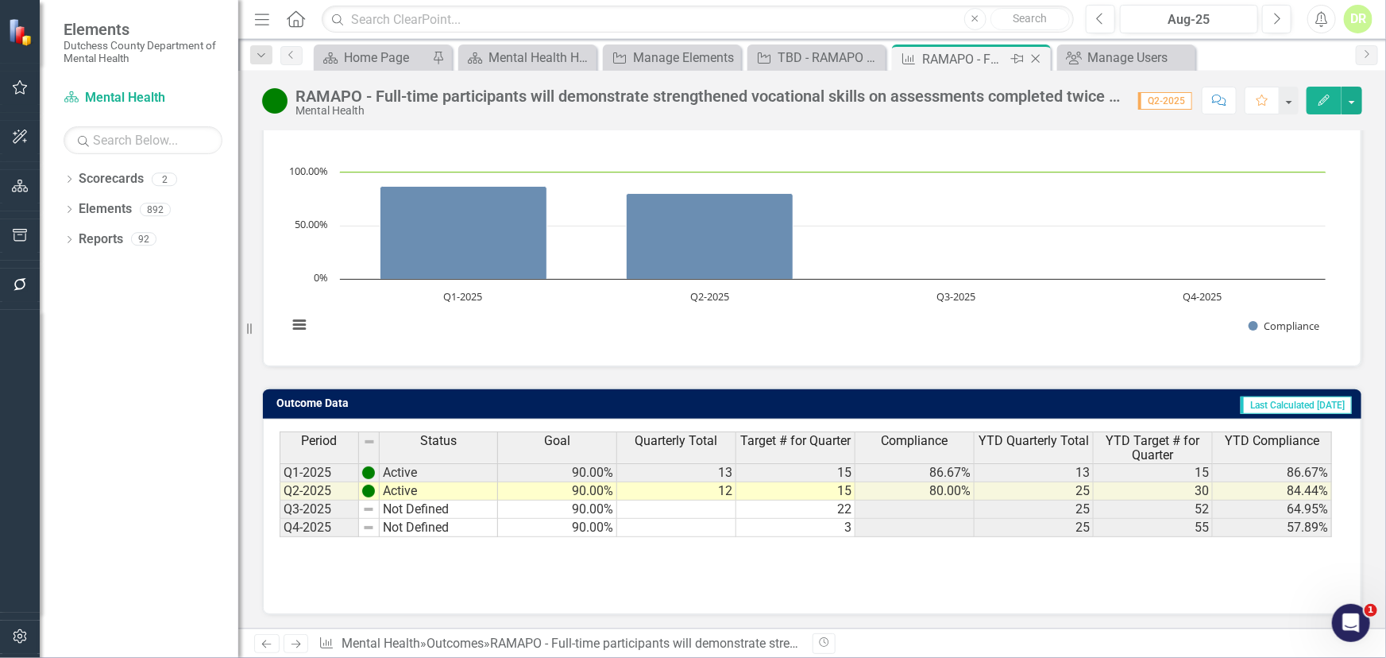
click at [1032, 60] on icon "Close" at bounding box center [1036, 58] width 16 height 13
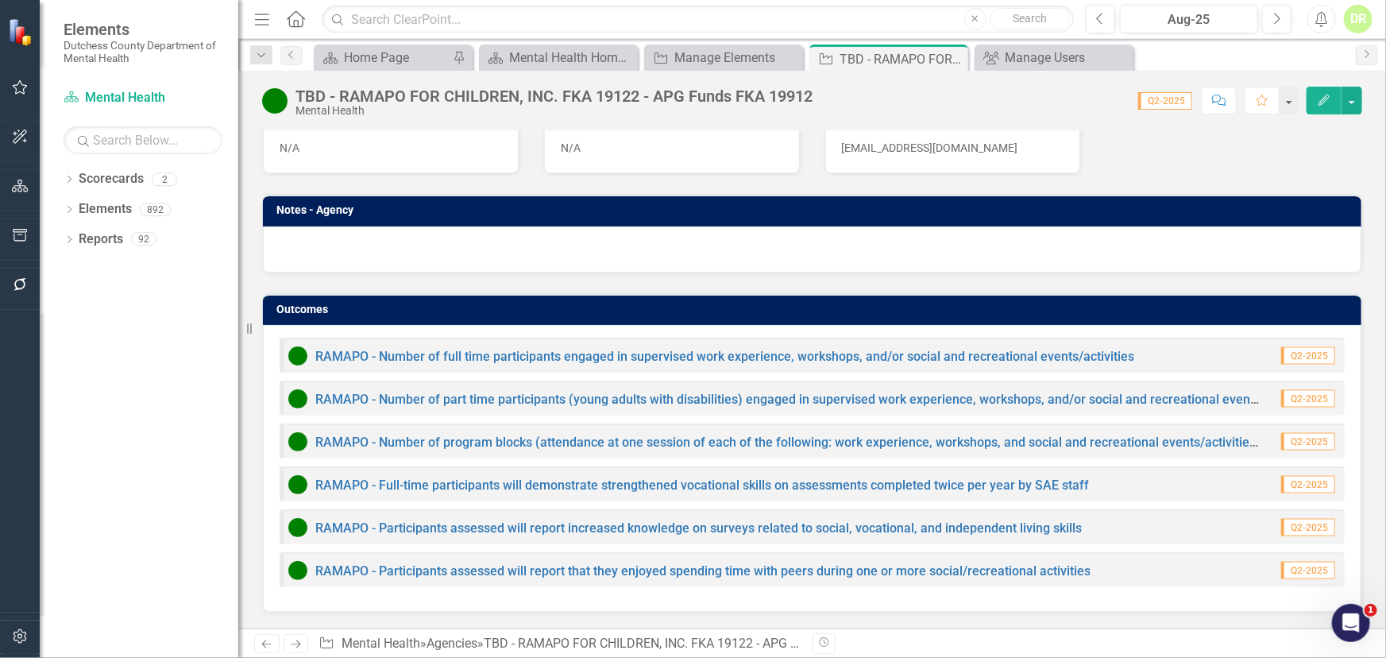
scroll to position [1041, 0]
click at [516, 522] on link "RAMAPO - Participants assessed will report increased knowledge on surveys relat…" at bounding box center [698, 527] width 767 height 15
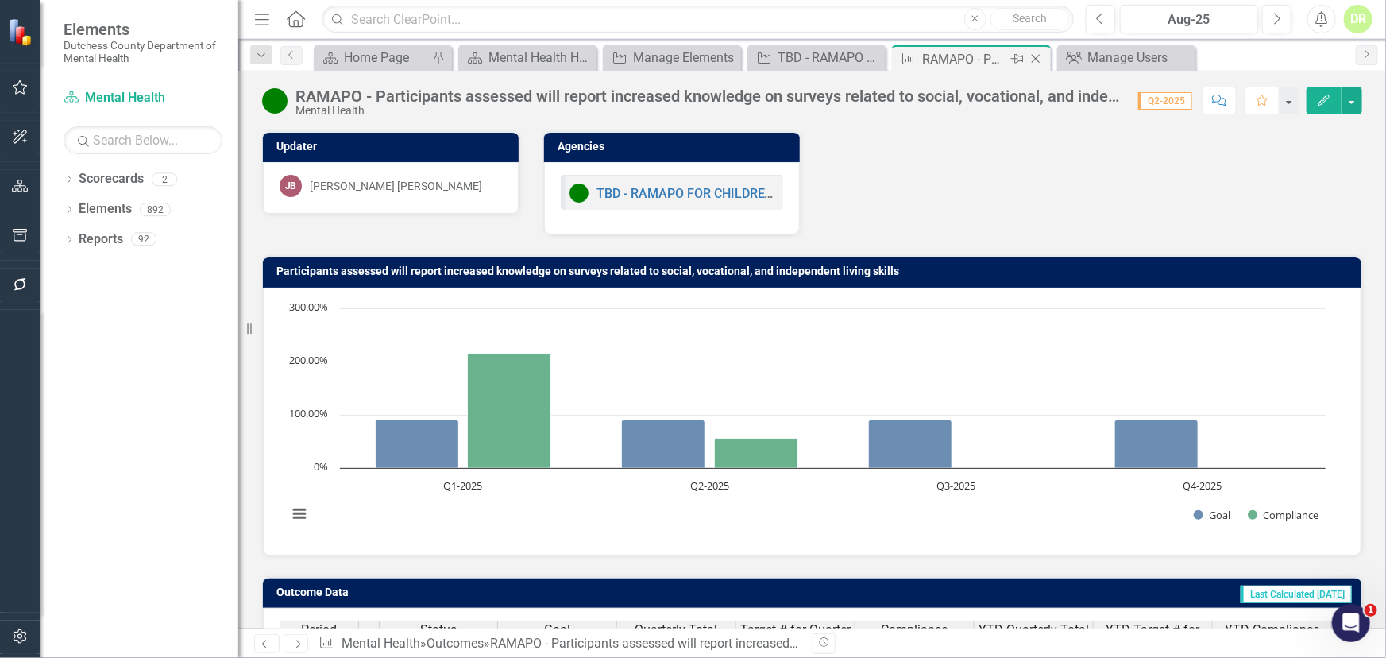
click at [1039, 56] on icon "Close" at bounding box center [1036, 58] width 16 height 13
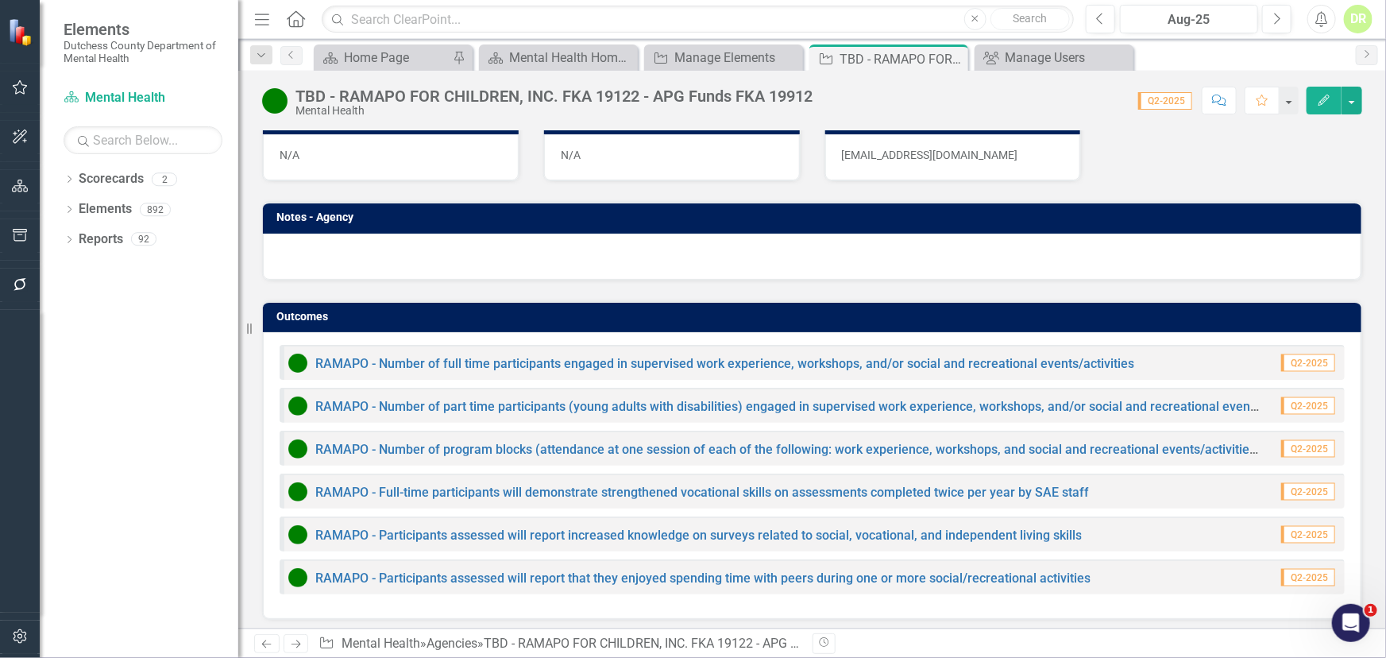
scroll to position [1041, 0]
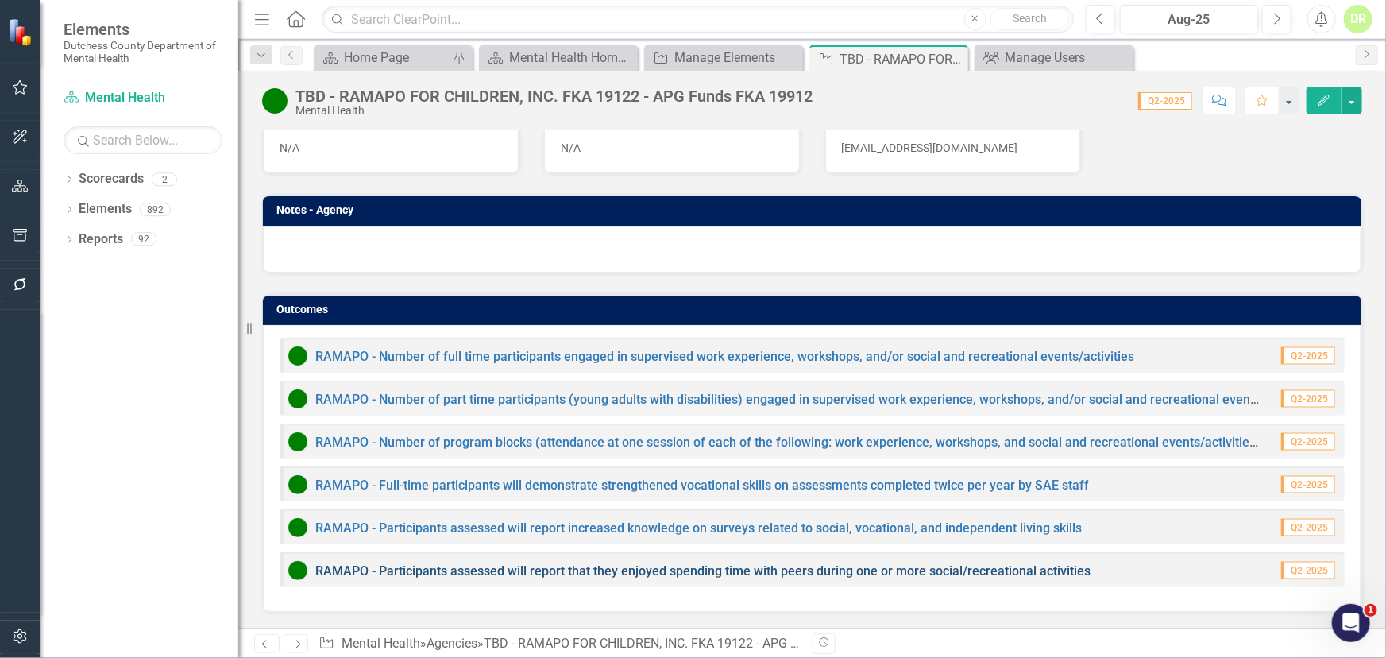
click at [468, 572] on link "RAMAPO - Participants assessed will report that they enjoyed spending time with…" at bounding box center [702, 570] width 775 height 15
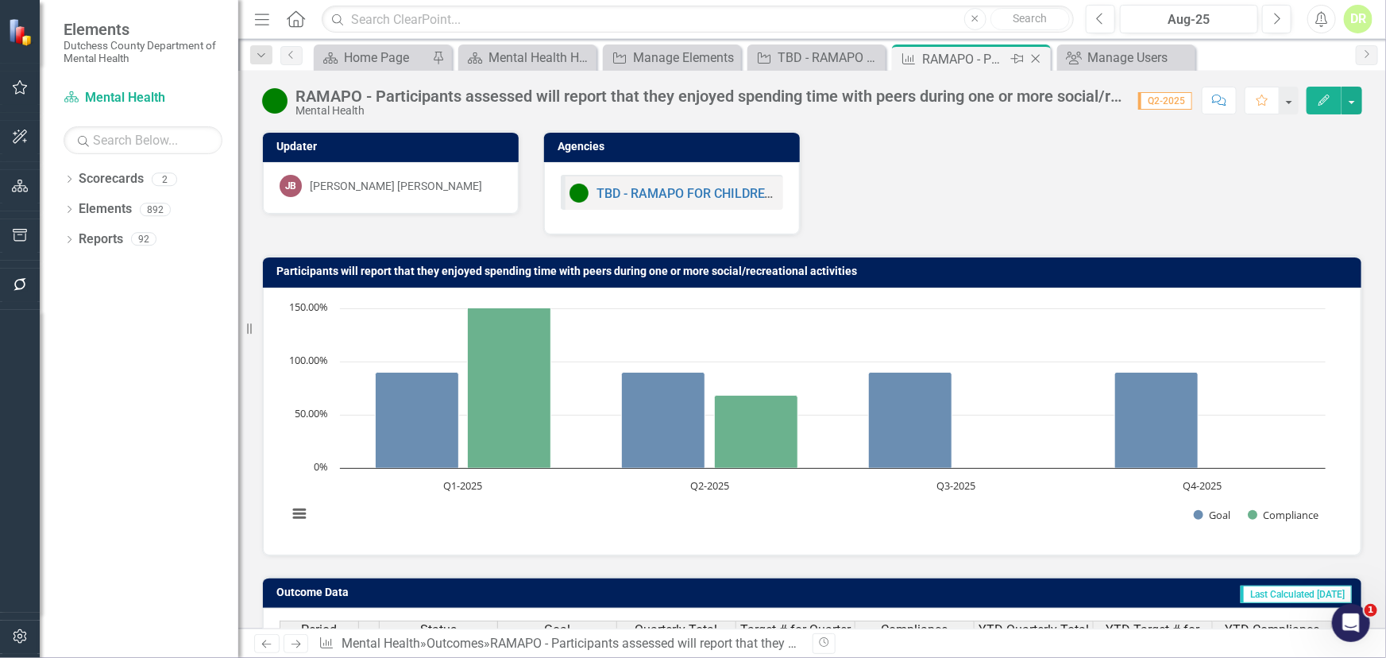
click at [1031, 57] on icon "Close" at bounding box center [1036, 58] width 16 height 13
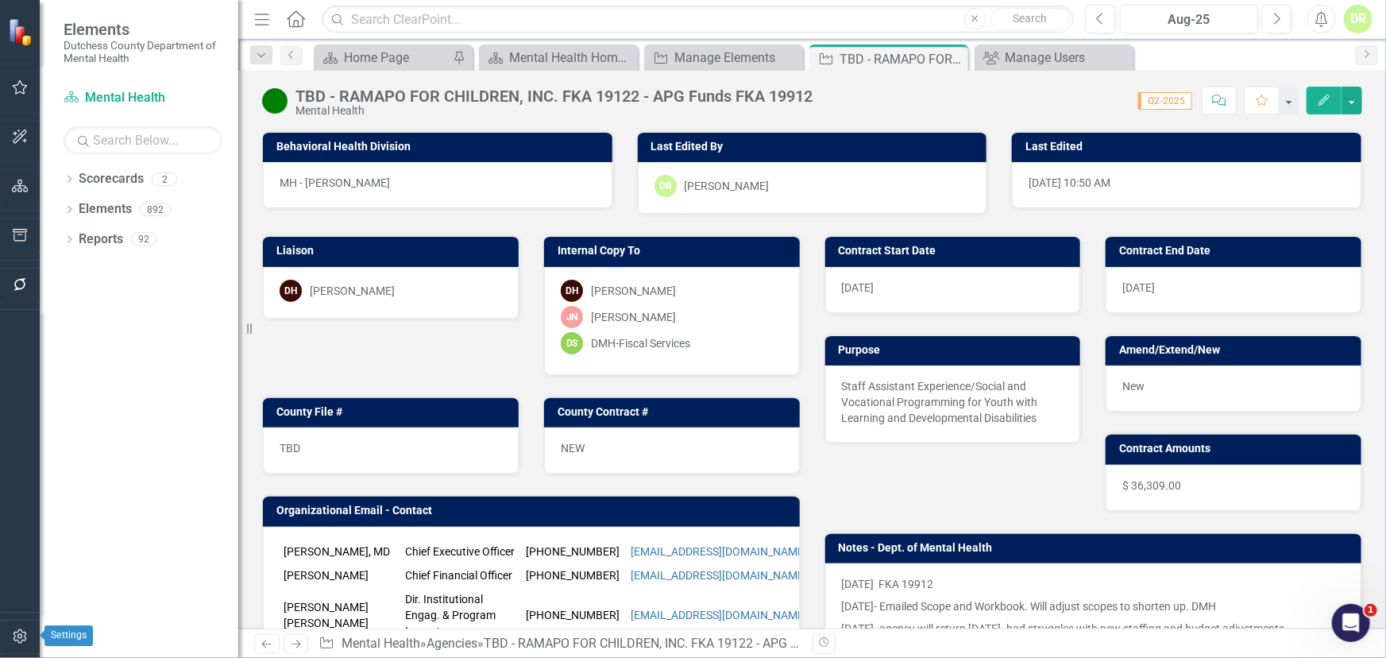
click at [25, 636] on icon "button" at bounding box center [20, 636] width 17 height 13
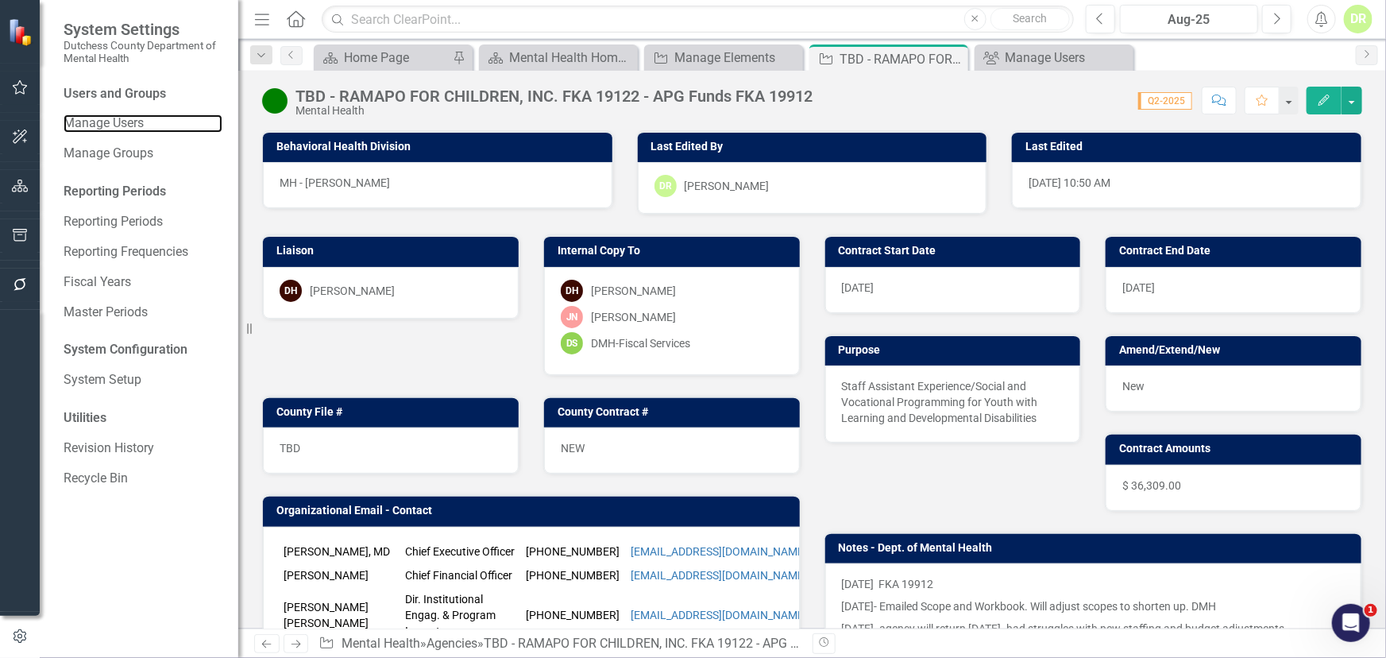
drag, startPoint x: 119, startPoint y: 127, endPoint x: 249, endPoint y: 363, distance: 269.2
click at [119, 127] on link "Manage Users" at bounding box center [143, 123] width 159 height 18
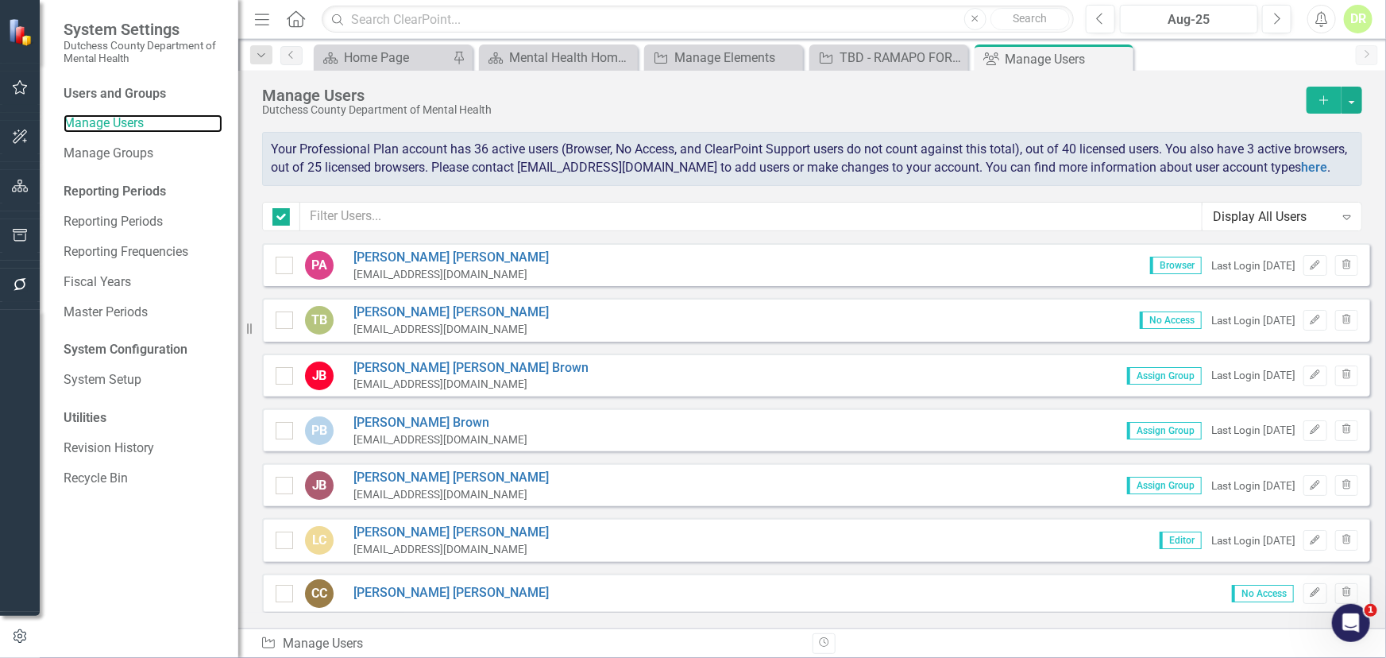
checkbox input "false"
click at [415, 487] on link "Jennifer Buri da Cunha" at bounding box center [451, 478] width 195 height 18
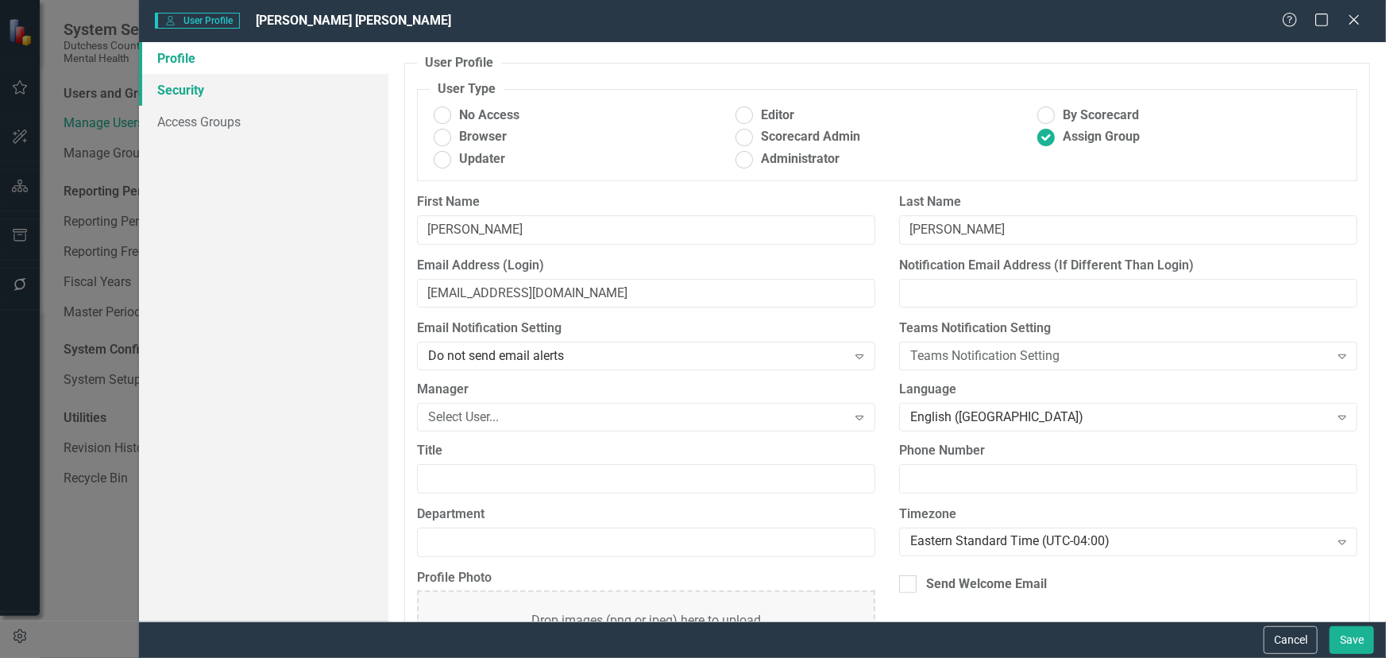
click at [186, 83] on link "Security" at bounding box center [263, 90] width 249 height 32
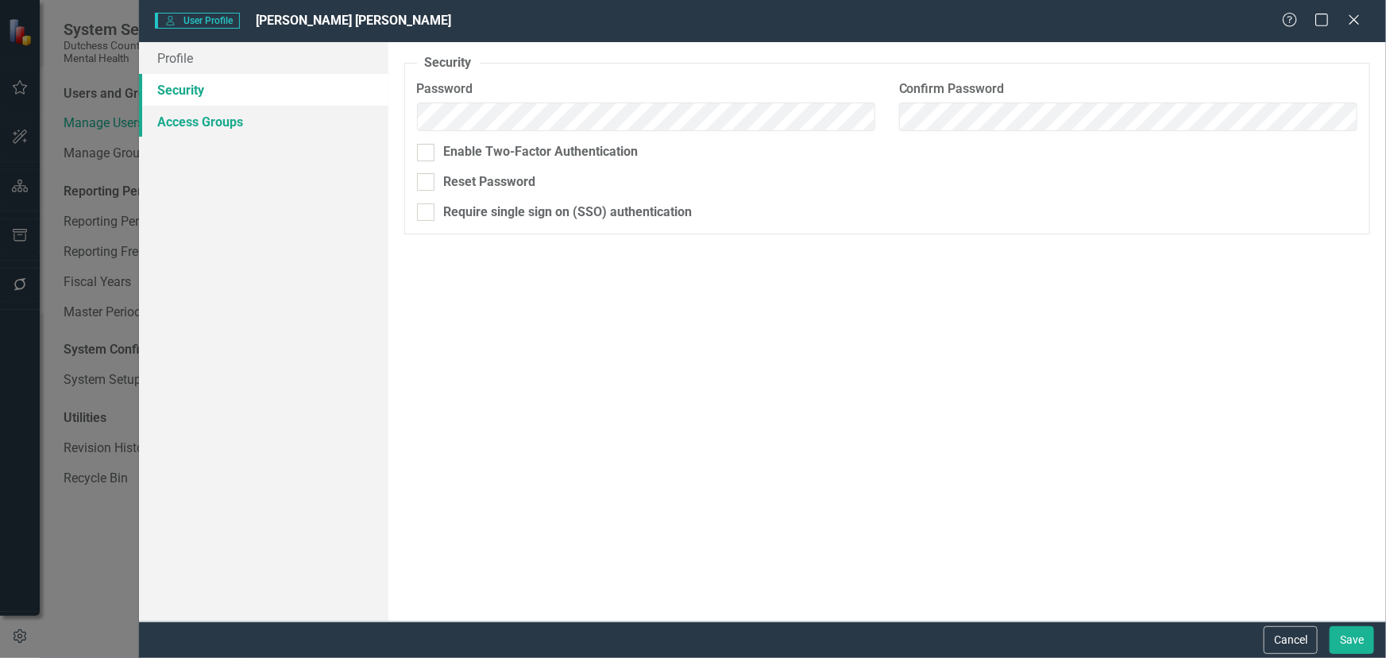
click at [211, 122] on link "Access Groups" at bounding box center [263, 122] width 249 height 32
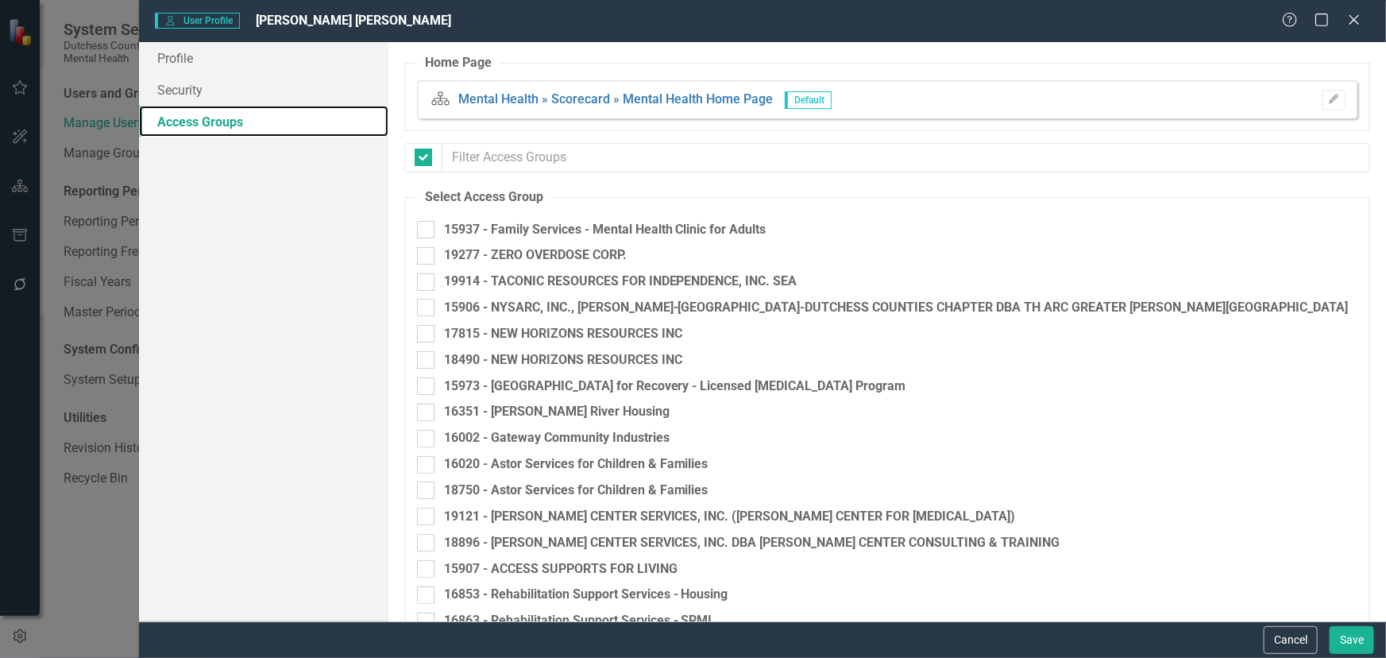
checkbox input "false"
click at [1355, 19] on icon at bounding box center [1354, 20] width 12 height 12
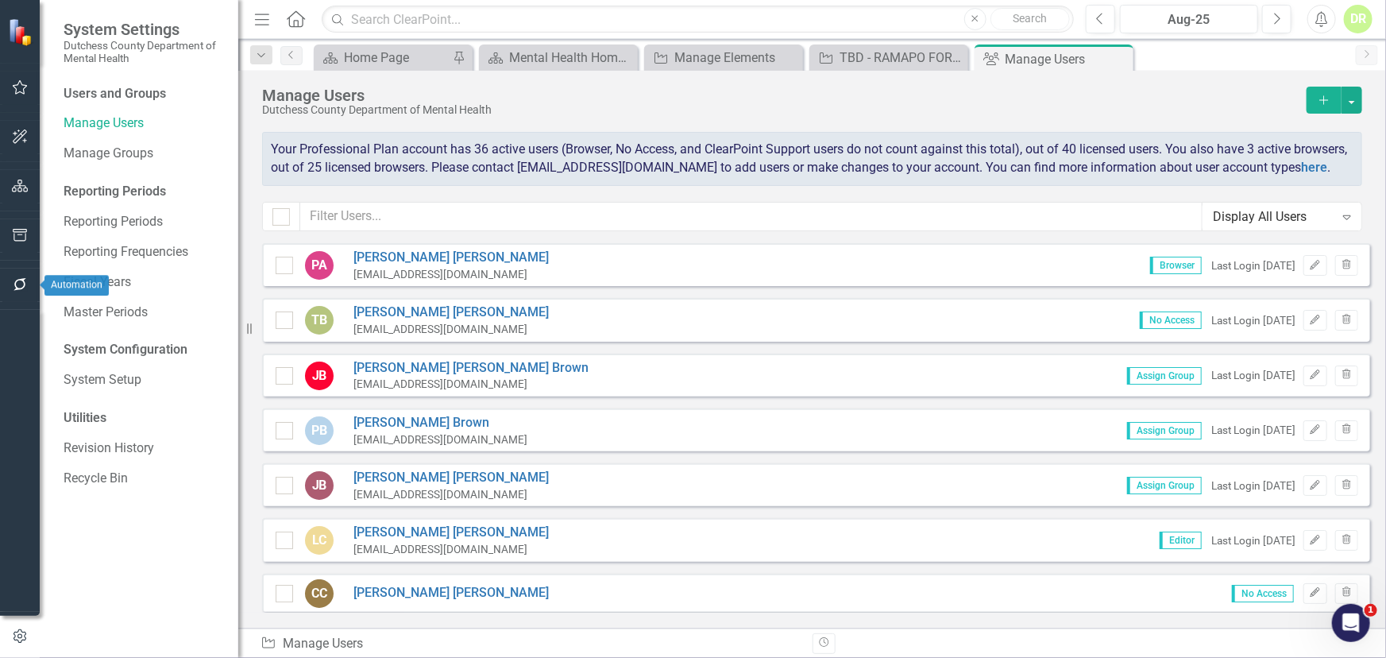
click at [24, 283] on icon "button" at bounding box center [20, 284] width 13 height 13
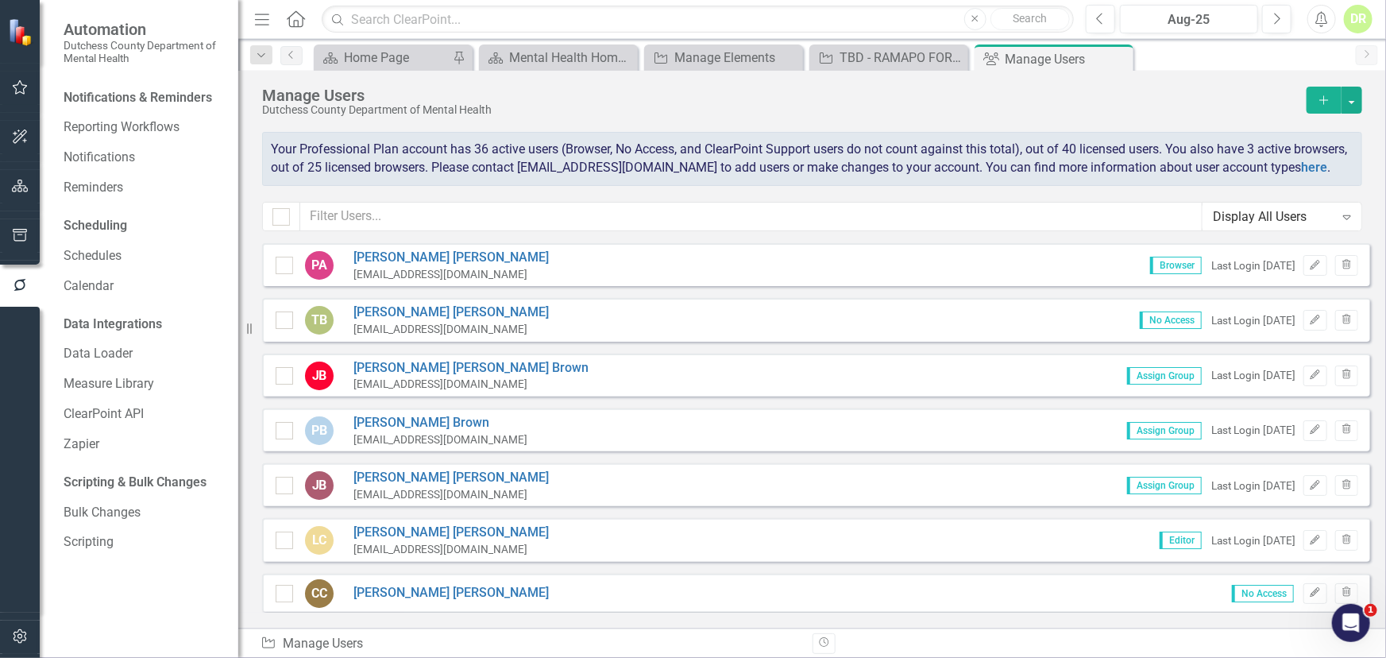
drag, startPoint x: 1116, startPoint y: 57, endPoint x: 1161, endPoint y: 39, distance: 48.1
click at [0, 0] on icon "Close" at bounding box center [0, 0] width 0 height 0
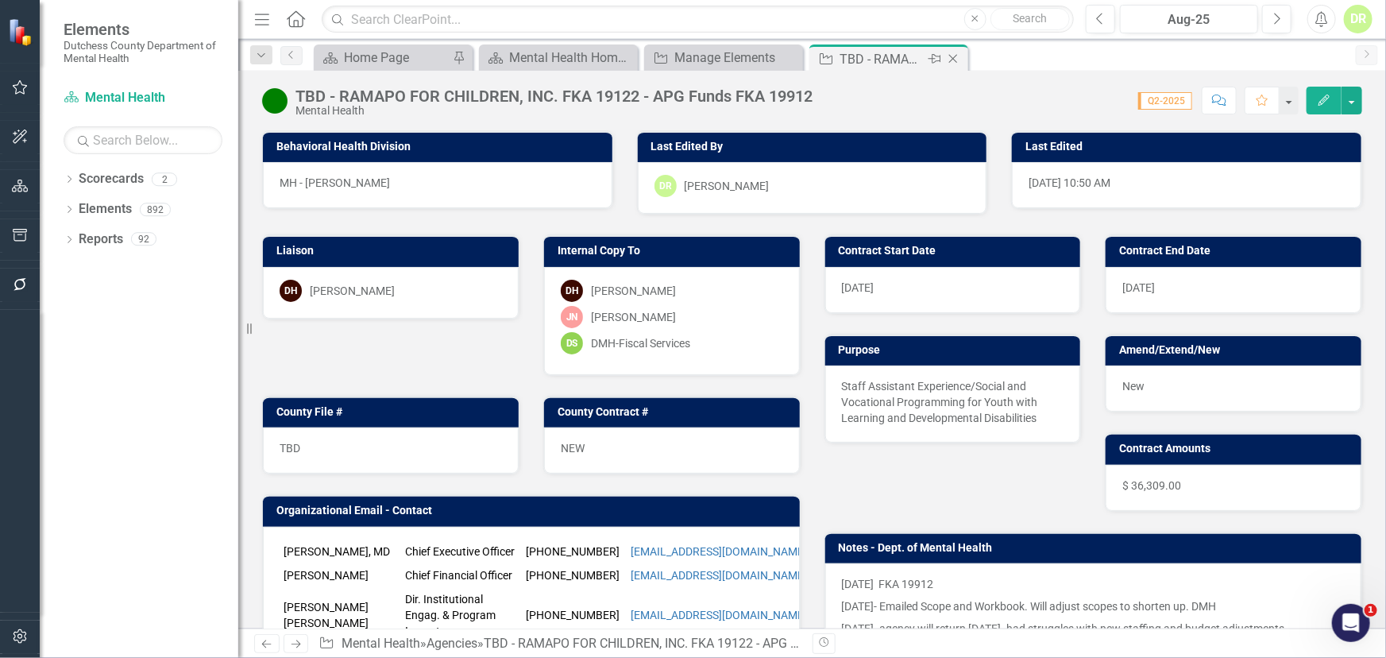
click at [951, 52] on icon "Close" at bounding box center [953, 58] width 16 height 13
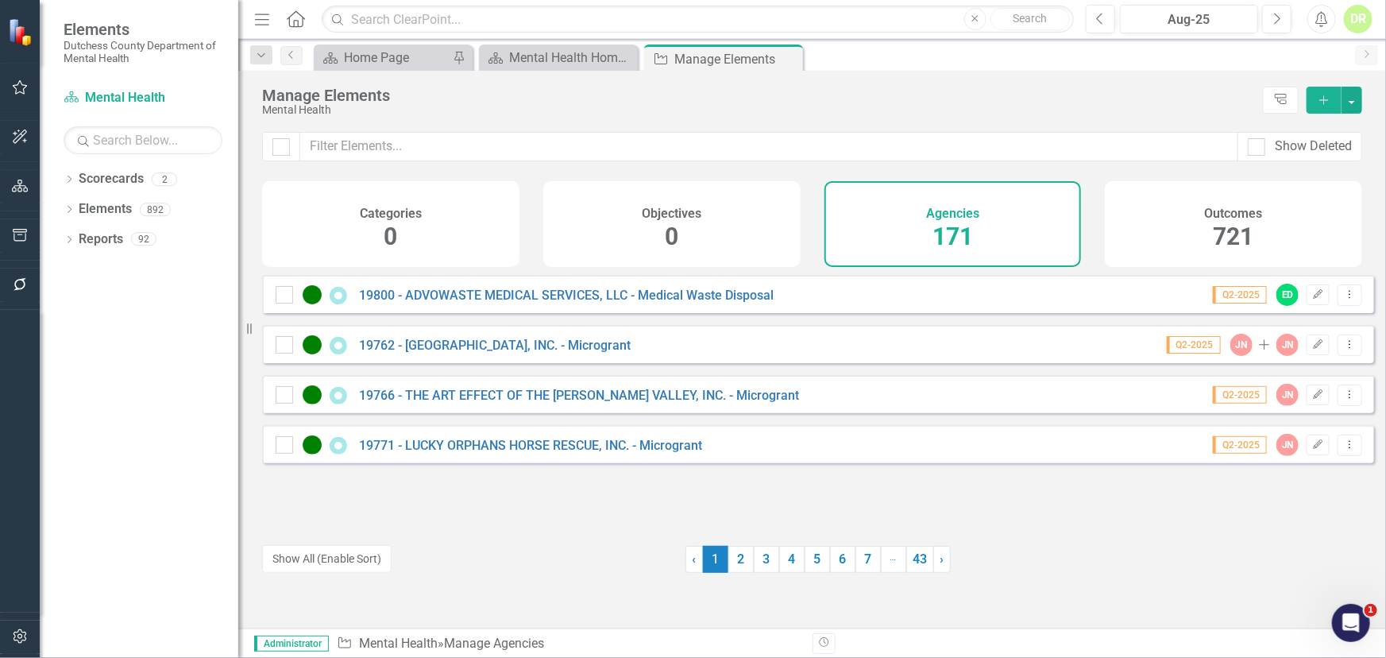
click at [1358, 21] on div "DR" at bounding box center [1358, 19] width 29 height 29
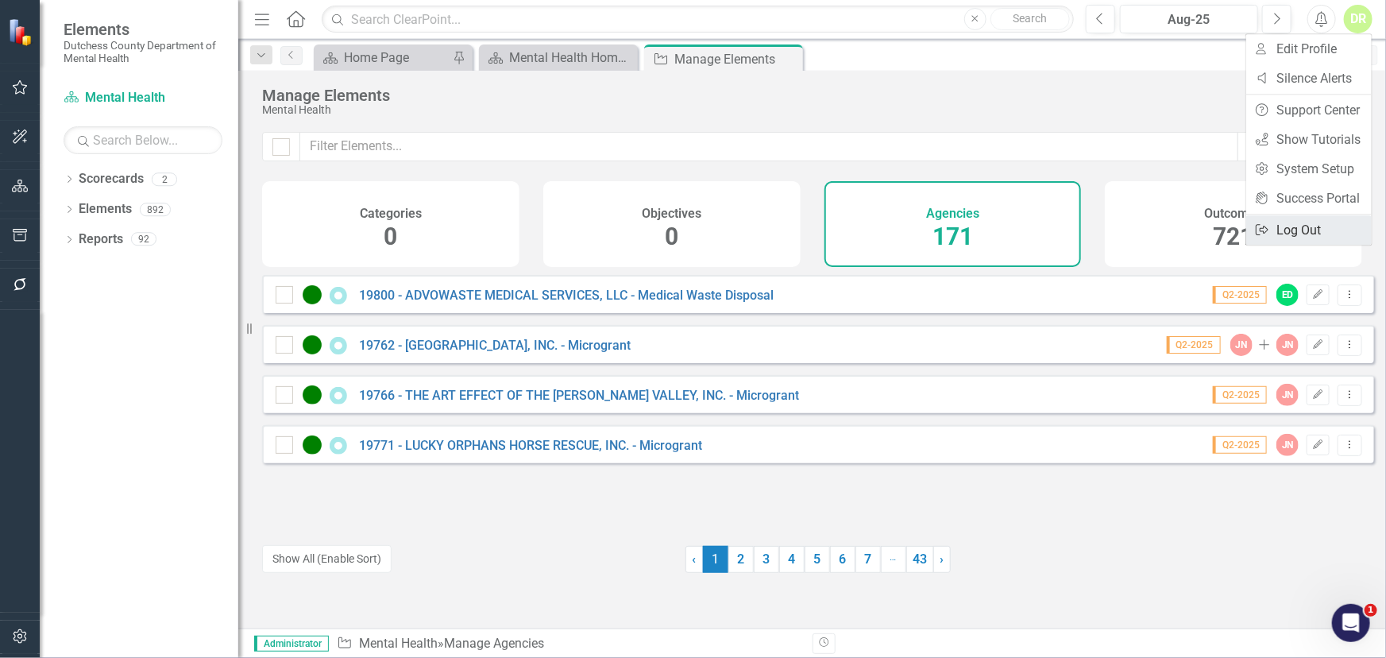
click at [1305, 224] on link "Logout Log Out" at bounding box center [1310, 229] width 126 height 29
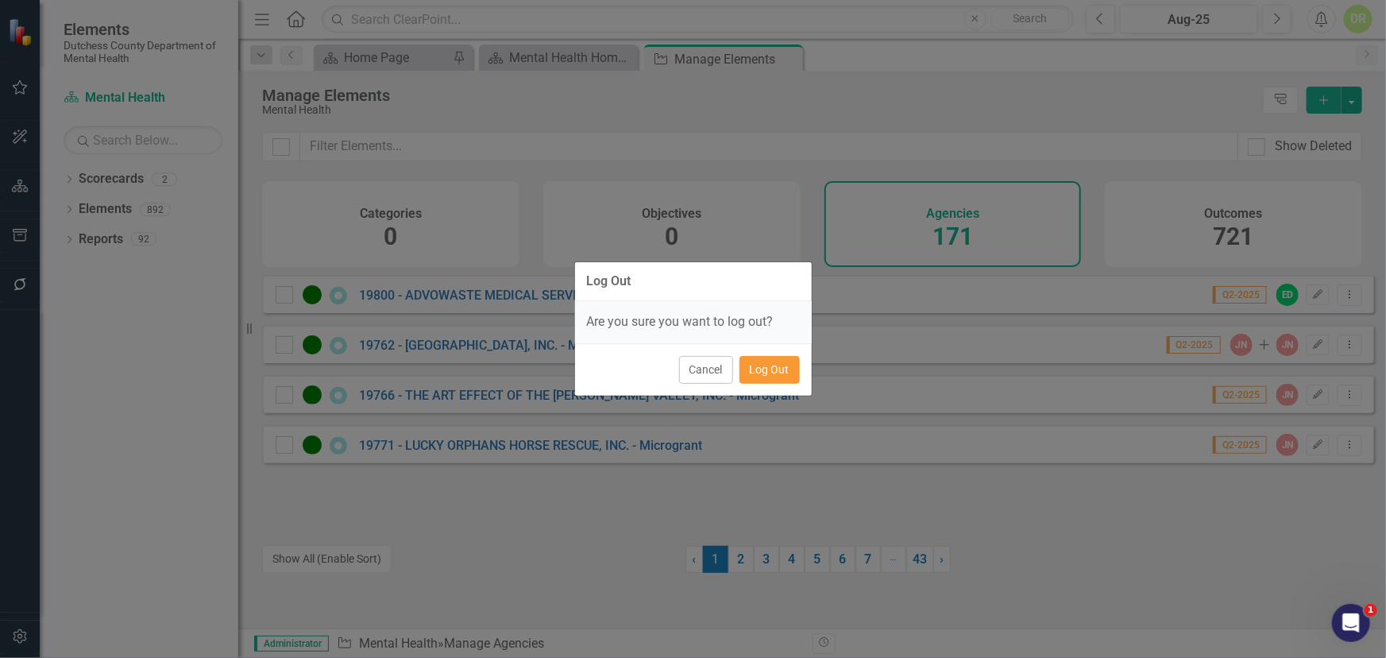
click at [768, 361] on button "Log Out" at bounding box center [770, 370] width 60 height 28
